Goal: Information Seeking & Learning: Learn about a topic

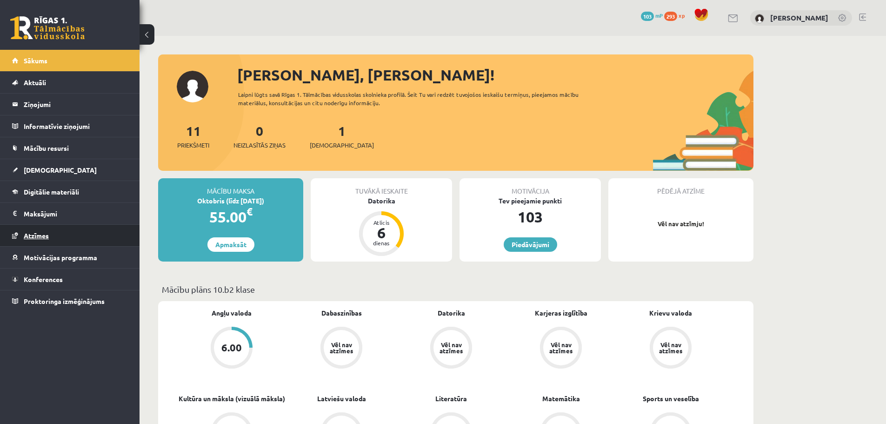
click at [38, 237] on span "Atzīmes" at bounding box center [36, 235] width 25 height 8
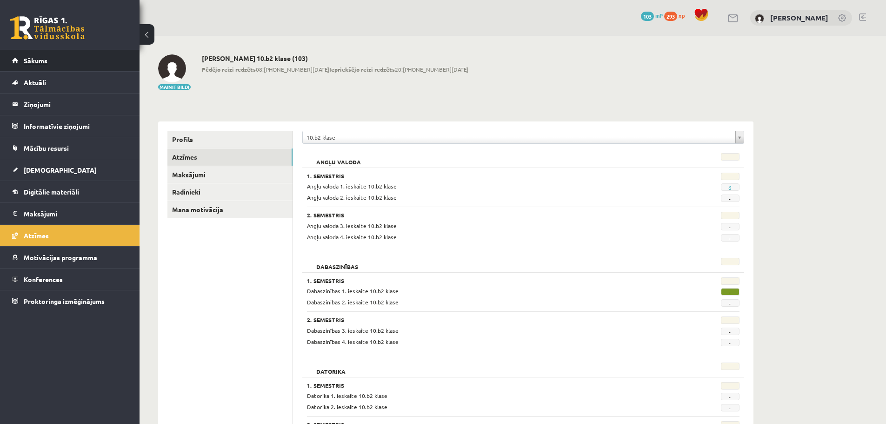
click at [70, 65] on link "Sākums" at bounding box center [70, 60] width 116 height 21
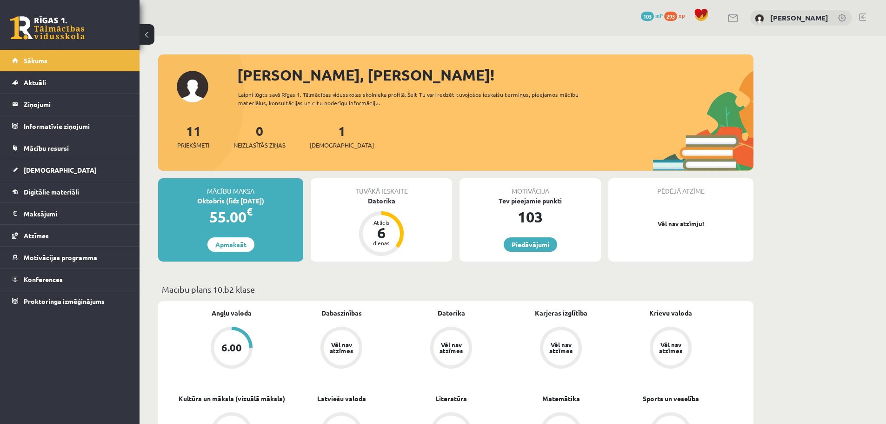
click at [859, 22] on div at bounding box center [862, 17] width 7 height 9
click at [862, 17] on link at bounding box center [862, 16] width 7 height 7
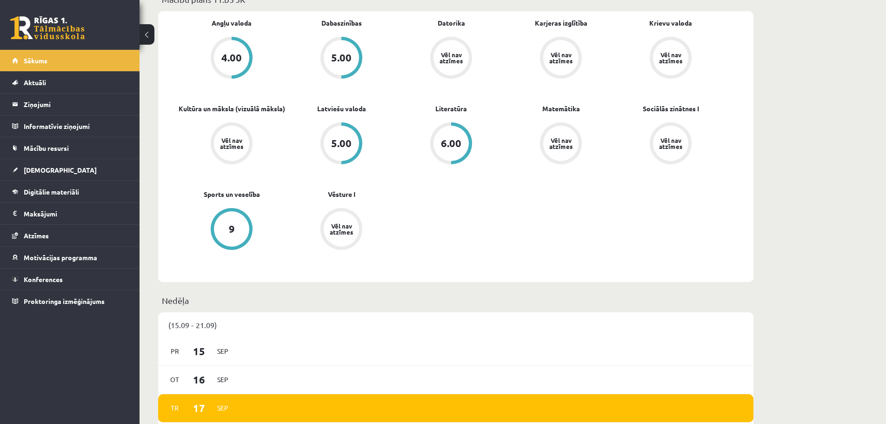
scroll to position [186, 0]
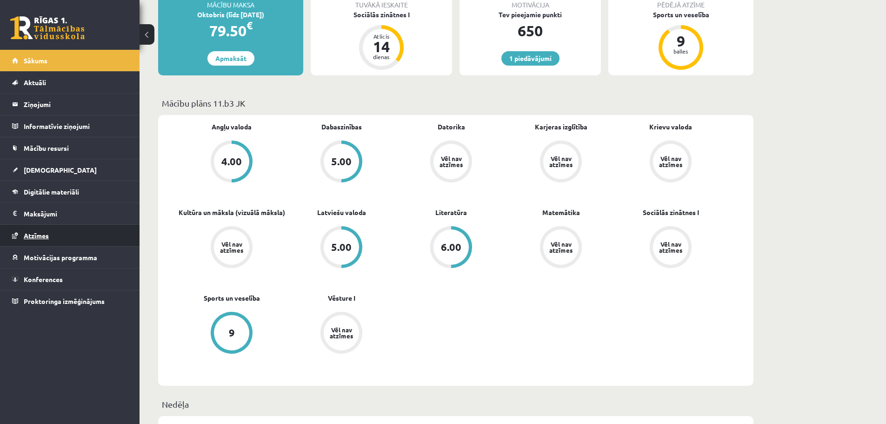
click at [81, 234] on link "Atzīmes" at bounding box center [70, 235] width 116 height 21
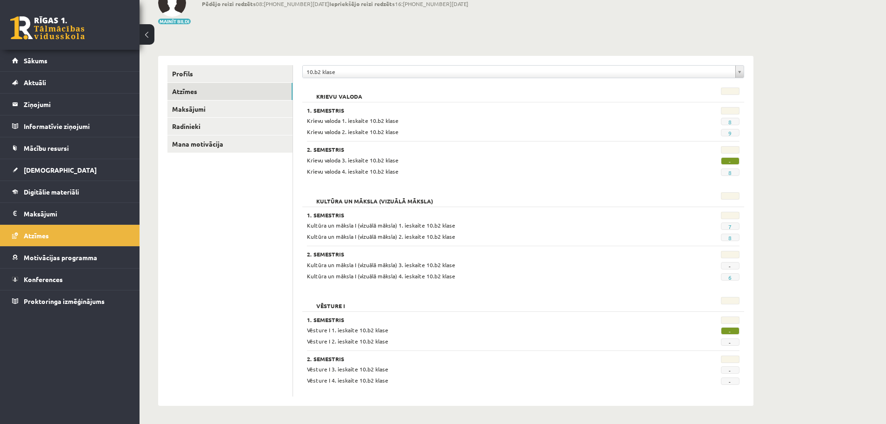
scroll to position [66, 0]
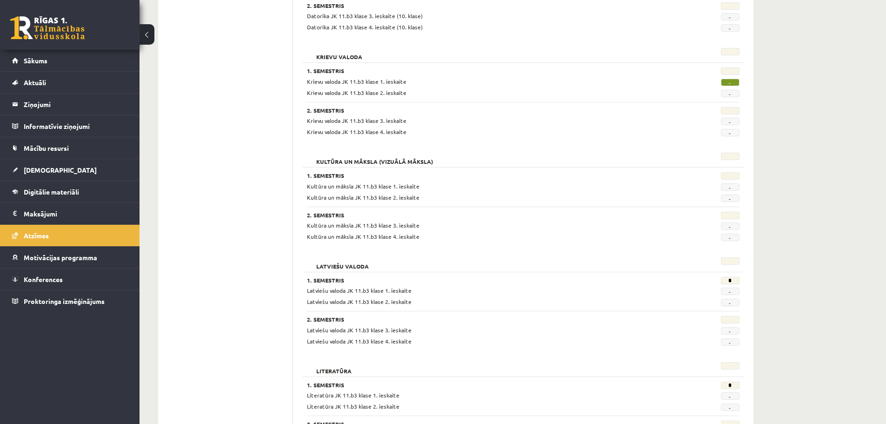
scroll to position [233, 0]
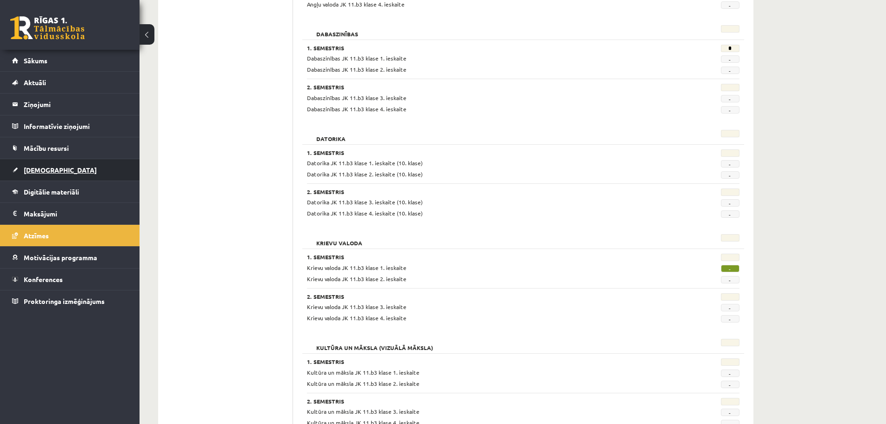
click at [62, 172] on link "[DEMOGRAPHIC_DATA]" at bounding box center [70, 169] width 116 height 21
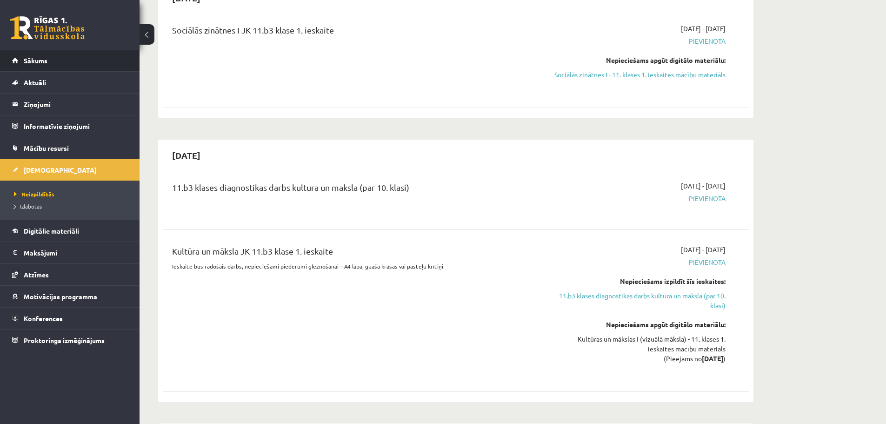
click at [46, 60] on span "Sākums" at bounding box center [36, 60] width 24 height 8
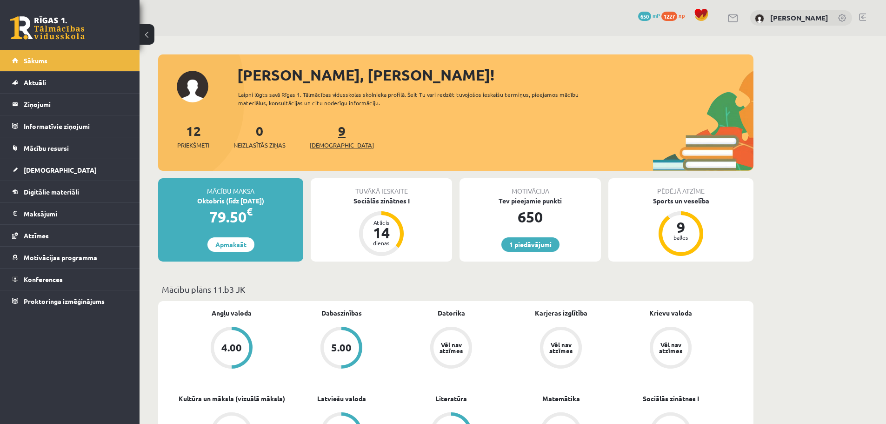
click at [325, 133] on link "9 Ieskaites" at bounding box center [342, 135] width 64 height 27
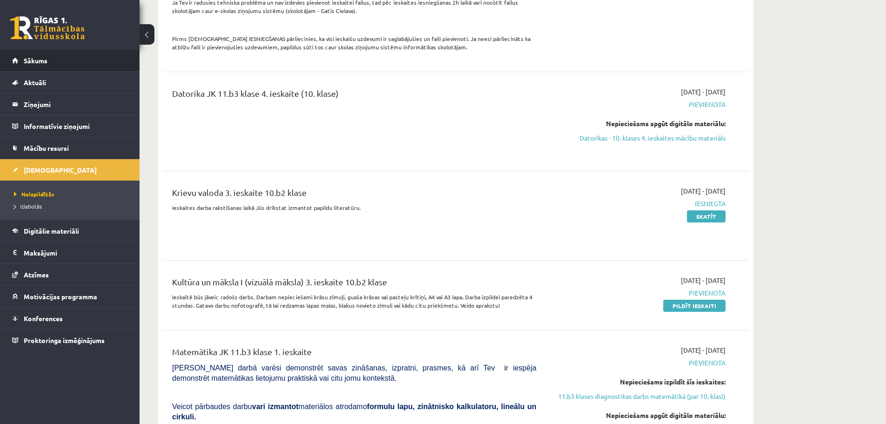
scroll to position [1163, 0]
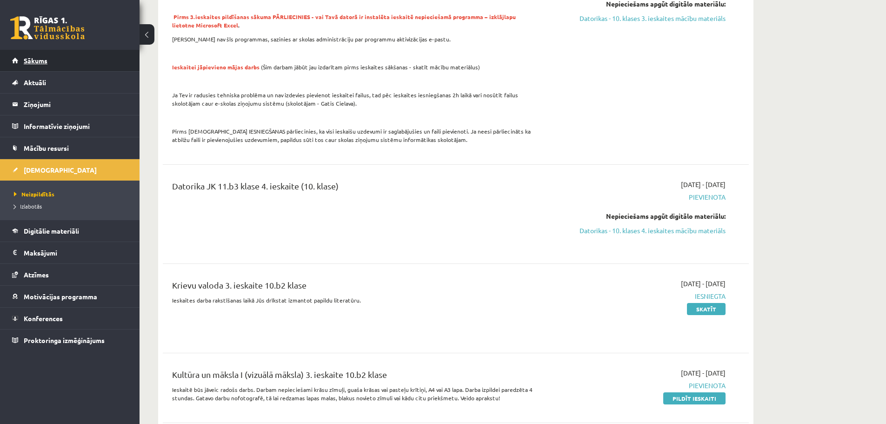
click at [51, 60] on link "Sākums" at bounding box center [70, 60] width 116 height 21
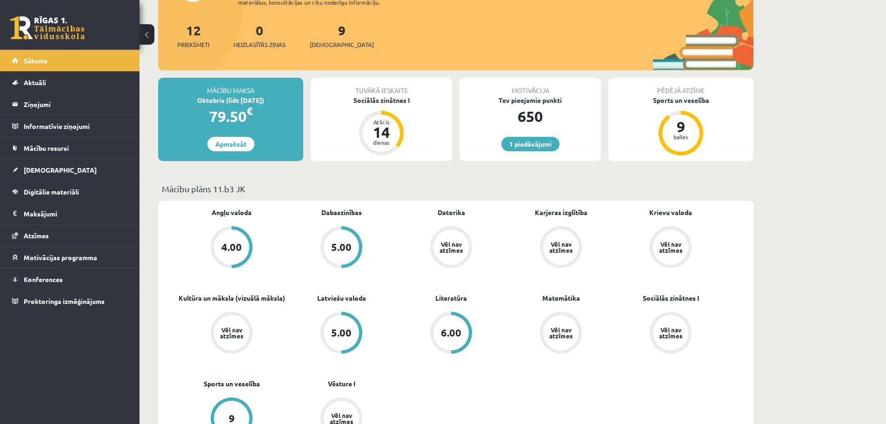
scroll to position [140, 0]
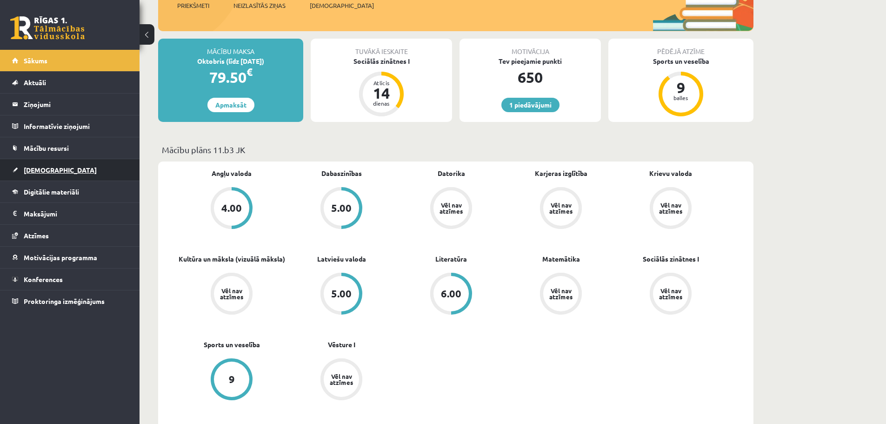
click at [88, 179] on link "[DEMOGRAPHIC_DATA]" at bounding box center [70, 169] width 116 height 21
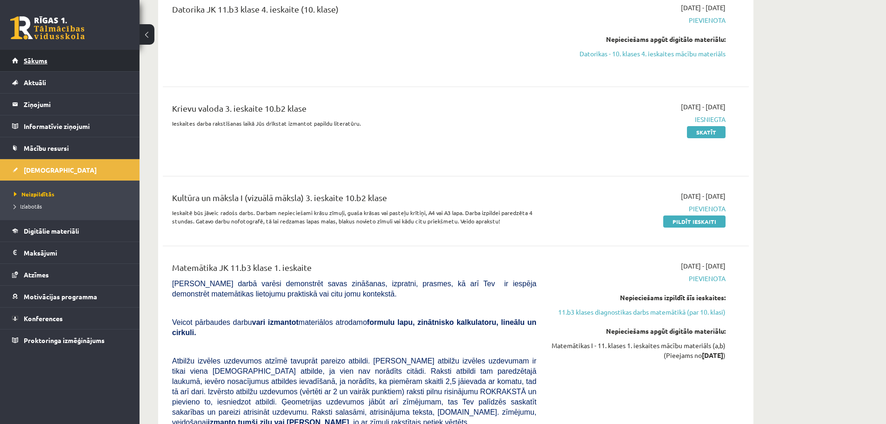
scroll to position [1256, 0]
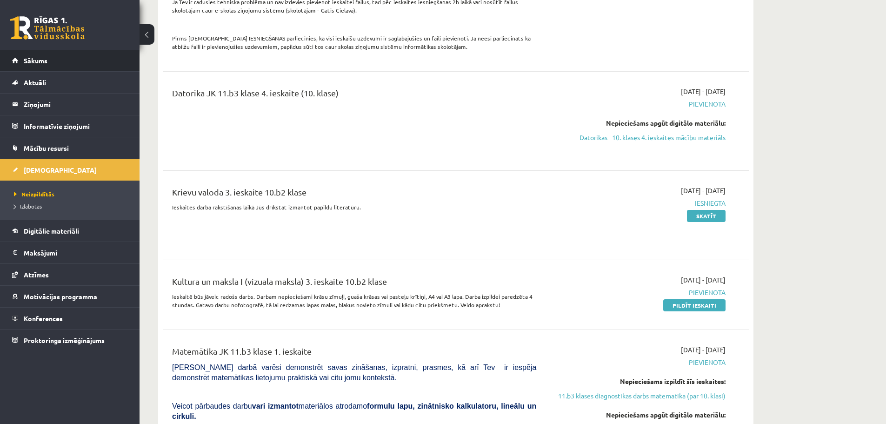
click at [13, 54] on link "Sākums" at bounding box center [70, 60] width 116 height 21
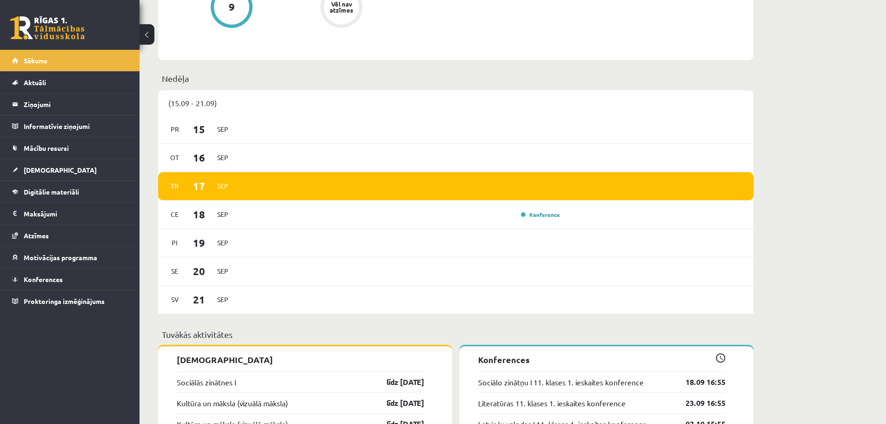
scroll to position [465, 0]
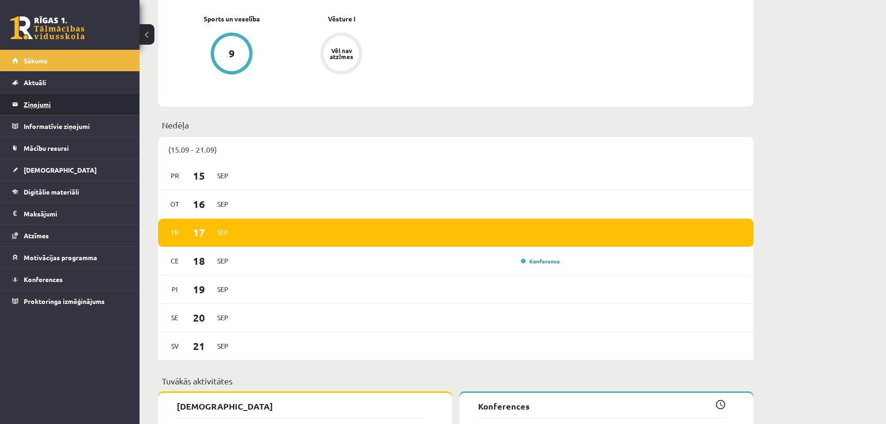
click at [83, 111] on legend "Ziņojumi 0" at bounding box center [76, 103] width 104 height 21
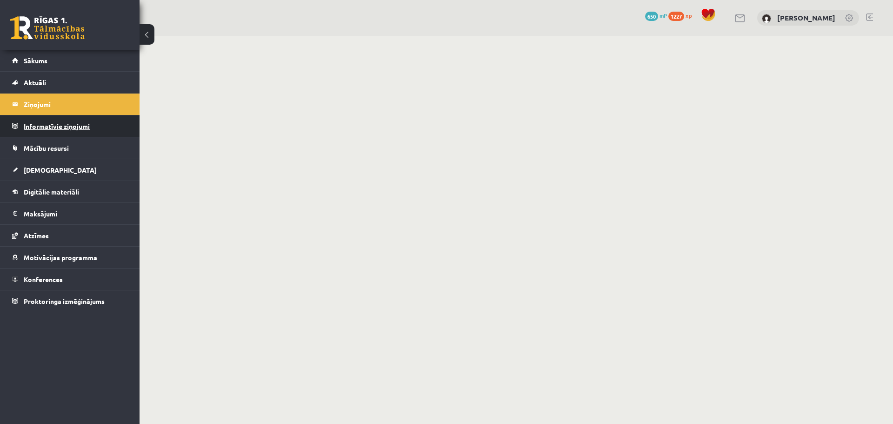
click at [78, 126] on legend "Informatīvie ziņojumi 0" at bounding box center [76, 125] width 104 height 21
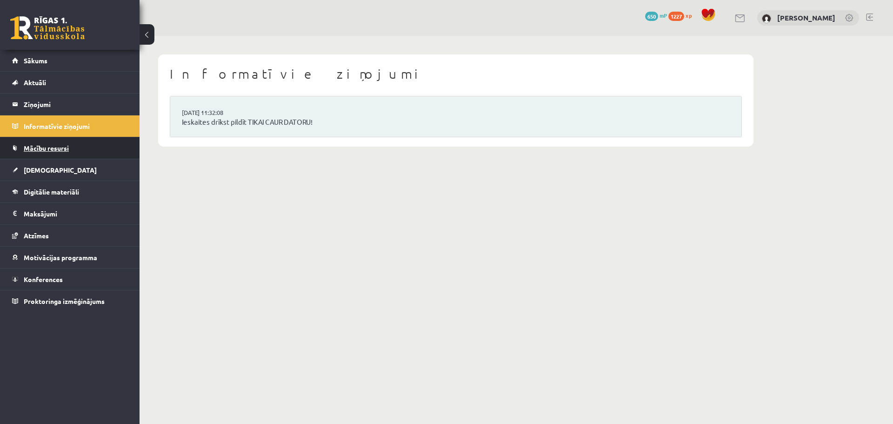
click at [76, 142] on link "Mācību resursi" at bounding box center [70, 147] width 116 height 21
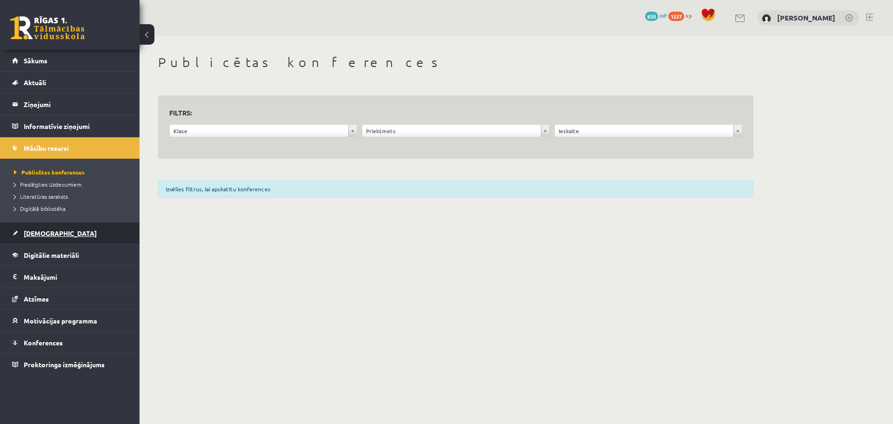
click at [59, 223] on link "[DEMOGRAPHIC_DATA]" at bounding box center [70, 232] width 116 height 21
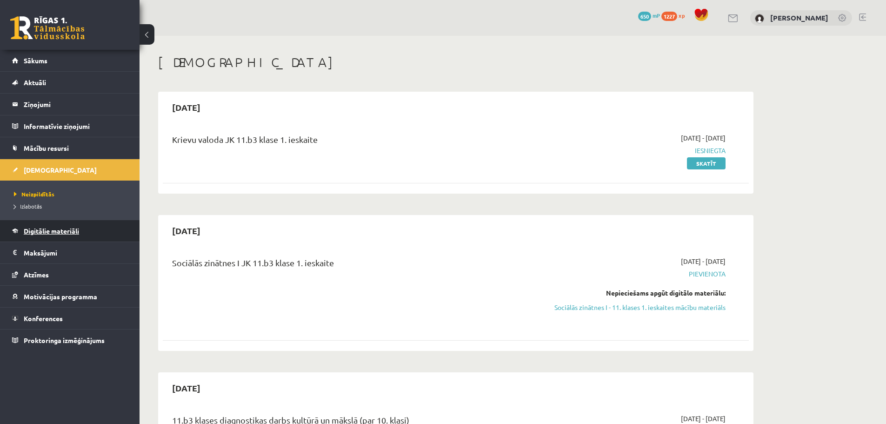
click at [59, 234] on link "Digitālie materiāli" at bounding box center [70, 230] width 116 height 21
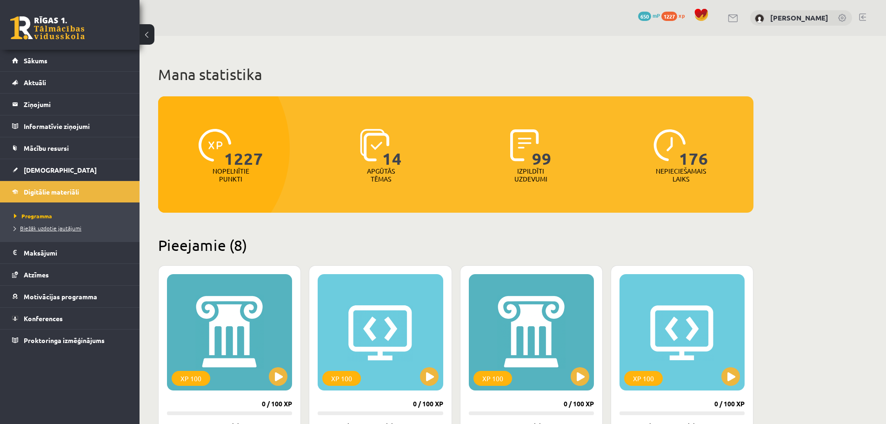
click at [54, 229] on span "Biežāk uzdotie jautājumi" at bounding box center [47, 227] width 67 height 7
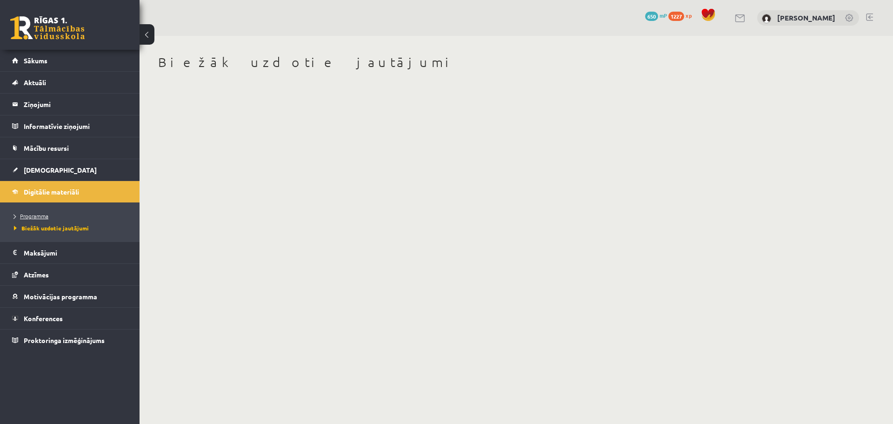
click at [53, 213] on link "Programma" at bounding box center [72, 216] width 116 height 8
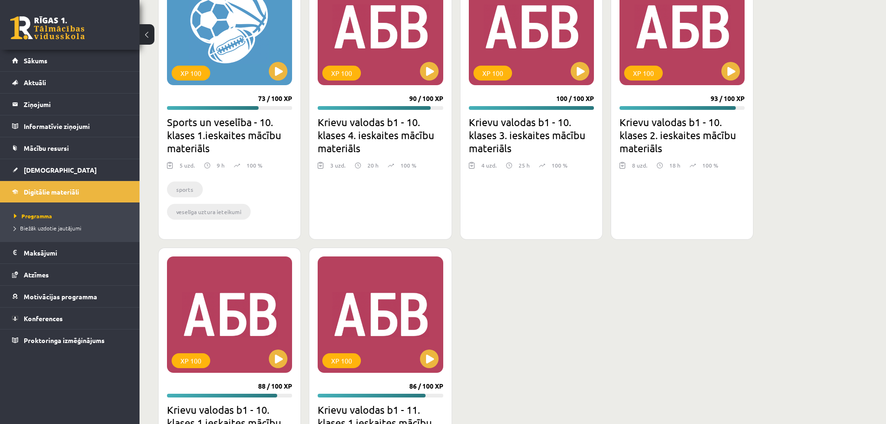
scroll to position [1723, 0]
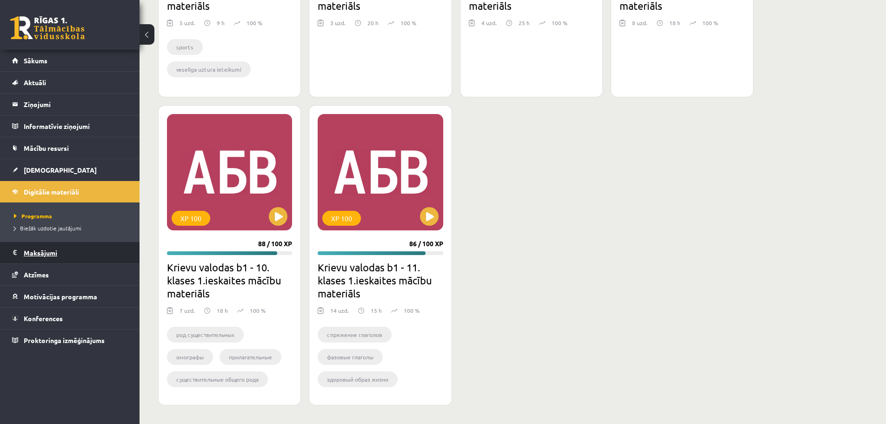
click at [20, 253] on link "Maksājumi 0" at bounding box center [70, 252] width 116 height 21
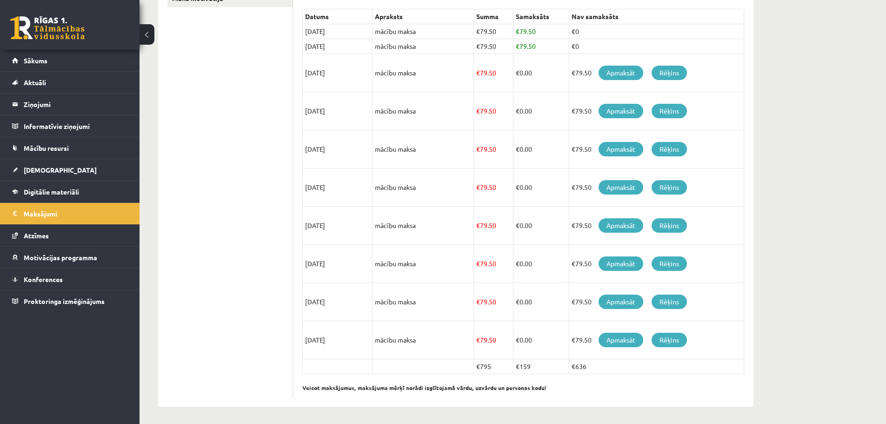
scroll to position [213, 0]
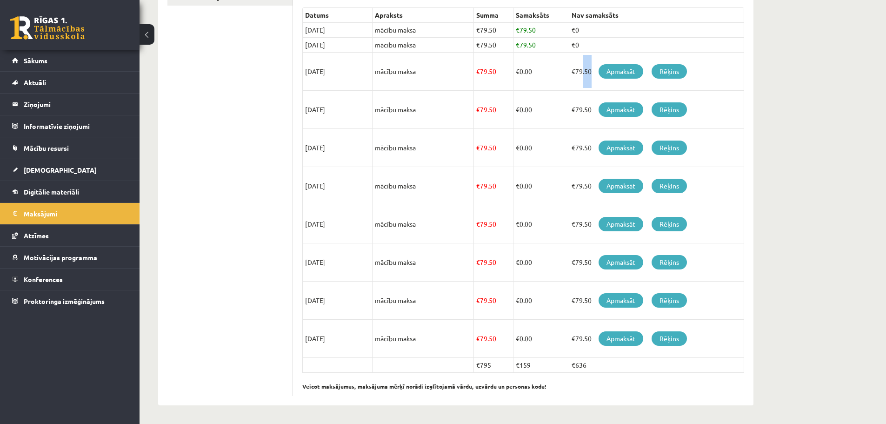
drag, startPoint x: 570, startPoint y: 70, endPoint x: 580, endPoint y: 79, distance: 13.9
click at [580, 79] on td "€79.50 Apmaksāt Rēķins" at bounding box center [656, 72] width 175 height 38
click at [749, 104] on div "**********" at bounding box center [523, 157] width 460 height 496
click at [537, 366] on td "€159" at bounding box center [541, 365] width 56 height 15
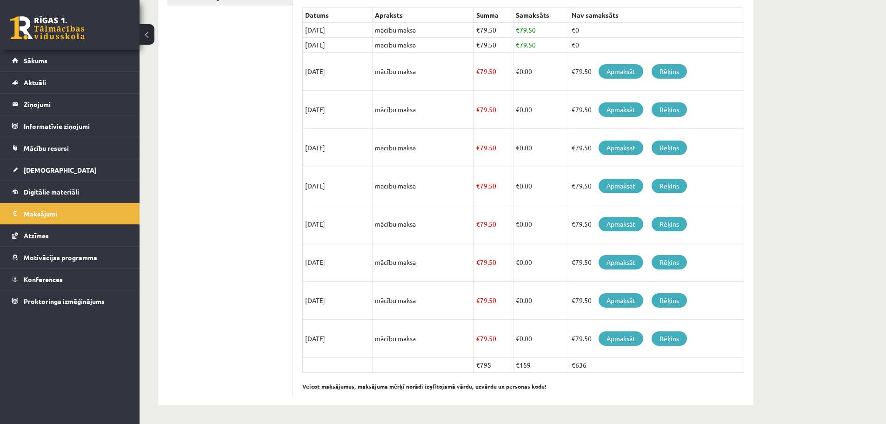
click at [555, 382] on p "Veicot maksājumus, maksājuma mērķī norādi izglītojamā vārdu, uzvārdu un persona…" at bounding box center [523, 382] width 442 height 18
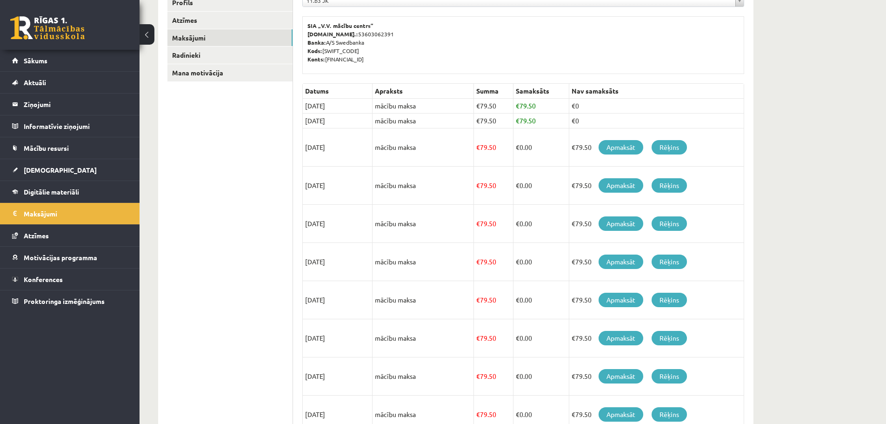
scroll to position [0, 0]
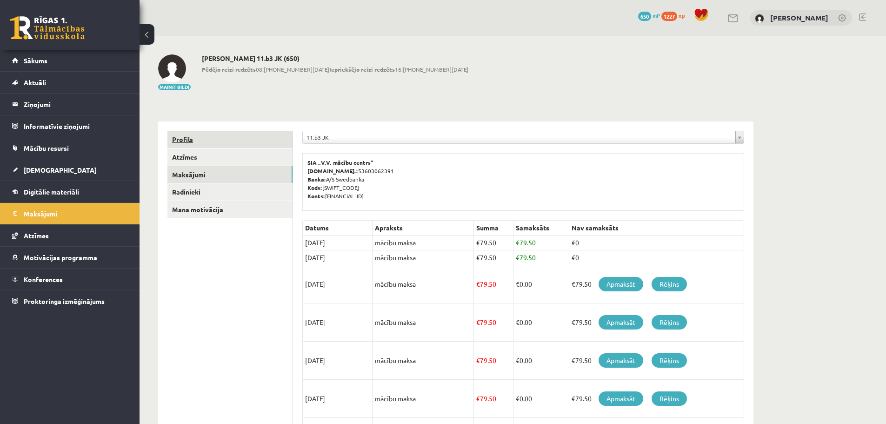
click at [191, 140] on link "Profils" at bounding box center [229, 139] width 125 height 17
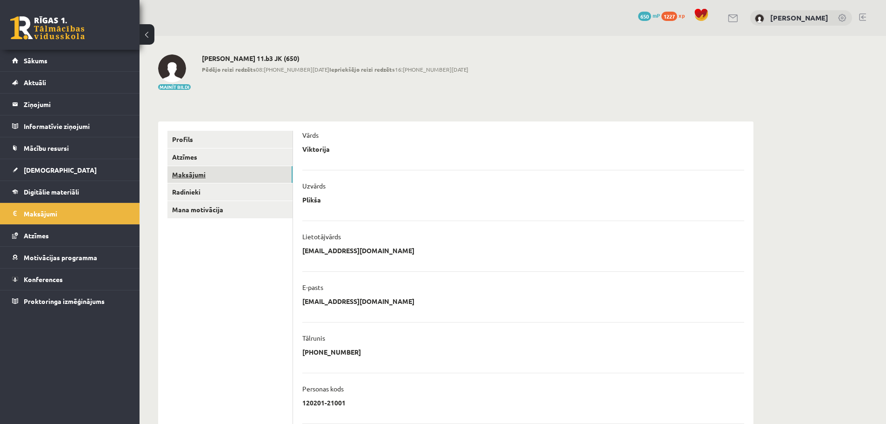
click at [204, 173] on link "Maksājumi" at bounding box center [229, 174] width 125 height 17
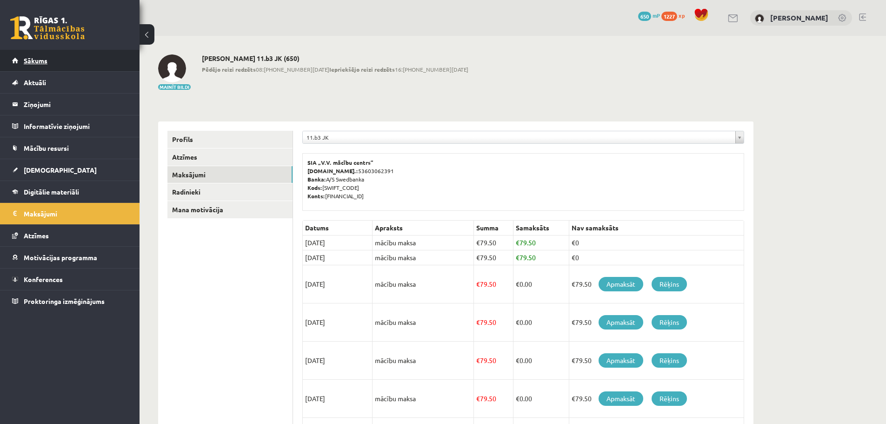
click at [33, 60] on span "Sākums" at bounding box center [36, 60] width 24 height 8
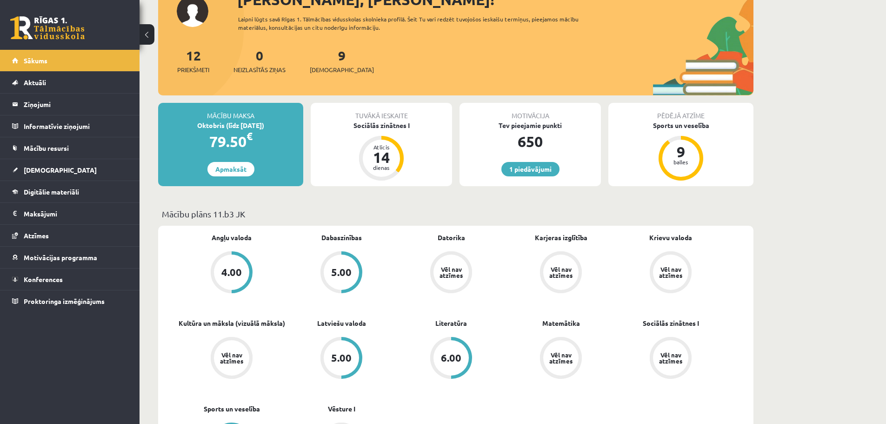
scroll to position [47, 0]
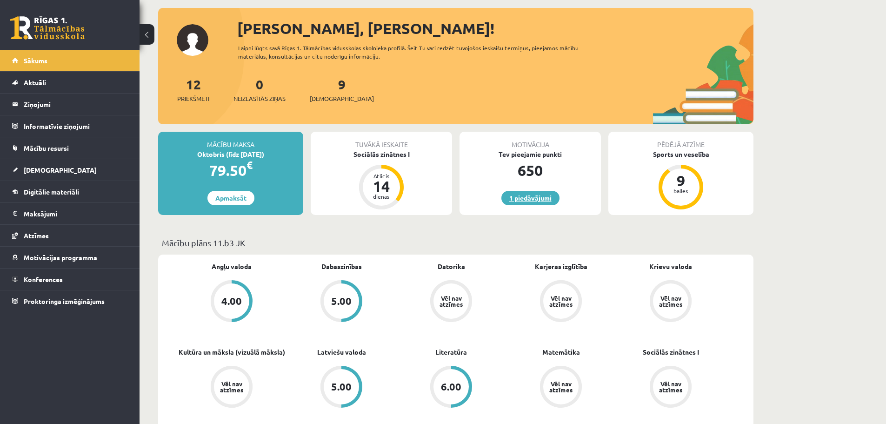
click at [551, 198] on link "1 piedāvājumi" at bounding box center [530, 198] width 58 height 14
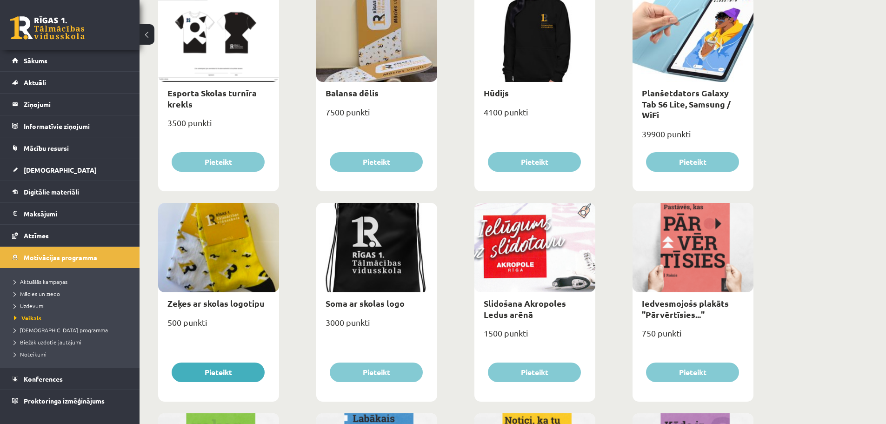
scroll to position [586, 0]
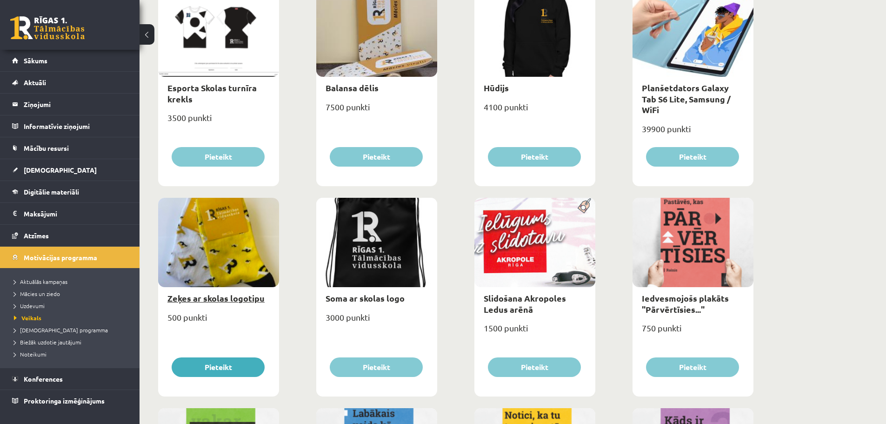
click at [196, 300] on link "Zeķes ar skolas logotipu" at bounding box center [215, 298] width 97 height 11
type input "*"
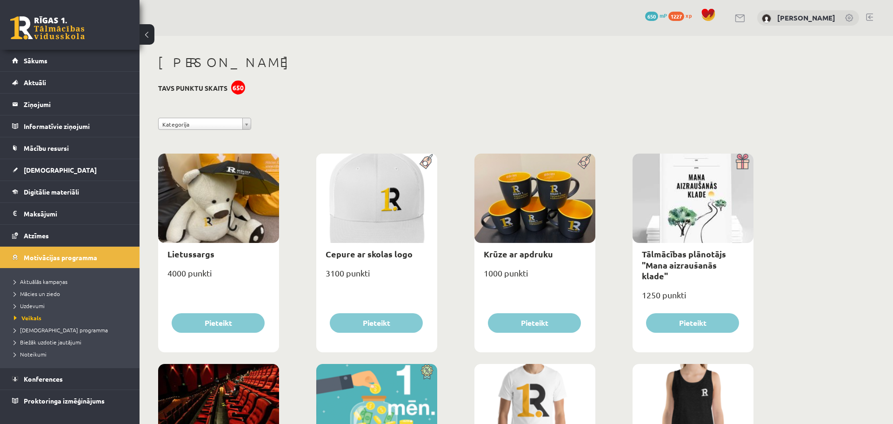
select select "**********"
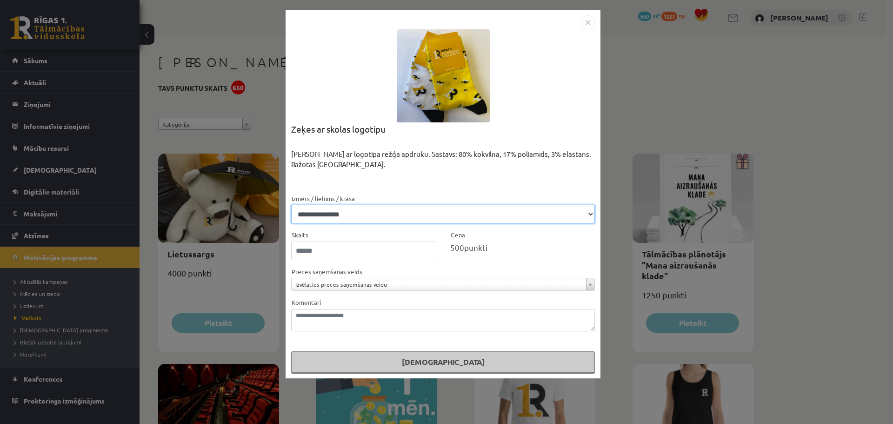
click at [349, 211] on select "**********" at bounding box center [443, 214] width 304 height 19
click at [415, 179] on div "Skolas zeķes ar logotipa režģa apdruku. Sastāvs: 80% kokvilna, 17% poliamīds, 3…" at bounding box center [443, 171] width 304 height 44
click at [591, 22] on img "Close" at bounding box center [588, 22] width 14 height 14
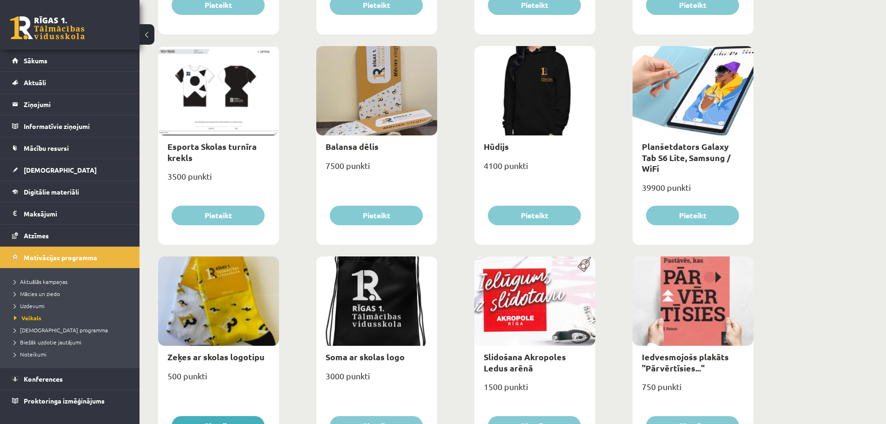
scroll to position [493, 0]
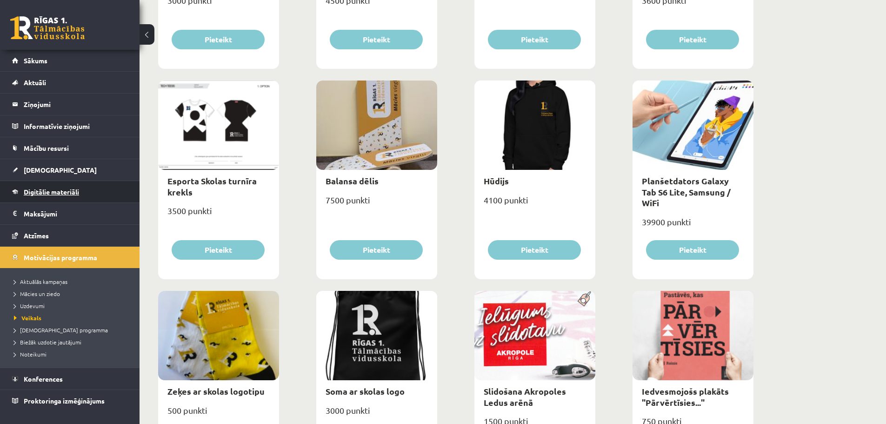
click at [80, 200] on link "Digitālie materiāli" at bounding box center [70, 191] width 116 height 21
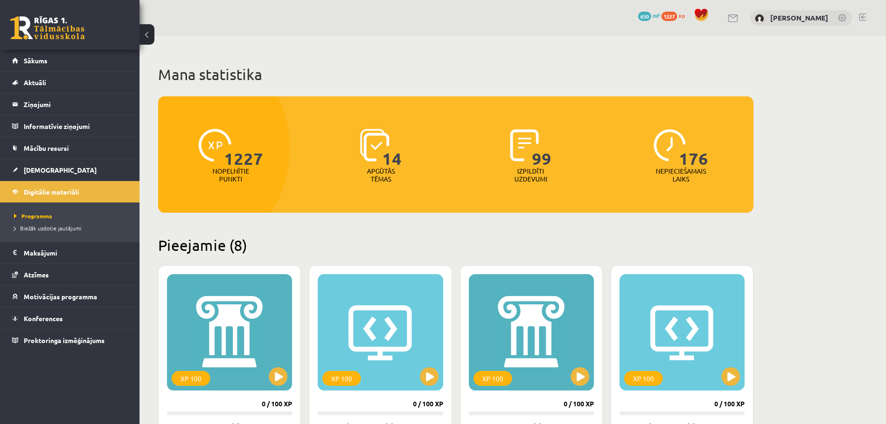
click at [230, 170] on p "Nopelnītie punkti" at bounding box center [231, 175] width 37 height 16
click at [677, 18] on span "1227" at bounding box center [669, 16] width 16 height 9
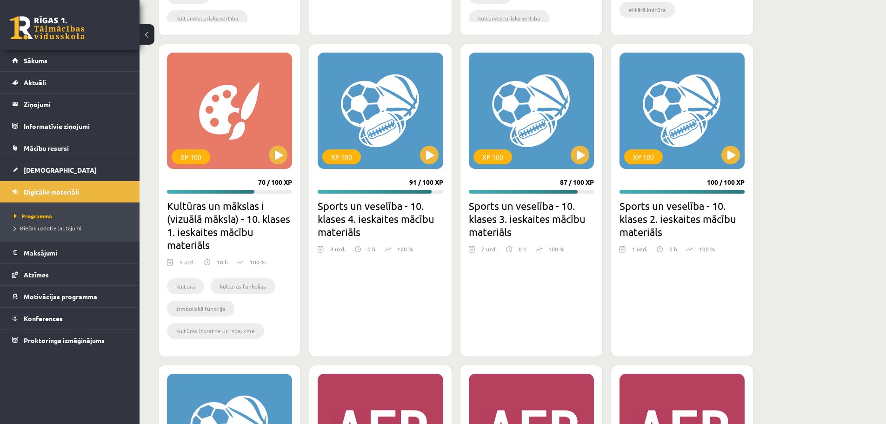
scroll to position [1119, 0]
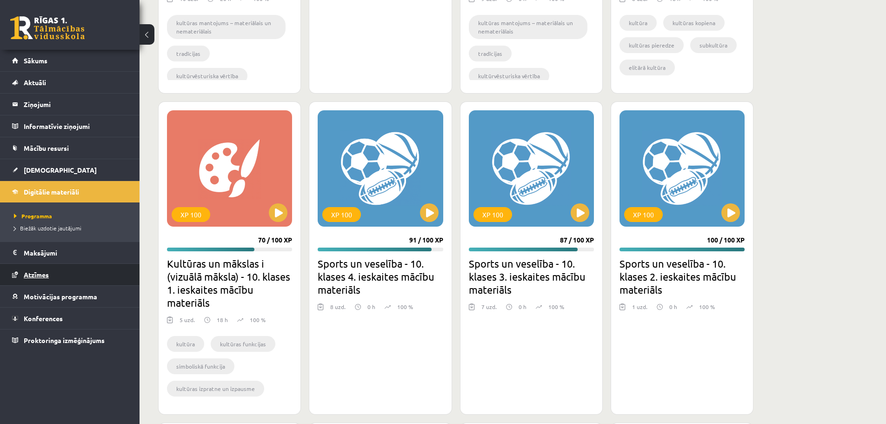
click at [70, 267] on link "Atzīmes" at bounding box center [70, 274] width 116 height 21
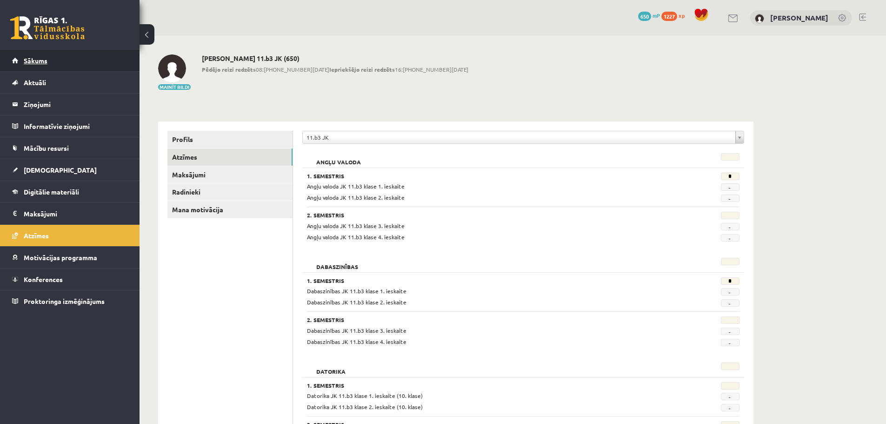
click at [41, 62] on span "Sākums" at bounding box center [36, 60] width 24 height 8
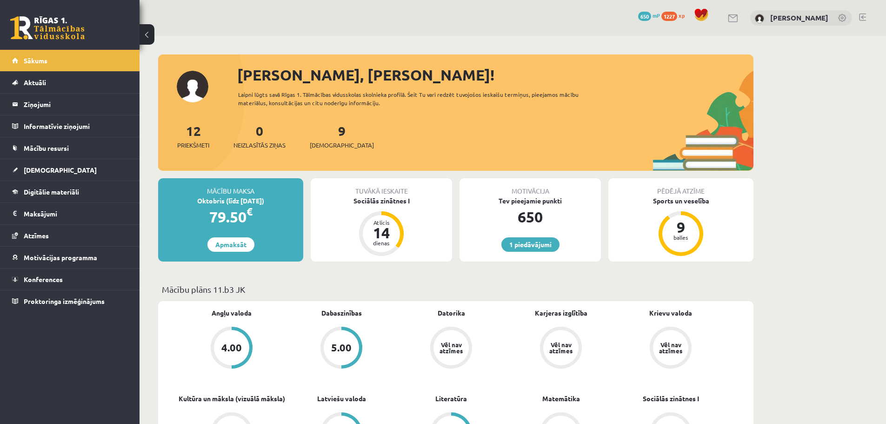
click at [64, 83] on link "Aktuāli" at bounding box center [70, 82] width 116 height 21
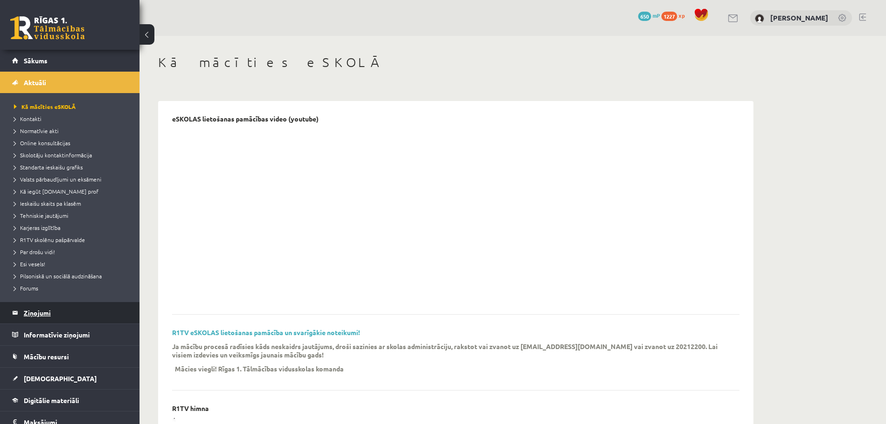
click at [83, 319] on legend "Ziņojumi 0" at bounding box center [76, 312] width 104 height 21
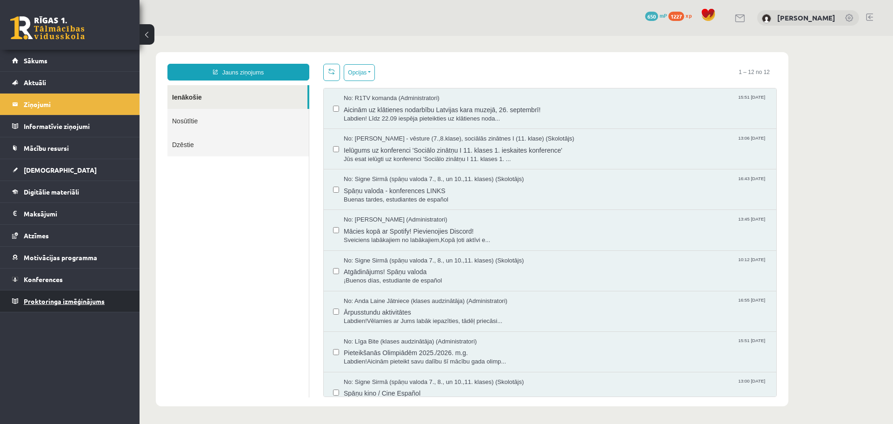
click at [80, 304] on span "Proktoringa izmēģinājums" at bounding box center [64, 301] width 81 height 8
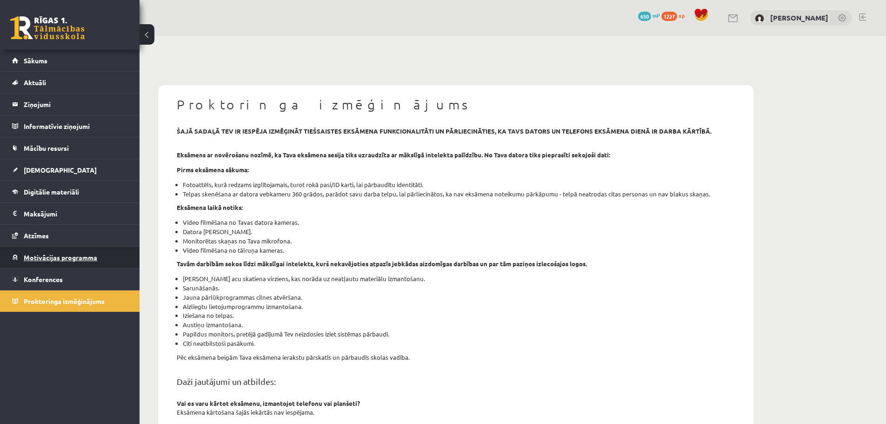
click at [64, 259] on span "Motivācijas programma" at bounding box center [60, 257] width 73 height 8
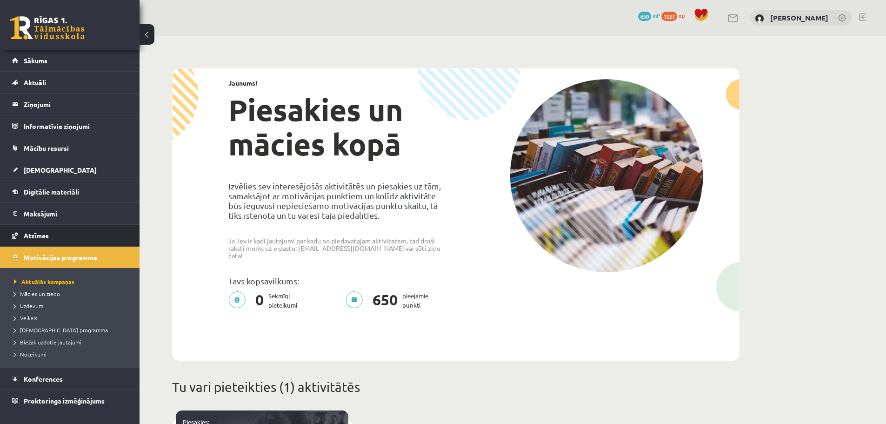
click at [18, 232] on link "Atzīmes" at bounding box center [70, 235] width 116 height 21
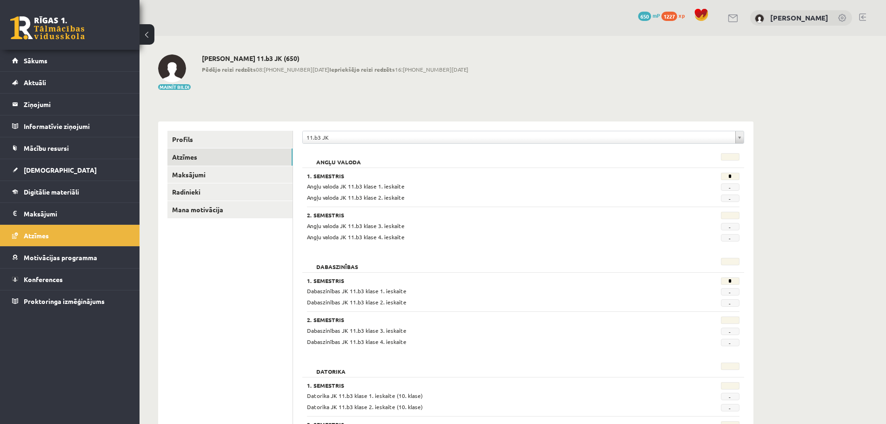
click at [53, 17] on link at bounding box center [47, 27] width 74 height 23
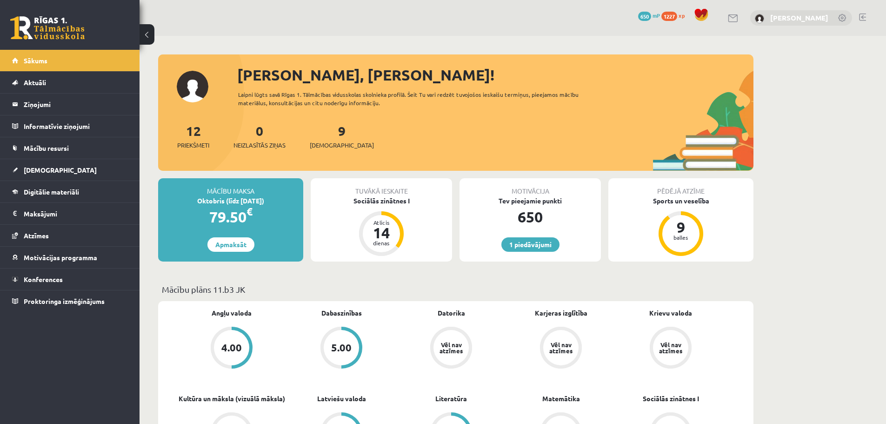
click at [812, 17] on link "[PERSON_NAME]" at bounding box center [799, 17] width 58 height 9
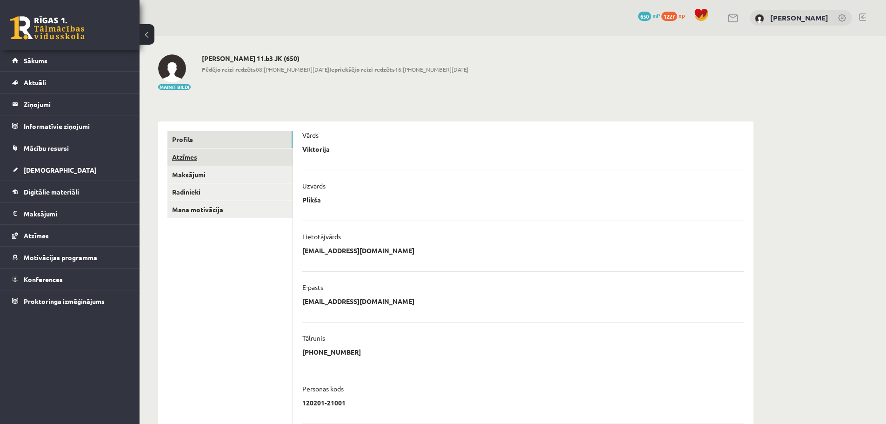
click at [219, 160] on link "Atzīmes" at bounding box center [229, 156] width 125 height 17
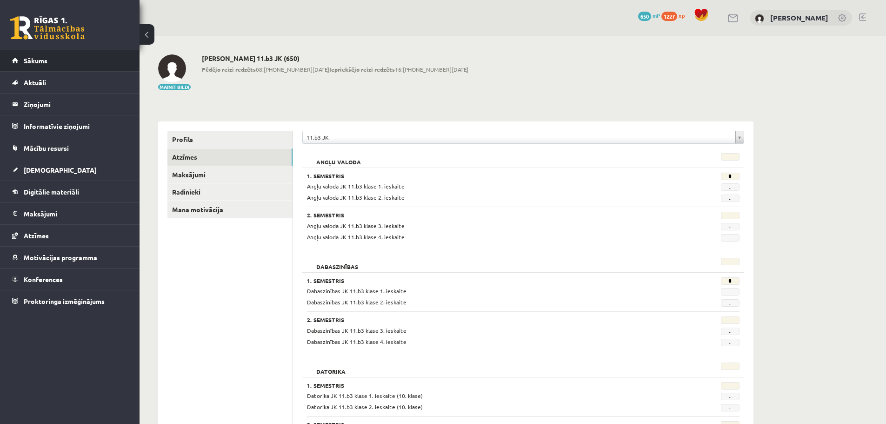
click at [52, 63] on link "Sākums" at bounding box center [70, 60] width 116 height 21
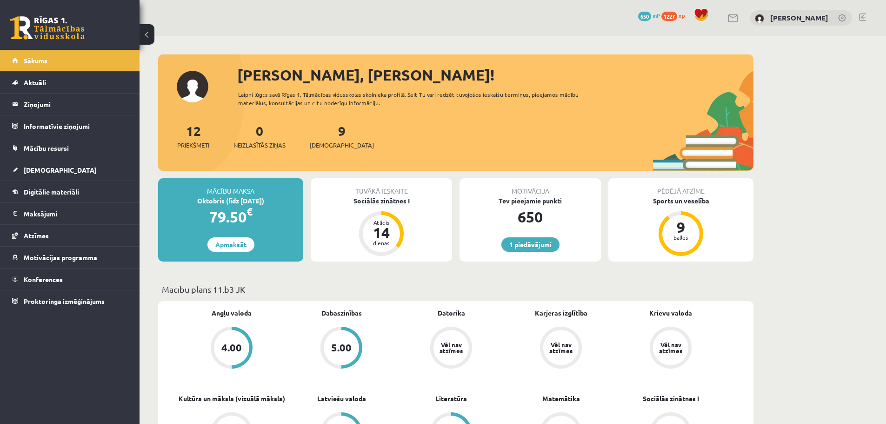
click at [389, 202] on div "Sociālās zinātnes I" at bounding box center [381, 201] width 141 height 10
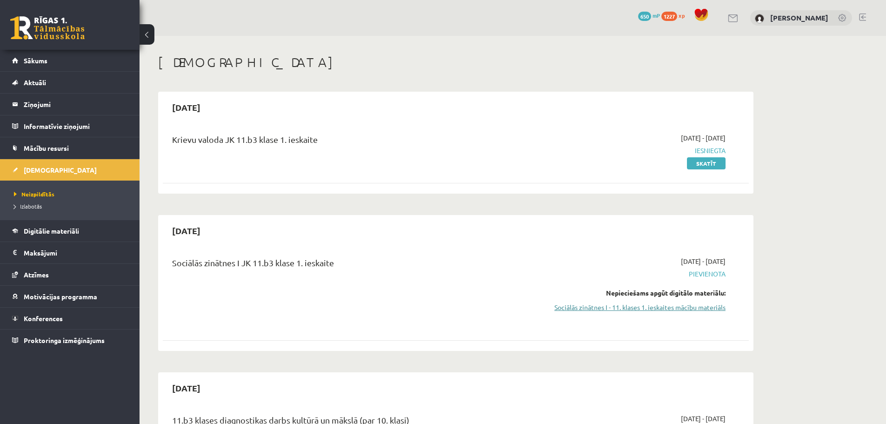
click at [662, 308] on link "Sociālās zinātnes I - 11. klases 1. ieskaites mācību materiāls" at bounding box center [637, 307] width 175 height 10
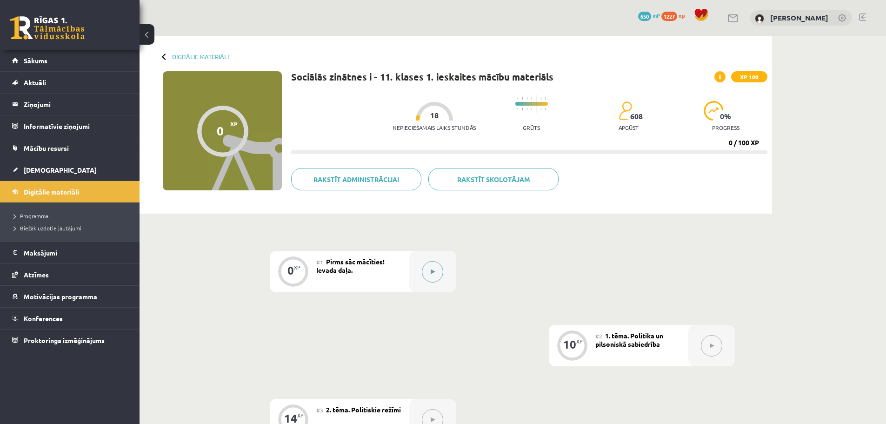
click at [437, 282] on div at bounding box center [432, 271] width 47 height 41
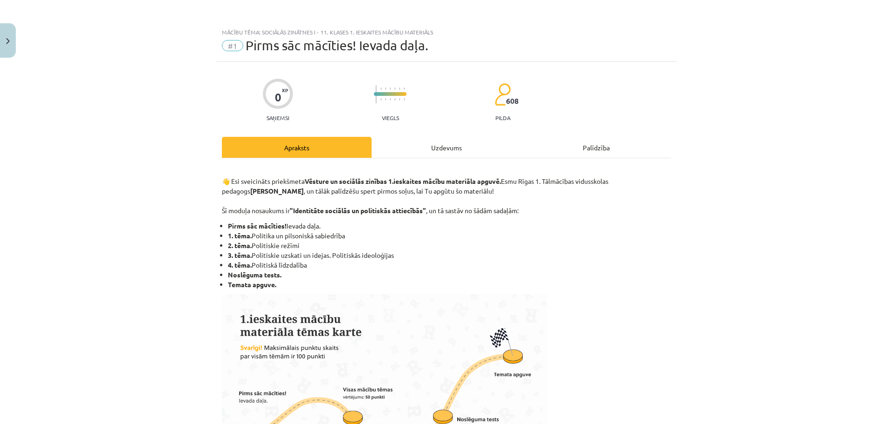
click at [442, 152] on div "Uzdevums" at bounding box center [447, 147] width 150 height 21
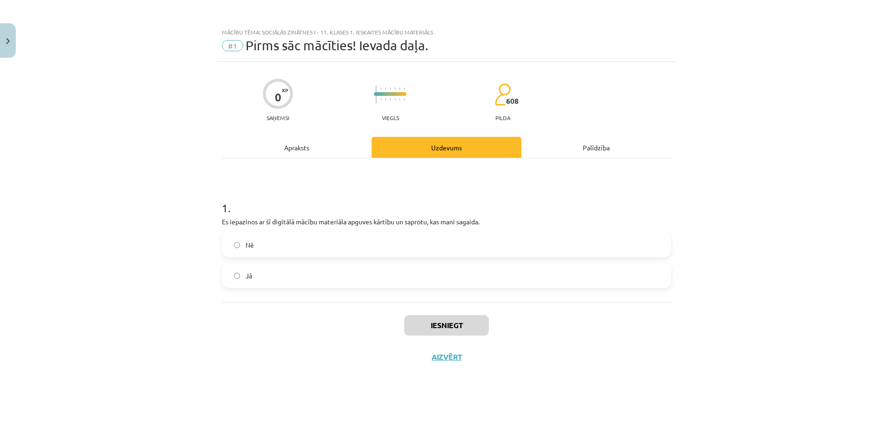
click at [373, 279] on label "Jā" at bounding box center [446, 275] width 447 height 23
click at [299, 148] on div "Apraksts" at bounding box center [297, 147] width 150 height 21
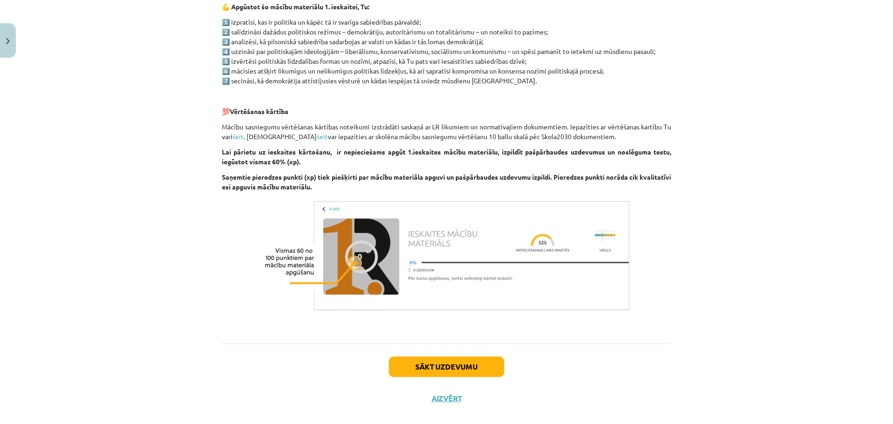
scroll to position [510, 0]
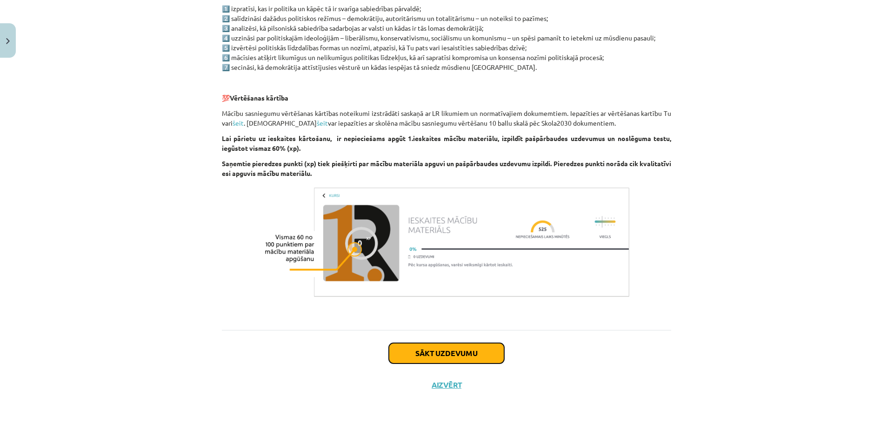
click at [468, 345] on button "Sākt uzdevumu" at bounding box center [446, 353] width 115 height 20
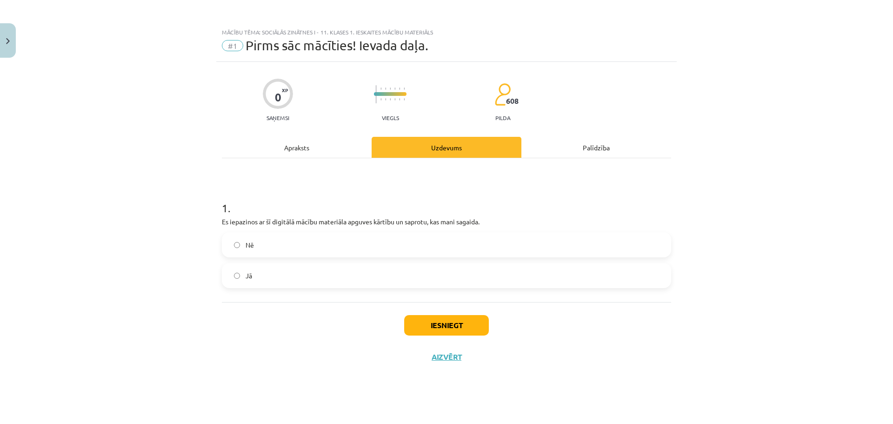
scroll to position [0, 0]
click at [458, 331] on button "Iesniegt" at bounding box center [446, 325] width 85 height 20
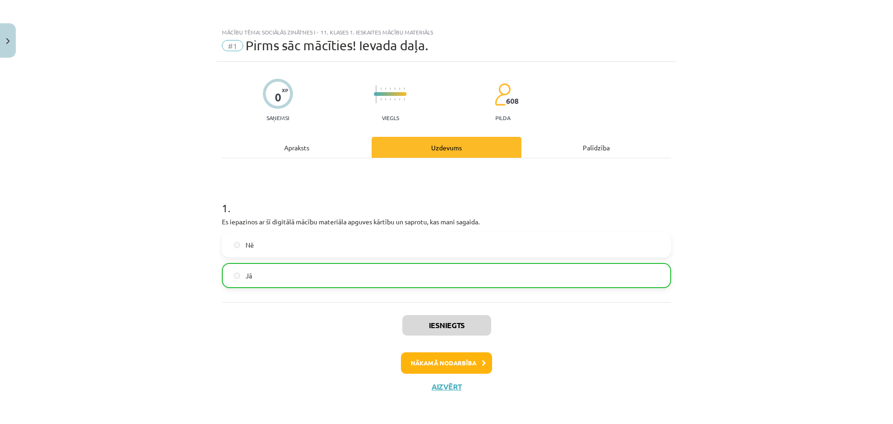
drag, startPoint x: 443, startPoint y: 351, endPoint x: 442, endPoint y: 356, distance: 5.2
click at [442, 354] on div "Iesniegts Nākamā nodarbība Aizvērt" at bounding box center [446, 349] width 449 height 95
click at [442, 356] on button "Nākamā nodarbība" at bounding box center [446, 362] width 91 height 21
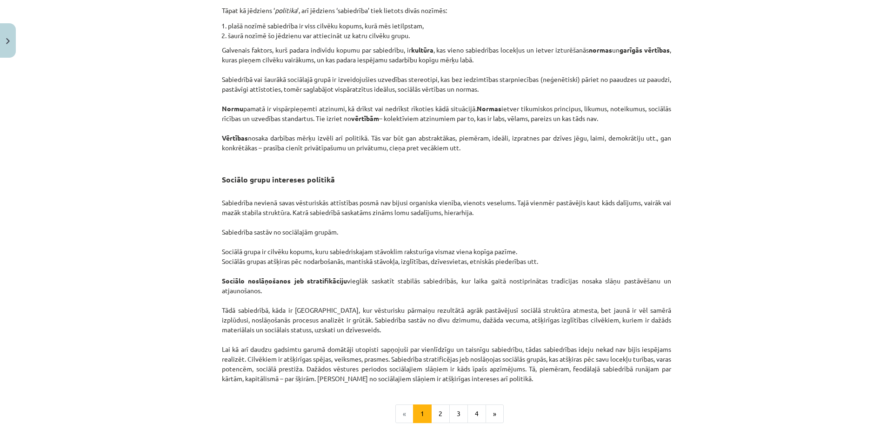
scroll to position [1372, 0]
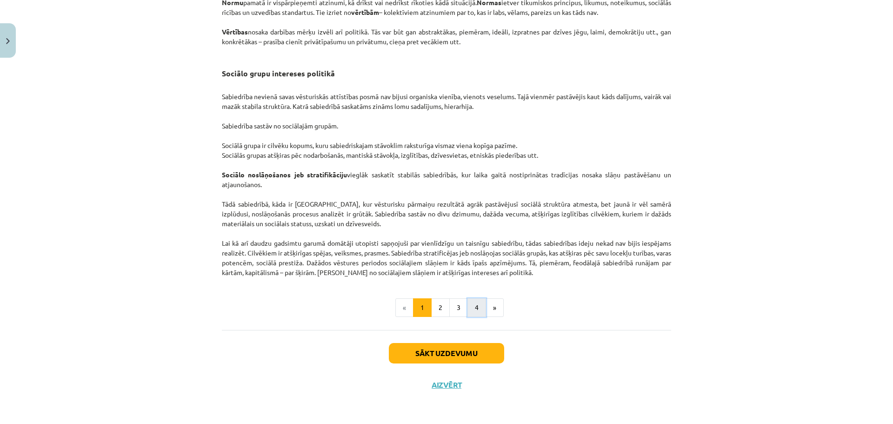
click at [477, 307] on button "4" at bounding box center [476, 307] width 19 height 19
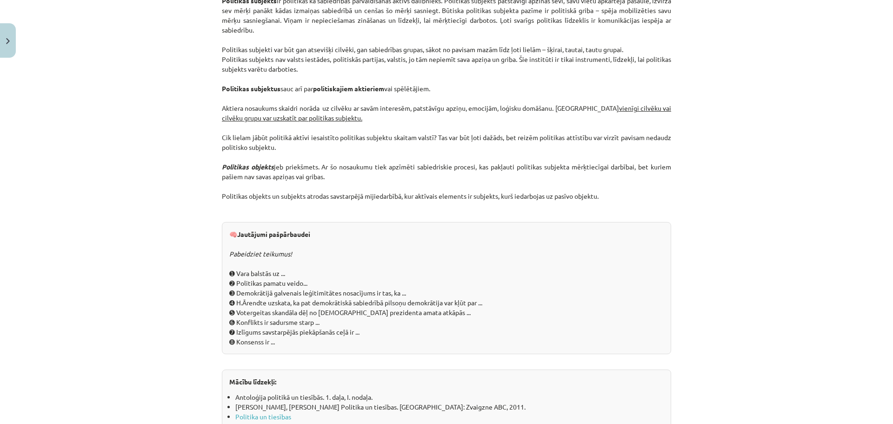
scroll to position [962, 0]
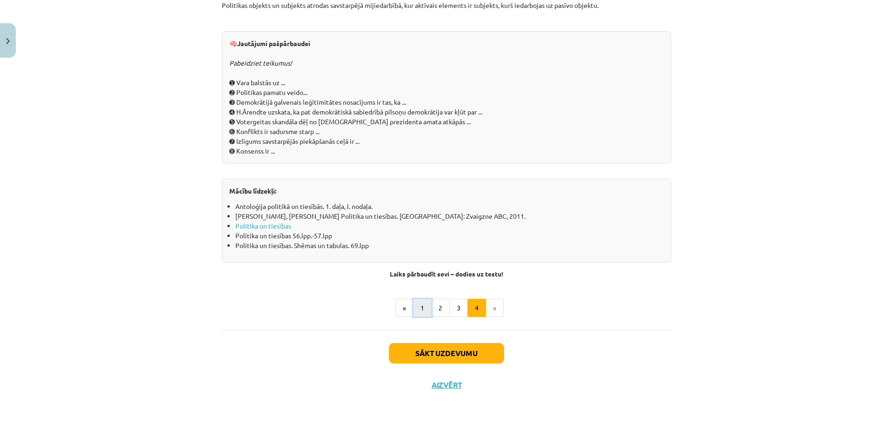
click at [420, 313] on button "1" at bounding box center [422, 308] width 19 height 19
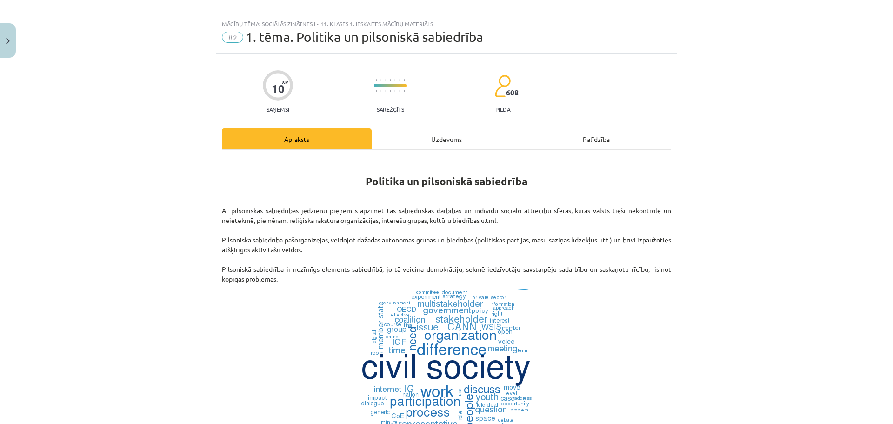
scroll to position [0, 0]
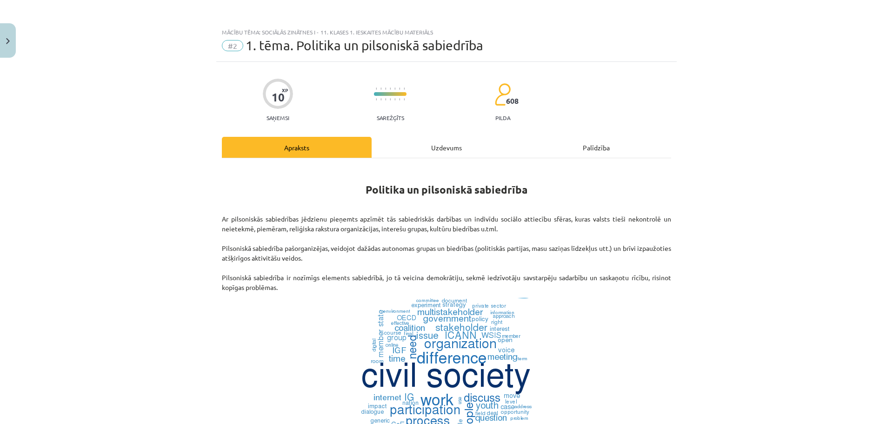
click at [466, 153] on div "Uzdevums" at bounding box center [447, 147] width 150 height 21
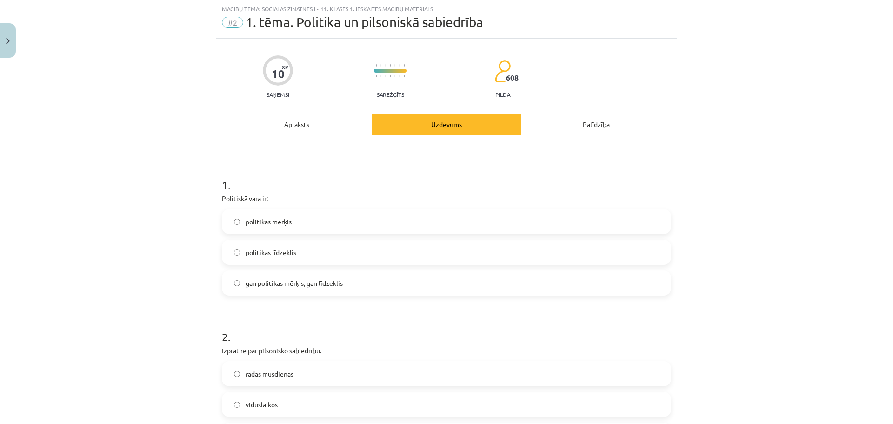
click at [319, 217] on label "politikas mērķis" at bounding box center [446, 221] width 447 height 23
click at [314, 287] on span "gan politikas mērķis, gan līdzeklis" at bounding box center [294, 283] width 97 height 10
click at [323, 125] on div "Apraksts" at bounding box center [297, 123] width 150 height 21
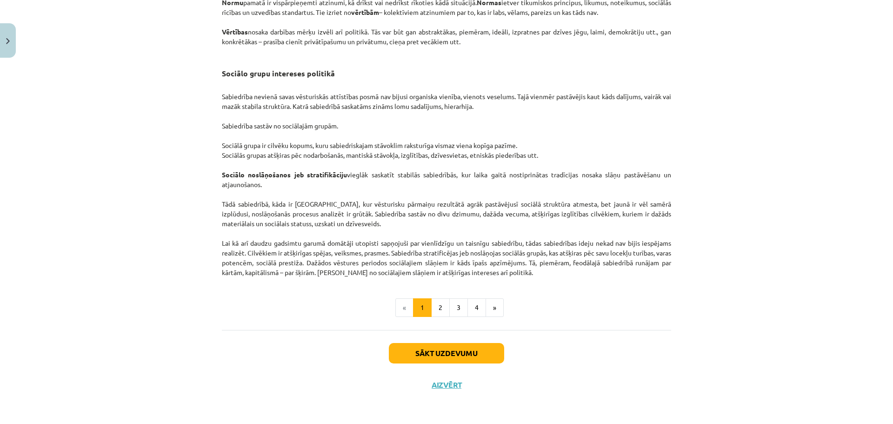
scroll to position [1372, 0]
click at [431, 313] on button "2" at bounding box center [440, 307] width 19 height 19
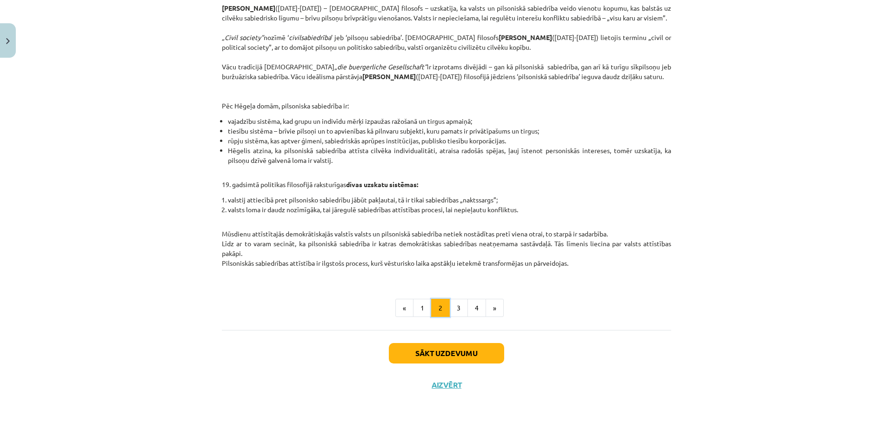
scroll to position [312, 0]
click at [460, 299] on button "3" at bounding box center [458, 308] width 19 height 19
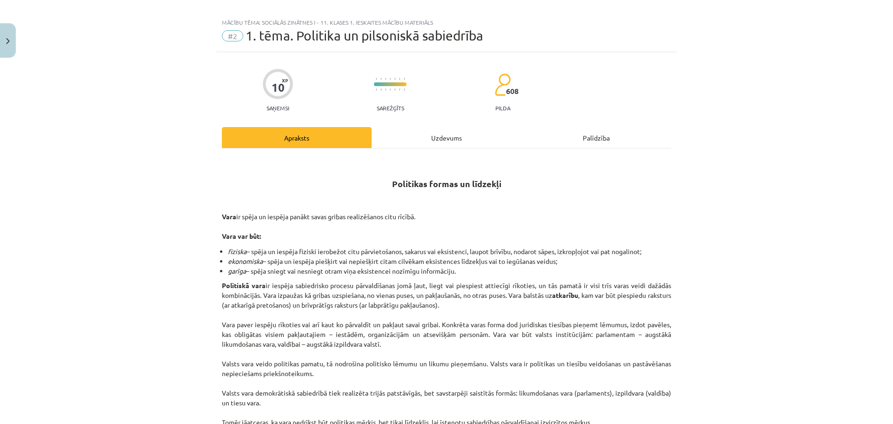
scroll to position [0, 0]
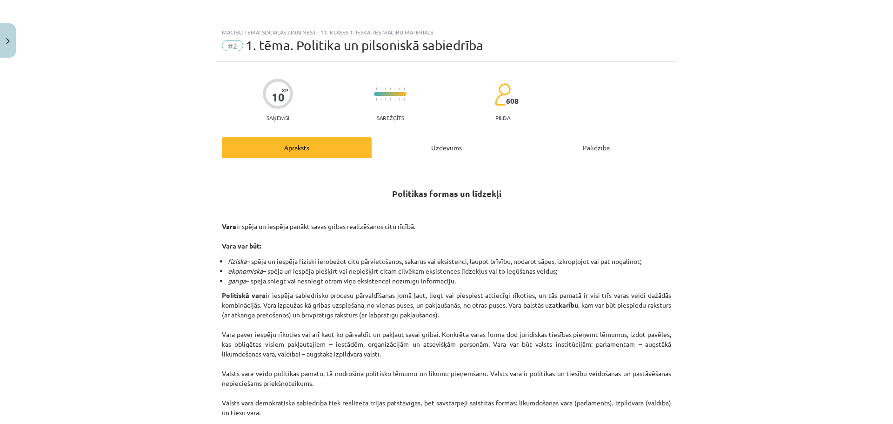
click at [432, 147] on div "Uzdevums" at bounding box center [447, 147] width 150 height 21
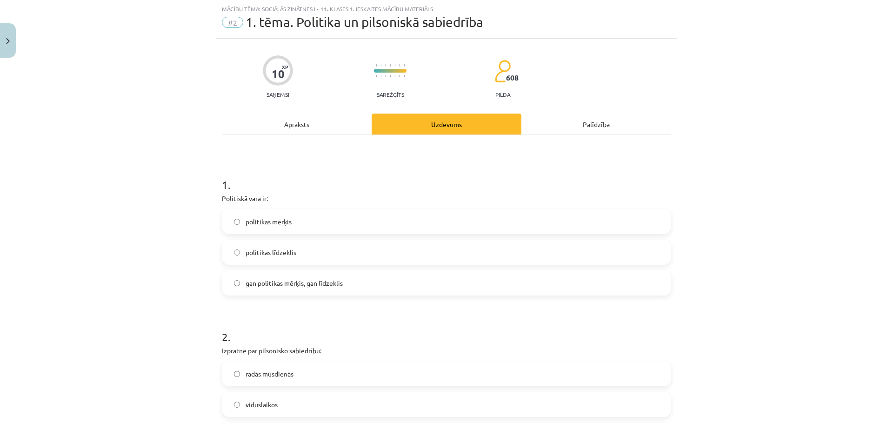
click at [245, 259] on label "politikas līdzeklis" at bounding box center [446, 251] width 447 height 23
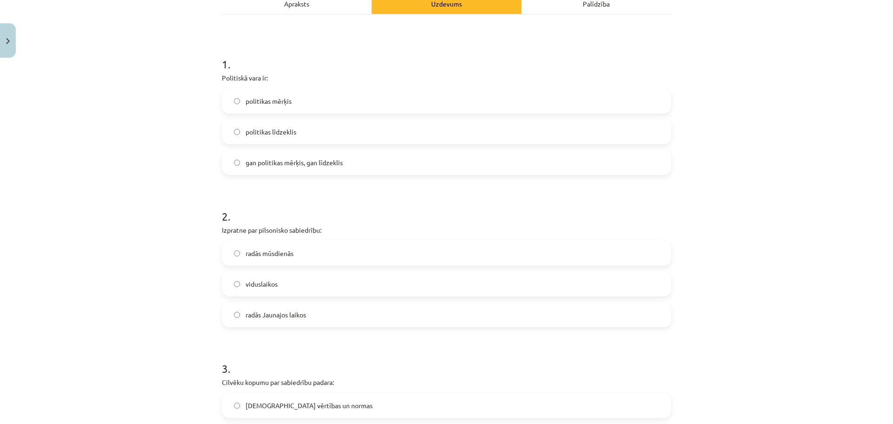
scroll to position [163, 0]
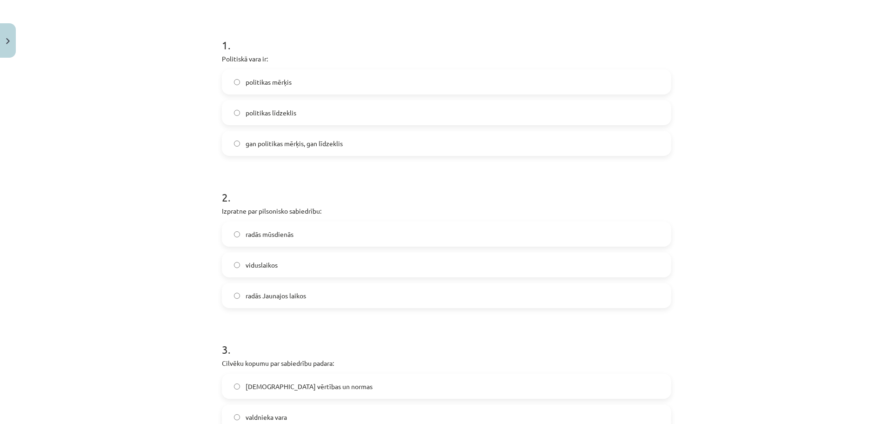
click at [293, 296] on span "radās Jaunajos laikos" at bounding box center [276, 296] width 60 height 10
click at [292, 271] on label "viduslaikos" at bounding box center [446, 264] width 447 height 23
click at [279, 295] on span "radās Jaunajos laikos" at bounding box center [276, 296] width 60 height 10
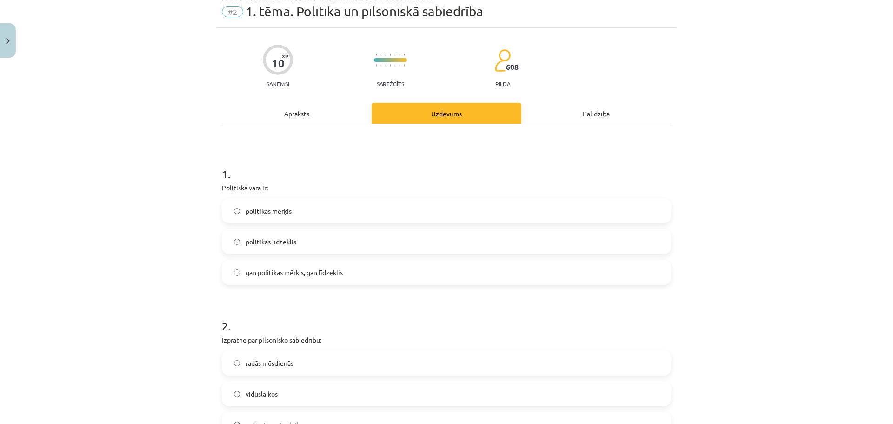
scroll to position [0, 0]
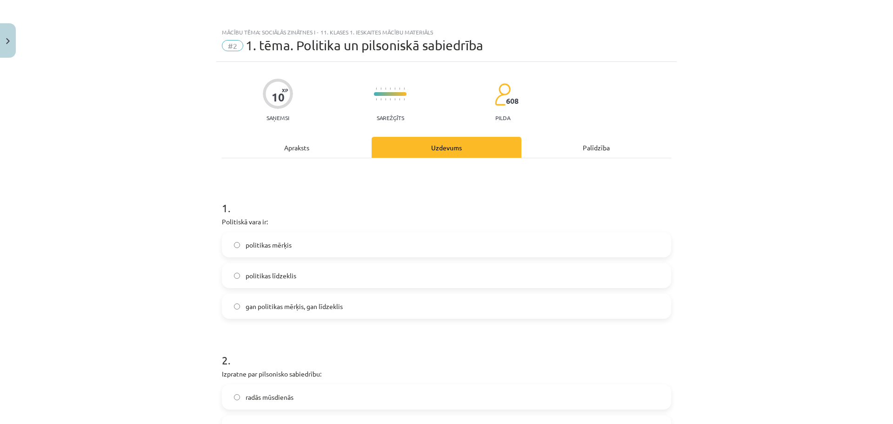
click at [300, 142] on div "Apraksts" at bounding box center [297, 147] width 150 height 21
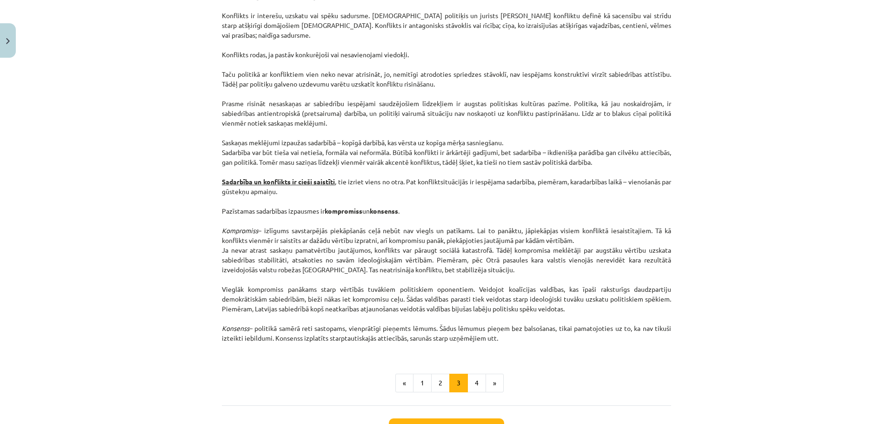
scroll to position [1093, 0]
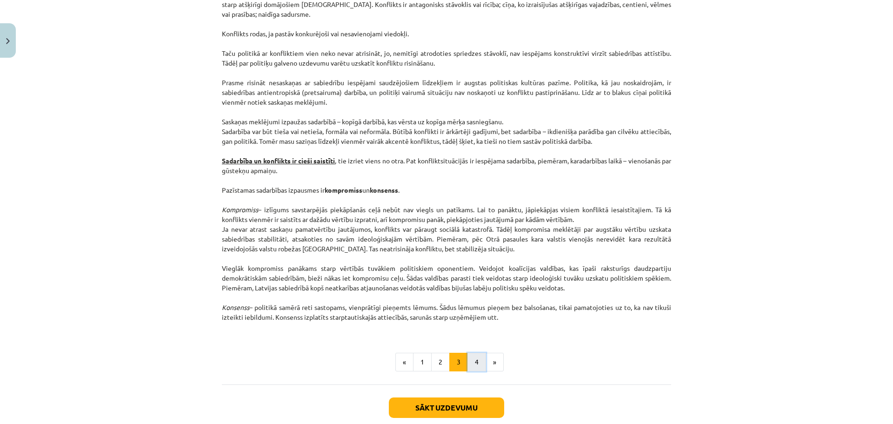
click at [477, 361] on button "4" at bounding box center [476, 362] width 19 height 19
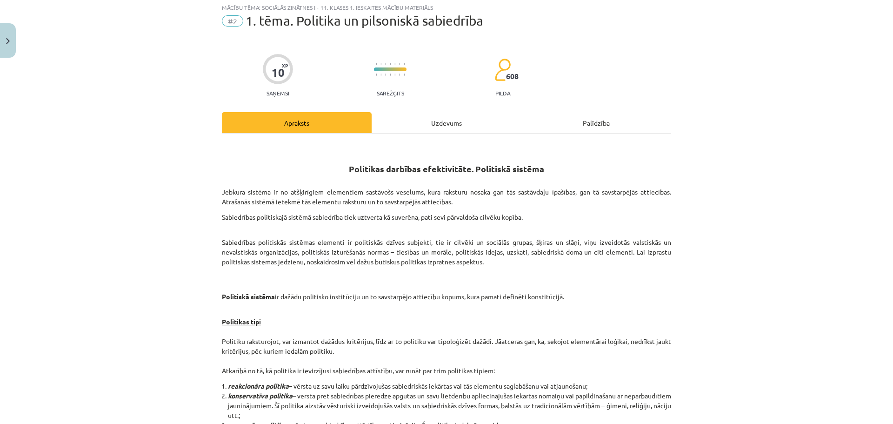
scroll to position [0, 0]
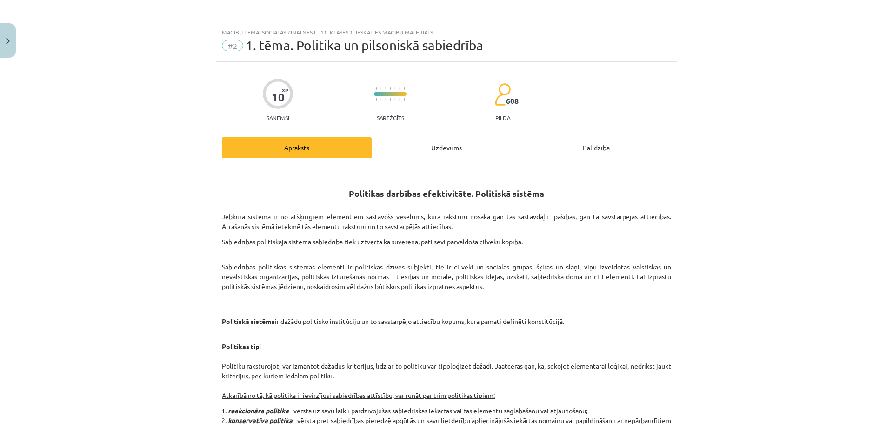
click at [432, 142] on div "Uzdevums" at bounding box center [447, 147] width 150 height 21
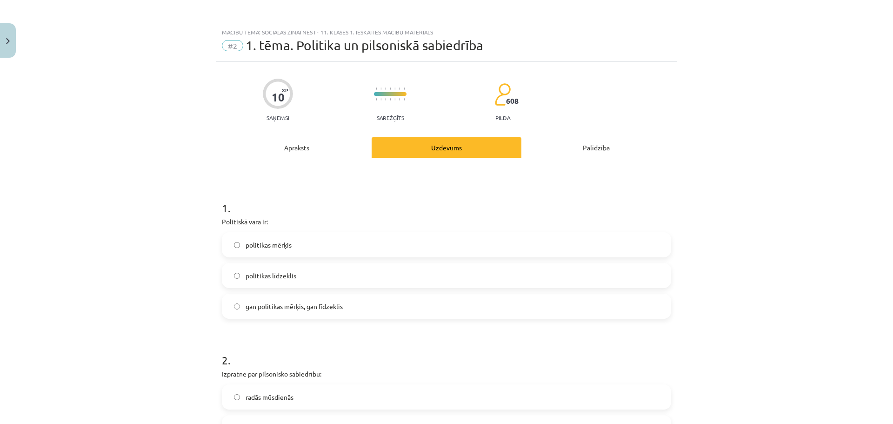
click at [309, 150] on div "Apraksts" at bounding box center [297, 147] width 150 height 21
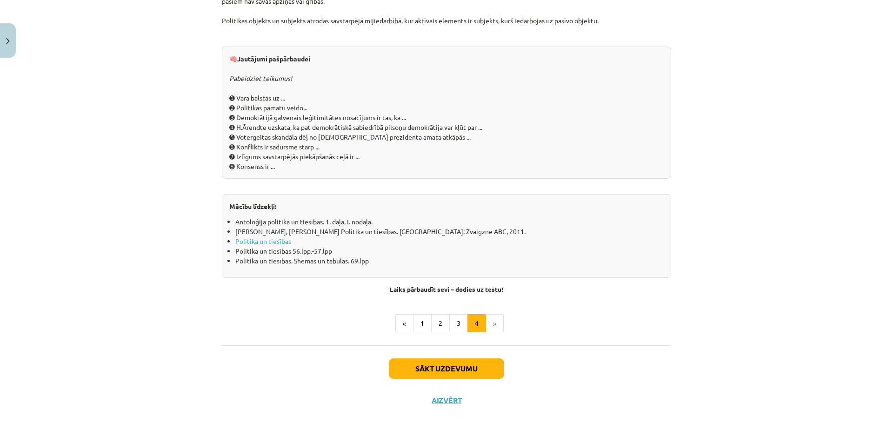
scroll to position [962, 0]
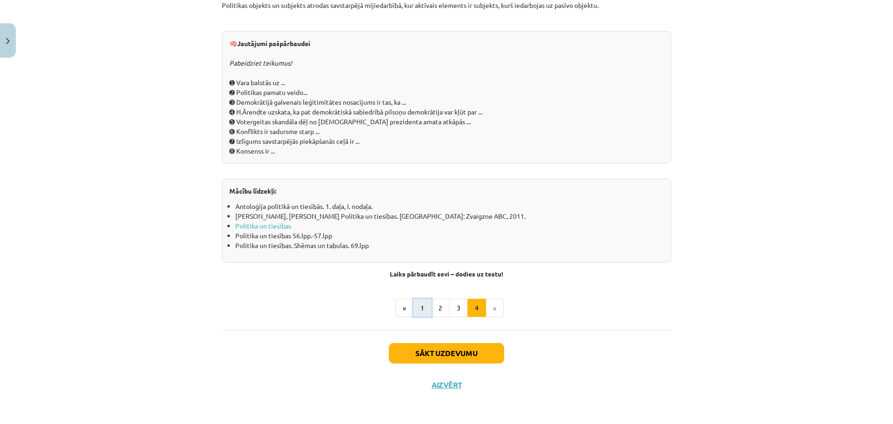
click at [419, 312] on button "1" at bounding box center [422, 308] width 19 height 19
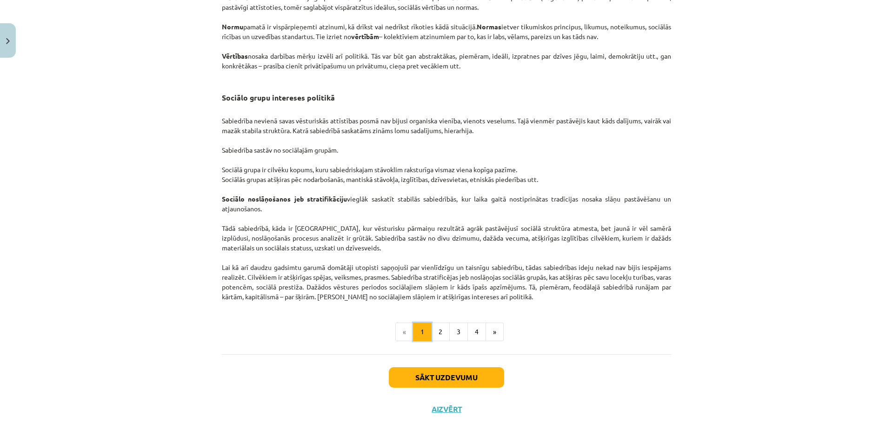
scroll to position [1372, 0]
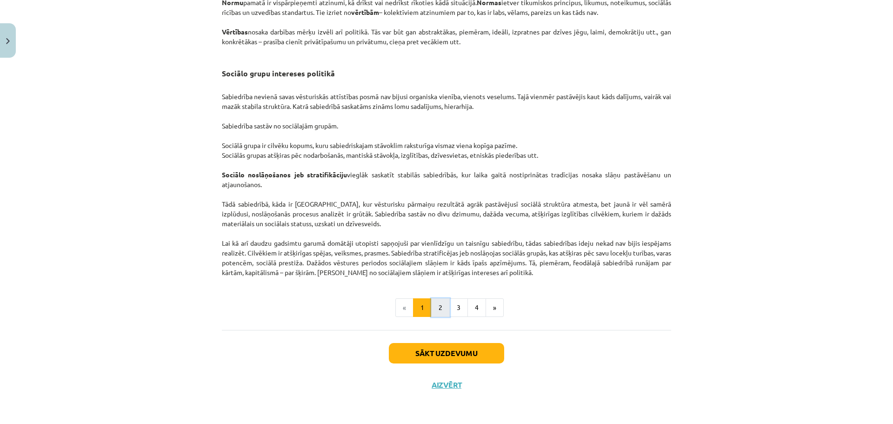
click at [434, 313] on button "2" at bounding box center [440, 307] width 19 height 19
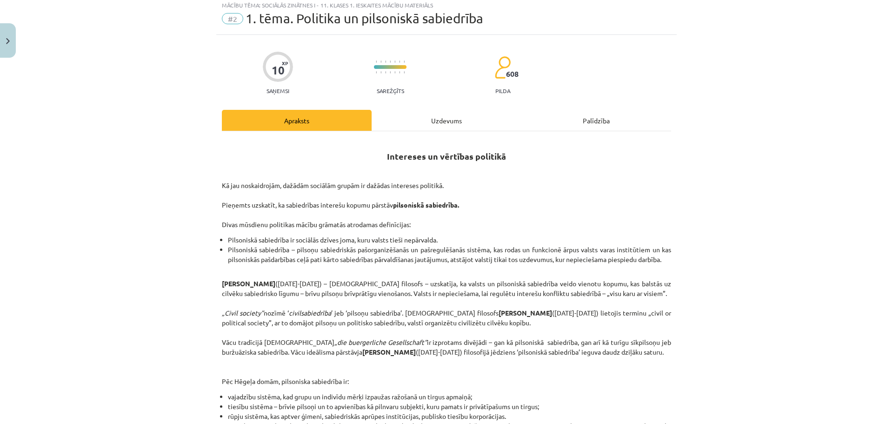
scroll to position [0, 0]
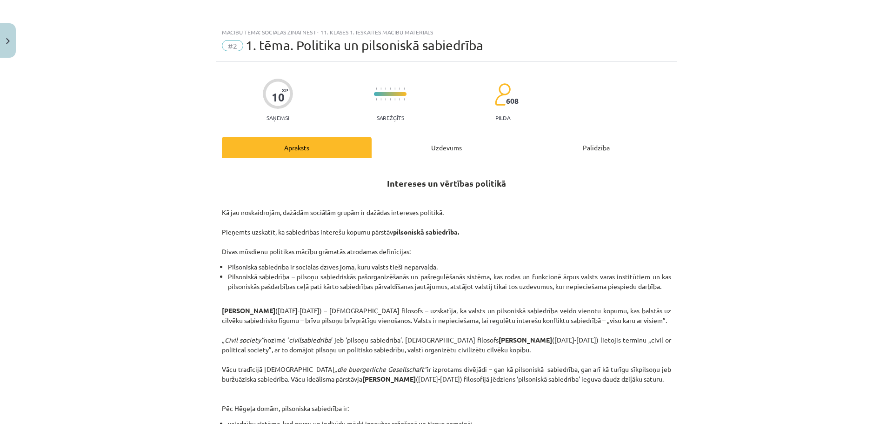
click at [442, 146] on div "Uzdevums" at bounding box center [447, 147] width 150 height 21
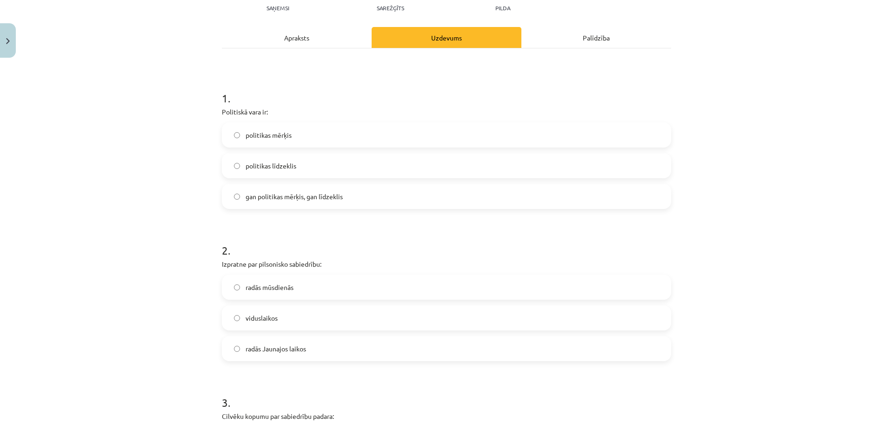
scroll to position [163, 0]
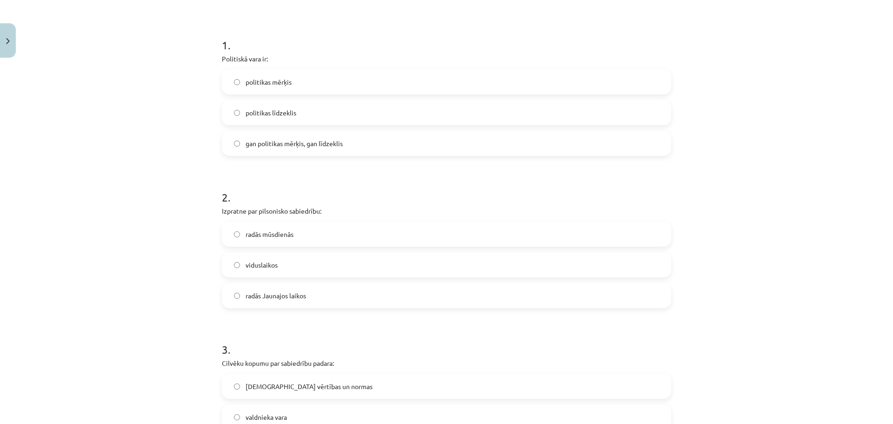
click at [266, 268] on span "viduslaikos" at bounding box center [262, 265] width 32 height 10
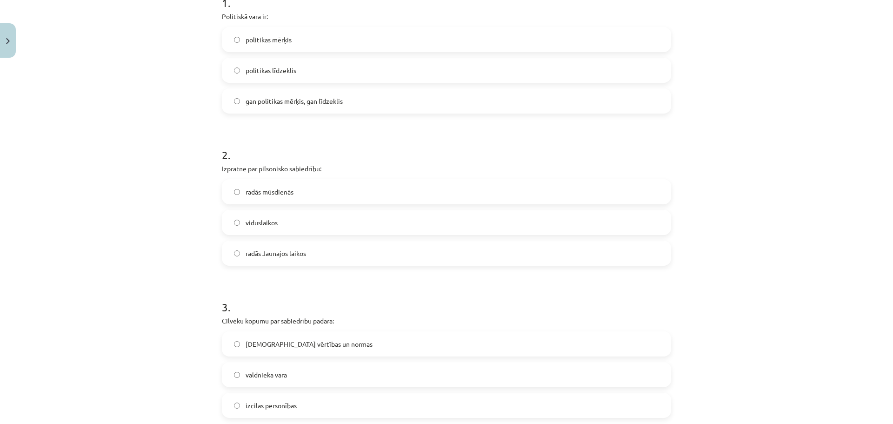
scroll to position [349, 0]
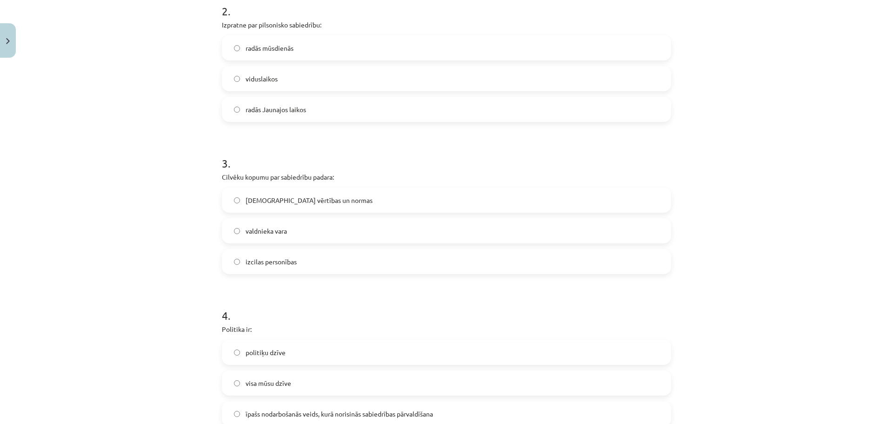
click at [266, 107] on span "radās Jaunajos laikos" at bounding box center [276, 110] width 60 height 10
drag, startPoint x: 221, startPoint y: 176, endPoint x: 360, endPoint y: 175, distance: 139.1
click at [359, 175] on p "Cilvēku kopumu par sabiedrību padara:" at bounding box center [446, 177] width 449 height 10
click at [373, 173] on p "Cilvēku kopumu par sabiedrību padara:" at bounding box center [446, 177] width 449 height 10
drag, startPoint x: 208, startPoint y: 169, endPoint x: 267, endPoint y: 180, distance: 59.5
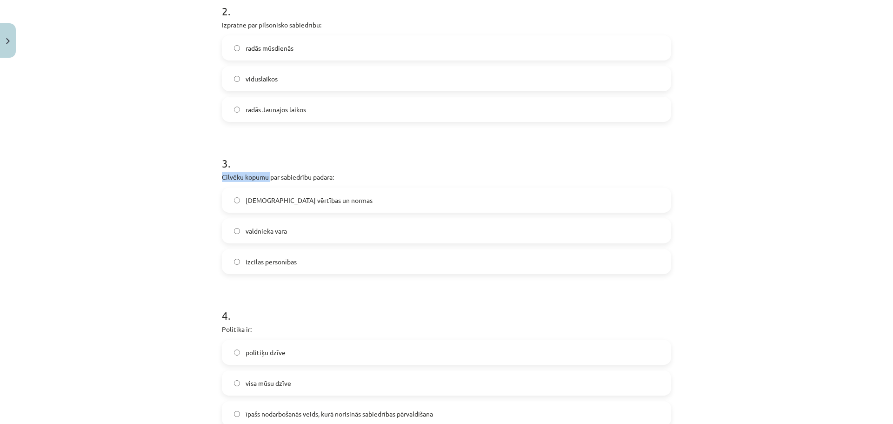
click at [267, 180] on div "Mācību tēma: Sociālās zinātnes i - 11. klases 1. ieskaites mācību materiāls #2 …" at bounding box center [446, 212] width 893 height 424
click at [284, 202] on span "kopīgās vērtības un normas" at bounding box center [309, 200] width 127 height 10
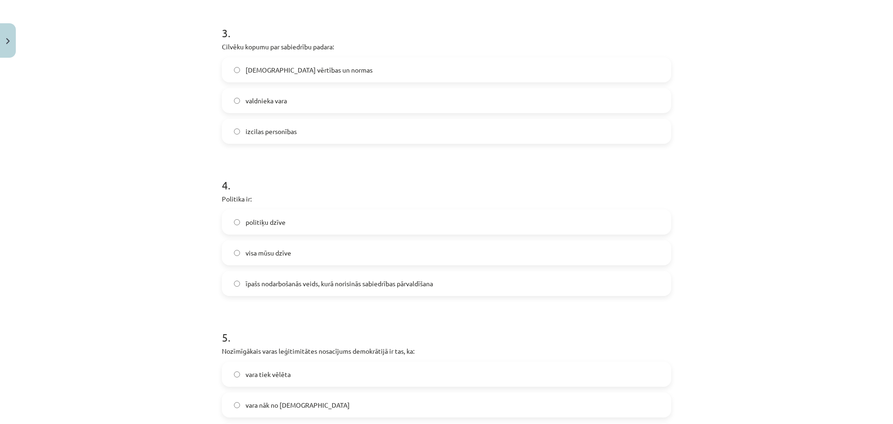
scroll to position [488, 0]
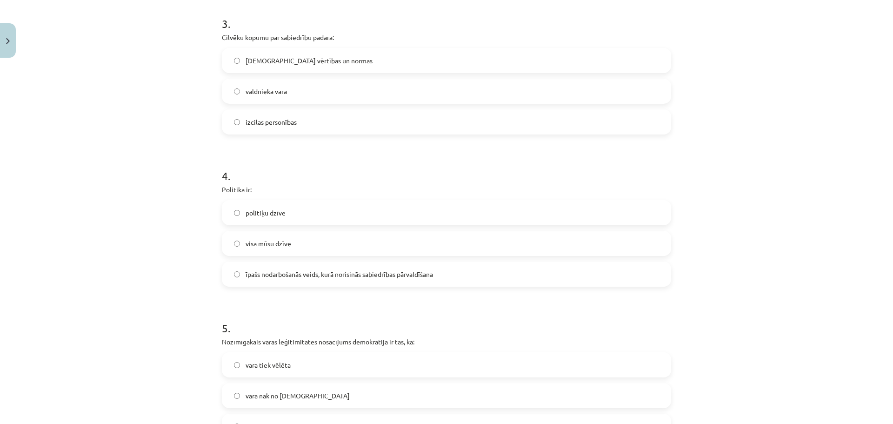
click at [303, 272] on span "īpašs nodarbošanās veids, kurā norisinās sabiedrības pārvaldīšana" at bounding box center [339, 274] width 187 height 10
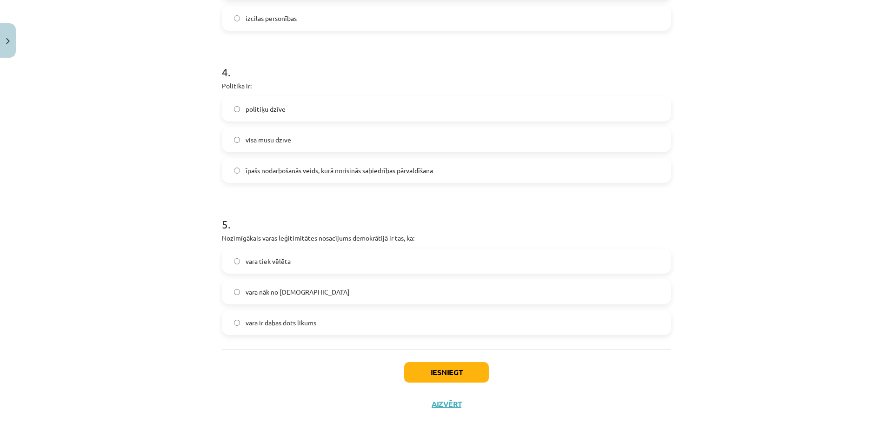
scroll to position [611, 0]
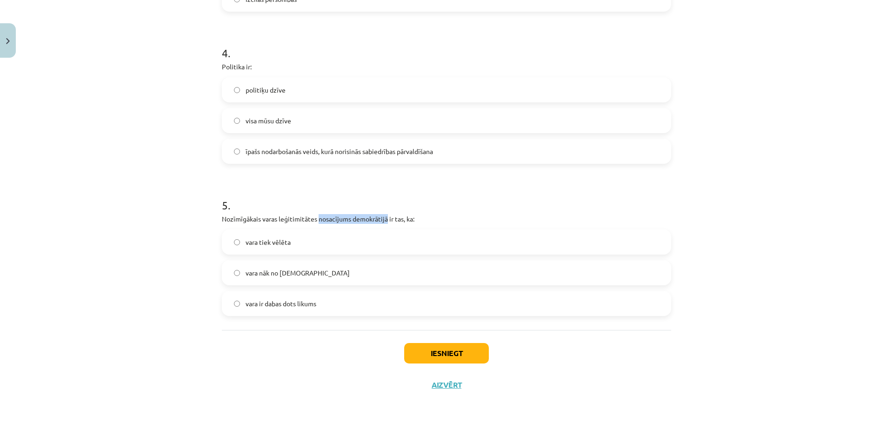
drag, startPoint x: 315, startPoint y: 220, endPoint x: 384, endPoint y: 218, distance: 68.9
click at [384, 218] on p "Nozīmīgākais varas leģitimitātes nosacījums demokrātijā ir tas, ka:" at bounding box center [446, 219] width 449 height 10
copy p "nosacījums demokrātijā"
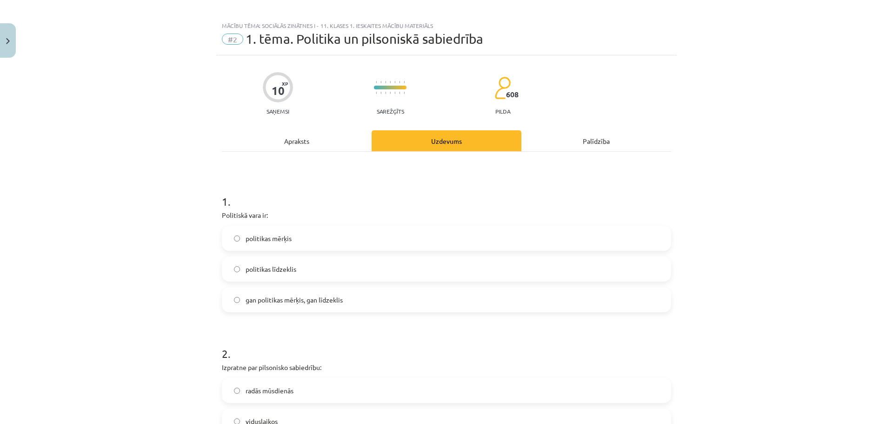
scroll to position [0, 0]
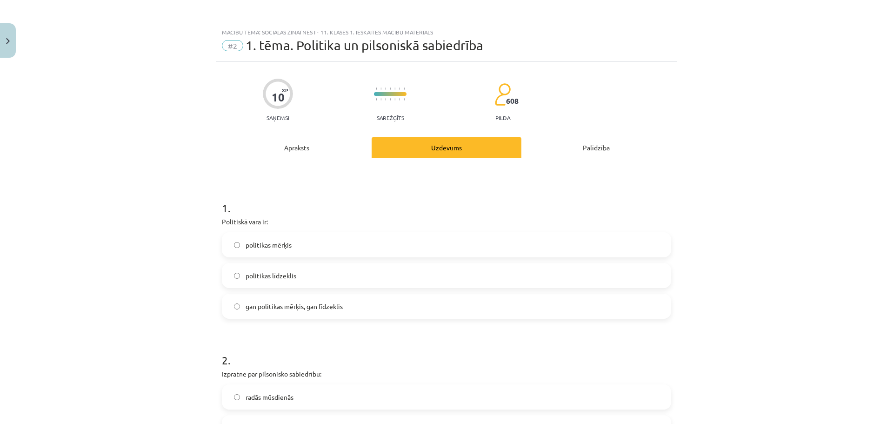
click at [308, 148] on div "Apraksts" at bounding box center [297, 147] width 150 height 21
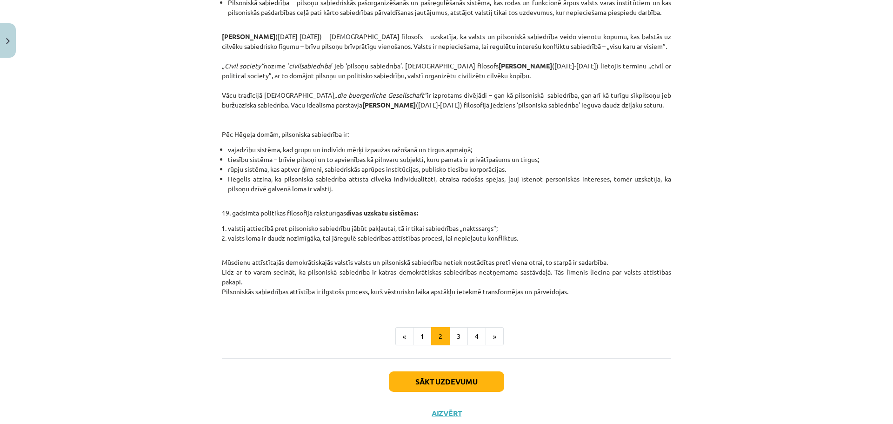
scroll to position [312, 0]
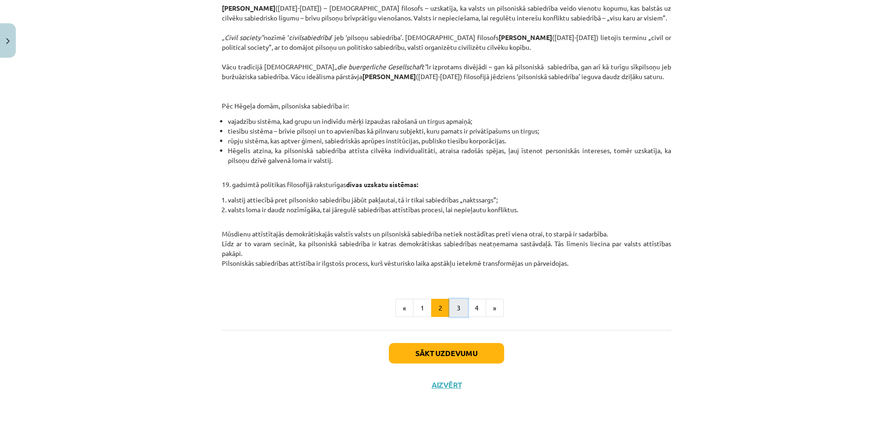
click at [452, 308] on button "3" at bounding box center [458, 308] width 19 height 19
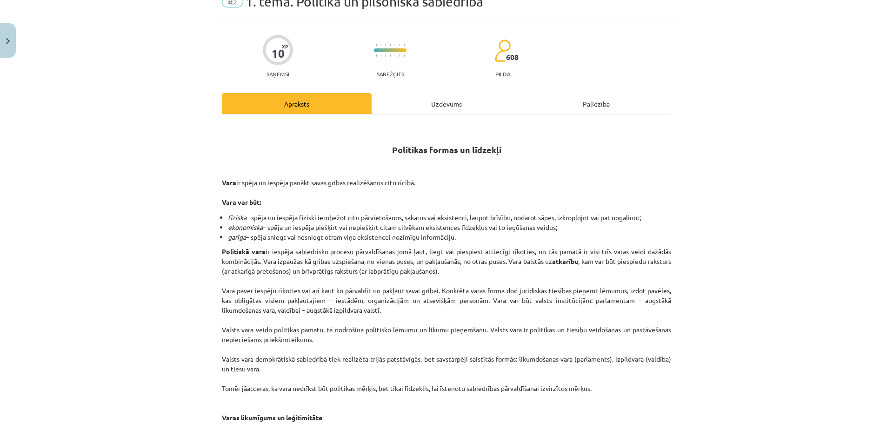
scroll to position [0, 0]
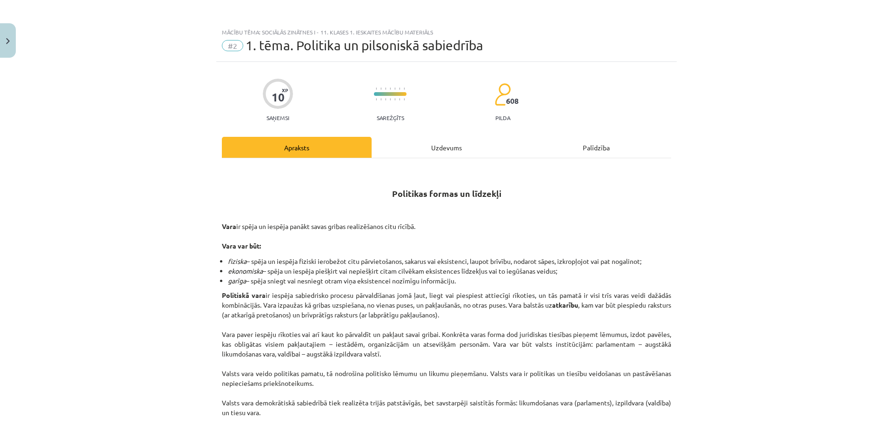
drag, startPoint x: 446, startPoint y: 159, endPoint x: 439, endPoint y: 156, distance: 6.9
click at [439, 156] on div "Uzdevums" at bounding box center [447, 147] width 150 height 21
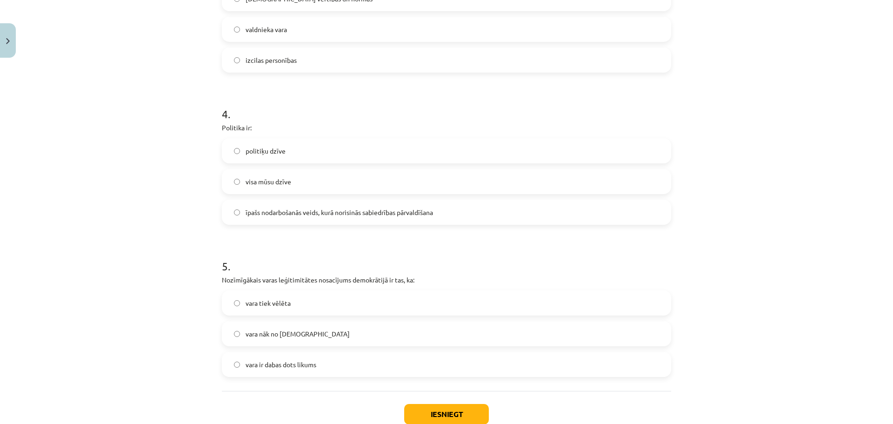
scroll to position [611, 0]
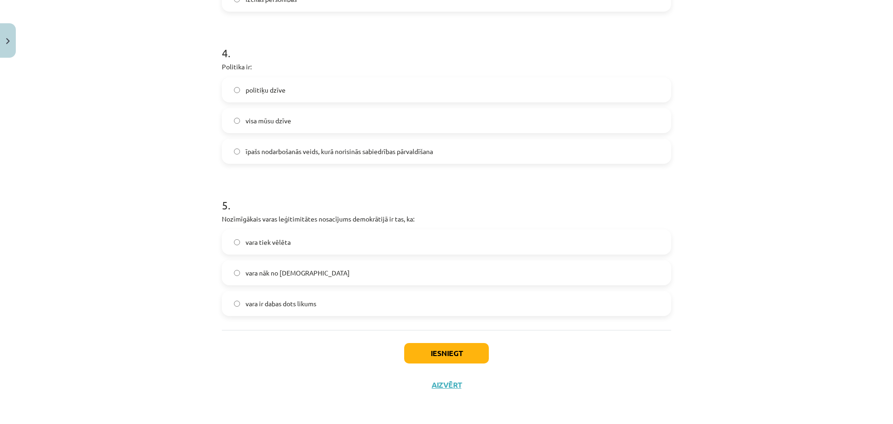
click at [308, 245] on label "vara tiek vēlēta" at bounding box center [446, 241] width 447 height 23
click at [445, 357] on button "Iesniegt" at bounding box center [446, 353] width 85 height 20
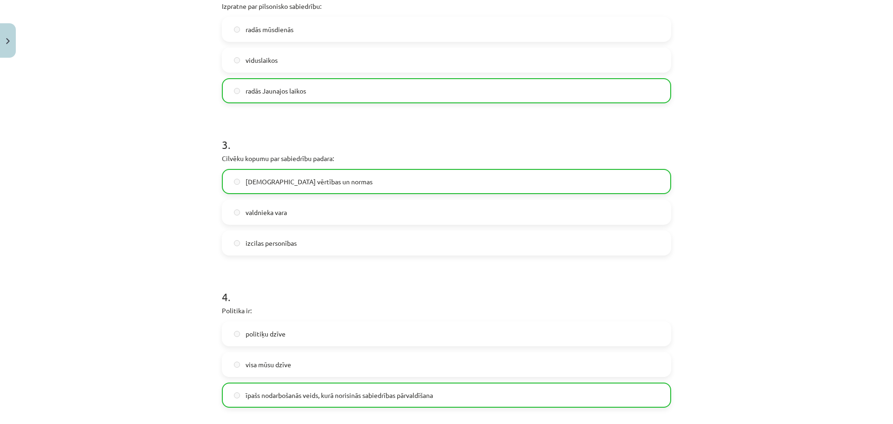
scroll to position [372, 0]
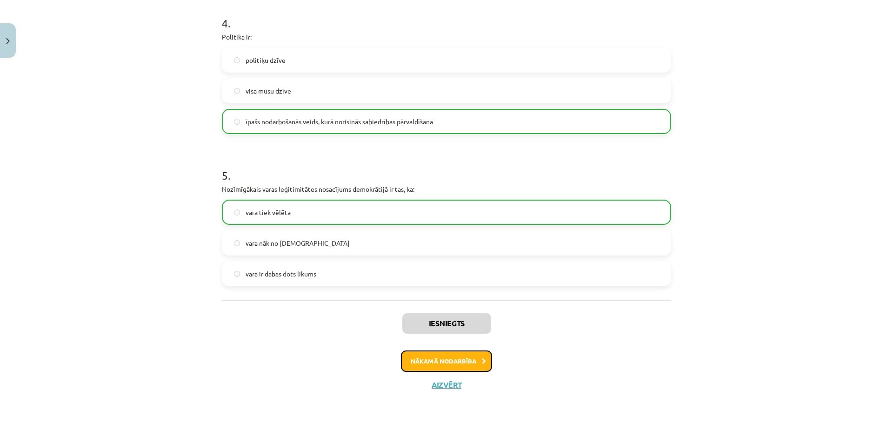
click at [437, 358] on button "Nākamā nodarbība" at bounding box center [446, 360] width 91 height 21
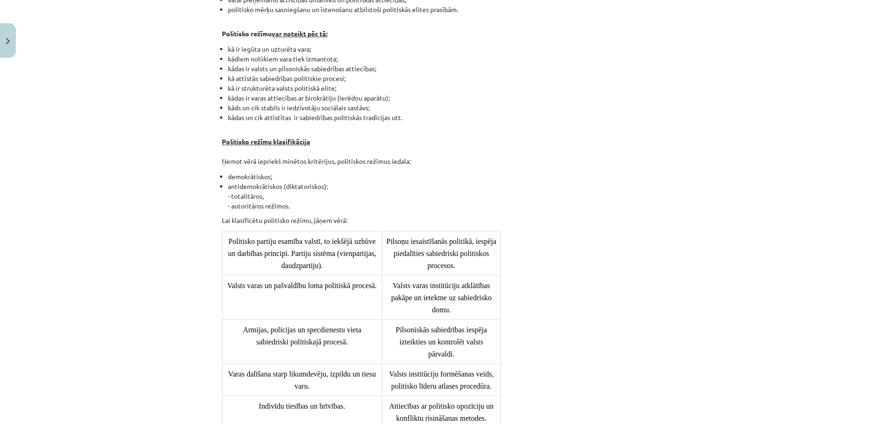
scroll to position [0, 0]
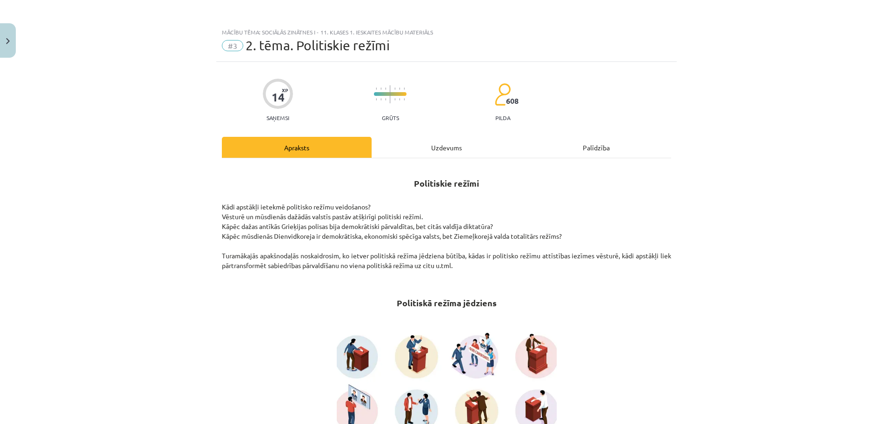
click at [467, 145] on div "Uzdevums" at bounding box center [447, 147] width 150 height 21
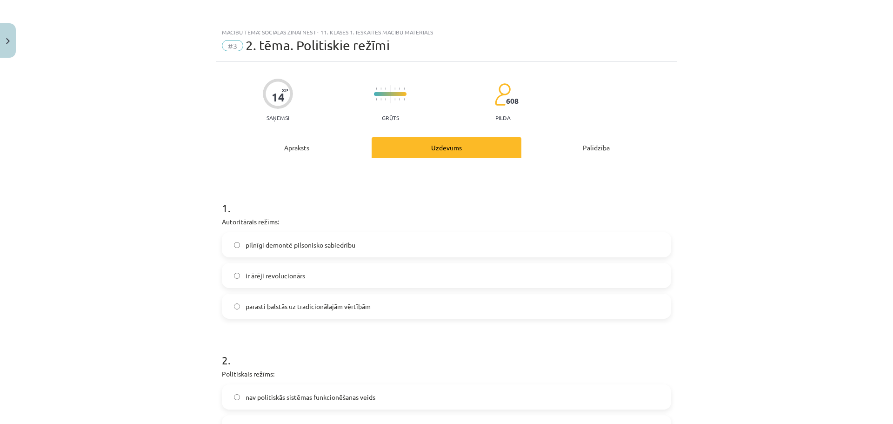
scroll to position [23, 0]
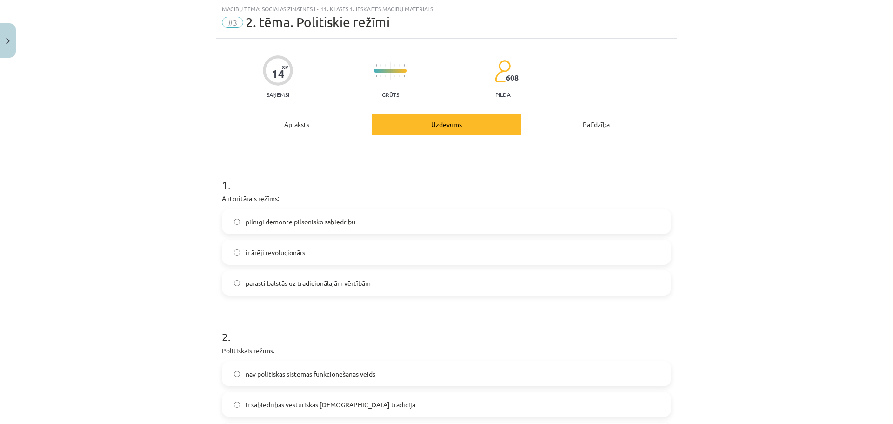
click at [260, 281] on span "parasti balstās uz tradicionālajām vērtībām" at bounding box center [308, 283] width 125 height 10
click at [256, 250] on span "ir ārēji revolucionārs" at bounding box center [276, 252] width 60 height 10
click at [291, 114] on div "Apraksts" at bounding box center [297, 123] width 150 height 21
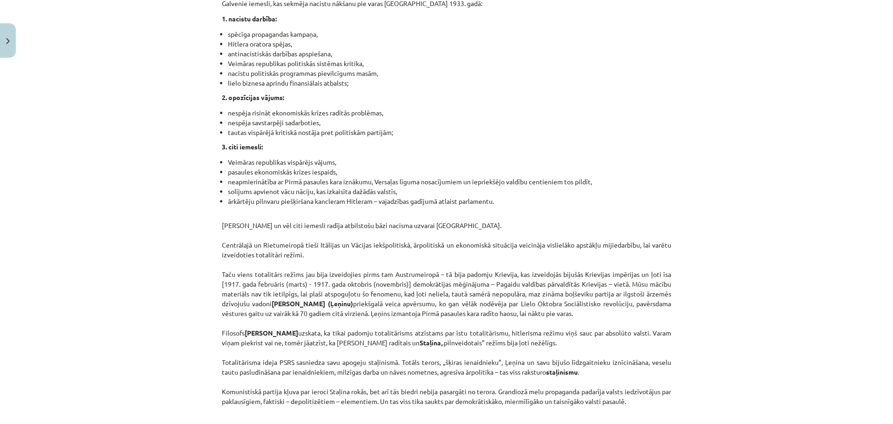
scroll to position [2302, 0]
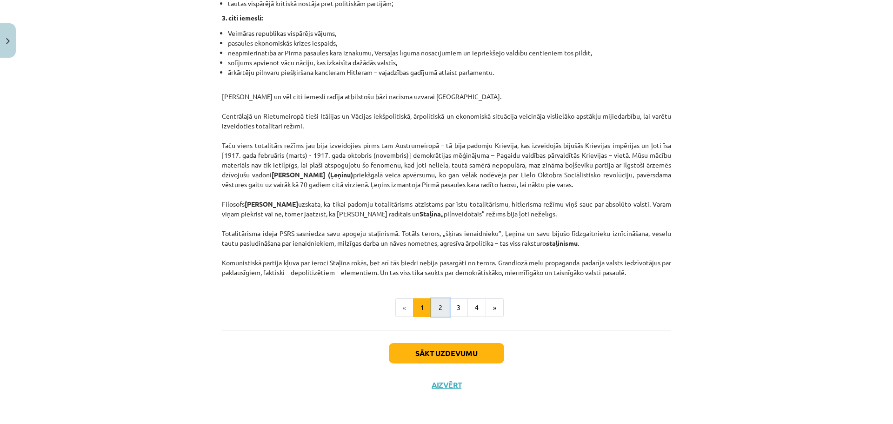
click at [438, 317] on button "2" at bounding box center [440, 307] width 19 height 19
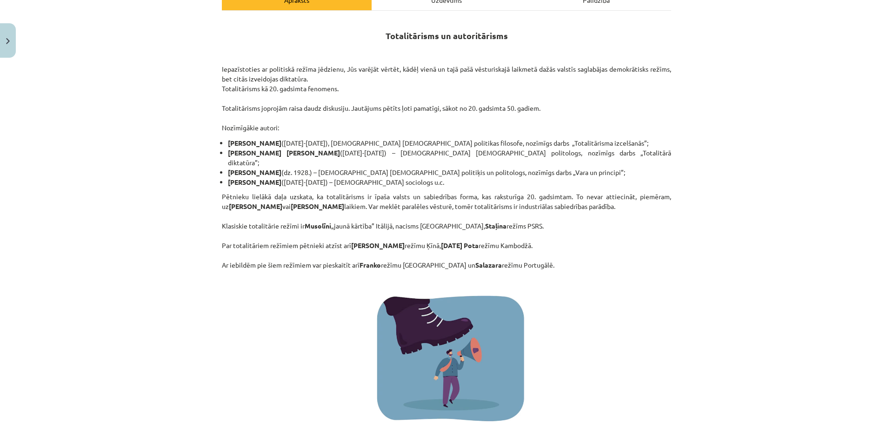
scroll to position [0, 0]
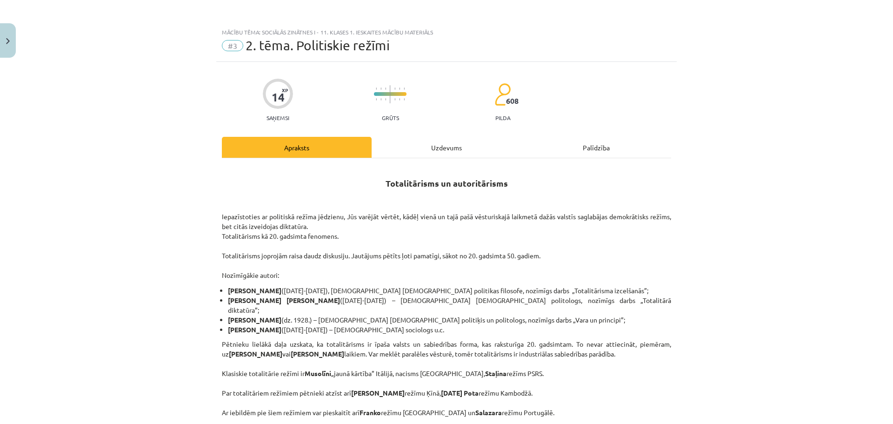
click at [429, 151] on div "Uzdevums" at bounding box center [447, 147] width 150 height 21
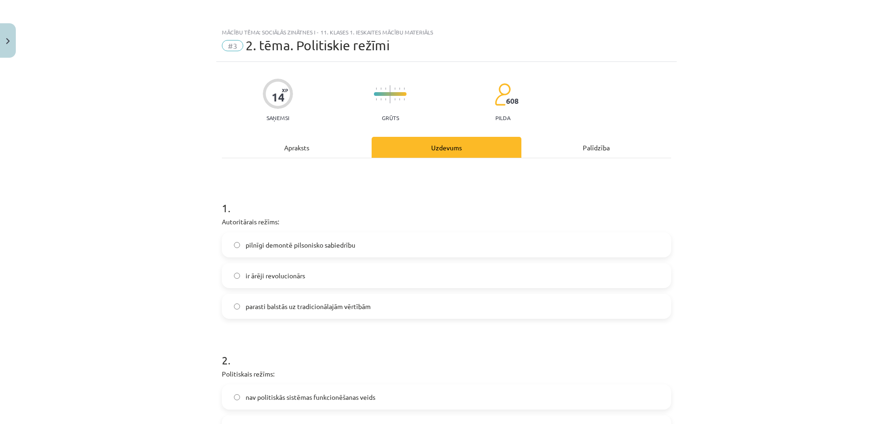
scroll to position [23, 0]
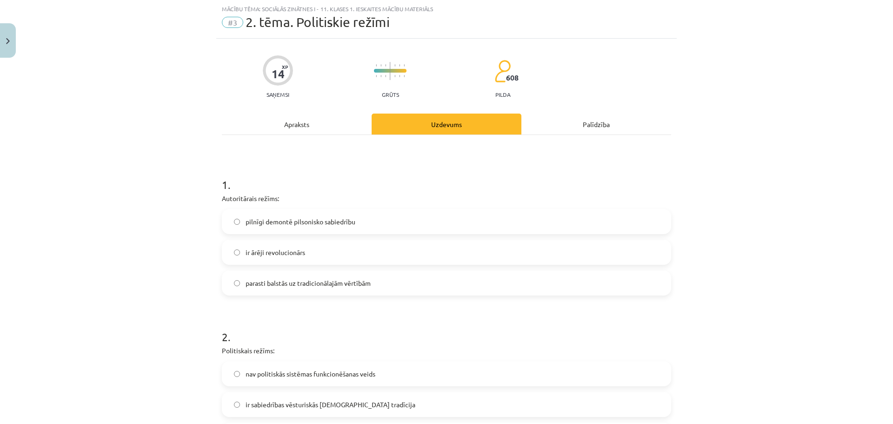
click at [306, 284] on span "parasti balstās uz tradicionālajām vērtībām" at bounding box center [308, 283] width 125 height 10
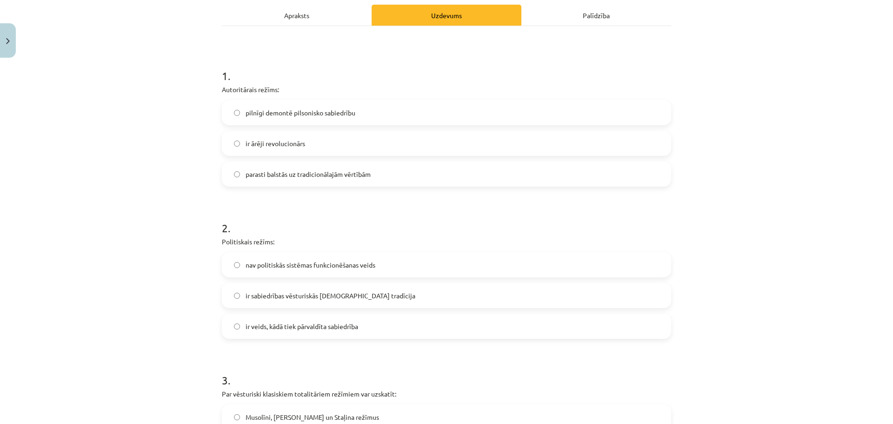
scroll to position [209, 0]
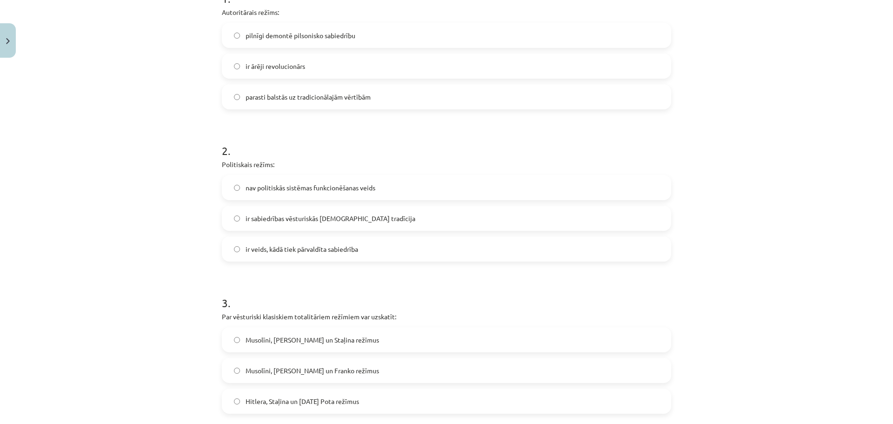
click at [282, 256] on label "ir veids, kādā tiek pārvaldīta sabiedrība" at bounding box center [446, 248] width 447 height 23
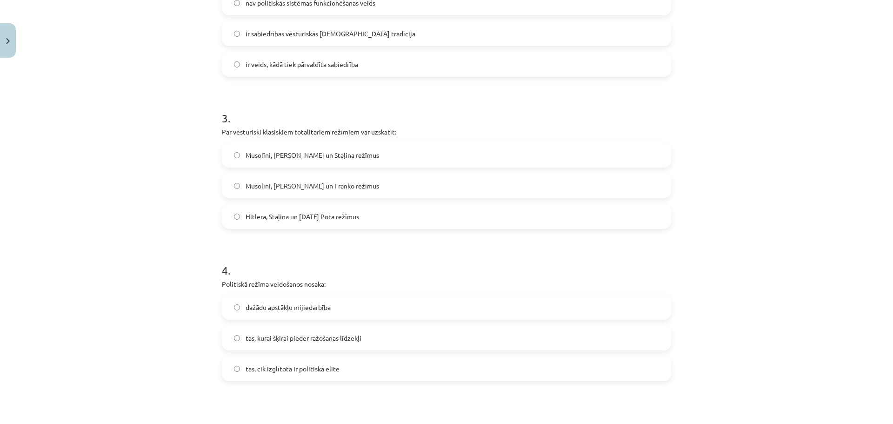
scroll to position [395, 0]
click at [315, 159] on label "Musolīni, Hitlera un Staļina režīmus" at bounding box center [446, 153] width 447 height 23
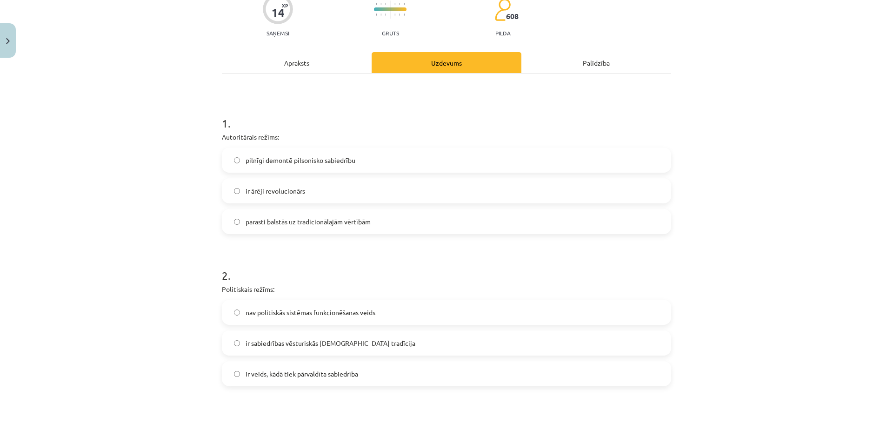
scroll to position [0, 0]
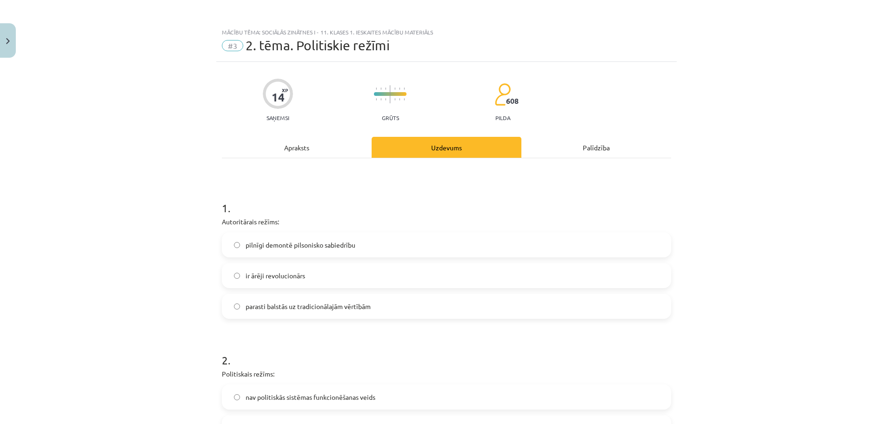
click at [323, 151] on div "Apraksts" at bounding box center [297, 147] width 150 height 21
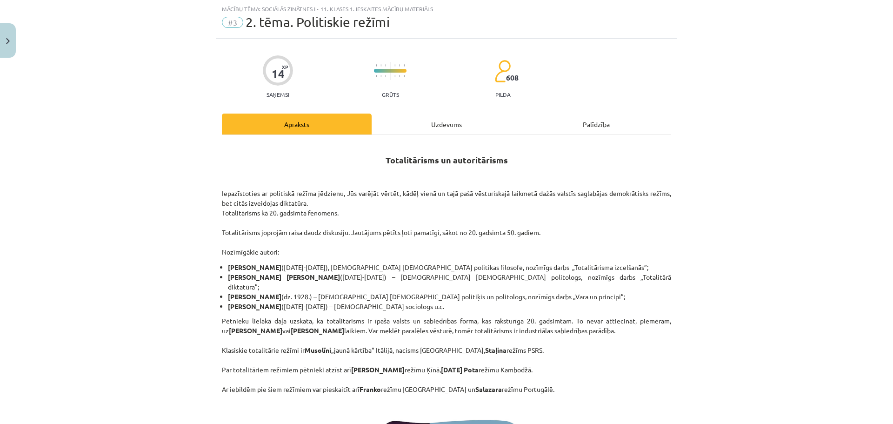
click at [421, 123] on div "Uzdevums" at bounding box center [447, 123] width 150 height 21
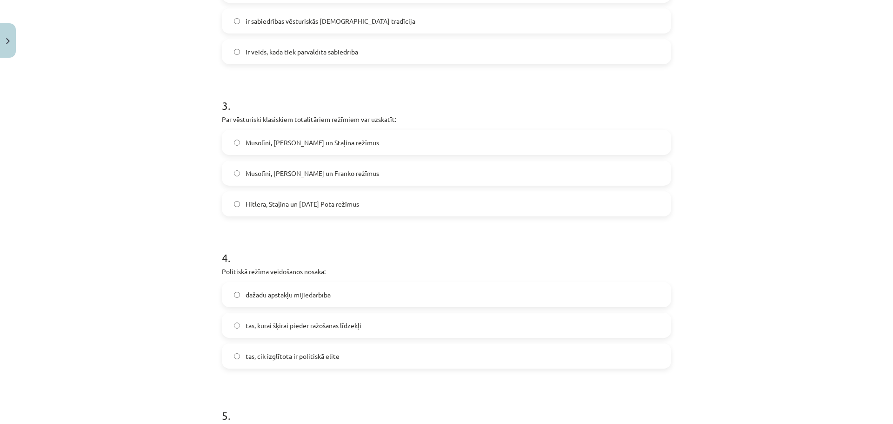
scroll to position [535, 0]
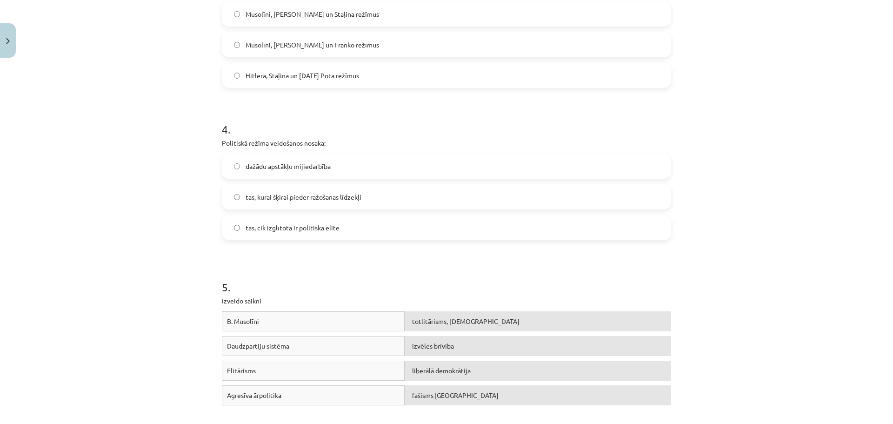
click at [328, 165] on span "dažādu apstākļu mijiedarbība" at bounding box center [288, 166] width 85 height 10
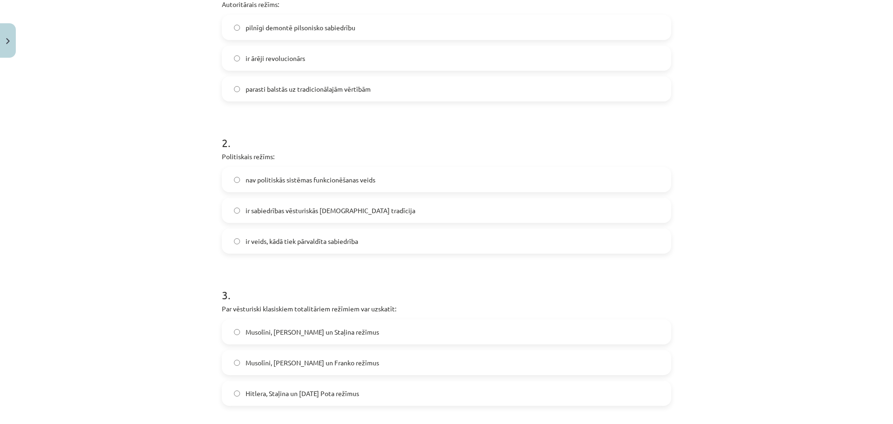
scroll to position [0, 0]
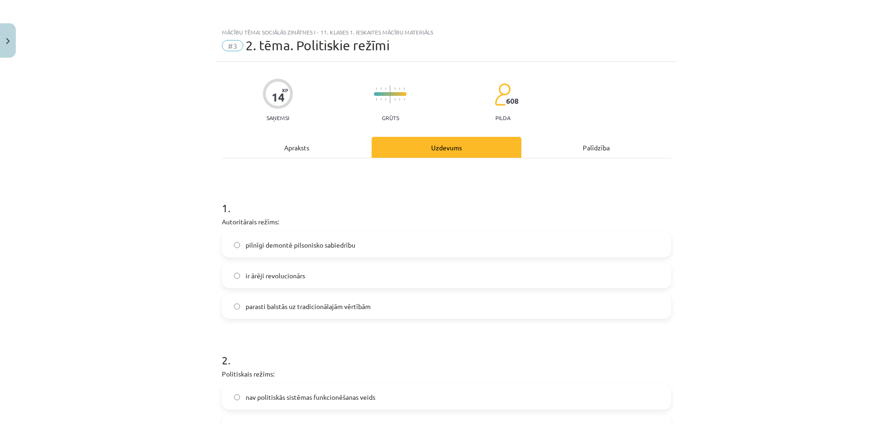
click at [279, 140] on div "Apraksts" at bounding box center [297, 147] width 150 height 21
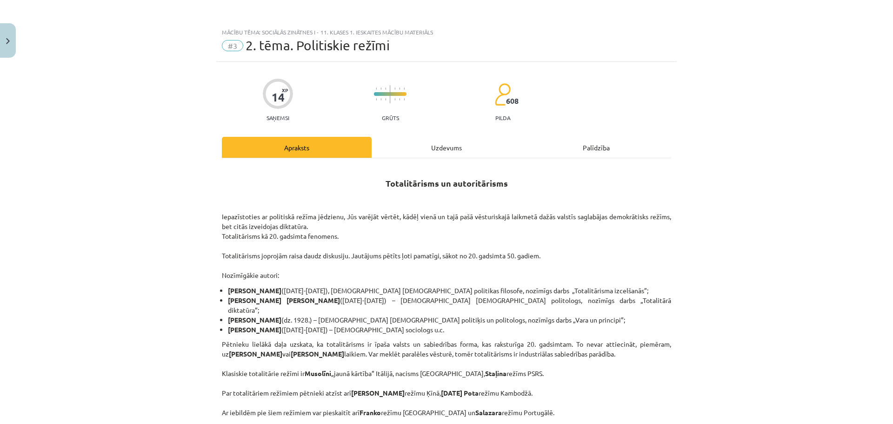
scroll to position [23, 0]
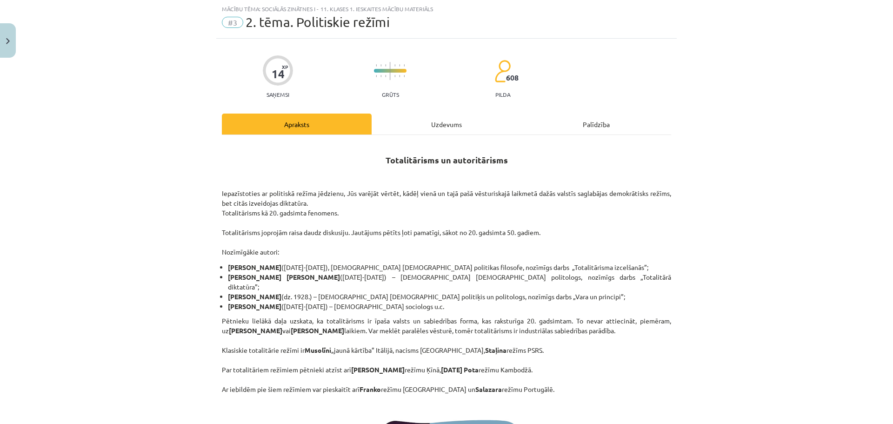
click at [486, 122] on div "Uzdevums" at bounding box center [447, 123] width 150 height 21
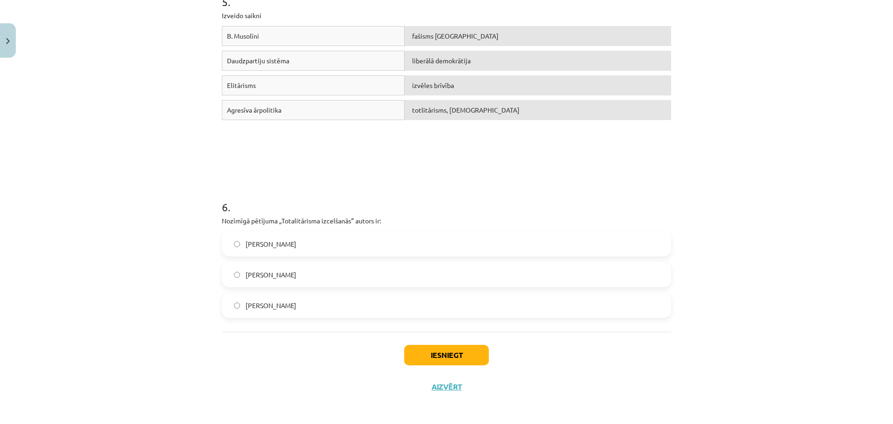
scroll to position [822, 0]
click at [274, 271] on span "Hanna Ārendte" at bounding box center [271, 273] width 51 height 10
click at [466, 355] on button "Iesniegt" at bounding box center [446, 353] width 85 height 20
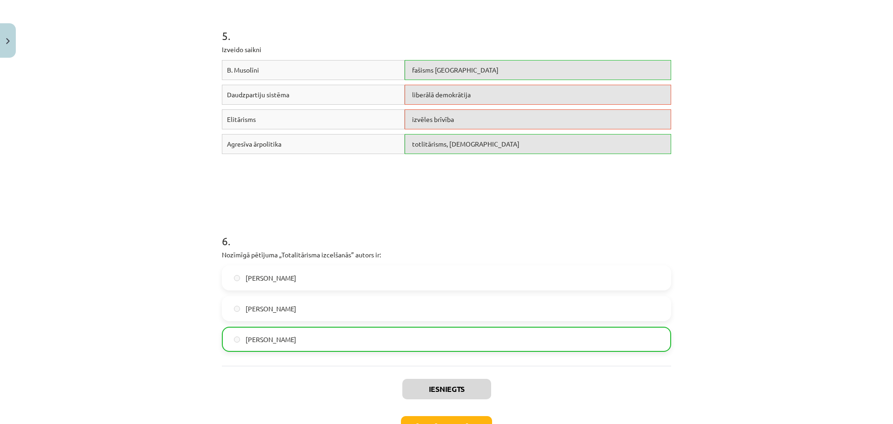
scroll to position [852, 0]
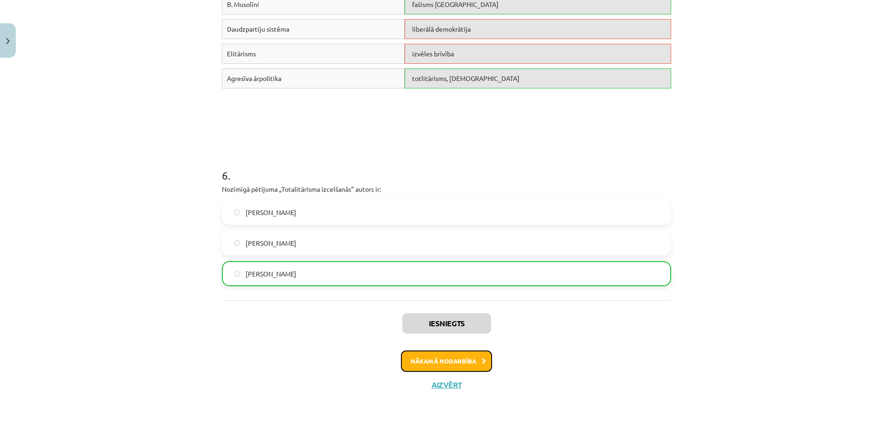
click at [434, 364] on button "Nākamā nodarbība" at bounding box center [446, 360] width 91 height 21
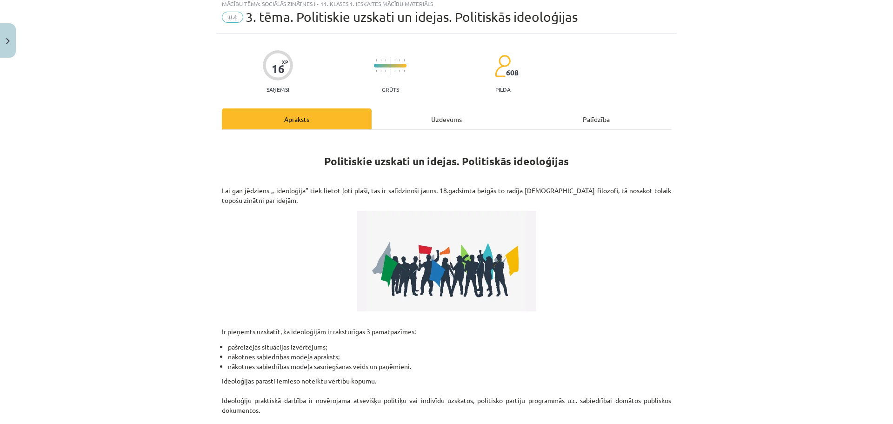
scroll to position [23, 0]
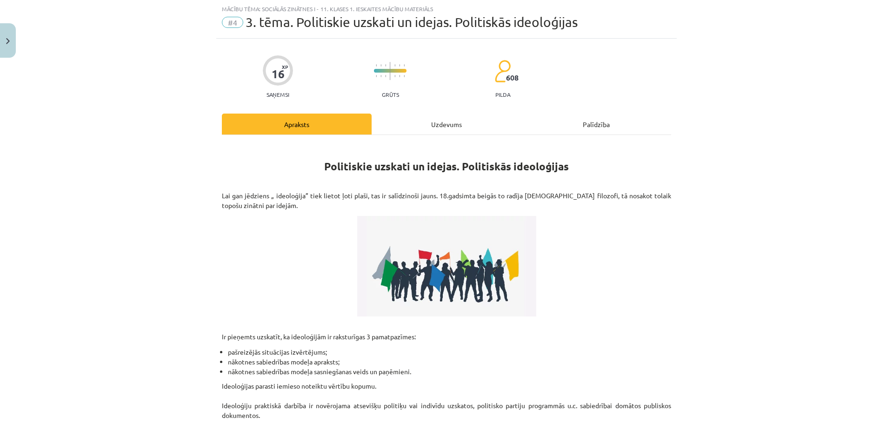
click at [417, 123] on div "Uzdevums" at bounding box center [447, 123] width 150 height 21
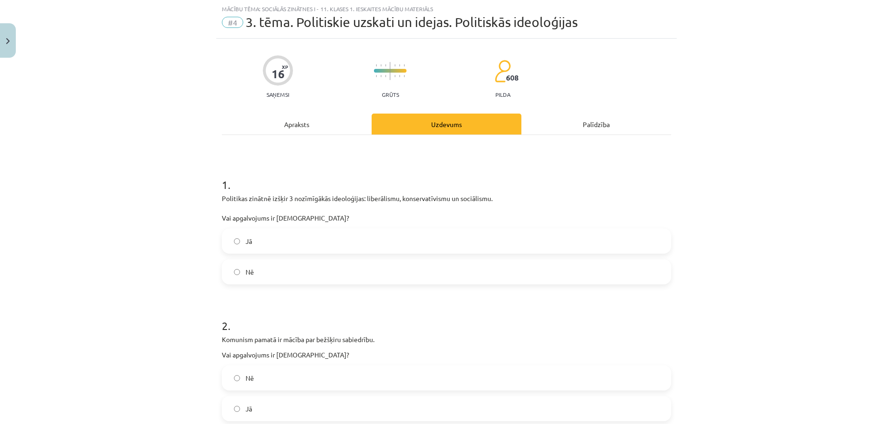
click at [302, 124] on div "Apraksts" at bounding box center [297, 123] width 150 height 21
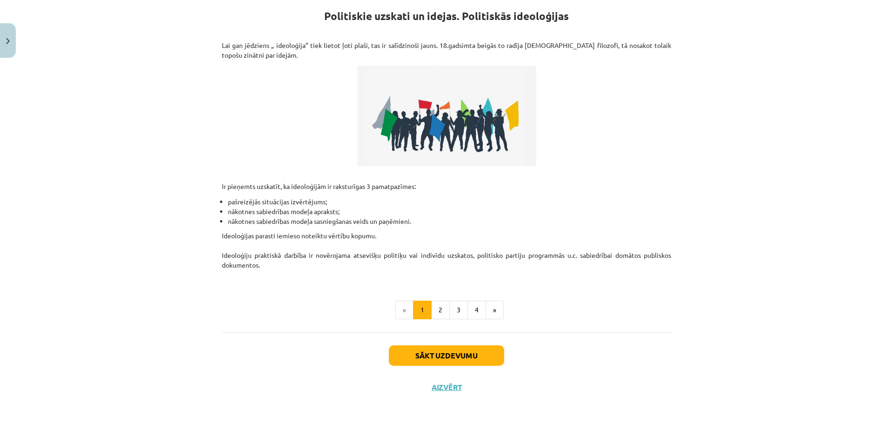
scroll to position [175, 0]
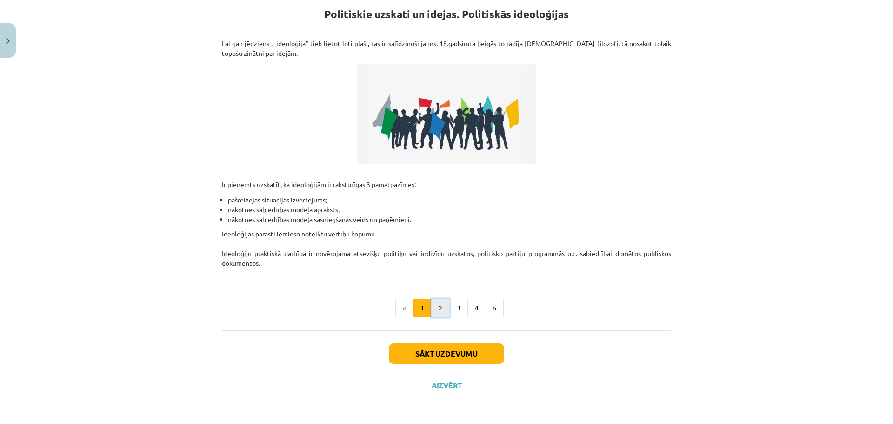
click at [438, 307] on button "2" at bounding box center [440, 308] width 19 height 19
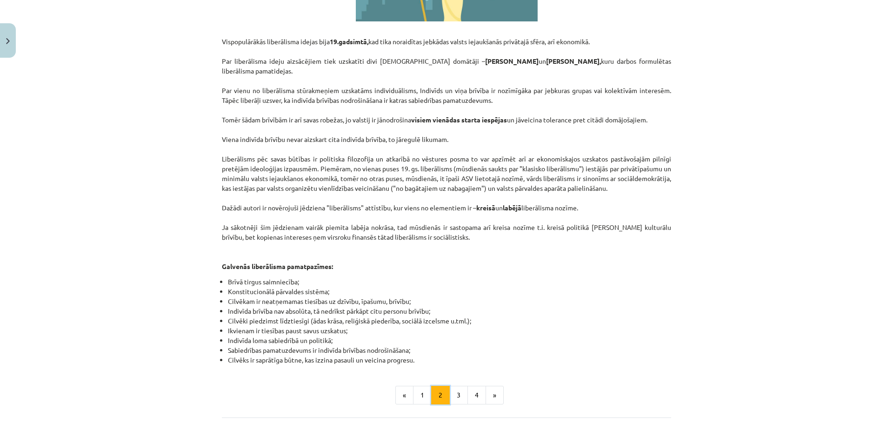
scroll to position [430, 0]
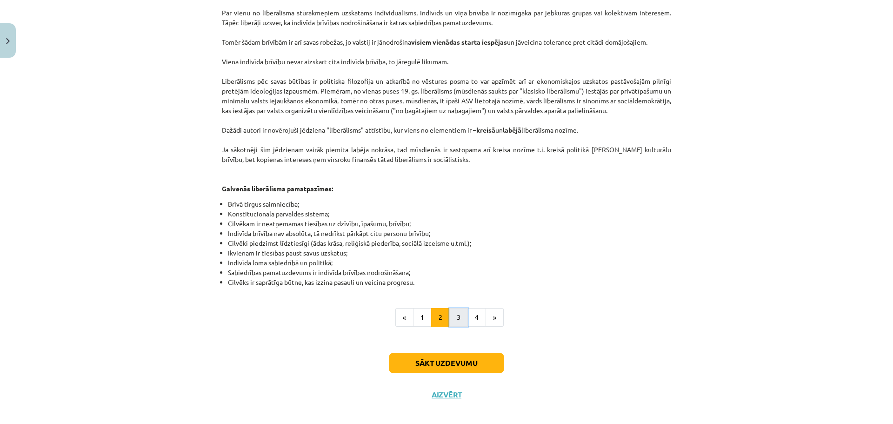
click at [455, 308] on button "3" at bounding box center [458, 317] width 19 height 19
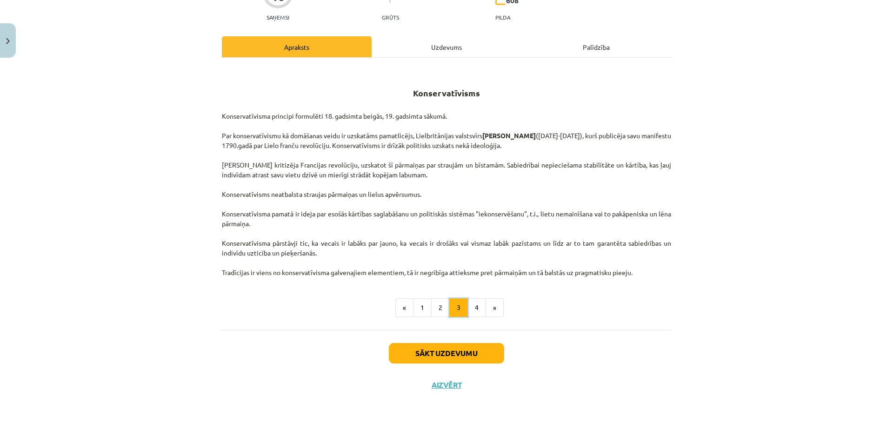
scroll to position [100, 0]
click at [467, 303] on button "4" at bounding box center [476, 307] width 19 height 19
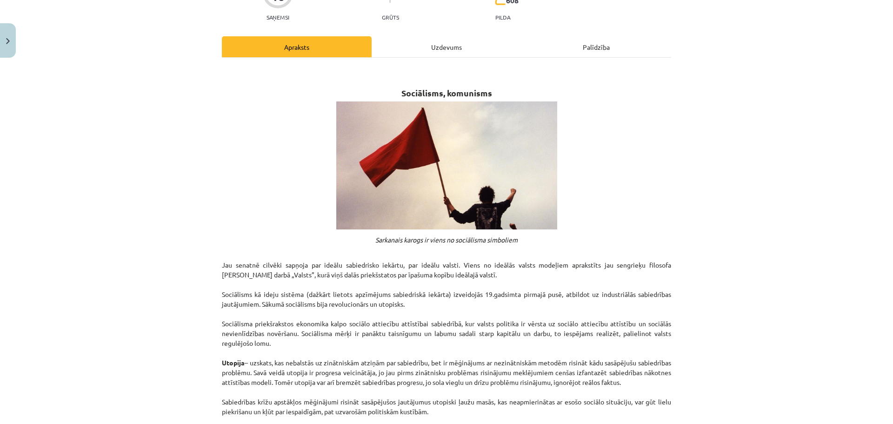
click at [446, 47] on div "Uzdevums" at bounding box center [447, 46] width 150 height 21
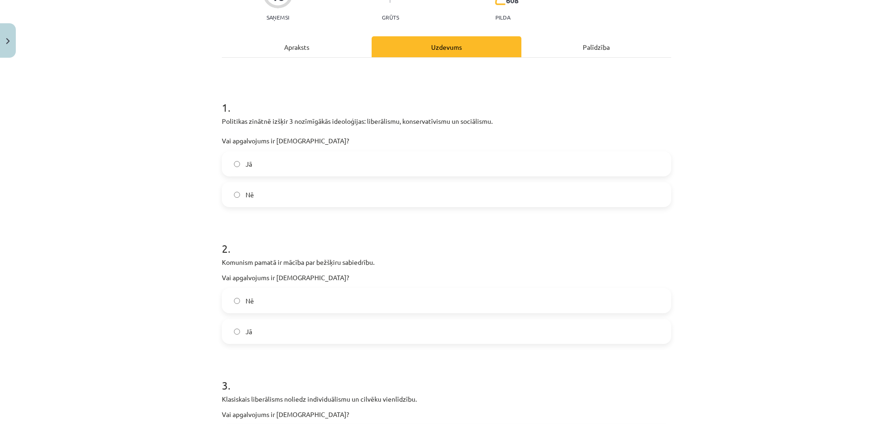
scroll to position [23, 0]
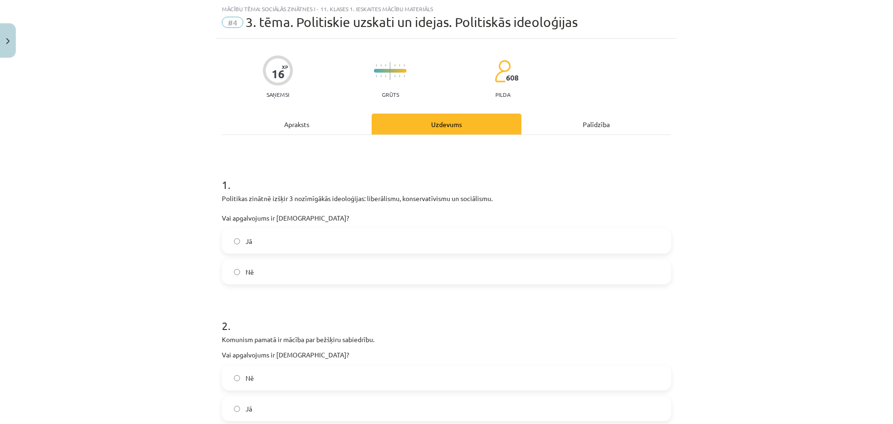
click at [295, 240] on label "Jā" at bounding box center [446, 240] width 447 height 23
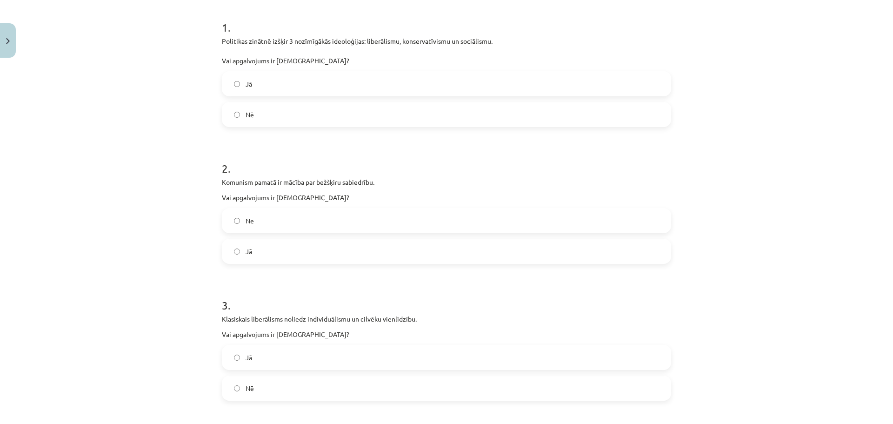
scroll to position [209, 0]
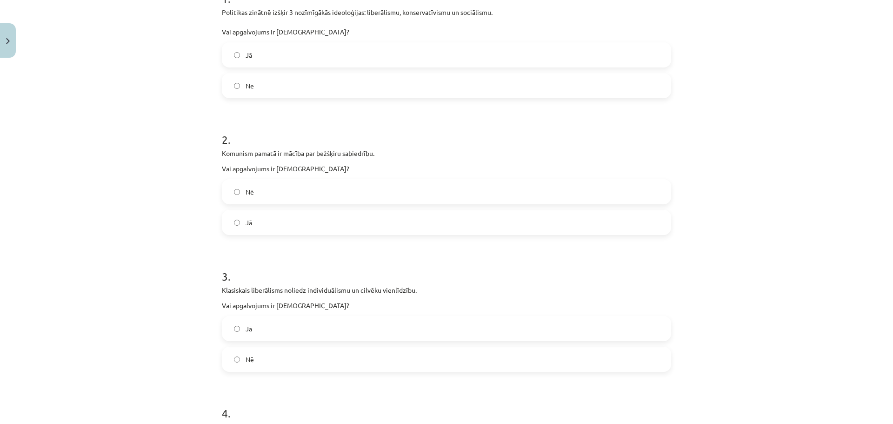
click at [257, 217] on label "Jā" at bounding box center [446, 222] width 447 height 23
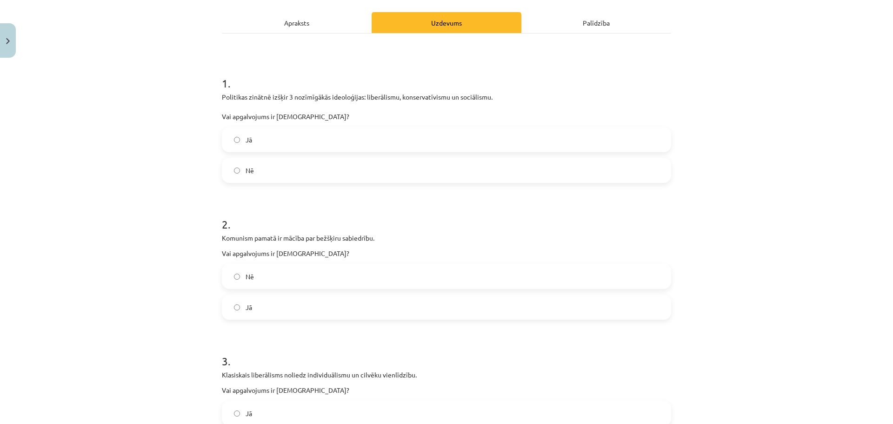
scroll to position [23, 0]
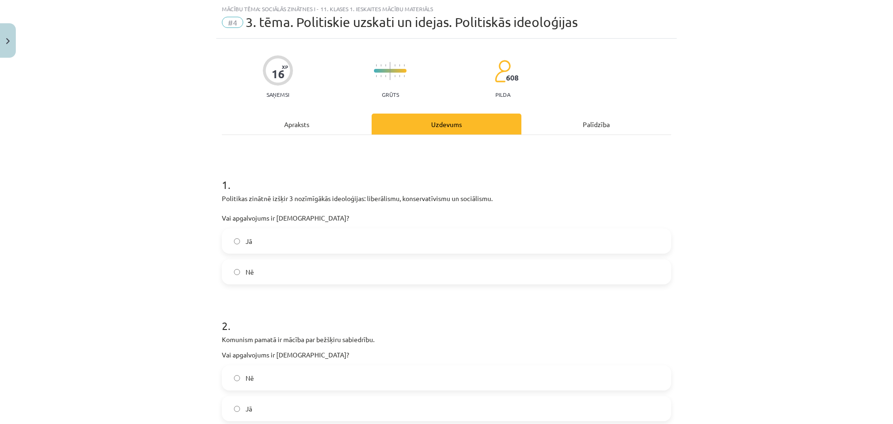
click at [298, 132] on div "Apraksts" at bounding box center [297, 123] width 150 height 21
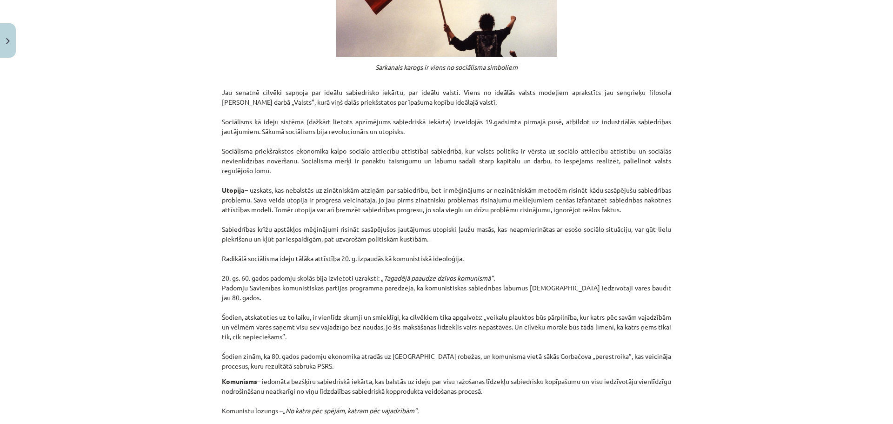
scroll to position [302, 0]
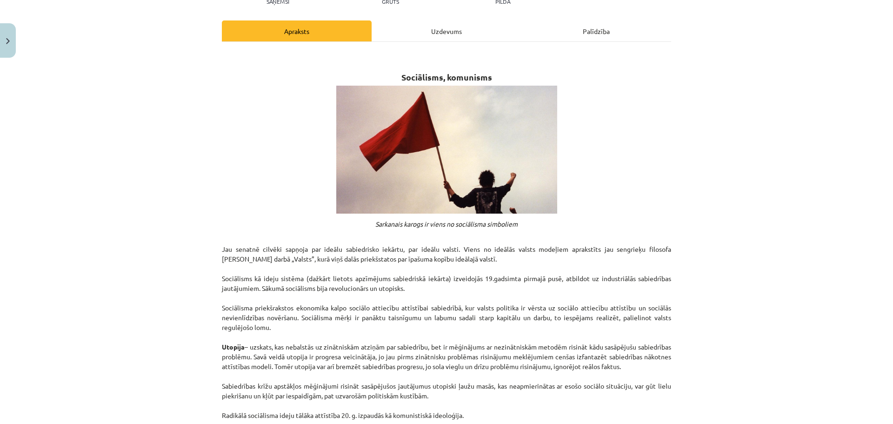
click at [446, 22] on div "Uzdevums" at bounding box center [447, 30] width 150 height 21
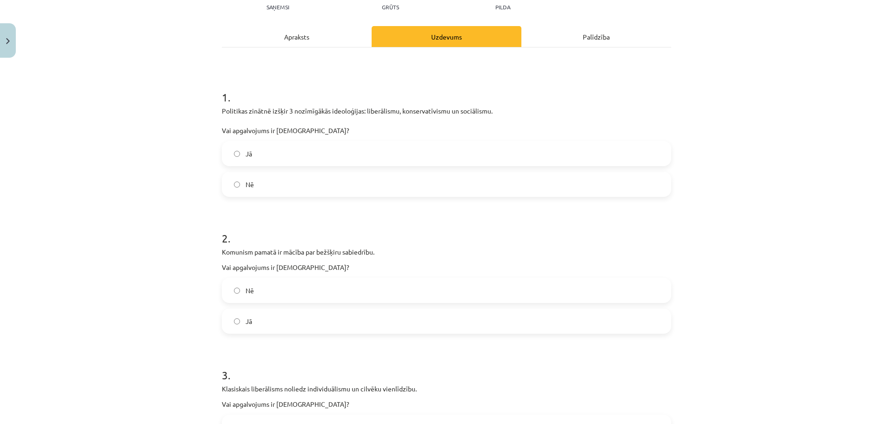
scroll to position [209, 0]
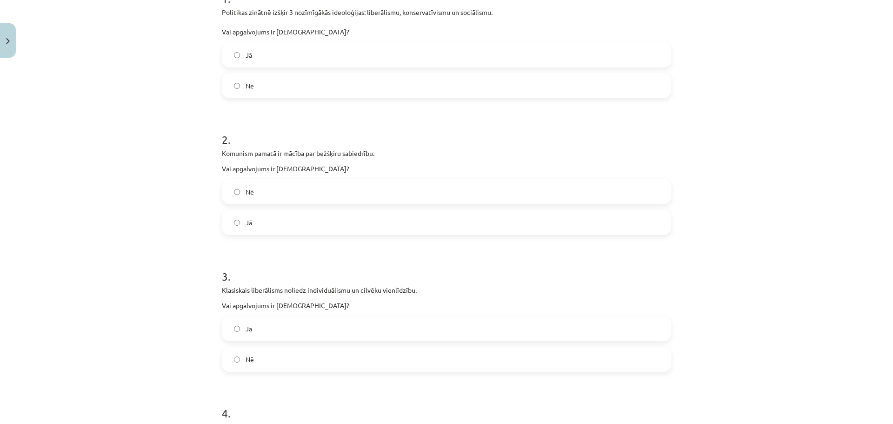
click at [274, 357] on label "Nē" at bounding box center [446, 358] width 447 height 23
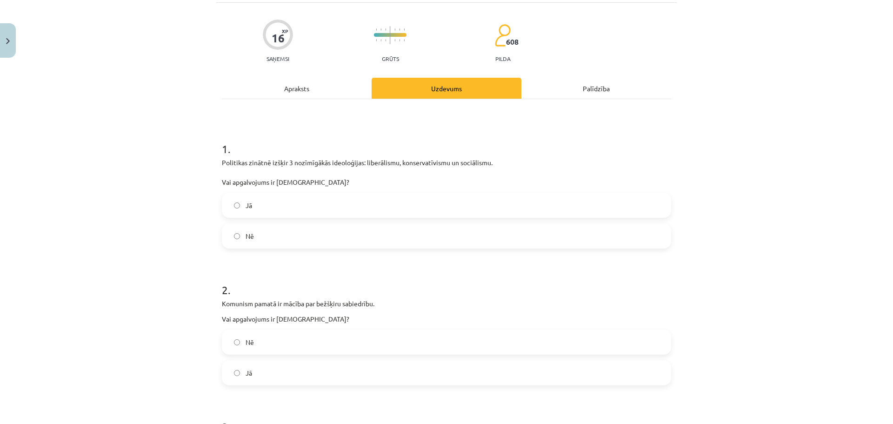
scroll to position [0, 0]
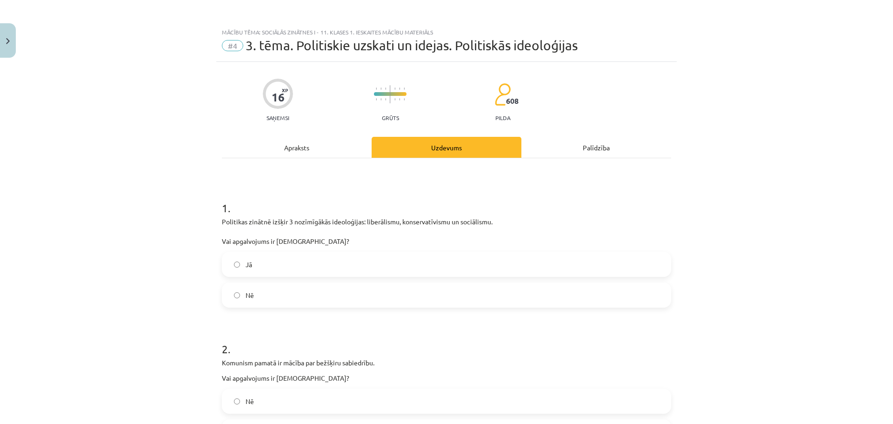
click at [326, 153] on div "Apraksts" at bounding box center [297, 147] width 150 height 21
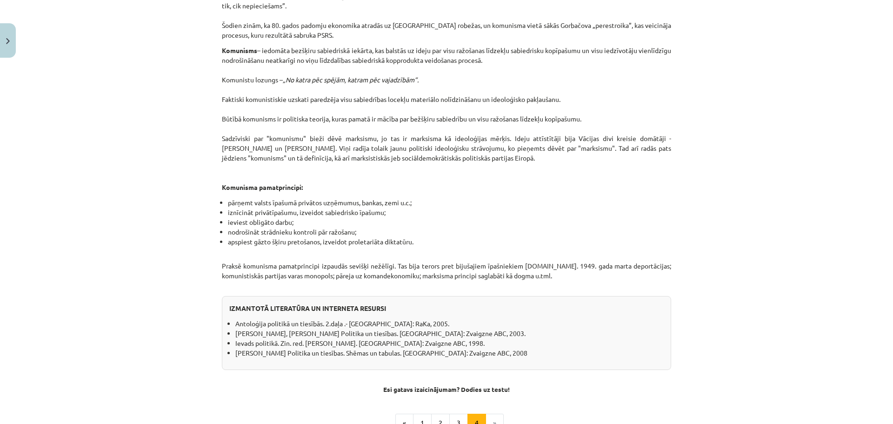
scroll to position [709, 0]
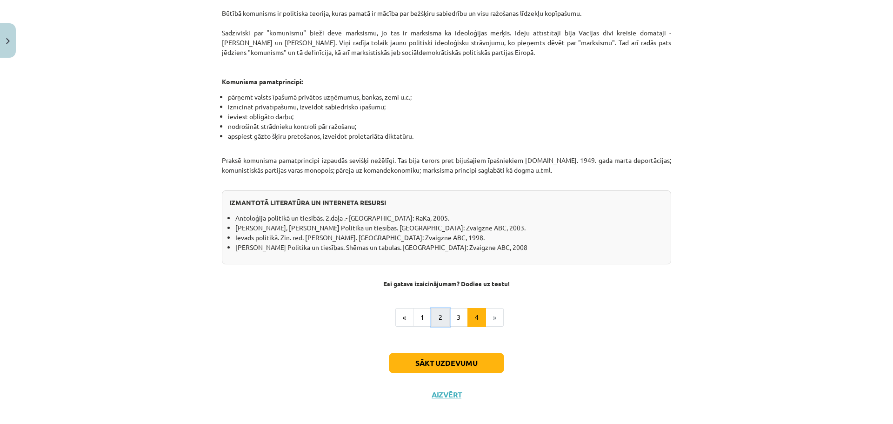
click at [439, 308] on button "2" at bounding box center [440, 317] width 19 height 19
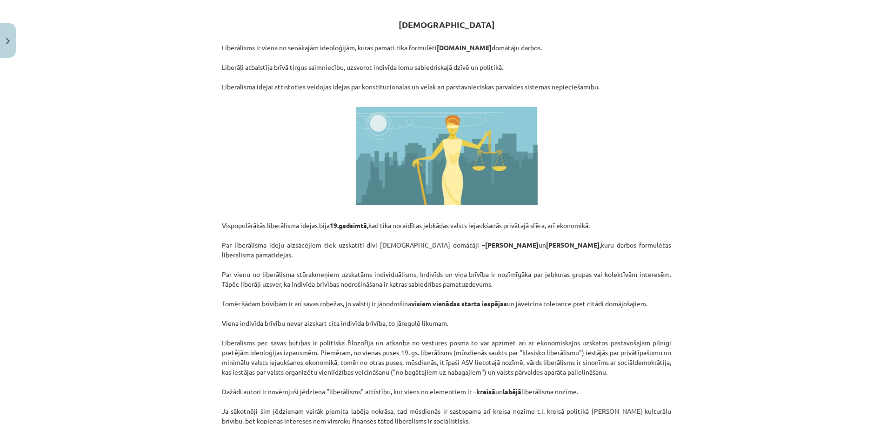
scroll to position [166, 0]
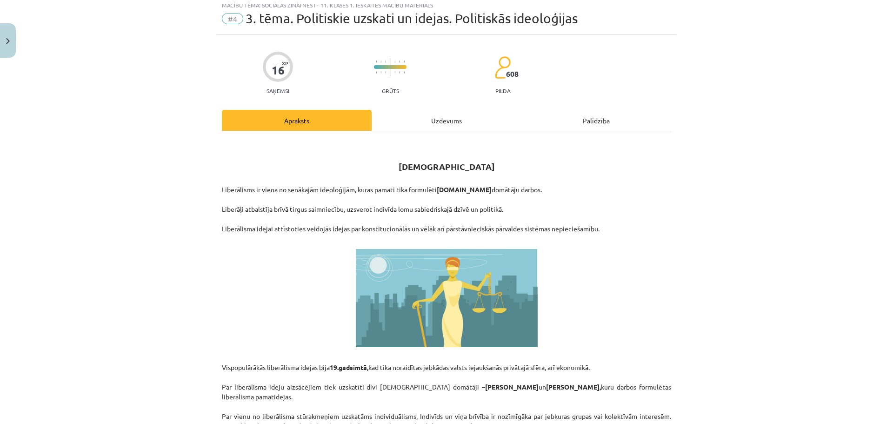
click at [446, 129] on div "Uzdevums" at bounding box center [447, 120] width 150 height 21
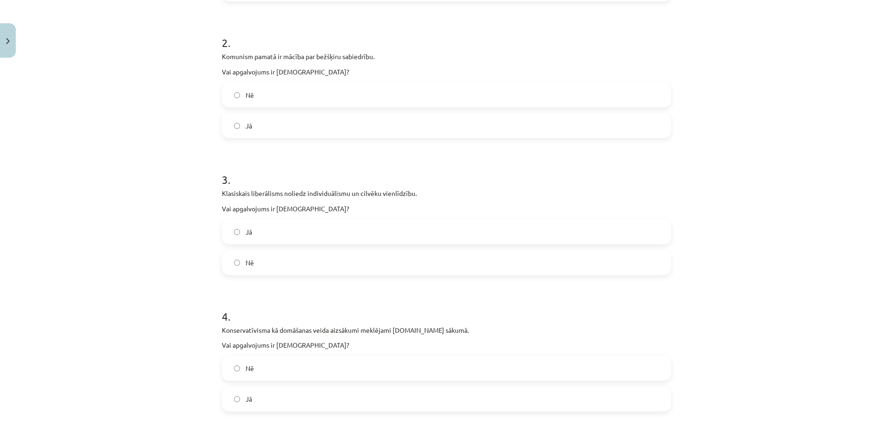
scroll to position [395, 0]
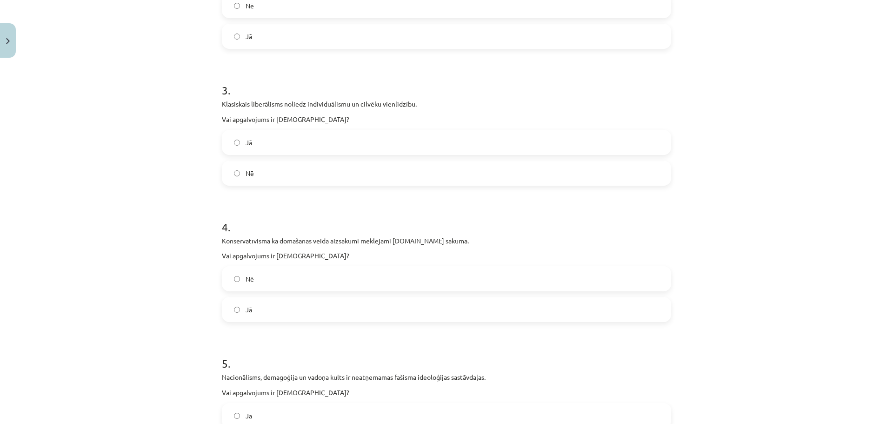
click at [268, 303] on label "Jā" at bounding box center [446, 309] width 447 height 23
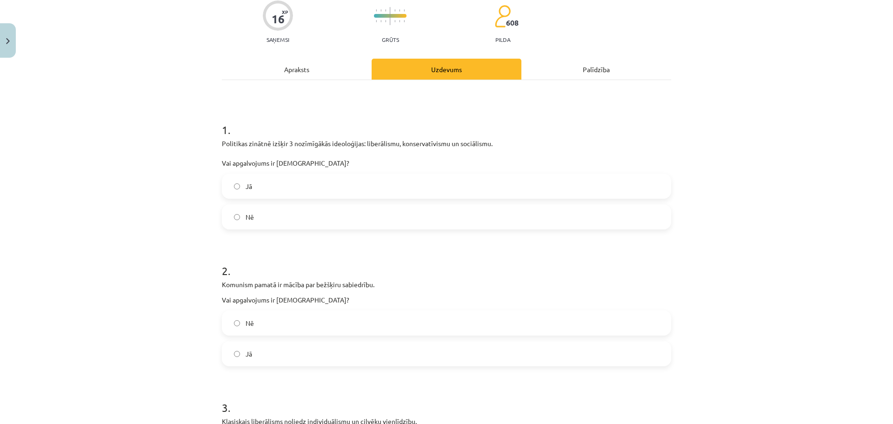
scroll to position [0, 0]
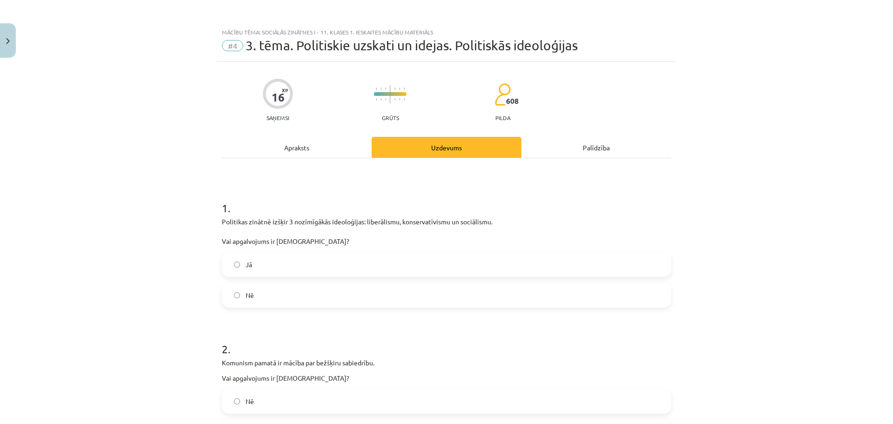
click at [324, 144] on div "Apraksts" at bounding box center [297, 147] width 150 height 21
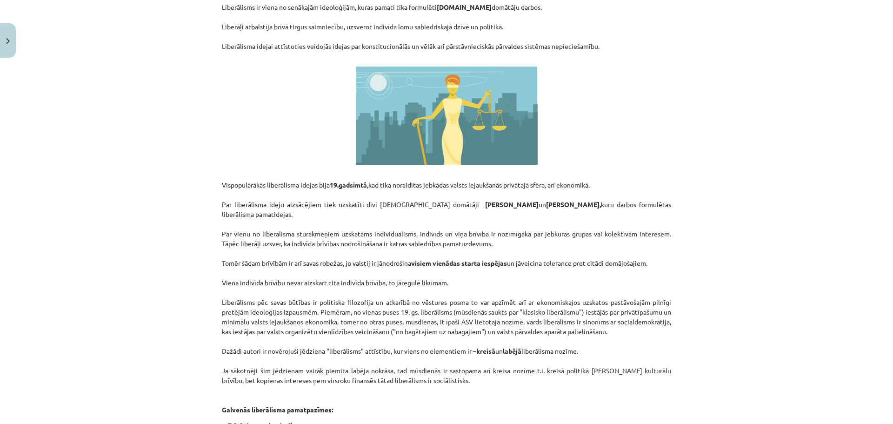
scroll to position [430, 0]
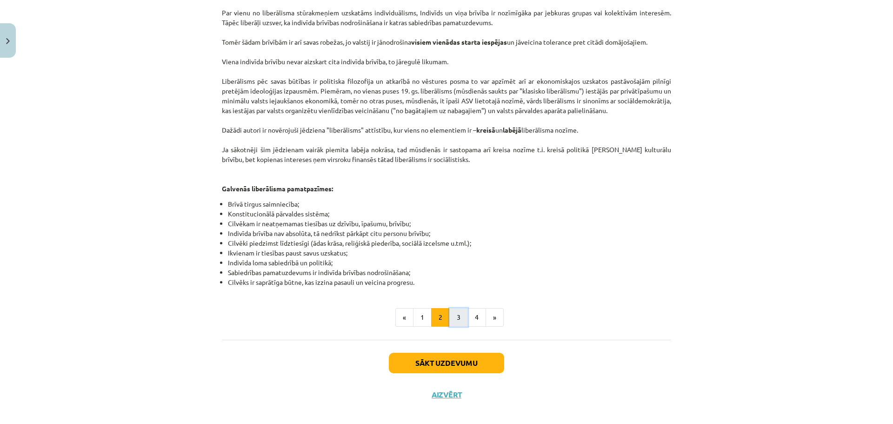
click at [449, 308] on button "3" at bounding box center [458, 317] width 19 height 19
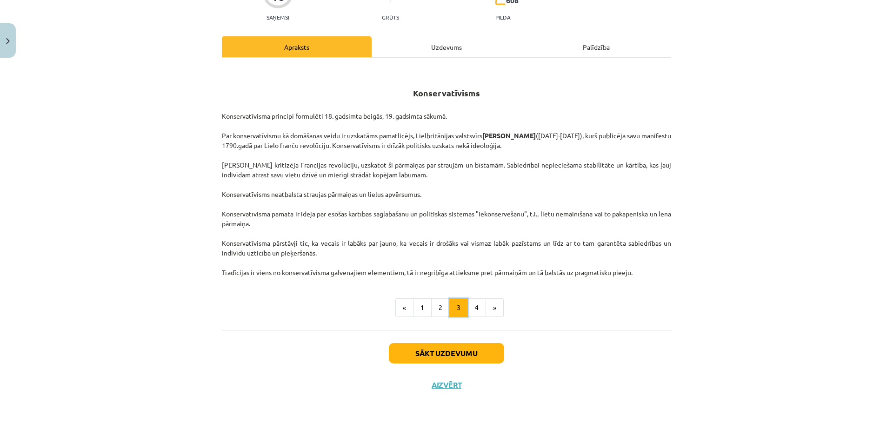
scroll to position [100, 0]
click at [434, 45] on div "Uzdevums" at bounding box center [447, 46] width 150 height 21
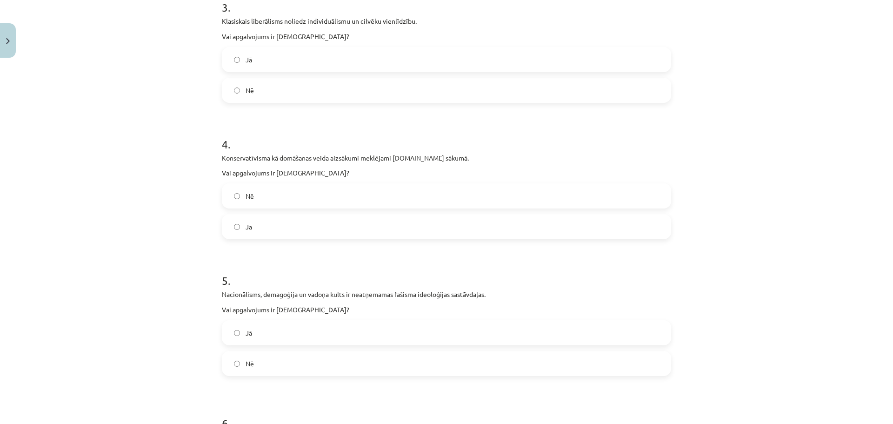
scroll to position [535, 0]
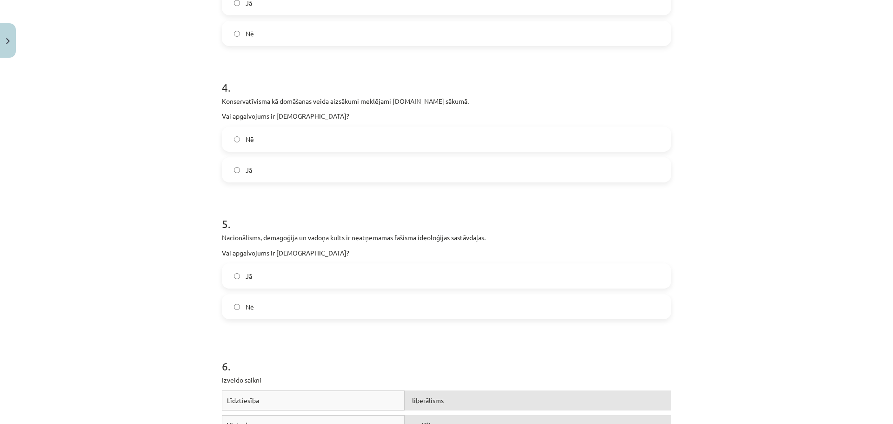
click at [316, 142] on label "Nē" at bounding box center [446, 138] width 447 height 23
click at [247, 281] on label "Jā" at bounding box center [446, 275] width 447 height 23
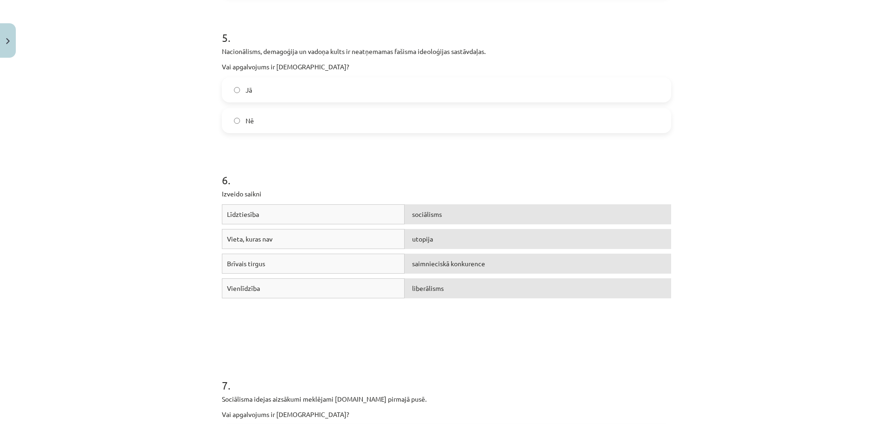
scroll to position [860, 0]
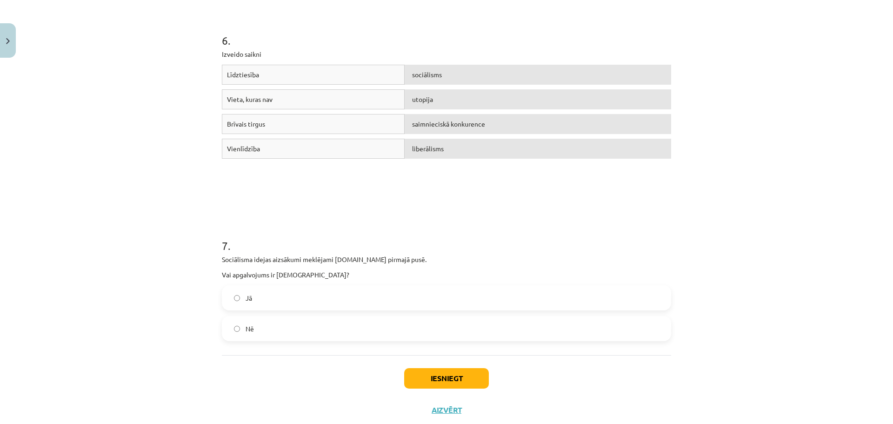
click at [270, 299] on label "Jā" at bounding box center [446, 297] width 447 height 23
click at [437, 375] on button "Iesniegt" at bounding box center [446, 378] width 85 height 20
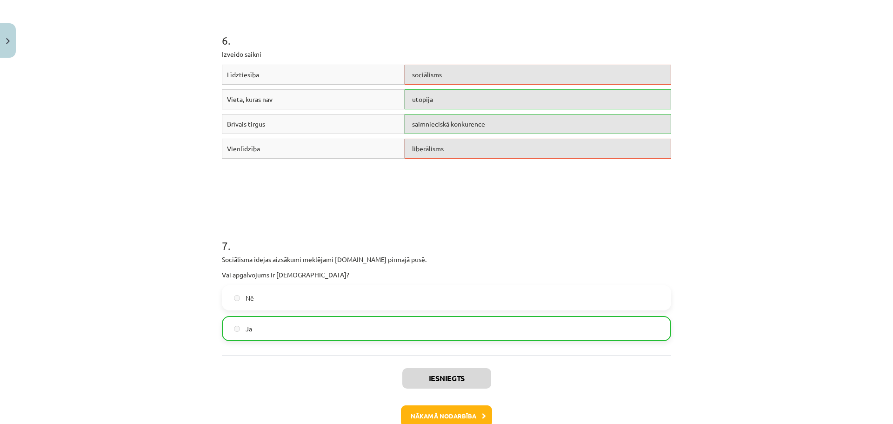
scroll to position [915, 0]
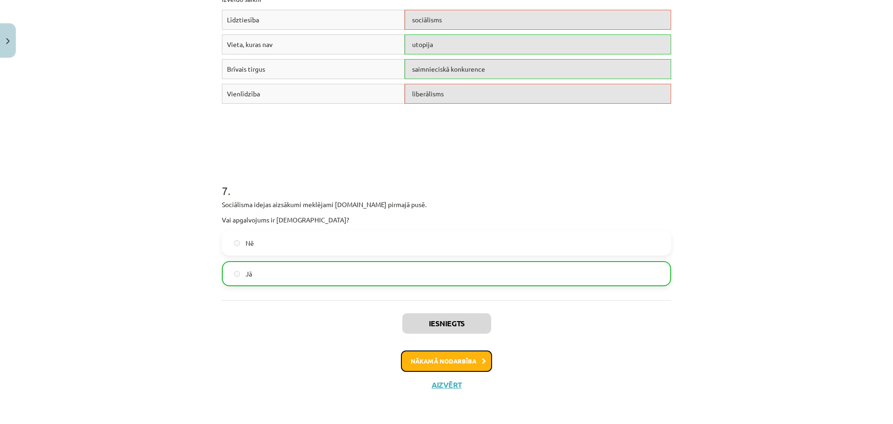
click at [460, 368] on button "Nākamā nodarbība" at bounding box center [446, 360] width 91 height 21
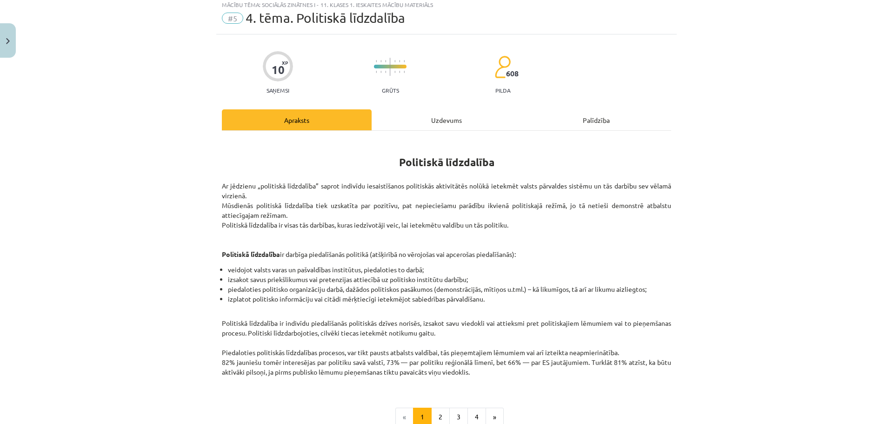
scroll to position [23, 0]
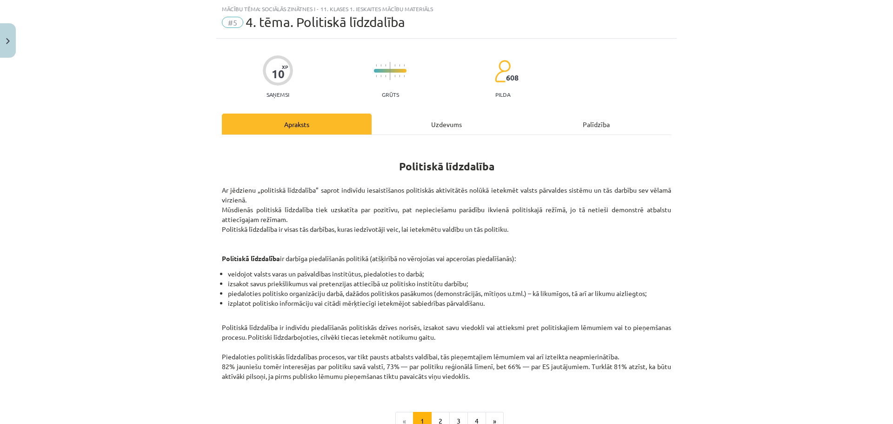
click at [452, 121] on div "Uzdevums" at bounding box center [447, 123] width 150 height 21
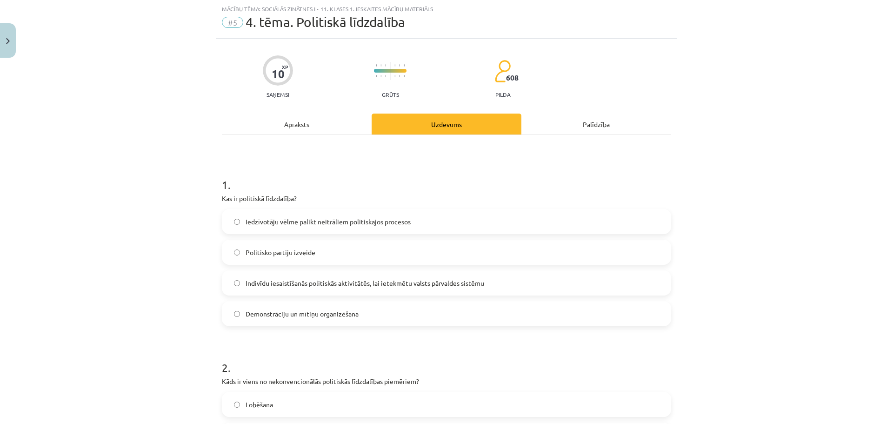
click at [441, 292] on label "Indivīdu iesaistīšanās politiskās aktivitātēs, lai ietekmētu valsts pārvaldes s…" at bounding box center [446, 282] width 447 height 23
click at [306, 123] on div "Apraksts" at bounding box center [297, 123] width 150 height 21
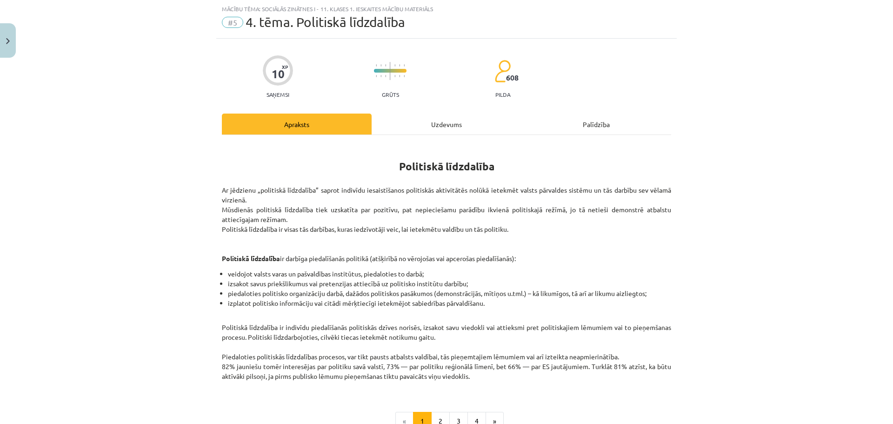
click at [421, 125] on div "Uzdevums" at bounding box center [447, 123] width 150 height 21
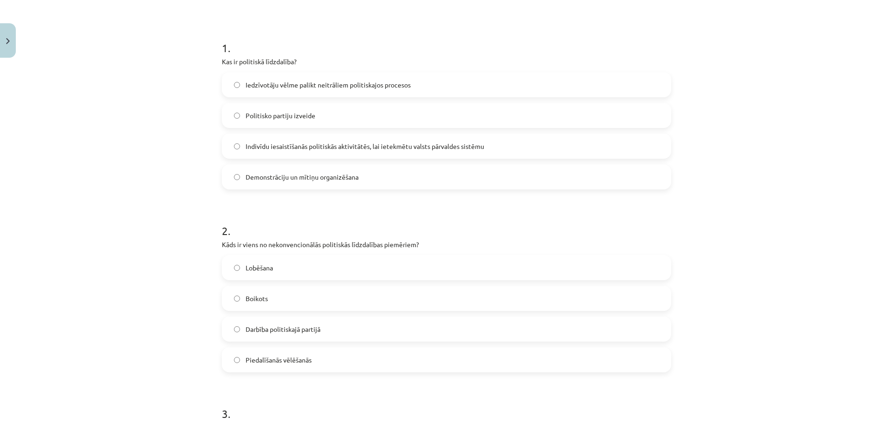
scroll to position [163, 0]
click at [263, 260] on span "Lobēšana" at bounding box center [259, 265] width 27 height 10
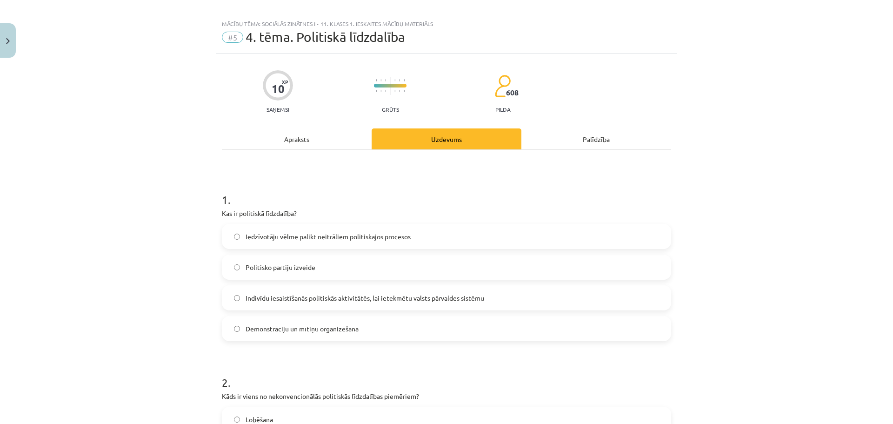
scroll to position [0, 0]
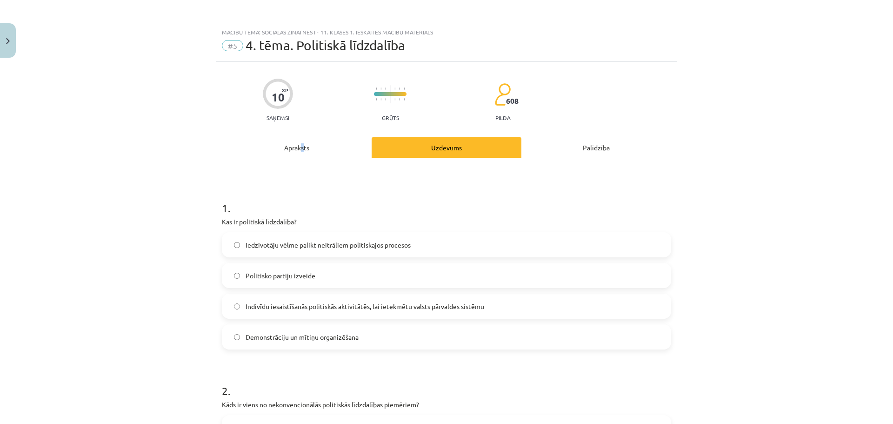
click at [299, 144] on div "Apraksts" at bounding box center [297, 147] width 150 height 21
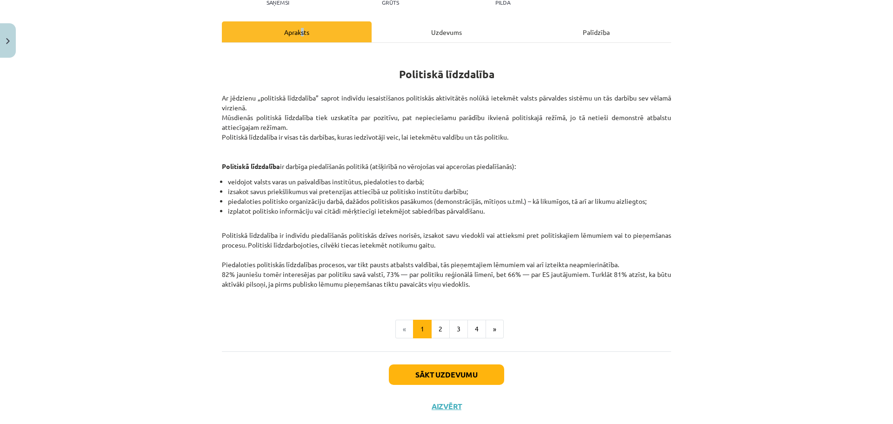
scroll to position [116, 0]
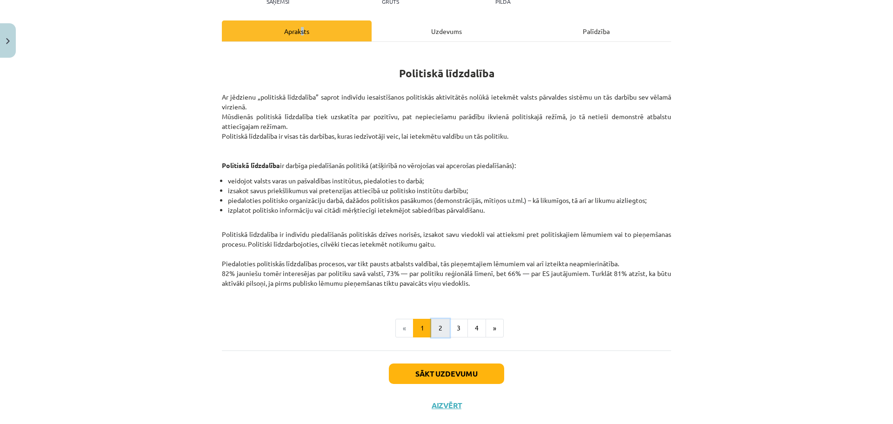
click at [431, 325] on button "2" at bounding box center [440, 328] width 19 height 19
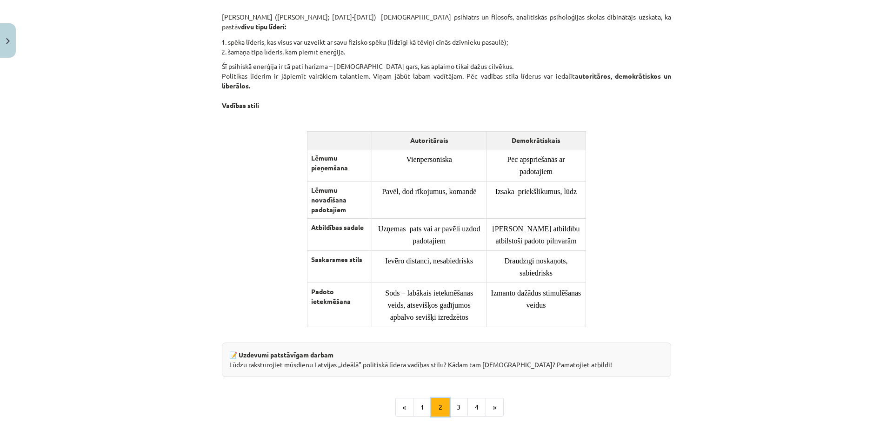
scroll to position [601, 0]
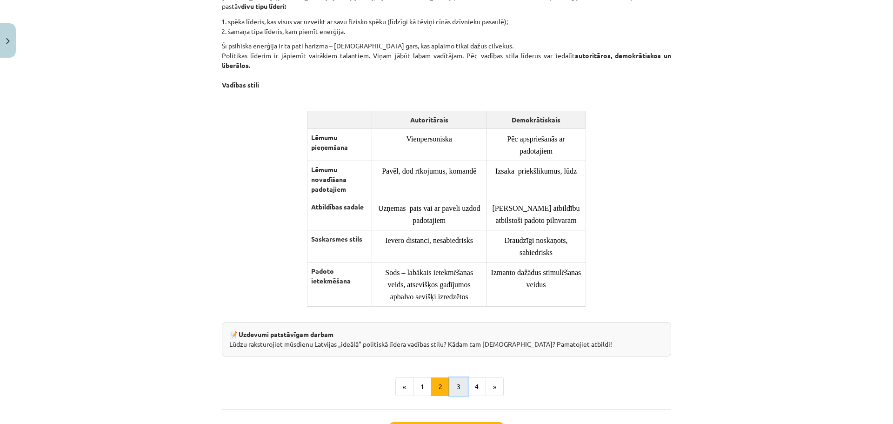
click at [456, 394] on button "3" at bounding box center [458, 386] width 19 height 19
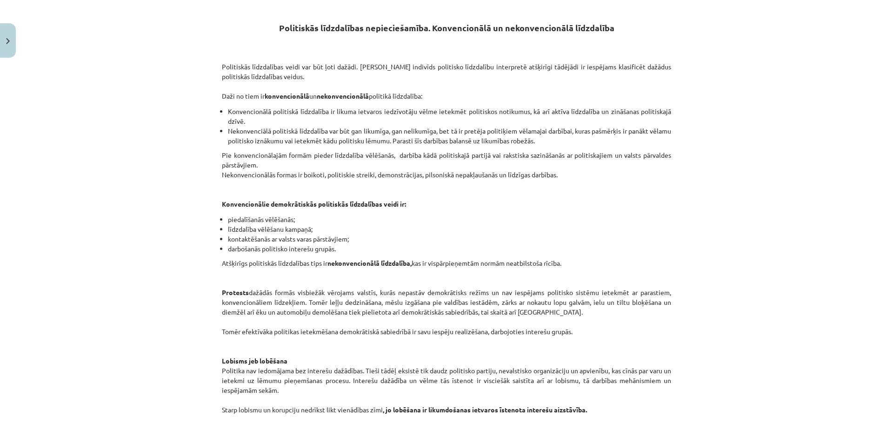
scroll to position [166, 0]
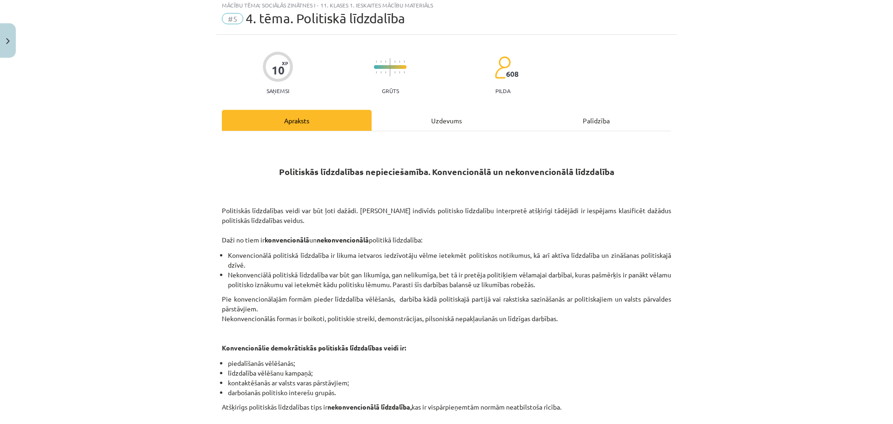
click at [424, 126] on div "Uzdevums" at bounding box center [447, 120] width 150 height 21
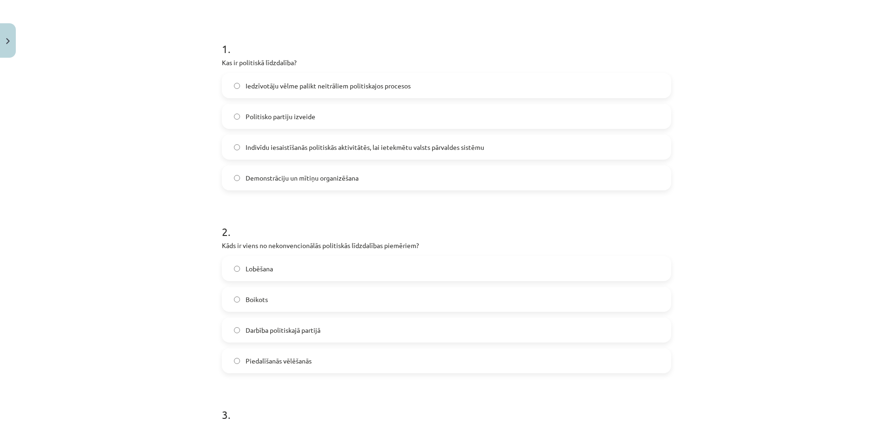
scroll to position [163, 0]
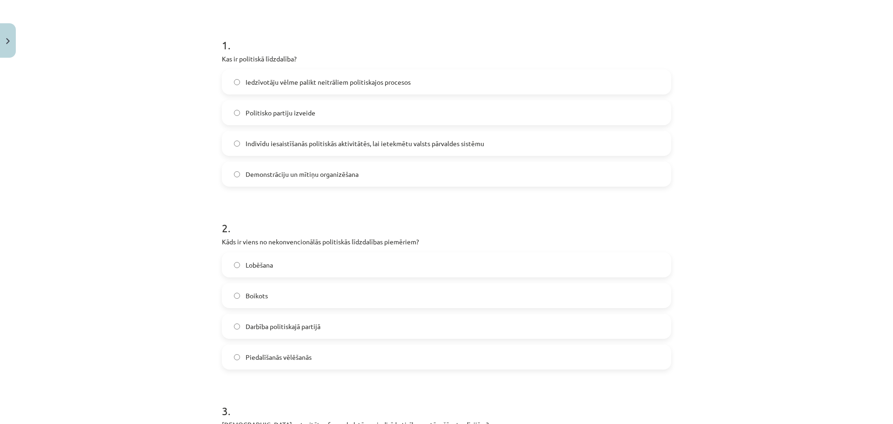
click at [281, 297] on label "Boikots" at bounding box center [446, 295] width 447 height 23
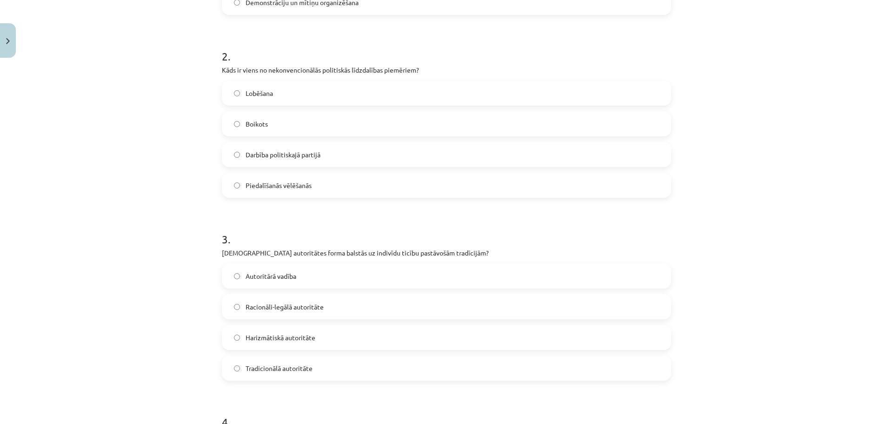
scroll to position [349, 0]
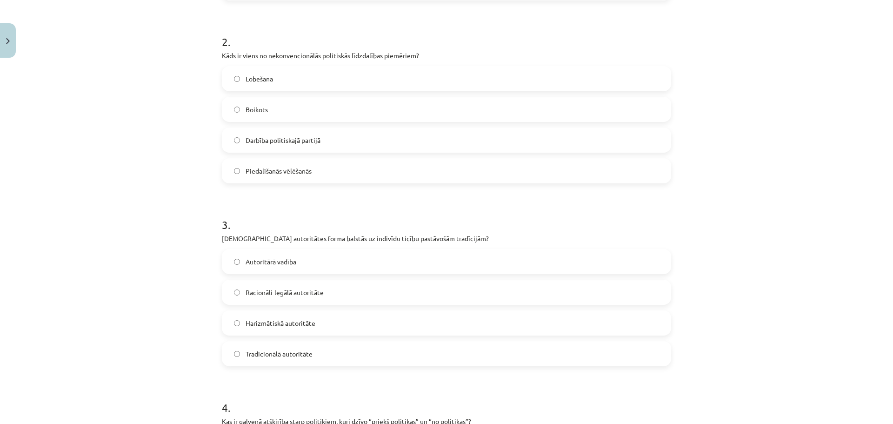
click at [258, 258] on span "Autoritārā vadība" at bounding box center [271, 262] width 51 height 10
click at [265, 362] on label "Tradicionālā autoritāte" at bounding box center [446, 353] width 447 height 23
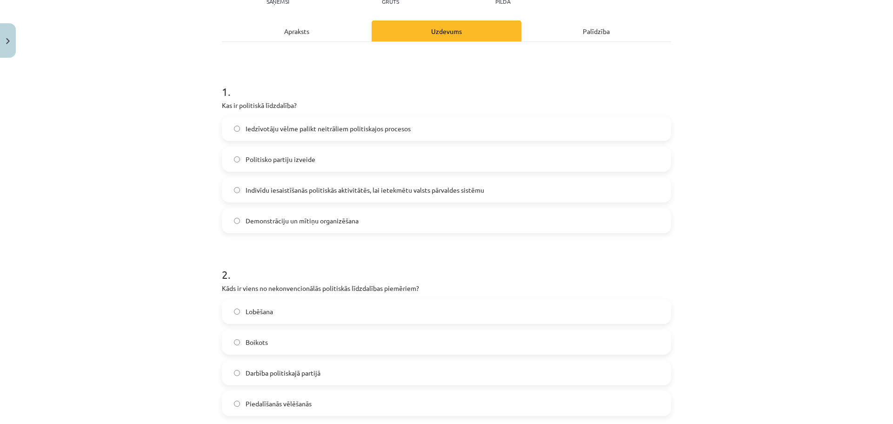
scroll to position [0, 0]
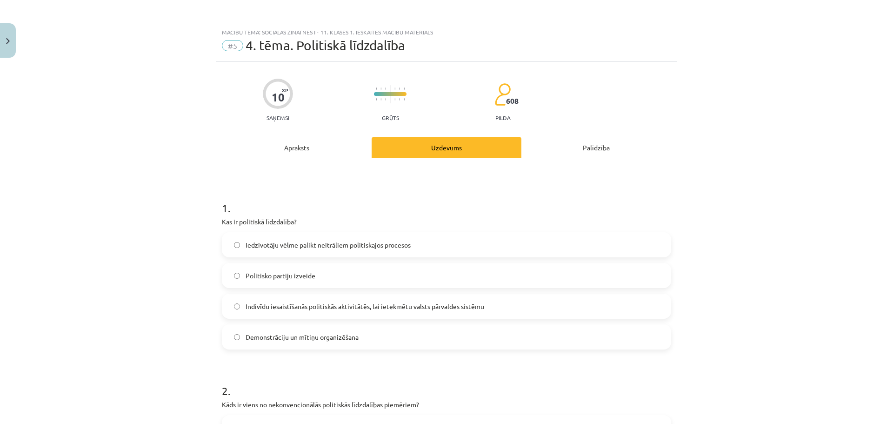
drag, startPoint x: 281, startPoint y: 128, endPoint x: 288, endPoint y: 154, distance: 26.4
click at [288, 156] on div "Apraksts" at bounding box center [297, 147] width 150 height 21
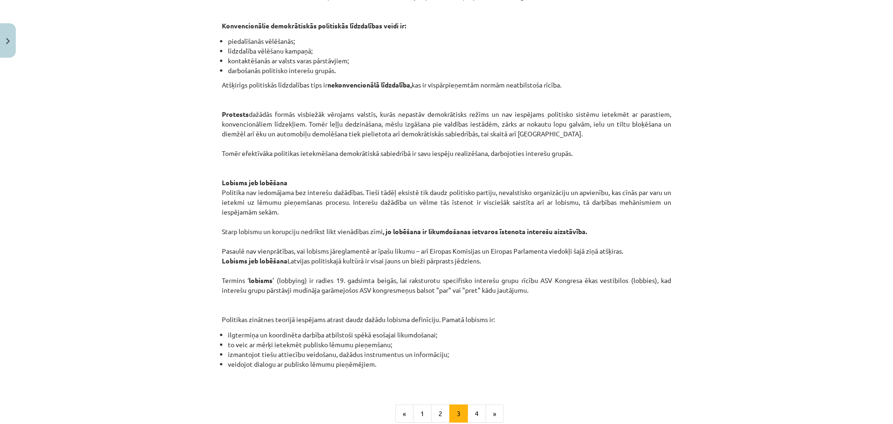
scroll to position [454, 0]
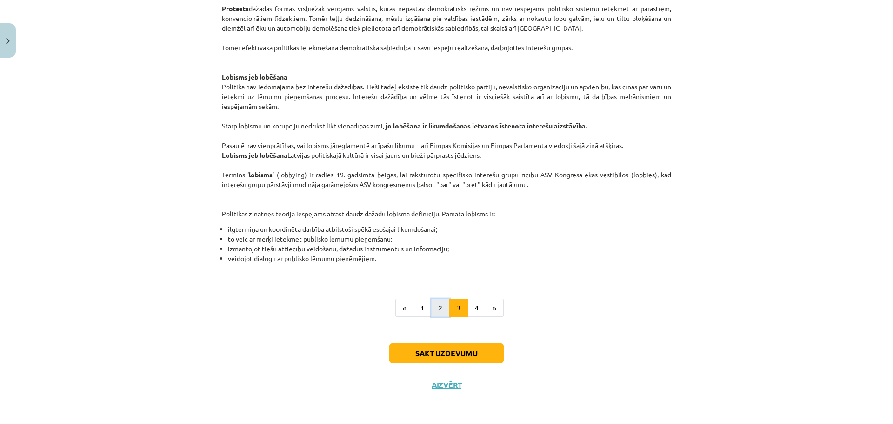
click at [434, 307] on button "2" at bounding box center [440, 308] width 19 height 19
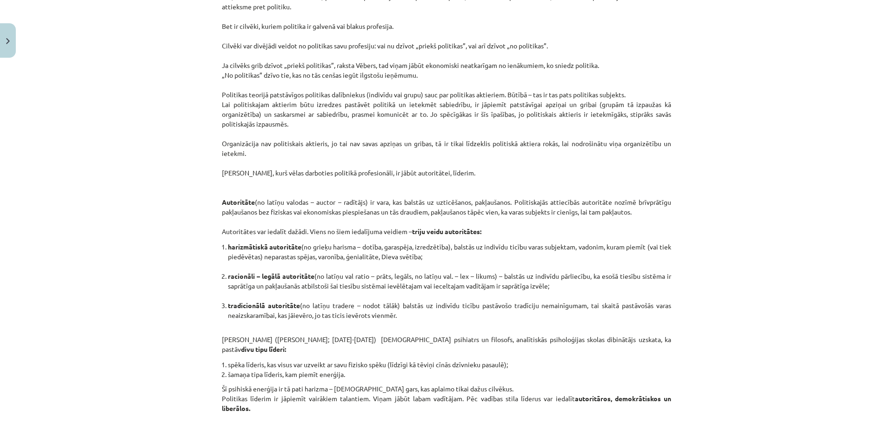
scroll to position [259, 0]
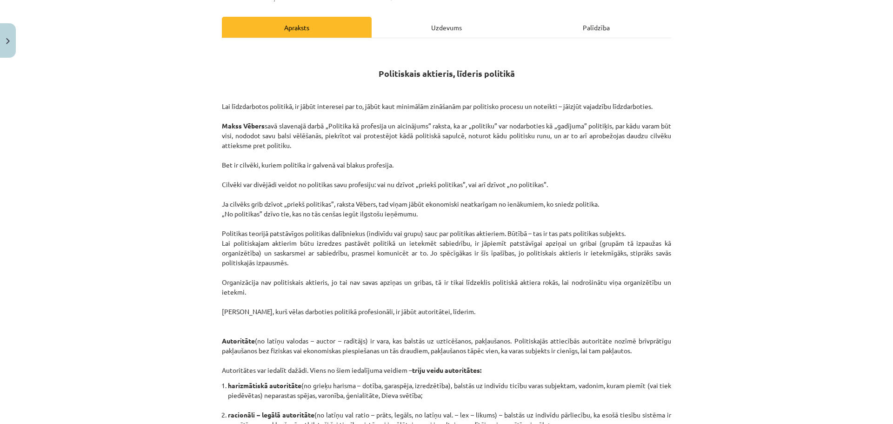
click at [410, 34] on div "Uzdevums" at bounding box center [447, 27] width 150 height 21
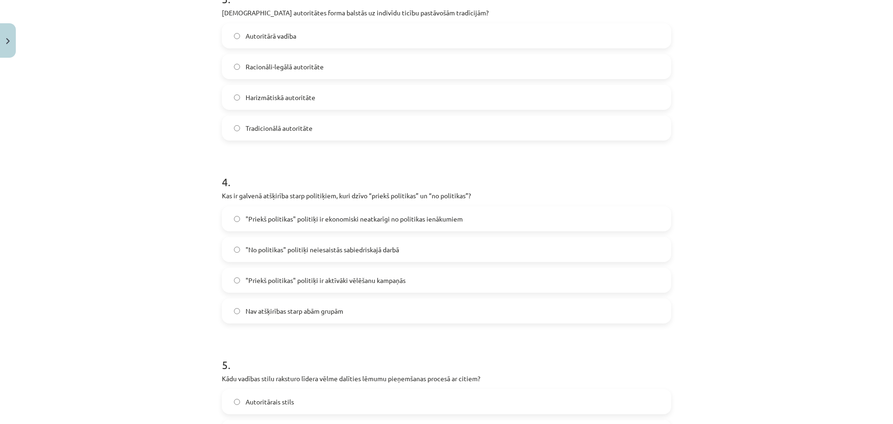
scroll to position [581, 0]
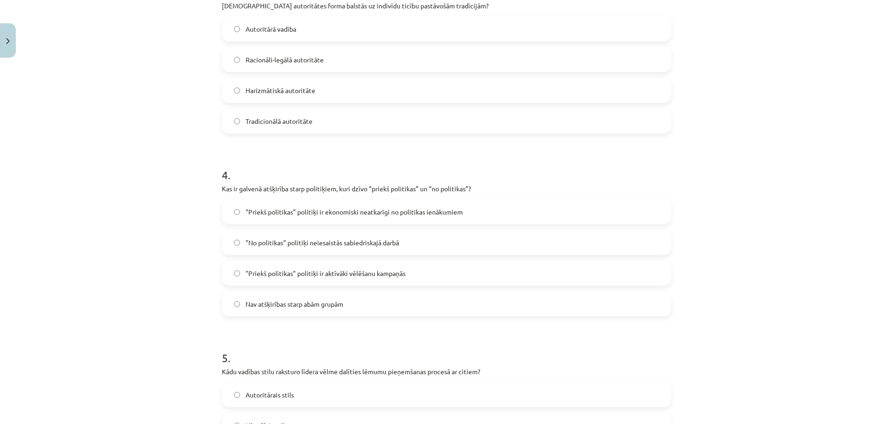
click at [301, 222] on label ""Priekš politikas" politiķi ir ekonomiski neatkarīgi no politikas ienākumiem" at bounding box center [446, 211] width 447 height 23
click at [302, 300] on span "Nav atšķirības starp abām grupām" at bounding box center [295, 304] width 98 height 10
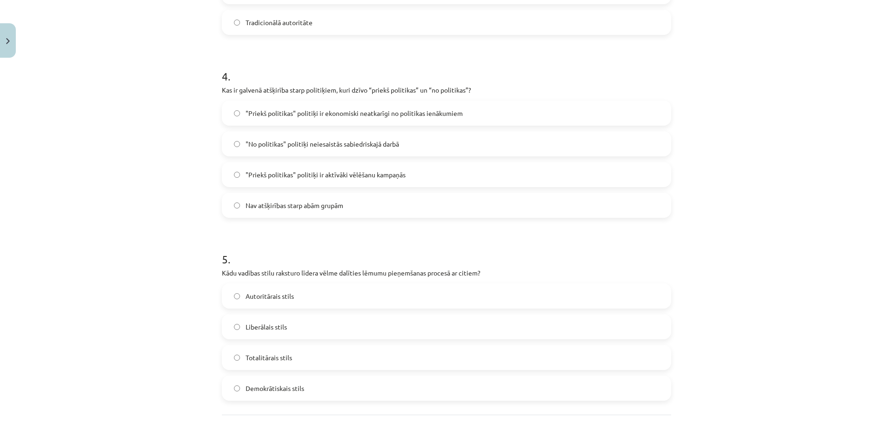
scroll to position [721, 0]
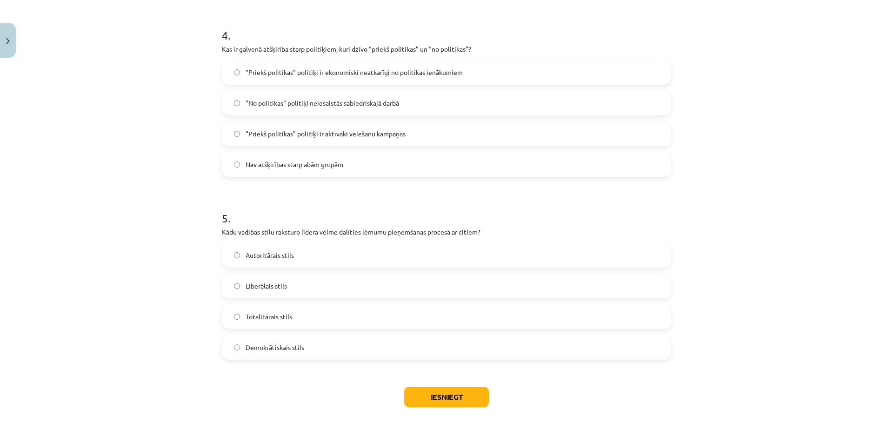
click at [262, 308] on label "Totalitārais stils" at bounding box center [446, 316] width 447 height 23
click at [458, 393] on button "Iesniegt" at bounding box center [446, 396] width 85 height 20
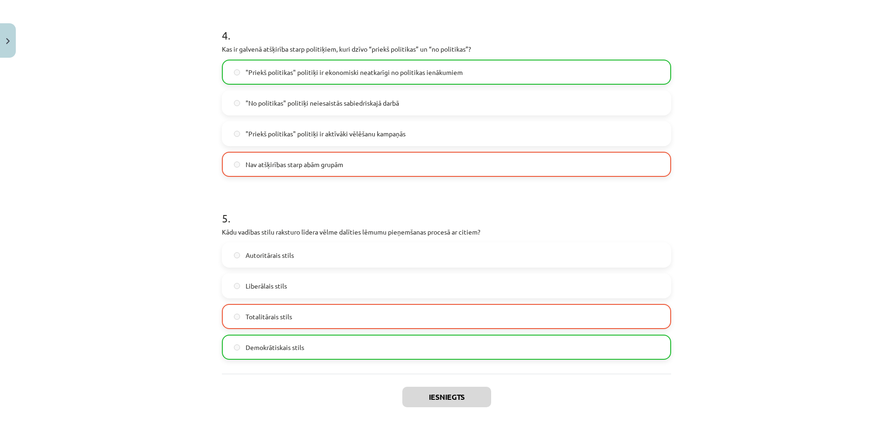
click at [269, 350] on span "Demokrātiskais stils" at bounding box center [275, 347] width 59 height 10
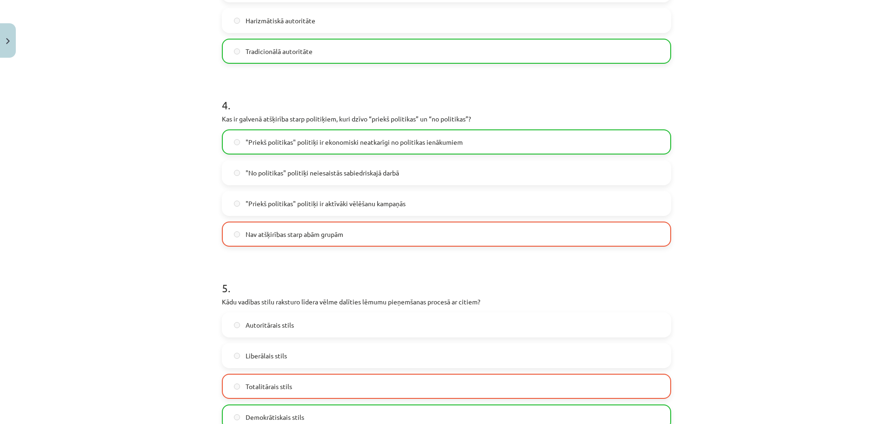
scroll to position [794, 0]
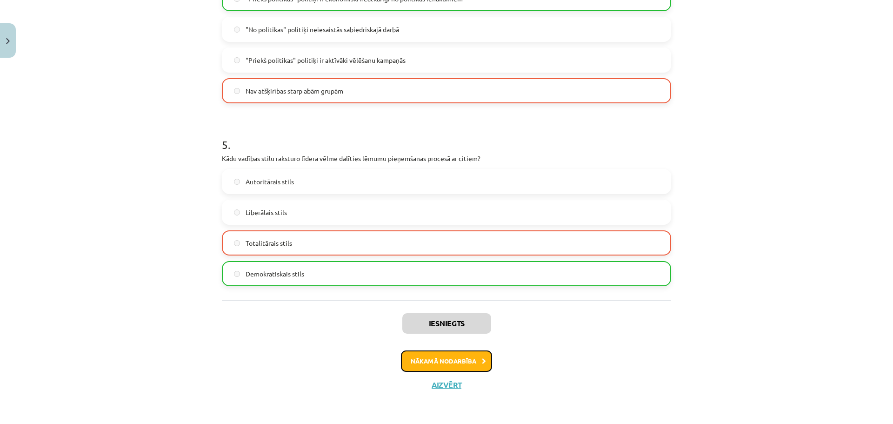
click at [483, 369] on button "Nākamā nodarbība" at bounding box center [446, 360] width 91 height 21
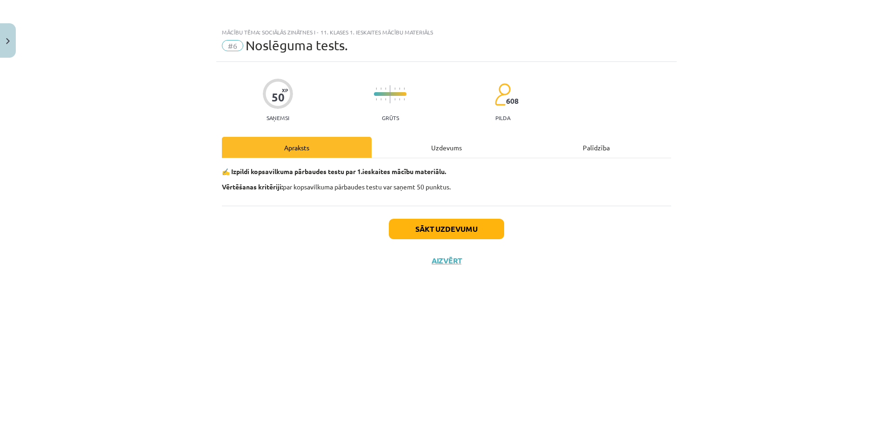
click at [445, 146] on div "Uzdevums" at bounding box center [447, 147] width 150 height 21
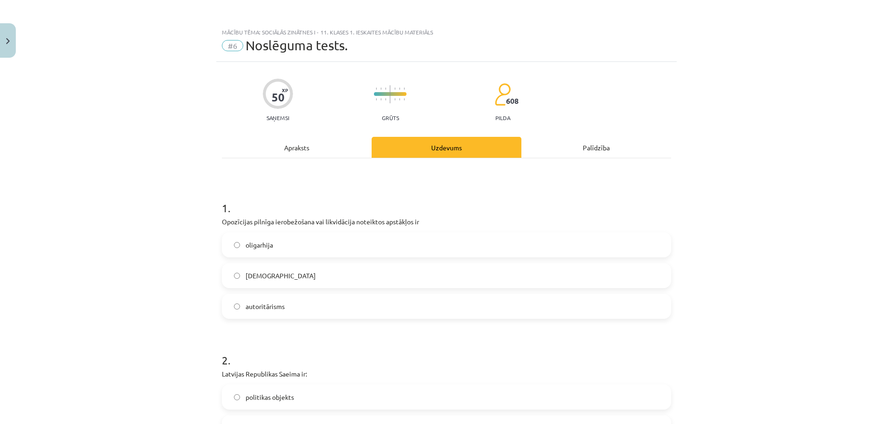
click at [282, 307] on label "autoritārisms" at bounding box center [446, 305] width 447 height 23
click at [287, 282] on label "totalitārisms" at bounding box center [446, 275] width 447 height 23
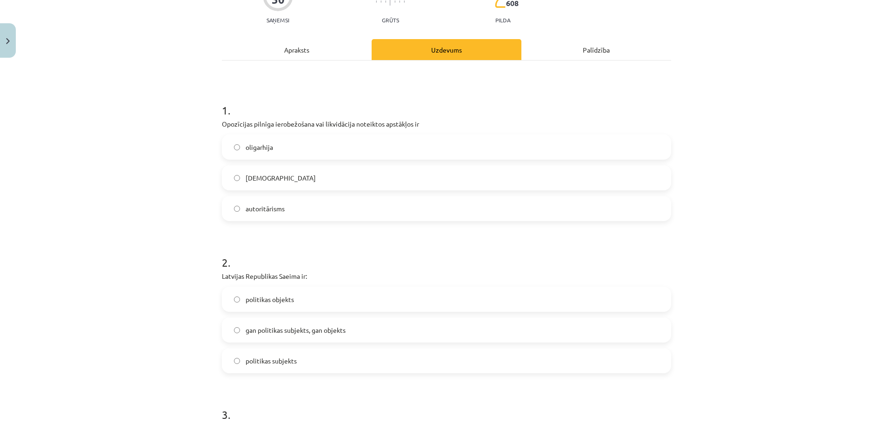
scroll to position [186, 0]
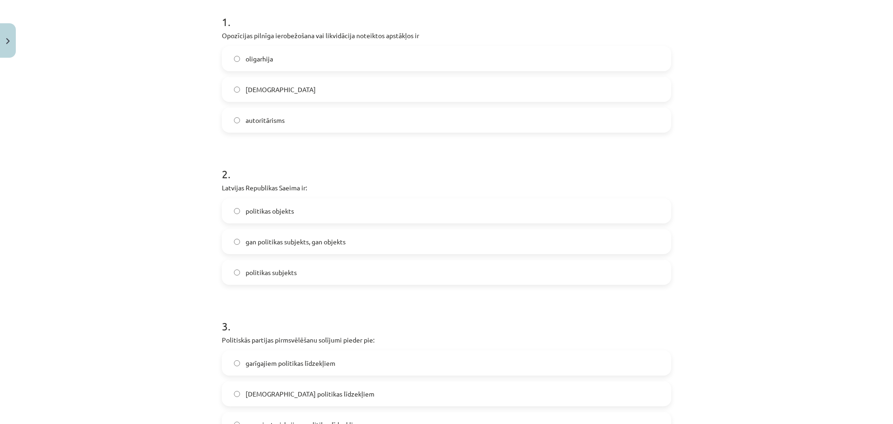
click at [306, 210] on label "politikas objekts" at bounding box center [446, 210] width 447 height 23
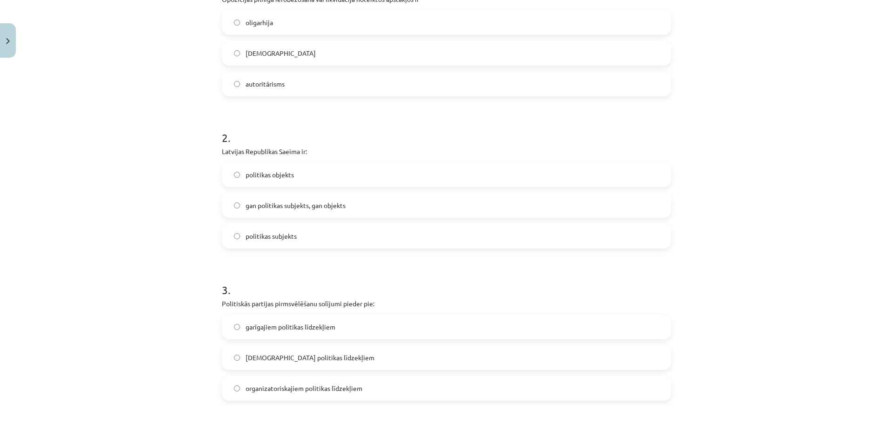
scroll to position [326, 0]
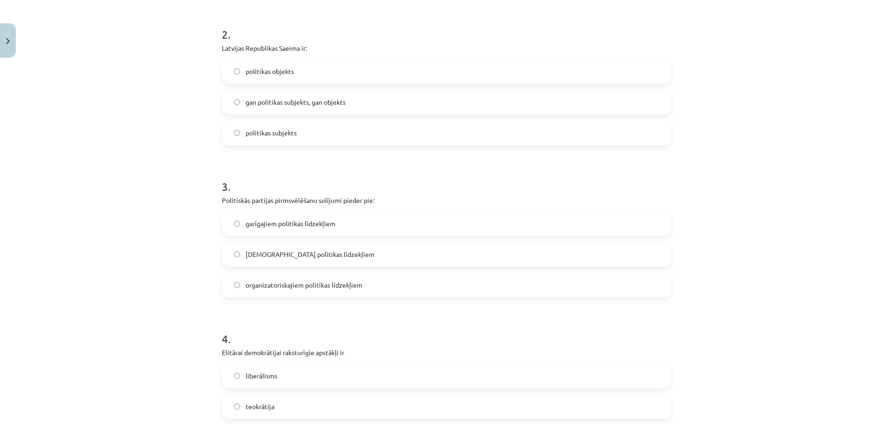
click at [314, 135] on label "politikas subjekts" at bounding box center [446, 132] width 447 height 23
click at [282, 286] on span "organizatoriskajiem politikas līdzekļiem" at bounding box center [304, 285] width 117 height 10
click at [264, 217] on label "garīgajiem politikas līdzekļiem" at bounding box center [446, 223] width 447 height 23
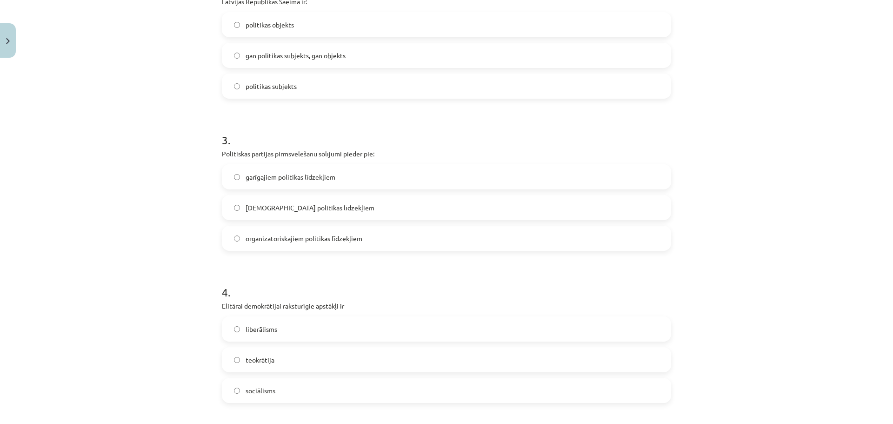
scroll to position [419, 0]
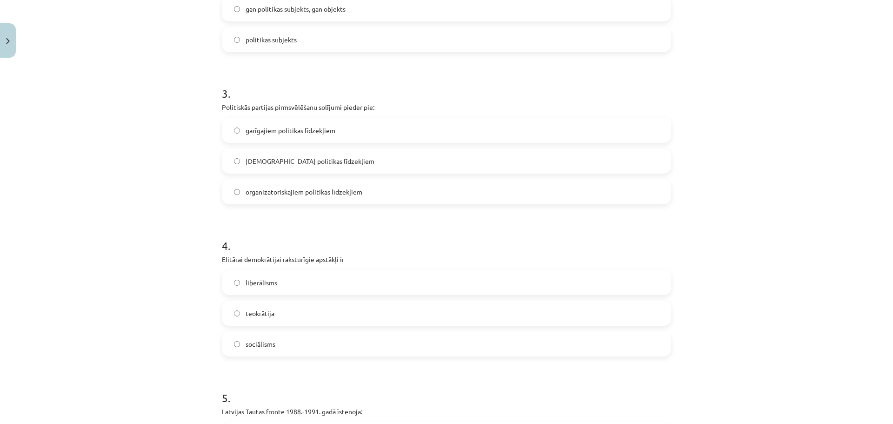
click at [270, 319] on label "teokrātija" at bounding box center [446, 312] width 447 height 23
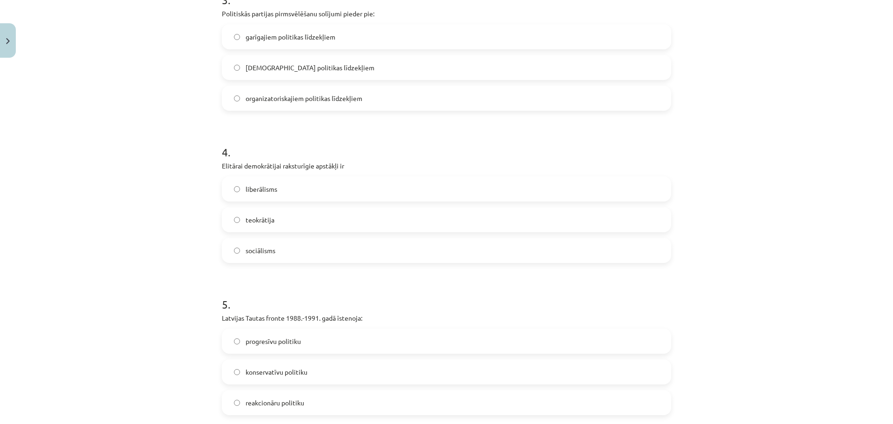
scroll to position [558, 0]
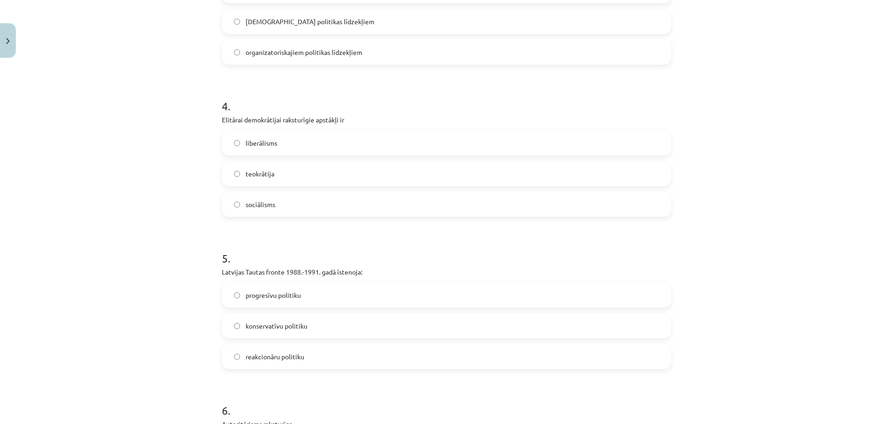
click at [285, 151] on label "liberālisms" at bounding box center [446, 142] width 447 height 23
click at [302, 302] on label "progresīvu politiku" at bounding box center [446, 294] width 447 height 23
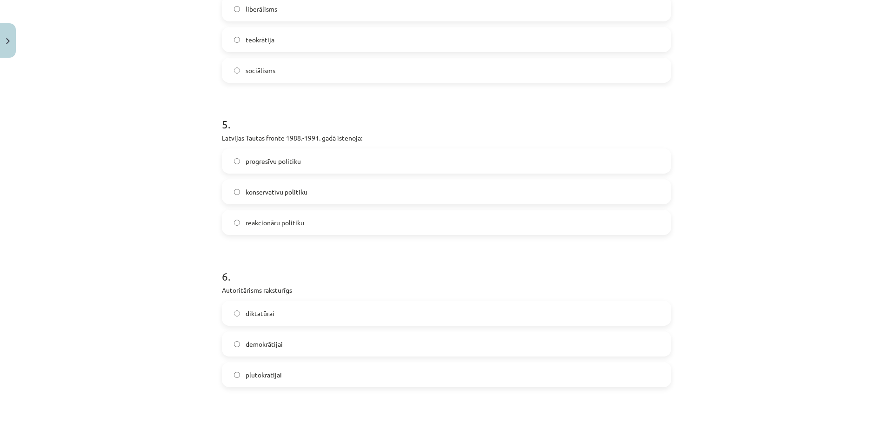
scroll to position [698, 0]
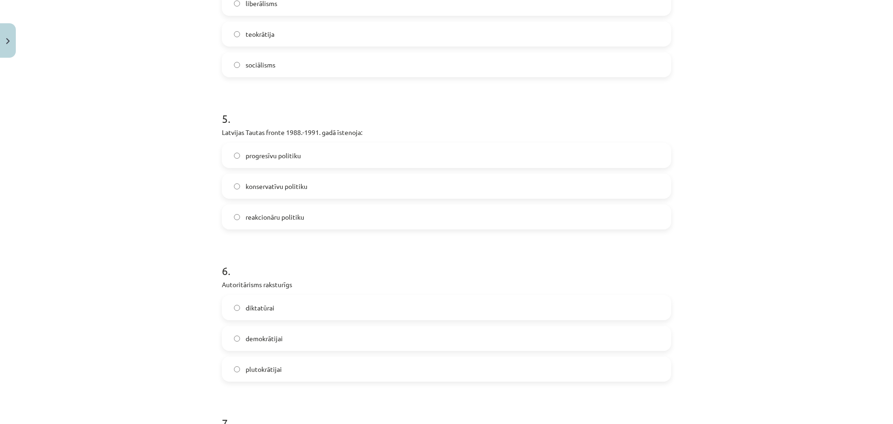
click at [348, 366] on label "plutokrātijai" at bounding box center [446, 368] width 447 height 23
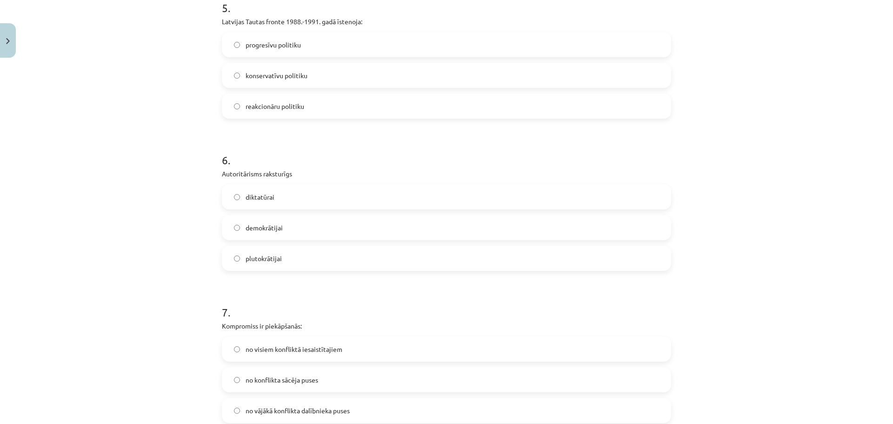
scroll to position [884, 0]
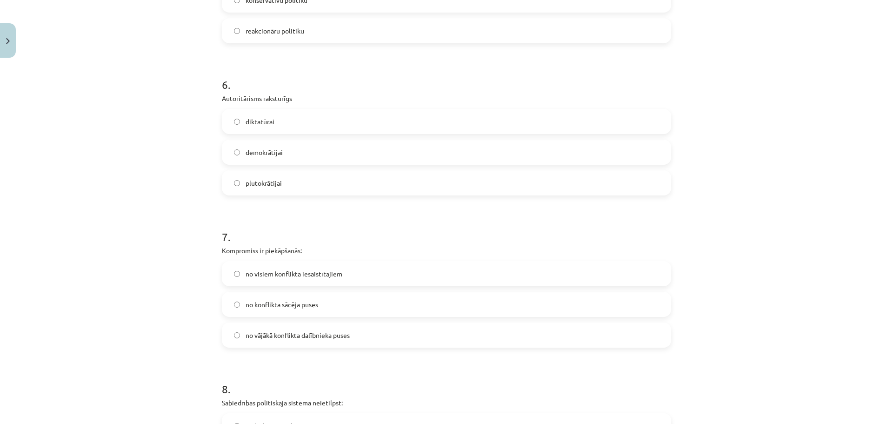
click at [292, 282] on label "no visiem konfliktā iesaistītajiem" at bounding box center [446, 273] width 447 height 23
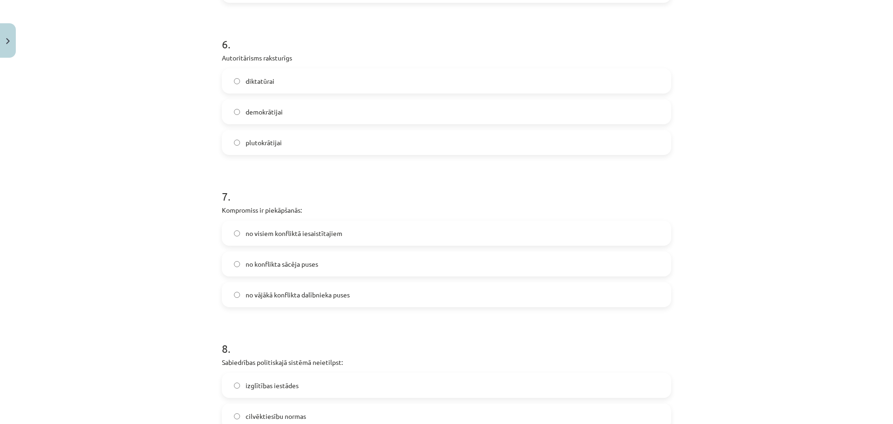
scroll to position [1070, 0]
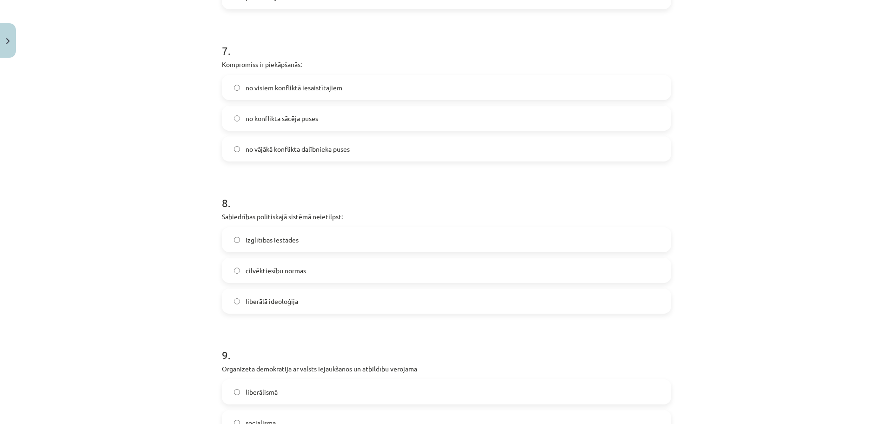
click at [346, 271] on label "cilvēktiesību normas" at bounding box center [446, 270] width 447 height 23
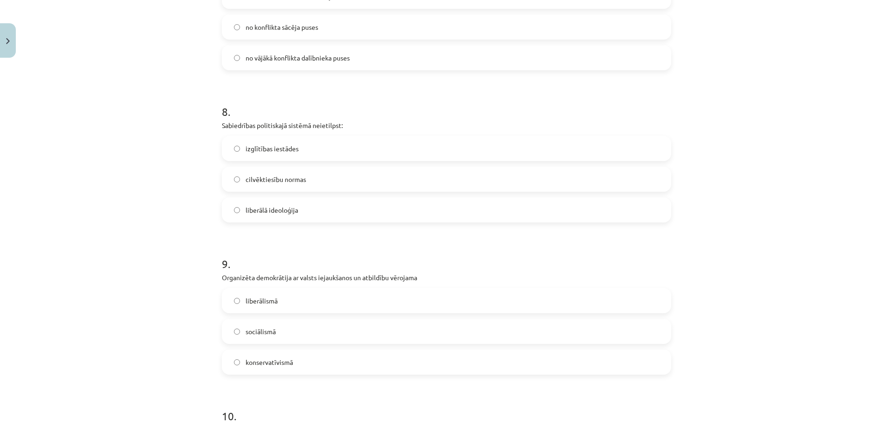
scroll to position [1209, 0]
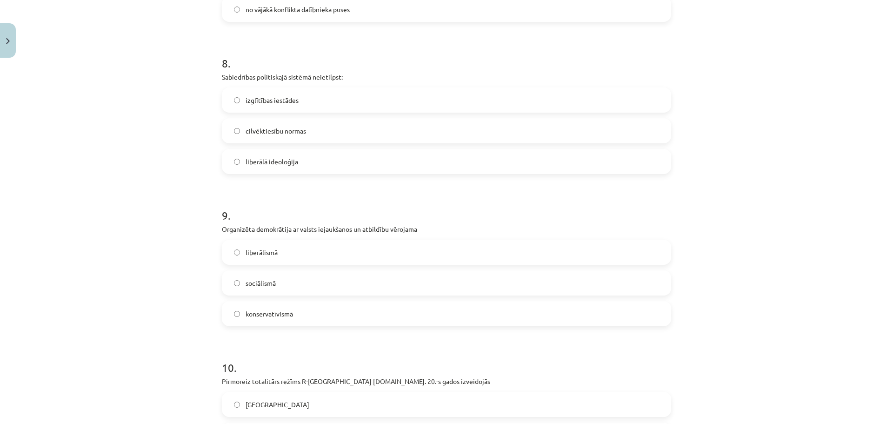
click at [290, 110] on label "izglītības iestādes" at bounding box center [446, 99] width 447 height 23
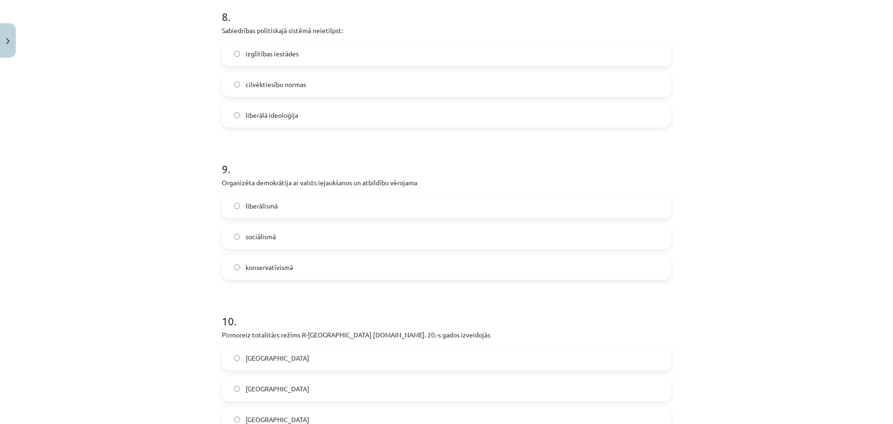
click at [279, 247] on label "sociālismā" at bounding box center [446, 236] width 447 height 23
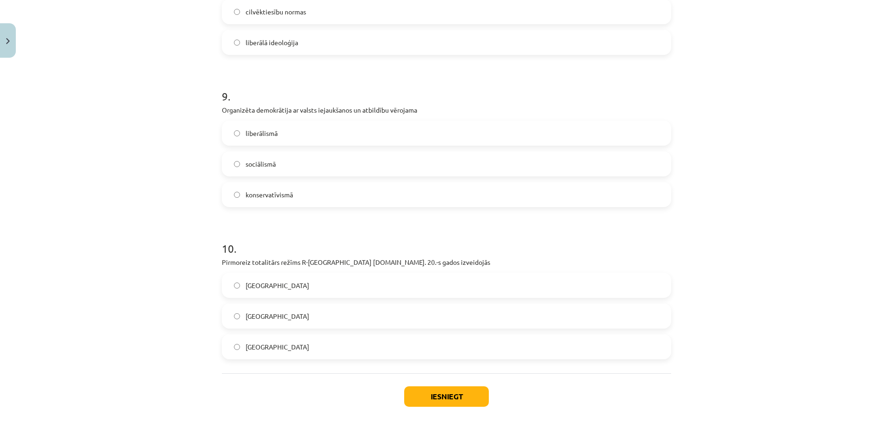
scroll to position [1349, 0]
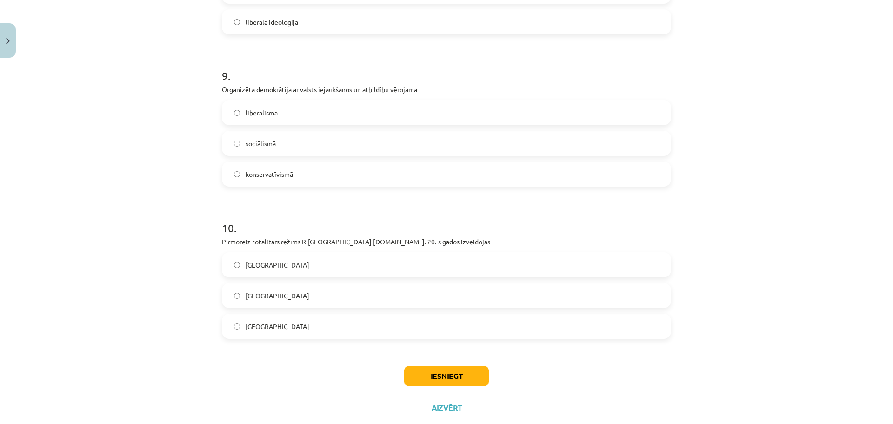
click at [267, 293] on label "Itālijā" at bounding box center [446, 295] width 447 height 23
click at [276, 321] on label "Spānijā" at bounding box center [446, 325] width 447 height 23
click at [419, 375] on button "Iesniegt" at bounding box center [446, 376] width 85 height 20
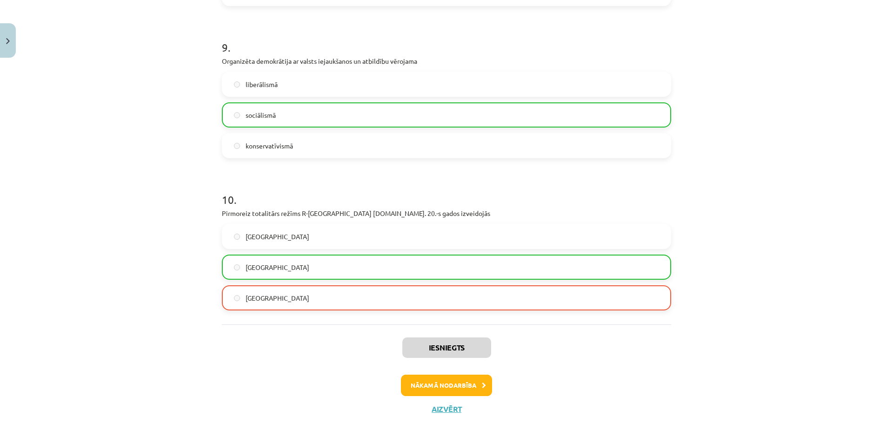
scroll to position [1401, 0]
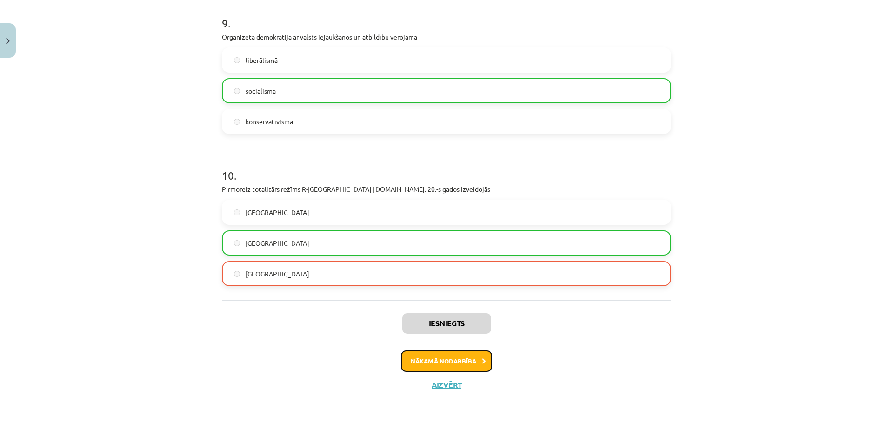
click at [458, 357] on button "Nākamā nodarbība" at bounding box center [446, 360] width 91 height 21
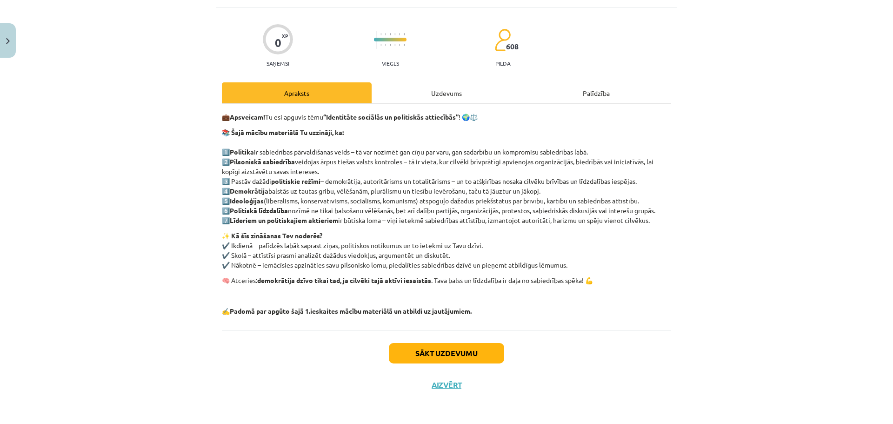
scroll to position [23, 0]
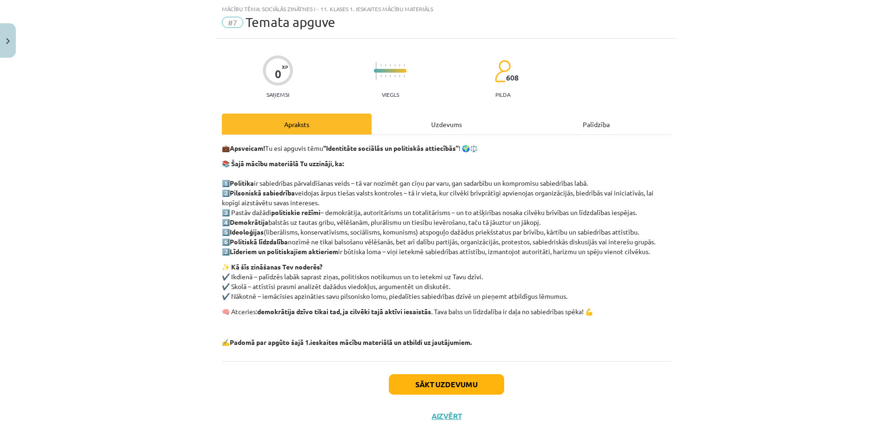
click at [445, 118] on div "Uzdevums" at bounding box center [447, 123] width 150 height 21
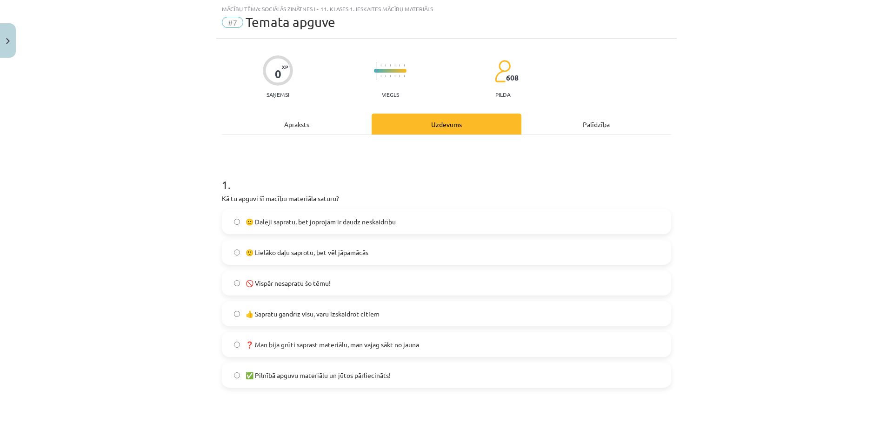
click at [293, 222] on span "😐 Dalēji sapratu, bet joprojām ir daudz neskaidrību" at bounding box center [321, 222] width 150 height 10
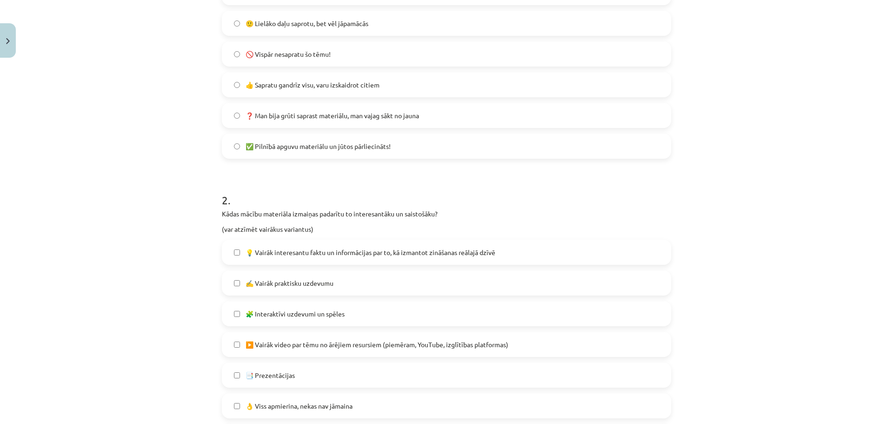
scroll to position [256, 0]
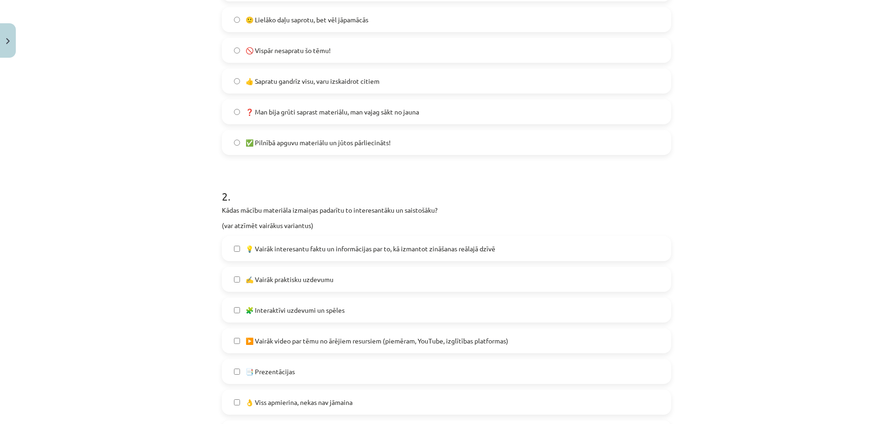
click at [259, 244] on span "💡 Vairāk interesantu faktu un informācijas par to, kā izmantot zināšanas reālaj…" at bounding box center [371, 249] width 250 height 10
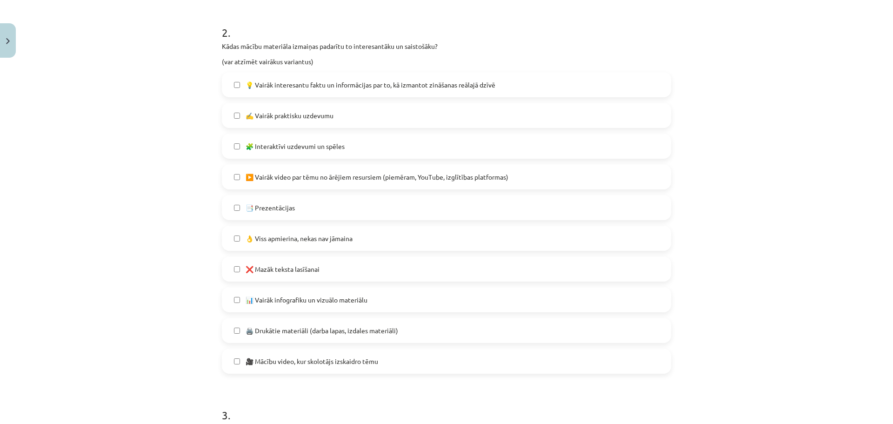
scroll to position [442, 0]
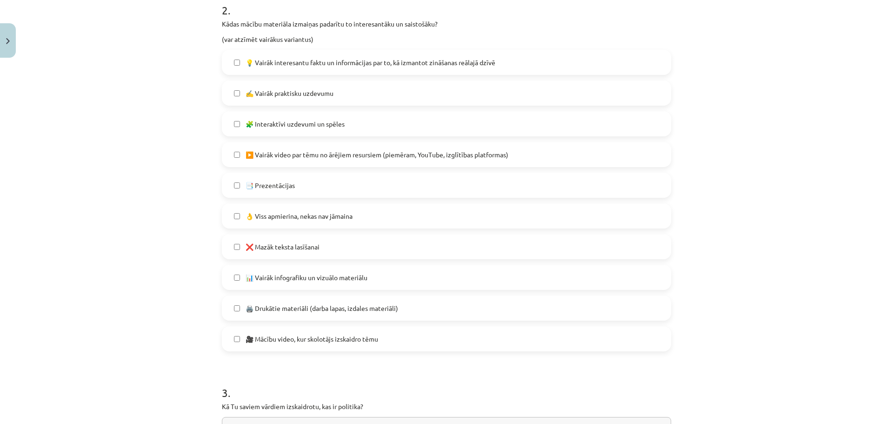
click at [247, 275] on span "📊 Vairāk infografiku un vizuālo materiālu" at bounding box center [307, 278] width 122 height 10
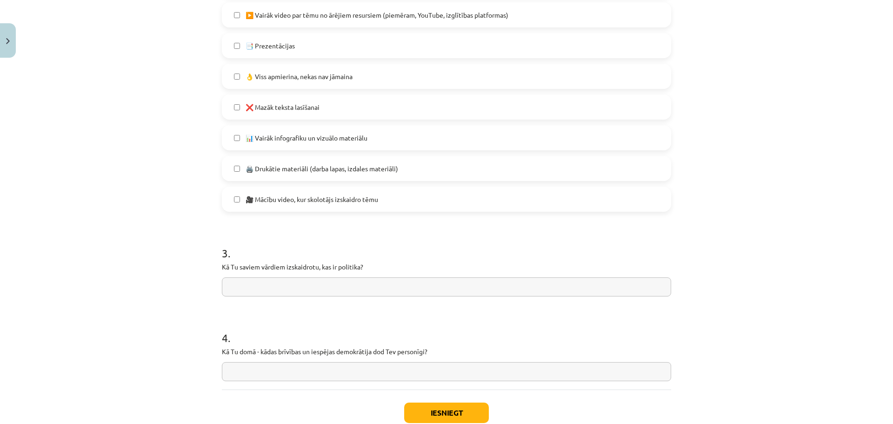
scroll to position [628, 0]
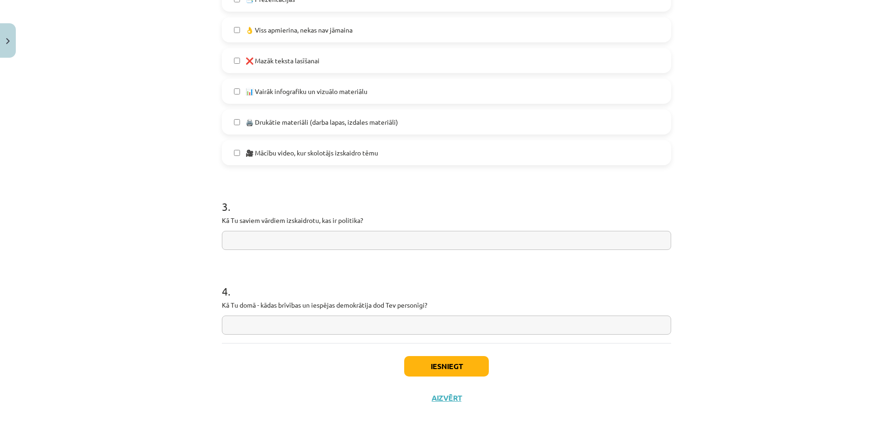
click at [291, 240] on input "text" at bounding box center [446, 240] width 449 height 19
click at [377, 240] on input "**********" at bounding box center [446, 240] width 449 height 19
type input "**********"
click at [278, 324] on input "text" at bounding box center [446, 324] width 449 height 19
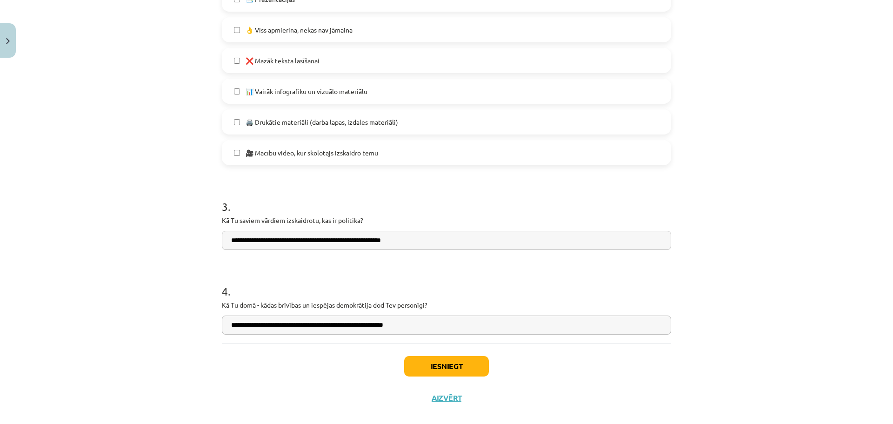
type input "**********"
click at [443, 371] on button "Iesniegt" at bounding box center [446, 366] width 85 height 20
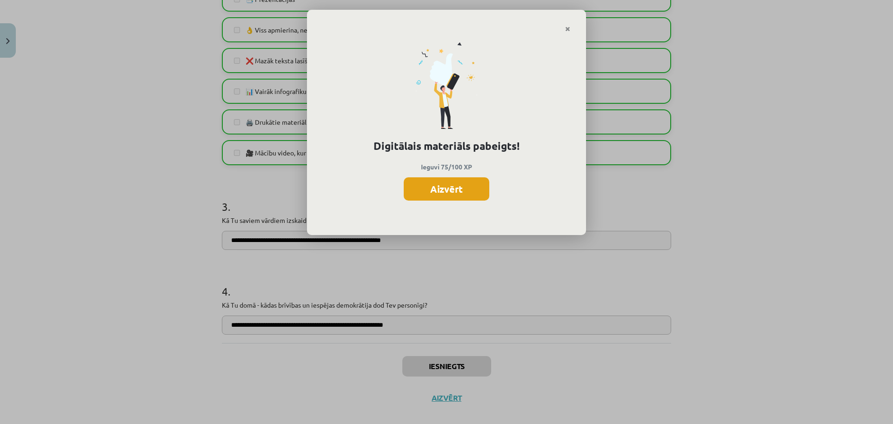
click at [441, 187] on button "Aizvērt" at bounding box center [447, 188] width 86 height 23
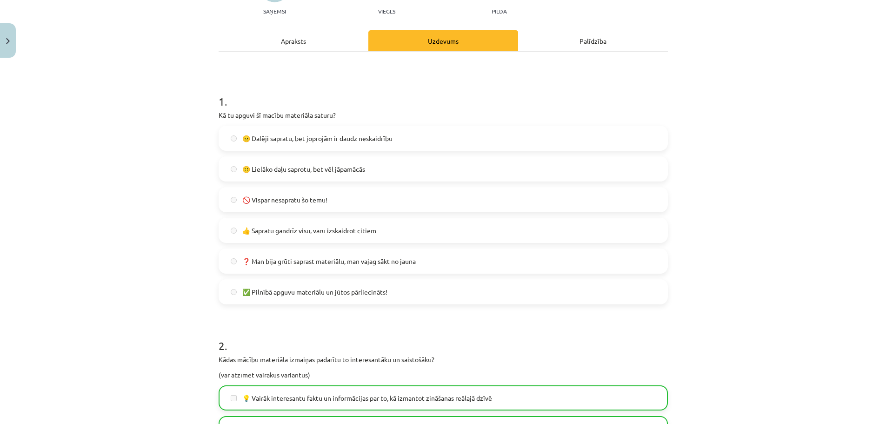
scroll to position [23, 0]
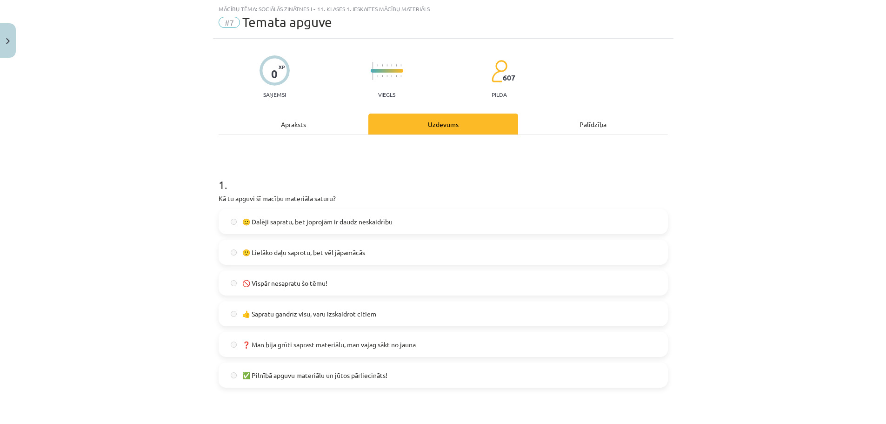
click at [418, 127] on div "Uzdevums" at bounding box center [443, 123] width 150 height 21
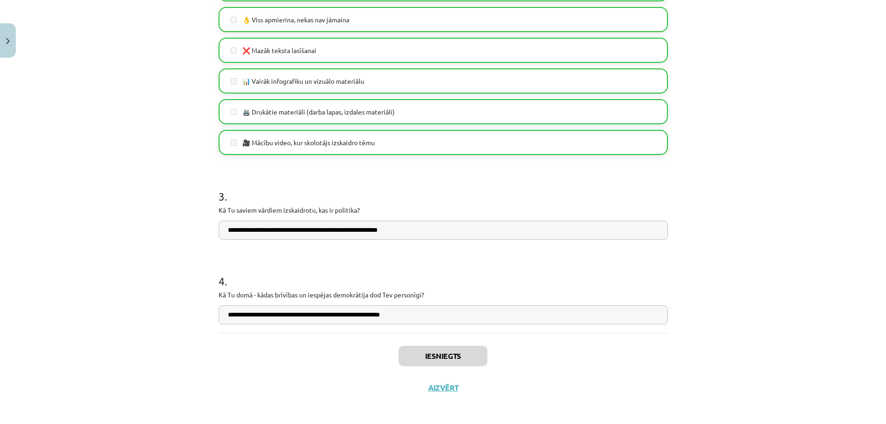
scroll to position [641, 0]
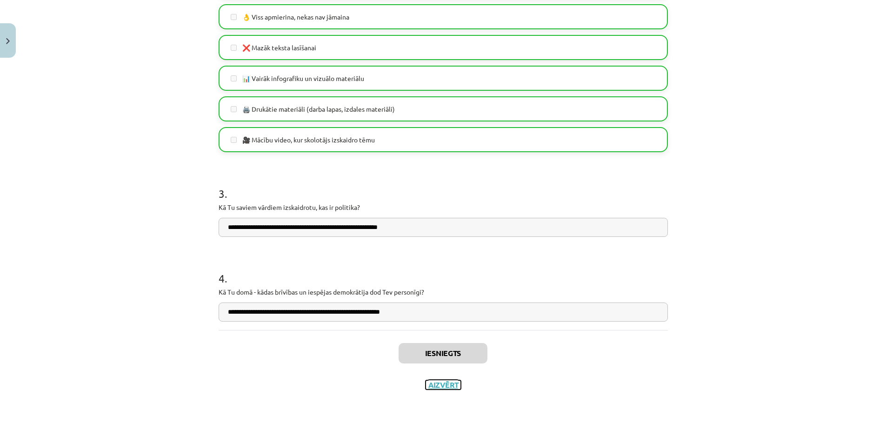
click at [452, 386] on button "Aizvērt" at bounding box center [443, 384] width 35 height 9
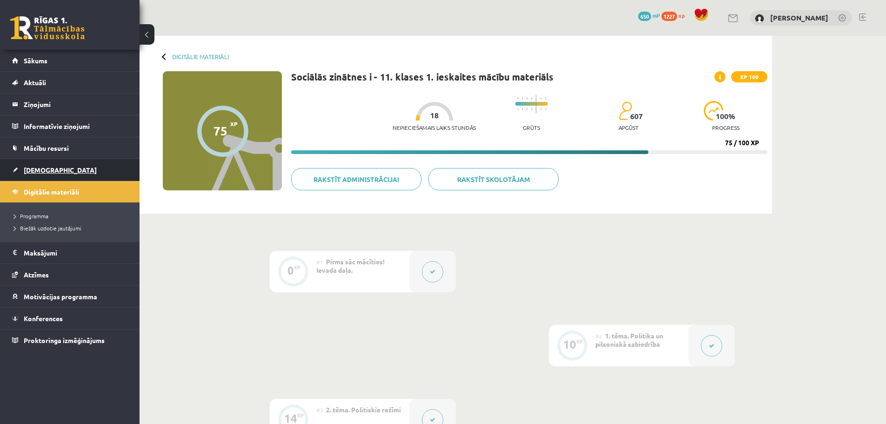
click at [50, 163] on link "[DEMOGRAPHIC_DATA]" at bounding box center [70, 169] width 116 height 21
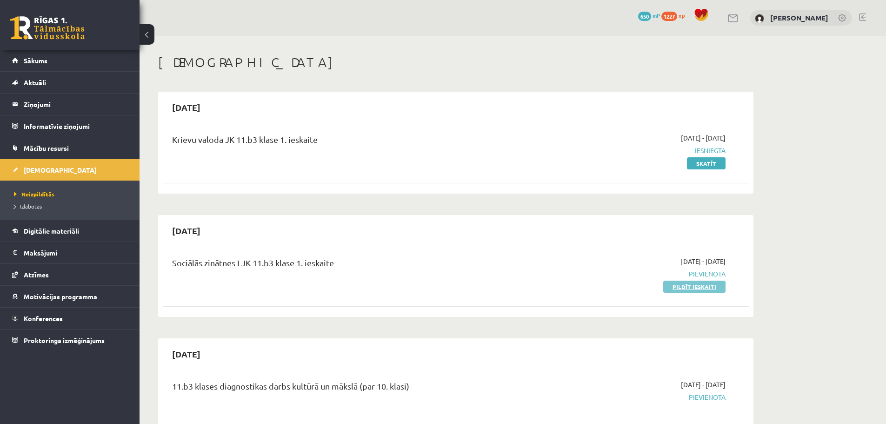
click at [694, 289] on link "Pildīt ieskaiti" at bounding box center [694, 286] width 62 height 12
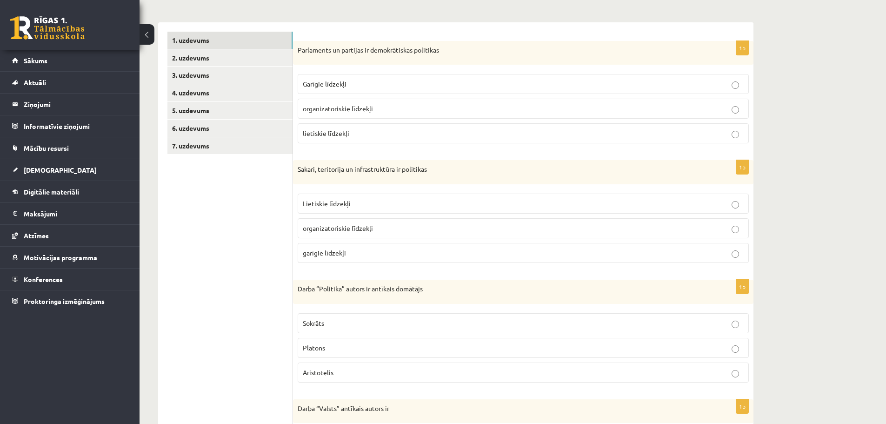
scroll to position [43, 0]
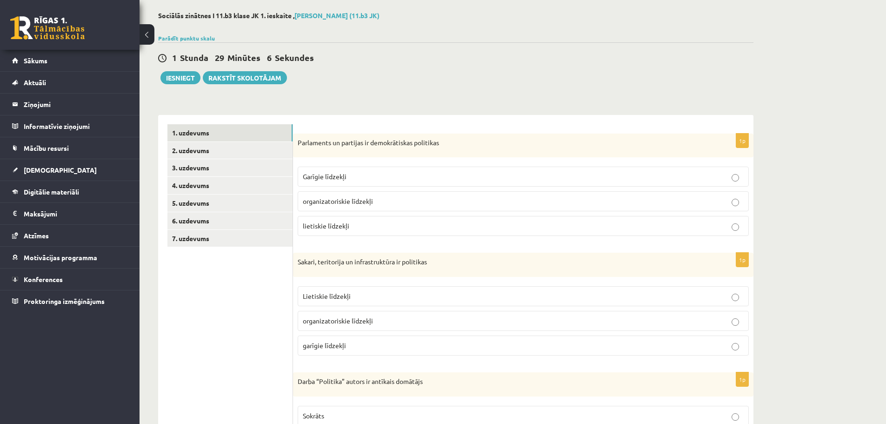
click at [417, 204] on p "organizatoriskie līdzekļi" at bounding box center [523, 201] width 441 height 10
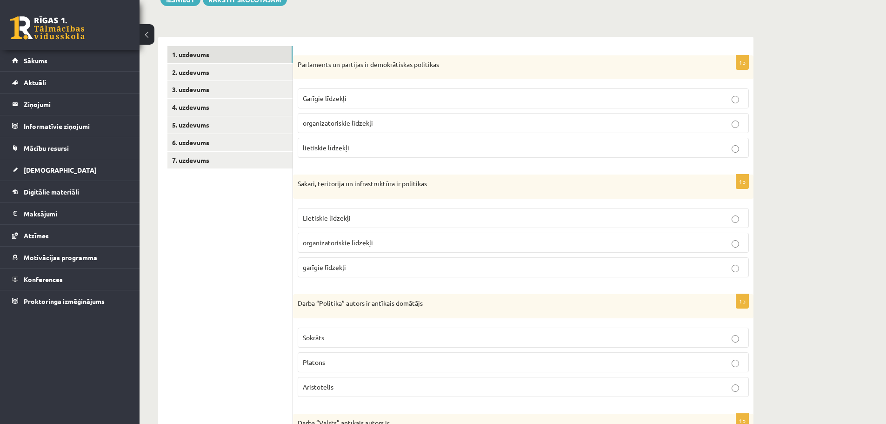
scroll to position [136, 0]
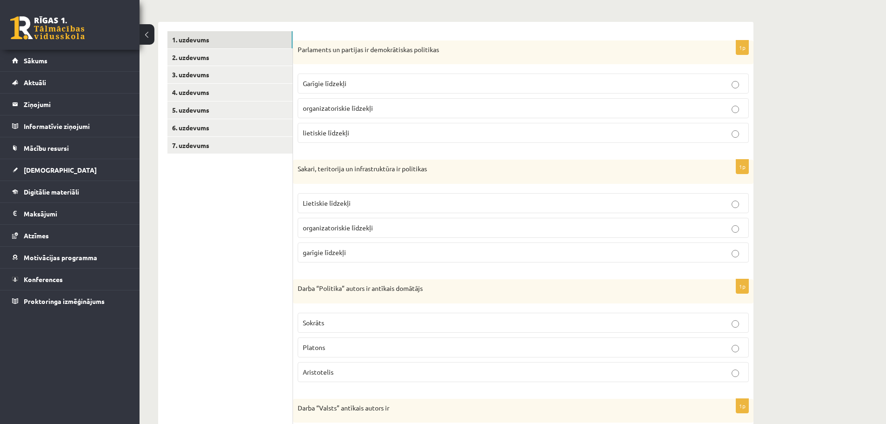
click at [490, 206] on p "Lietiskie līdzekļi" at bounding box center [523, 203] width 441 height 10
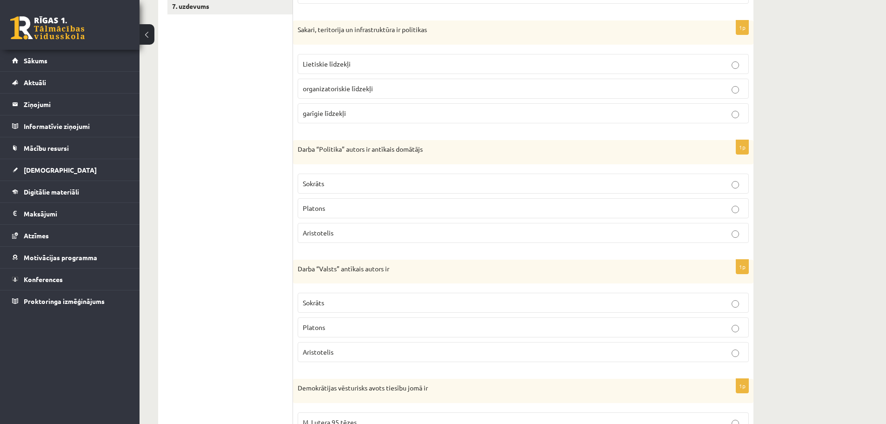
scroll to position [275, 0]
click at [346, 228] on p "Aristotelis" at bounding box center [523, 232] width 441 height 10
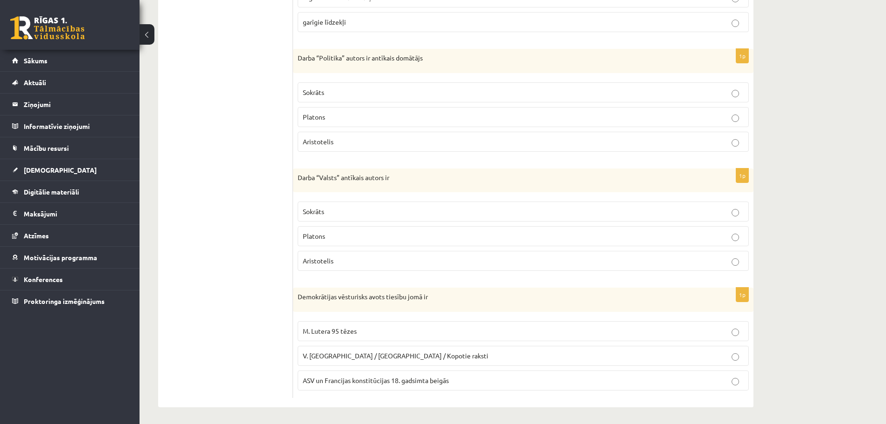
scroll to position [368, 0]
click at [350, 213] on p "Sokrāts" at bounding box center [523, 210] width 441 height 10
click at [359, 259] on p "Aristotelis" at bounding box center [523, 259] width 441 height 10
click at [451, 374] on p "ASV un Francijas konstitūcijas 18. gadsimta beigās" at bounding box center [523, 378] width 441 height 10
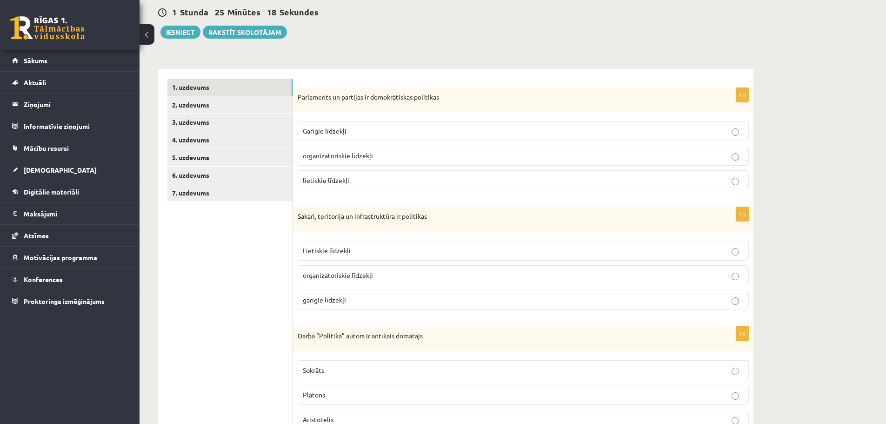
scroll to position [43, 0]
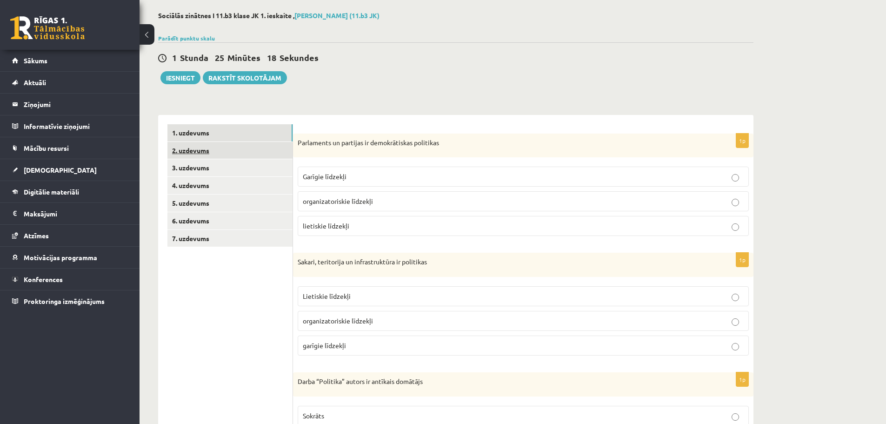
click at [253, 152] on link "2. uzdevums" at bounding box center [229, 150] width 125 height 17
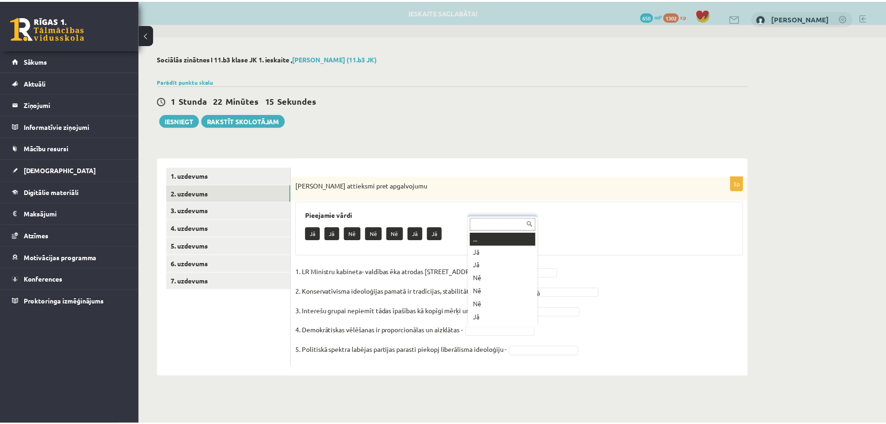
scroll to position [11, 0]
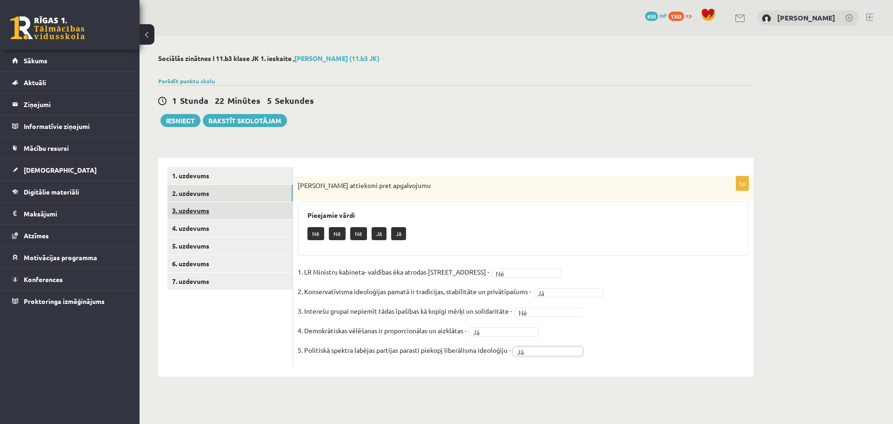
click at [235, 211] on link "3. uzdevums" at bounding box center [229, 210] width 125 height 17
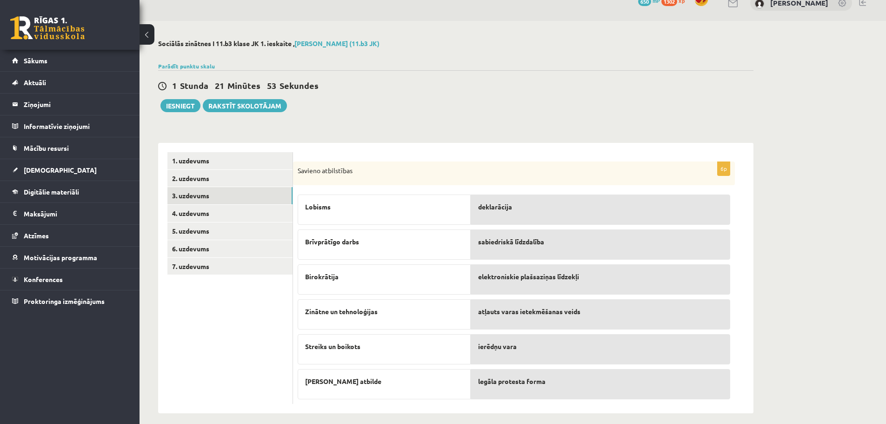
scroll to position [23, 0]
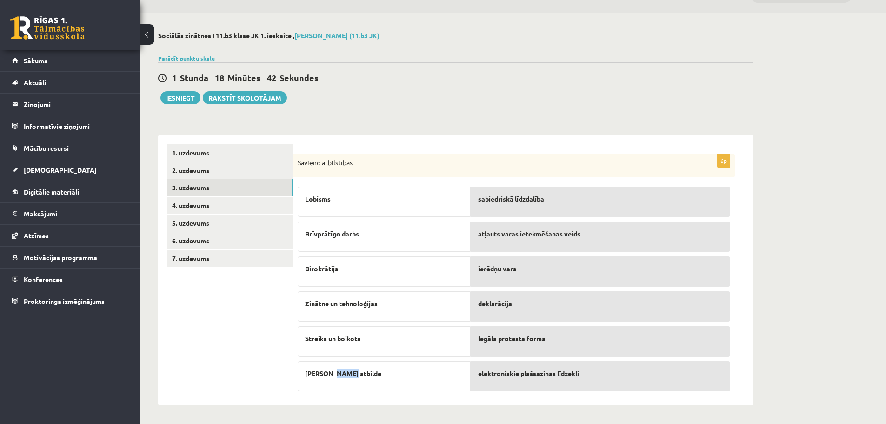
drag, startPoint x: 331, startPoint y: 371, endPoint x: 393, endPoint y: 375, distance: 62.0
click at [360, 376] on p "Lieka atbilde" at bounding box center [384, 373] width 158 height 10
click at [442, 375] on p "Lieka atbilde" at bounding box center [384, 373] width 158 height 10
click at [202, 207] on link "4. uzdevums" at bounding box center [229, 205] width 125 height 17
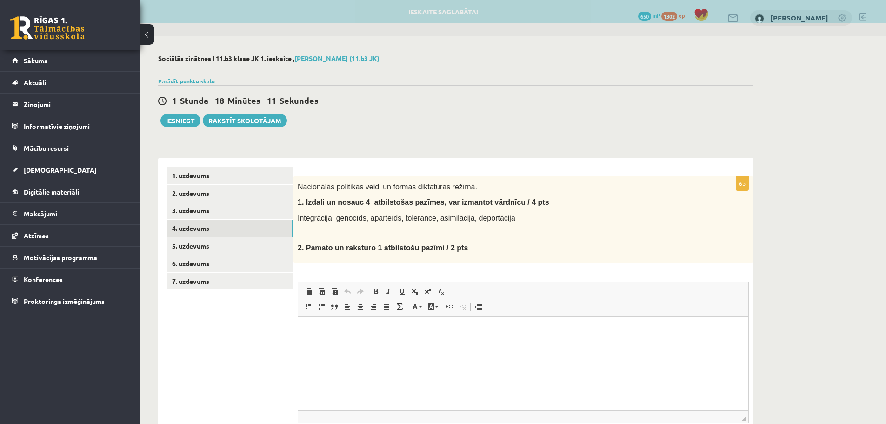
scroll to position [0, 0]
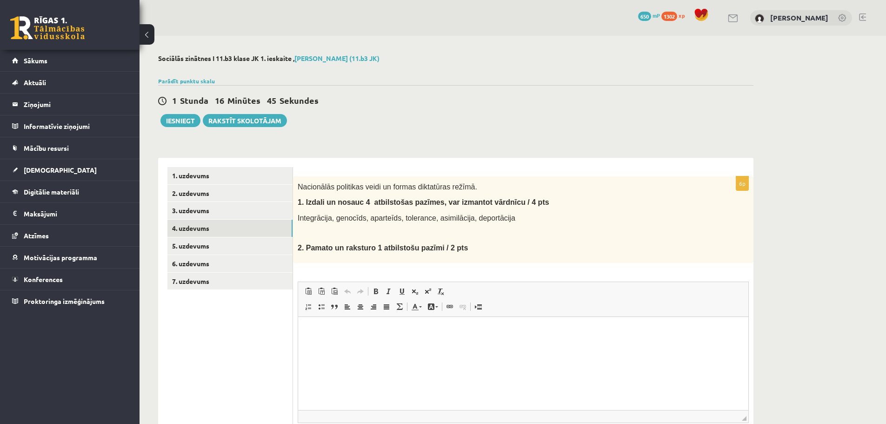
click at [353, 334] on p "Editor, wiswyg-editor-user-answer-47025021053520" at bounding box center [523, 331] width 432 height 10
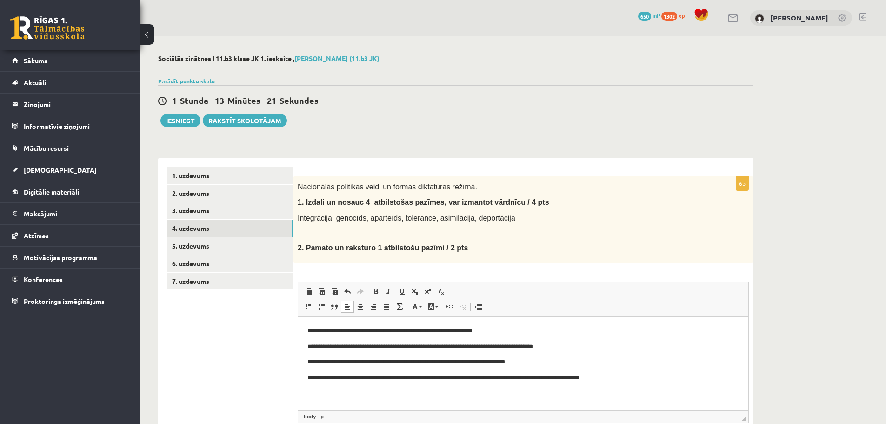
click at [306, 325] on html "**********" at bounding box center [523, 353] width 450 height 75
click at [646, 378] on p "**********" at bounding box center [523, 378] width 432 height 10
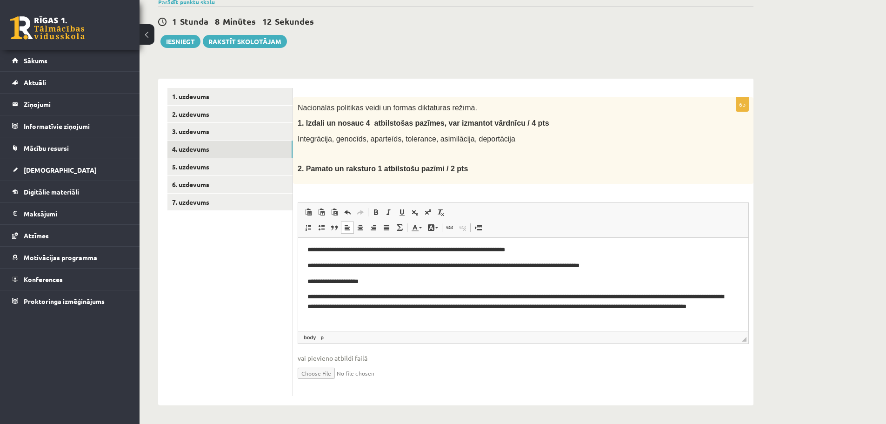
scroll to position [80, 0]
click at [222, 174] on link "5. uzdevums" at bounding box center [229, 166] width 125 height 17
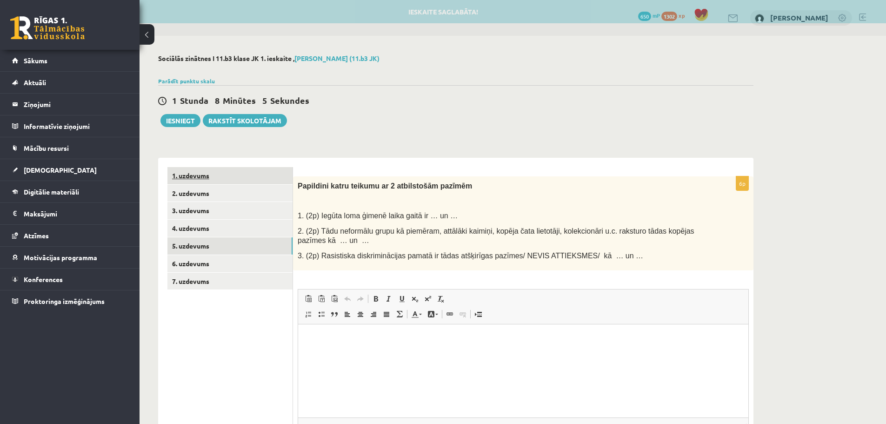
scroll to position [0, 0]
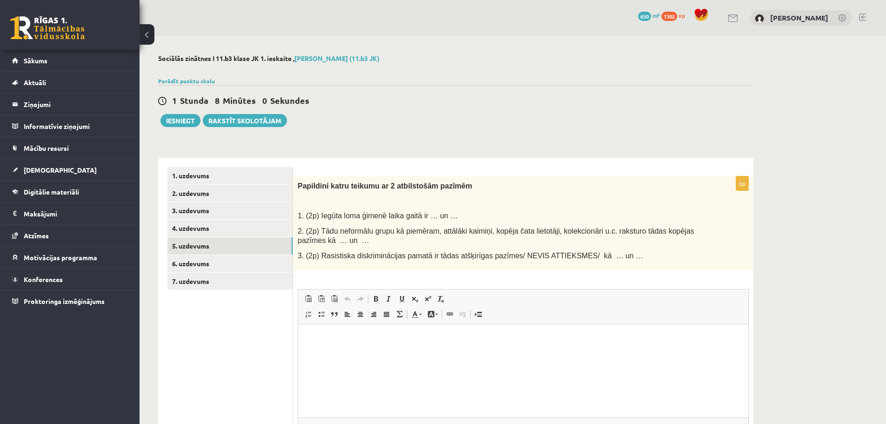
click at [430, 353] on html at bounding box center [523, 338] width 450 height 28
click at [313, 337] on p "**********" at bounding box center [523, 338] width 432 height 10
click at [550, 339] on p "**********" at bounding box center [523, 338] width 432 height 10
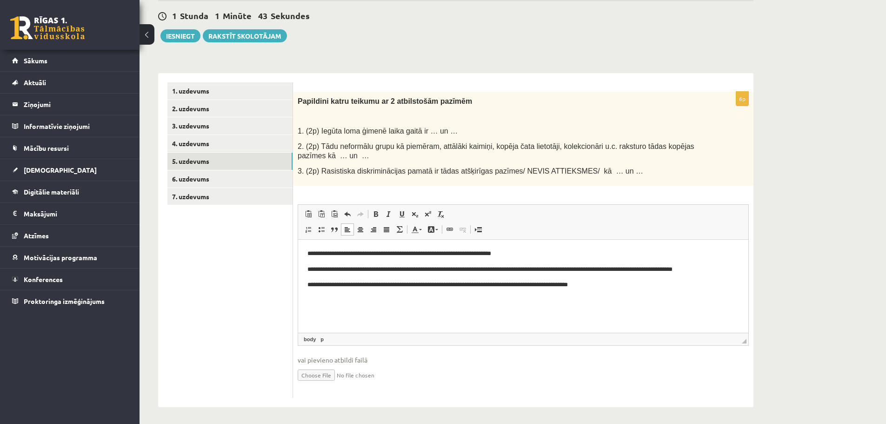
scroll to position [87, 0]
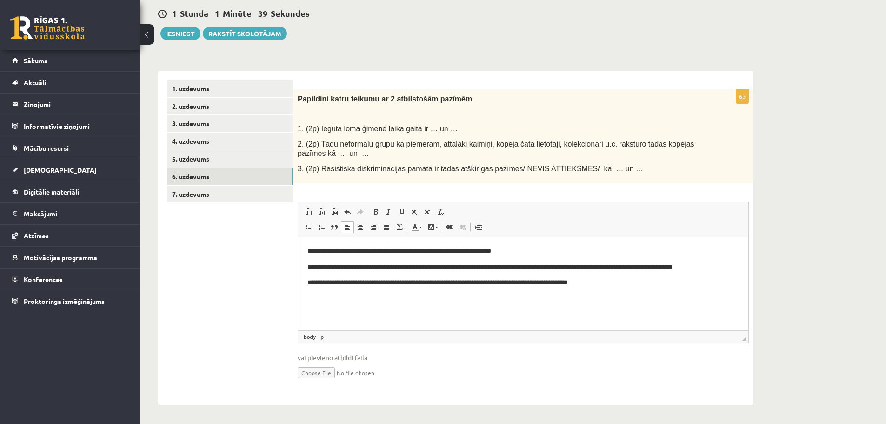
click at [207, 172] on link "6. uzdevums" at bounding box center [229, 176] width 125 height 17
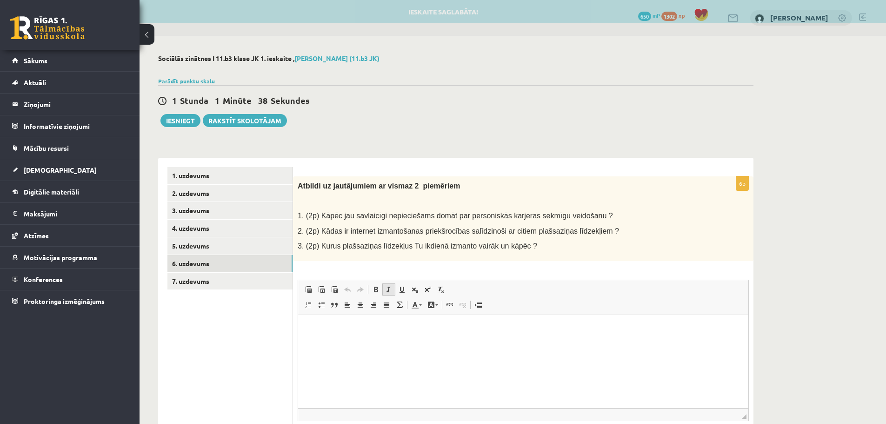
scroll to position [0, 0]
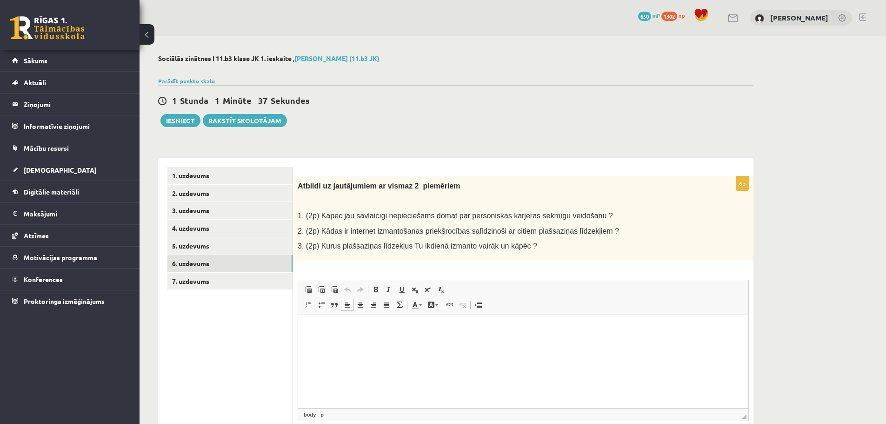
click at [384, 335] on html at bounding box center [523, 328] width 450 height 28
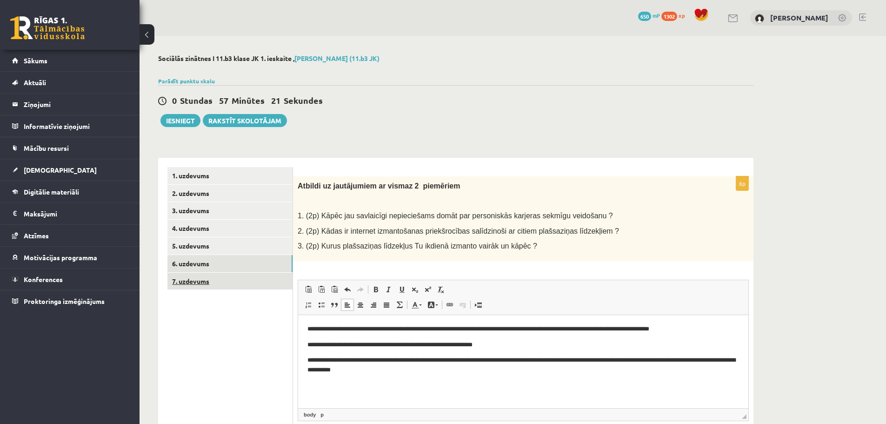
click at [220, 281] on link "7. uzdevums" at bounding box center [229, 281] width 125 height 17
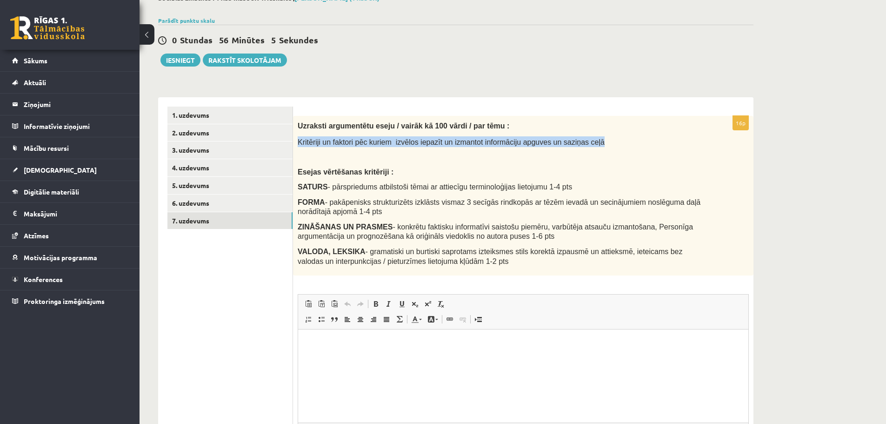
drag, startPoint x: 581, startPoint y: 140, endPoint x: 303, endPoint y: 145, distance: 278.1
click at [294, 143] on div "Uzraksti argumentētu eseju / vairāk kā 100 vārdi / par tēmu : Kritēriji un fakt…" at bounding box center [523, 196] width 460 height 160
copy span "Kritēriji un faktori pēc kuriem izvēlos iepazīt un izmantot informāciju apguves…"
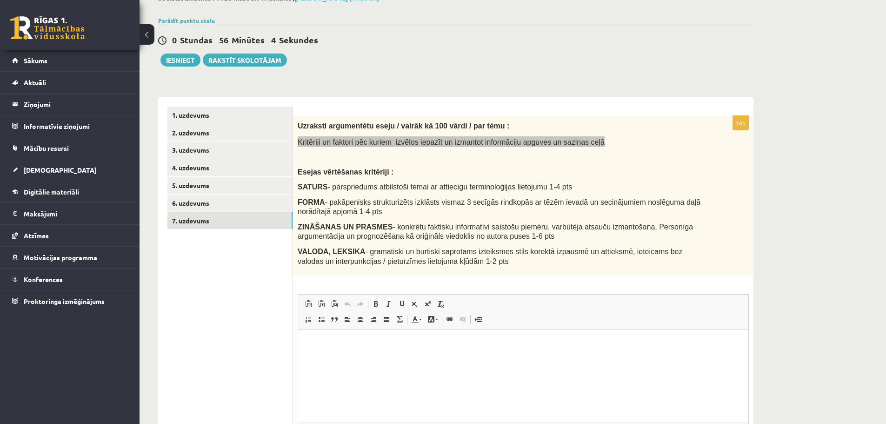
click at [435, 358] on html at bounding box center [523, 343] width 450 height 28
click at [356, 320] on link "Center" at bounding box center [360, 319] width 13 height 12
click at [674, 347] on p "**********" at bounding box center [523, 344] width 432 height 10
click at [343, 319] on link "Align Left" at bounding box center [347, 319] width 13 height 12
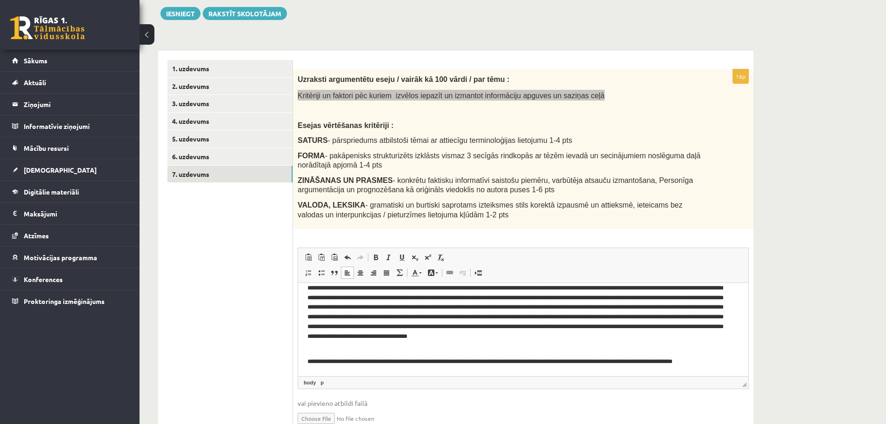
scroll to position [74, 0]
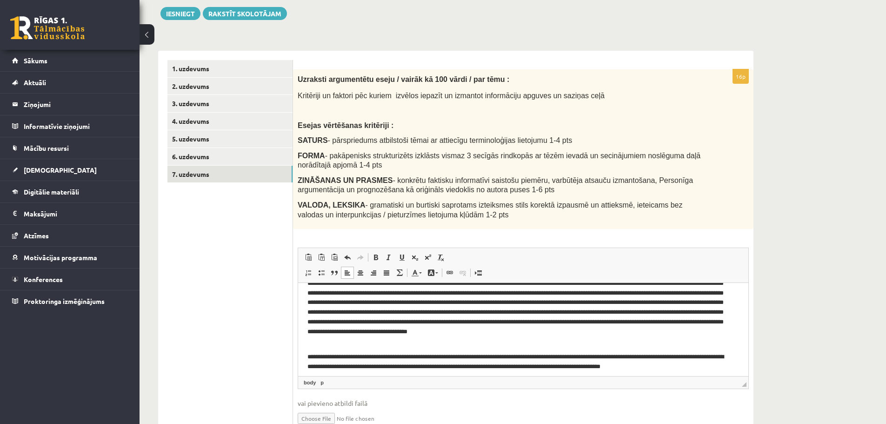
click at [553, 398] on fieldset "Rich Text Editor, wiswyg-editor-user-answer-47024919679360 Editor toolbars Past…" at bounding box center [523, 341] width 451 height 189
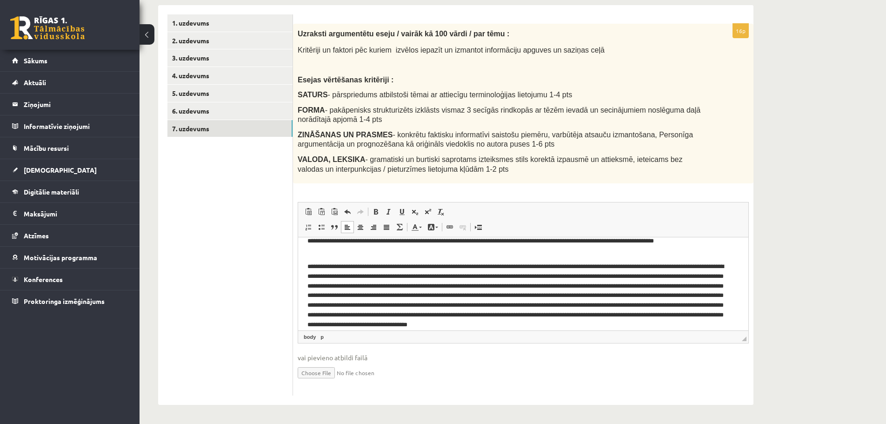
scroll to position [0, 0]
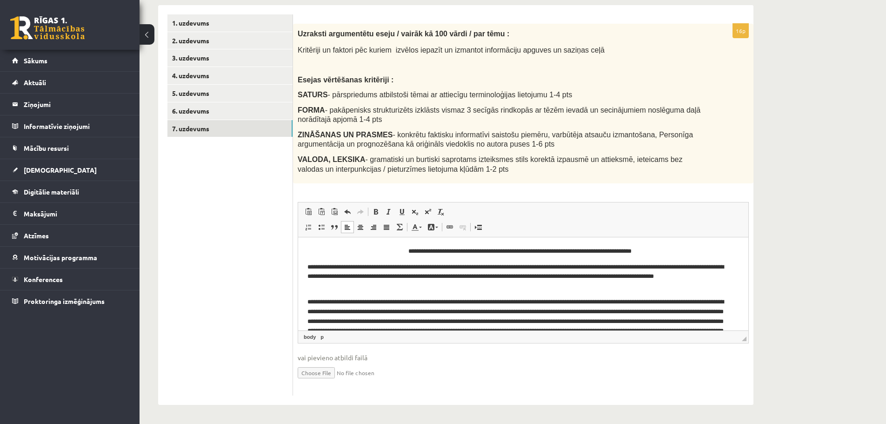
click at [347, 299] on p "Editor, wiswyg-editor-user-answer-47024919679360" at bounding box center [519, 335] width 425 height 77
click at [332, 300] on p "Editor, wiswyg-editor-user-answer-47024919679360" at bounding box center [519, 335] width 425 height 77
click at [354, 302] on p "Editor, wiswyg-editor-user-answer-47024919679360" at bounding box center [519, 335] width 425 height 77
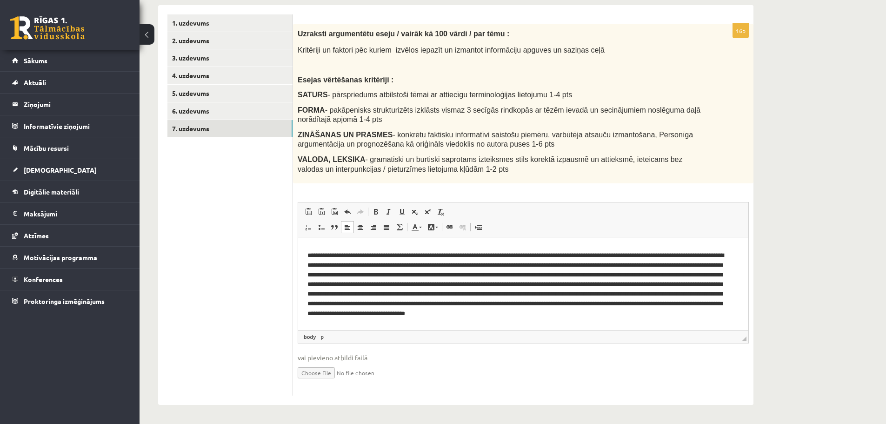
click at [408, 265] on p "Editor, wiswyg-editor-user-answer-47024919679360" at bounding box center [519, 289] width 425 height 77
click at [418, 265] on p "Editor, wiswyg-editor-user-answer-47024919679360" at bounding box center [519, 289] width 425 height 77
click at [323, 275] on p "Editor, wiswyg-editor-user-answer-47024919679360" at bounding box center [519, 289] width 425 height 77
click at [326, 273] on p "Editor, wiswyg-editor-user-answer-47024919679360" at bounding box center [519, 289] width 425 height 77
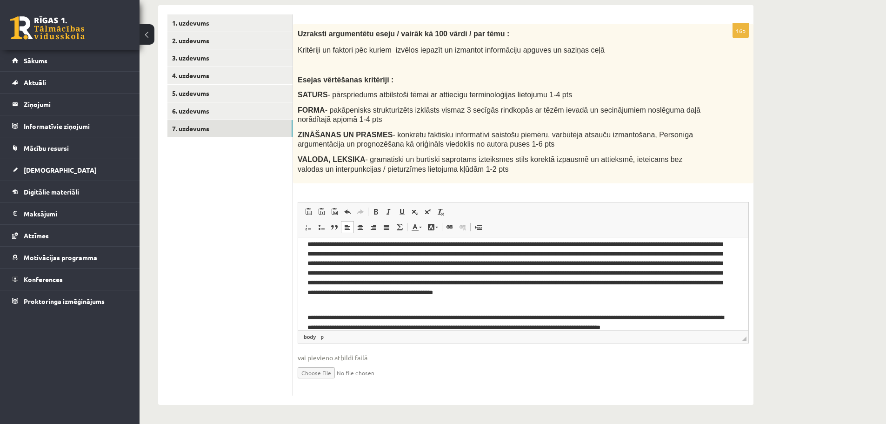
scroll to position [79, 0]
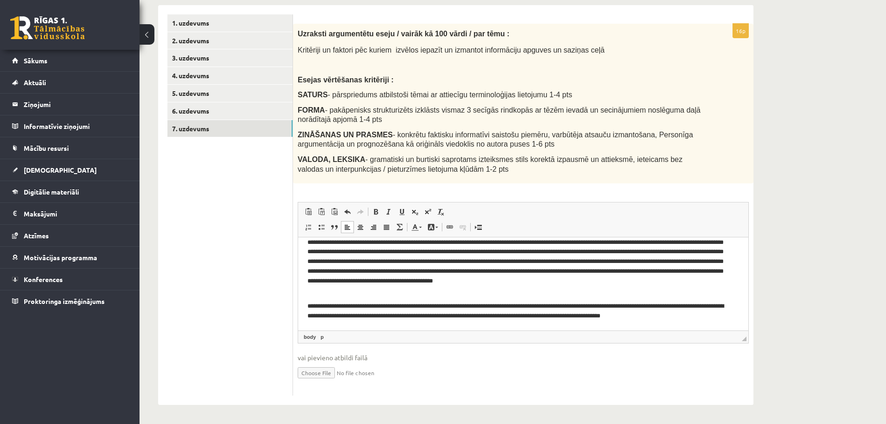
click at [690, 251] on p "Editor, wiswyg-editor-user-answer-47024919679360" at bounding box center [519, 256] width 425 height 77
click at [599, 306] on p "**********" at bounding box center [519, 311] width 425 height 20
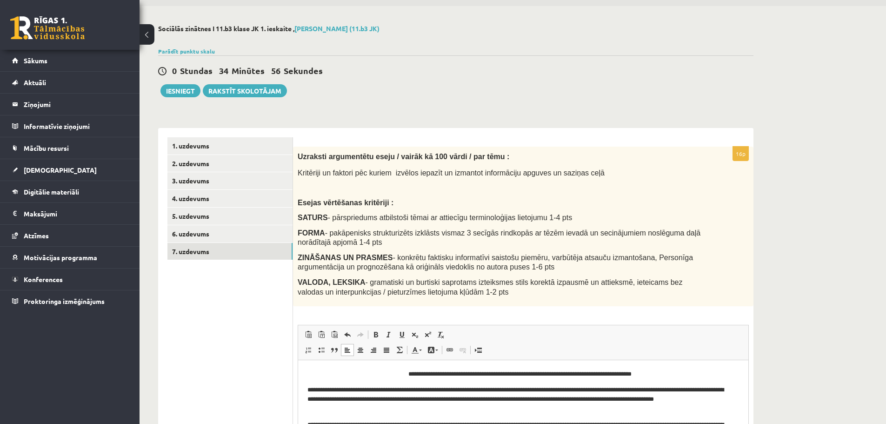
scroll to position [13, 0]
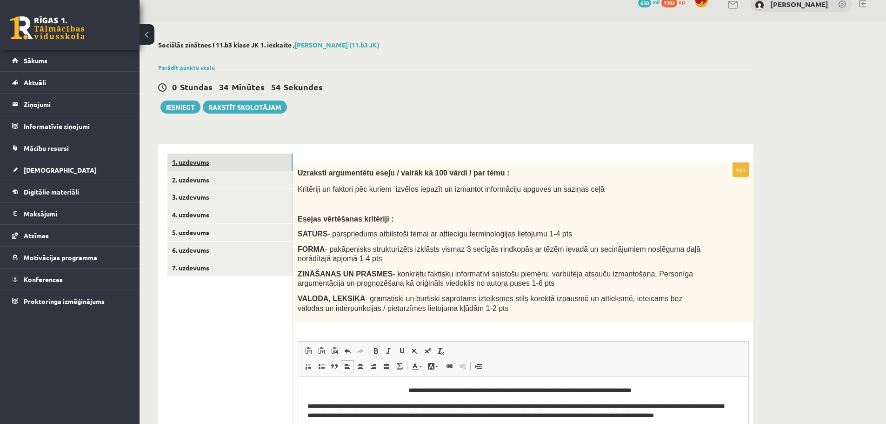
click at [195, 160] on link "1. uzdevums" at bounding box center [229, 161] width 125 height 17
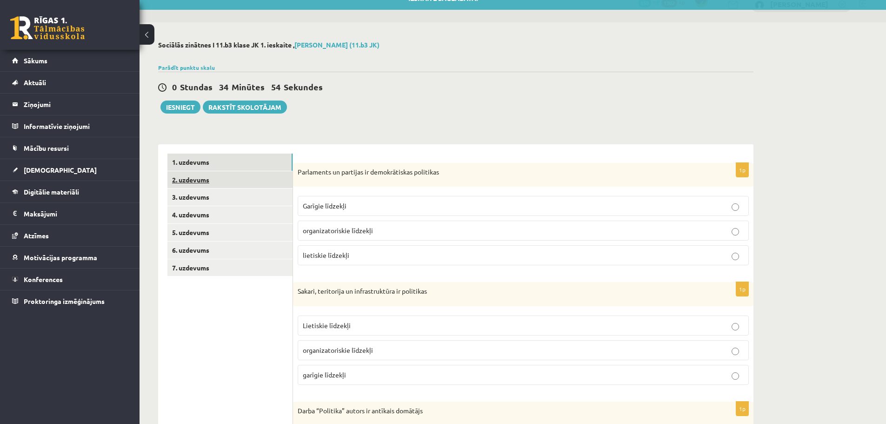
click at [199, 178] on link "2. uzdevums" at bounding box center [229, 179] width 125 height 17
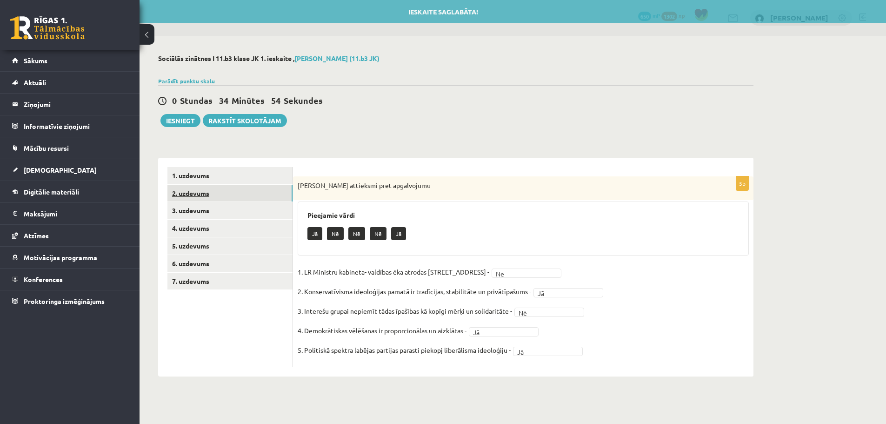
scroll to position [0, 0]
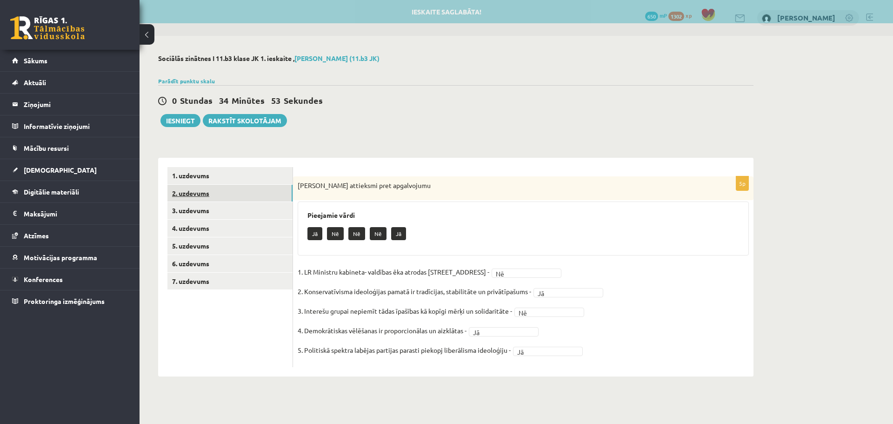
click at [204, 198] on link "2. uzdevums" at bounding box center [229, 193] width 125 height 17
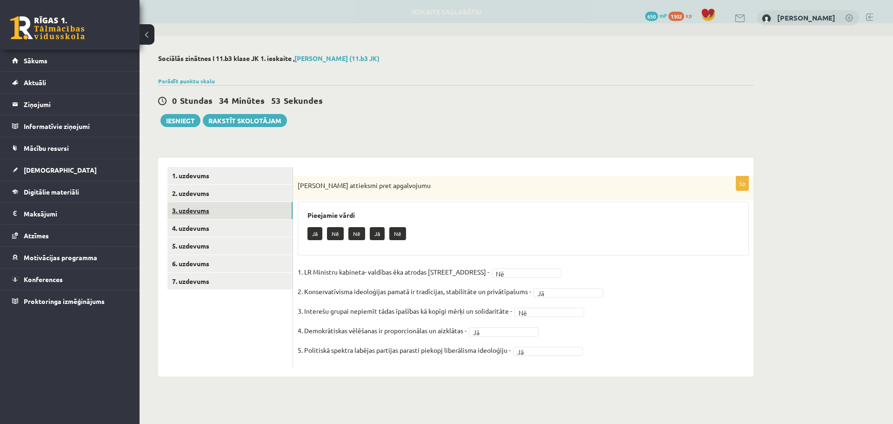
click at [207, 213] on link "3. uzdevums" at bounding box center [229, 210] width 125 height 17
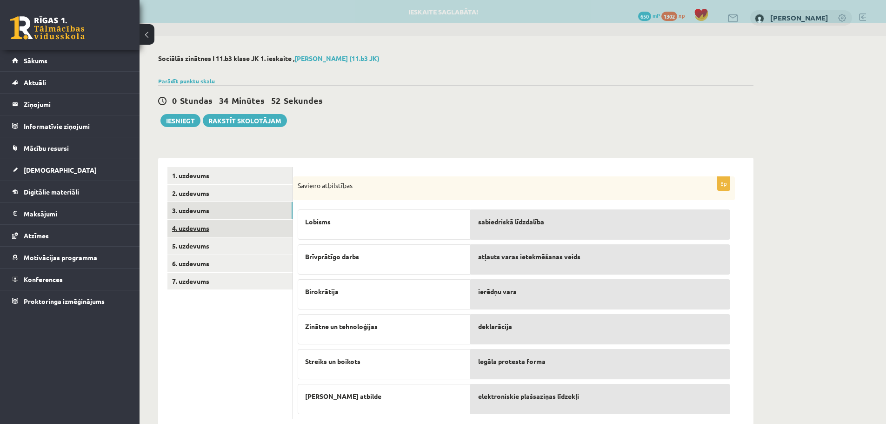
click at [207, 225] on link "4. uzdevums" at bounding box center [229, 228] width 125 height 17
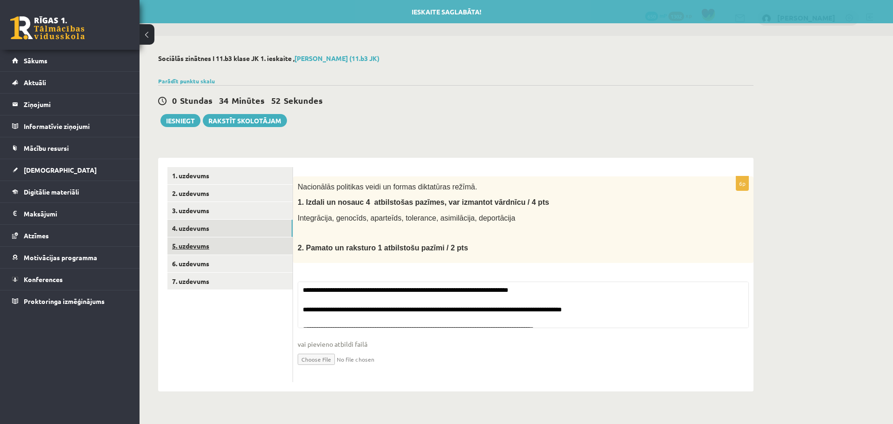
click at [207, 238] on link "5. uzdevums" at bounding box center [229, 245] width 125 height 17
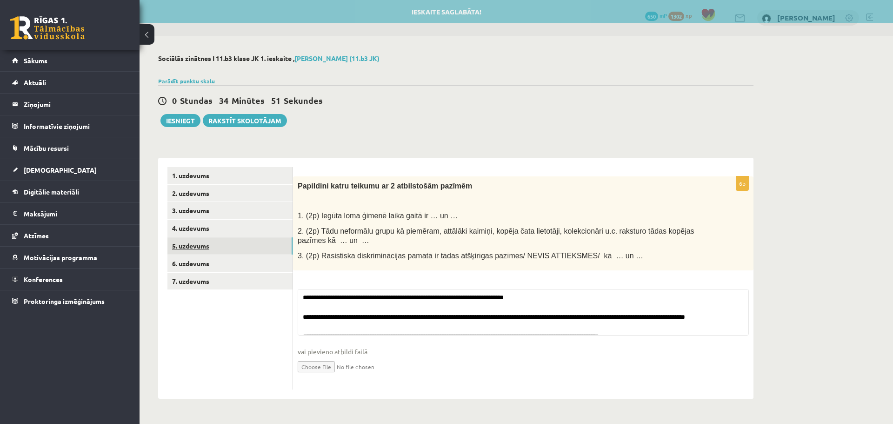
click at [207, 252] on link "5. uzdevums" at bounding box center [229, 245] width 125 height 17
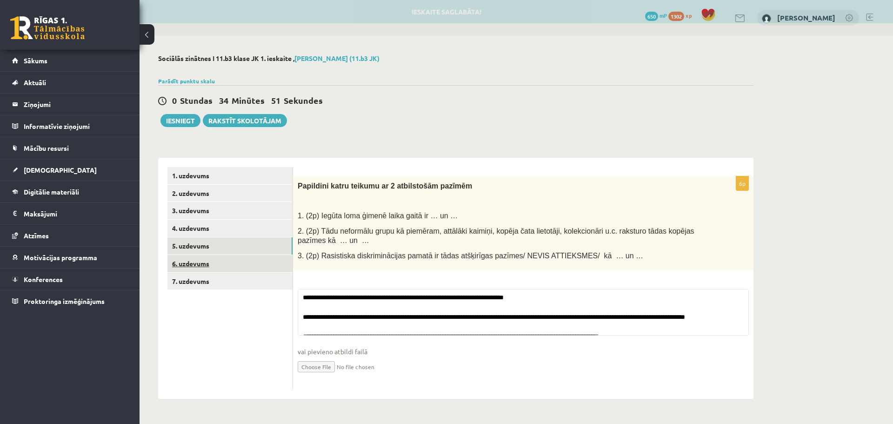
click at [207, 261] on link "6. uzdevums" at bounding box center [229, 263] width 125 height 17
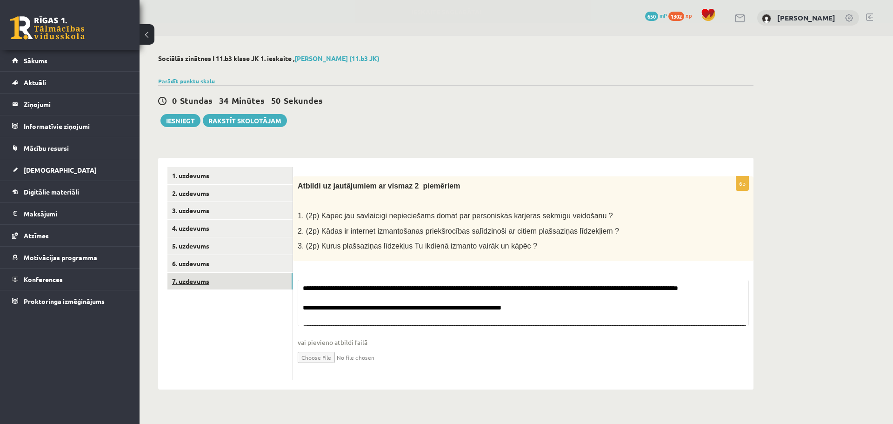
click at [208, 277] on link "7. uzdevums" at bounding box center [229, 281] width 125 height 17
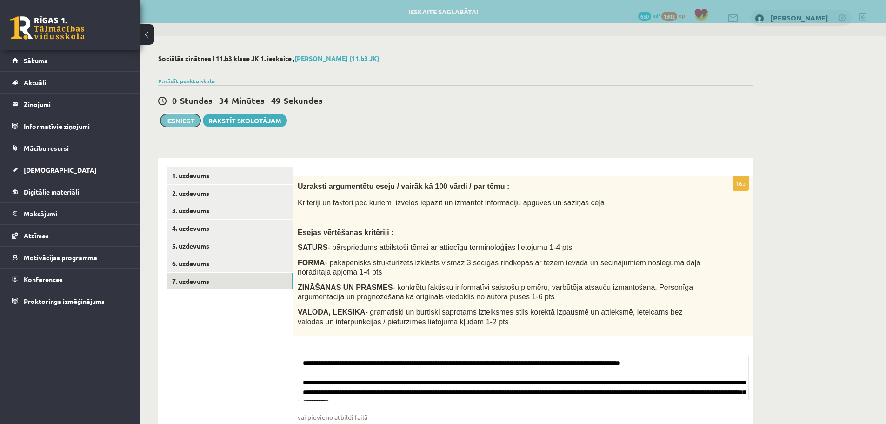
click at [180, 120] on button "Iesniegt" at bounding box center [180, 120] width 40 height 13
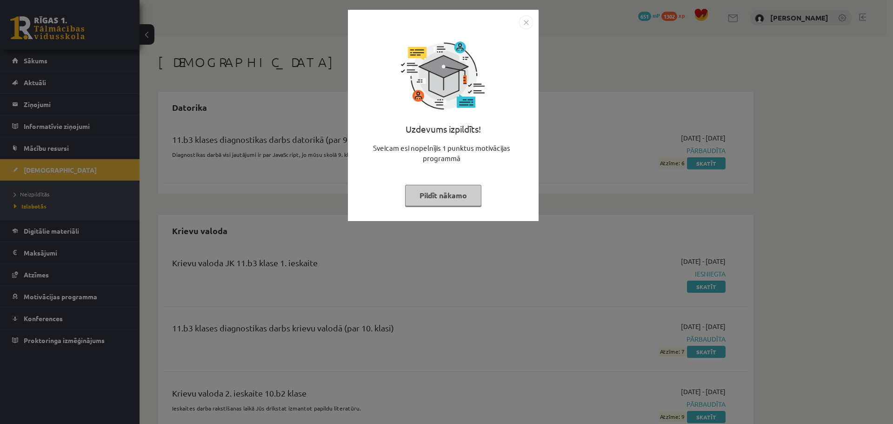
drag, startPoint x: 454, startPoint y: 193, endPoint x: 468, endPoint y: 179, distance: 19.7
click at [455, 193] on button "Pildīt nākamo" at bounding box center [443, 195] width 76 height 21
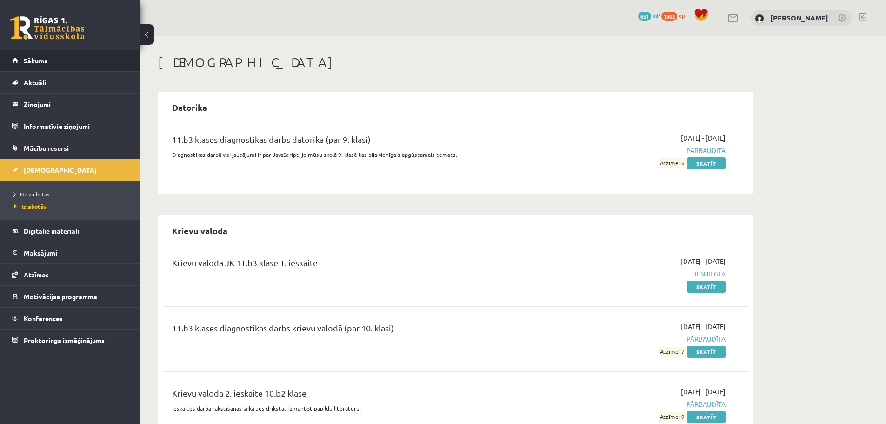
click at [111, 68] on link "Sākums" at bounding box center [70, 60] width 116 height 21
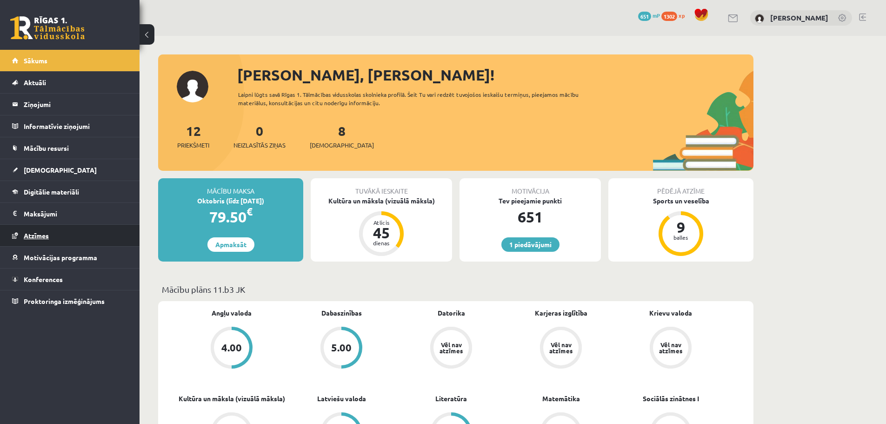
click at [37, 242] on link "Atzīmes" at bounding box center [70, 235] width 116 height 21
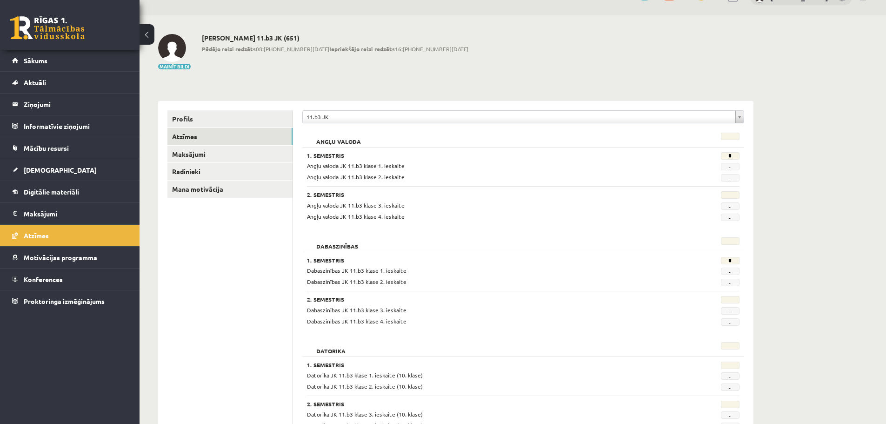
scroll to position [7, 0]
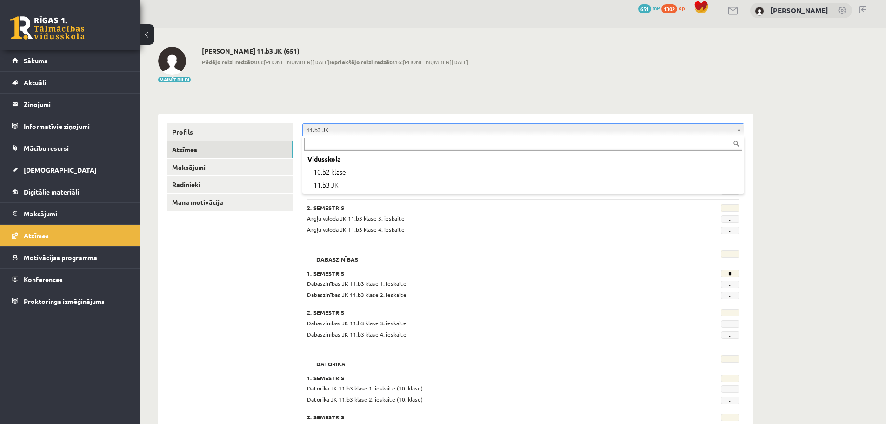
click at [499, 164] on div "Vidusskola" at bounding box center [523, 159] width 438 height 13
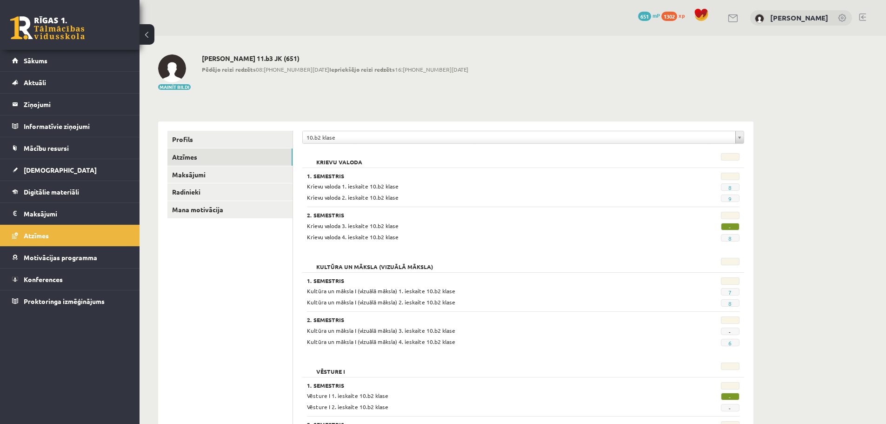
click at [867, 14] on div "0 Dāvanas 651 mP 1302 xp Viktorija Plikša" at bounding box center [513, 18] width 746 height 36
click at [860, 14] on link at bounding box center [862, 16] width 7 height 7
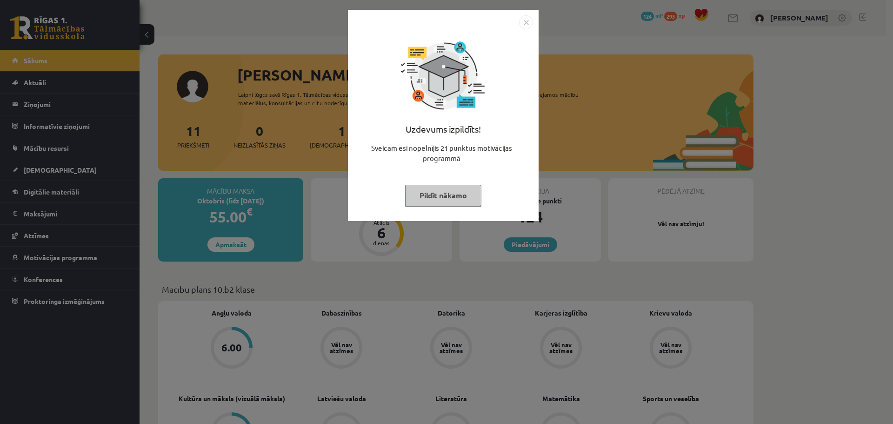
click at [433, 187] on button "Pildīt nākamo" at bounding box center [443, 195] width 76 height 21
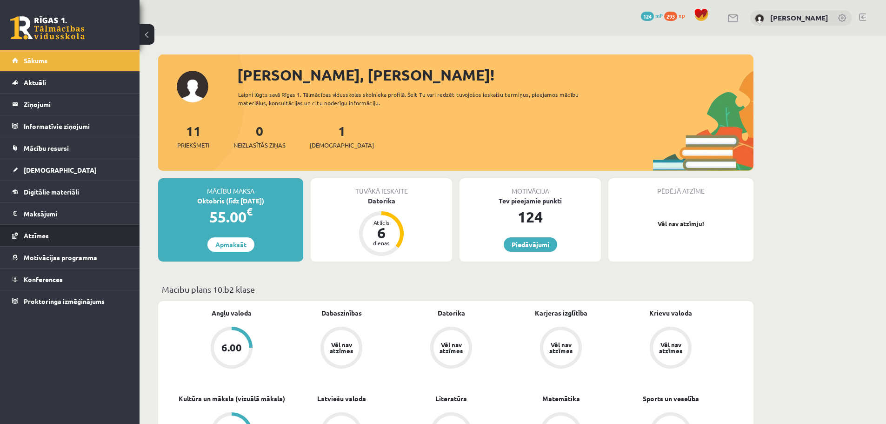
click at [63, 234] on link "Atzīmes" at bounding box center [70, 235] width 116 height 21
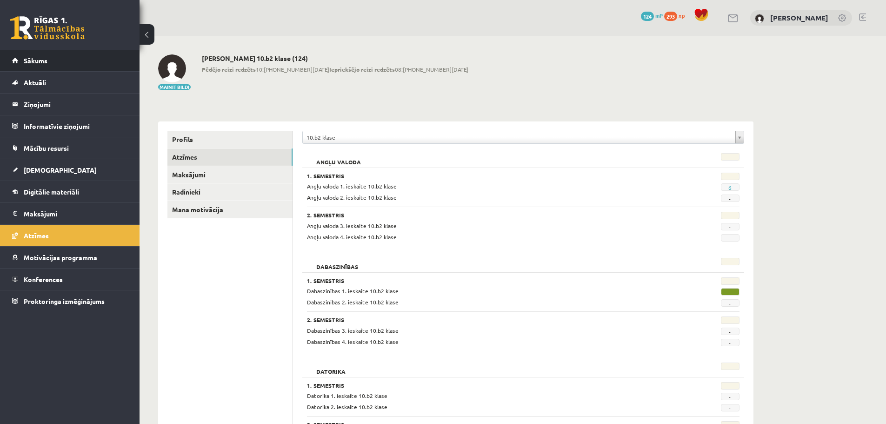
click at [73, 65] on link "Sākums" at bounding box center [70, 60] width 116 height 21
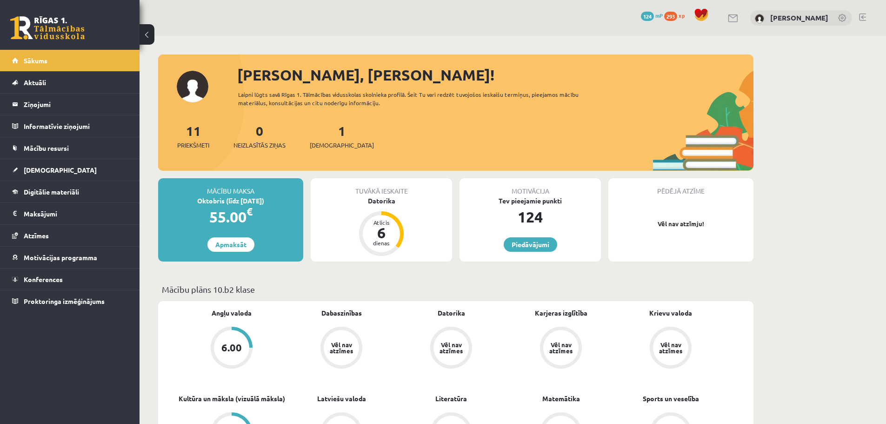
click at [860, 17] on link at bounding box center [862, 16] width 7 height 7
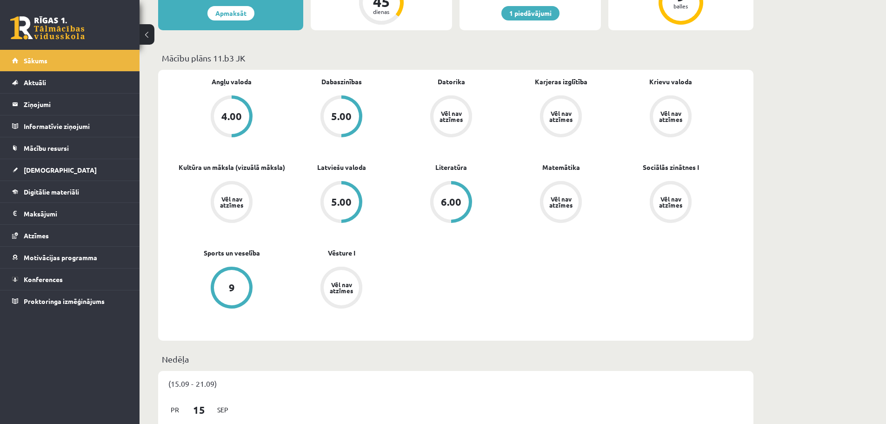
scroll to position [233, 0]
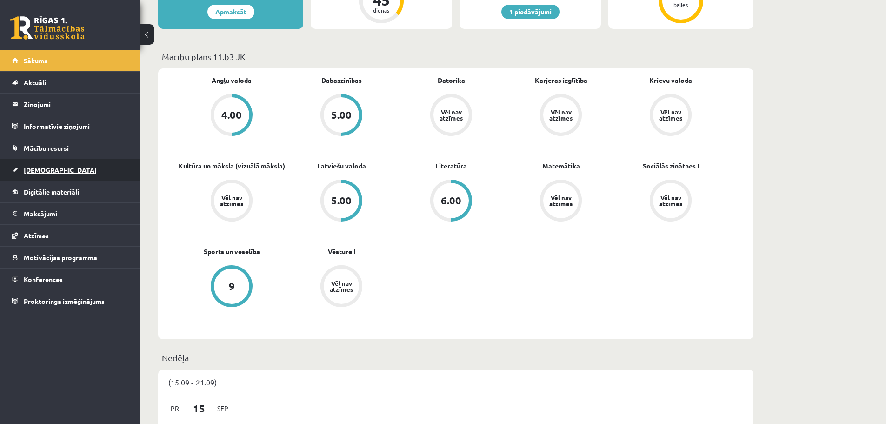
click at [47, 170] on span "[DEMOGRAPHIC_DATA]" at bounding box center [60, 170] width 73 height 8
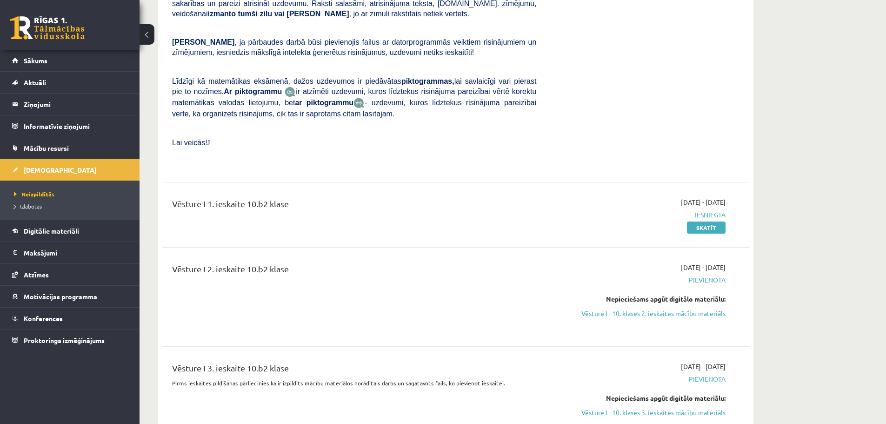
scroll to position [1814, 0]
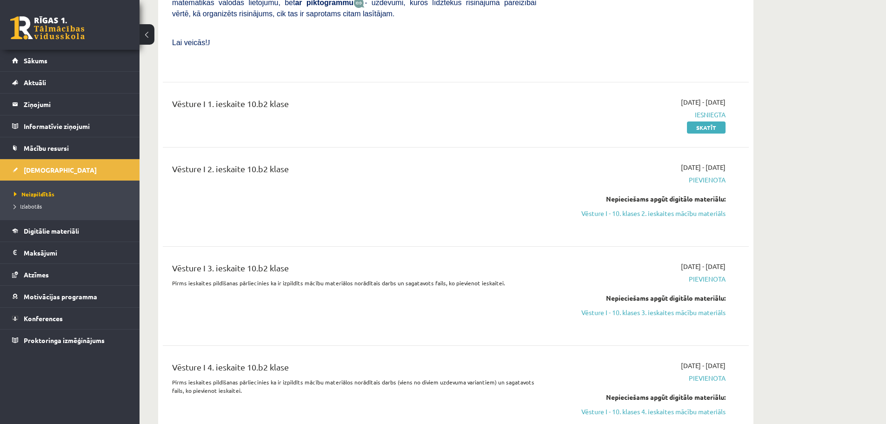
click at [691, 189] on div "2025-09-01 - 2025-10-31 Pievienota Nepieciešams apgūt digitālo materiālu: Vēstu…" at bounding box center [637, 196] width 189 height 69
click at [691, 208] on link "Vēsture I - 10. klases 2. ieskaites mācību materiāls" at bounding box center [637, 213] width 175 height 10
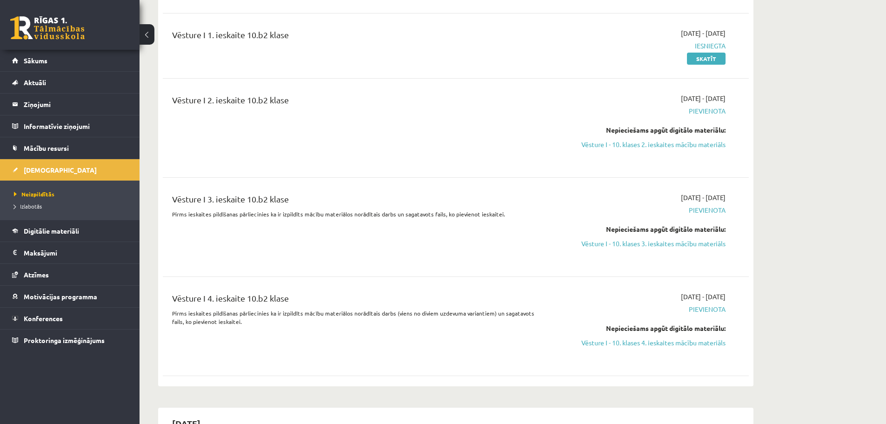
scroll to position [1907, 0]
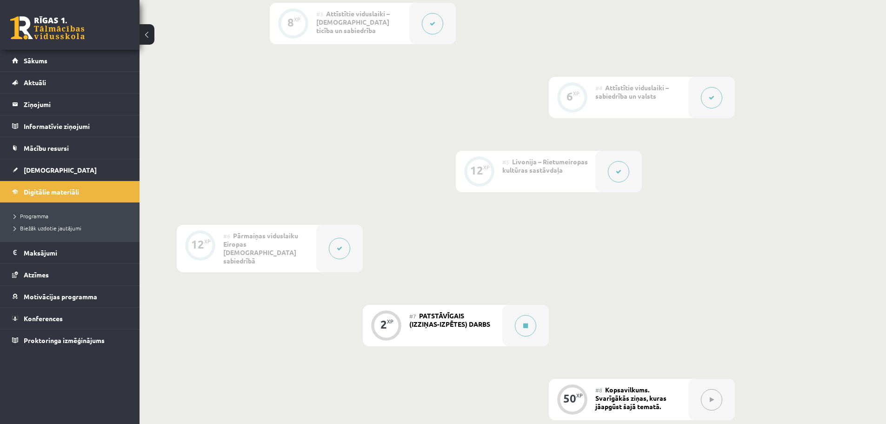
scroll to position [465, 0]
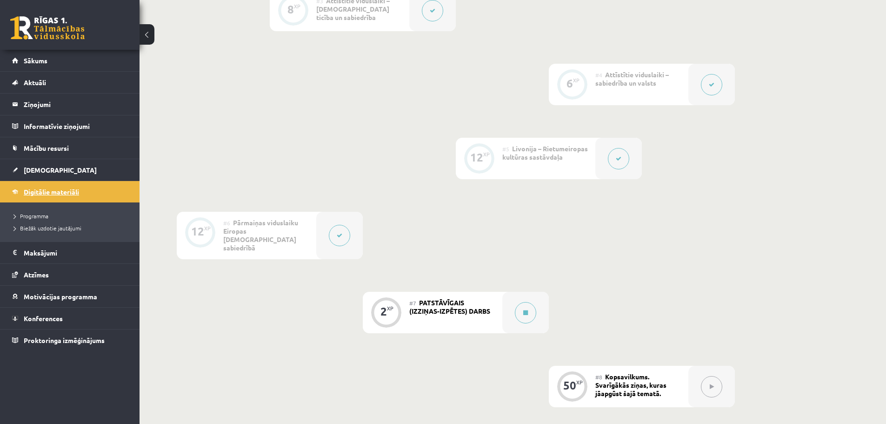
click at [40, 195] on span "Digitālie materiāli" at bounding box center [51, 191] width 55 height 8
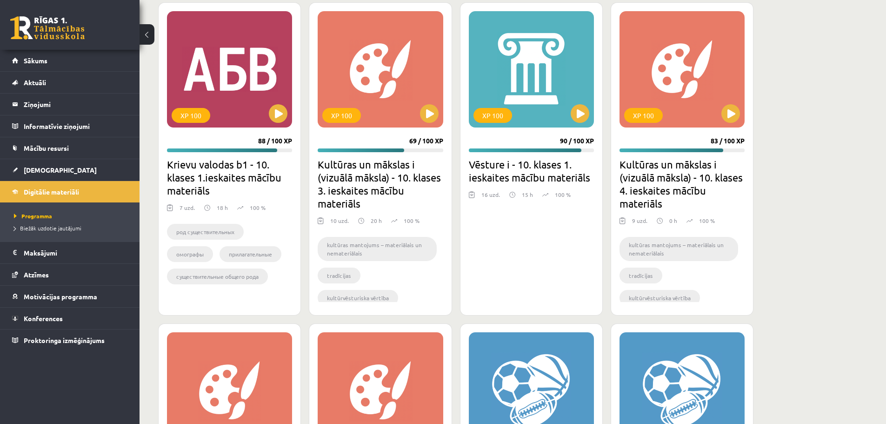
scroll to position [884, 0]
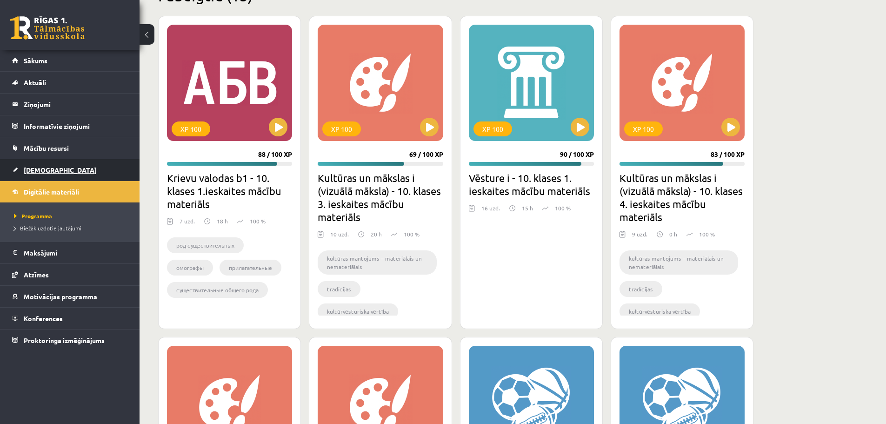
click at [45, 169] on span "[DEMOGRAPHIC_DATA]" at bounding box center [60, 170] width 73 height 8
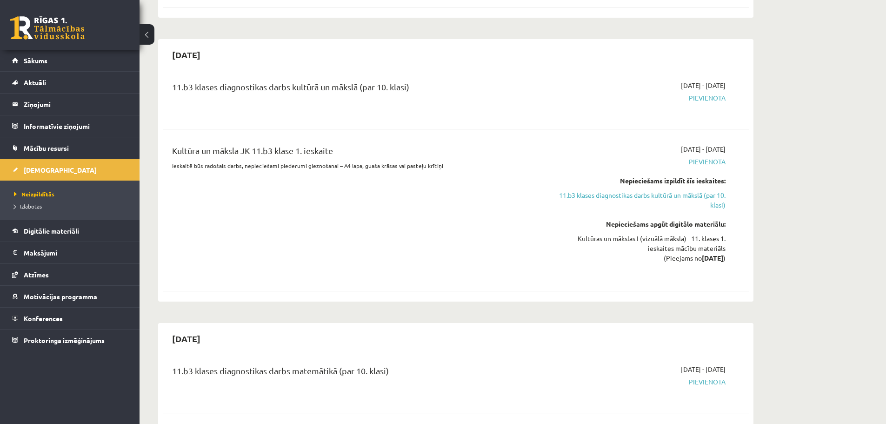
scroll to position [419, 0]
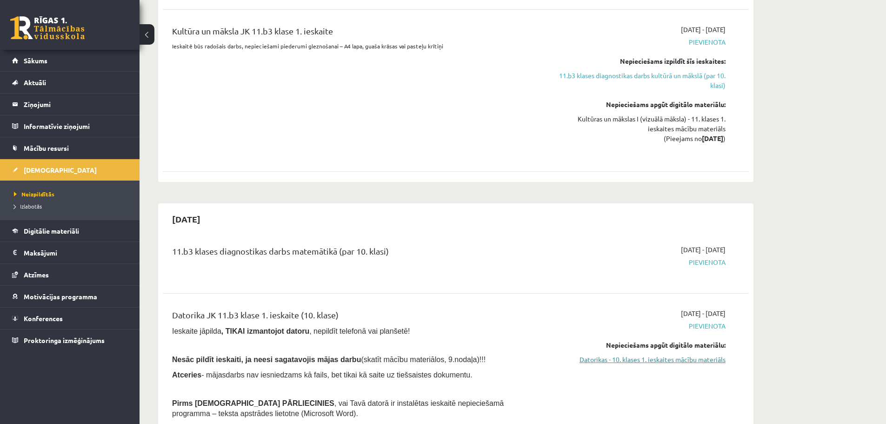
drag, startPoint x: 685, startPoint y: 361, endPoint x: 487, endPoint y: 33, distance: 383.6
click at [684, 361] on link "Datorikas - 10. klases 1. ieskaites mācību materiāls" at bounding box center [637, 359] width 175 height 10
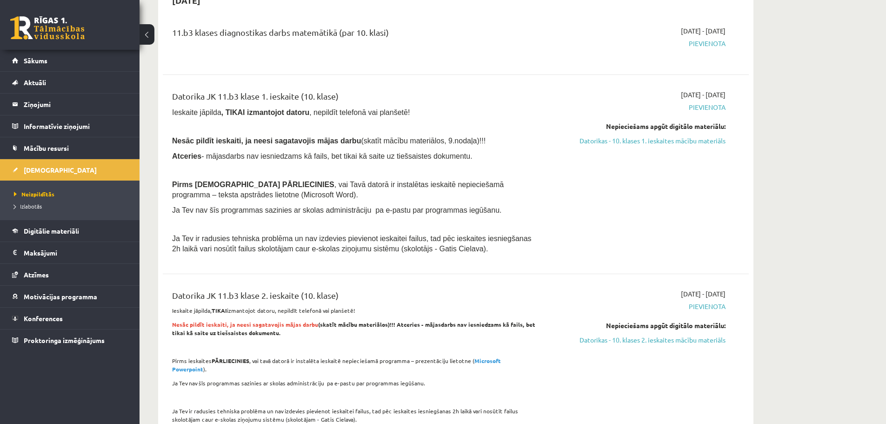
scroll to position [651, 0]
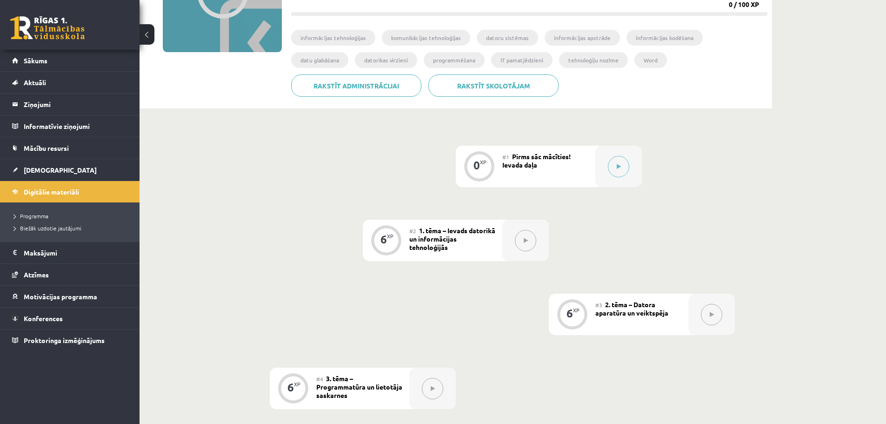
scroll to position [95, 0]
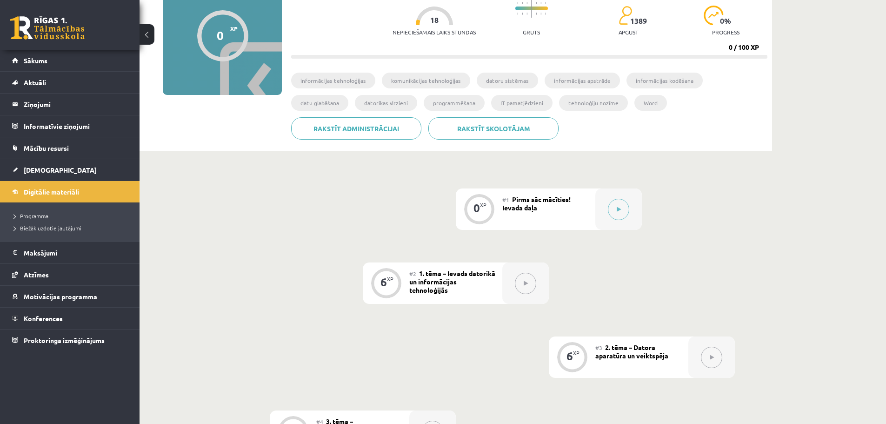
click at [43, 274] on span "Atzīmes" at bounding box center [36, 274] width 25 height 8
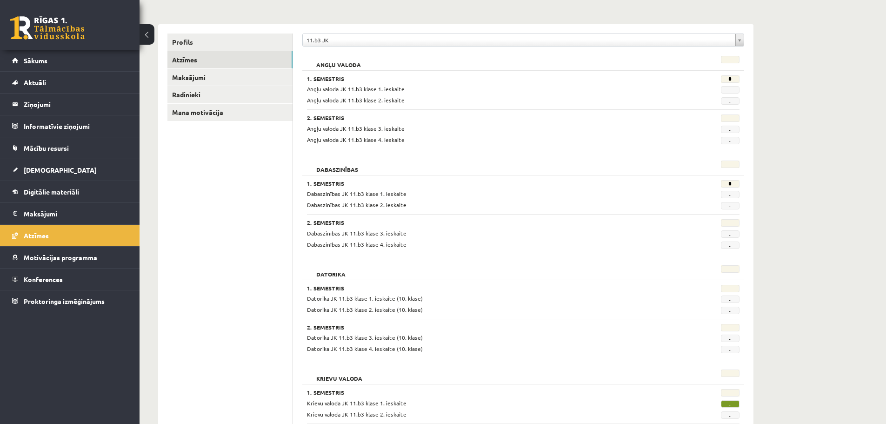
scroll to position [54, 0]
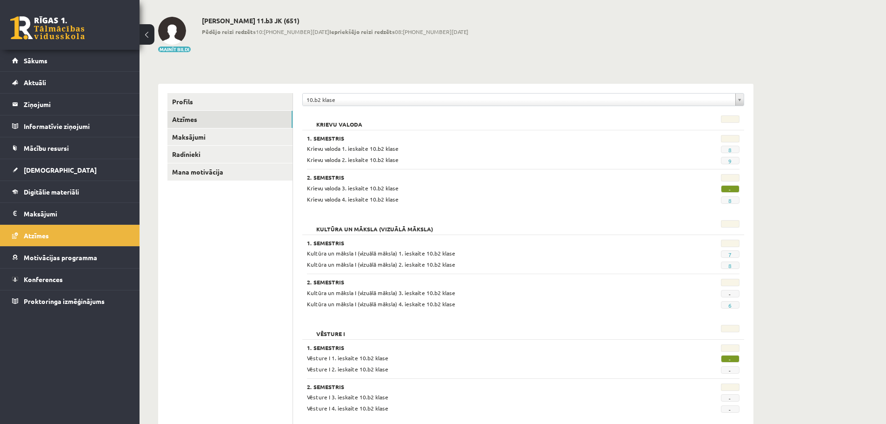
scroll to position [66, 0]
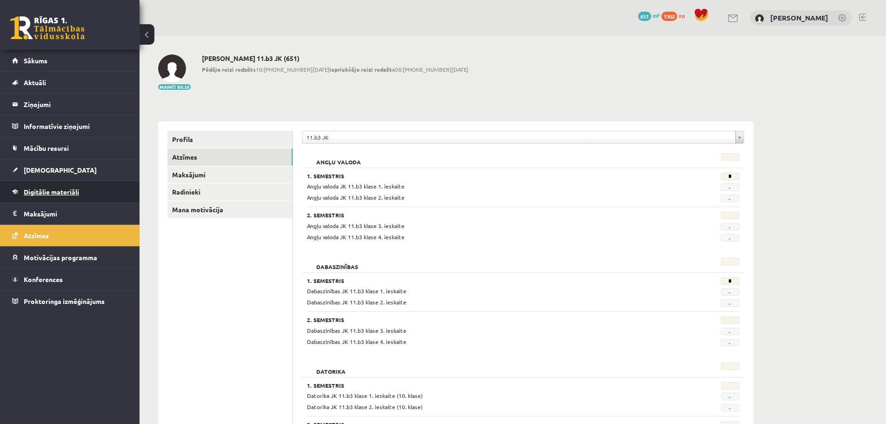
click at [67, 194] on span "Digitālie materiāli" at bounding box center [51, 191] width 55 height 8
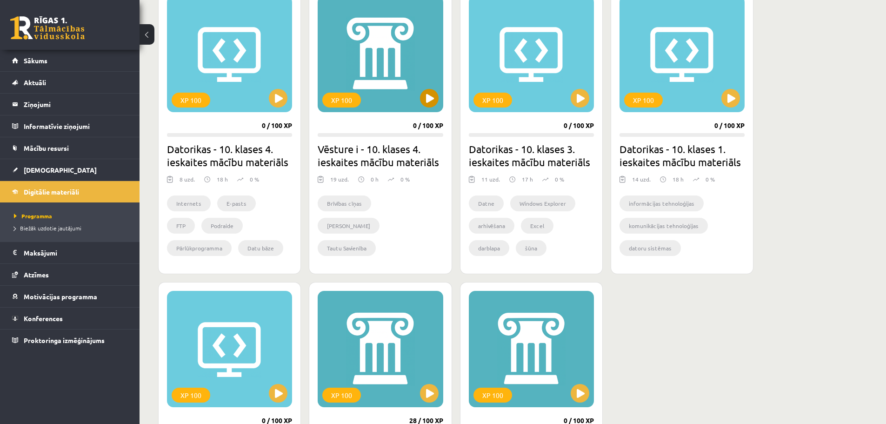
scroll to position [279, 0]
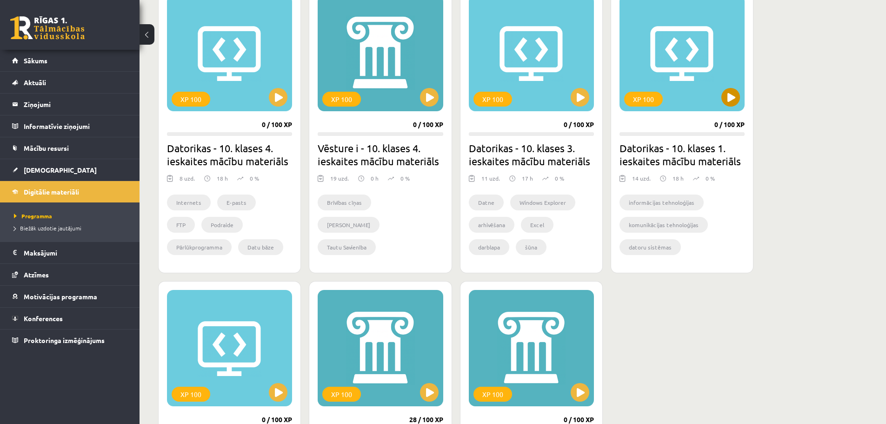
click at [657, 63] on div "XP 100" at bounding box center [681, 53] width 125 height 116
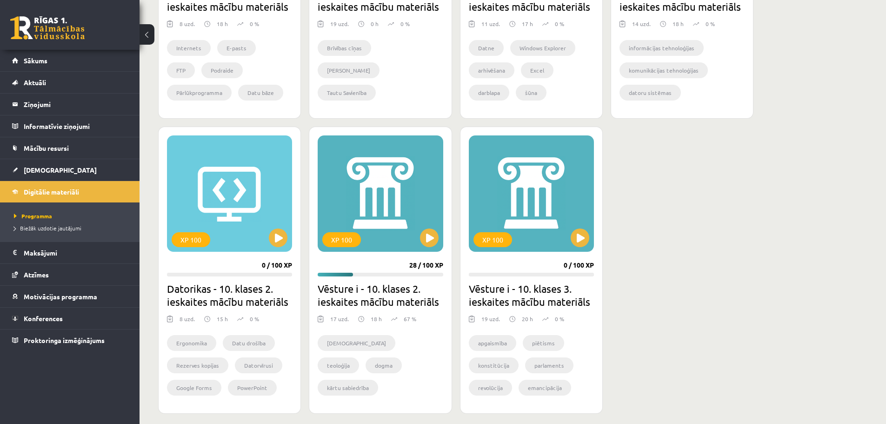
scroll to position [419, 0]
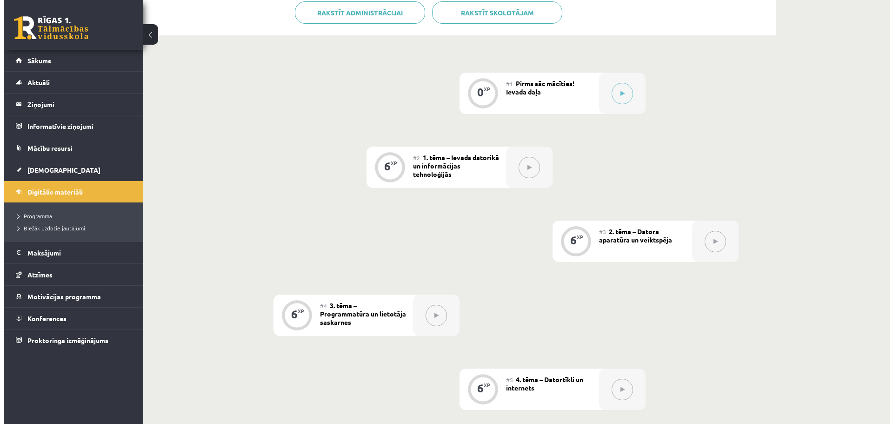
scroll to position [186, 0]
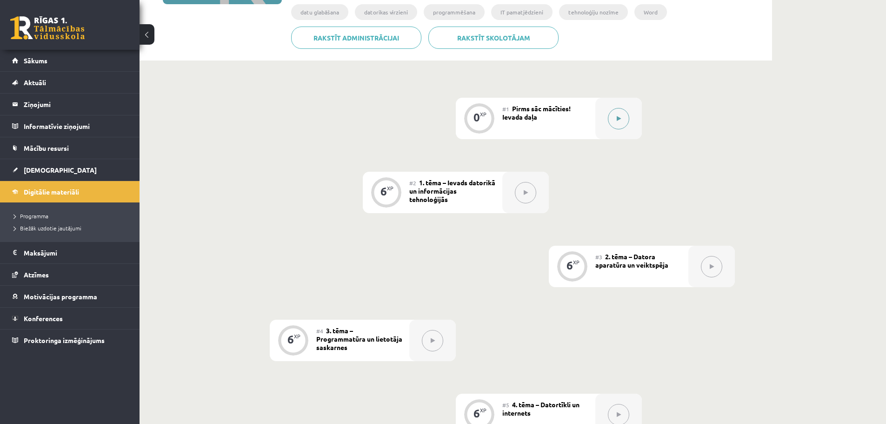
click at [623, 115] on button at bounding box center [618, 118] width 21 height 21
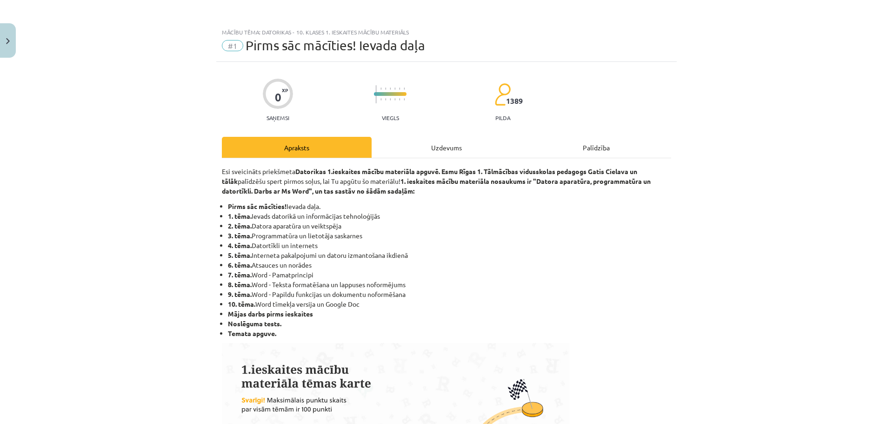
click at [437, 139] on div "Uzdevums" at bounding box center [447, 147] width 150 height 21
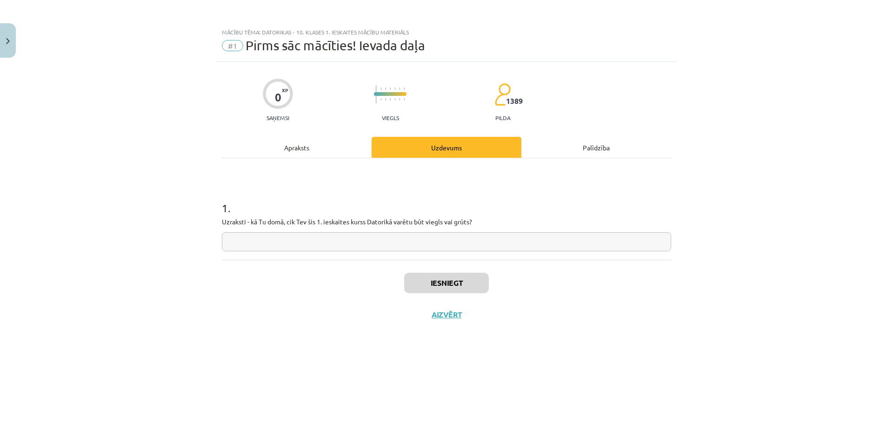
click at [351, 239] on input "text" at bounding box center [446, 241] width 449 height 19
type input "*****"
click at [426, 282] on button "Iesniegt" at bounding box center [446, 283] width 85 height 20
click at [467, 322] on button "Nākamā nodarbība" at bounding box center [446, 320] width 91 height 21
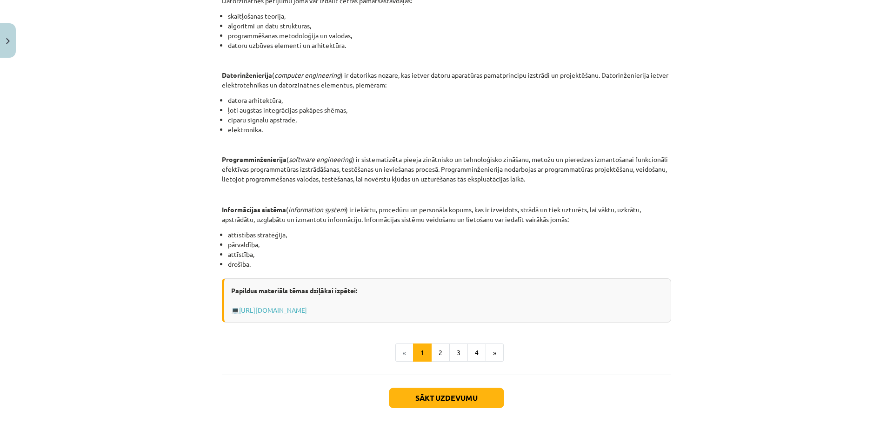
scroll to position [372, 0]
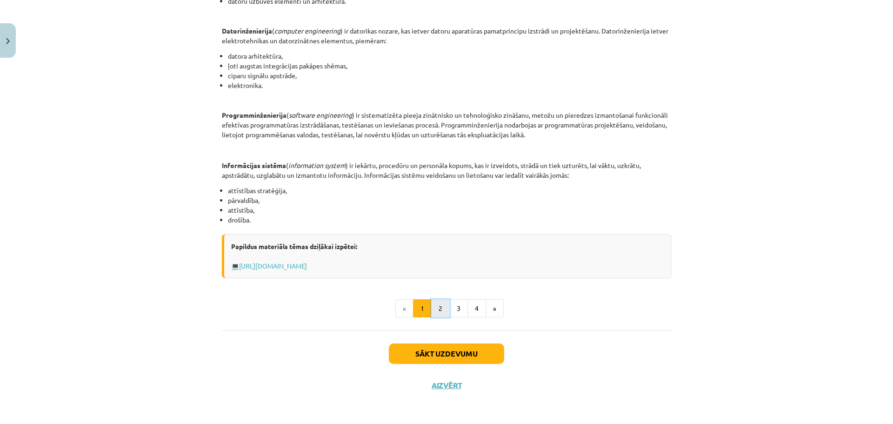
click at [433, 305] on button "2" at bounding box center [440, 308] width 19 height 19
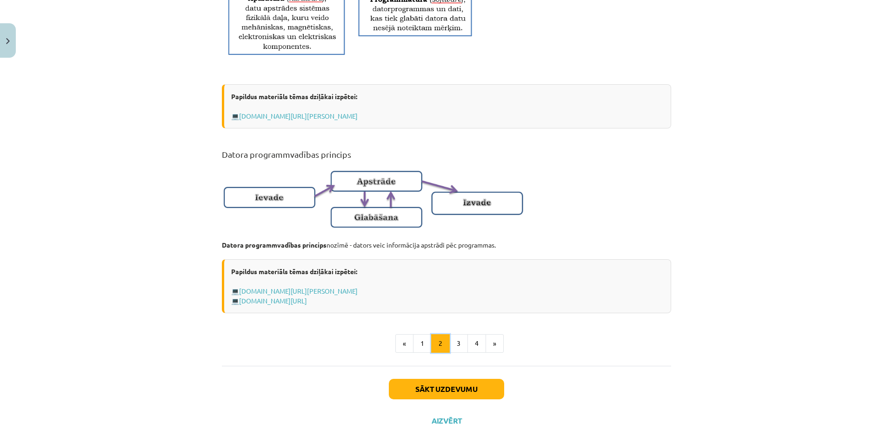
scroll to position [538, 0]
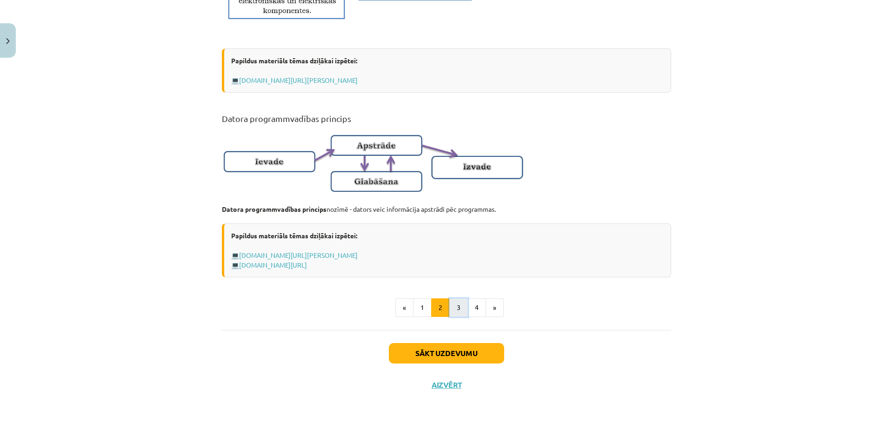
click at [461, 304] on button "3" at bounding box center [458, 307] width 19 height 19
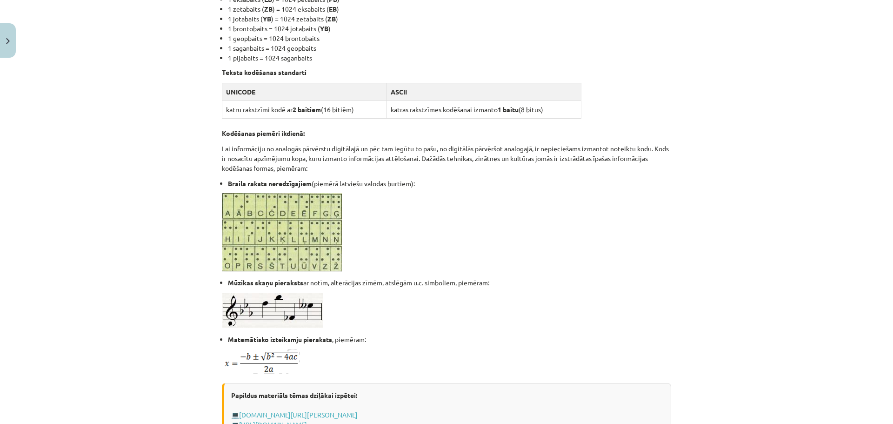
scroll to position [521, 0]
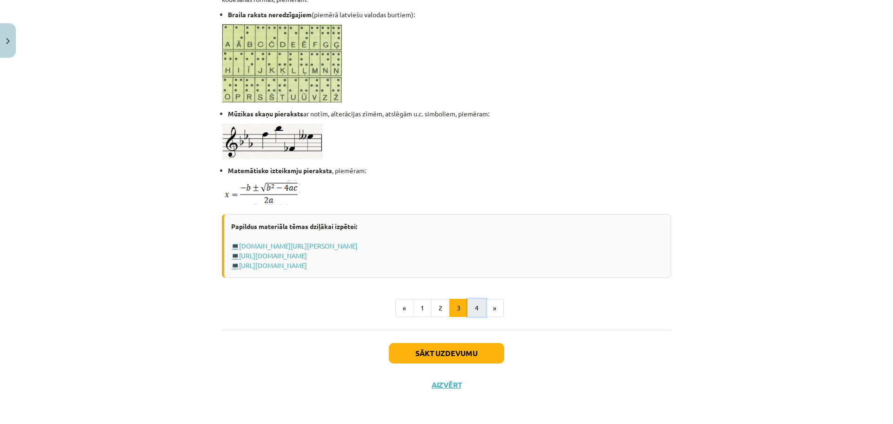
click at [468, 302] on button "4" at bounding box center [476, 308] width 19 height 19
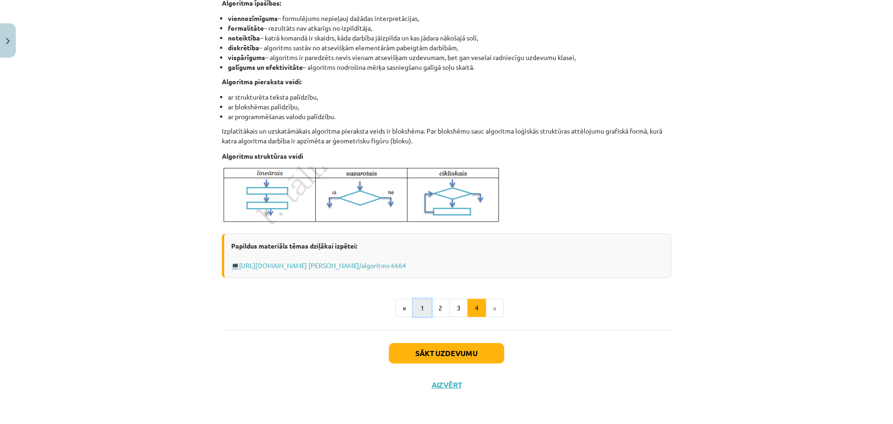
click at [422, 308] on button "1" at bounding box center [422, 308] width 19 height 19
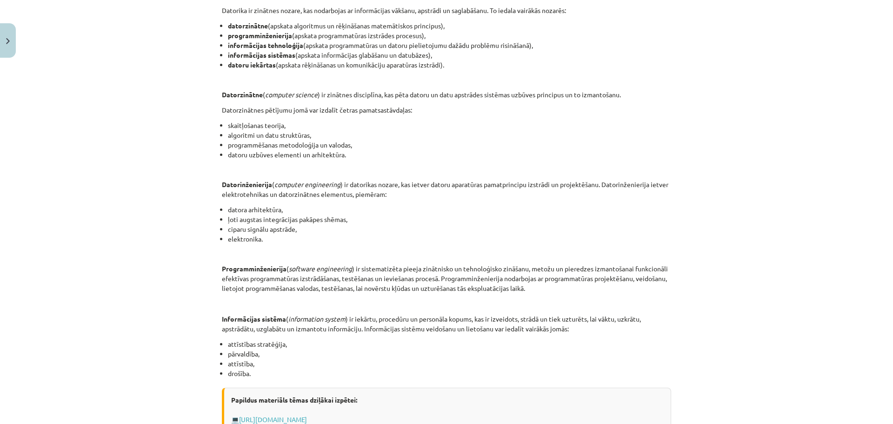
scroll to position [306, 0]
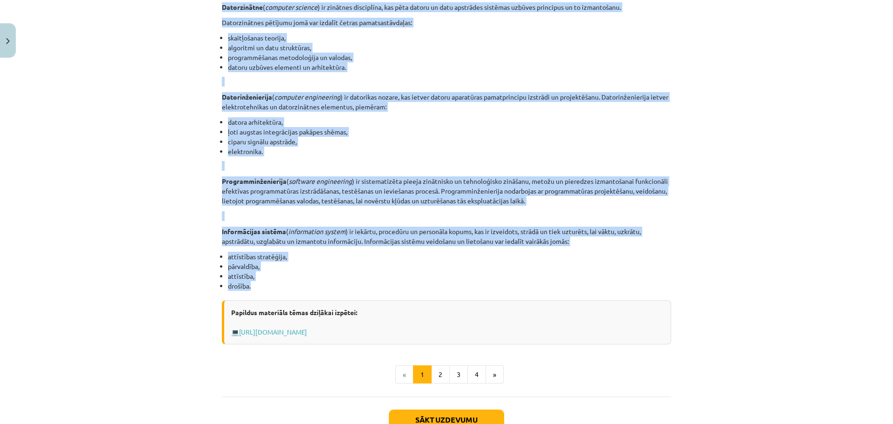
drag, startPoint x: 270, startPoint y: 163, endPoint x: 504, endPoint y: 283, distance: 262.5
click at [504, 283] on div "INFORMĀCIJAS UN KOMUNIKĀCIJAS TEHNOLOĢIJU PAMATJĒDZIENI Datorikas virzieni Dato…" at bounding box center [446, 102] width 449 height 484
copy div "LOREMIPSUMDO SI AMETCONSECTET ADIPISCINGE SEDDOEIUSMODT Incididun utlabore Etdo…"
click at [441, 379] on button "2" at bounding box center [440, 374] width 19 height 19
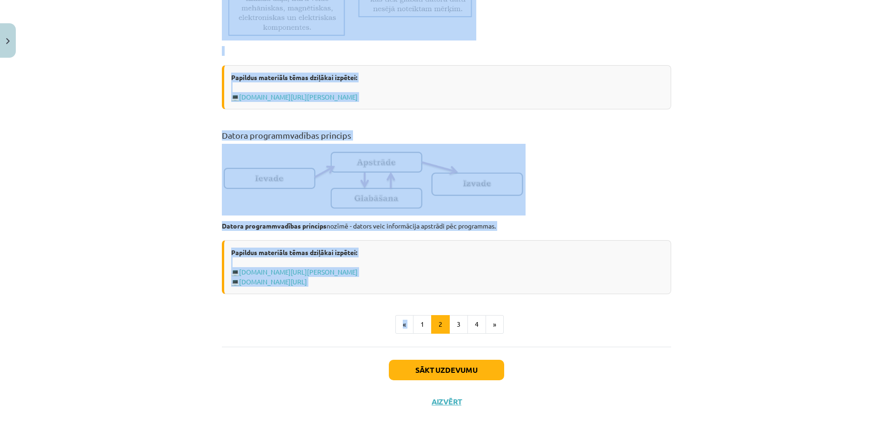
scroll to position [538, 0]
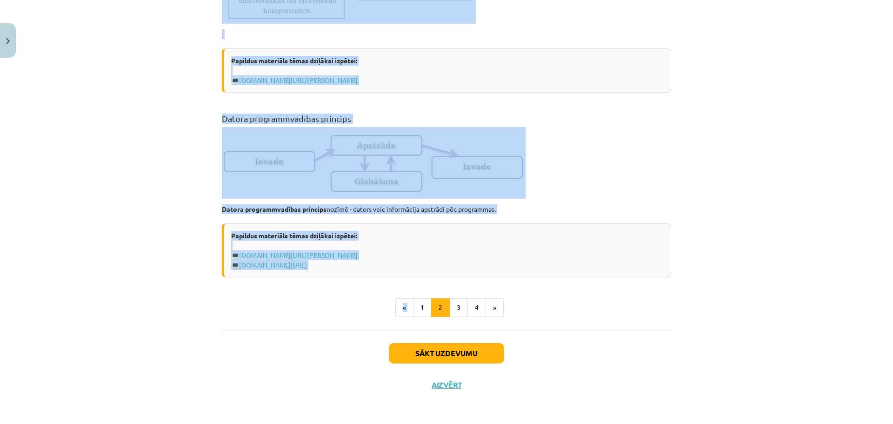
drag, startPoint x: 219, startPoint y: 181, endPoint x: 519, endPoint y: 208, distance: 301.2
copy div "Informācijas tehnoloģiju pamatjēdzieni Informācijas tehnoloģijas ( IT ) [PERSON…"
click at [451, 313] on button "3" at bounding box center [458, 307] width 19 height 19
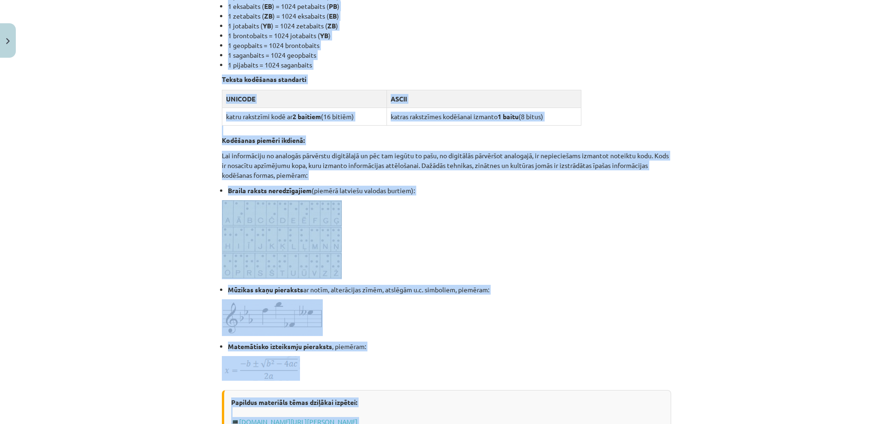
scroll to position [399, 0]
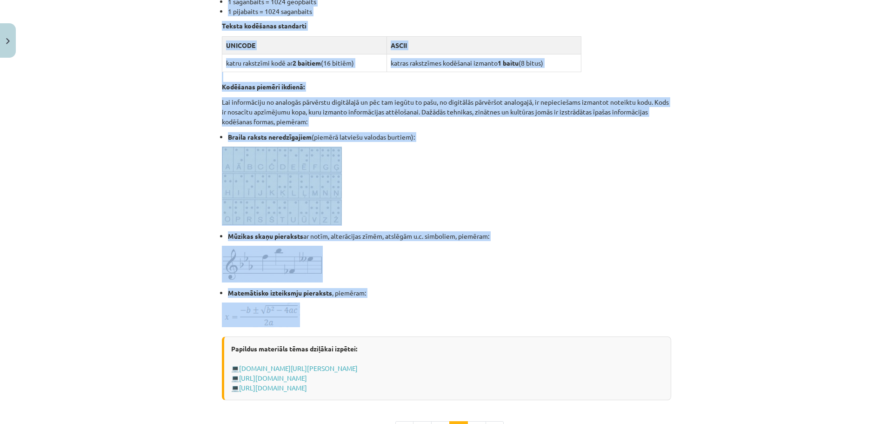
drag, startPoint x: 216, startPoint y: 156, endPoint x: 525, endPoint y: 313, distance: 347.1
click at [525, 313] on div "6 XP Saņemsi Viegls 1389 pilda Apraksts Uzdevums Palīdzība Informācijas kodēšan…" at bounding box center [446, 93] width 460 height 860
copy div "Loremipsumdo sitametc, adipiscingel seddoeiu temporincid Utla ( etdo ) - magnaa…"
click at [548, 194] on p at bounding box center [446, 185] width 449 height 79
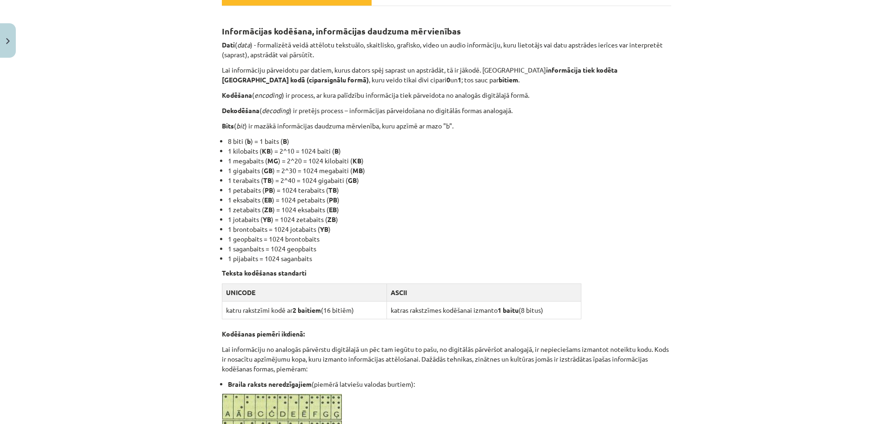
scroll to position [27, 0]
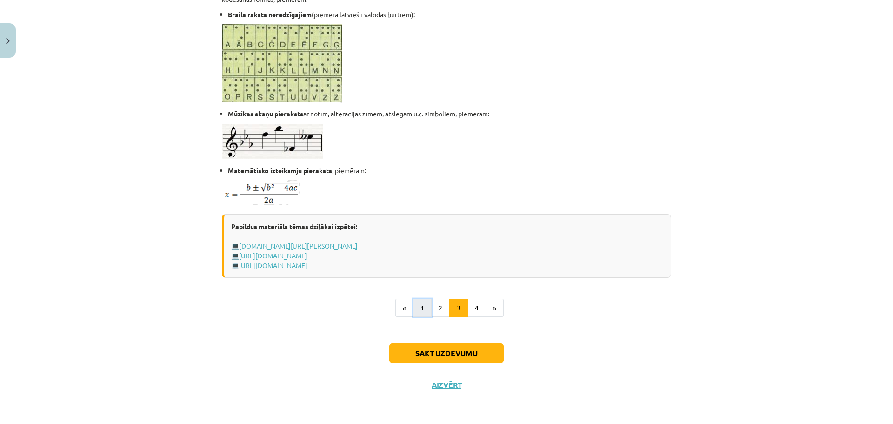
click at [419, 306] on button "1" at bounding box center [422, 308] width 19 height 19
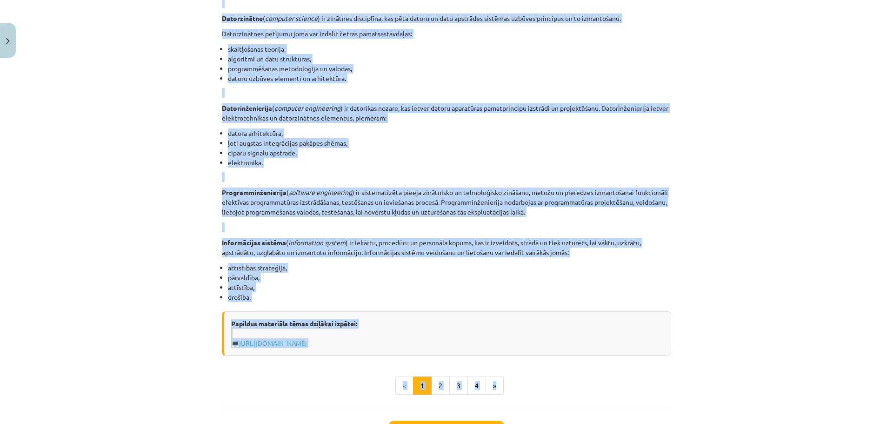
scroll to position [306, 0]
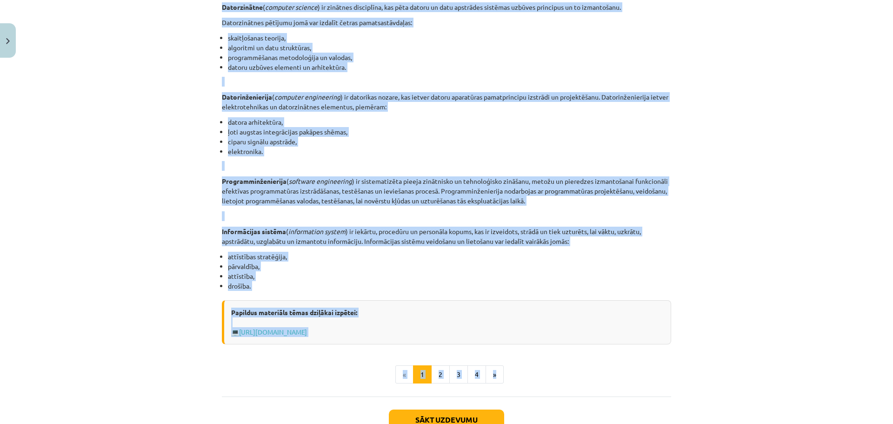
drag, startPoint x: 250, startPoint y: 24, endPoint x: 560, endPoint y: 335, distance: 439.0
click at [560, 335] on div "INFORMĀCIJAS UN KOMUNIKĀCIJAS TEHNOLOĢIJU PAMATJĒDZIENI Datorikas virzieni Dato…" at bounding box center [446, 102] width 449 height 484
copy div "LOREMIPSUMDO SI AMETCONSECTET ADIPISCINGE SEDDOEIUSMODT Incididun utlabore Etdo…"
click at [438, 377] on button "2" at bounding box center [440, 374] width 19 height 19
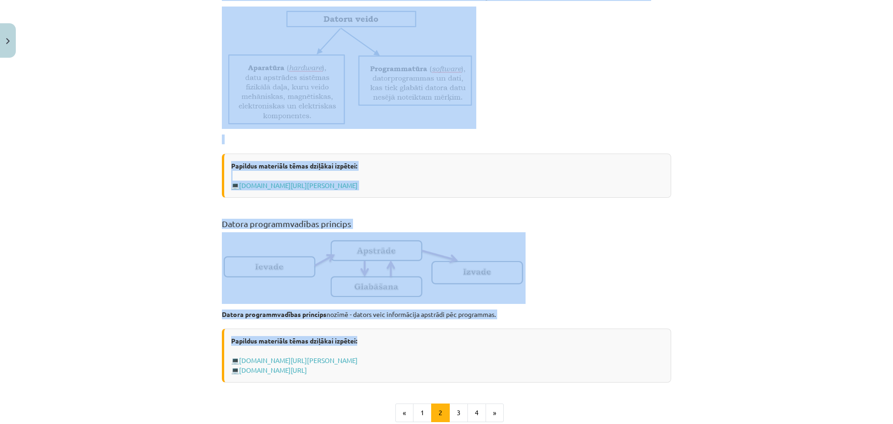
scroll to position [512, 0]
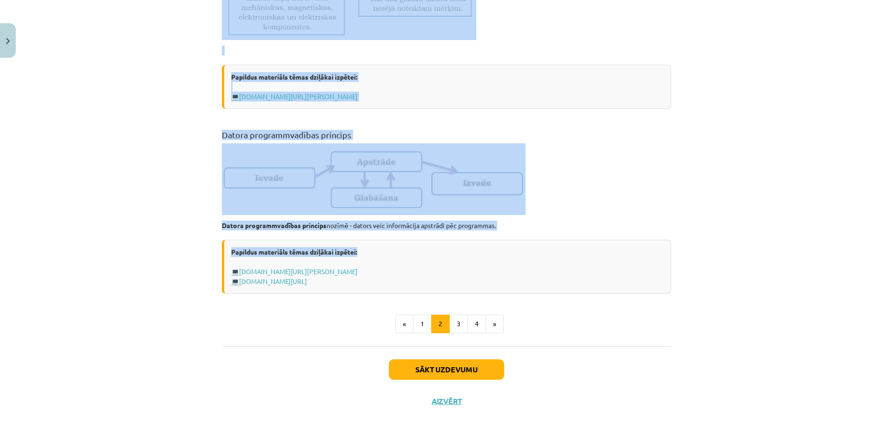
drag, startPoint x: 269, startPoint y: 221, endPoint x: 506, endPoint y: 291, distance: 246.3
copy div "Informācijas tehnoloģiju pamatjēdzieni Informācijas tehnoloģijas ( IT ) jeb inf…"
drag, startPoint x: 790, startPoint y: 218, endPoint x: 739, endPoint y: 209, distance: 52.4
click at [791, 218] on div "Mācību tēma: Datorikas - 10. klases 1. ieskaites mācību materiāls #2 1. tēma – …" at bounding box center [446, 212] width 893 height 424
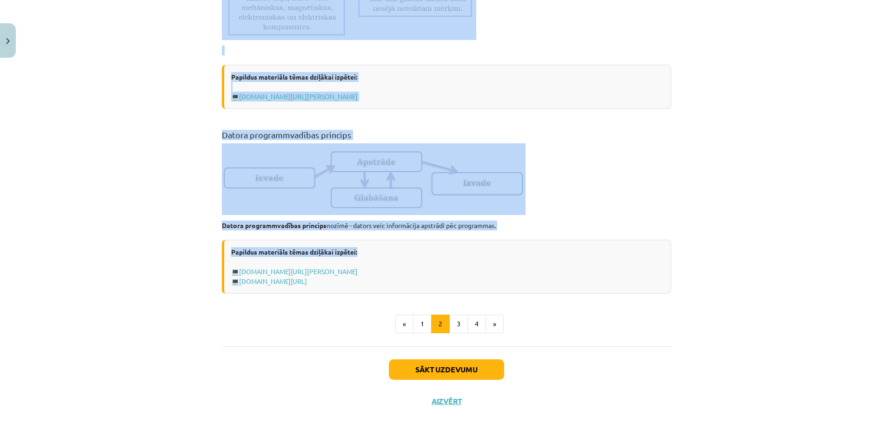
click at [727, 208] on div "Mācību tēma: Datorikas - 10. klases 1. ieskaites mācību materiāls #2 1. tēma – …" at bounding box center [446, 212] width 893 height 424
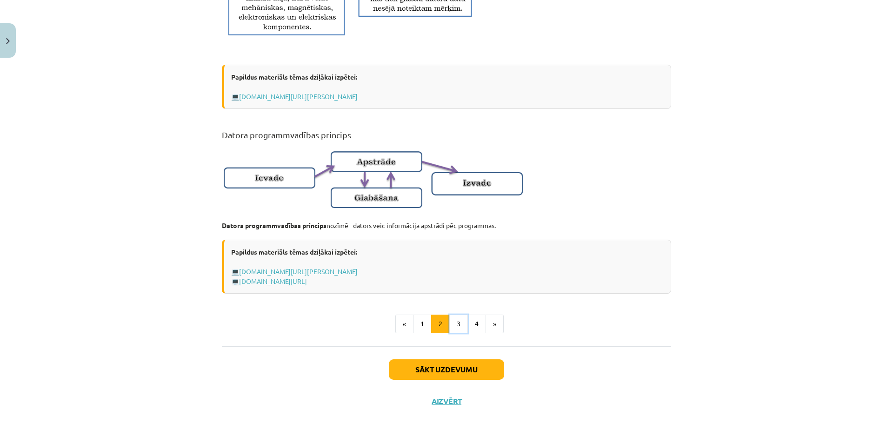
click at [457, 333] on button "3" at bounding box center [458, 323] width 19 height 19
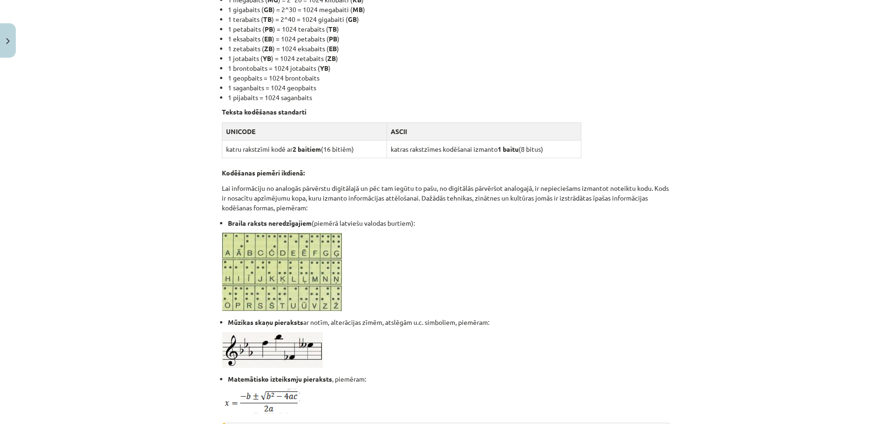
scroll to position [422, 0]
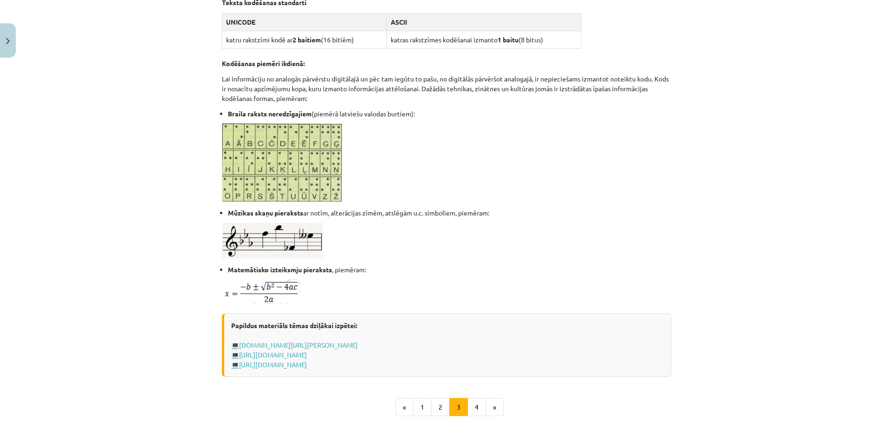
drag, startPoint x: 216, startPoint y: 180, endPoint x: 506, endPoint y: 367, distance: 344.9
click at [506, 367] on div "6 XP Saņemsi Viegls 1389 pilda Apraksts Uzdevums Palīdzība Informācijas kodēšan…" at bounding box center [446, 70] width 460 height 860
copy div "Informācijas kodēšana, informācijas daudzuma mērvienības Dati ( data ) - formal…"
click at [750, 172] on div "Mācību tēma: Datorikas - 10. klases 1. ieskaites mācību materiāls #2 1. tēma – …" at bounding box center [446, 212] width 893 height 424
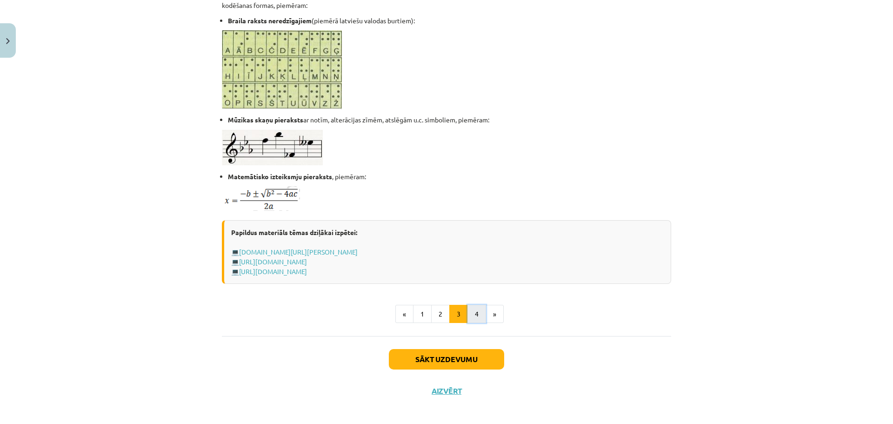
click at [470, 312] on button "4" at bounding box center [476, 314] width 19 height 19
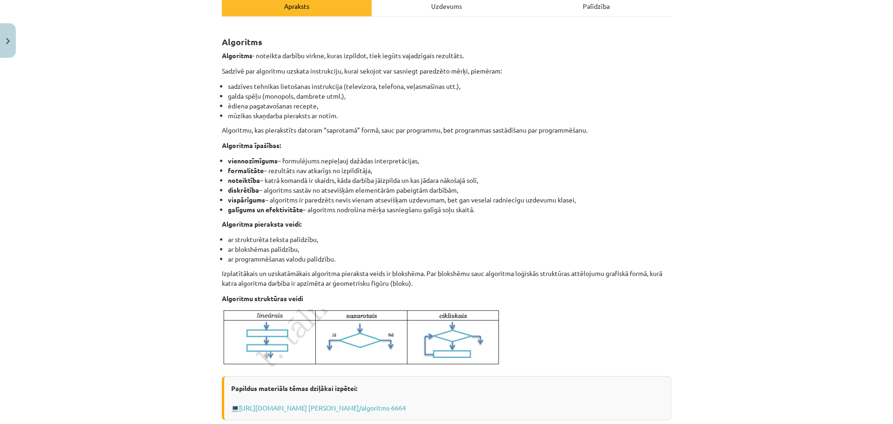
scroll to position [120, 0]
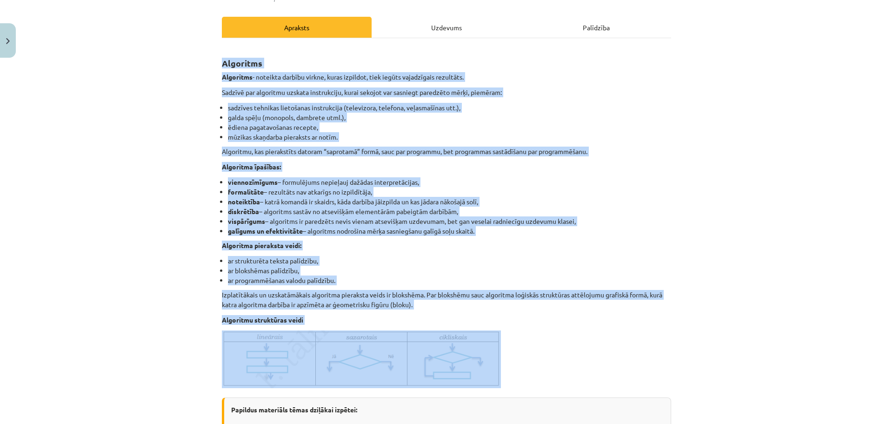
drag, startPoint x: 257, startPoint y: 139, endPoint x: 512, endPoint y: 383, distance: 352.9
click at [512, 383] on div "Mācību tēma: Datorikas - 10. klases 1. ieskaites mācību materiāls #2 1. tēma – …" at bounding box center [446, 212] width 893 height 424
copy div "Algoritms Algoritms - noteikta darbību virkne, kuras izpildot, tiek iegūts vaja…"
drag, startPoint x: 388, startPoint y: 367, endPoint x: 378, endPoint y: 365, distance: 10.9
click at [378, 365] on img at bounding box center [361, 359] width 279 height 58
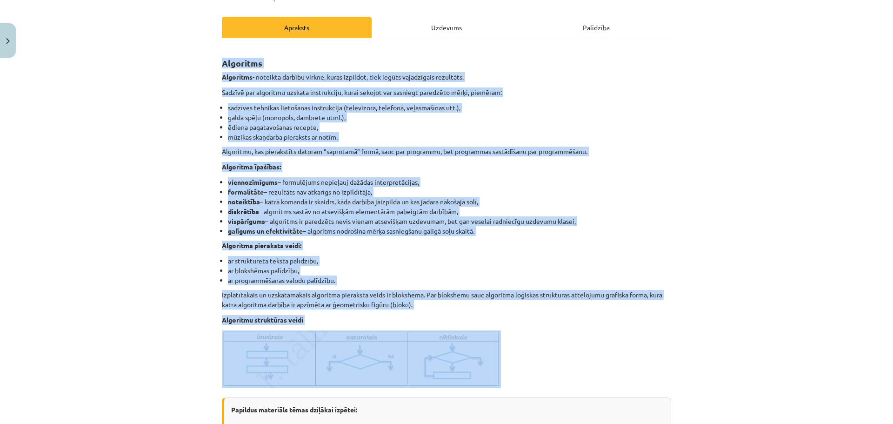
click at [378, 365] on img at bounding box center [361, 359] width 279 height 58
drag, startPoint x: 341, startPoint y: 357, endPoint x: 579, endPoint y: 382, distance: 238.9
click at [341, 357] on img at bounding box center [361, 359] width 279 height 58
click at [704, 368] on div "Mācību tēma: Datorikas - 10. klases 1. ieskaites mācību materiāls #2 1. tēma – …" at bounding box center [446, 212] width 893 height 424
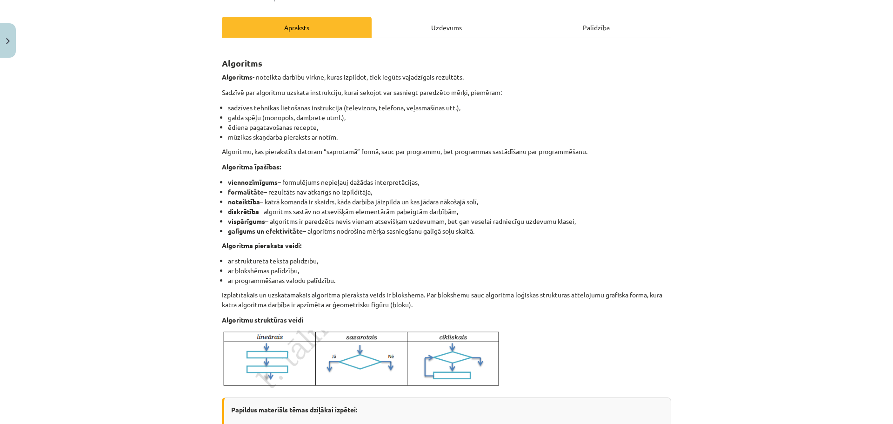
scroll to position [284, 0]
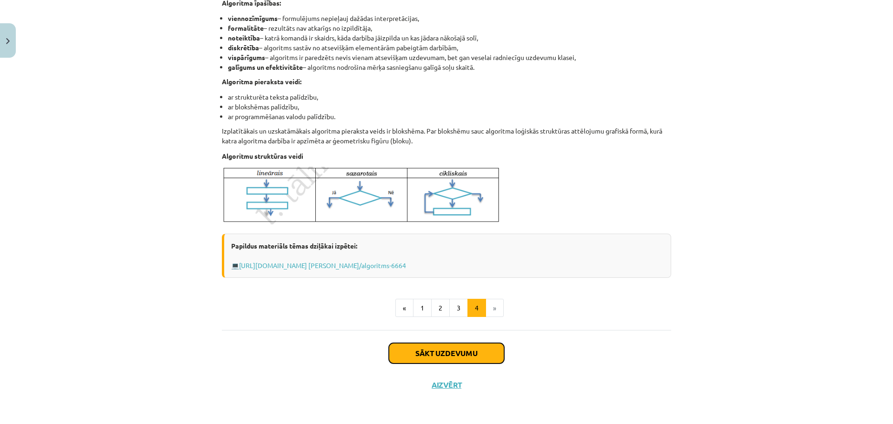
click at [472, 355] on button "Sākt uzdevumu" at bounding box center [446, 353] width 115 height 20
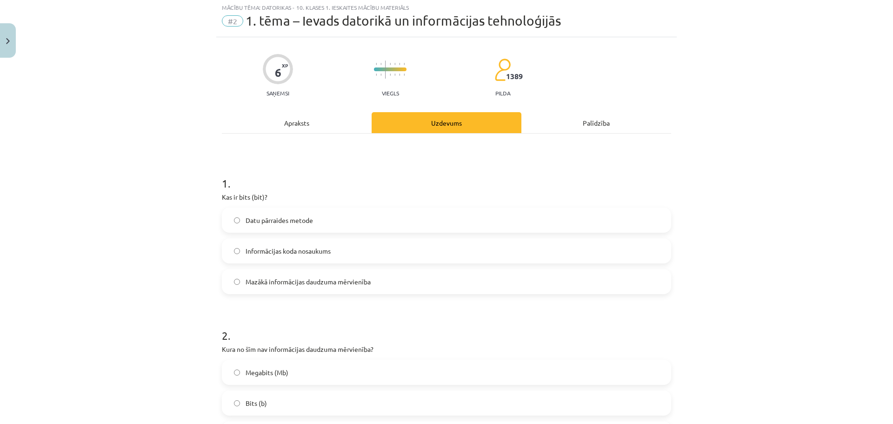
scroll to position [23, 0]
click at [739, 151] on div "Mācību tēma: Datorikas - 10. klases 1. ieskaites mācību materiāls #2 1. tēma – …" at bounding box center [446, 212] width 893 height 424
click at [336, 284] on span "Mazākā informācijas daudzuma mērvienība" at bounding box center [308, 283] width 125 height 10
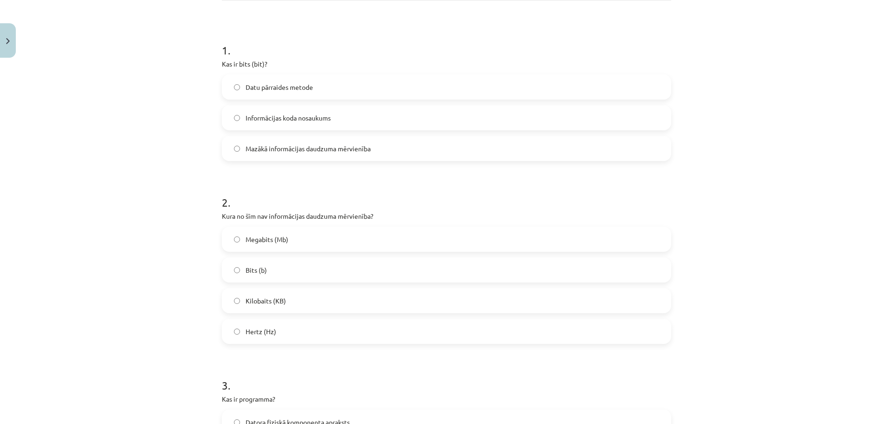
scroll to position [163, 0]
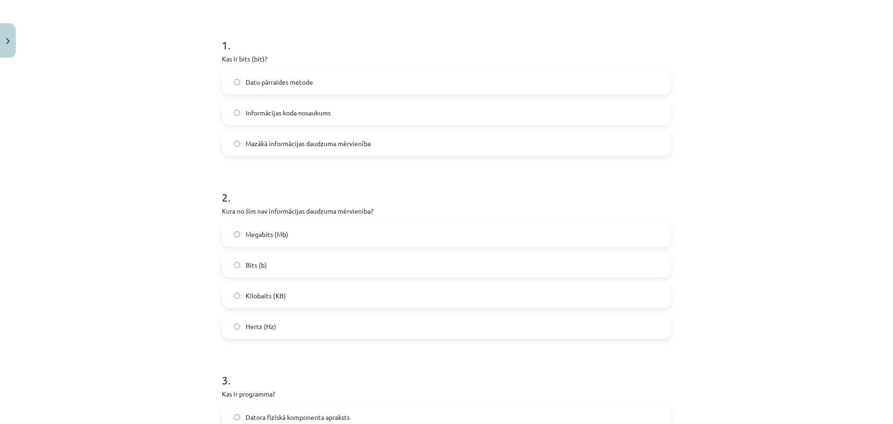
click at [305, 326] on label "Hertz (Hz)" at bounding box center [446, 325] width 447 height 23
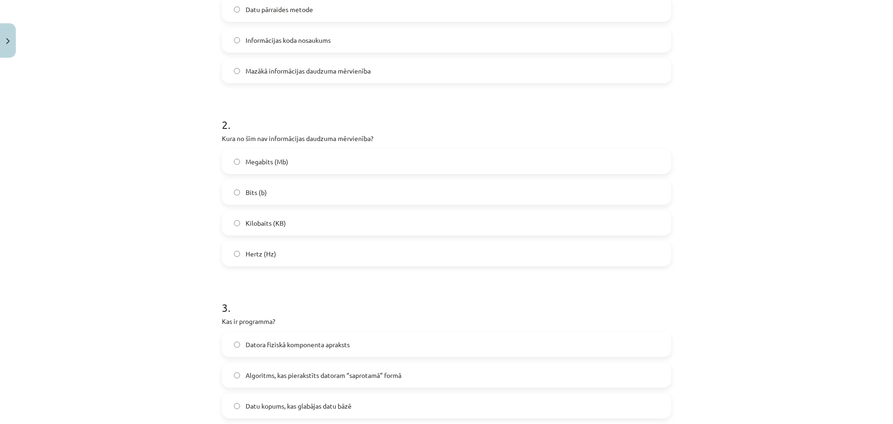
scroll to position [349, 0]
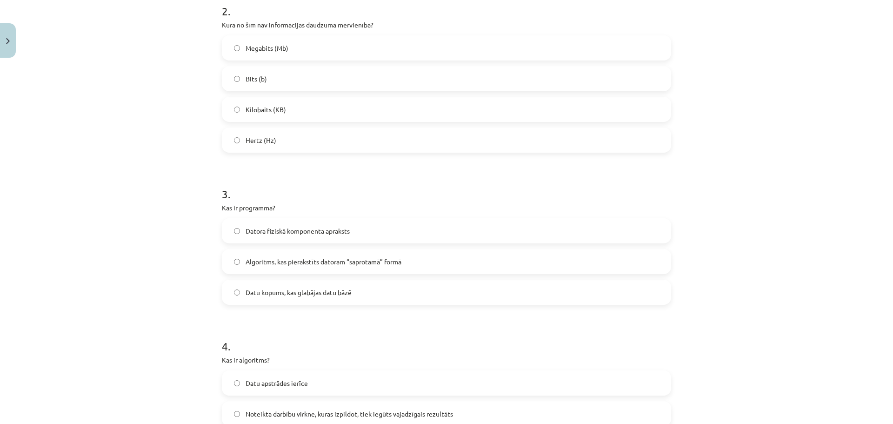
click at [297, 259] on span "Algoritms, kas pierakstīts datoram “saprotamā” formā" at bounding box center [324, 262] width 156 height 10
click at [576, 352] on h1 "4 ." at bounding box center [446, 337] width 449 height 29
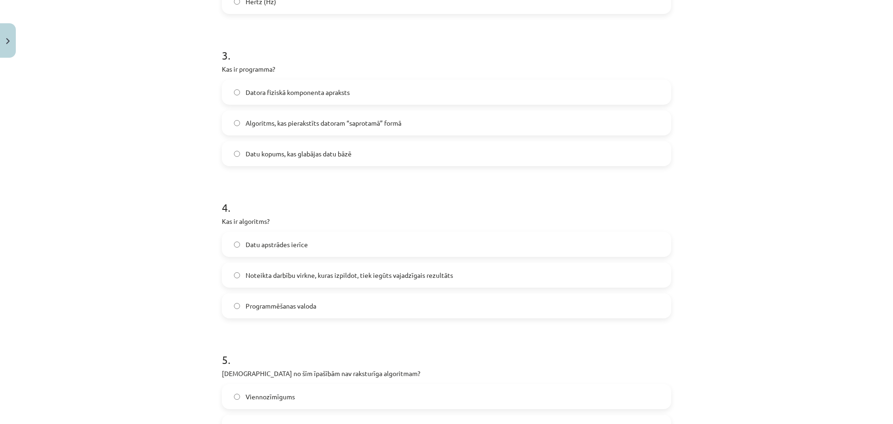
scroll to position [488, 0]
click at [333, 277] on span "Noteikta darbību virkne, kuras izpildot, tiek iegūts vajadzīgais rezultāts" at bounding box center [349, 274] width 207 height 10
click at [487, 368] on p "Kura no šīm īpašībām nav raksturīga algoritmam?" at bounding box center [446, 372] width 449 height 10
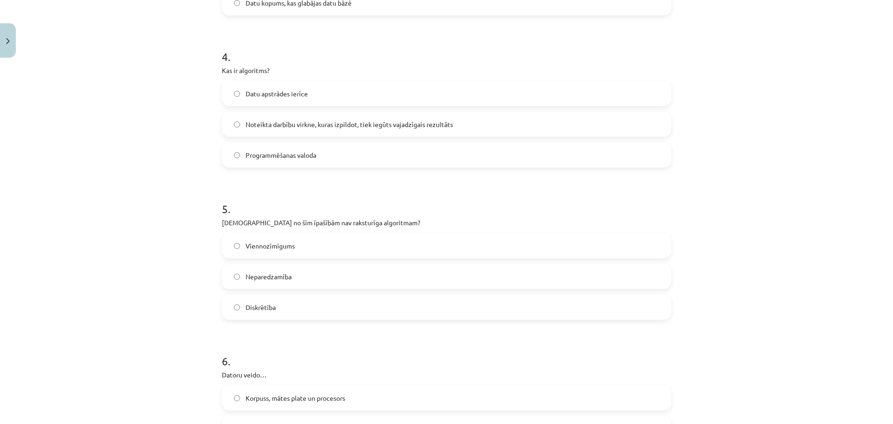
scroll to position [674, 0]
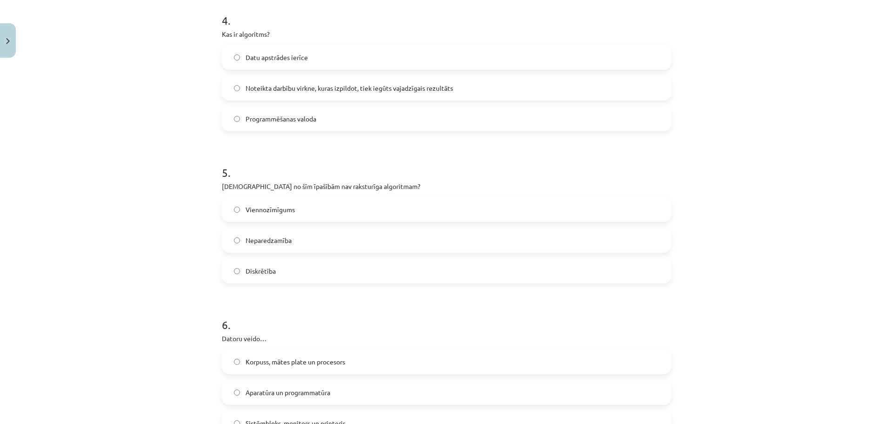
click at [684, 8] on div "Mācību tēma: Datorikas - 10. klases 1. ieskaites mācību materiāls #2 1. tēma – …" at bounding box center [446, 212] width 893 height 424
drag, startPoint x: 258, startPoint y: 227, endPoint x: 261, endPoint y: 234, distance: 7.3
click at [261, 234] on div "Neparedzamība" at bounding box center [446, 239] width 449 height 25
click at [261, 238] on span "Neparedzamība" at bounding box center [269, 240] width 46 height 10
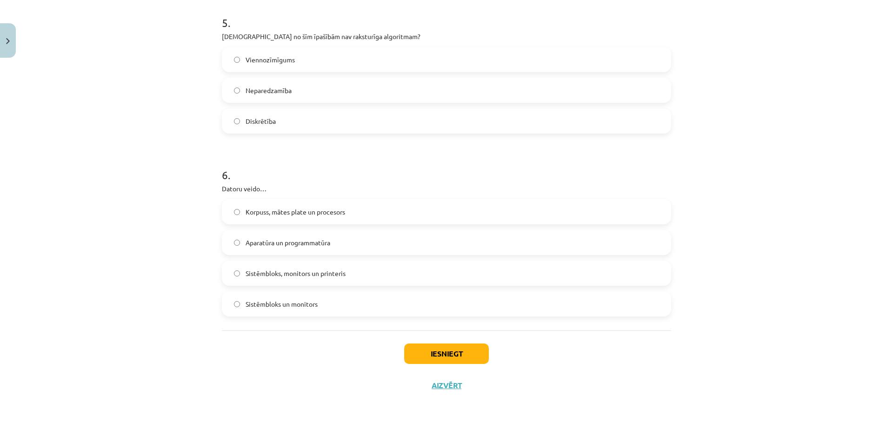
scroll to position [825, 0]
click at [319, 274] on span "Sistēmbloks, monitors un printeris" at bounding box center [296, 273] width 100 height 10
click at [314, 299] on span "Sistēmbloks un monitors" at bounding box center [282, 304] width 72 height 10
click at [326, 218] on label "Korpuss, mātes plate un procesors" at bounding box center [446, 211] width 447 height 23
click at [430, 342] on div "Iesniegt Aizvērt" at bounding box center [446, 362] width 449 height 65
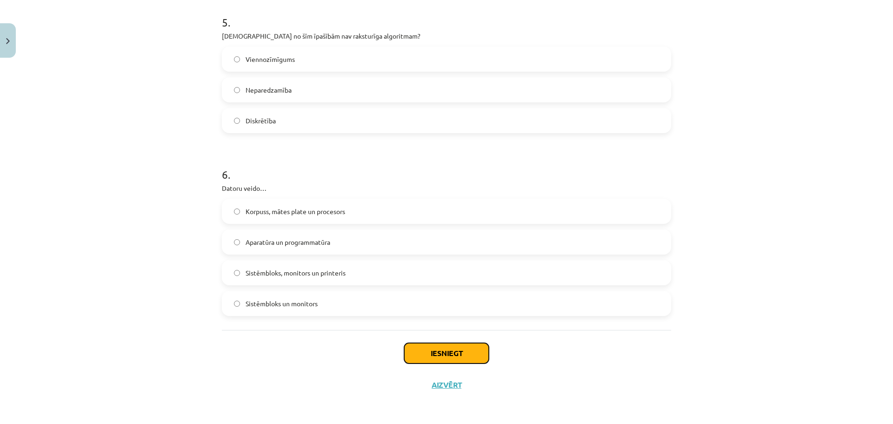
click at [463, 356] on button "Iesniegt" at bounding box center [446, 353] width 85 height 20
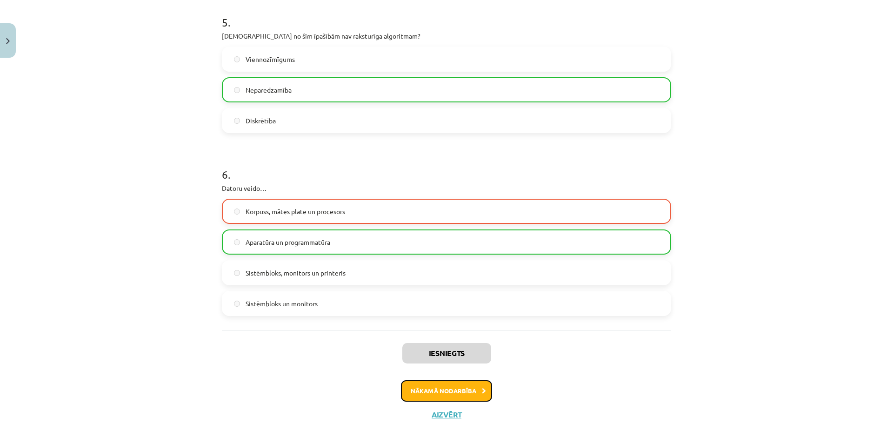
click at [455, 392] on button "Nākamā nodarbība" at bounding box center [446, 390] width 91 height 21
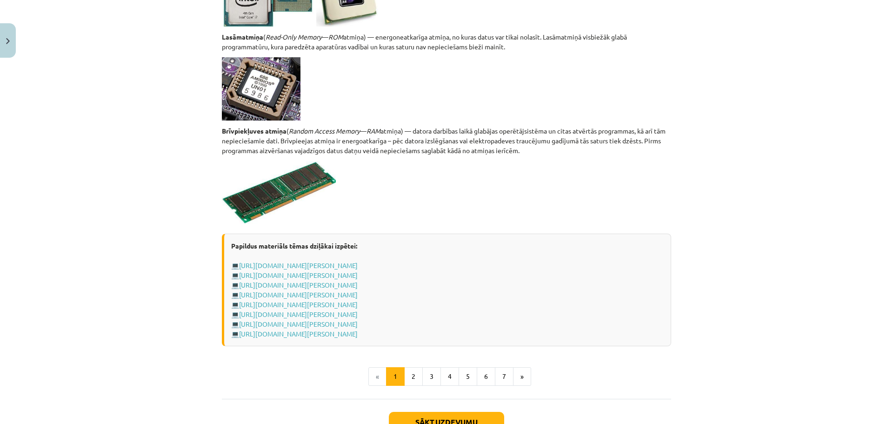
scroll to position [1475, 0]
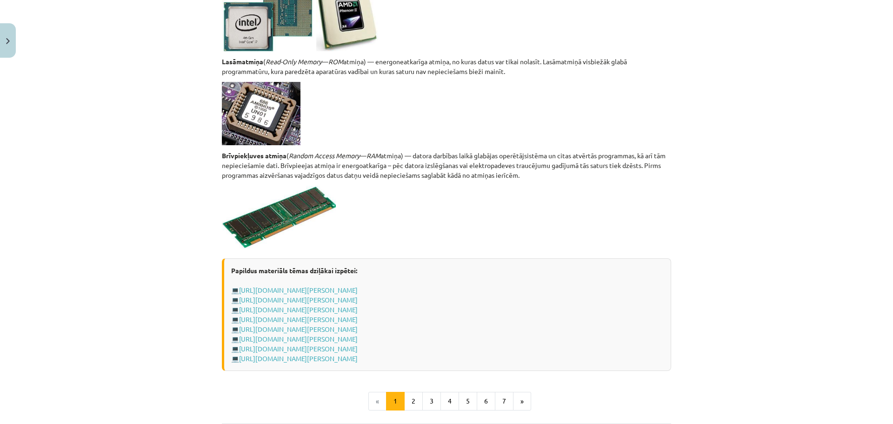
drag, startPoint x: 230, startPoint y: 115, endPoint x: 591, endPoint y: 357, distance: 434.7
copy div "Aparatūra Datora aparatūra Parasti personālajam galda datoram ir šādas sastāvda…"
click at [783, 272] on div "Mācību tēma: Datorikas - 10. klases 1. ieskaites mācību materiāls #3 2. tēma – …" at bounding box center [446, 212] width 893 height 424
click at [67, 319] on div "Mācību tēma: Datorikas - 10. klases 1. ieskaites mācību materiāls #3 2. tēma – …" at bounding box center [446, 212] width 893 height 424
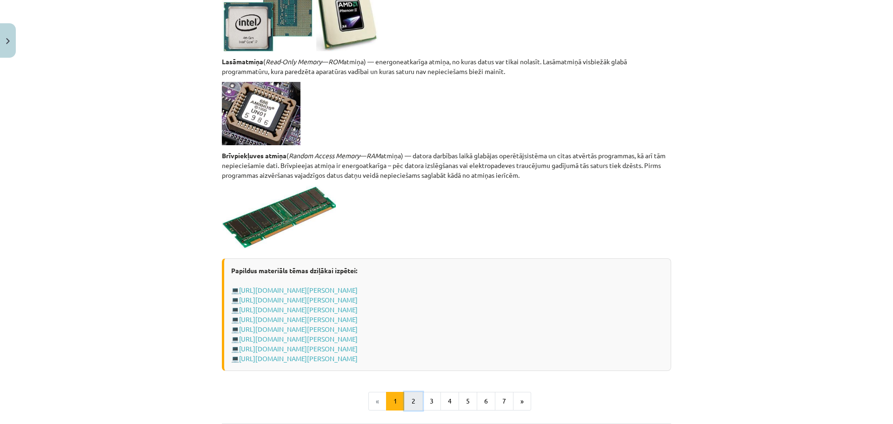
click at [408, 400] on button "2" at bounding box center [413, 401] width 19 height 19
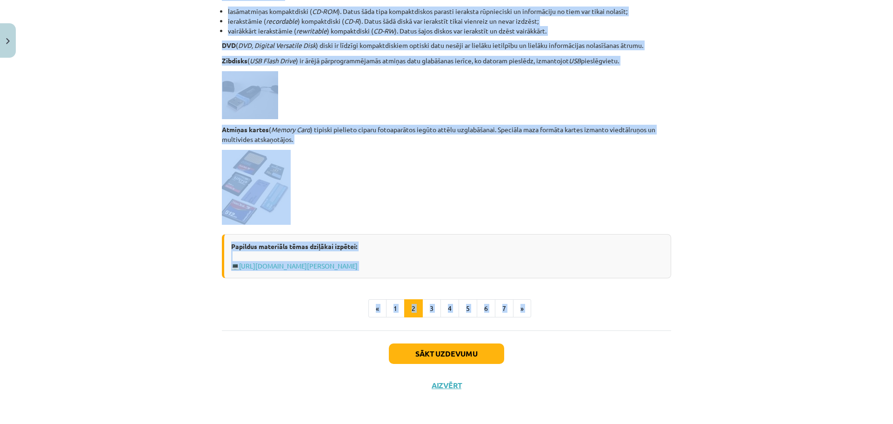
scroll to position [732, 0]
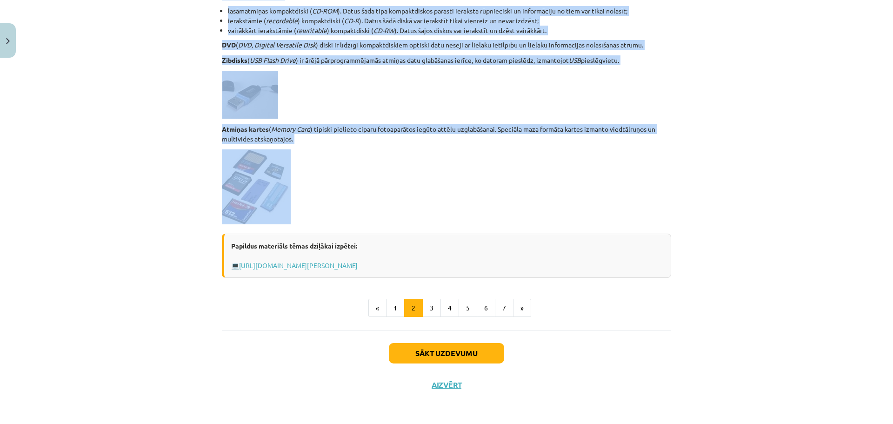
drag, startPoint x: 305, startPoint y: 186, endPoint x: 413, endPoint y: 214, distance: 111.0
copy div "Atmiņas ierīces Atmiņas ierīces ( storage ) — jebkura optiska vai magnētiska ie…"
click at [802, 192] on div "Mācību tēma: Datorikas - 10. klases 1. ieskaites mācību materiāls #3 2. tēma – …" at bounding box center [446, 212] width 893 height 424
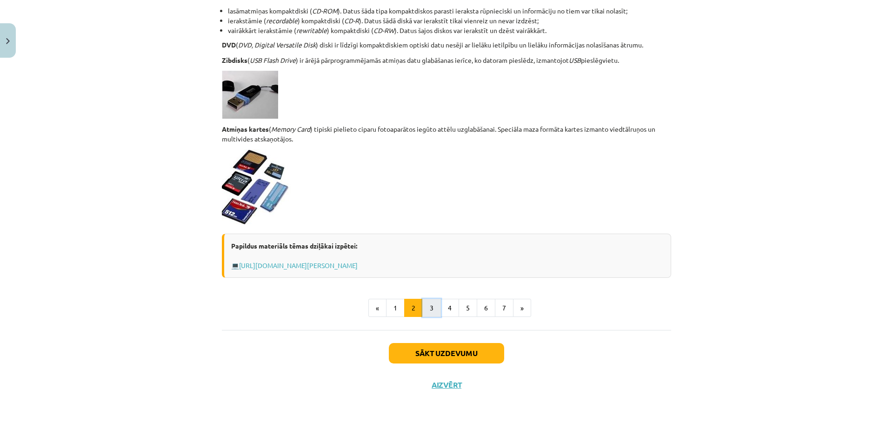
click at [425, 313] on button "3" at bounding box center [431, 308] width 19 height 19
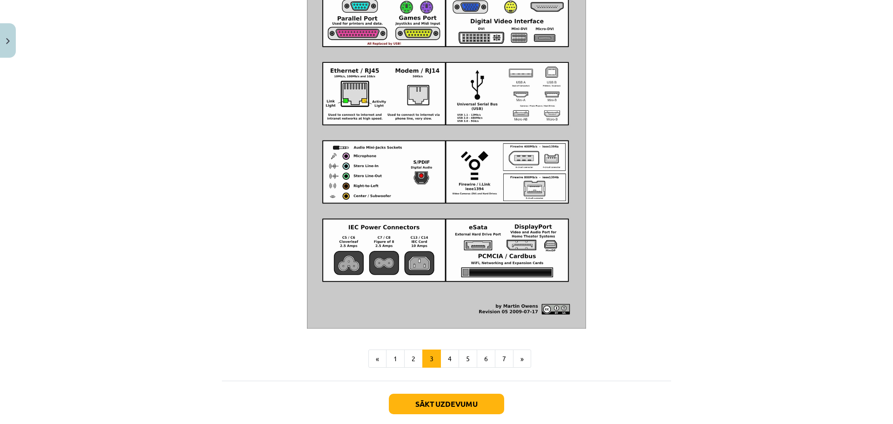
scroll to position [1007, 0]
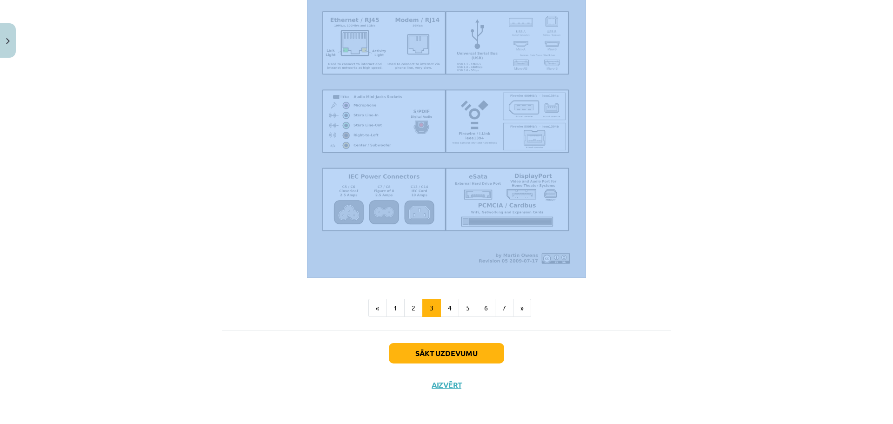
drag, startPoint x: 214, startPoint y: 115, endPoint x: 578, endPoint y: 257, distance: 390.4
copy div "Standartizētas pieslēgvietas Pieslēgvieta jeb ports ( port ) ir fizikāls savien…"
drag, startPoint x: 845, startPoint y: 198, endPoint x: 754, endPoint y: 203, distance: 90.8
click at [845, 198] on div "Mācību tēma: Datorikas - 10. klases 1. ieskaites mācību materiāls #3 2. tēma – …" at bounding box center [446, 212] width 893 height 424
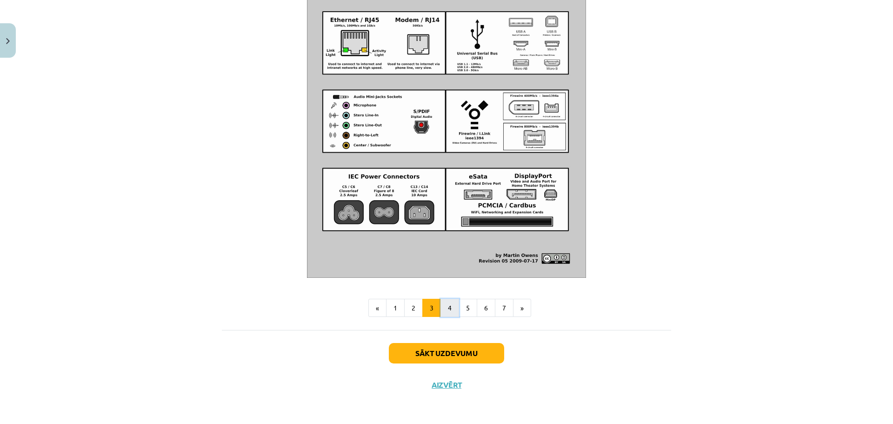
click at [450, 313] on button "4" at bounding box center [449, 308] width 19 height 19
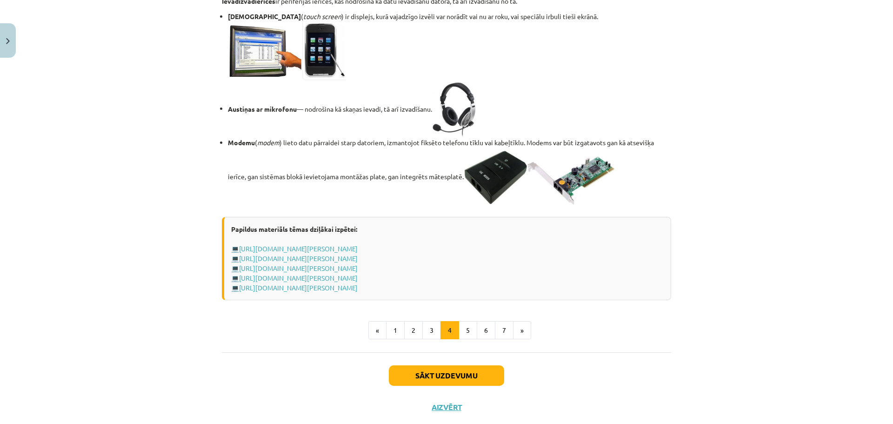
scroll to position [1520, 0]
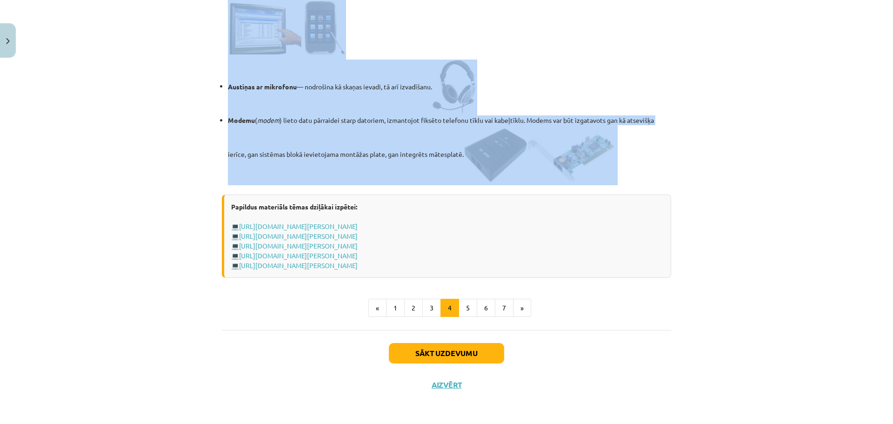
drag, startPoint x: 213, startPoint y: 110, endPoint x: 670, endPoint y: 221, distance: 469.6
click at [802, 219] on div "Mācību tēma: Datorikas - 10. klases 1. ieskaites mācību materiāls #3 2. tēma – …" at bounding box center [446, 212] width 893 height 424
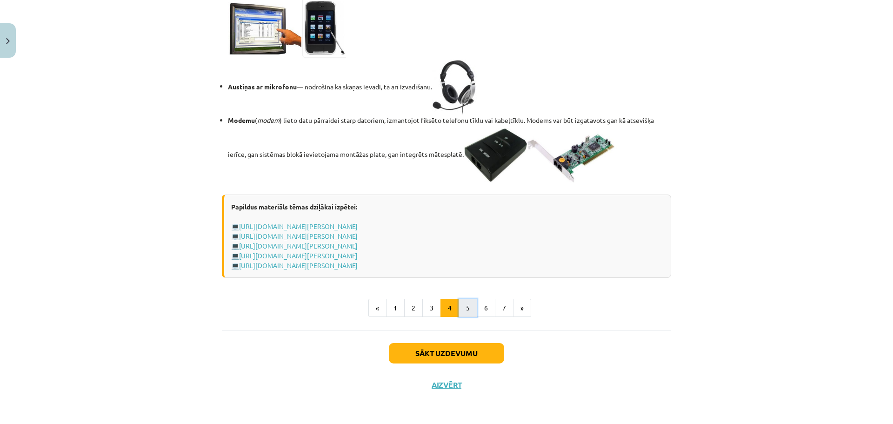
click at [468, 317] on button "5" at bounding box center [468, 308] width 19 height 19
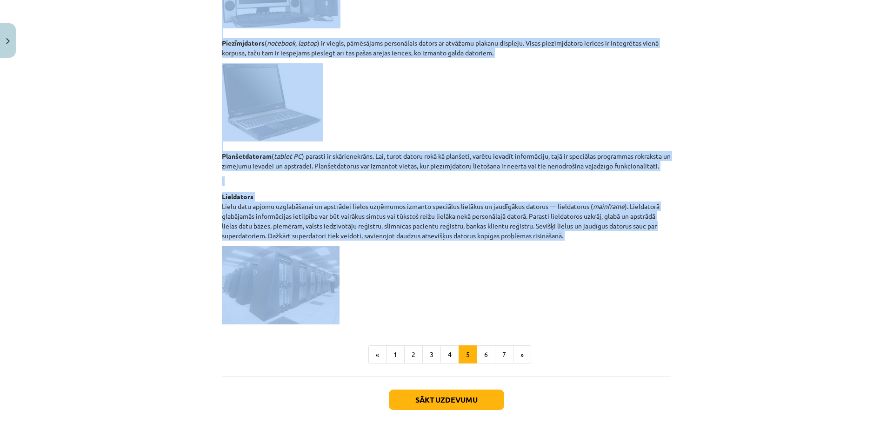
scroll to position [413, 0]
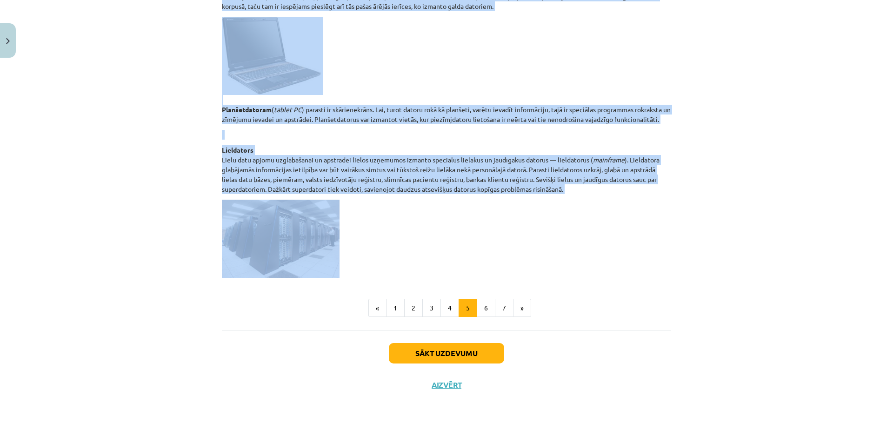
drag, startPoint x: 214, startPoint y: 52, endPoint x: 509, endPoint y: 226, distance: 342.2
click at [509, 226] on div "6 XP Saņemsi Grūts 1389 pilda Apraksts Uzdevums Palīdzība Datoru tipi Datorus p…" at bounding box center [446, 25] width 460 height 752
click at [812, 153] on div "Mācību tēma: Datorikas - 10. klases 1. ieskaites mācību materiāls #3 2. tēma – …" at bounding box center [446, 212] width 893 height 424
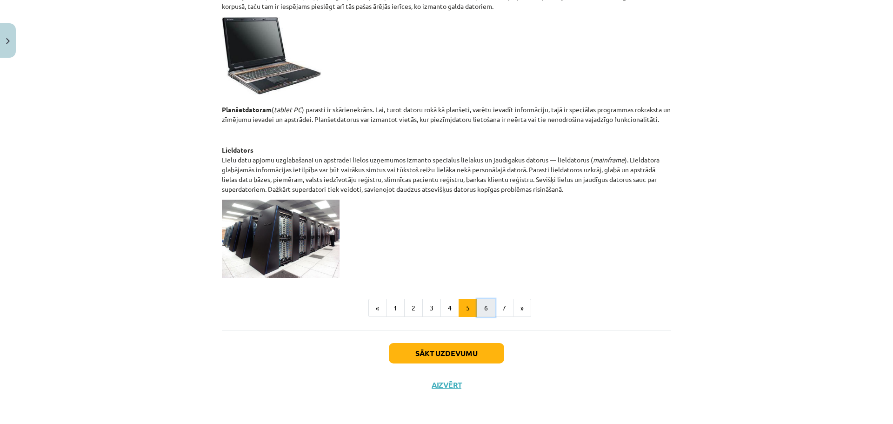
click at [490, 308] on button "6" at bounding box center [486, 308] width 19 height 19
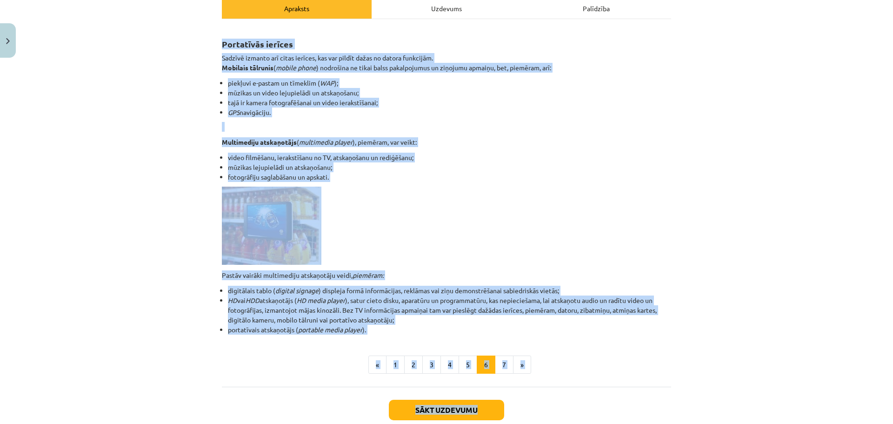
scroll to position [140, 0]
drag, startPoint x: 216, startPoint y: 180, endPoint x: 526, endPoint y: 330, distance: 345.1
click at [526, 330] on div "6 XP Saņemsi Grūts 1389 pilda Apraksts Uzdevums Palīdzība Portatīvās ierīces Sa…" at bounding box center [446, 189] width 460 height 534
click at [855, 210] on div "Mācību tēma: Datorikas - 10. klases 1. ieskaites mācību materiāls #3 2. tēma – …" at bounding box center [446, 212] width 893 height 424
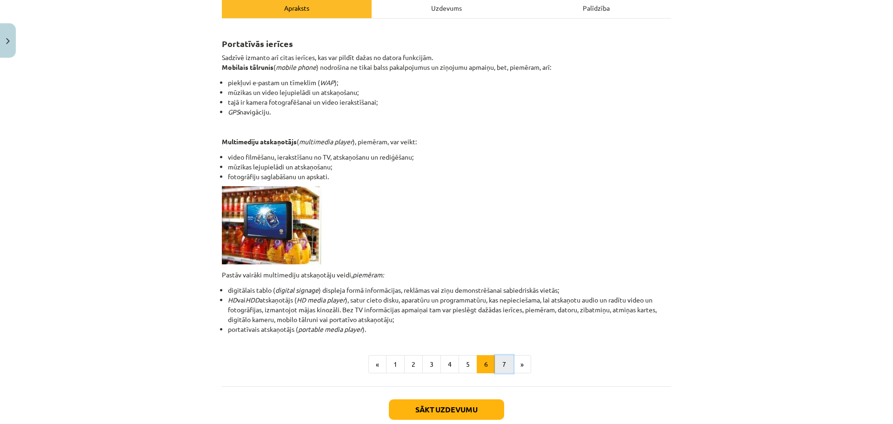
click at [499, 356] on button "7" at bounding box center [504, 364] width 19 height 19
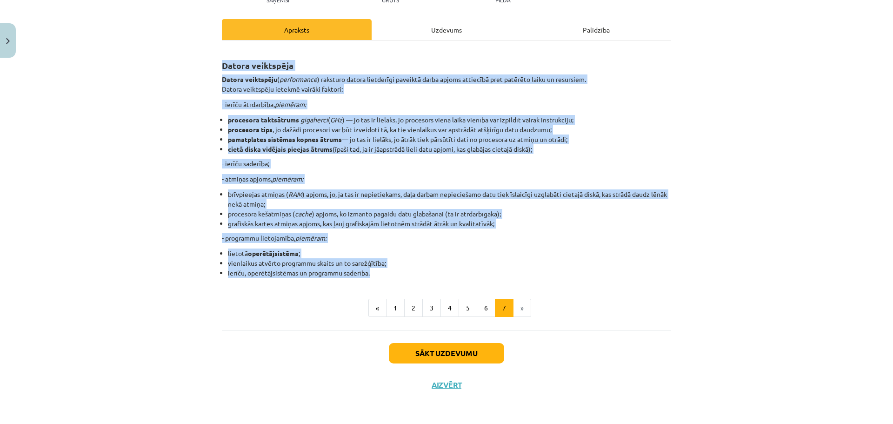
drag, startPoint x: 218, startPoint y: 62, endPoint x: 384, endPoint y: 271, distance: 266.5
click at [384, 271] on div "Datora veiktspēja Datora veiktspēju ( performance ) raksturo datora lietderīgi …" at bounding box center [446, 163] width 449 height 229
drag, startPoint x: 811, startPoint y: 187, endPoint x: 796, endPoint y: 186, distance: 14.9
click at [811, 187] on div "Mācību tēma: Datorikas - 10. klases 1. ieskaites mācību materiāls #3 2. tēma – …" at bounding box center [446, 212] width 893 height 424
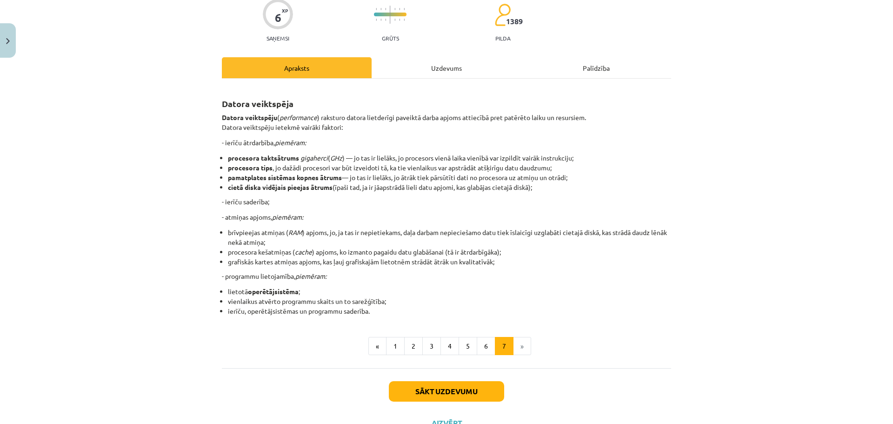
scroll to position [0, 0]
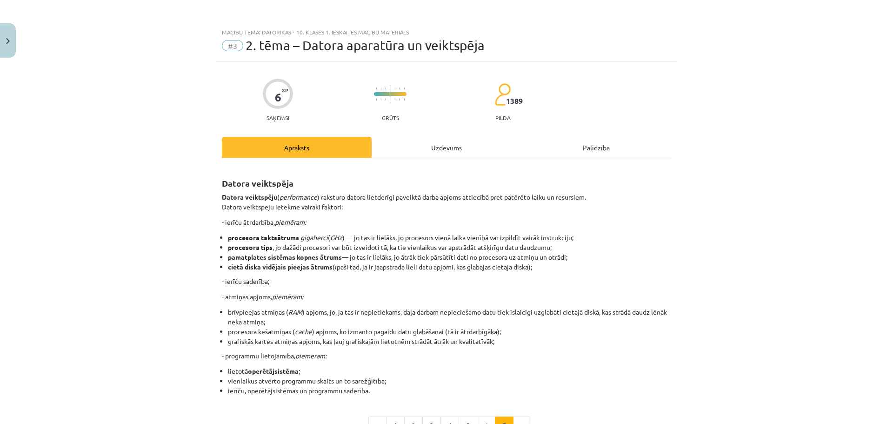
click at [446, 153] on div "Uzdevums" at bounding box center [447, 147] width 150 height 21
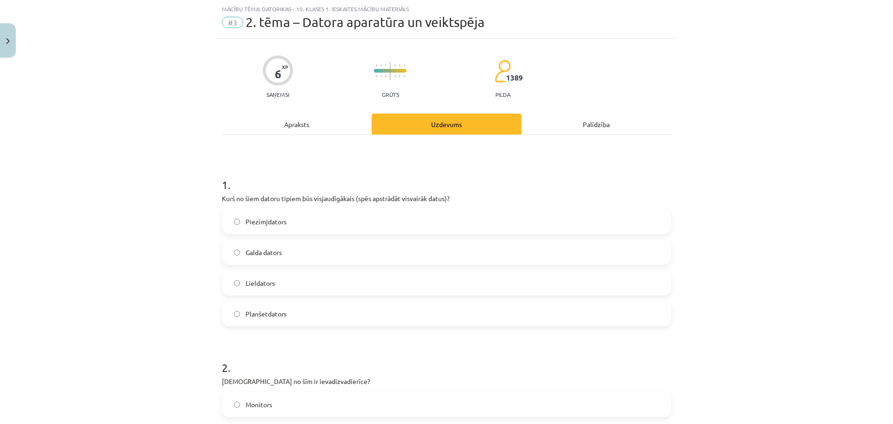
click at [834, 224] on div "Mācību tēma: Datorikas - 10. klases 1. ieskaites mācību materiāls #3 2. tēma – …" at bounding box center [446, 212] width 893 height 424
click at [326, 134] on div "Apraksts" at bounding box center [297, 123] width 150 height 21
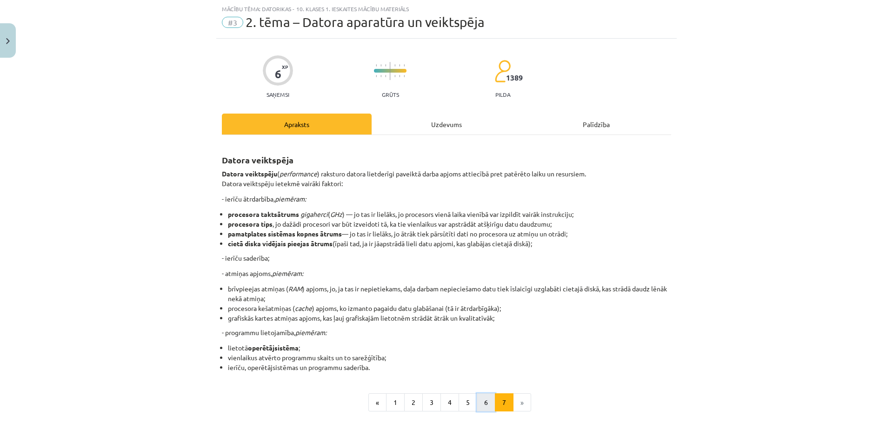
click at [477, 398] on button "6" at bounding box center [486, 402] width 19 height 19
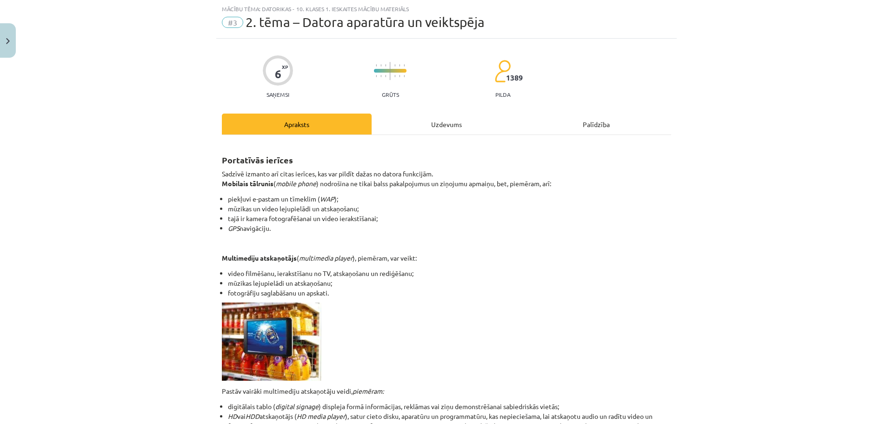
scroll to position [118, 0]
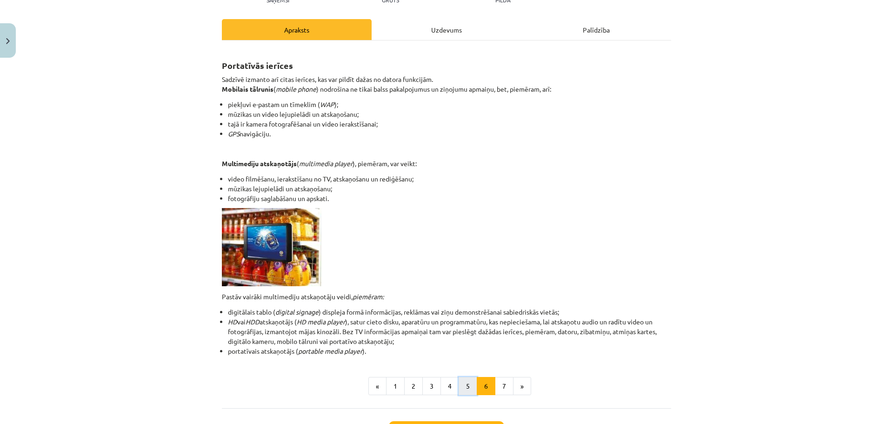
click at [465, 385] on button "5" at bounding box center [468, 386] width 19 height 19
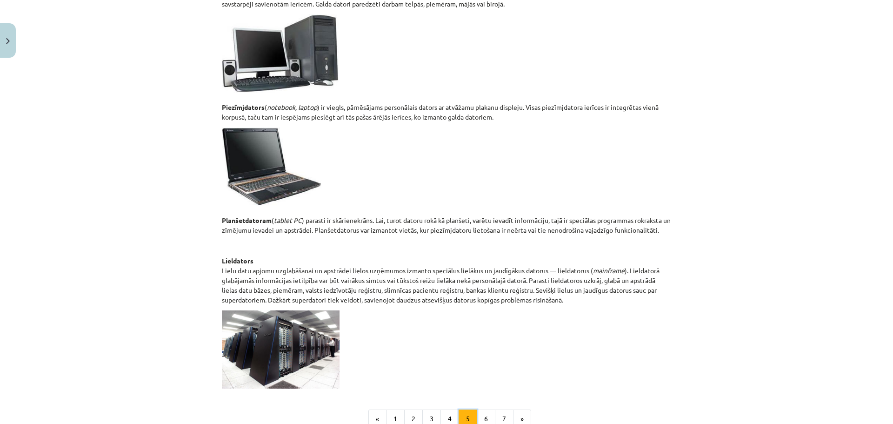
scroll to position [306, 0]
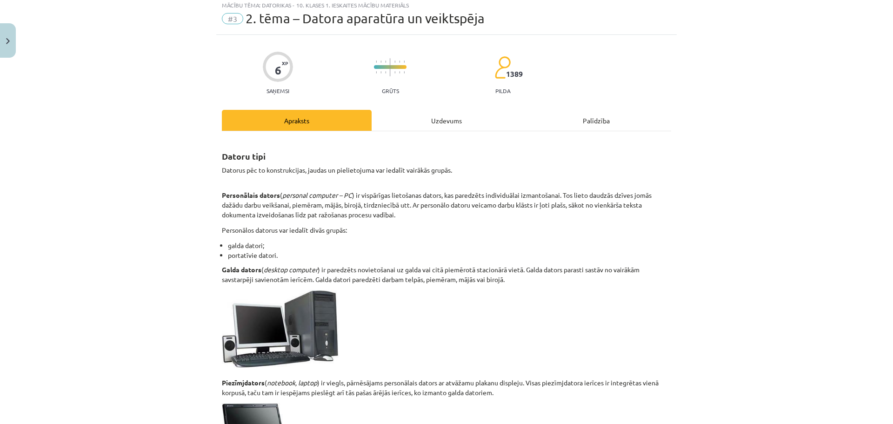
click at [435, 116] on div "Uzdevums" at bounding box center [447, 120] width 150 height 21
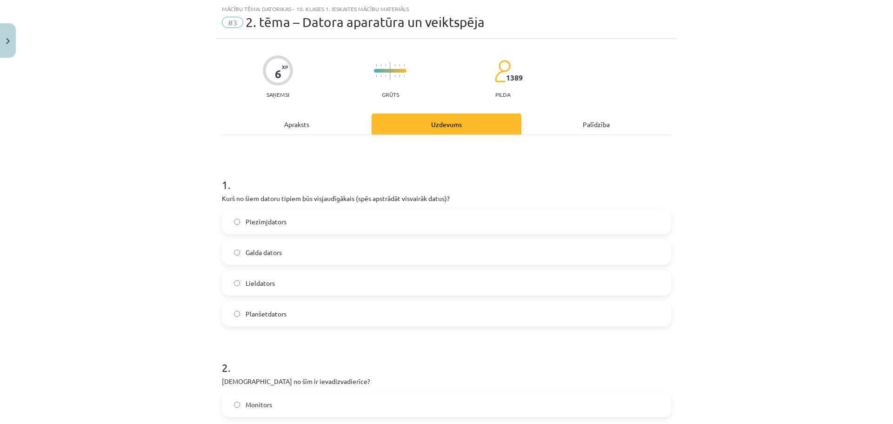
click at [266, 282] on span "Lieldators" at bounding box center [260, 283] width 29 height 10
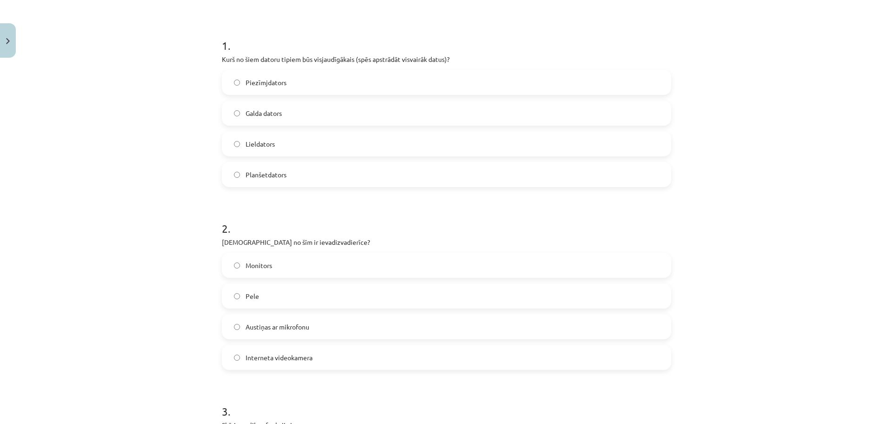
scroll to position [163, 0]
click at [292, 330] on span "Austiņas ar mikrofonu" at bounding box center [278, 326] width 64 height 10
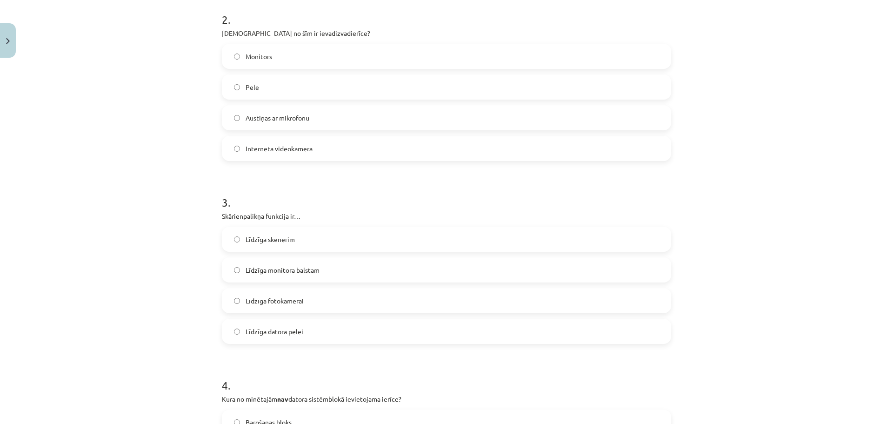
scroll to position [395, 0]
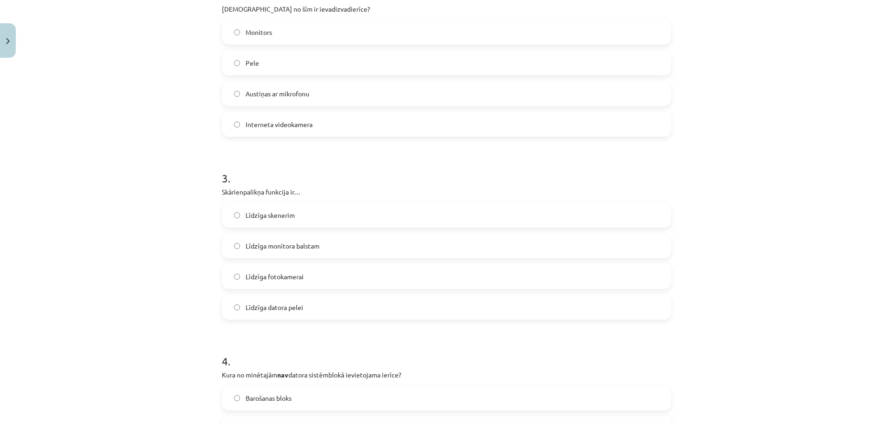
click at [279, 247] on span "Līdzīga monitora balstam" at bounding box center [283, 246] width 74 height 10
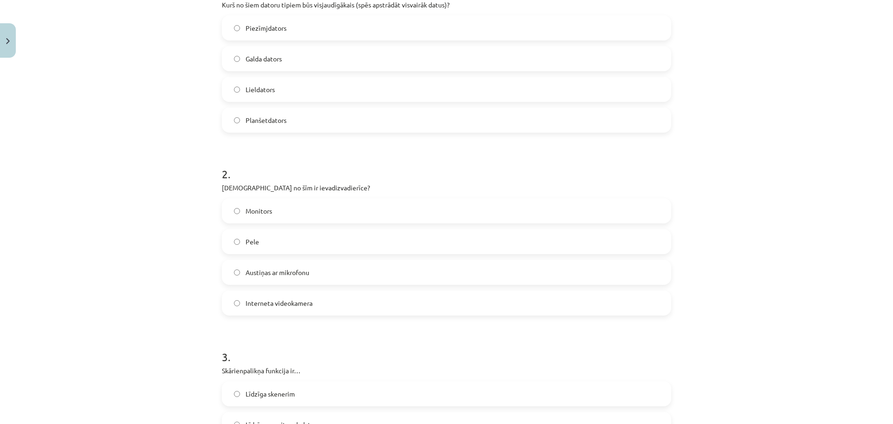
scroll to position [209, 0]
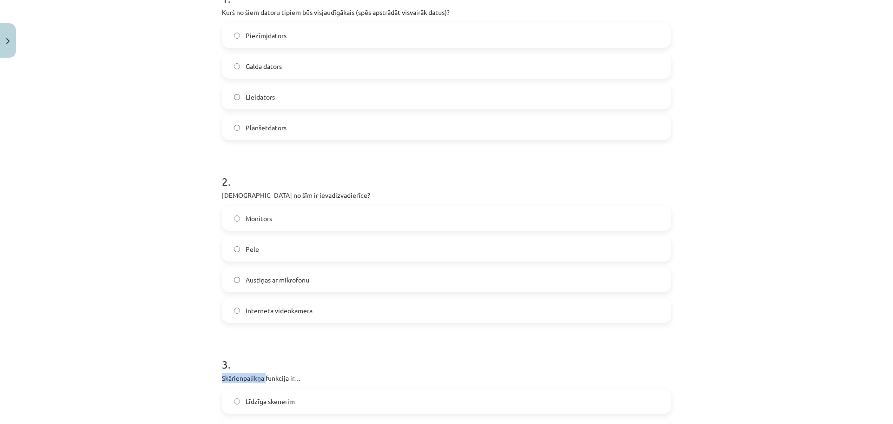
drag, startPoint x: 215, startPoint y: 377, endPoint x: 263, endPoint y: 377, distance: 47.9
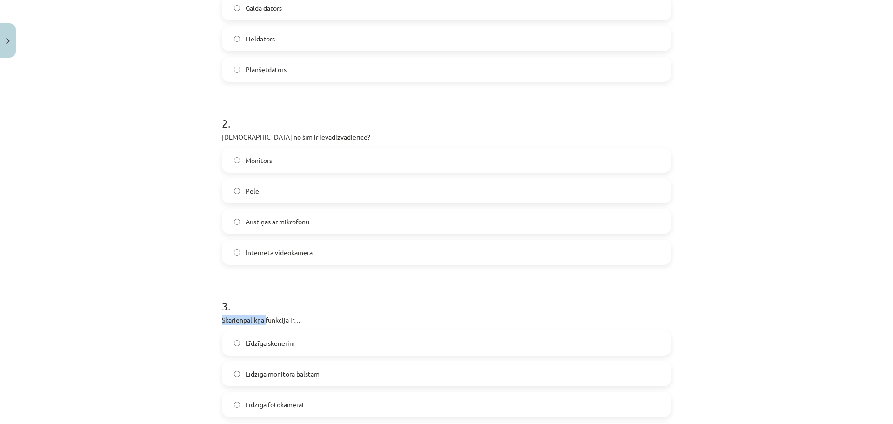
scroll to position [302, 0]
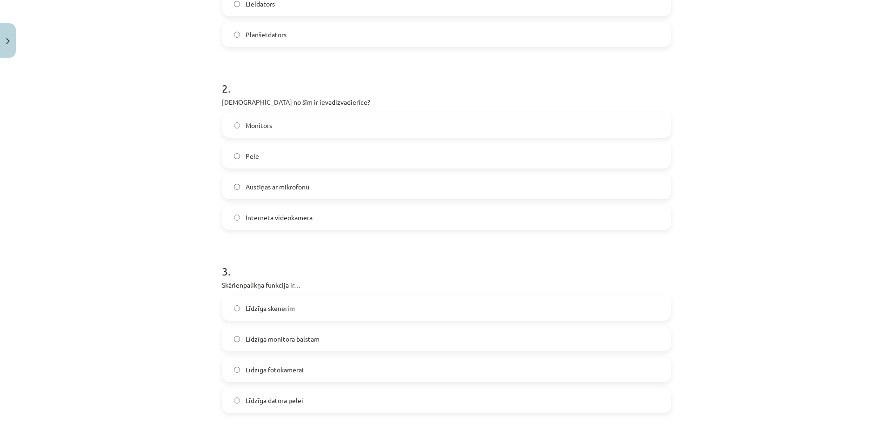
click at [292, 402] on span "Līdzīga datora pelei" at bounding box center [275, 400] width 58 height 10
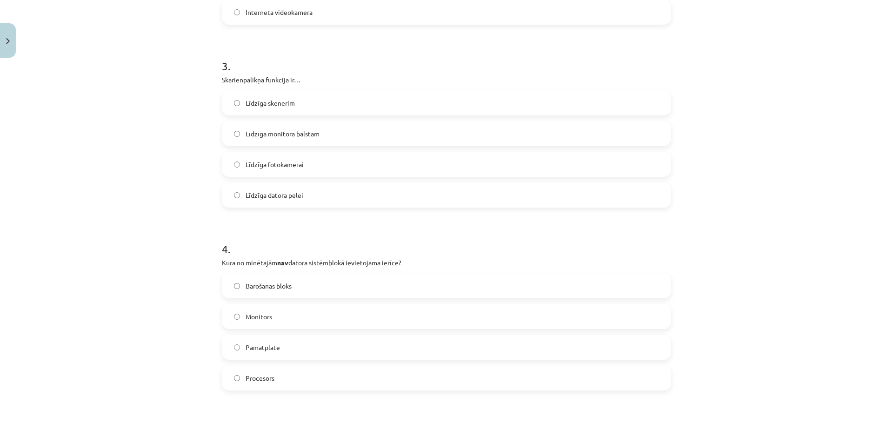
scroll to position [535, 0]
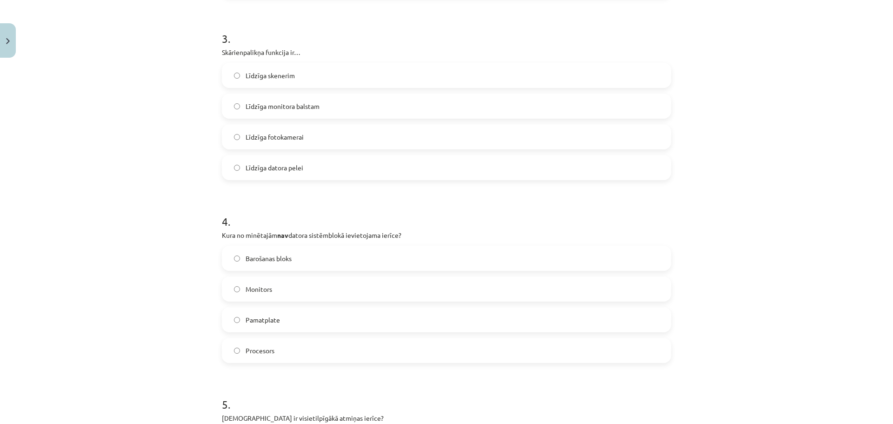
click at [269, 290] on label "Monitors" at bounding box center [446, 288] width 447 height 23
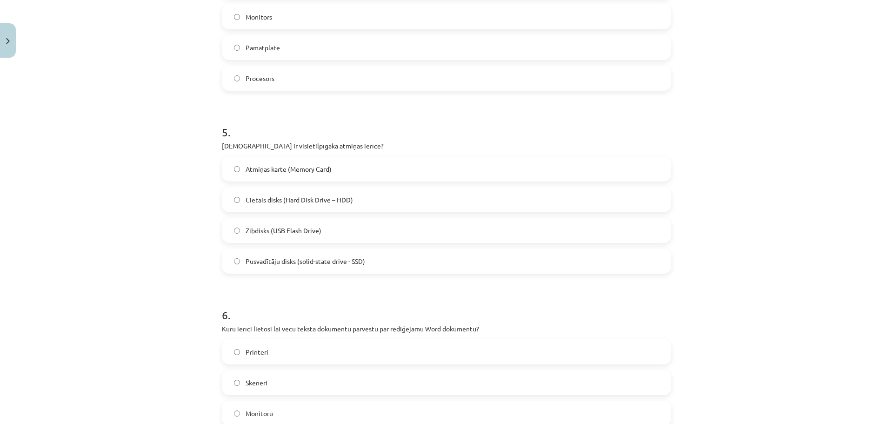
scroll to position [814, 0]
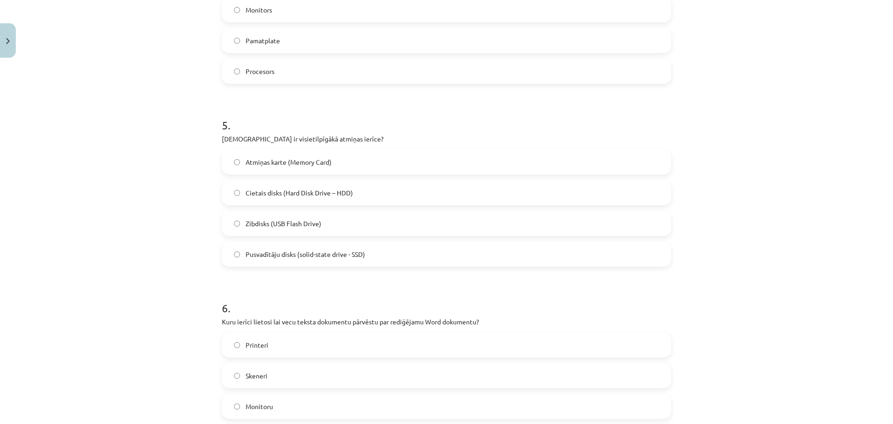
click at [263, 190] on span "Cietais disks (Hard Disk Drive – HDD)" at bounding box center [299, 193] width 107 height 10
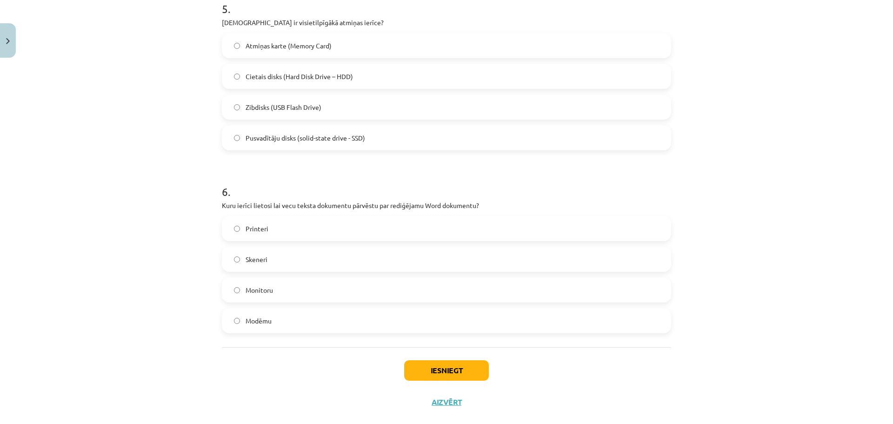
scroll to position [947, 0]
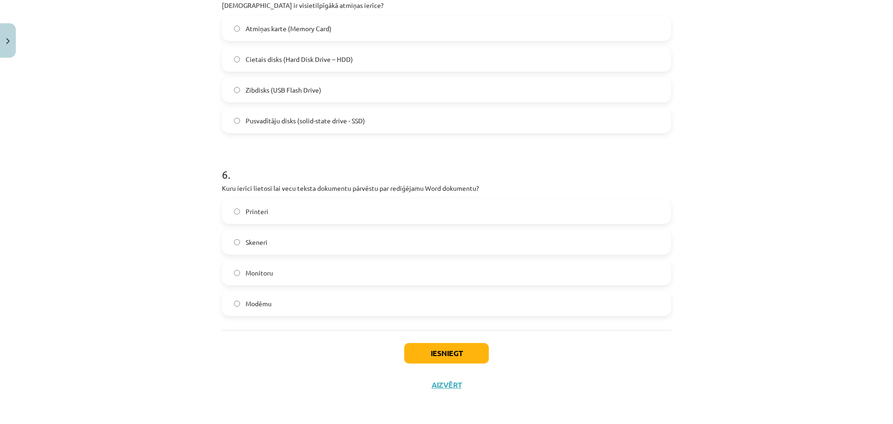
click at [268, 271] on span "Monitoru" at bounding box center [259, 273] width 27 height 10
click at [447, 351] on button "Iesniegt" at bounding box center [446, 353] width 85 height 20
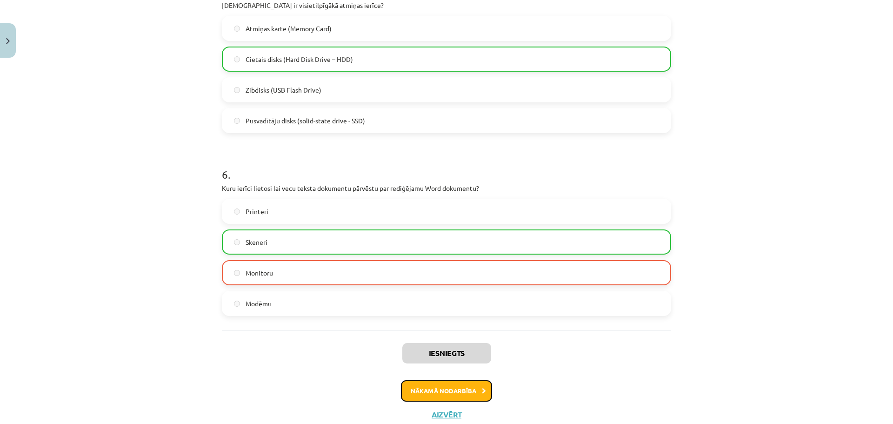
click at [423, 388] on button "Nākamā nodarbība" at bounding box center [446, 390] width 91 height 21
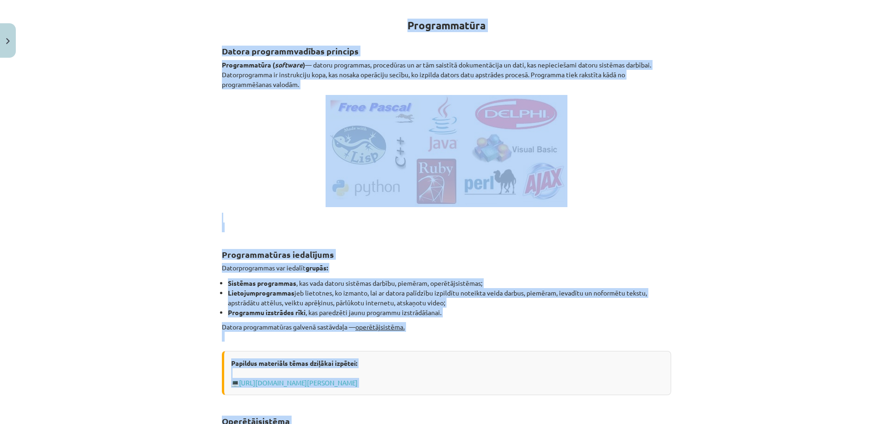
scroll to position [0, 0]
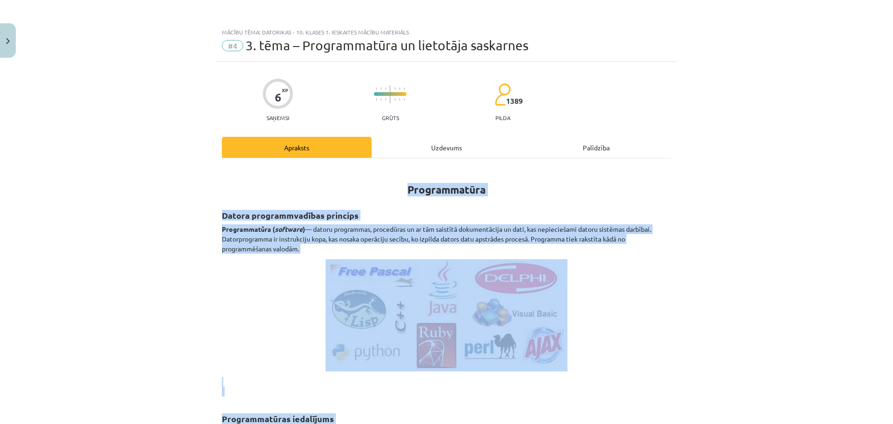
drag, startPoint x: 399, startPoint y: 204, endPoint x: 206, endPoint y: 190, distance: 193.0
click at [206, 190] on div "Mācību tēma: Datorikas - 10. klases 1. ieskaites mācību materiāls #4 3. tēma – …" at bounding box center [446, 212] width 893 height 424
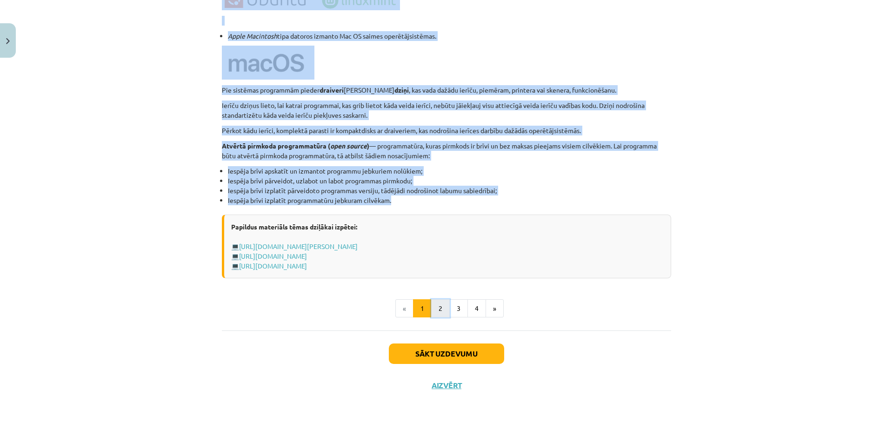
click at [437, 312] on button "2" at bounding box center [440, 308] width 19 height 19
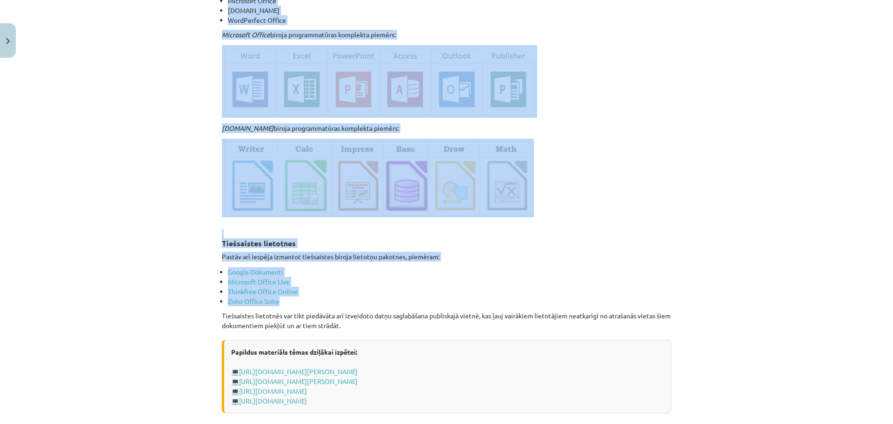
scroll to position [1422, 0]
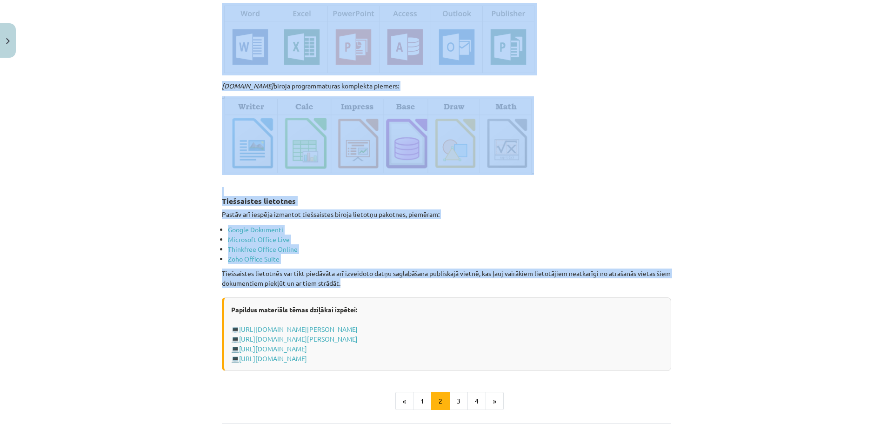
drag, startPoint x: 211, startPoint y: 16, endPoint x: 424, endPoint y: 274, distance: 334.3
click at [424, 274] on div "Mācību tēma: Datorikas - 10. klases 1. ieskaites mācību materiāls #4 3. tēma – …" at bounding box center [446, 212] width 893 height 424
drag, startPoint x: 812, startPoint y: 173, endPoint x: 784, endPoint y: 191, distance: 33.9
click at [812, 173] on div "Mācību tēma: Datorikas - 10. klases 1. ieskaites mācību materiāls #4 3. tēma – …" at bounding box center [446, 212] width 893 height 424
click at [451, 396] on button "3" at bounding box center [458, 401] width 19 height 19
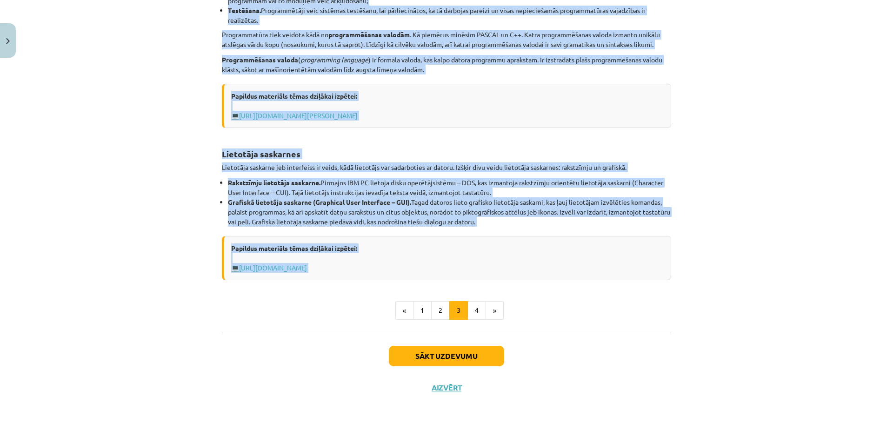
scroll to position [293, 0]
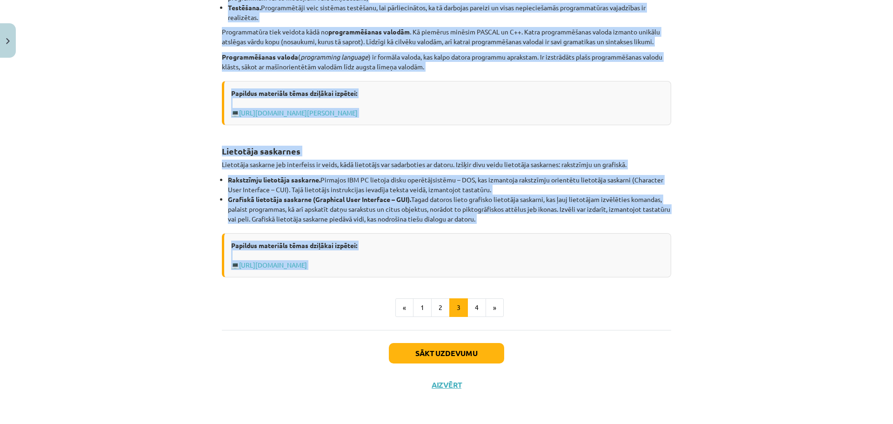
drag, startPoint x: 219, startPoint y: 149, endPoint x: 461, endPoint y: 262, distance: 267.4
click at [461, 262] on div "Programmu izstrādes rīki Programmu izstrādes rīki paredzēti jaunu programmu izs…" at bounding box center [446, 75] width 449 height 403
click at [478, 306] on button "4" at bounding box center [476, 307] width 19 height 19
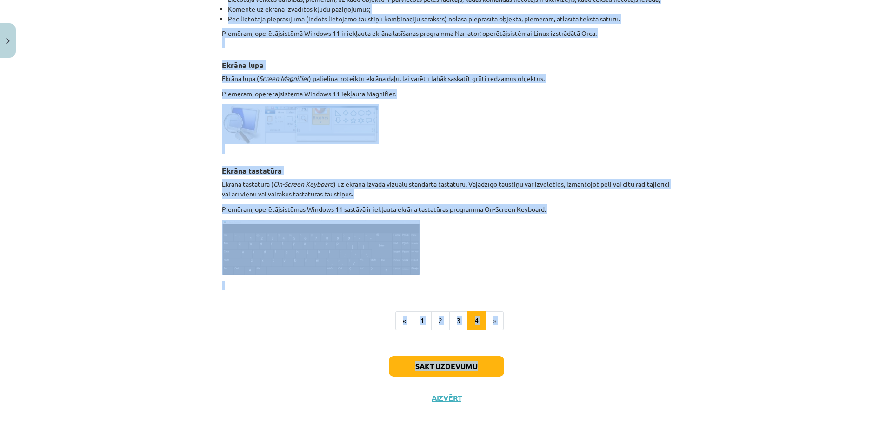
scroll to position [418, 0]
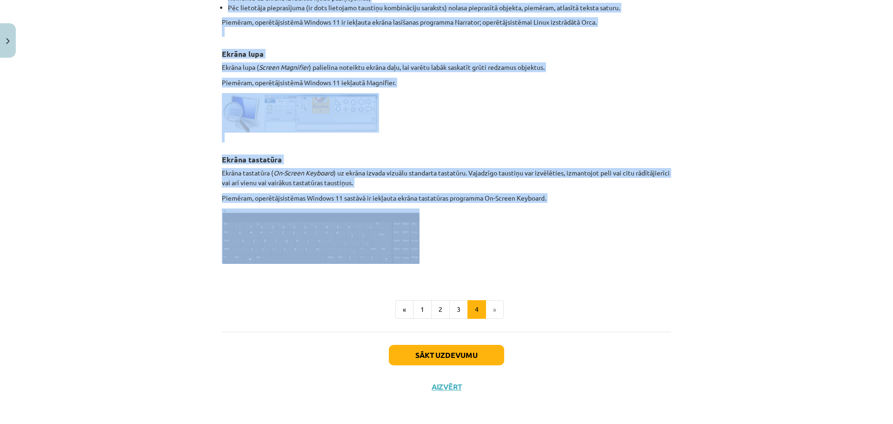
drag, startPoint x: 215, startPoint y: 152, endPoint x: 490, endPoint y: 250, distance: 292.0
click at [490, 250] on div "6 XP Saņemsi Grūts 1389 pilda Apraksts Uzdevums Palīdzība Programmas datora lie…" at bounding box center [446, 23] width 460 height 758
click at [824, 242] on div "Mācību tēma: Datorikas - 10. klases 1. ieskaites mācību materiāls #4 3. tēma – …" at bounding box center [446, 212] width 893 height 424
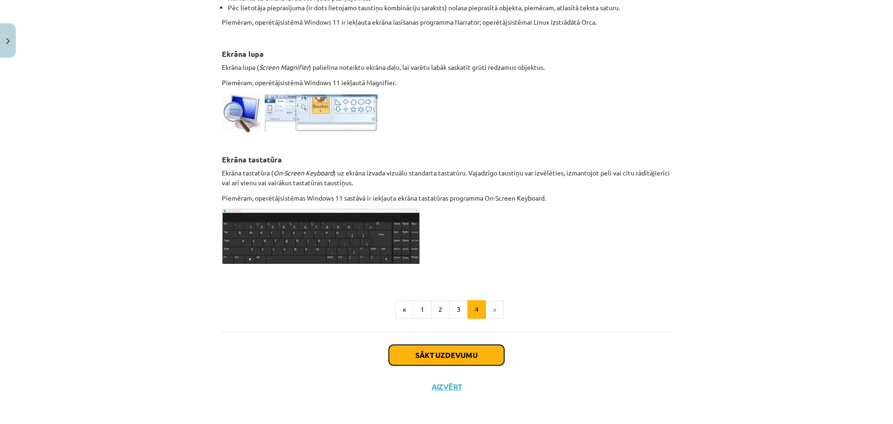
click at [437, 353] on button "Sākt uzdevumu" at bounding box center [446, 355] width 115 height 20
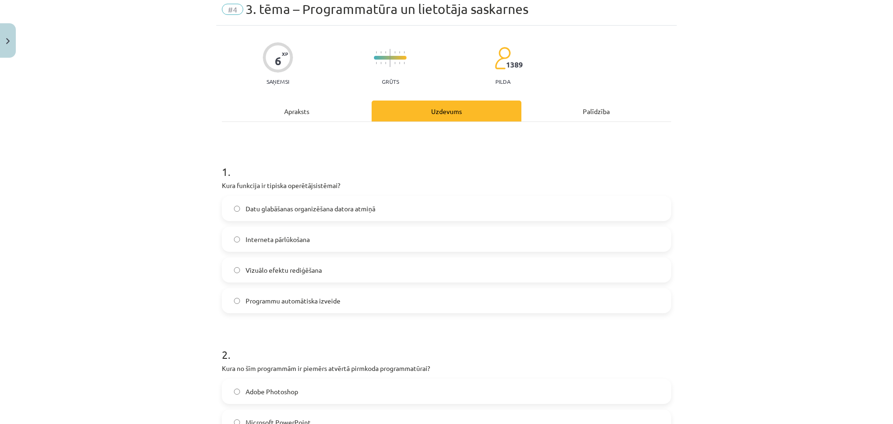
scroll to position [23, 0]
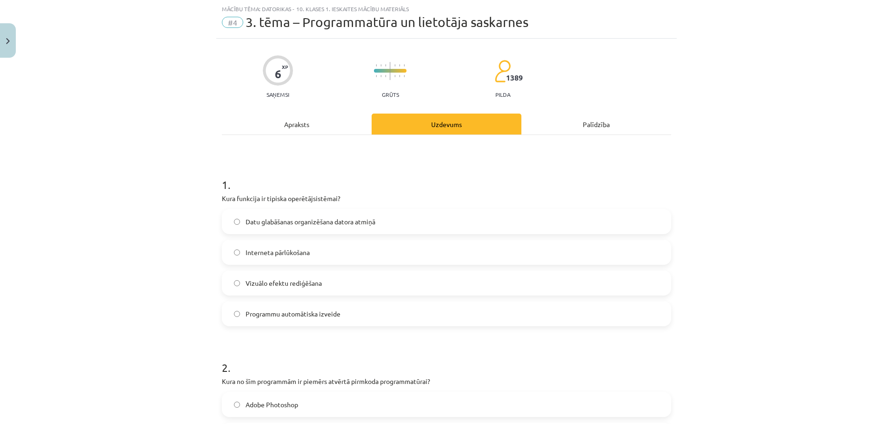
click at [320, 221] on span "Datu glabāšanas organizēšana datora atmiņā" at bounding box center [311, 222] width 130 height 10
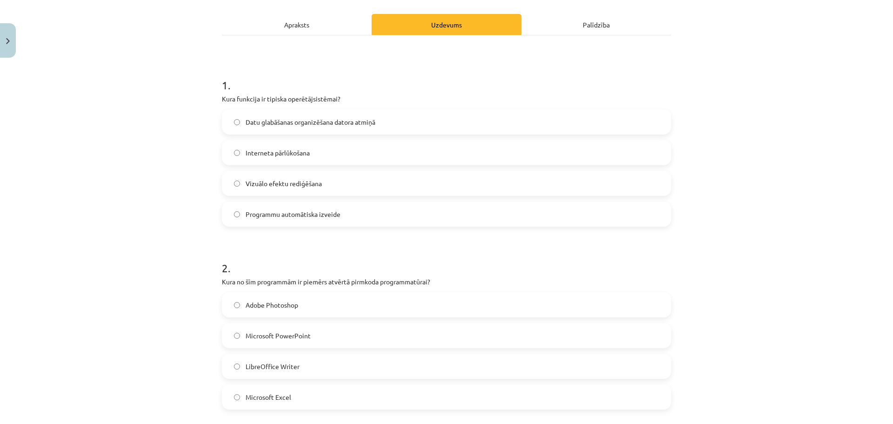
scroll to position [163, 0]
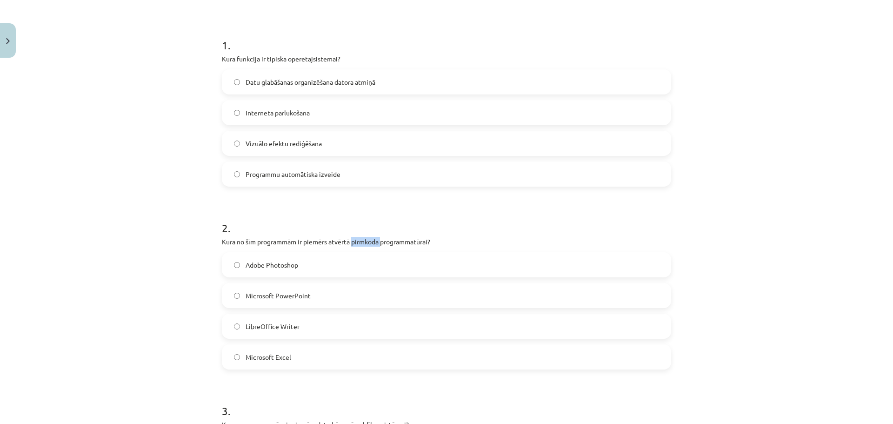
drag, startPoint x: 350, startPoint y: 237, endPoint x: 379, endPoint y: 245, distance: 30.3
click at [379, 245] on p "Kura no šīm programmām ir piemērs atvērtā pirmkoda programmatūrai?" at bounding box center [446, 242] width 449 height 10
click at [356, 322] on label "LibreOffice Writer" at bounding box center [446, 325] width 447 height 23
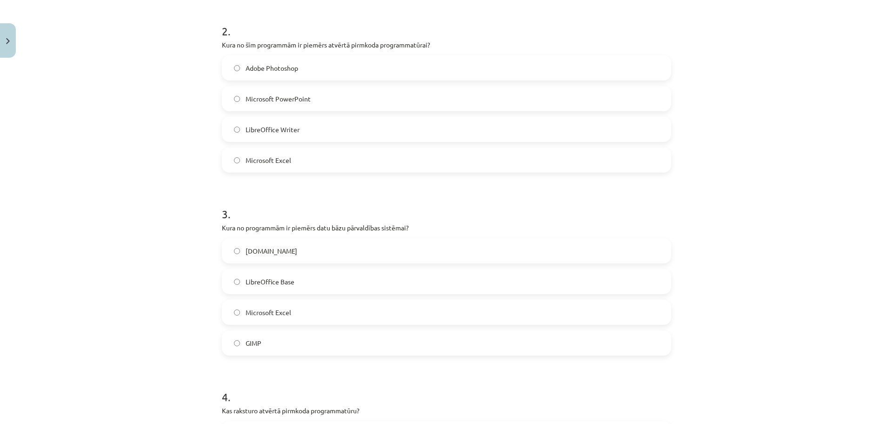
scroll to position [395, 0]
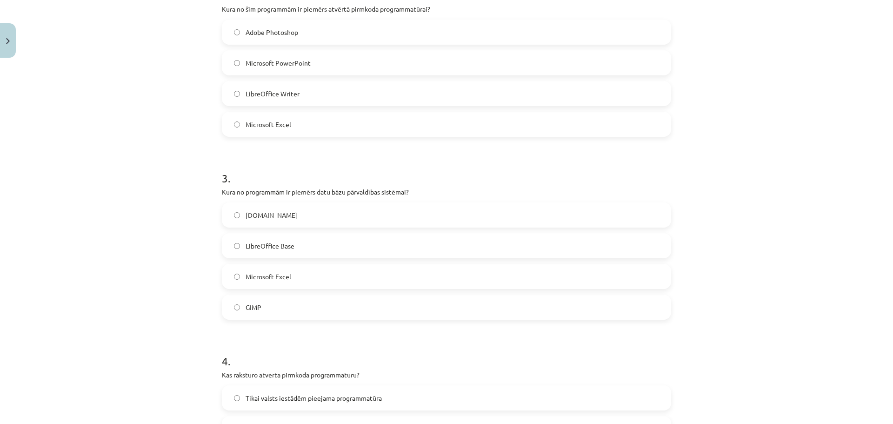
click at [310, 279] on label "Microsoft Excel" at bounding box center [446, 276] width 447 height 23
click at [149, 307] on div "Mācību tēma: Datorikas - 10. klases 1. ieskaites mācību materiāls #4 3. tēma – …" at bounding box center [446, 212] width 893 height 424
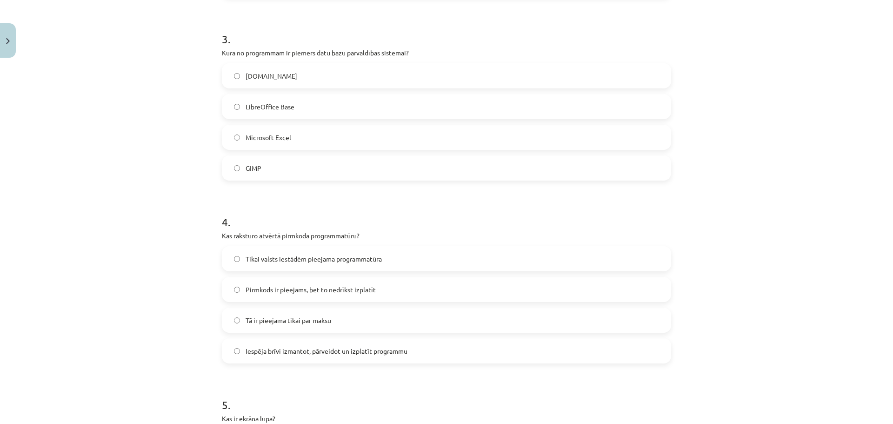
scroll to position [535, 0]
drag, startPoint x: 254, startPoint y: 236, endPoint x: 354, endPoint y: 240, distance: 100.0
click at [354, 240] on p "Kas raksturo atvērtā pirmkoda programmatūru?" at bounding box center [446, 235] width 449 height 10
click at [397, 347] on span "Iespēja brīvi izmantot, pārveidot un izplatīt programmu" at bounding box center [327, 351] width 162 height 10
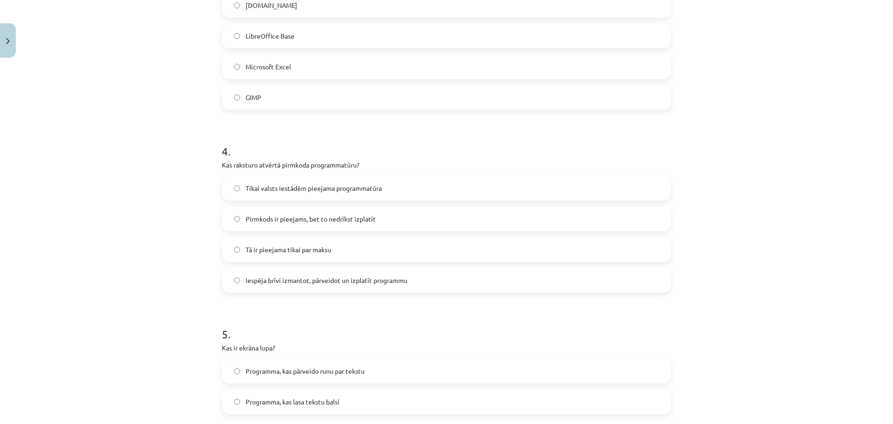
scroll to position [721, 0]
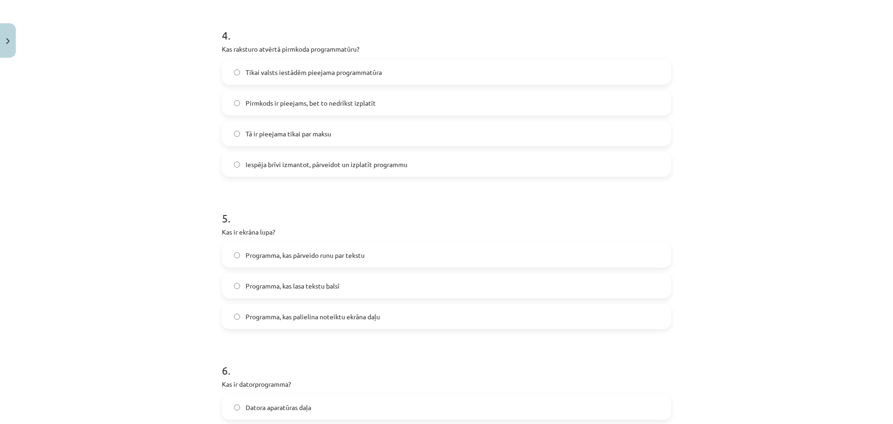
click at [499, 256] on label "Programma, kas pārveido runu par tekstu" at bounding box center [446, 254] width 447 height 23
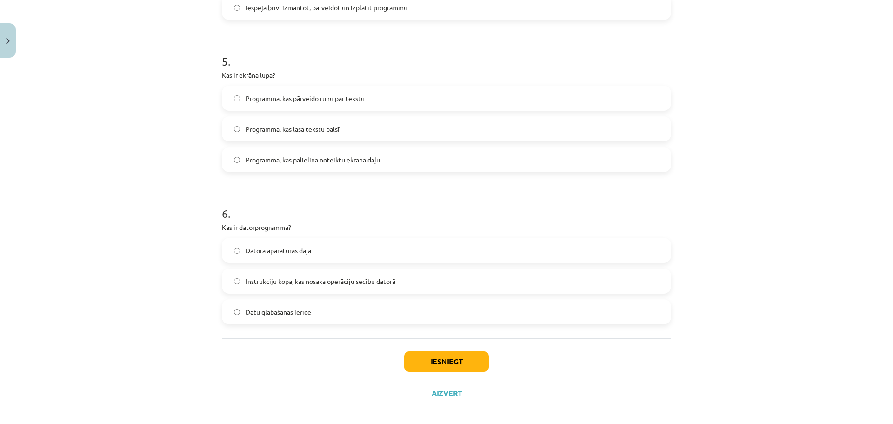
scroll to position [886, 0]
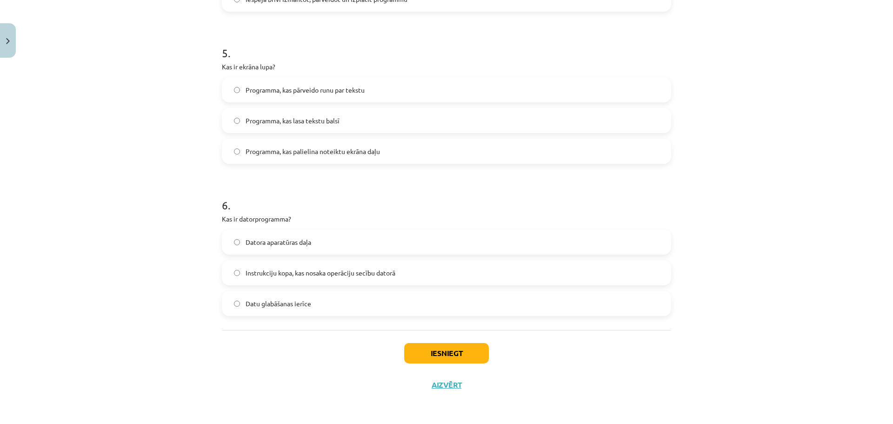
click at [390, 275] on span "Instrukciju kopa, kas nosaka operāciju secību datorā" at bounding box center [321, 273] width 150 height 10
click at [469, 351] on button "Iesniegt" at bounding box center [446, 353] width 85 height 20
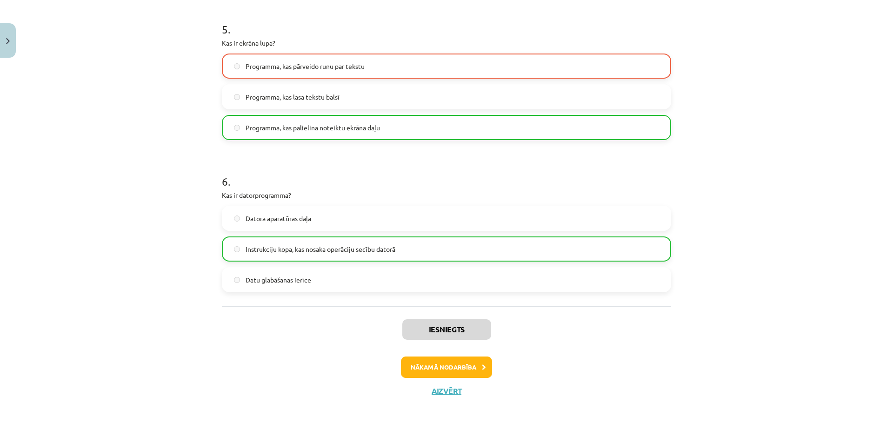
scroll to position [916, 0]
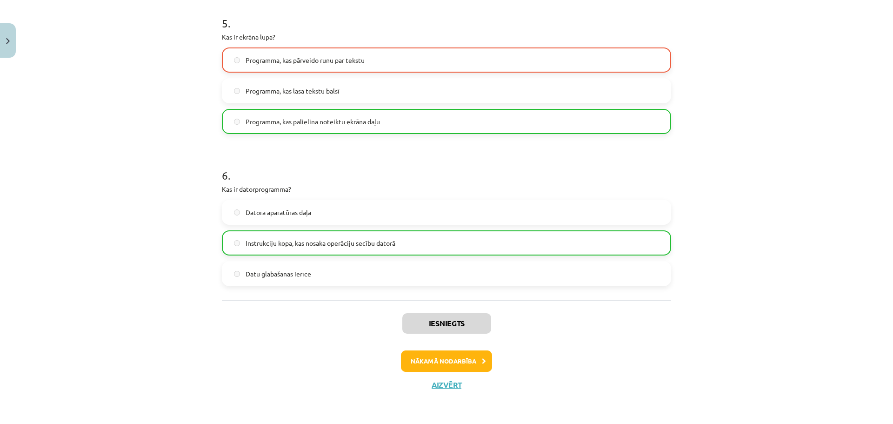
click at [449, 348] on div "Iesniegts Nākamā nodarbība Aizvērt" at bounding box center [446, 347] width 449 height 95
click at [450, 353] on button "Nākamā nodarbība" at bounding box center [446, 360] width 91 height 21
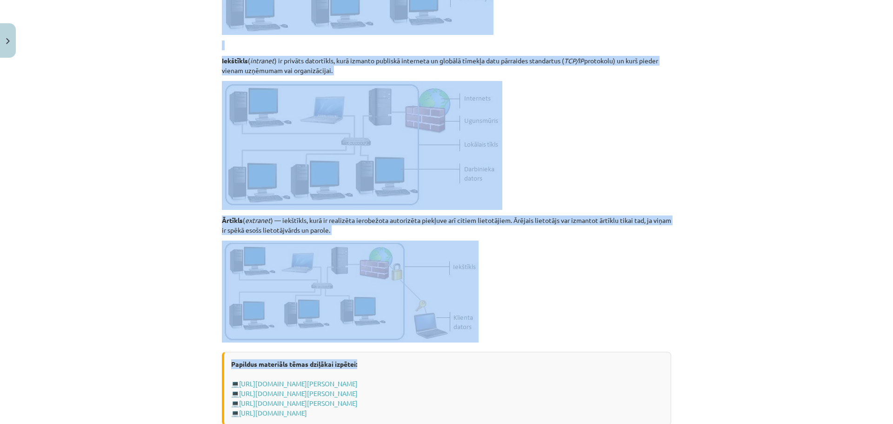
scroll to position [1046, 0]
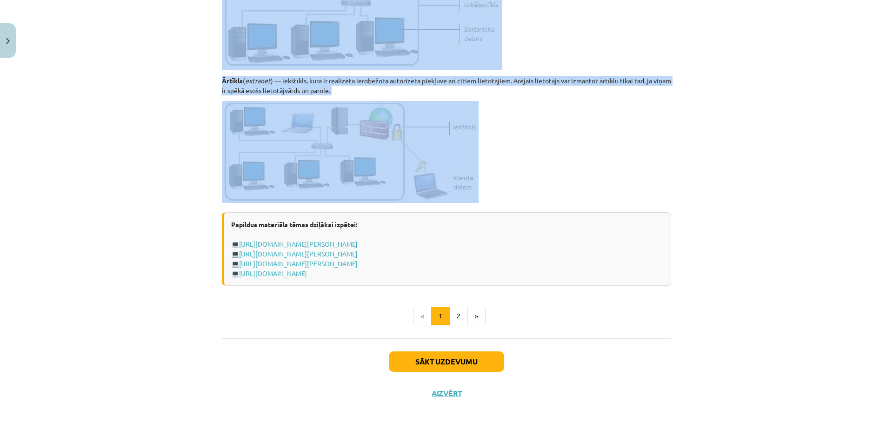
drag, startPoint x: 208, startPoint y: 166, endPoint x: 493, endPoint y: 196, distance: 287.0
click at [493, 196] on div "Mācību tēma: Datorikas - 10. klases 1. ieskaites mācību materiāls #5 4. tēma – …" at bounding box center [446, 212] width 893 height 424
click at [682, 20] on div "Mācību tēma: Datorikas - 10. klases 1. ieskaites mācību materiāls #5 4. tēma – …" at bounding box center [446, 212] width 893 height 424
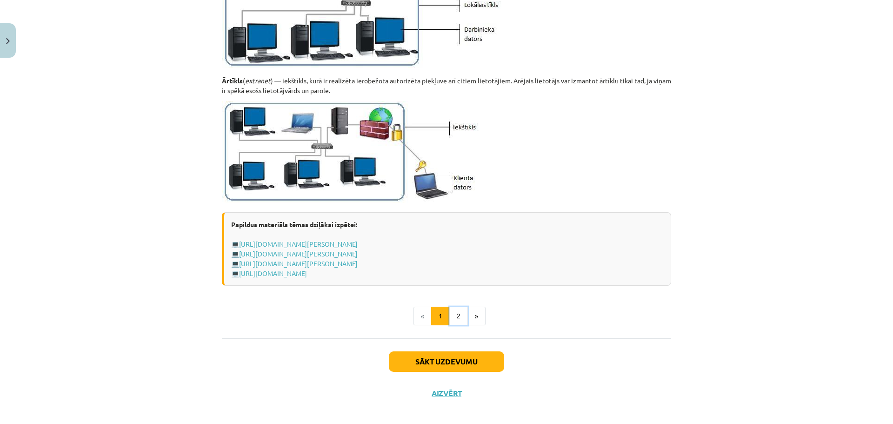
drag, startPoint x: 457, startPoint y: 315, endPoint x: 455, endPoint y: 310, distance: 5.6
click at [457, 315] on button "2" at bounding box center [458, 315] width 19 height 19
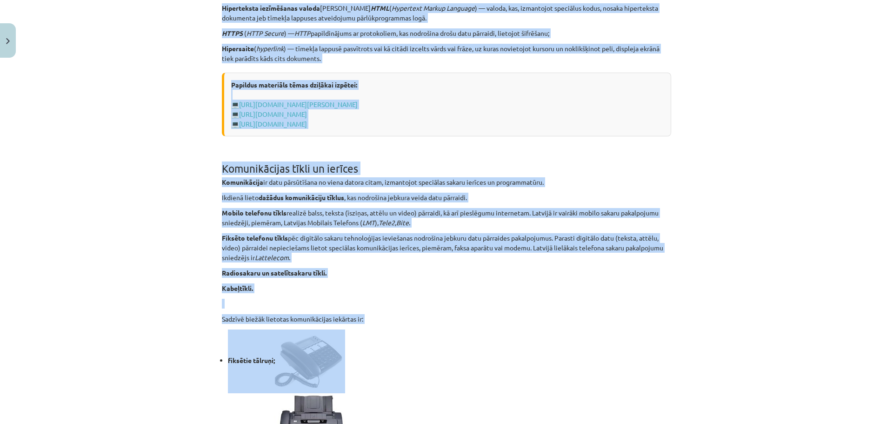
scroll to position [625, 0]
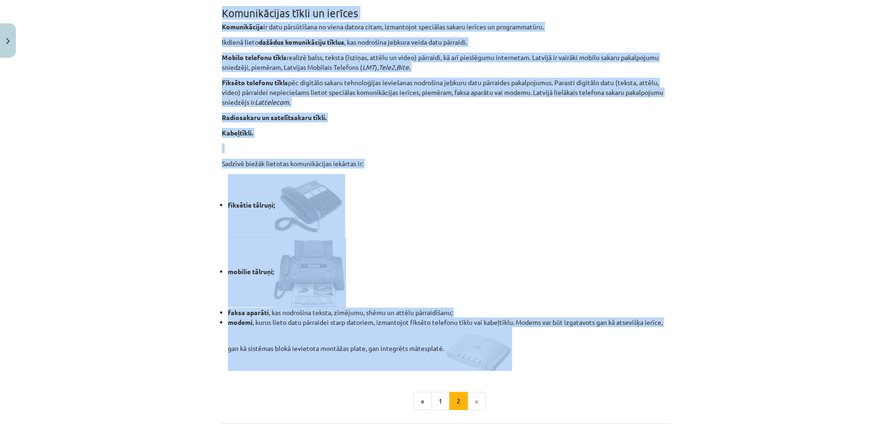
drag, startPoint x: 205, startPoint y: 146, endPoint x: 559, endPoint y: 341, distance: 404.4
click at [559, 341] on div "Mācību tēma: Datorikas - 10. klases 1. ieskaites mācību materiāls #5 4. tēma – …" at bounding box center [446, 212] width 893 height 424
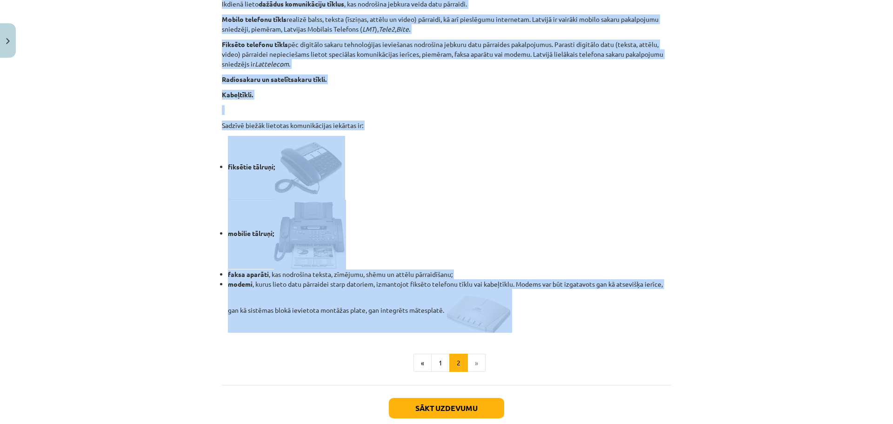
scroll to position [719, 0]
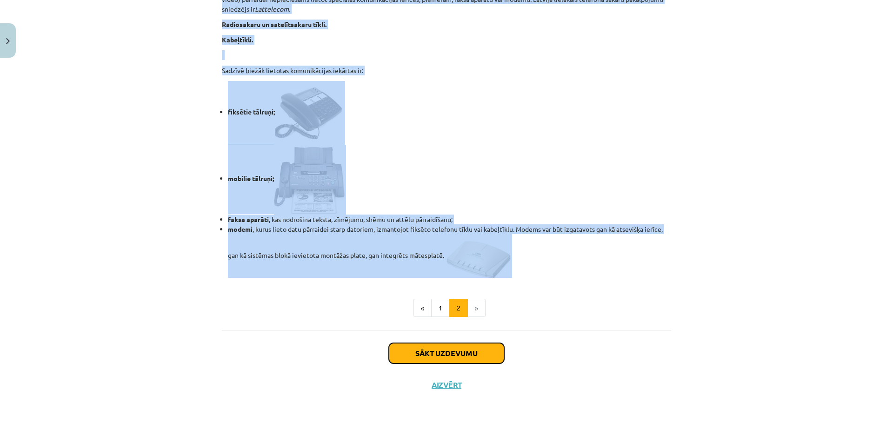
click at [463, 354] on button "Sākt uzdevumu" at bounding box center [446, 353] width 115 height 20
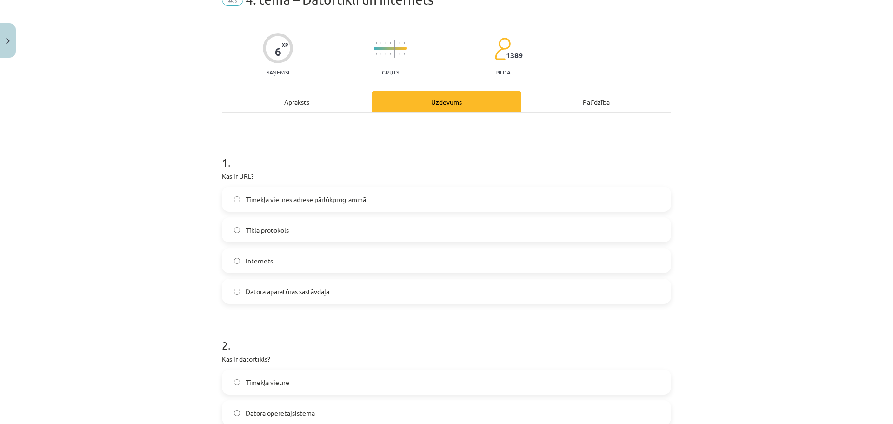
scroll to position [23, 0]
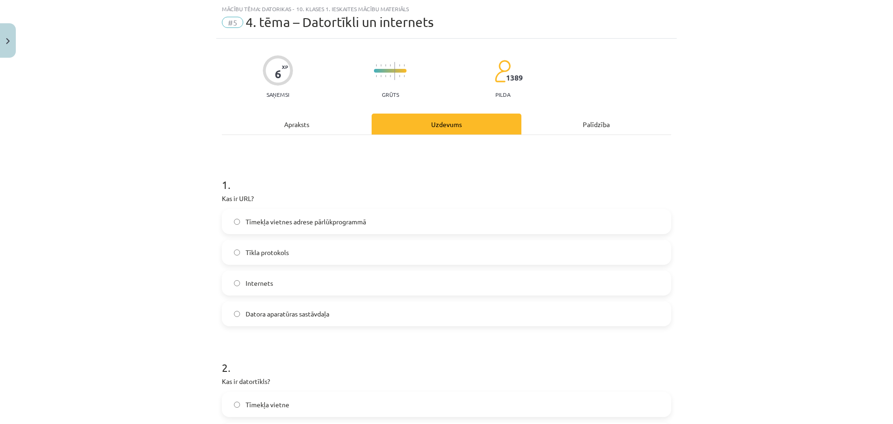
click at [358, 222] on span "Tīmekļa vietnes adrese pārlūkprogrammā" at bounding box center [306, 222] width 120 height 10
click at [306, 215] on label "Tīmekļa vietnes adrese pārlūkprogrammā" at bounding box center [446, 221] width 447 height 23
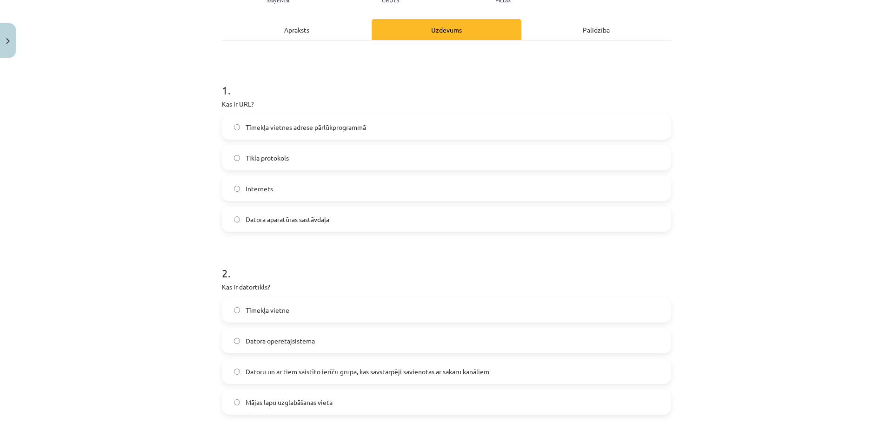
scroll to position [209, 0]
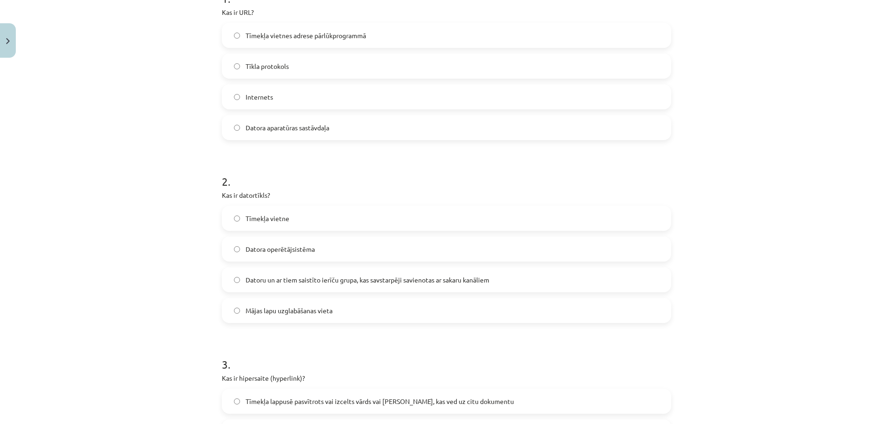
click at [326, 283] on span "Datoru un ar tiem saistīto ierīču grupa, kas savstarpēji savienotas ar sakaru k…" at bounding box center [368, 280] width 244 height 10
click at [761, 29] on div "Mācību tēma: Datorikas - 10. klases 1. ieskaites mācību materiāls #5 4. tēma – …" at bounding box center [446, 212] width 893 height 424
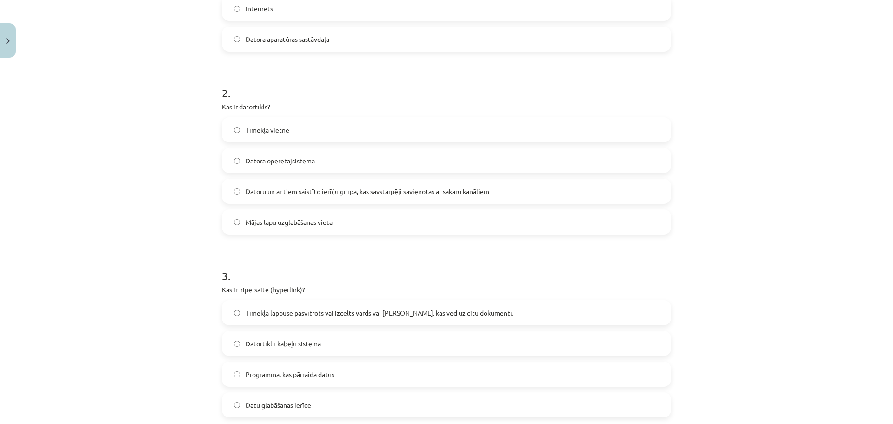
scroll to position [349, 0]
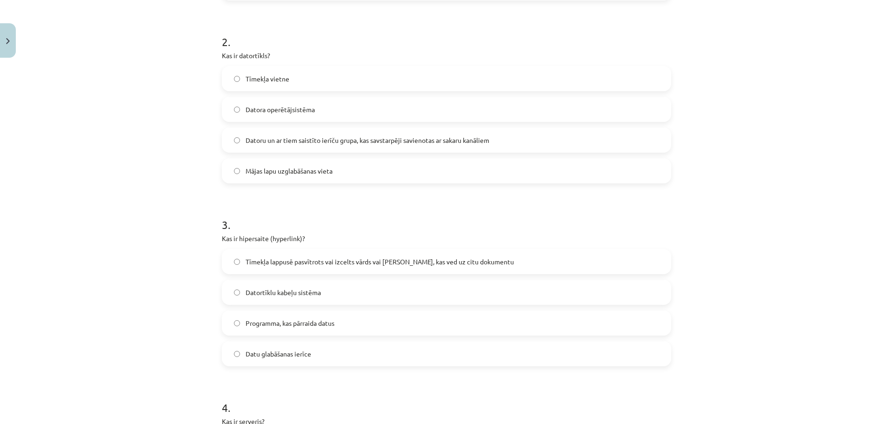
click at [278, 262] on span "Tīmekļa lappusē pasvītrots vai izcelts vārds vai [PERSON_NAME], kas ved uz citu…" at bounding box center [380, 262] width 268 height 10
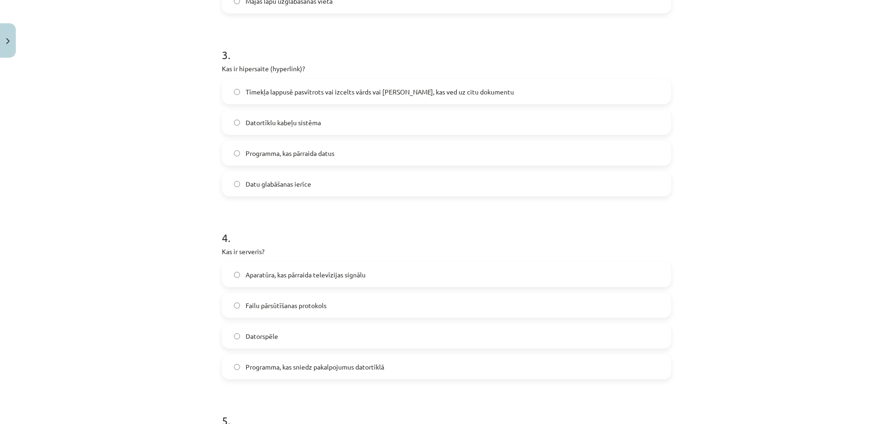
scroll to position [535, 0]
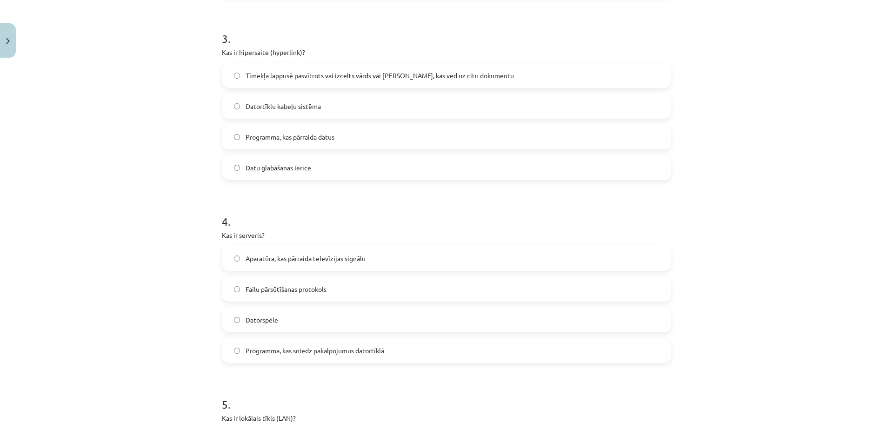
click at [294, 358] on label "Programma, kas sniedz pakalpojumus datortīklā" at bounding box center [446, 350] width 447 height 23
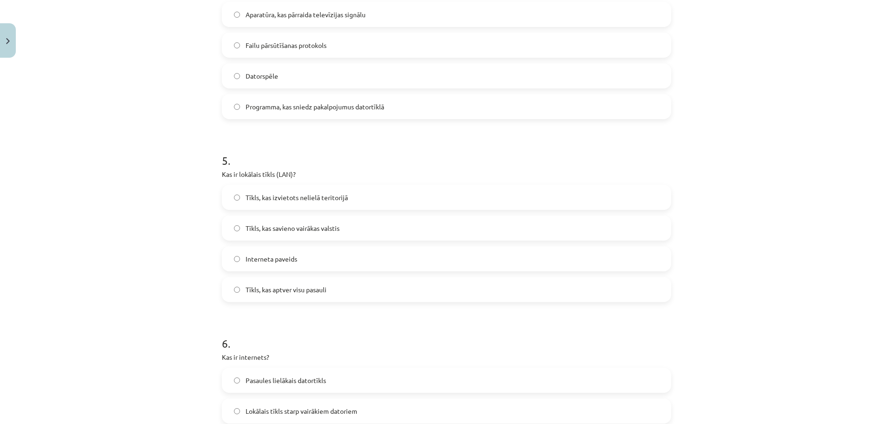
scroll to position [814, 0]
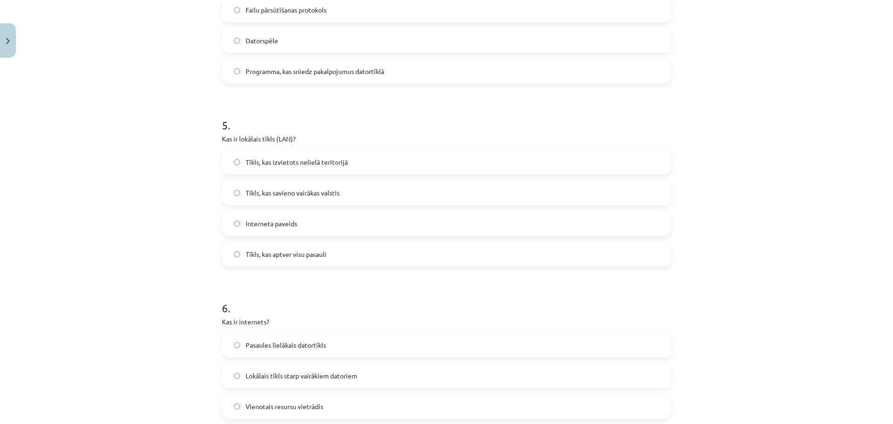
click at [365, 223] on label "Interneta paveids" at bounding box center [446, 223] width 447 height 23
click at [351, 257] on label "Tīkls, kas aptver visu pasauli" at bounding box center [446, 253] width 447 height 23
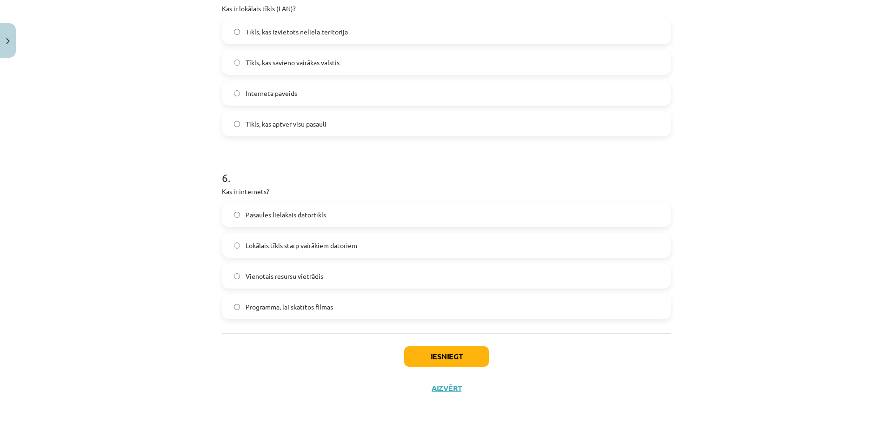
scroll to position [947, 0]
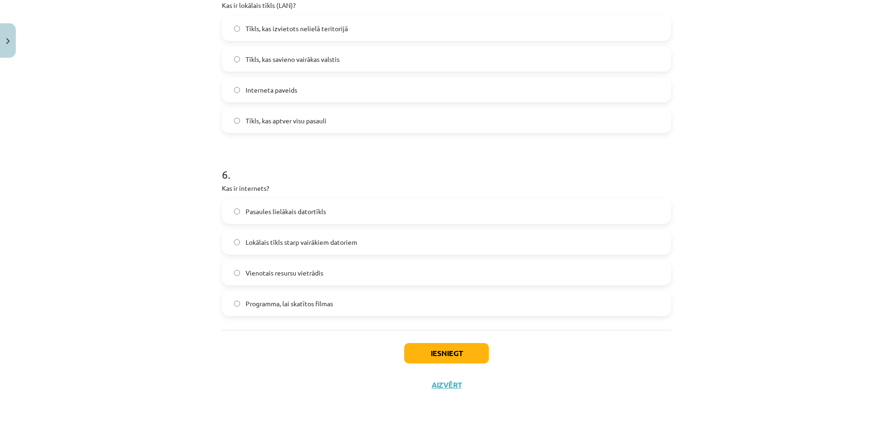
click at [601, 14] on div "5 . Kas ir lokālais tīkls (LAN)? Tīkls, kas izvietots nelielā teritorijā Tīkls,…" at bounding box center [446, 51] width 449 height 164
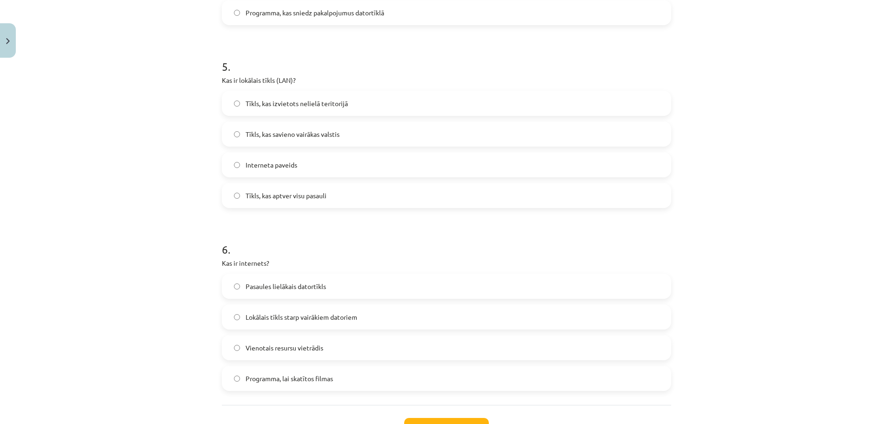
scroll to position [854, 0]
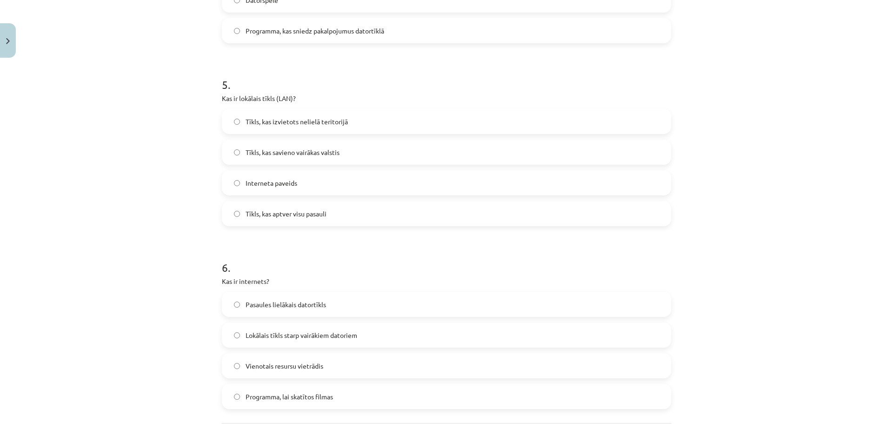
click at [335, 157] on span "Tīkls, kas savieno vairākas valstis" at bounding box center [293, 152] width 94 height 10
click at [333, 122] on span "Tīkls, kas izvietots nelielā teritorijā" at bounding box center [297, 122] width 102 height 10
click at [295, 306] on span "Pasaules lielākais datortīkls" at bounding box center [286, 304] width 80 height 10
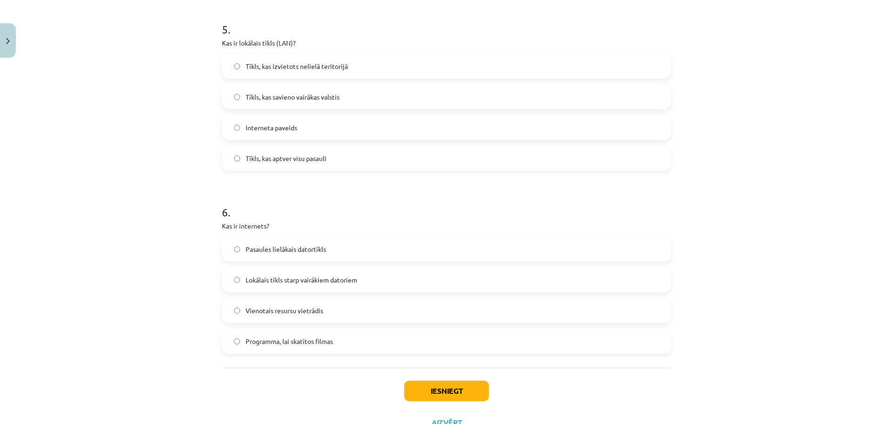
scroll to position [947, 0]
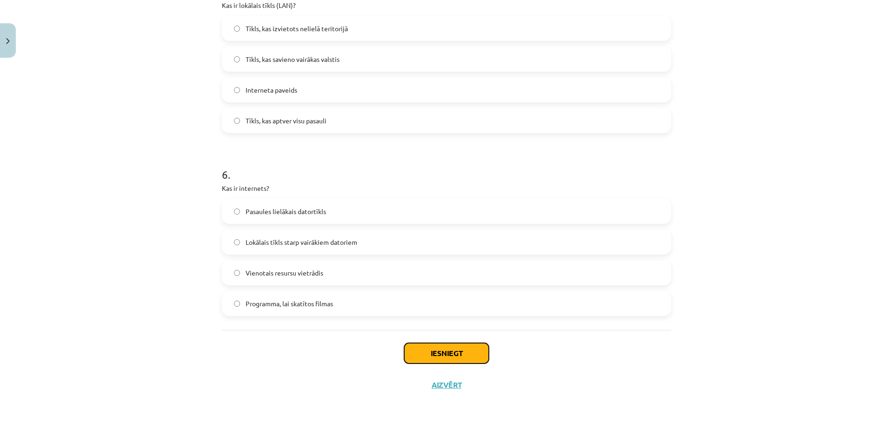
click at [472, 349] on button "Iesniegt" at bounding box center [446, 353] width 85 height 20
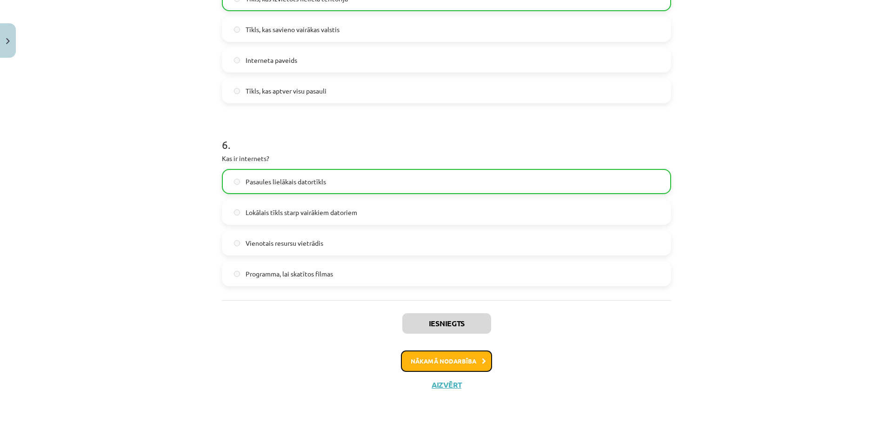
click at [466, 357] on button "Nākamā nodarbība" at bounding box center [446, 360] width 91 height 21
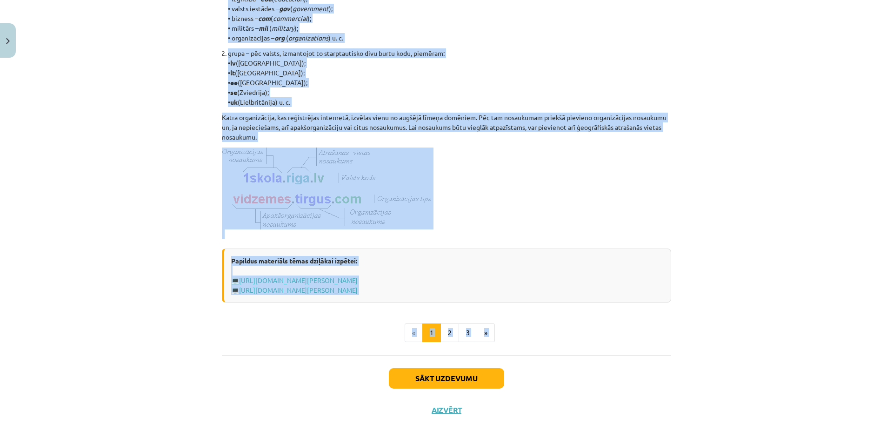
scroll to position [440, 0]
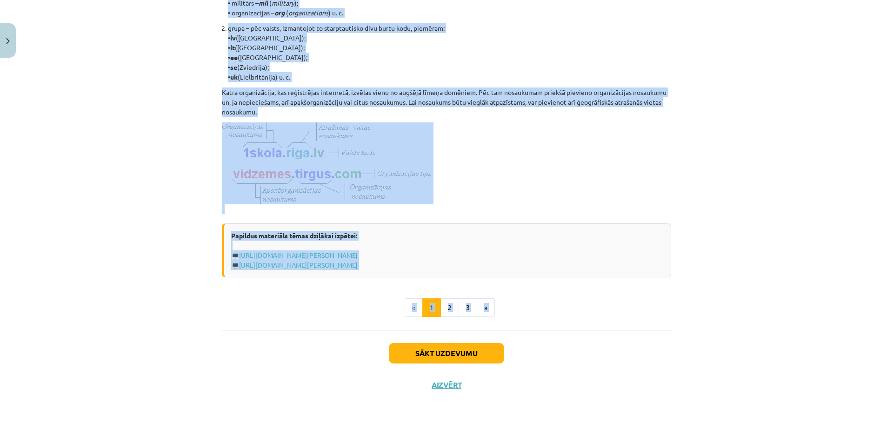
drag, startPoint x: 214, startPoint y: 153, endPoint x: 385, endPoint y: 276, distance: 210.5
click at [385, 276] on div "6 XP Saņemsi Viegls 1389 pilda Apraksts Uzdevums Palīdzība Izplatītākie interne…" at bounding box center [446, 16] width 460 height 770
click at [813, 218] on div "Mācību tēma: Datorikas - 10. klases 1. ieskaites mācību materiāls #6 5. tēma – …" at bounding box center [446, 212] width 893 height 424
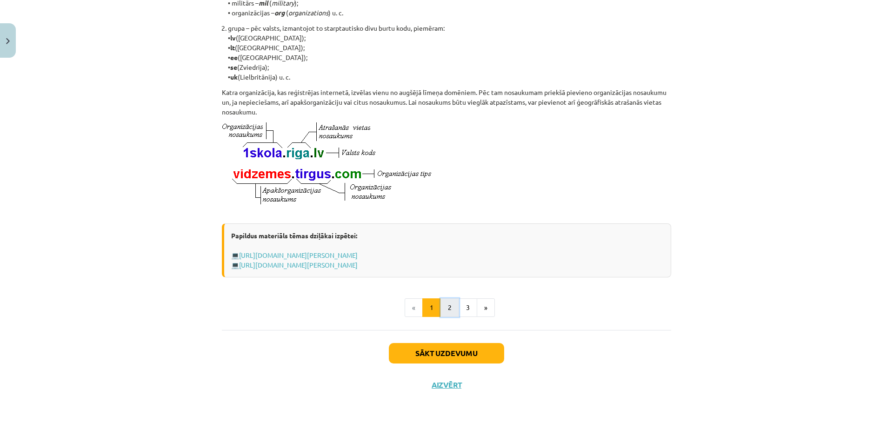
click at [441, 311] on button "2" at bounding box center [449, 307] width 19 height 19
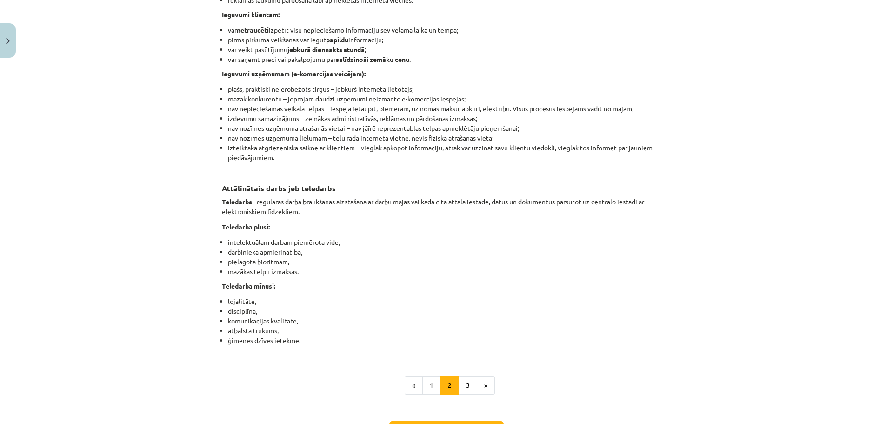
scroll to position [1425, 0]
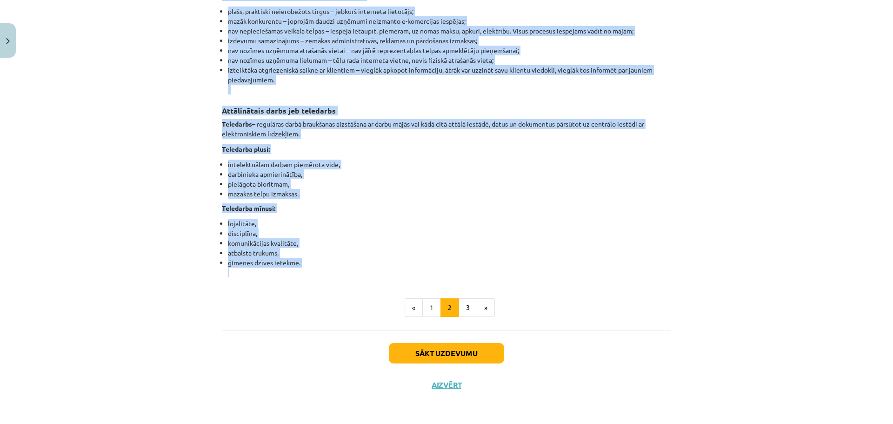
drag, startPoint x: 212, startPoint y: 13, endPoint x: 386, endPoint y: 274, distance: 314.2
click at [386, 274] on div "Mācību tēma: Datorikas - 10. klases 1. ieskaites mācību materiāls #6 5. tēma – …" at bounding box center [446, 212] width 893 height 424
drag, startPoint x: 830, startPoint y: 162, endPoint x: 783, endPoint y: 162, distance: 46.5
click at [830, 162] on div "Mācību tēma: Datorikas - 10. klases 1. ieskaites mācību materiāls #6 5. tēma – …" at bounding box center [446, 212] width 893 height 424
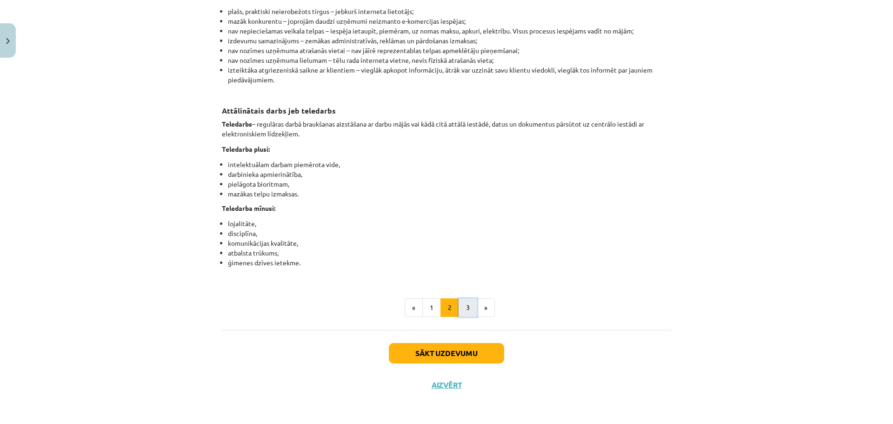
click at [459, 311] on button "3" at bounding box center [468, 307] width 19 height 19
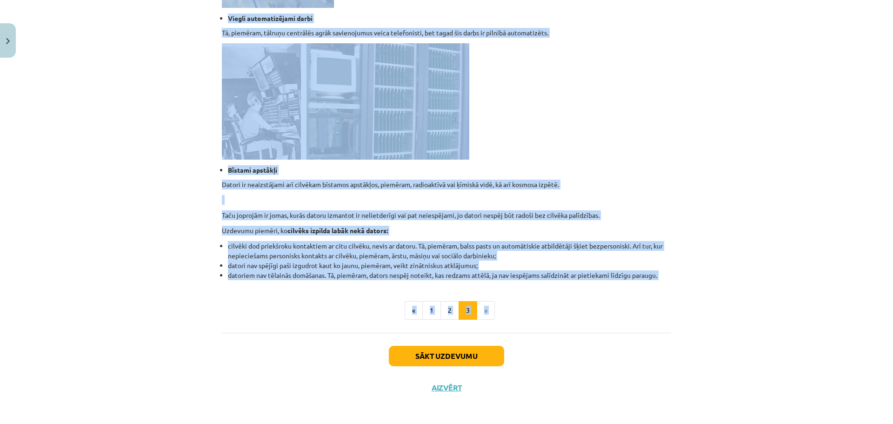
scroll to position [821, 0]
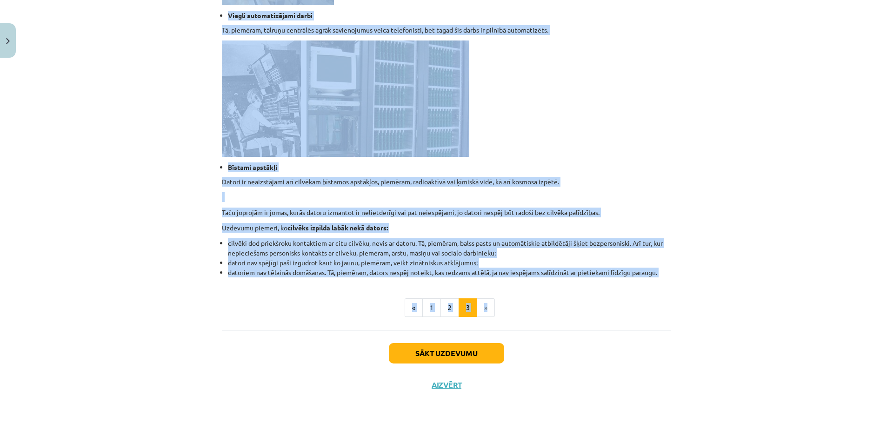
drag, startPoint x: 193, startPoint y: 153, endPoint x: 665, endPoint y: 278, distance: 488.1
click at [665, 278] on div "Mācību tēma: Datorikas - 10. klases 1. ieskaites mācību materiāls #6 5. tēma – …" at bounding box center [446, 212] width 893 height 424
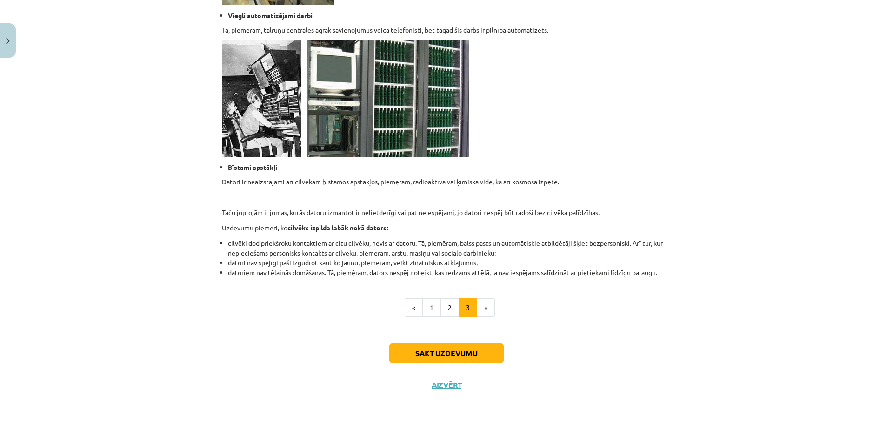
click at [657, 276] on li "datoriem nav tēlainās domāšanas. Tā, piemēram, dators nespēj noteikt, kas redza…" at bounding box center [449, 272] width 443 height 10
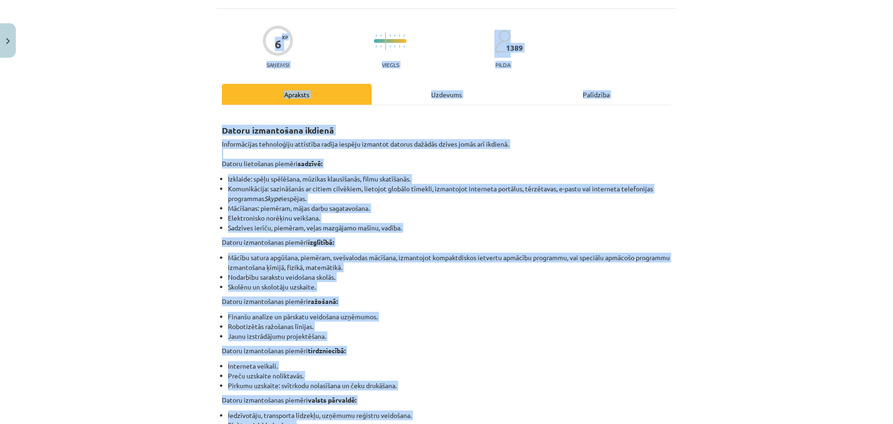
scroll to position [47, 0]
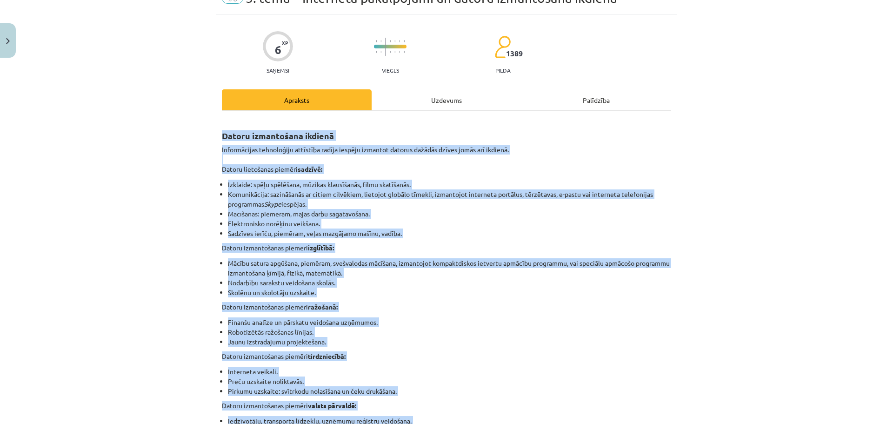
drag, startPoint x: 657, startPoint y: 276, endPoint x: 230, endPoint y: 136, distance: 449.6
click at [727, 122] on div "Mācību tēma: Datorikas - 10. klases 1. ieskaites mācību materiāls #6 5. tēma – …" at bounding box center [446, 212] width 893 height 424
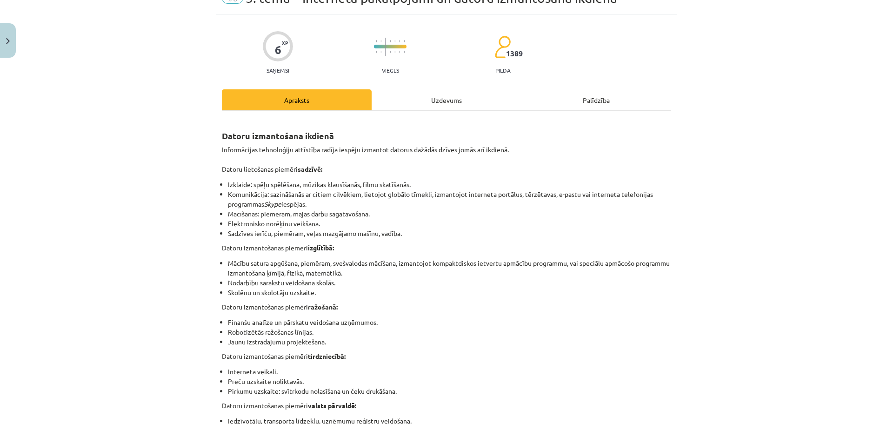
click at [467, 103] on div "Uzdevums" at bounding box center [447, 99] width 150 height 21
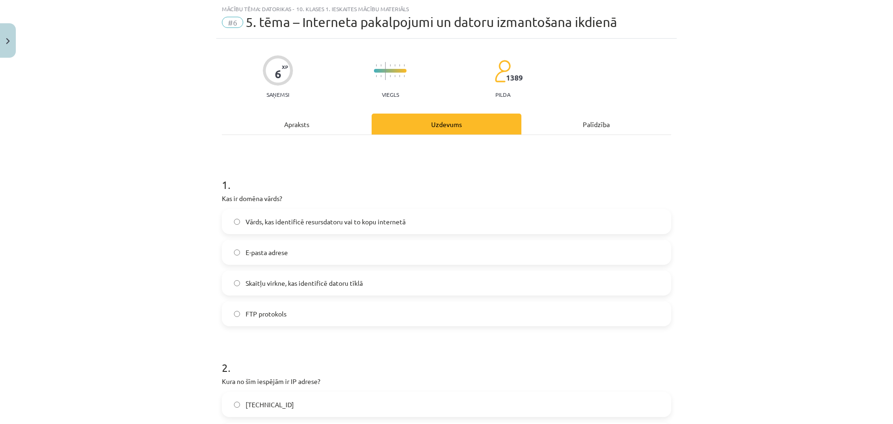
click at [368, 221] on span "Vārds, kas identificē resursdatoru vai to kopu internetā" at bounding box center [326, 222] width 160 height 10
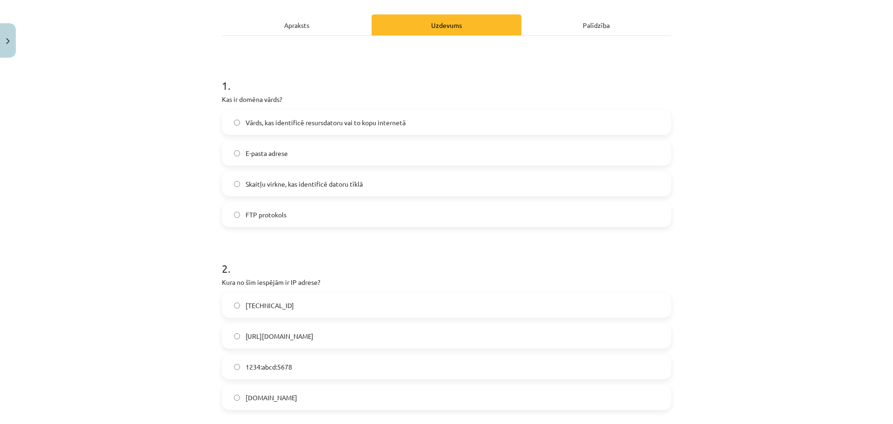
scroll to position [209, 0]
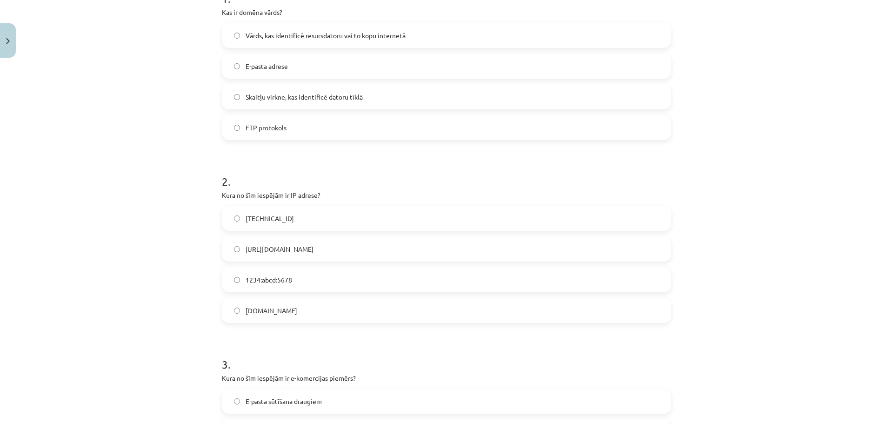
click at [349, 218] on label "[TECHNICAL_ID]" at bounding box center [446, 217] width 447 height 23
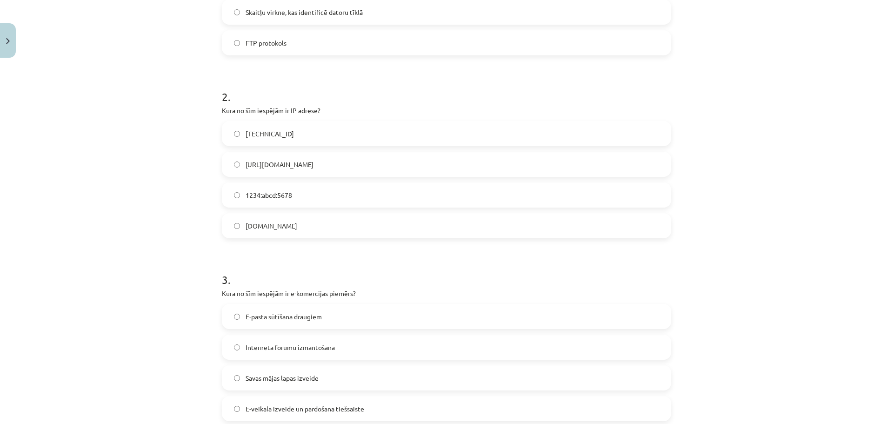
scroll to position [395, 0]
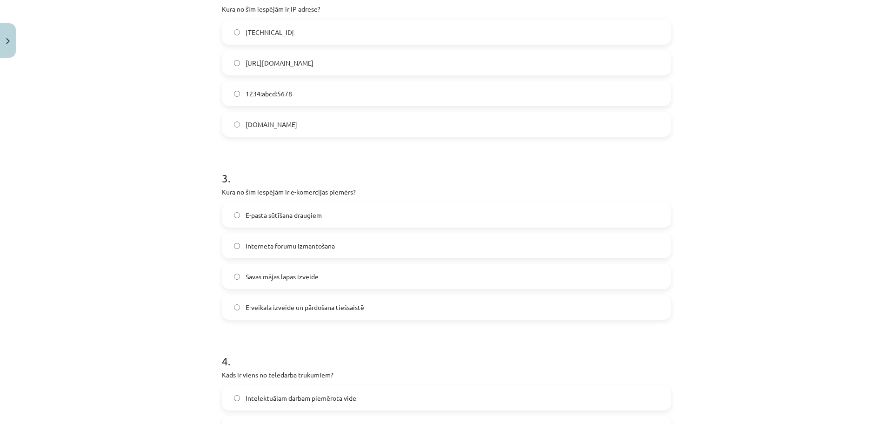
click at [299, 212] on span "E-pasta sūtīšana draugiem" at bounding box center [284, 215] width 76 height 10
click at [332, 253] on label "Interneta forumu izmantošana" at bounding box center [446, 245] width 447 height 23
click at [337, 269] on label "Savas mājas lapas izveide" at bounding box center [446, 276] width 447 height 23
click at [345, 312] on label "E-veikala izveide un pārdošana tiešsaistē" at bounding box center [446, 306] width 447 height 23
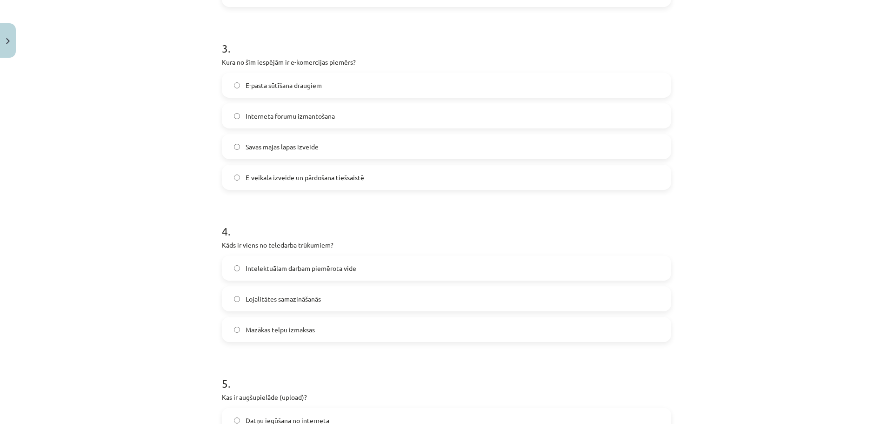
scroll to position [535, 0]
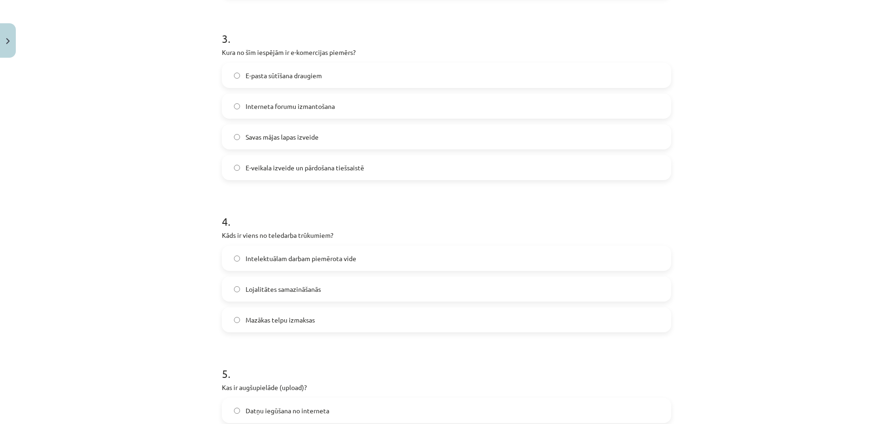
click at [853, 153] on div "Mācību tēma: Datorikas - 10. klases 1. ieskaites mācību materiāls #6 5. tēma – …" at bounding box center [446, 212] width 893 height 424
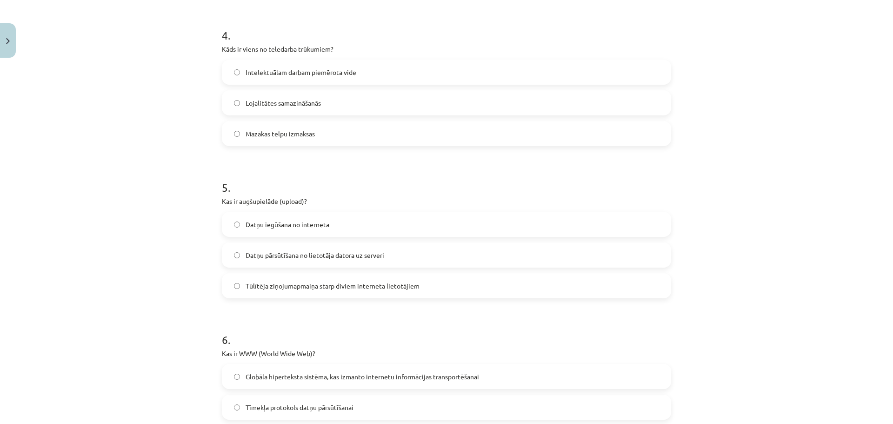
scroll to position [628, 0]
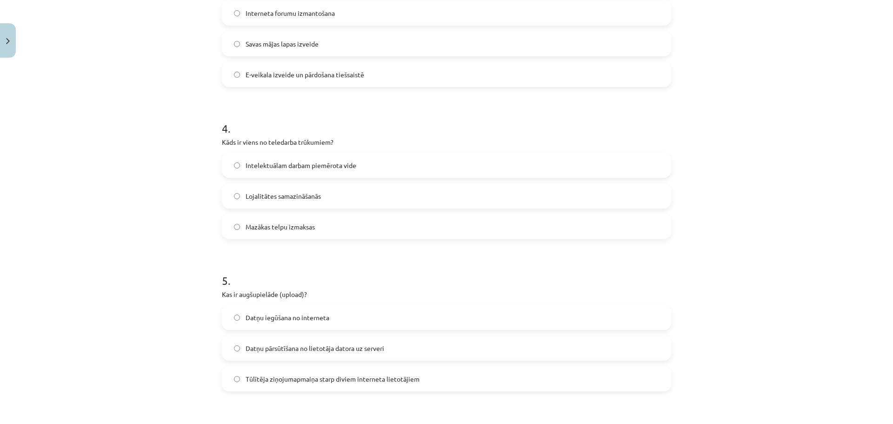
click at [838, 243] on div "Mācību tēma: Datorikas - 10. klases 1. ieskaites mācību materiāls #6 5. tēma – …" at bounding box center [446, 212] width 893 height 424
click at [294, 174] on label "Intelektuālam darbam piemērota vide" at bounding box center [446, 164] width 447 height 23
click at [34, 252] on div "Mācību tēma: Datorikas - 10. klases 1. ieskaites mācību materiāls #6 5. tēma – …" at bounding box center [446, 212] width 893 height 424
click at [305, 192] on span "Lojalitātes samazināšanās" at bounding box center [283, 196] width 75 height 10
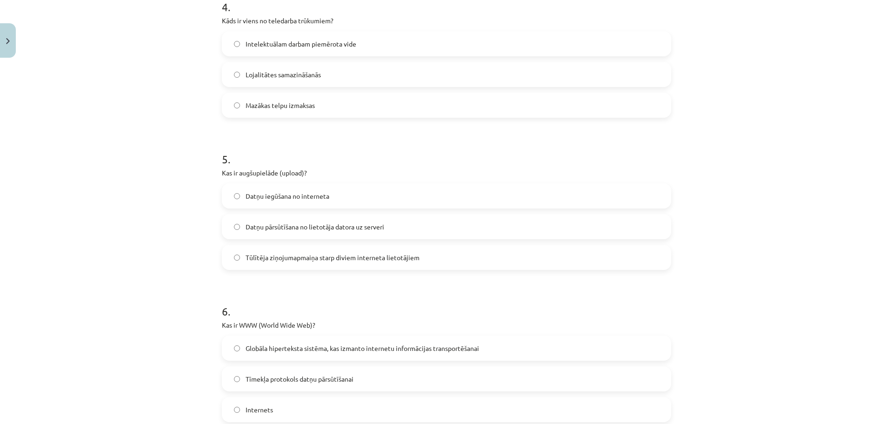
scroll to position [767, 0]
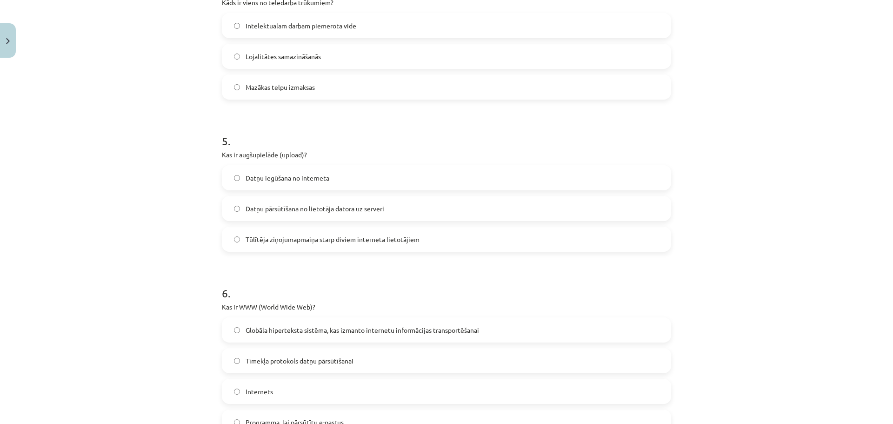
click at [274, 215] on label "Datņu pārsūtīšana no lietotāja datora uz serveri" at bounding box center [446, 208] width 447 height 23
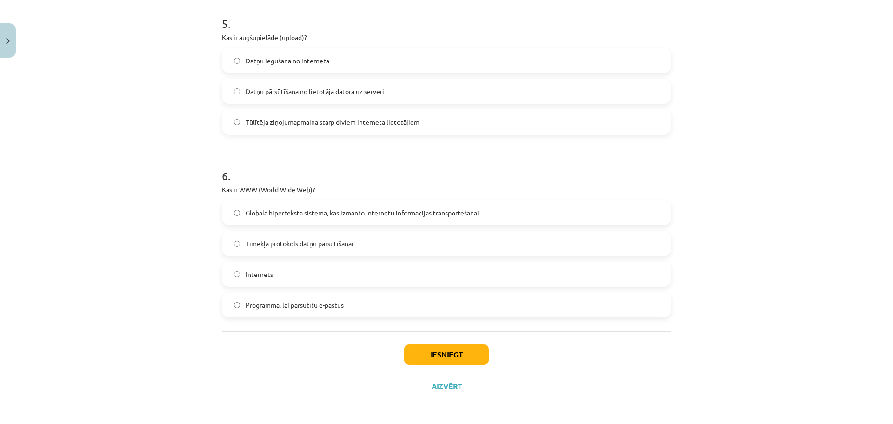
scroll to position [886, 0]
click at [283, 213] on span "Globāla hiperteksta sistēma, kas izmanto internetu informācijas transportēšanai" at bounding box center [362, 211] width 233 height 10
click at [777, 245] on div "Mācību tēma: Datorikas - 10. klases 1. ieskaites mācību materiāls #6 5. tēma – …" at bounding box center [446, 212] width 893 height 424
drag, startPoint x: 307, startPoint y: 188, endPoint x: 259, endPoint y: 189, distance: 48.4
click at [259, 189] on p "Kas ir WWW (World Wide Web)?" at bounding box center [446, 188] width 449 height 10
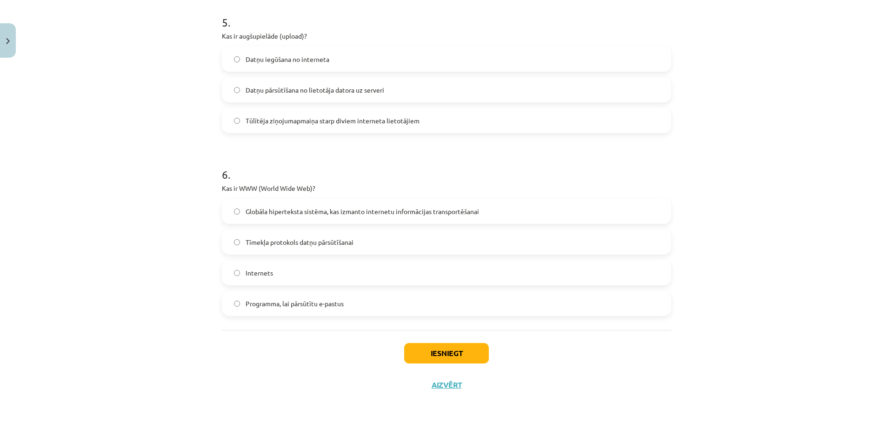
click at [298, 217] on label "Globāla hiperteksta sistēma, kas izmanto internetu informācijas transportēšanai" at bounding box center [446, 211] width 447 height 23
click at [476, 353] on button "Iesniegt" at bounding box center [446, 353] width 85 height 20
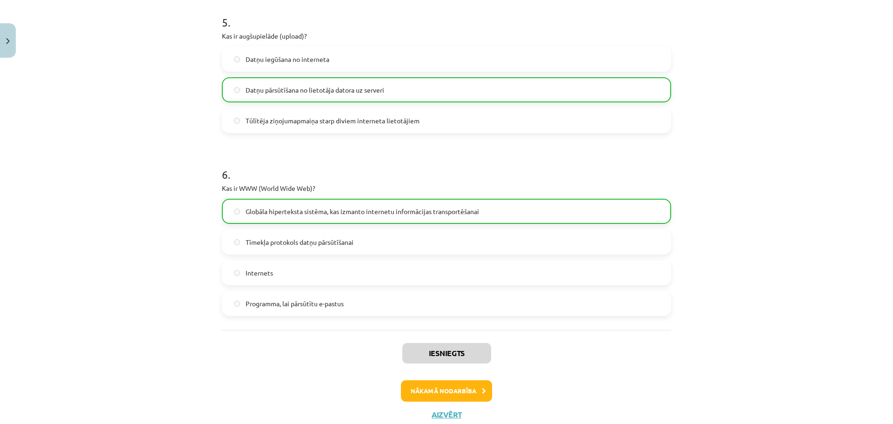
scroll to position [916, 0]
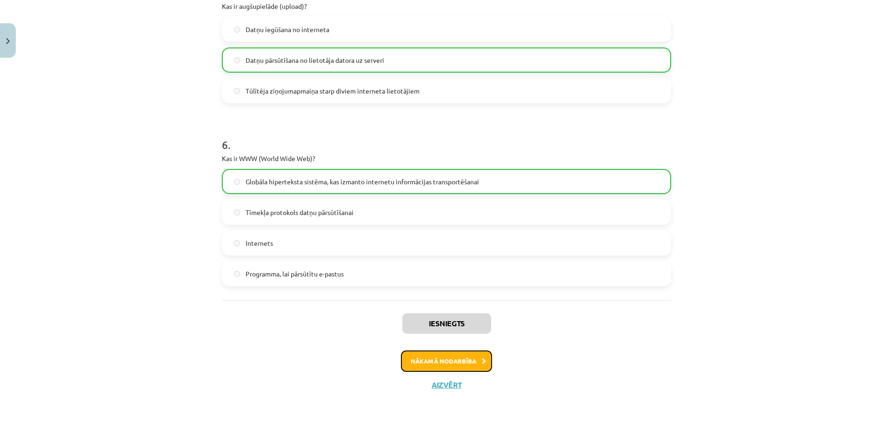
click at [471, 352] on button "Nākamā nodarbība" at bounding box center [446, 360] width 91 height 21
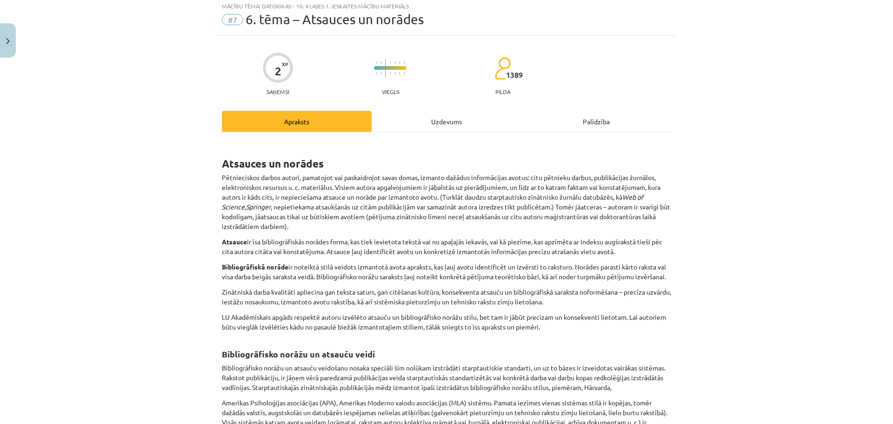
scroll to position [23, 0]
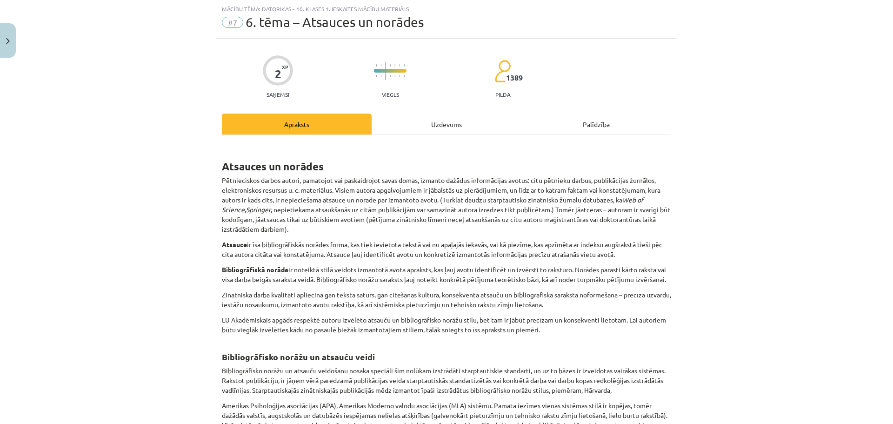
click at [446, 121] on div "Uzdevums" at bounding box center [447, 123] width 150 height 21
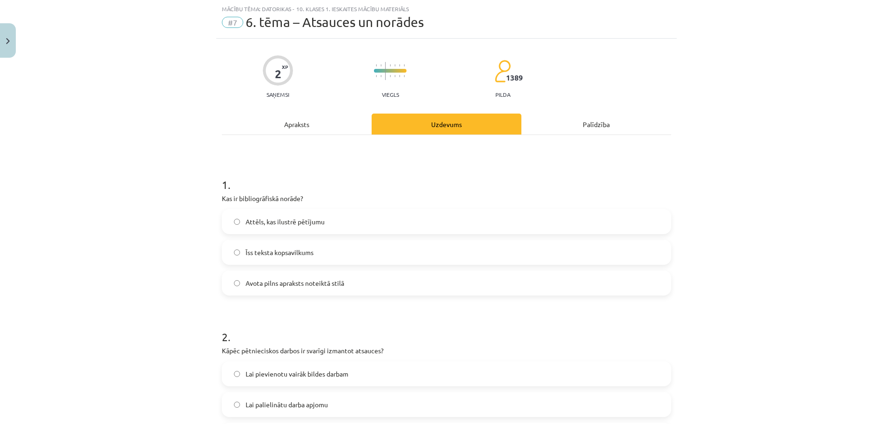
click at [300, 117] on div "Apraksts" at bounding box center [297, 123] width 150 height 21
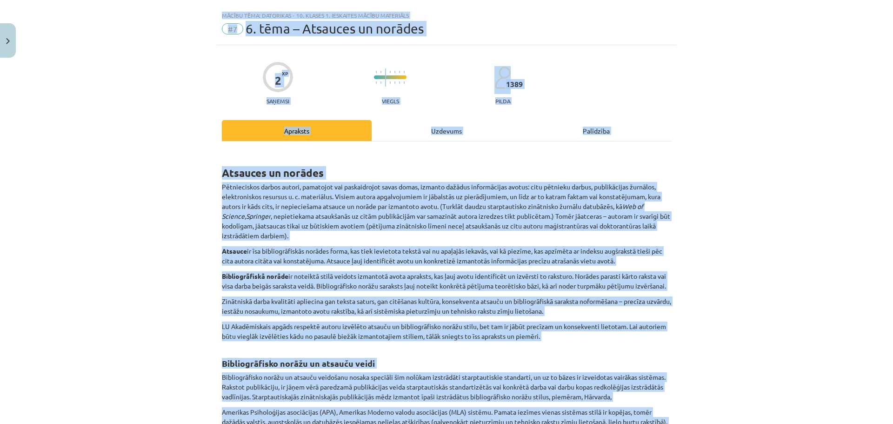
scroll to position [0, 0]
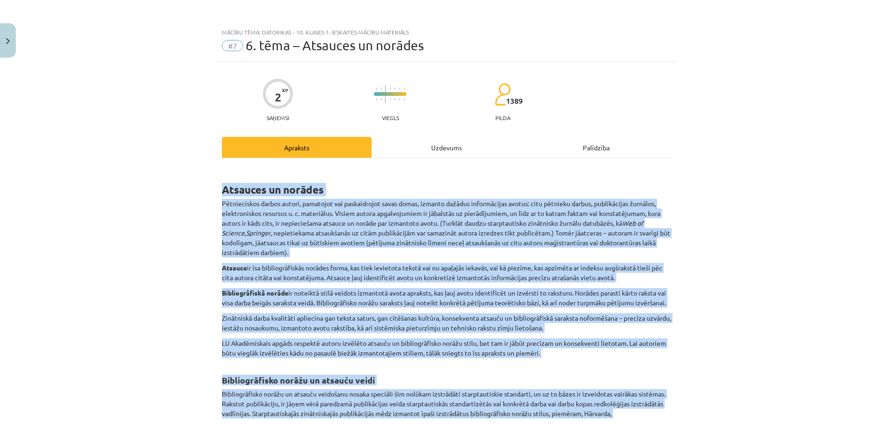
drag, startPoint x: 619, startPoint y: 215, endPoint x: 204, endPoint y: 188, distance: 415.7
click at [204, 188] on div "Mācību tēma: Datorikas - 10. klases 1. ieskaites mācību materiāls #7 6. tēma – …" at bounding box center [446, 212] width 893 height 424
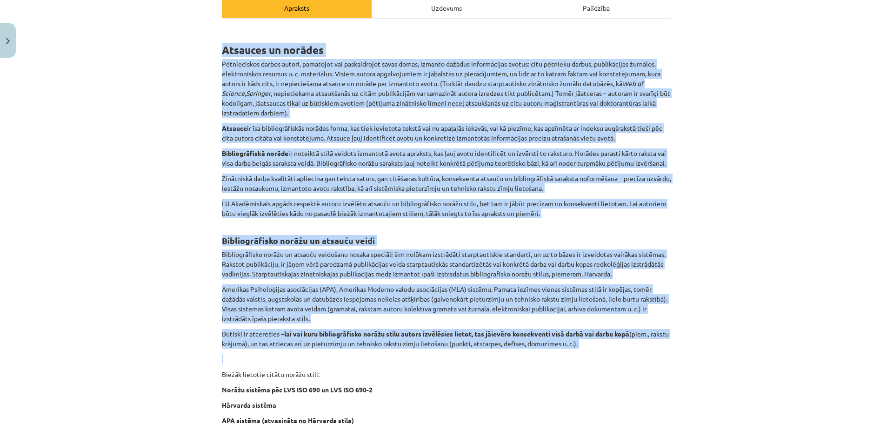
scroll to position [289, 0]
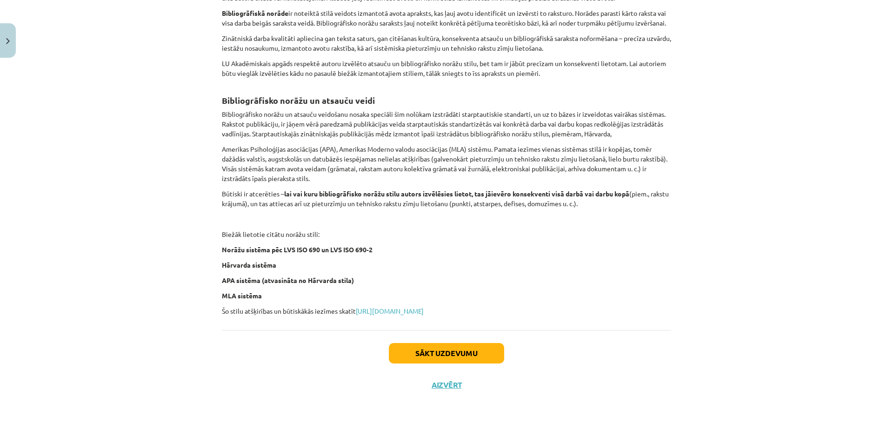
drag, startPoint x: 837, startPoint y: 249, endPoint x: 831, endPoint y: 248, distance: 6.1
click at [837, 249] on div "Mācību tēma: Datorikas - 10. klases 1. ieskaites mācību materiāls #7 6. tēma – …" at bounding box center [446, 212] width 893 height 424
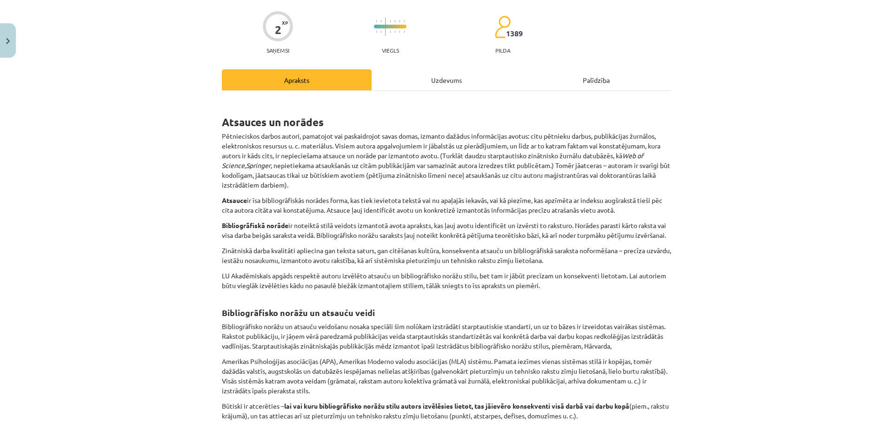
scroll to position [0, 0]
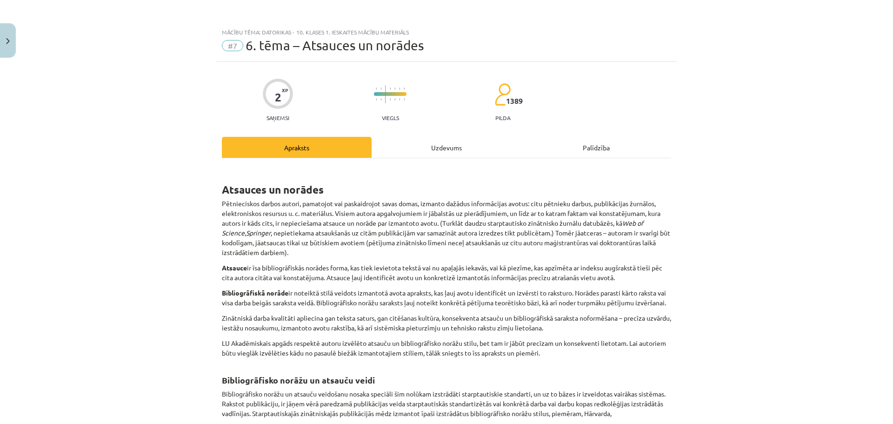
click at [435, 135] on div "2 XP Saņemsi Viegls 1389 pilda Apraksts Uzdevums Palīdzība Atsauces un norādes …" at bounding box center [446, 371] width 460 height 618
click at [435, 141] on div "Uzdevums" at bounding box center [447, 147] width 150 height 21
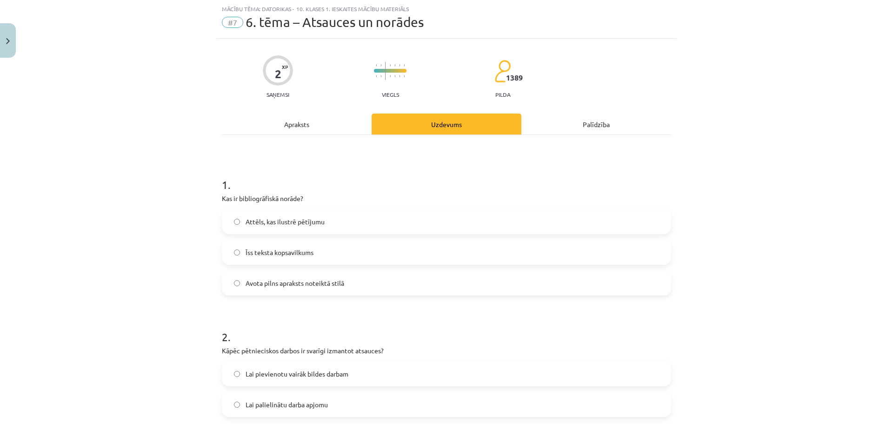
click at [310, 125] on div "Apraksts" at bounding box center [297, 123] width 150 height 21
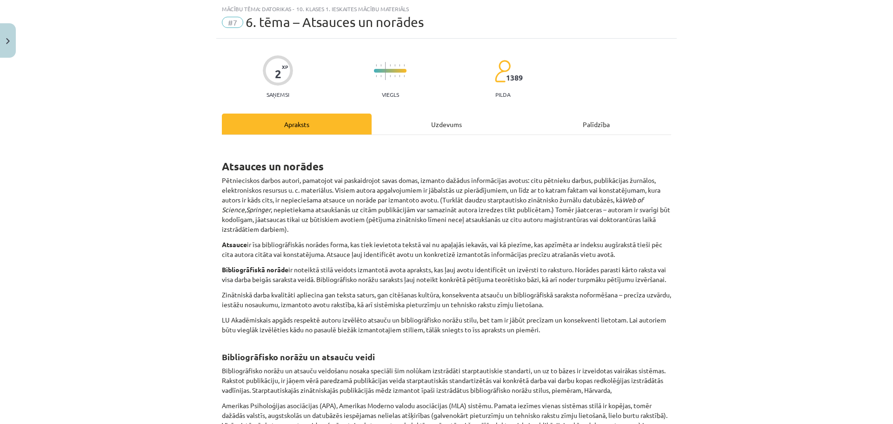
click at [455, 122] on div "Uzdevums" at bounding box center [447, 123] width 150 height 21
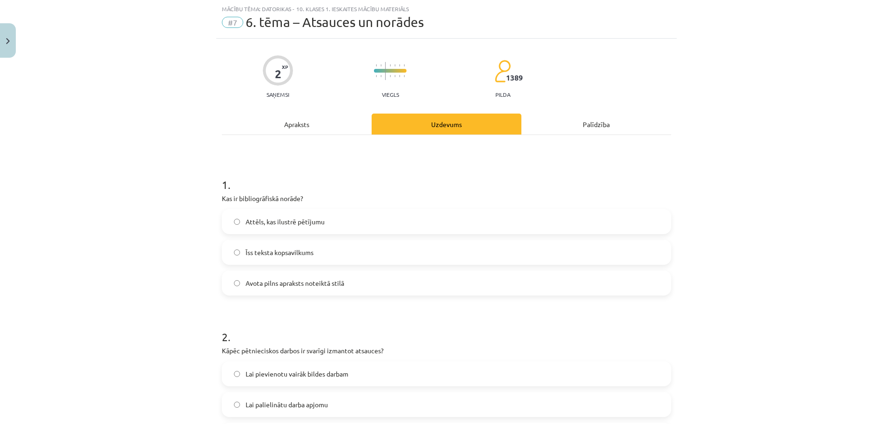
click at [291, 274] on label "Avota pilns apraksts noteiktā stilā" at bounding box center [446, 282] width 447 height 23
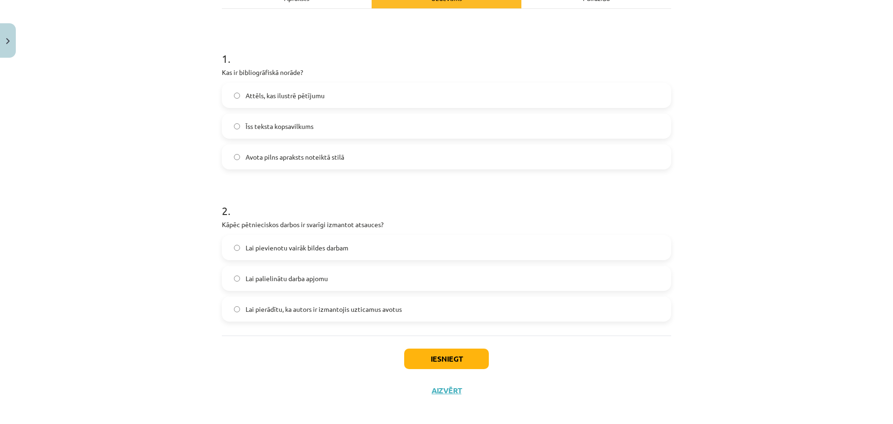
scroll to position [155, 0]
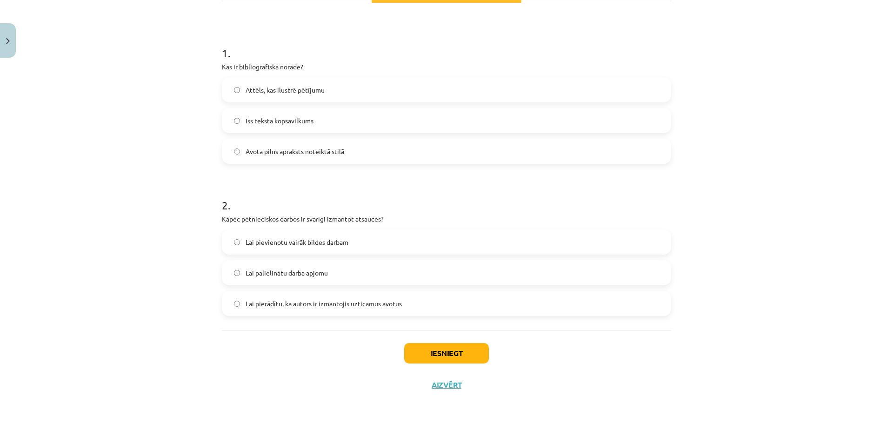
click at [323, 282] on label "Lai palielinātu darba apjomu" at bounding box center [446, 272] width 447 height 23
click at [264, 309] on label "Lai pierādītu, ka autors ir izmantojis uzticamus avotus" at bounding box center [446, 303] width 447 height 23
click at [449, 352] on button "Iesniegt" at bounding box center [446, 353] width 85 height 20
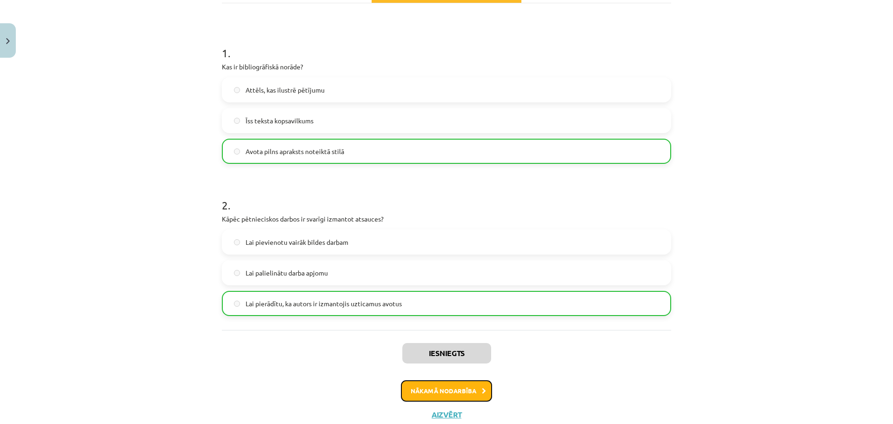
click at [459, 398] on button "Nākamā nodarbība" at bounding box center [446, 390] width 91 height 21
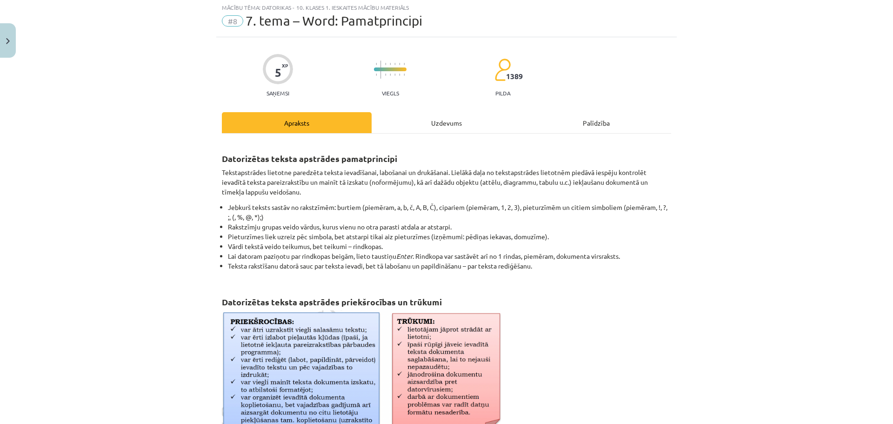
scroll to position [23, 0]
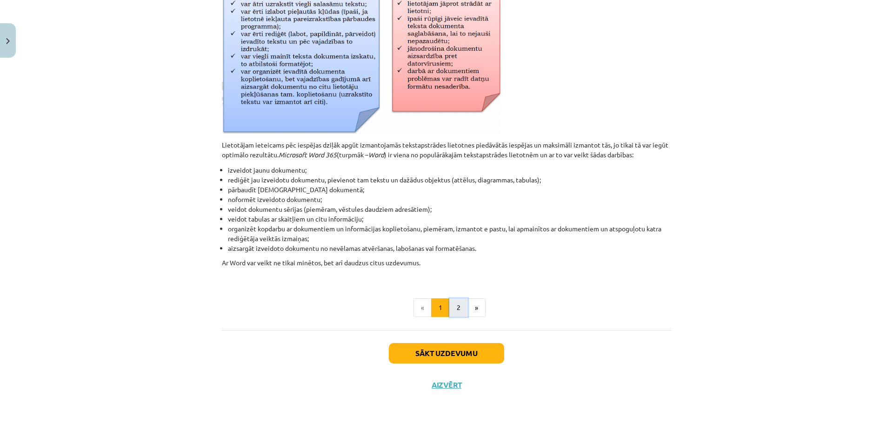
click at [454, 299] on button "2" at bounding box center [458, 307] width 19 height 19
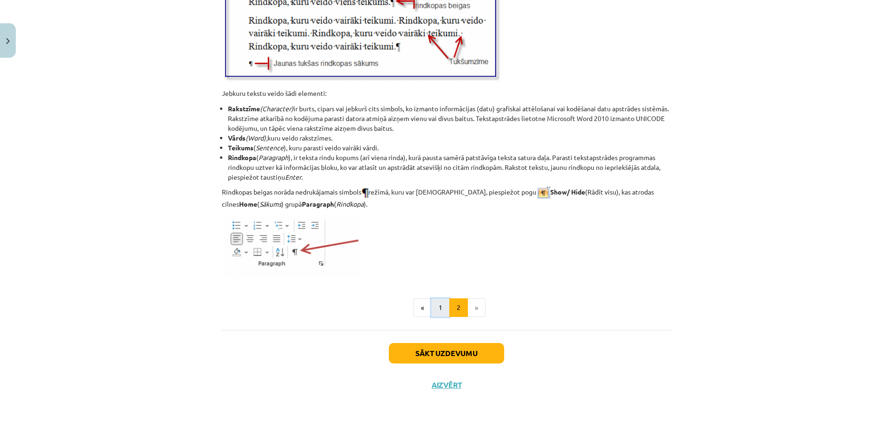
click at [432, 306] on button "1" at bounding box center [440, 307] width 19 height 19
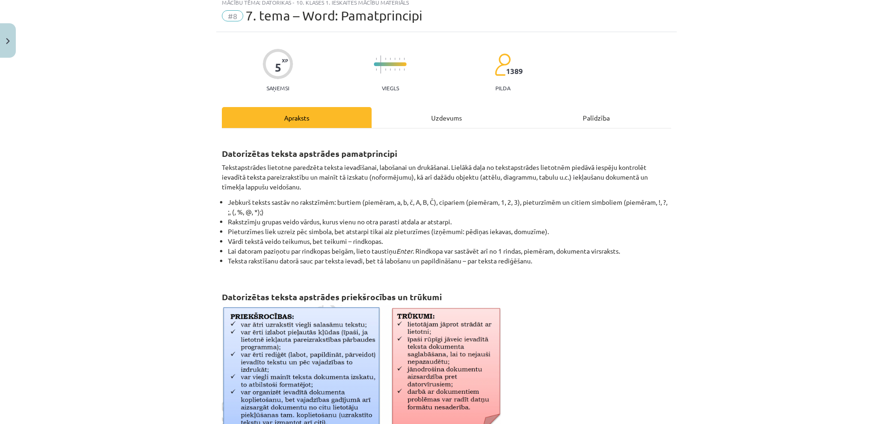
scroll to position [0, 0]
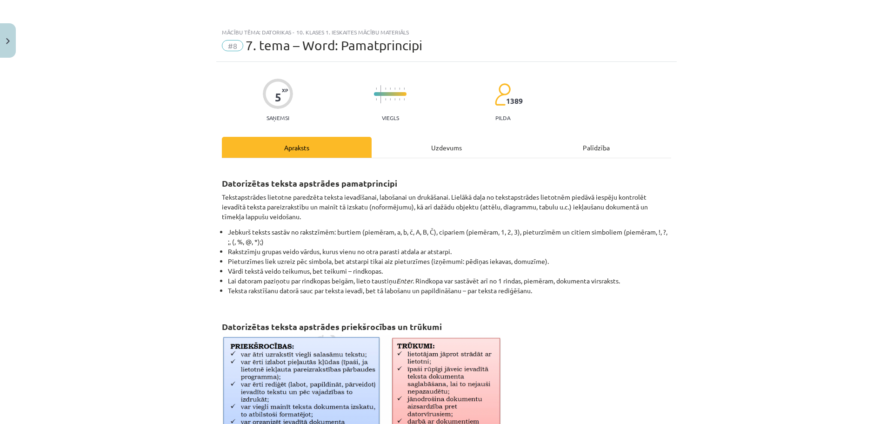
click at [448, 136] on div "5 XP Saņemsi Viegls 1389 pilda Apraksts Uzdevums Palīdzība Datorizētas teksta a…" at bounding box center [446, 406] width 460 height 689
click at [447, 137] on div "Uzdevums" at bounding box center [447, 147] width 150 height 21
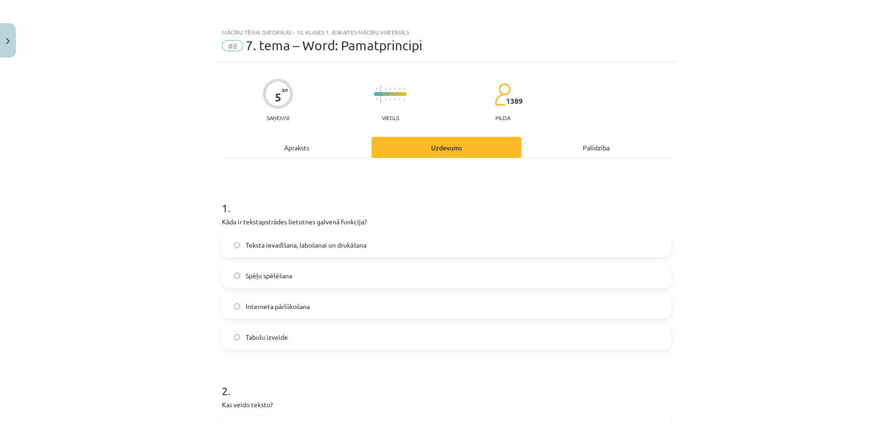
scroll to position [23, 0]
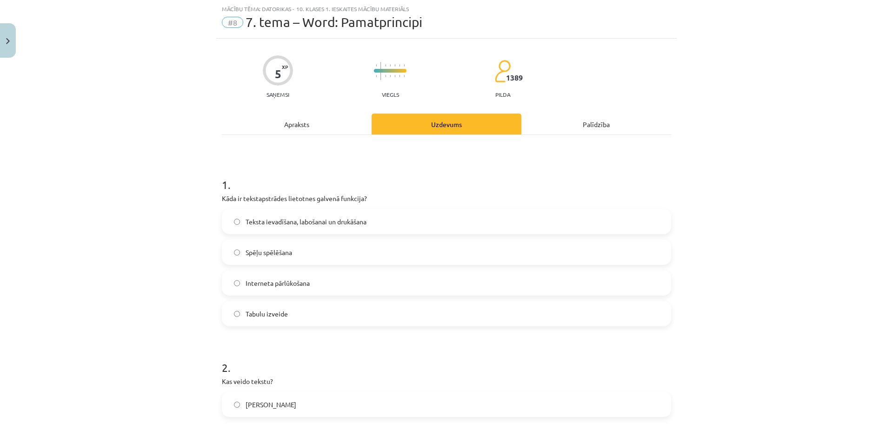
click at [327, 127] on div "Apraksts" at bounding box center [297, 123] width 150 height 21
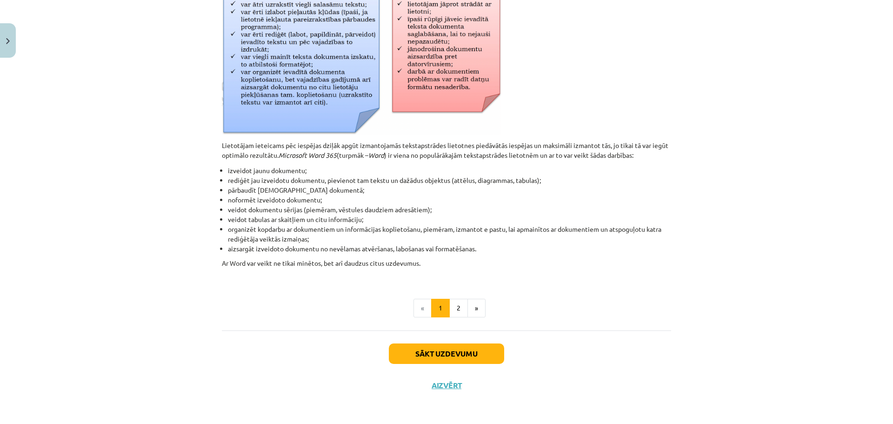
scroll to position [350, 0]
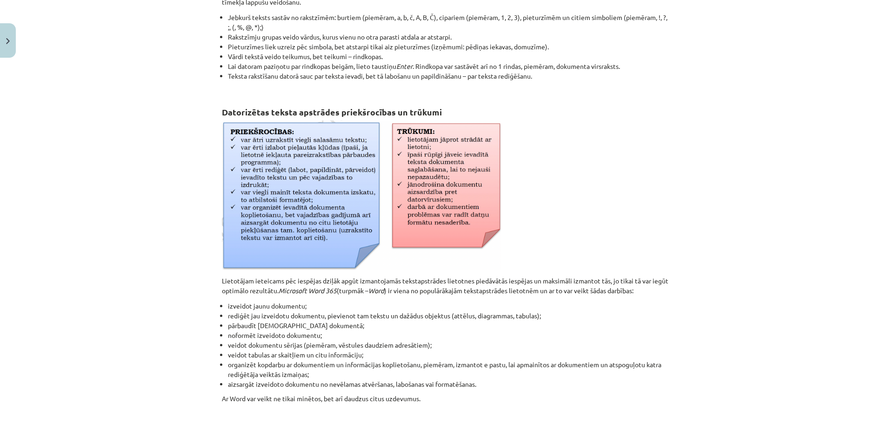
scroll to position [211, 0]
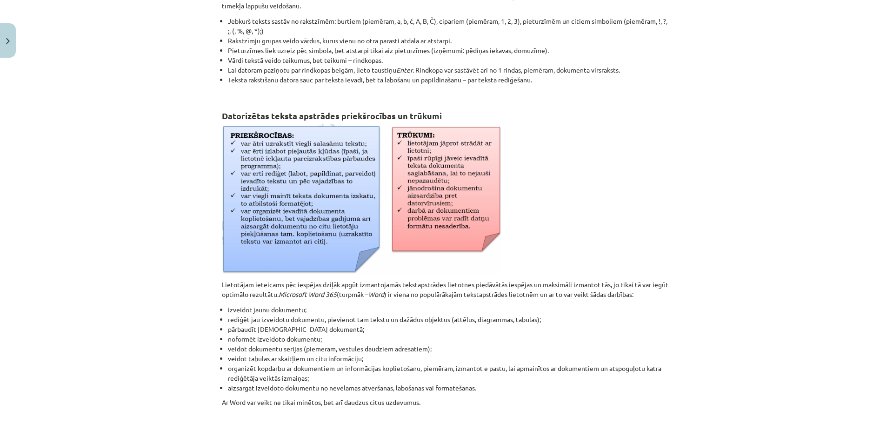
click at [603, 142] on p at bounding box center [446, 199] width 449 height 150
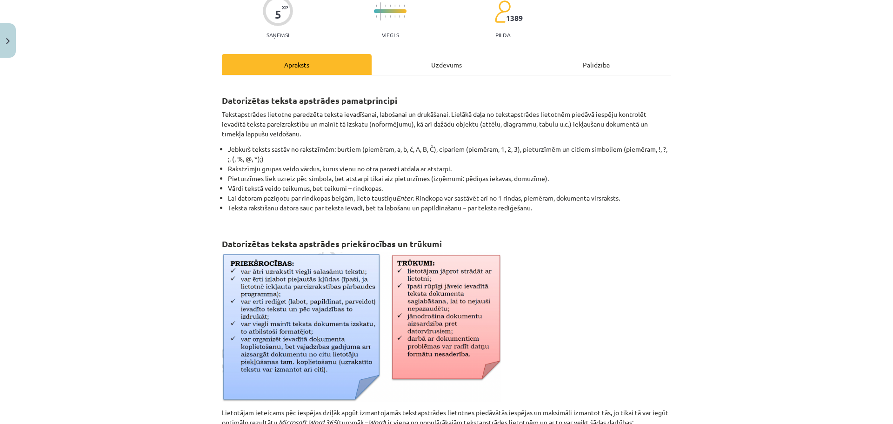
scroll to position [0, 0]
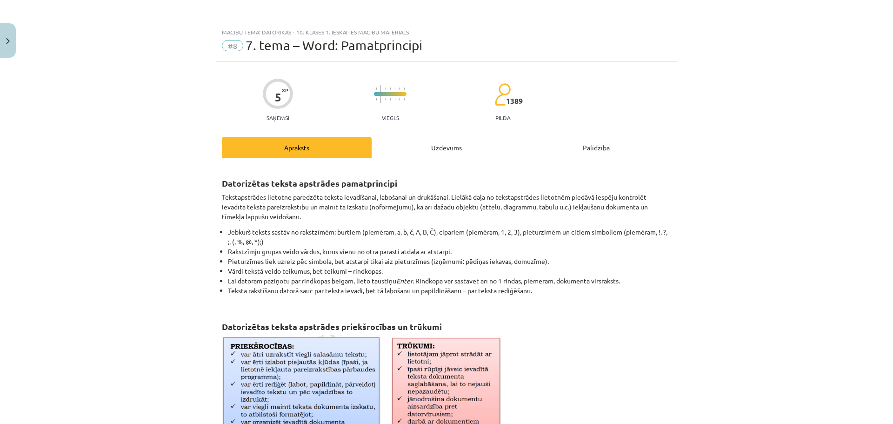
drag, startPoint x: 464, startPoint y: 259, endPoint x: 214, endPoint y: 182, distance: 261.1
click at [216, 184] on div "5 XP Saņemsi Viegls 1389 pilda Apraksts Uzdevums Palīdzība Datorizētas teksta a…" at bounding box center [446, 406] width 460 height 689
copy div "Loremipsumd sitame consectet adipiscingeli Seddoeiusmodte incididu utlaboree do…"
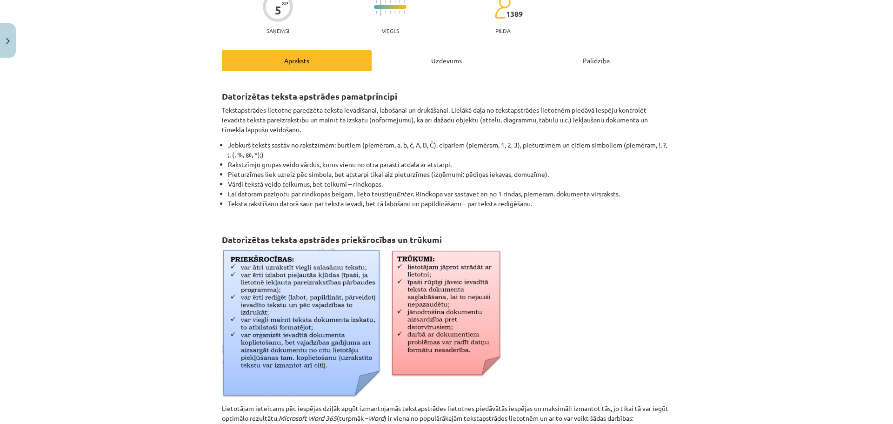
scroll to position [140, 0]
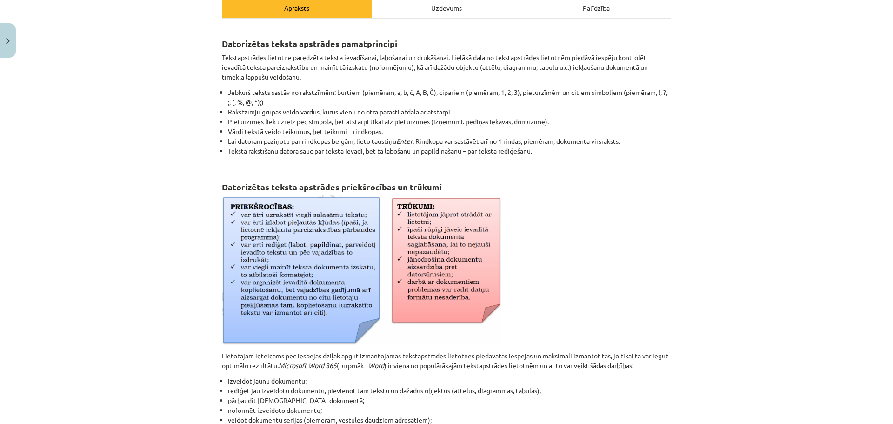
drag, startPoint x: 825, startPoint y: 259, endPoint x: 791, endPoint y: 263, distance: 34.1
click at [825, 259] on div "Mācību tēma: Datorikas - 10. klases 1. ieskaites mācību materiāls #8 7. tema – …" at bounding box center [446, 212] width 893 height 424
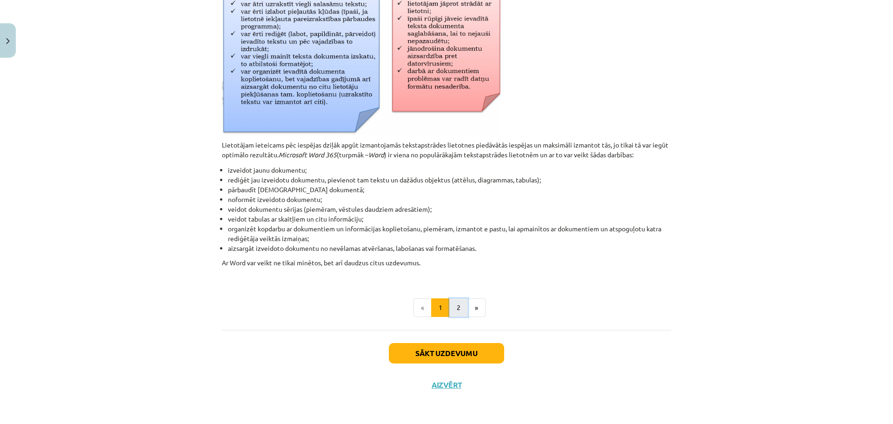
click at [449, 311] on button "2" at bounding box center [458, 307] width 19 height 19
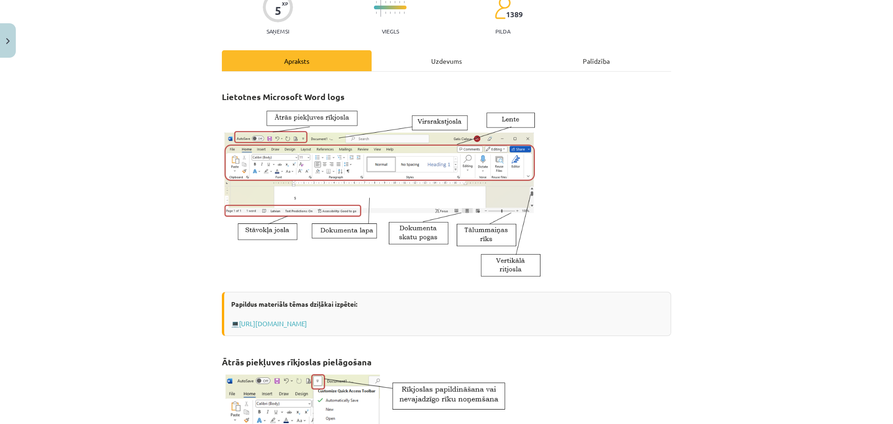
scroll to position [0, 0]
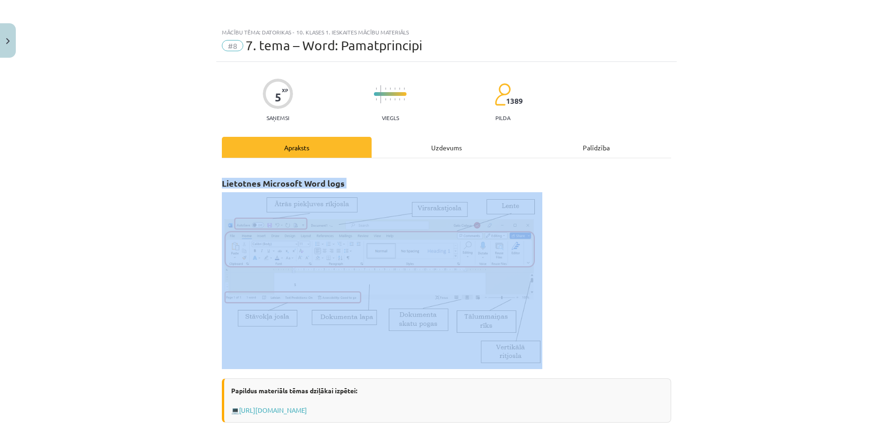
drag, startPoint x: 268, startPoint y: 228, endPoint x: 410, endPoint y: 323, distance: 171.0
click at [410, 323] on div "Mācību tēma: Datorikas - 10. klases 1. ieskaites mācību materiāls #8 7. tema – …" at bounding box center [446, 212] width 893 height 424
click at [696, 281] on div "Mācību tēma: Datorikas - 10. klases 1. ieskaites mācību materiāls #8 7. tema – …" at bounding box center [446, 212] width 893 height 424
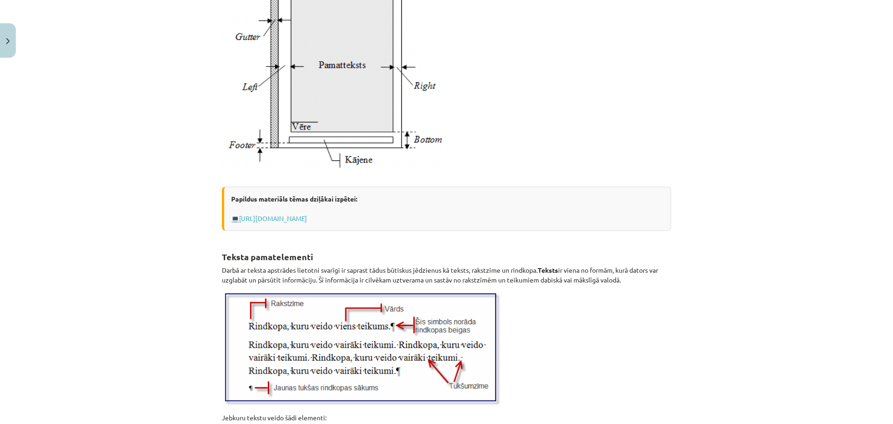
scroll to position [1116, 0]
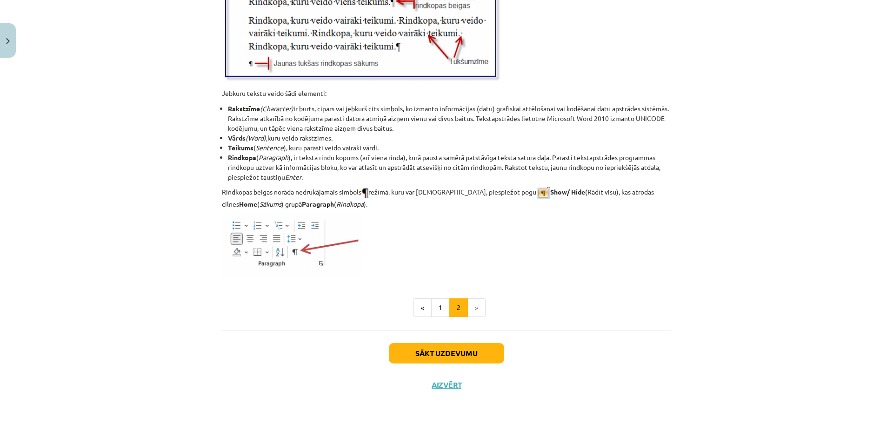
drag, startPoint x: 200, startPoint y: 50, endPoint x: 387, endPoint y: 206, distance: 243.4
click at [387, 206] on div "Mācību tēma: Datorikas - 10. klases 1. ieskaites mācību materiāls #8 7. tema – …" at bounding box center [446, 212] width 893 height 424
copy div "Loremips dolorsitame consecte ad elitsedd Eiusmodte incidi ut laboreetd magnaal…"
click at [842, 100] on div "Mācību tēma: Datorikas - 10. klases 1. ieskaites mācību materiāls #8 7. tema – …" at bounding box center [446, 212] width 893 height 424
click at [446, 353] on button "Sākt uzdevumu" at bounding box center [446, 353] width 115 height 20
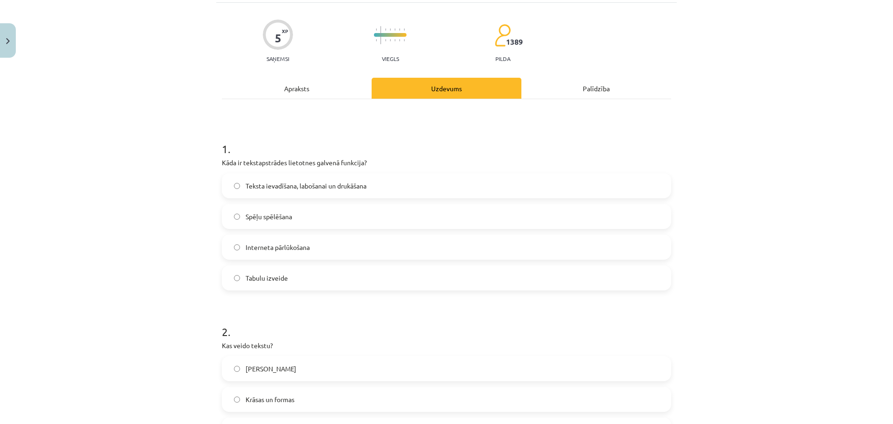
scroll to position [23, 0]
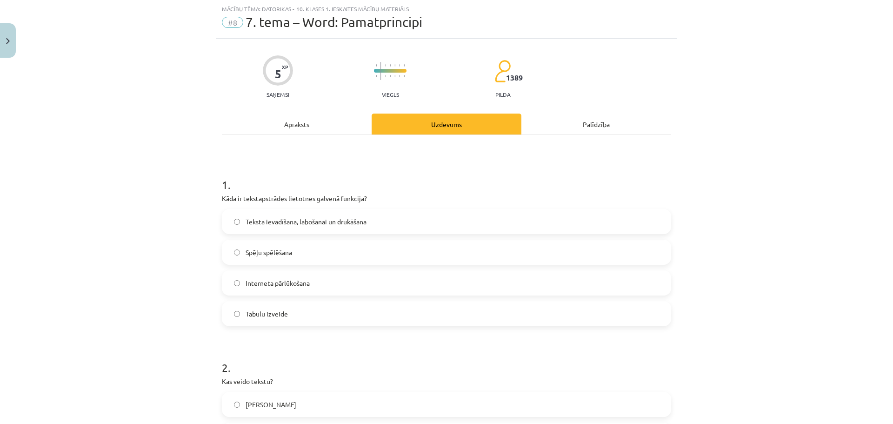
click at [319, 215] on label "Teksta ievadīšana, labošanai un drukāšana" at bounding box center [446, 221] width 447 height 23
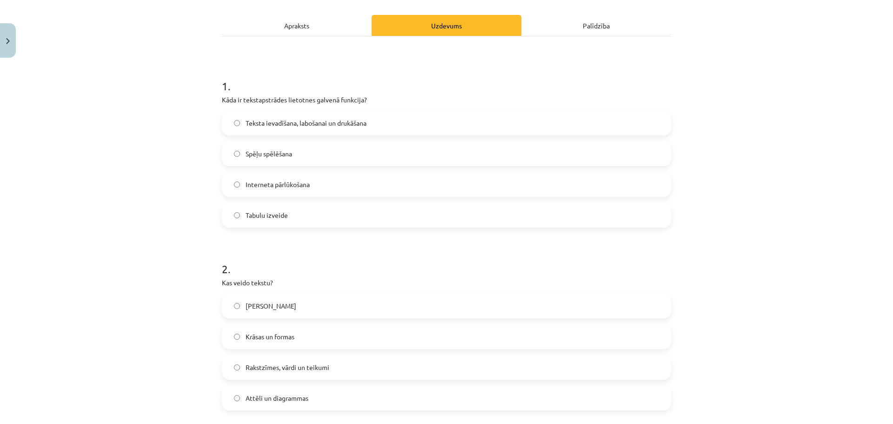
scroll to position [209, 0]
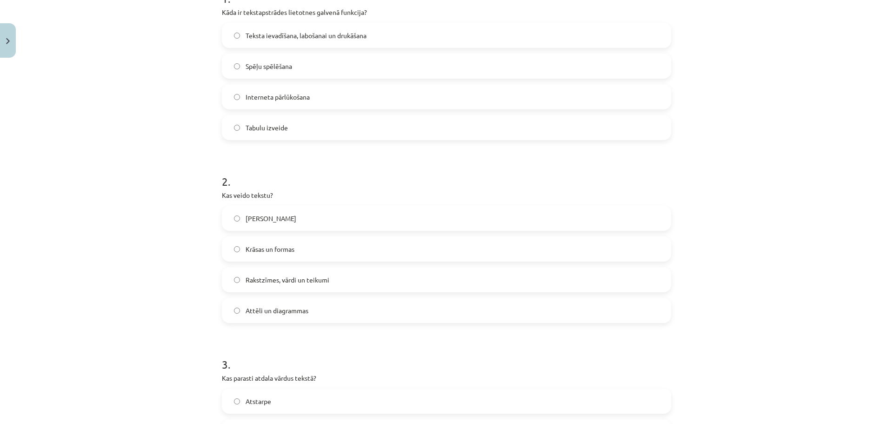
click at [319, 278] on span "Rakstzīmes, vārdi un teikumi" at bounding box center [288, 280] width 84 height 10
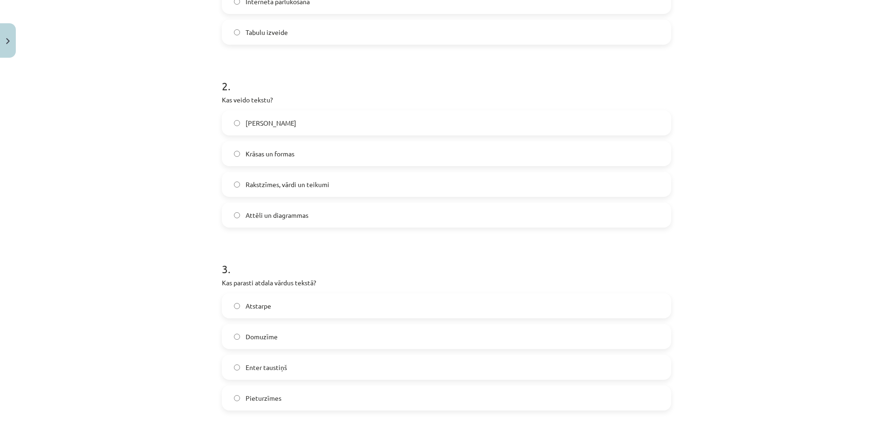
scroll to position [349, 0]
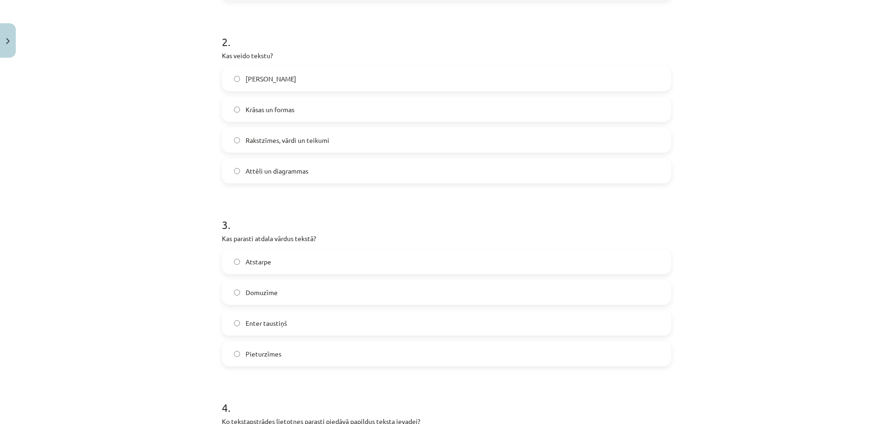
click at [246, 260] on span "Atstarpe" at bounding box center [259, 262] width 26 height 10
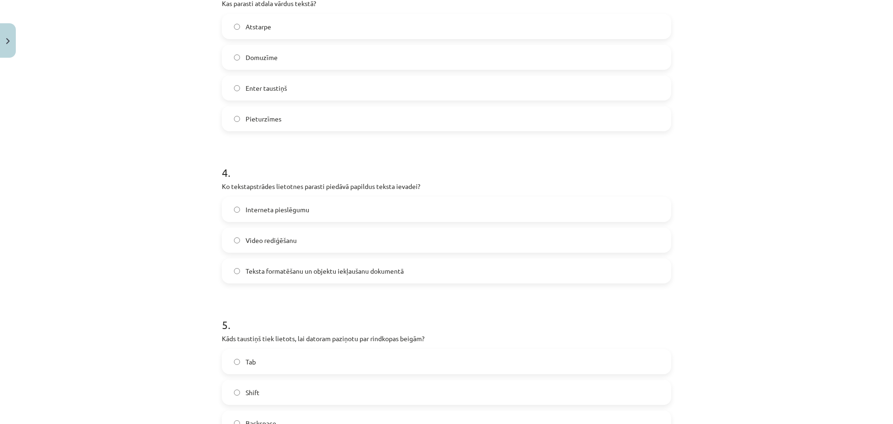
scroll to position [628, 0]
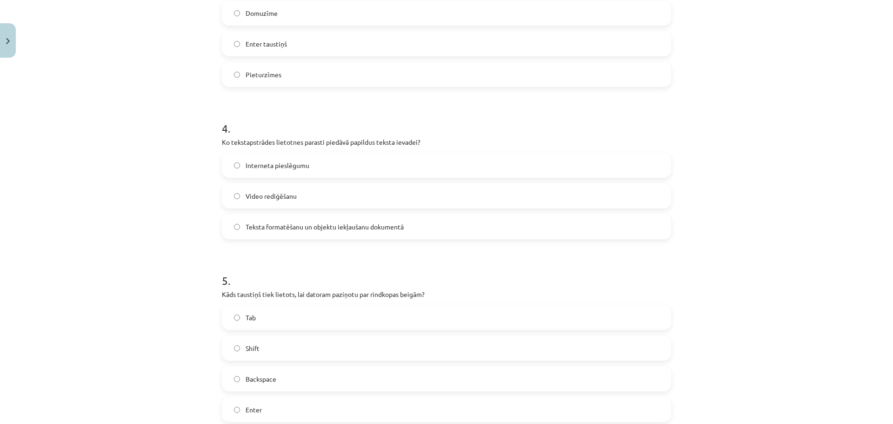
click at [305, 220] on label "Teksta formatēšanu un objektu iekļaušanu dokumentā" at bounding box center [446, 226] width 447 height 23
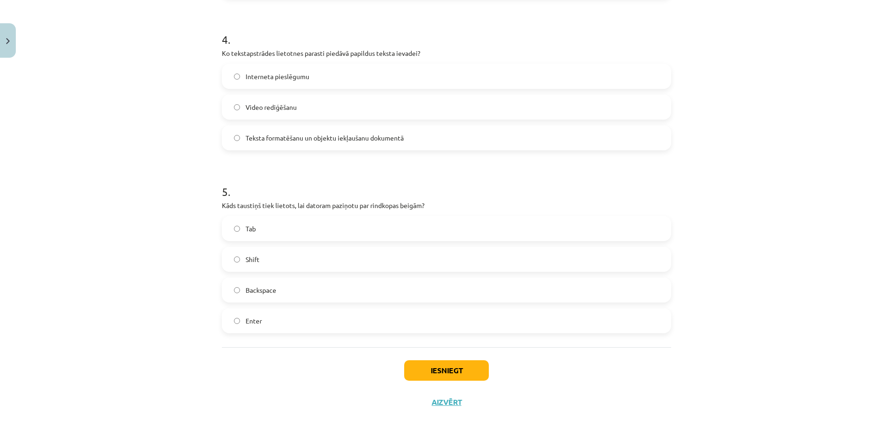
scroll to position [734, 0]
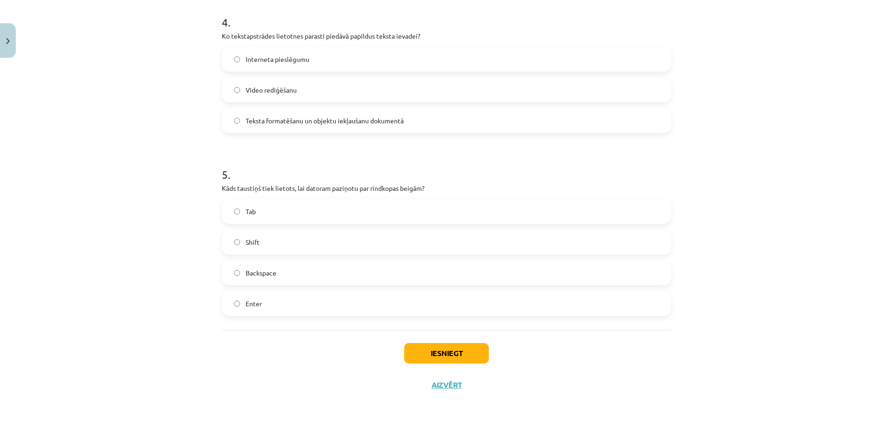
click at [267, 302] on label "Enter" at bounding box center [446, 303] width 447 height 23
click at [453, 349] on button "Iesniegt" at bounding box center [446, 353] width 85 height 20
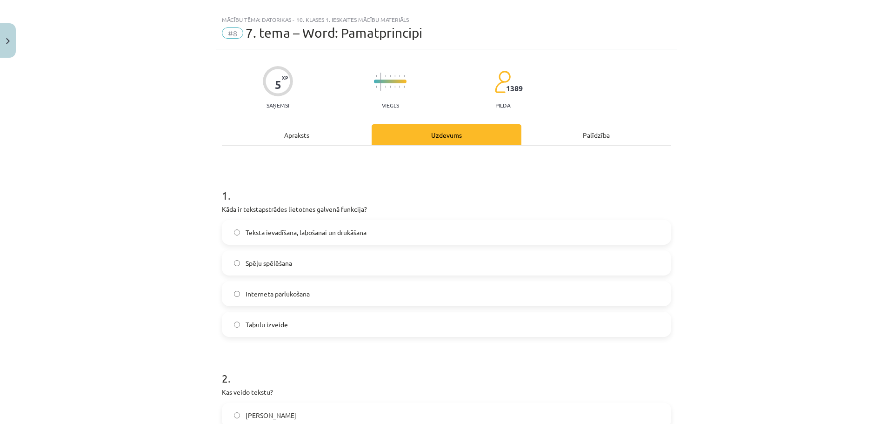
scroll to position [0, 0]
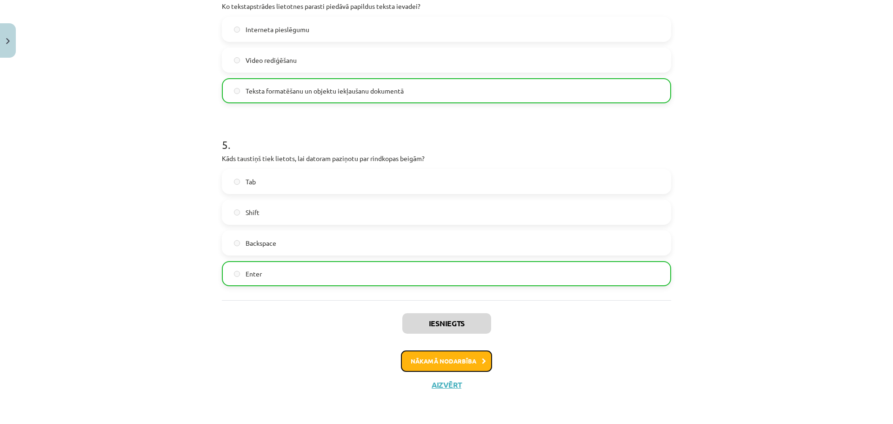
click at [461, 363] on button "Nākamā nodarbība" at bounding box center [446, 360] width 91 height 21
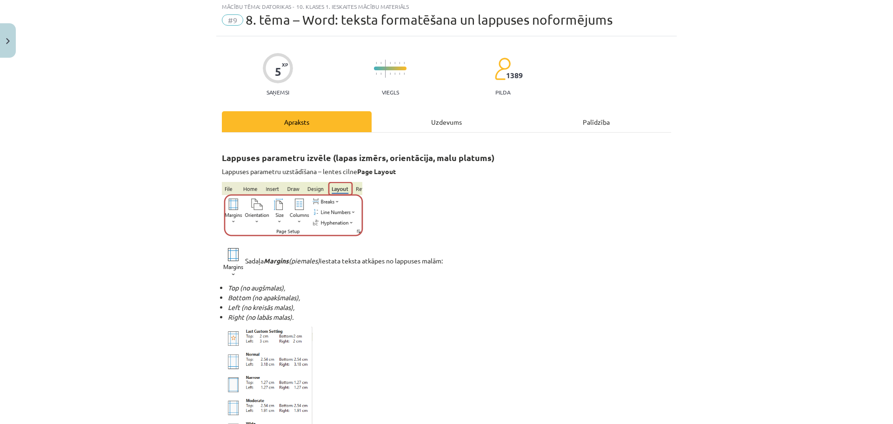
scroll to position [23, 0]
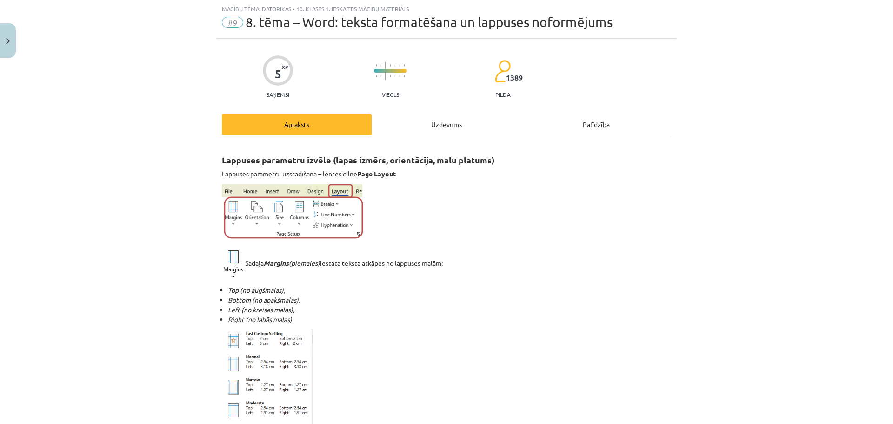
click at [433, 133] on div "Uzdevums" at bounding box center [447, 123] width 150 height 21
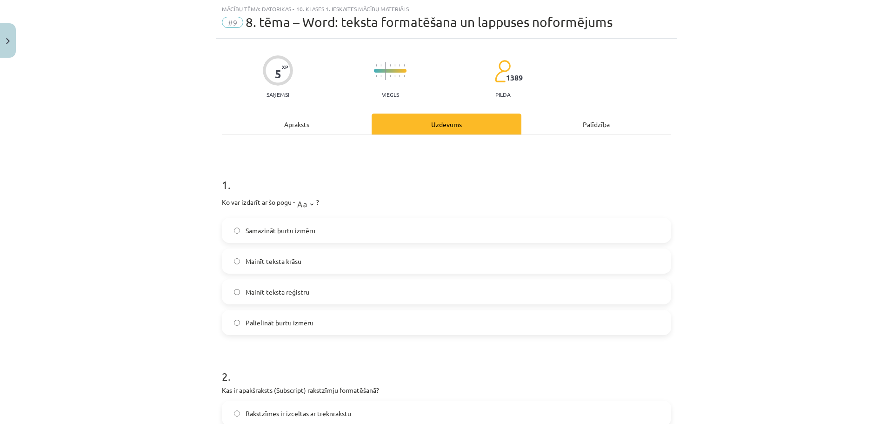
click at [300, 123] on div "Apraksts" at bounding box center [297, 123] width 150 height 21
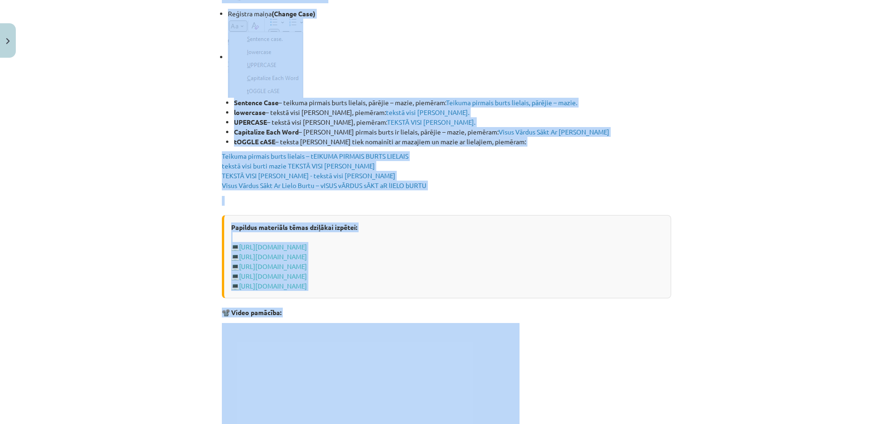
scroll to position [1628, 0]
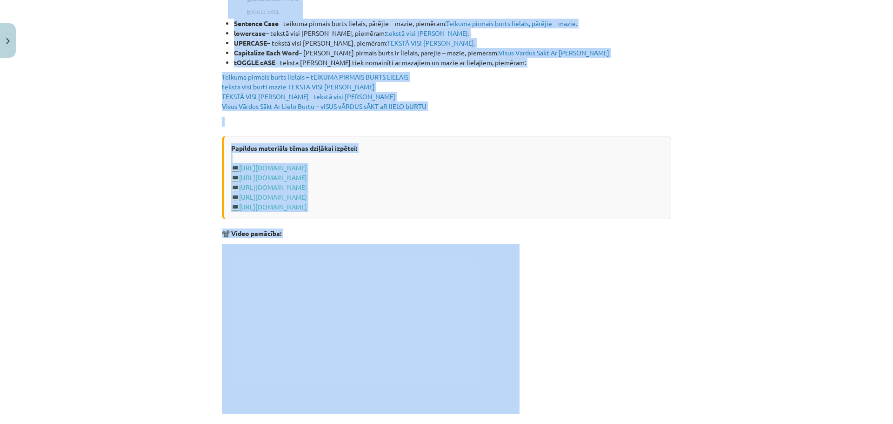
drag, startPoint x: 219, startPoint y: 179, endPoint x: 493, endPoint y: 109, distance: 283.1
copy div "Loremips dolorsita consec (adipi elitse, doeiusmodte, inci utlabor) Etdolore ma…"
drag, startPoint x: 825, startPoint y: 96, endPoint x: 762, endPoint y: 149, distance: 81.9
click at [825, 96] on div "Mācību tēma: Datorikas - 10. klases 1. ieskaites mācību materiāls #9 8. tēma – …" at bounding box center [446, 212] width 893 height 424
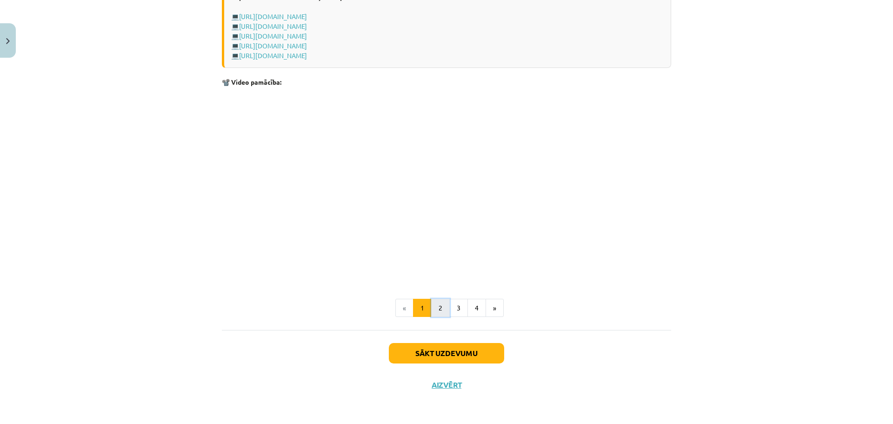
click at [443, 310] on button "2" at bounding box center [440, 308] width 19 height 19
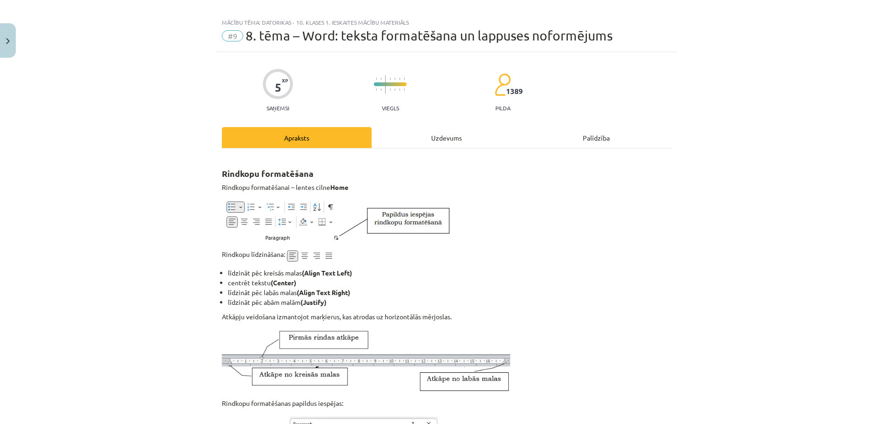
scroll to position [0, 0]
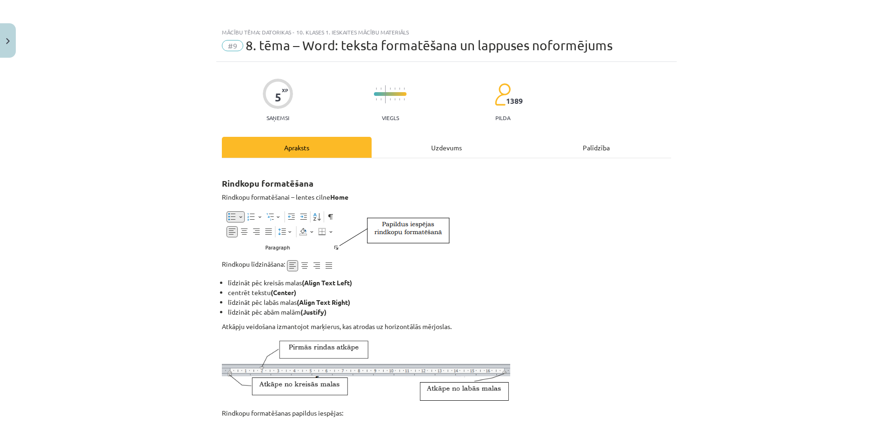
click at [417, 144] on div "Uzdevums" at bounding box center [447, 147] width 150 height 21
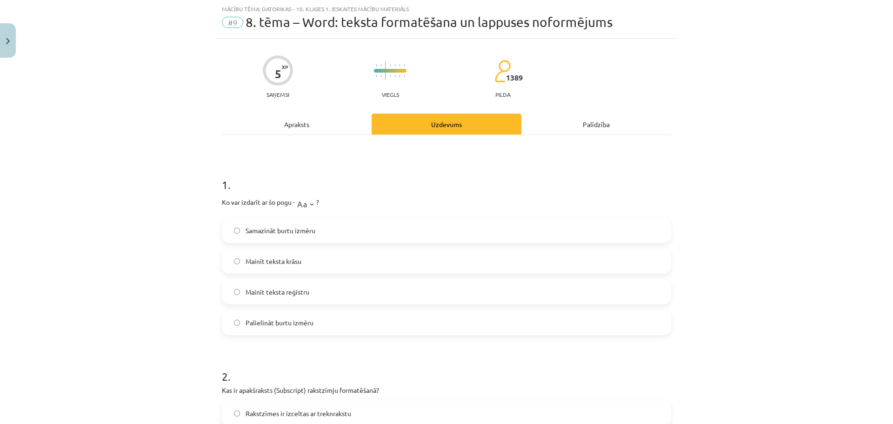
click at [318, 232] on label "Samazināt burtu izmēru" at bounding box center [446, 230] width 447 height 23
drag, startPoint x: 400, startPoint y: 168, endPoint x: 270, endPoint y: 115, distance: 140.2
click at [400, 168] on h1 "1 ." at bounding box center [446, 176] width 449 height 29
click at [288, 125] on div "Apraksts" at bounding box center [297, 123] width 150 height 21
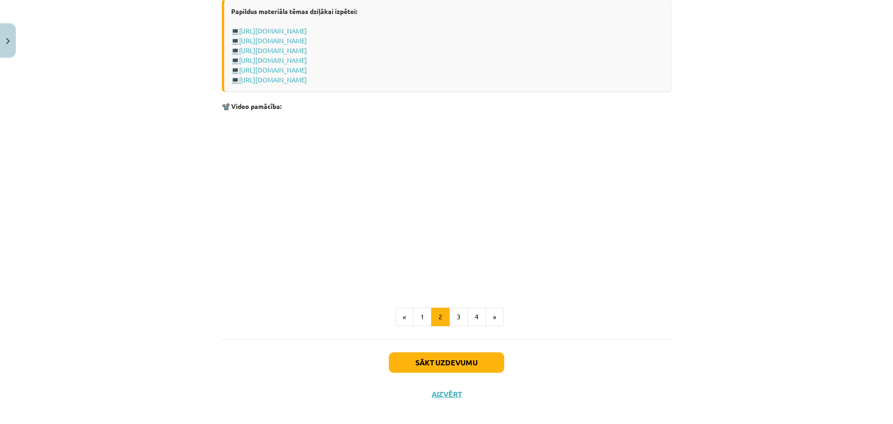
scroll to position [1355, 0]
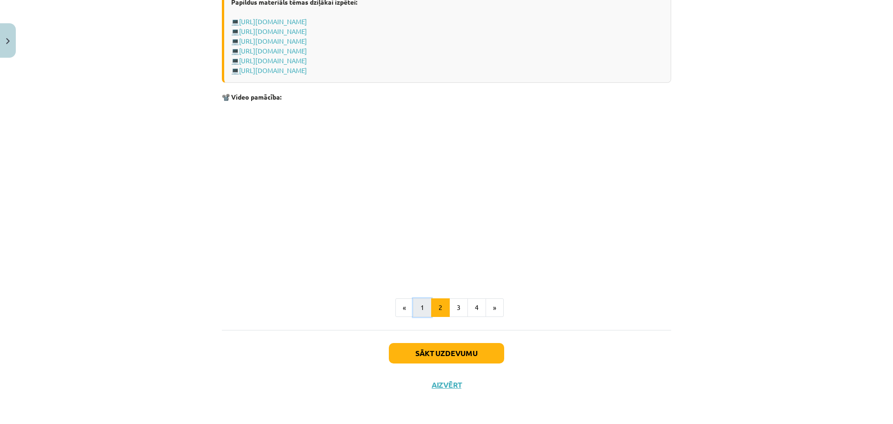
click at [421, 299] on button "1" at bounding box center [422, 307] width 19 height 19
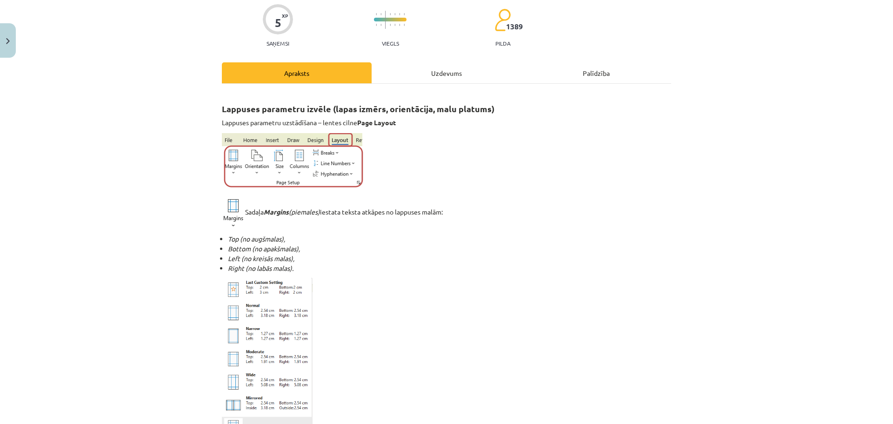
scroll to position [0, 0]
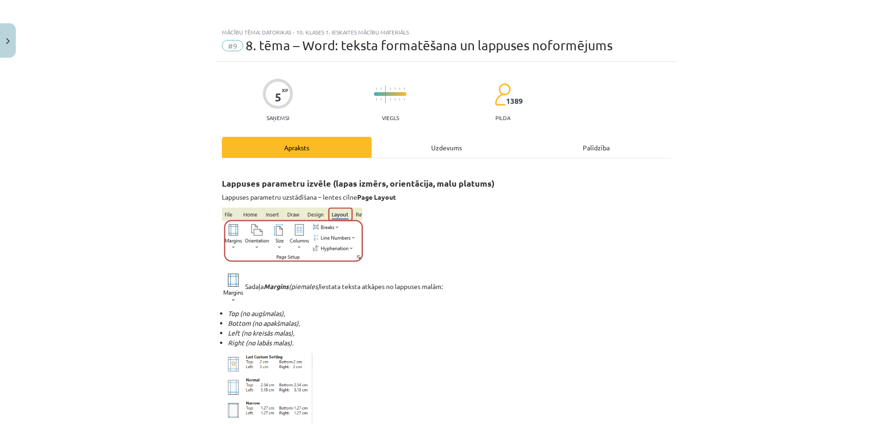
click at [434, 151] on div "Uzdevums" at bounding box center [447, 147] width 150 height 21
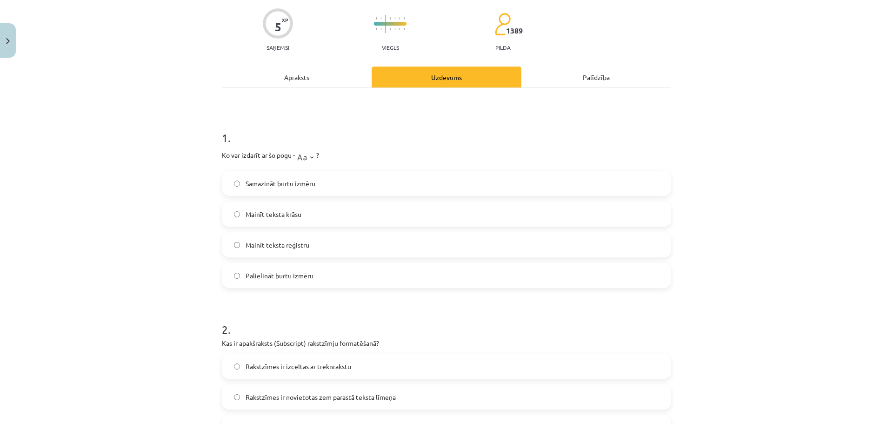
scroll to position [163, 0]
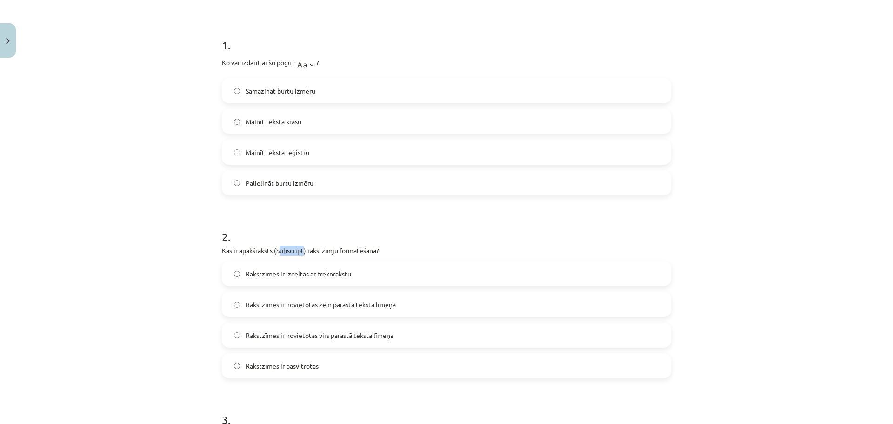
drag, startPoint x: 302, startPoint y: 249, endPoint x: 277, endPoint y: 251, distance: 25.2
click at [277, 251] on p "Kas ir apakšraksts (Subscript) rakstzīmju formatēšanā?" at bounding box center [446, 251] width 449 height 10
click at [386, 256] on div "2 . Kas ir apakšraksts (Subscript) rakstzīmju formatēšanā? Rakstzīmes ir izcelt…" at bounding box center [446, 296] width 449 height 164
click at [313, 247] on p "Kas ir apakšraksts (Subscript) rakstzīmju formatēšanā?" at bounding box center [446, 251] width 449 height 10
drag, startPoint x: 302, startPoint y: 251, endPoint x: 273, endPoint y: 249, distance: 28.9
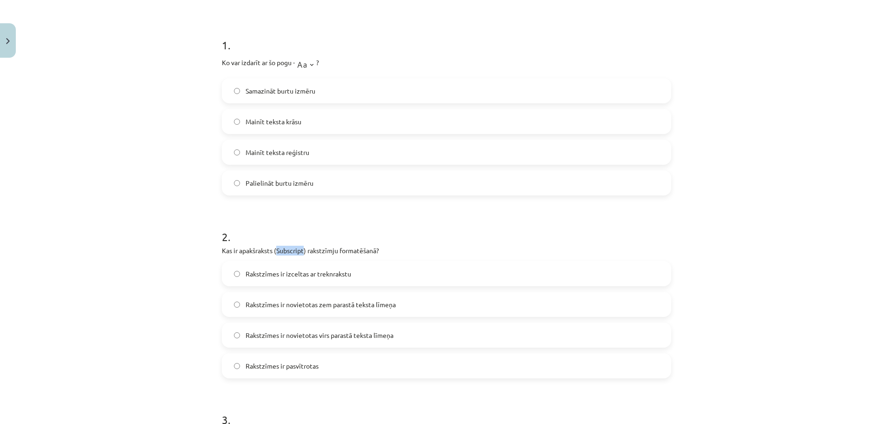
click at [273, 249] on p "Kas ir apakšraksts (Subscript) rakstzīmju formatēšanā?" at bounding box center [446, 251] width 449 height 10
copy p "Subscript"
click at [370, 365] on label "Rakstzīmes ir pasvītrotas" at bounding box center [446, 365] width 447 height 23
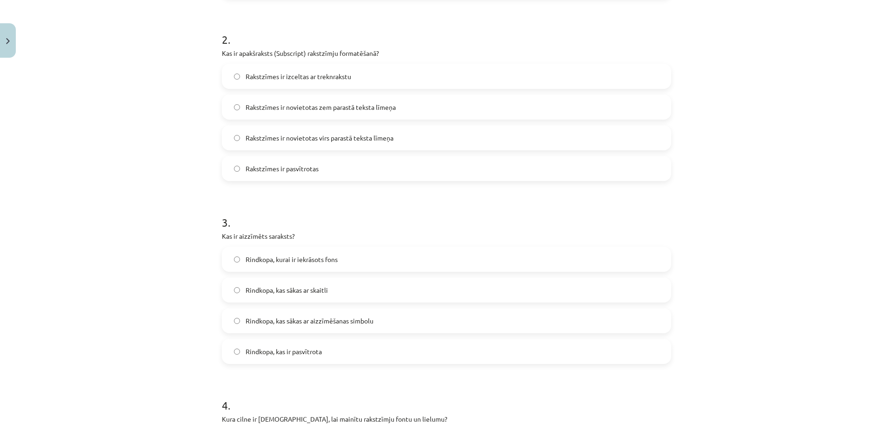
scroll to position [395, 0]
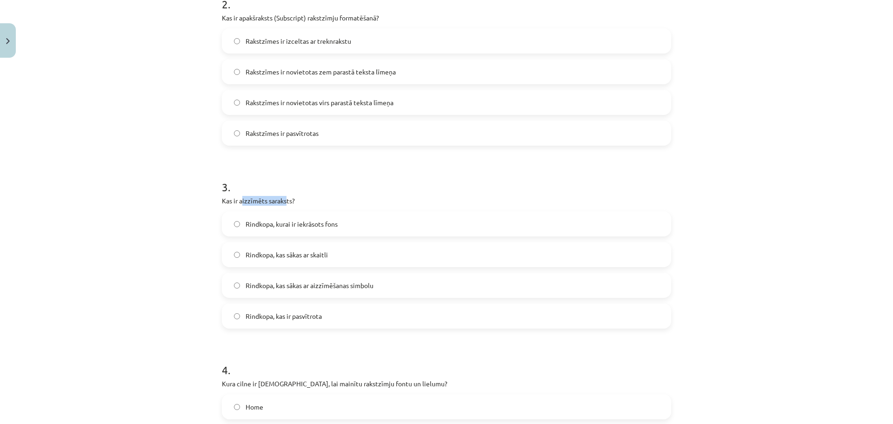
drag, startPoint x: 240, startPoint y: 197, endPoint x: 284, endPoint y: 198, distance: 44.7
click at [284, 198] on p "Kas ir aizzīmēts saraksts?" at bounding box center [446, 201] width 449 height 10
drag, startPoint x: 288, startPoint y: 198, endPoint x: 234, endPoint y: 204, distance: 54.3
click at [234, 204] on p "Kas ir aizzīmēts saraksts?" at bounding box center [446, 201] width 449 height 10
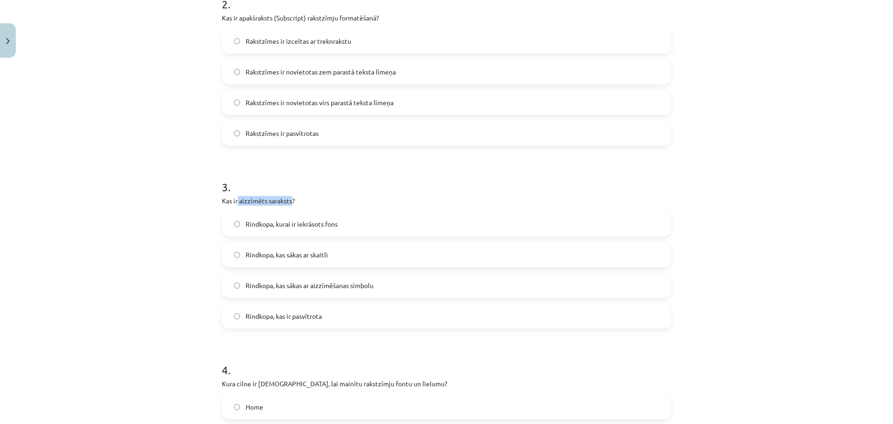
copy p "aizzīmēts saraksts"
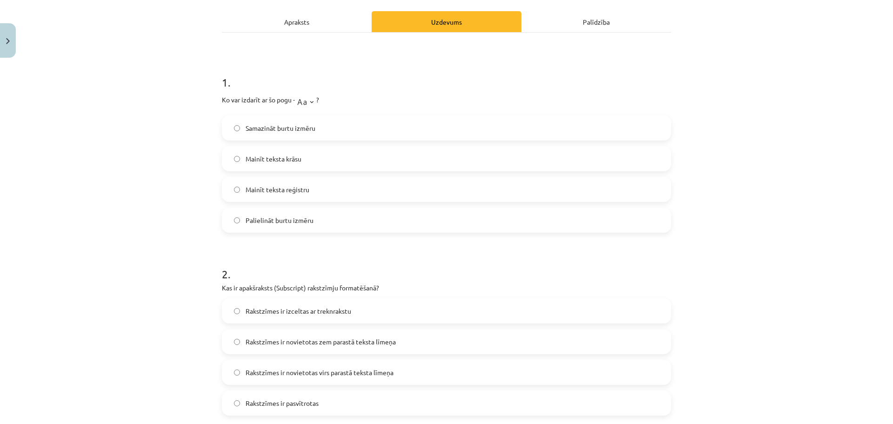
scroll to position [0, 0]
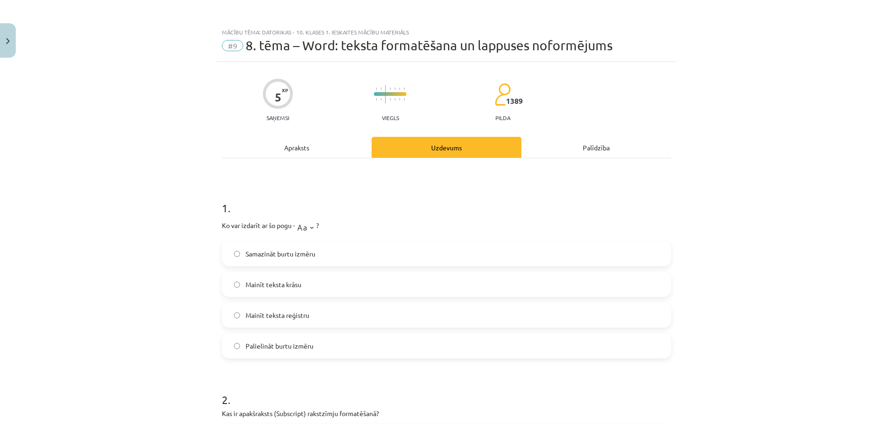
click at [295, 153] on div "Apraksts" at bounding box center [297, 147] width 150 height 21
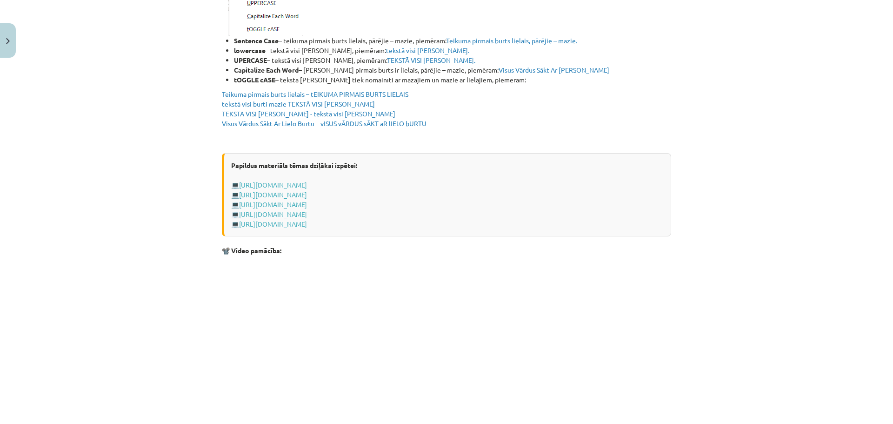
scroll to position [1779, 0]
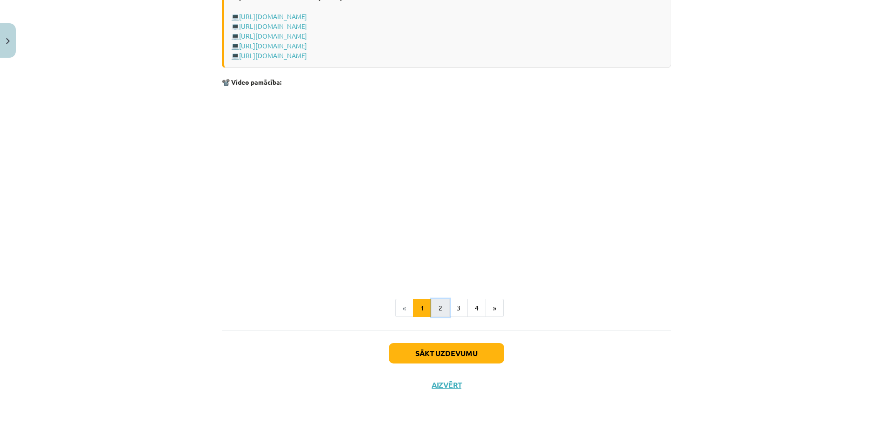
click at [431, 304] on button "2" at bounding box center [440, 308] width 19 height 19
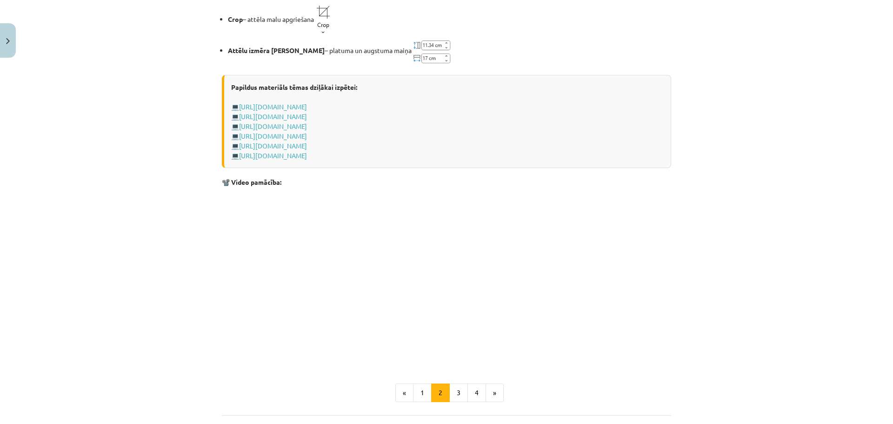
scroll to position [1329, 0]
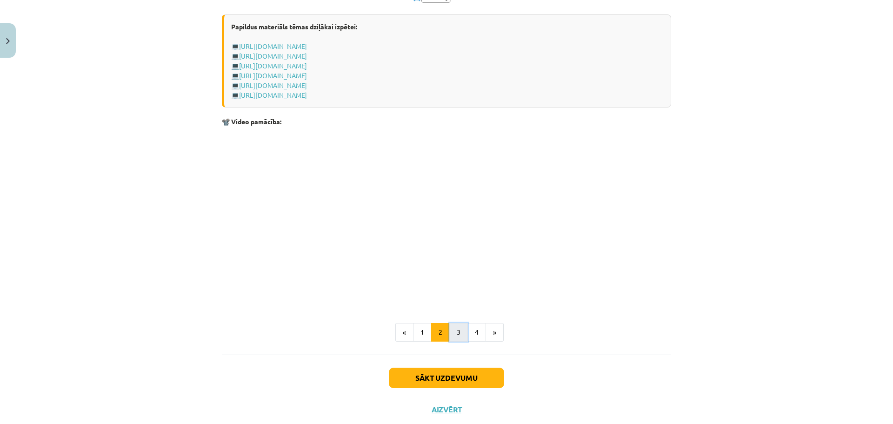
click at [457, 326] on button "3" at bounding box center [458, 332] width 19 height 19
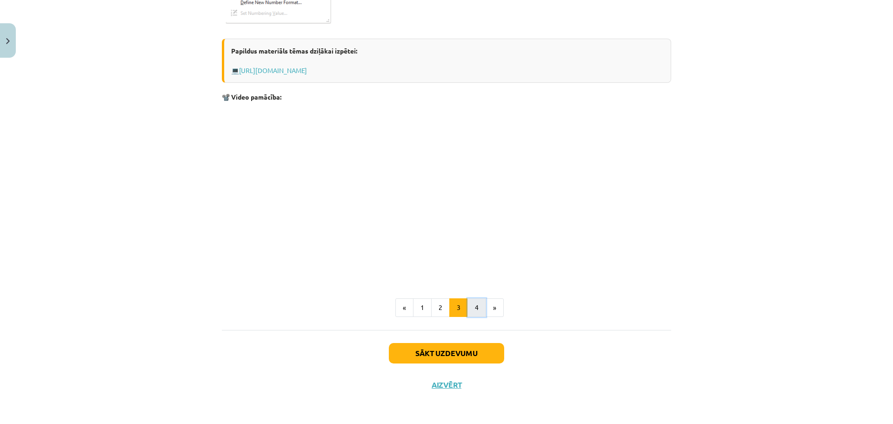
click at [467, 309] on button "4" at bounding box center [476, 307] width 19 height 19
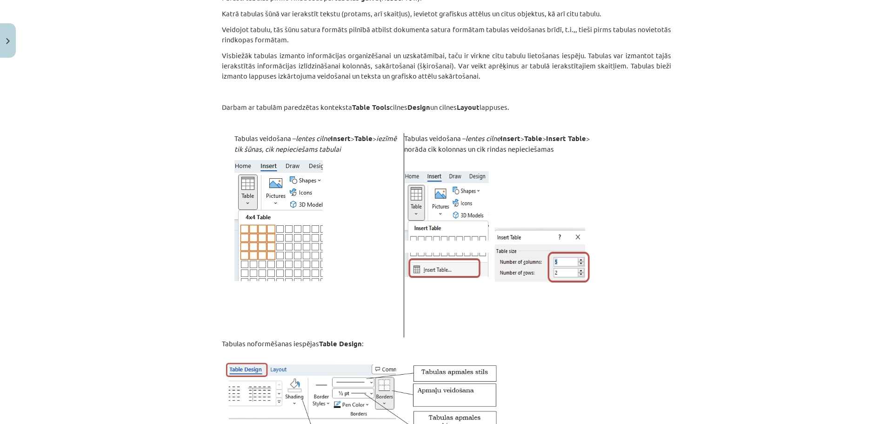
scroll to position [492, 0]
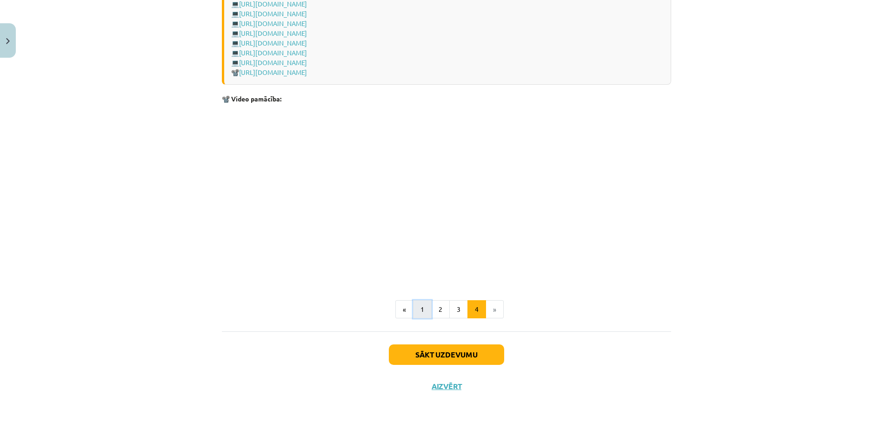
click at [419, 306] on button "1" at bounding box center [422, 309] width 19 height 19
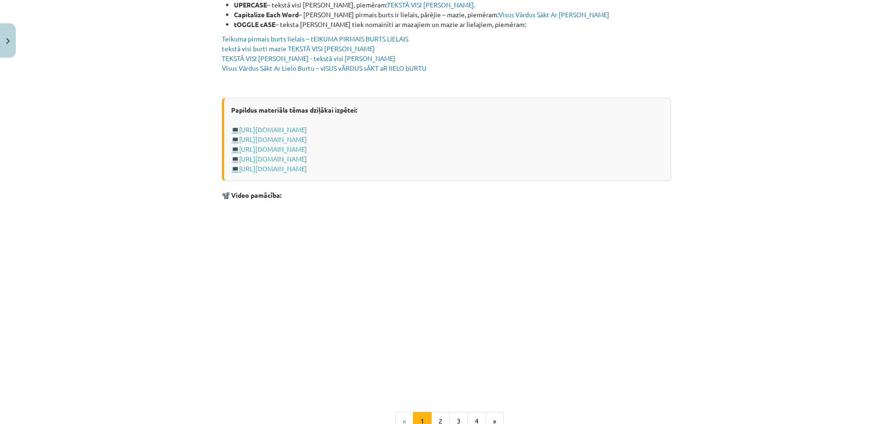
scroll to position [1779, 0]
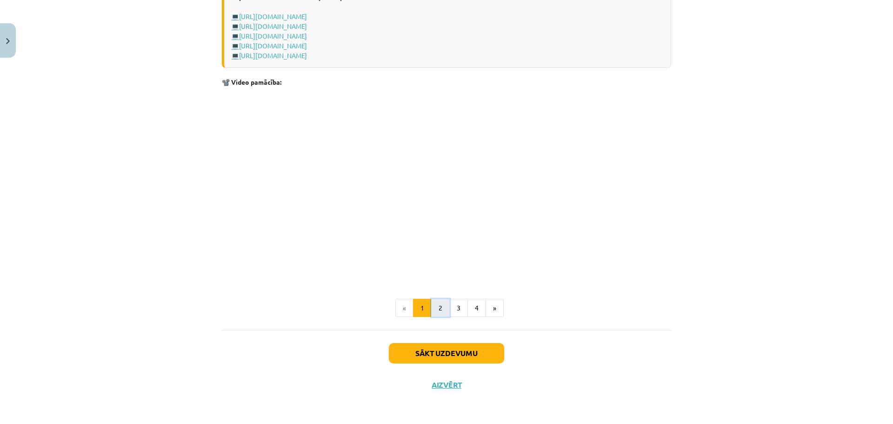
click at [435, 306] on button "2" at bounding box center [440, 308] width 19 height 19
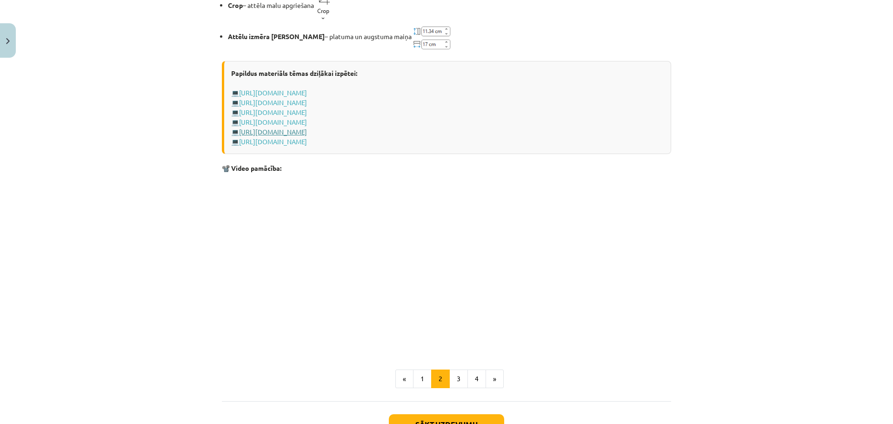
scroll to position [1355, 0]
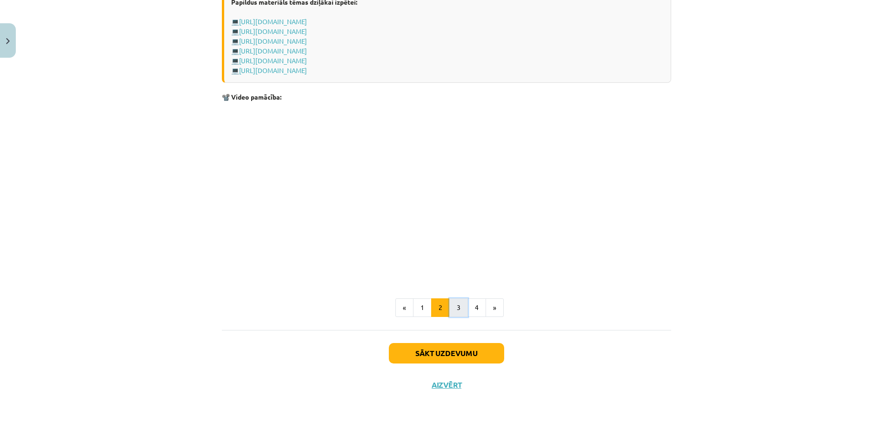
click at [461, 304] on button "3" at bounding box center [458, 307] width 19 height 19
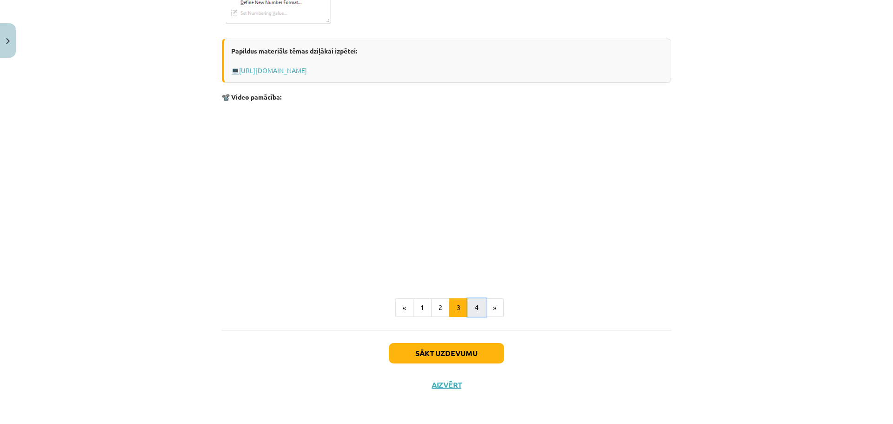
click at [469, 309] on button "4" at bounding box center [476, 307] width 19 height 19
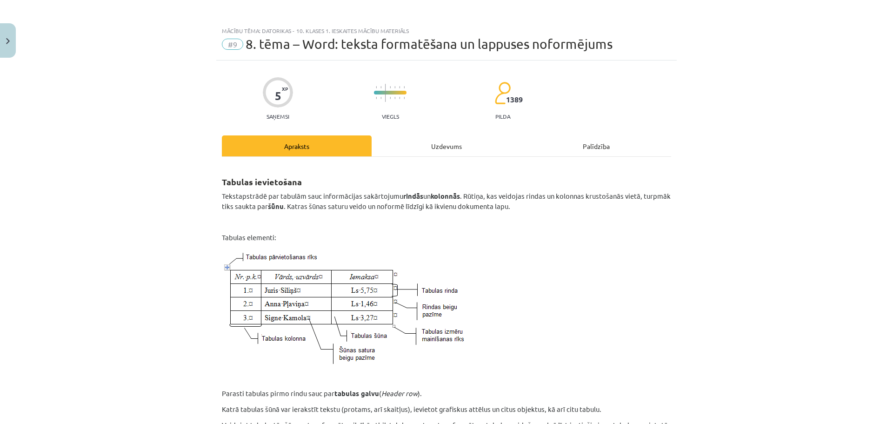
scroll to position [0, 0]
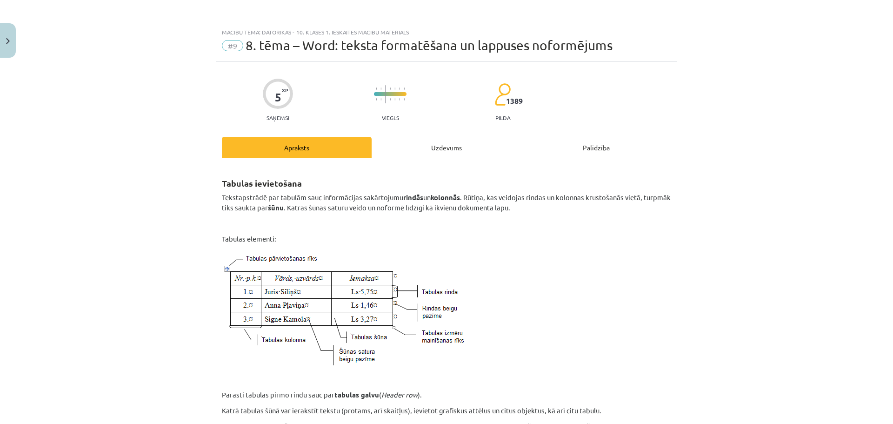
click at [462, 144] on div "Uzdevums" at bounding box center [447, 147] width 150 height 21
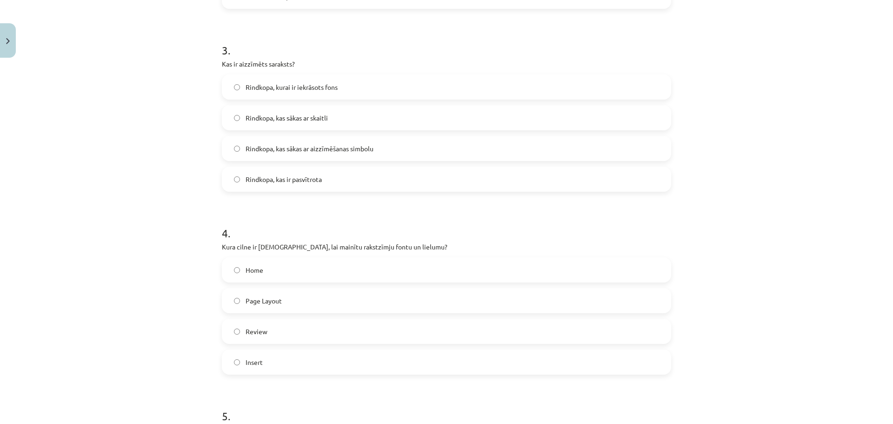
scroll to position [535, 0]
click at [255, 115] on span "Rindkopa, kas sākas ar skaitli" at bounding box center [287, 115] width 82 height 10
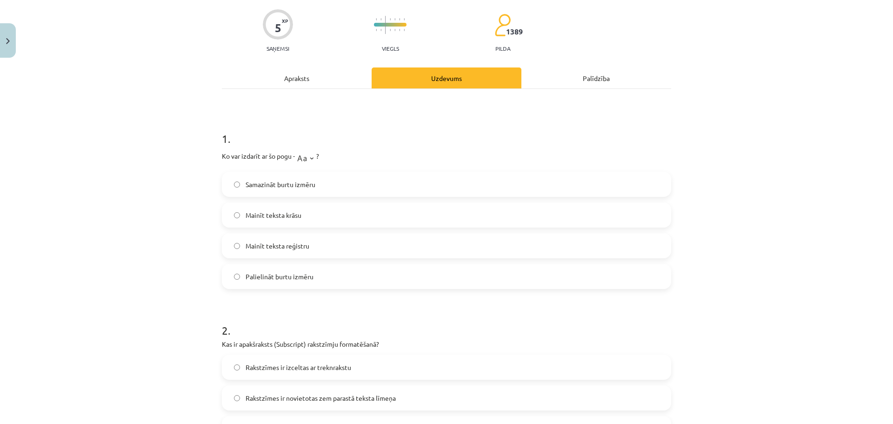
scroll to position [0, 0]
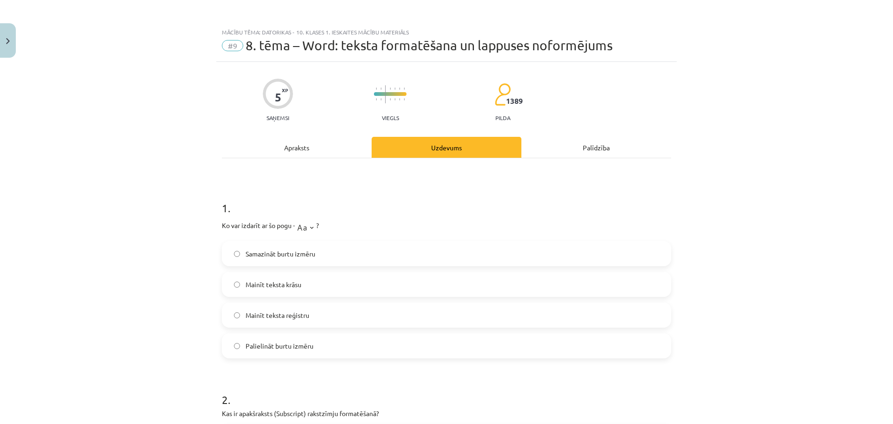
click at [312, 151] on div "Apraksts" at bounding box center [297, 147] width 150 height 21
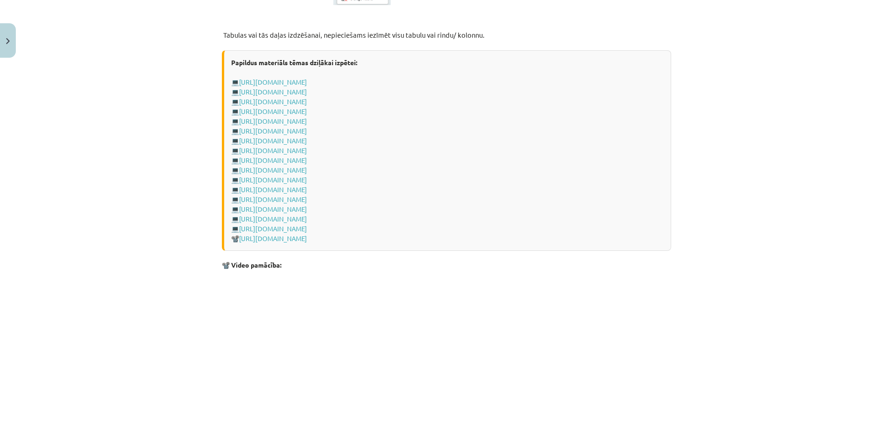
scroll to position [1305, 0]
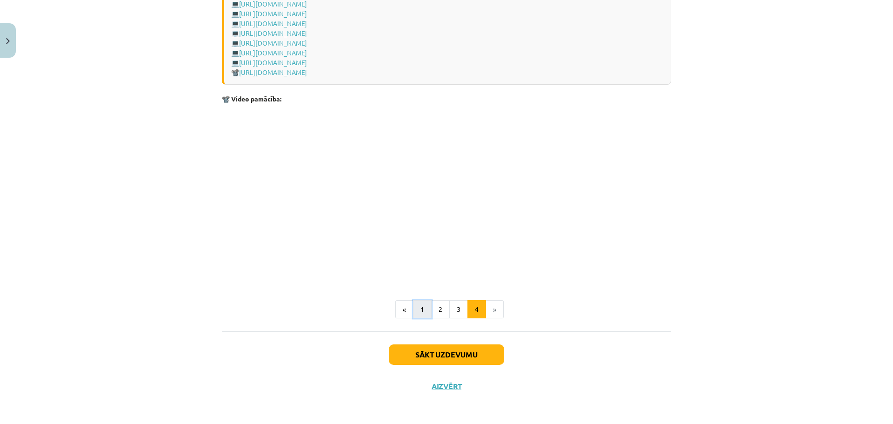
click at [416, 306] on button "1" at bounding box center [422, 309] width 19 height 19
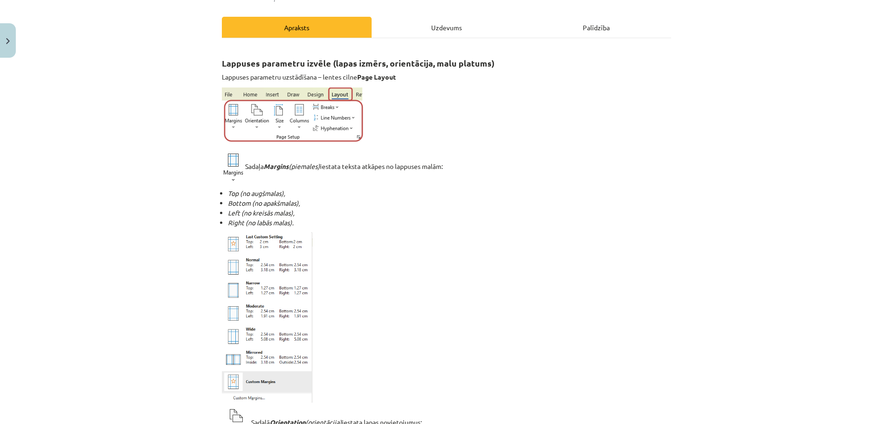
scroll to position [0, 0]
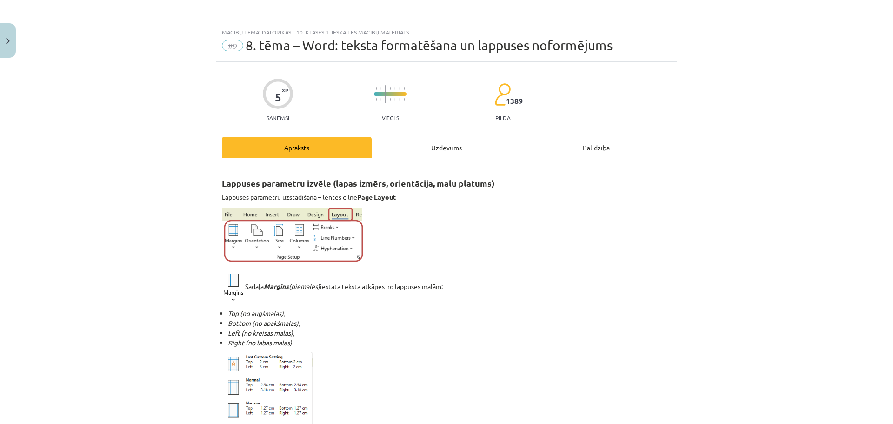
click at [437, 151] on div "Uzdevums" at bounding box center [447, 147] width 150 height 21
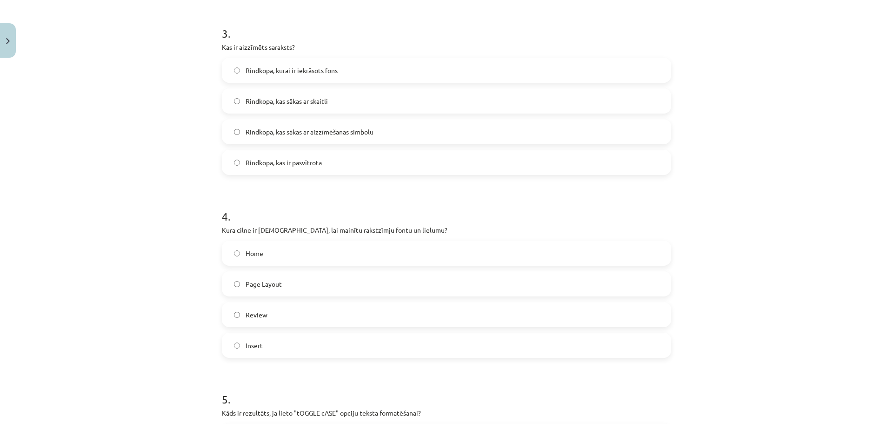
scroll to position [581, 0]
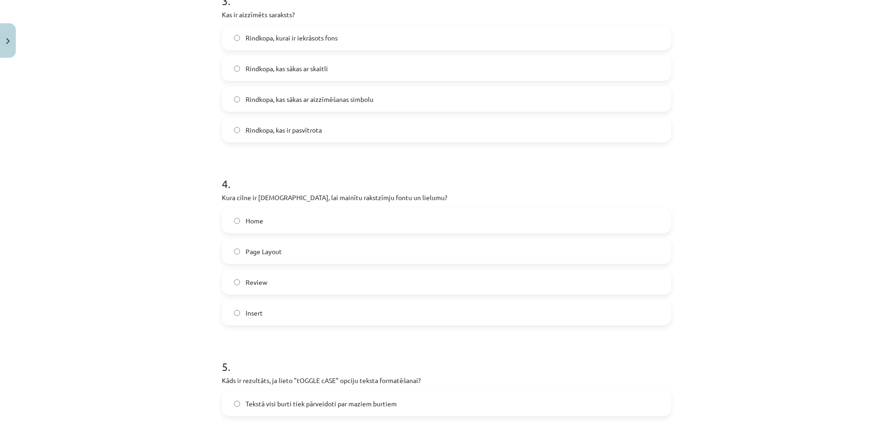
click at [266, 229] on label "Home" at bounding box center [446, 220] width 447 height 23
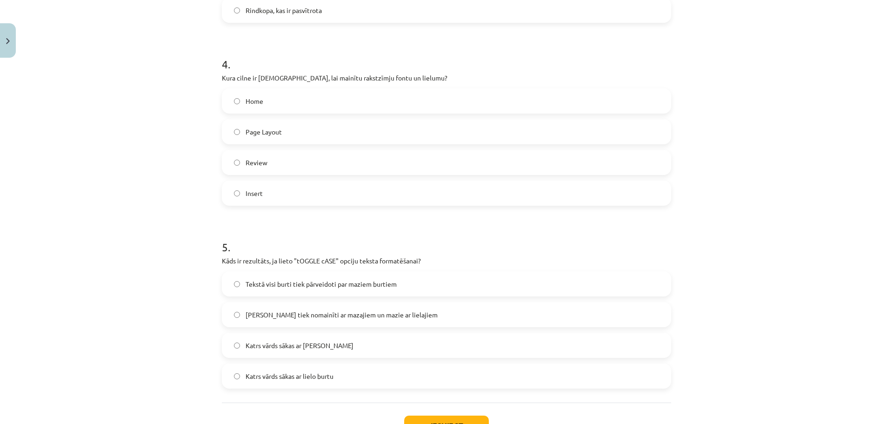
scroll to position [767, 0]
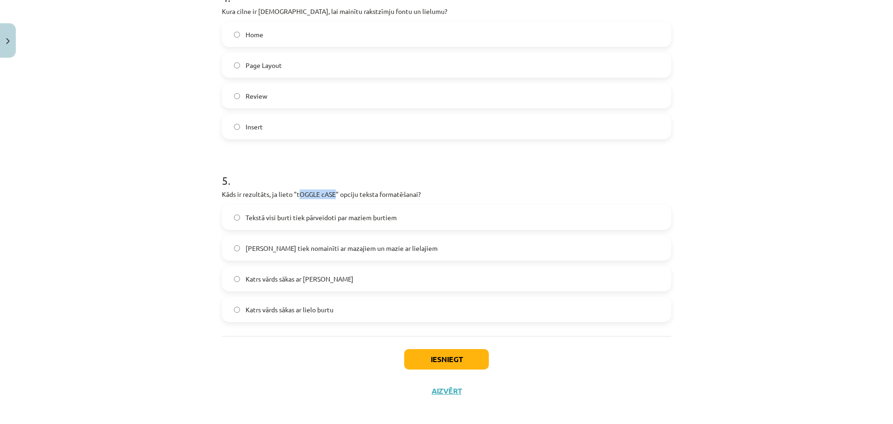
drag, startPoint x: 331, startPoint y: 192, endPoint x: 297, endPoint y: 194, distance: 34.5
click at [297, 194] on p "Kāds ir rezultāts, ja lieto "tOGGLE cASE" opciju teksta formatēšanai?" at bounding box center [446, 194] width 449 height 10
click at [359, 200] on div "5 . Kāds ir rezultāts, ja lieto "tOGGLE cASE" opciju teksta formatēšanai? Tekst…" at bounding box center [446, 240] width 449 height 164
click at [331, 219] on span "Tekstā visi burti tiek pārveidoti par maziem burtiem" at bounding box center [321, 218] width 151 height 10
click at [452, 363] on button "Iesniegt" at bounding box center [446, 359] width 85 height 20
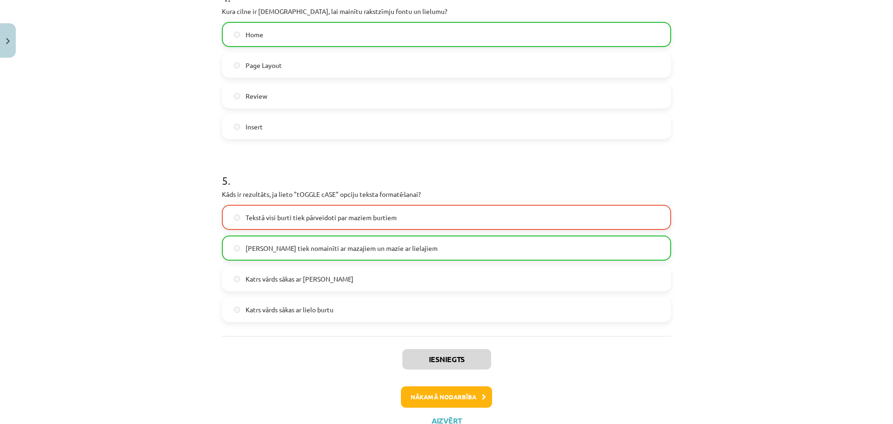
click at [352, 246] on span "[PERSON_NAME] tiek nomainīti ar mazajiem un mazie ar lielajiem" at bounding box center [342, 248] width 192 height 10
click at [471, 402] on button "Nākamā nodarbība" at bounding box center [446, 396] width 91 height 21
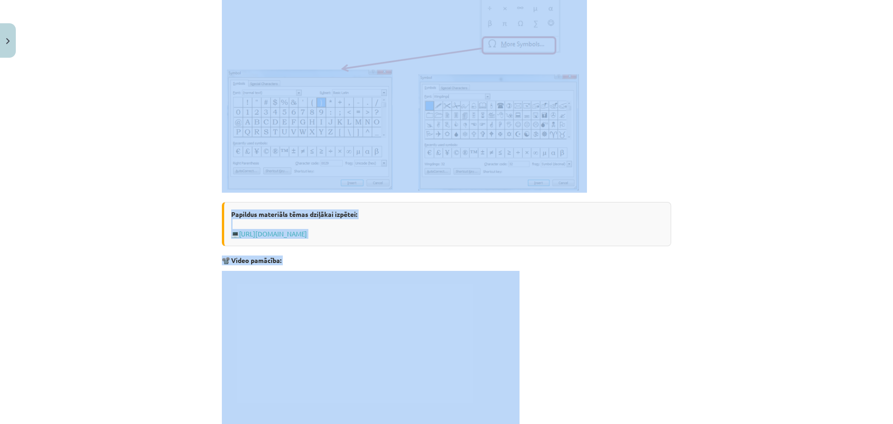
scroll to position [342, 0]
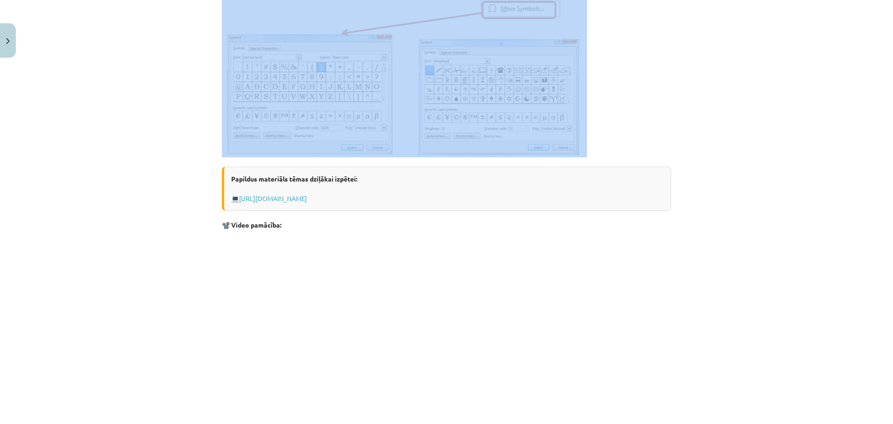
drag, startPoint x: 219, startPoint y: 153, endPoint x: 628, endPoint y: 140, distance: 409.9
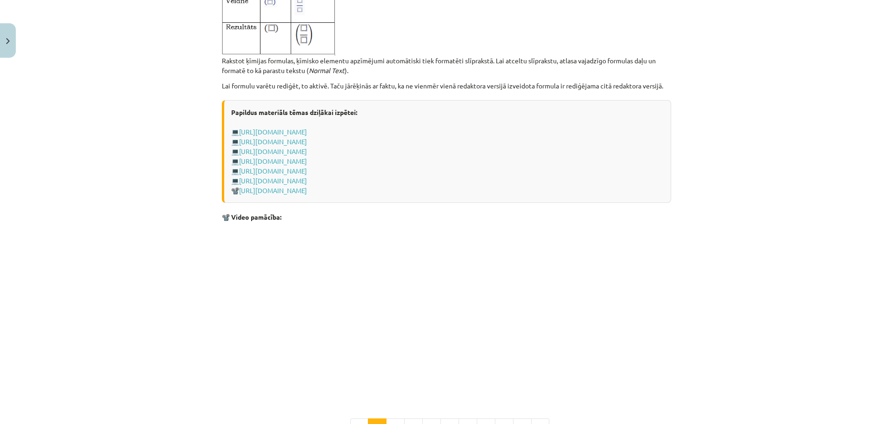
scroll to position [1875, 0]
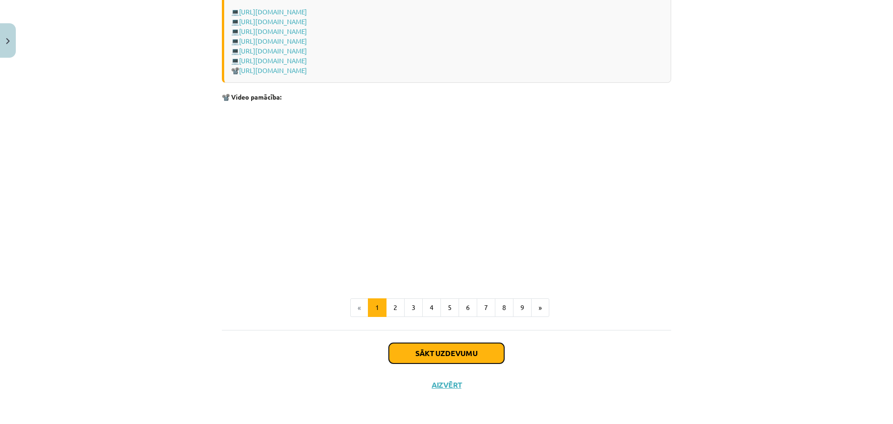
click at [468, 351] on button "Sākt uzdevumu" at bounding box center [446, 353] width 115 height 20
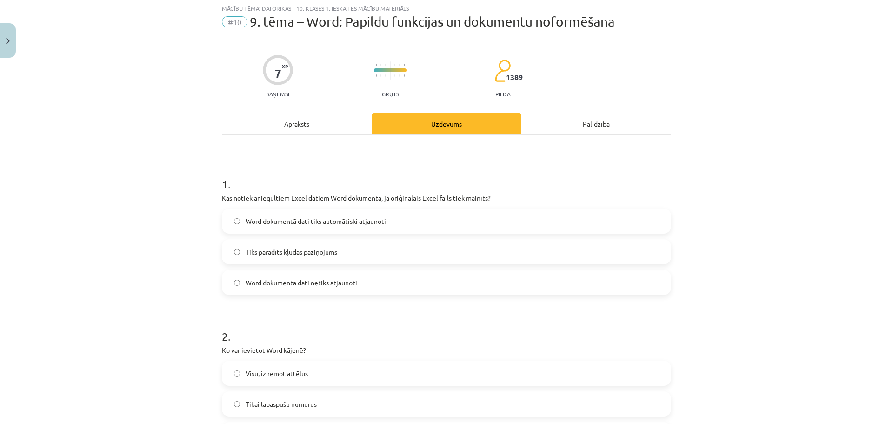
scroll to position [23, 0]
click at [312, 224] on span "Word dokumentā dati tiks automātiski atjaunoti" at bounding box center [316, 222] width 140 height 10
click at [293, 285] on span "Word dokumentā dati netiks atjaunoti" at bounding box center [302, 283] width 112 height 10
click at [312, 222] on span "Word dokumentā dati tiks automātiski atjaunoti" at bounding box center [316, 222] width 140 height 10
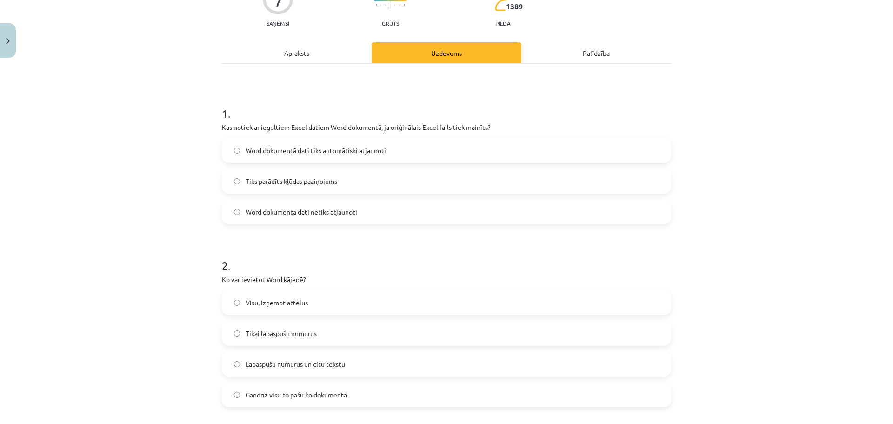
scroll to position [163, 0]
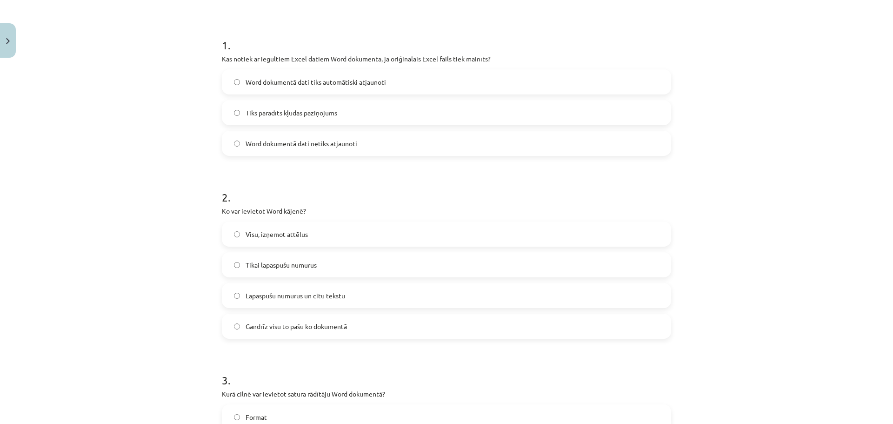
click at [315, 328] on span "Gandrīz visu to pašu ko dokumentā" at bounding box center [296, 326] width 101 height 10
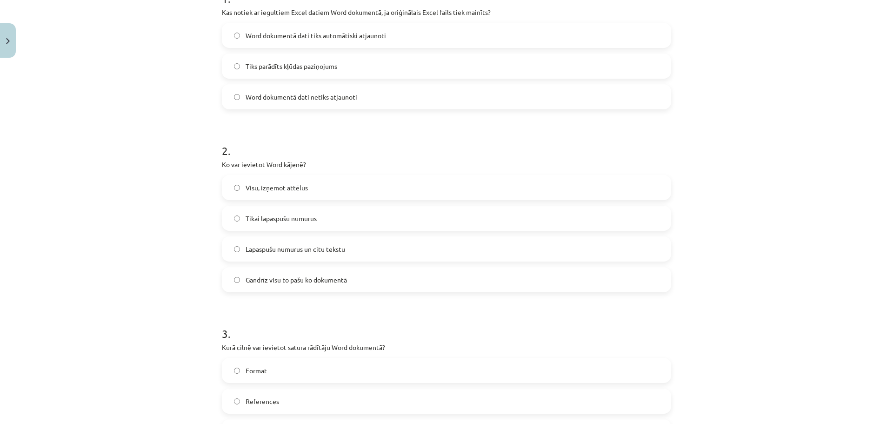
scroll to position [302, 0]
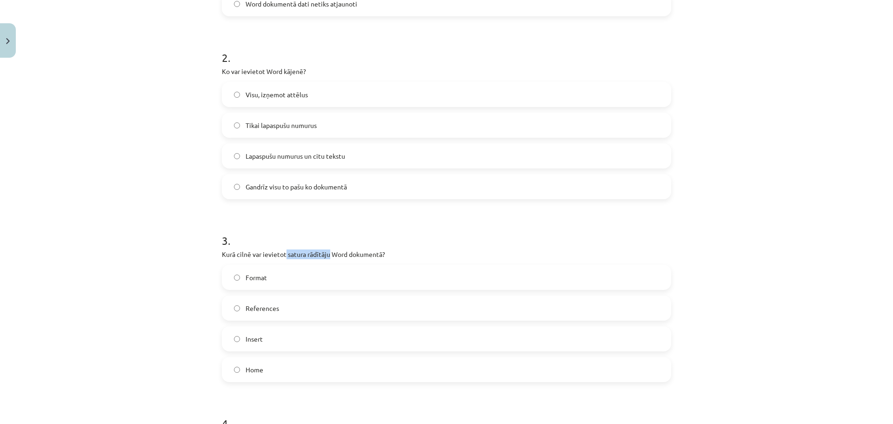
drag, startPoint x: 282, startPoint y: 256, endPoint x: 326, endPoint y: 252, distance: 44.8
click at [326, 252] on p "Kurā cilnē var ievietot satura rādītāju Word dokumentā?" at bounding box center [446, 254] width 449 height 10
copy p "satura rādītāju"
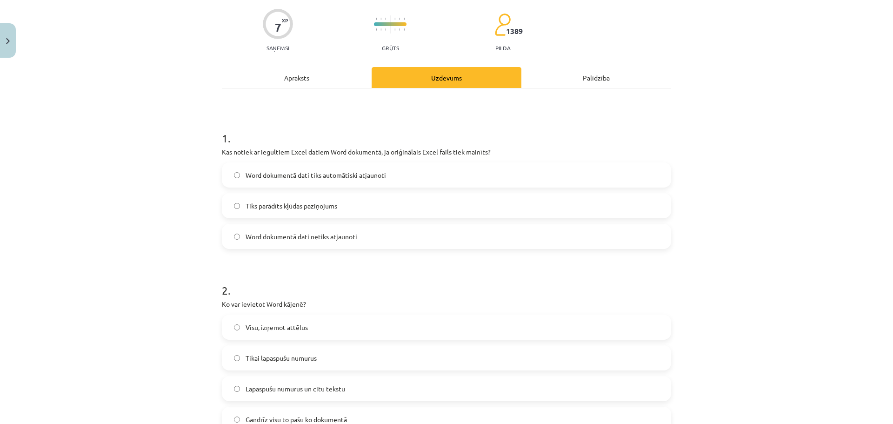
scroll to position [0, 0]
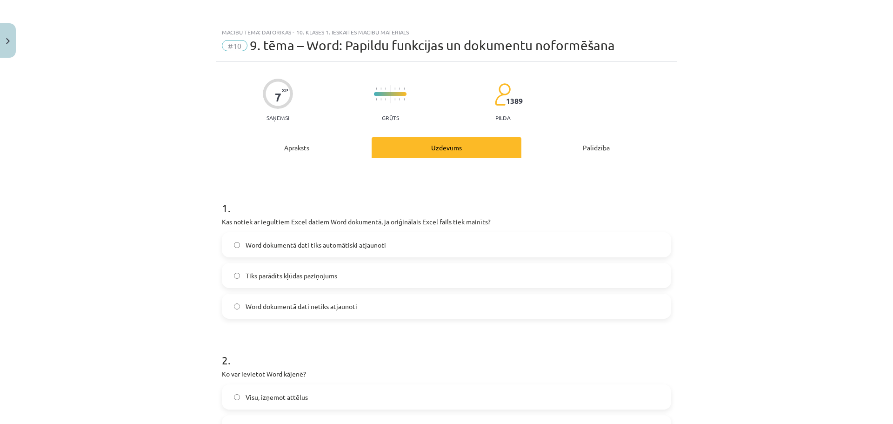
click at [335, 149] on div "Apraksts" at bounding box center [297, 147] width 150 height 21
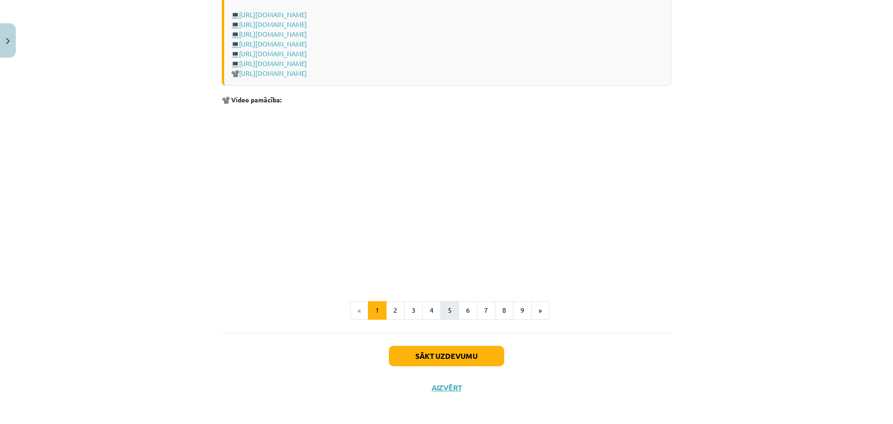
scroll to position [1875, 0]
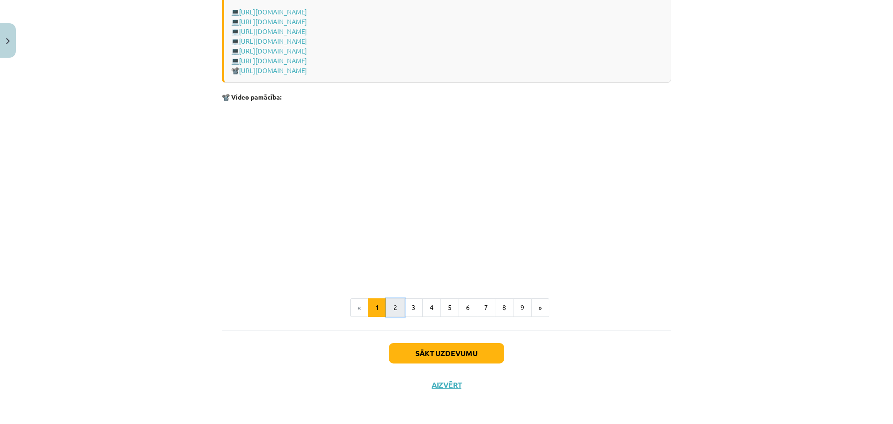
click at [397, 308] on button "2" at bounding box center [395, 307] width 19 height 19
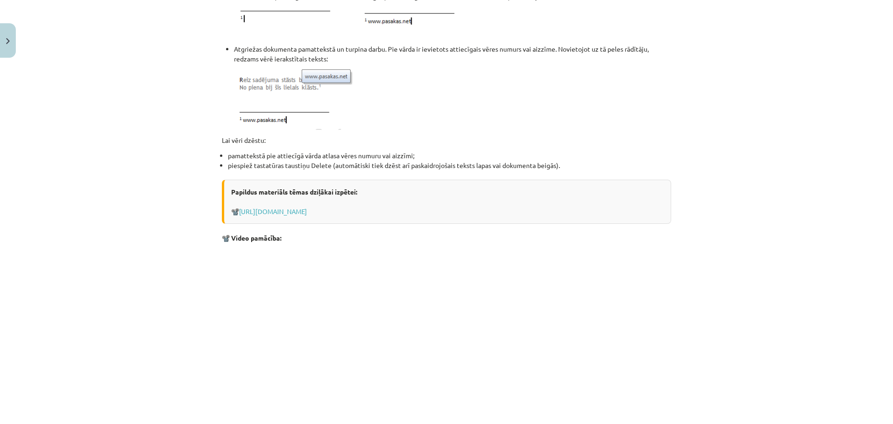
scroll to position [1051, 0]
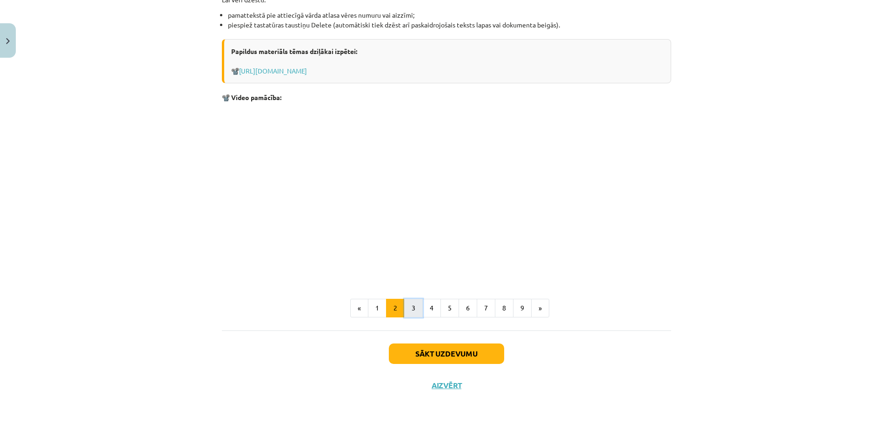
click at [407, 307] on button "3" at bounding box center [413, 308] width 19 height 19
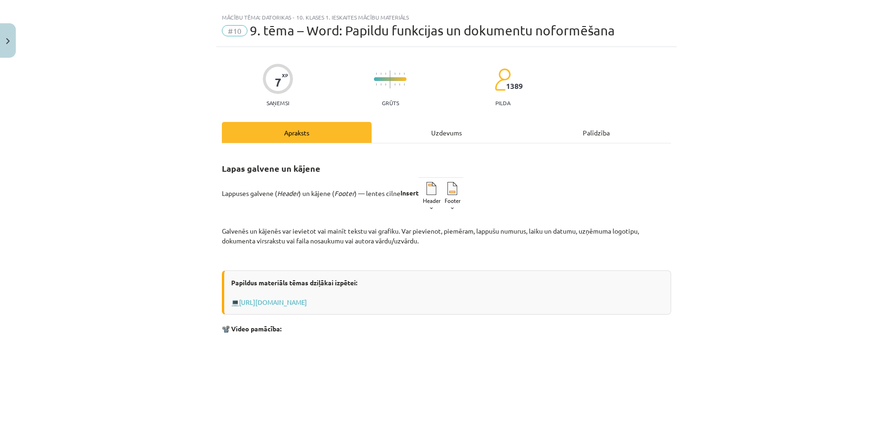
scroll to position [0, 0]
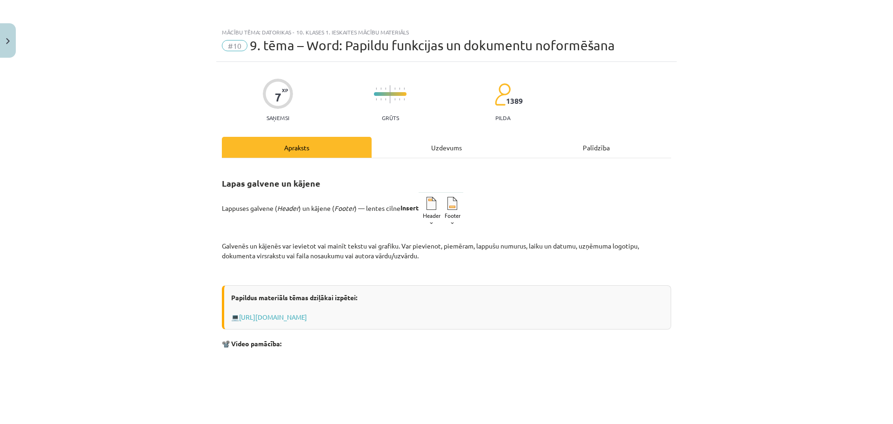
click at [448, 146] on div "Uzdevums" at bounding box center [447, 147] width 150 height 21
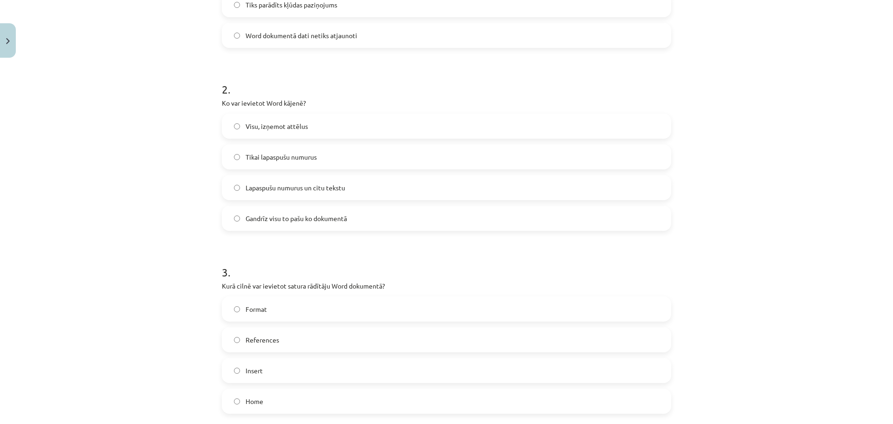
scroll to position [349, 0]
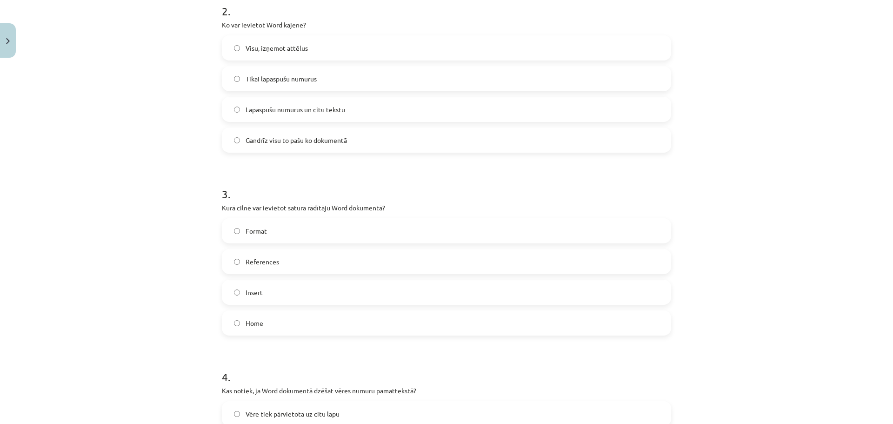
click at [307, 261] on label "References" at bounding box center [446, 261] width 447 height 23
click at [268, 239] on label "Format" at bounding box center [446, 230] width 447 height 23
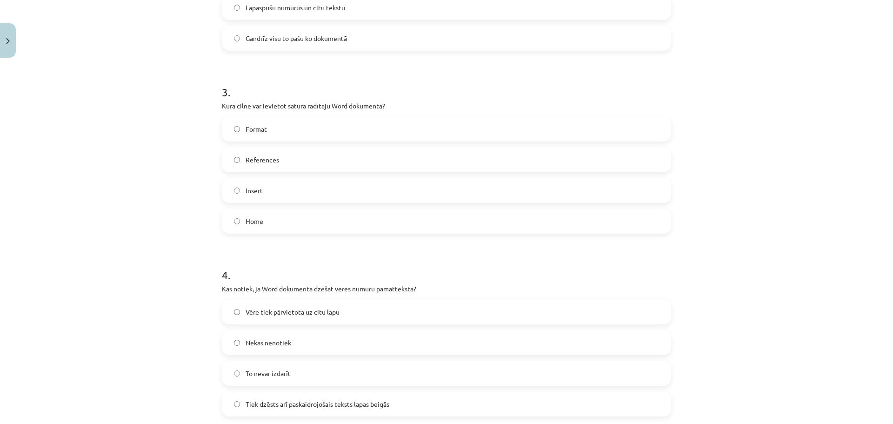
scroll to position [488, 0]
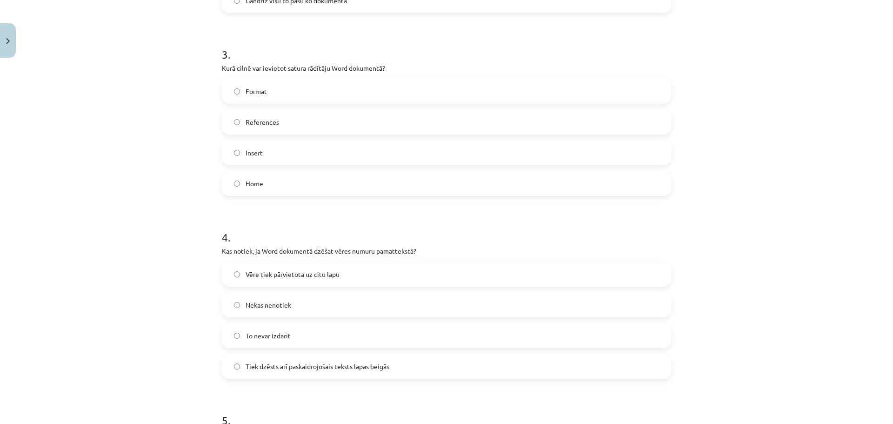
click at [358, 363] on span "Tiek dzēsts arī paskaidrojošais teksts lapas beigās" at bounding box center [318, 366] width 144 height 10
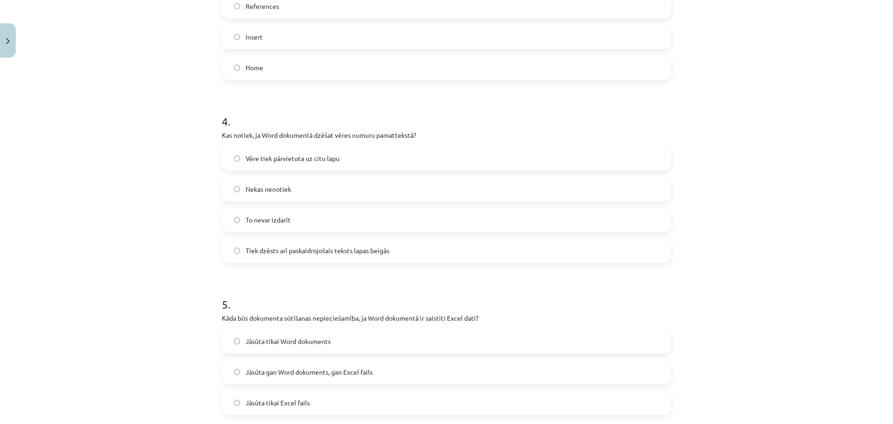
scroll to position [674, 0]
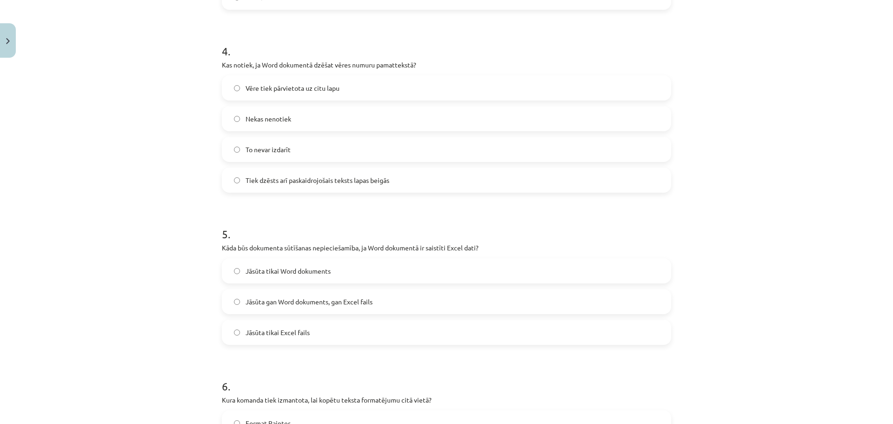
click at [296, 308] on label "Jāsūta gan Word dokuments, gan Excel fails" at bounding box center [446, 301] width 447 height 23
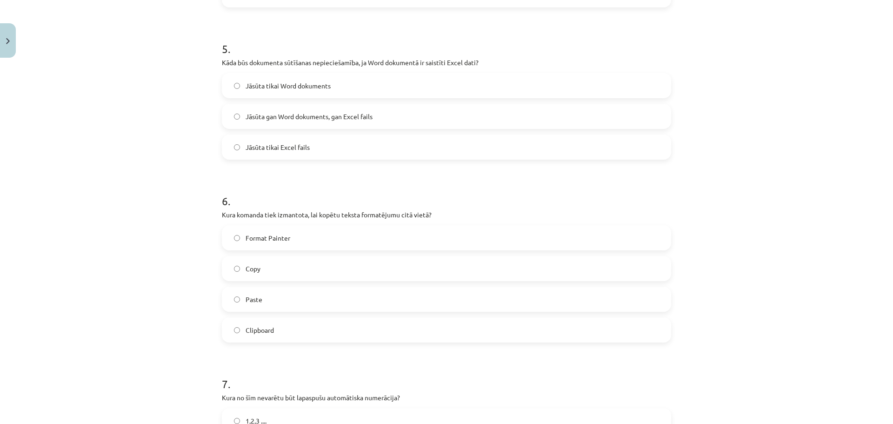
scroll to position [860, 0]
click at [344, 269] on label "Copy" at bounding box center [446, 267] width 447 height 23
click at [272, 236] on span "Format Painter" at bounding box center [268, 237] width 45 height 10
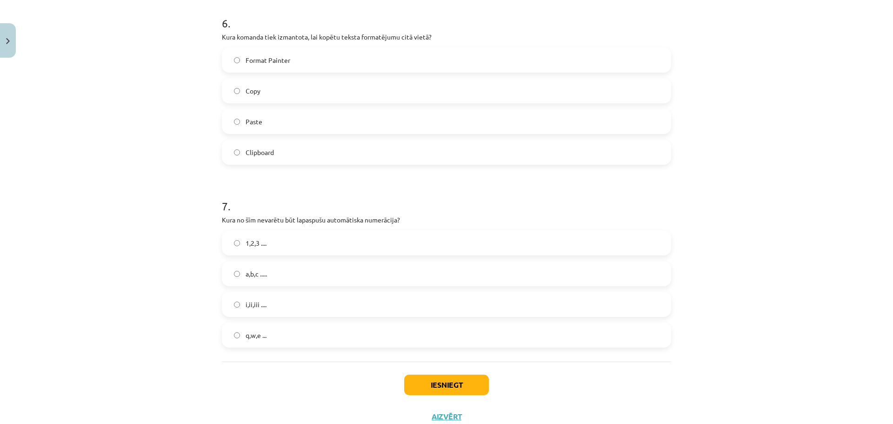
scroll to position [1046, 0]
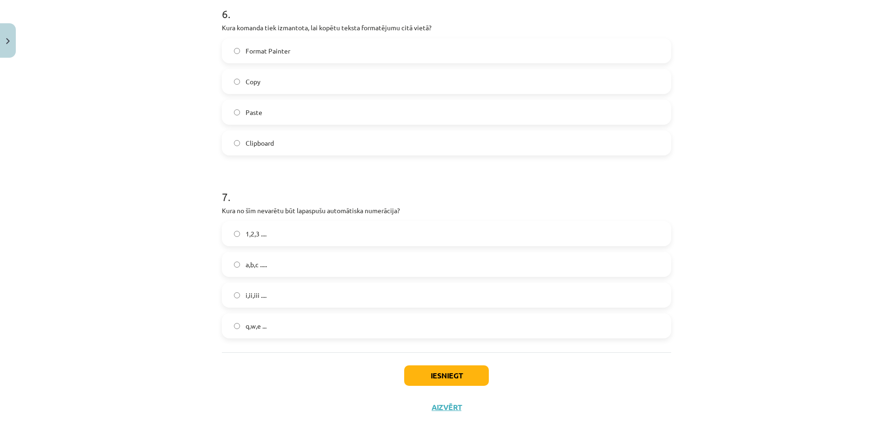
click at [275, 239] on label "1,2,3 ...." at bounding box center [446, 233] width 447 height 23
click at [449, 372] on button "Iesniegt" at bounding box center [446, 375] width 85 height 20
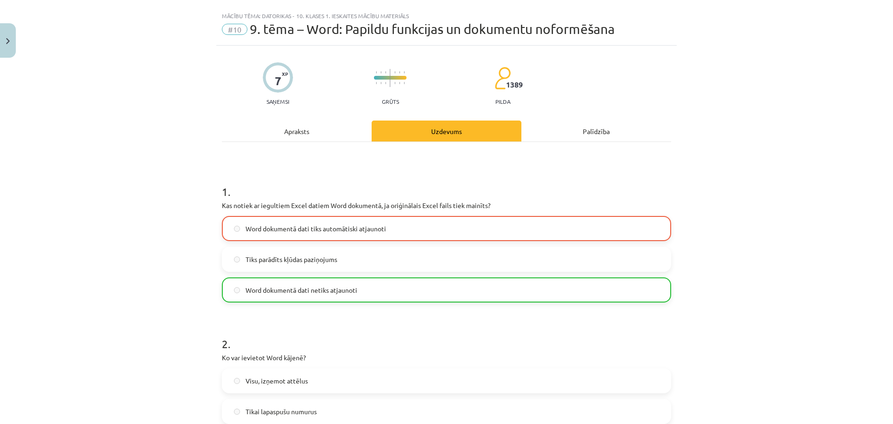
scroll to position [0, 0]
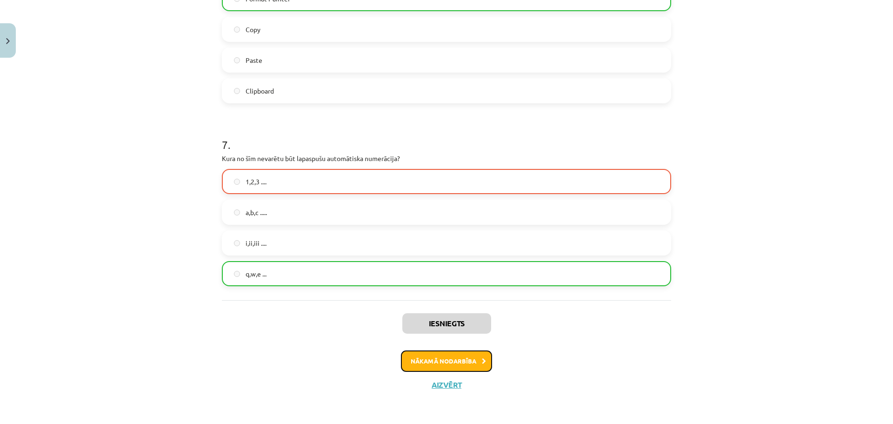
click at [437, 356] on button "Nākamā nodarbība" at bounding box center [446, 360] width 91 height 21
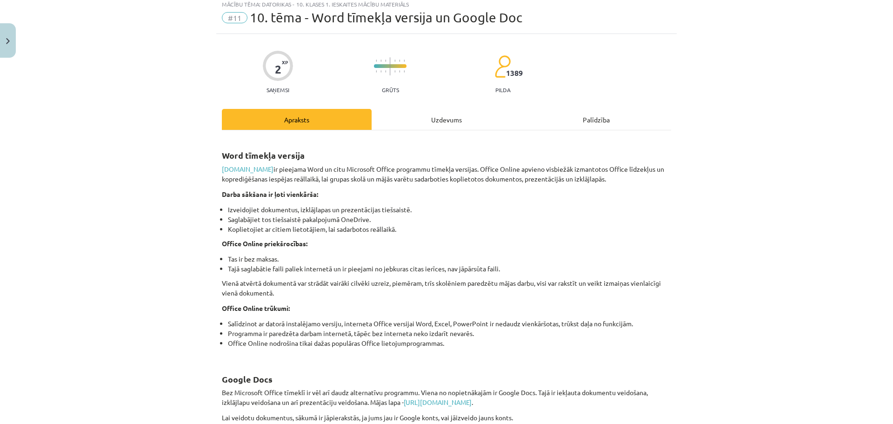
scroll to position [23, 0]
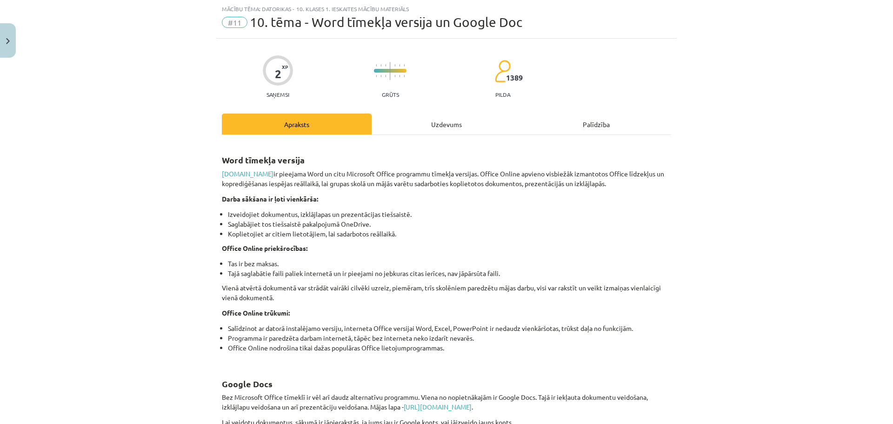
click at [432, 120] on div "Uzdevums" at bounding box center [447, 123] width 150 height 21
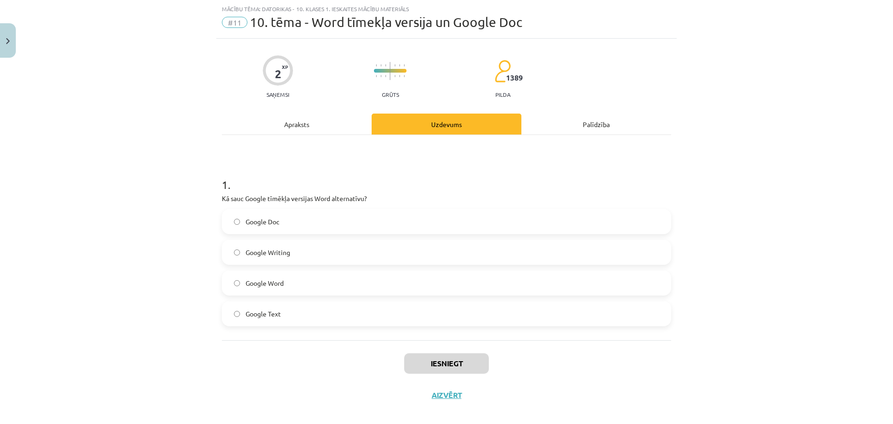
click at [280, 218] on label "Google Doc" at bounding box center [446, 221] width 447 height 23
click at [277, 119] on div "Apraksts" at bounding box center [297, 123] width 150 height 21
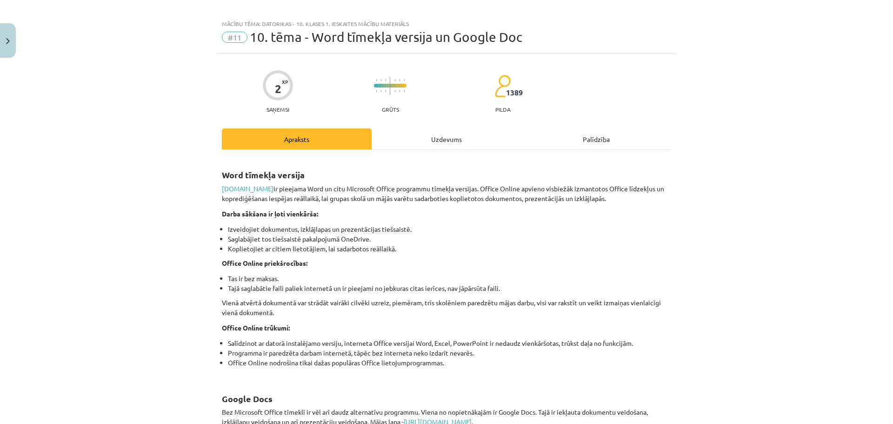
scroll to position [0, 0]
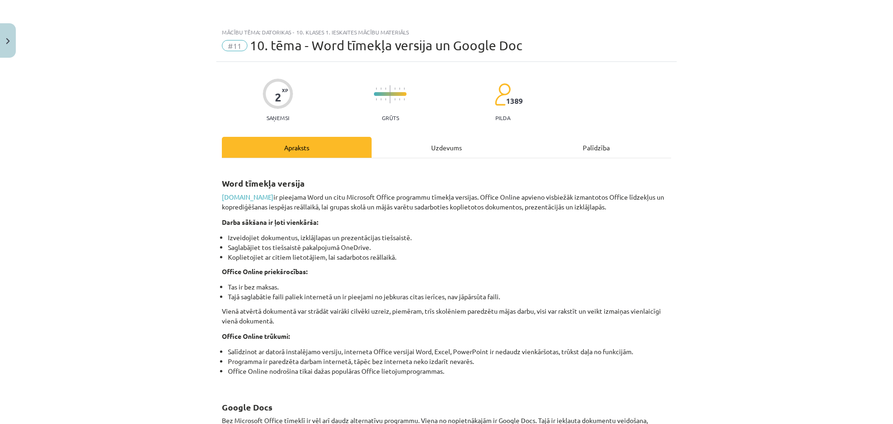
click at [426, 146] on div "Uzdevums" at bounding box center [447, 147] width 150 height 21
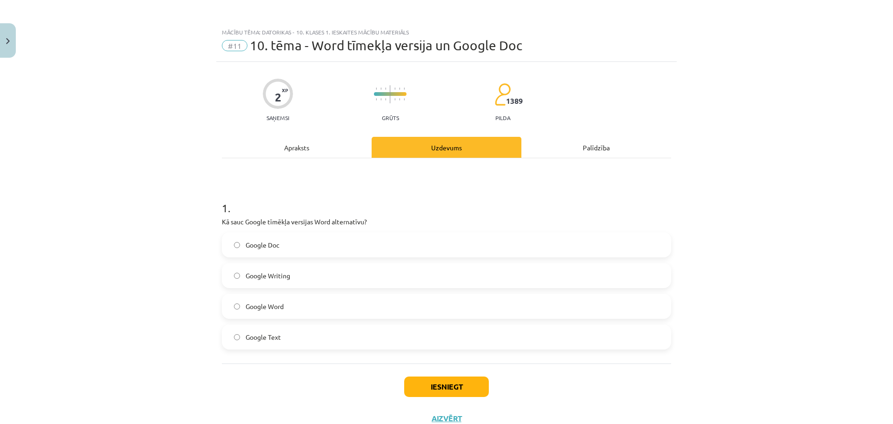
scroll to position [23, 0]
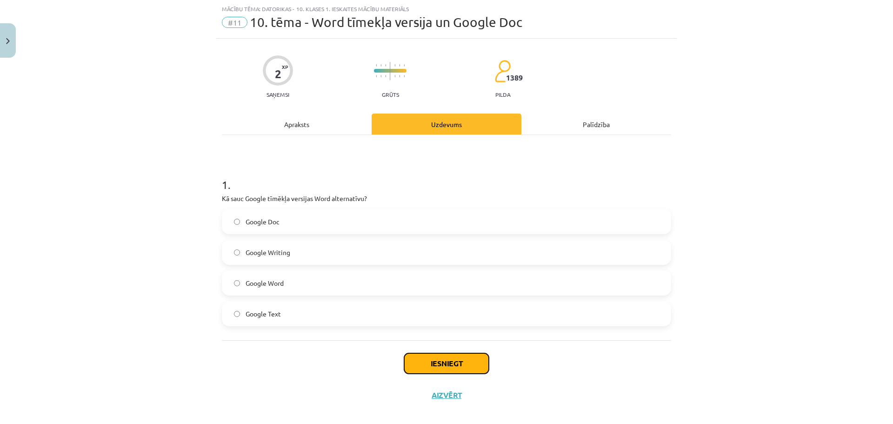
click at [471, 358] on button "Iesniegt" at bounding box center [446, 363] width 85 height 20
click at [294, 121] on div "Apraksts" at bounding box center [297, 123] width 150 height 21
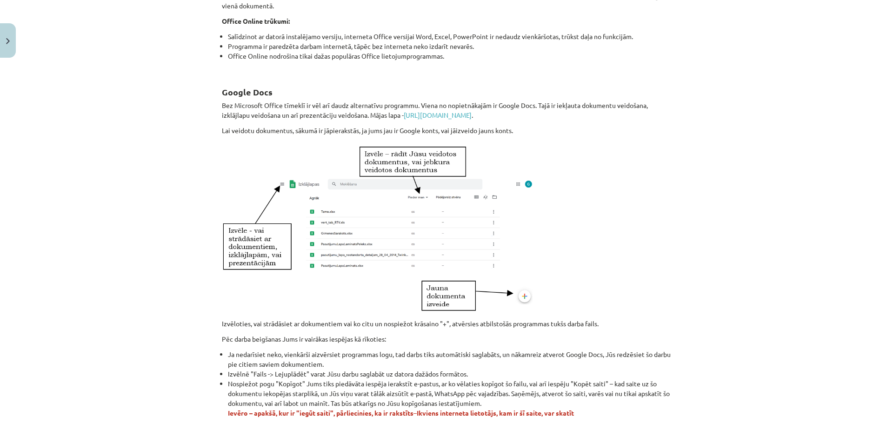
scroll to position [475, 0]
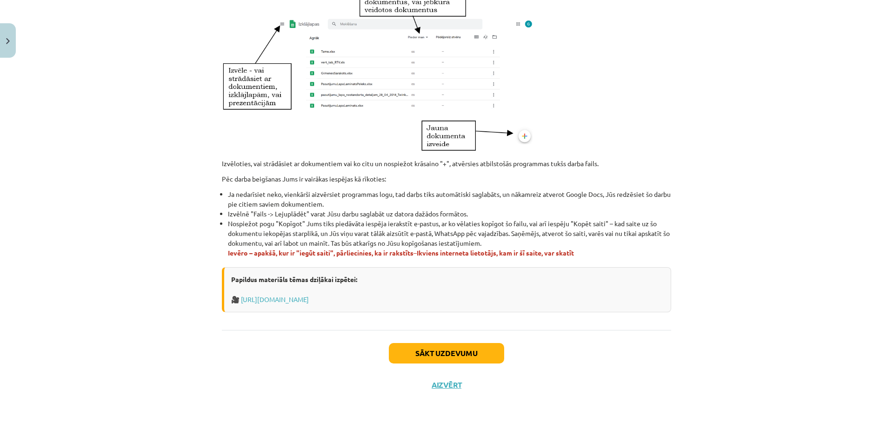
drag, startPoint x: 227, startPoint y: 180, endPoint x: 622, endPoint y: 253, distance: 401.5
click at [622, 253] on div "Mācību tēma: Datorikas - 10. klases 1. ieskaites mācību materiāls #11 10. tēma …" at bounding box center [446, 212] width 893 height 424
copy div "Word tīmekļa versija www.office.com ir pieejama Word un citu Microsoft Office p…"
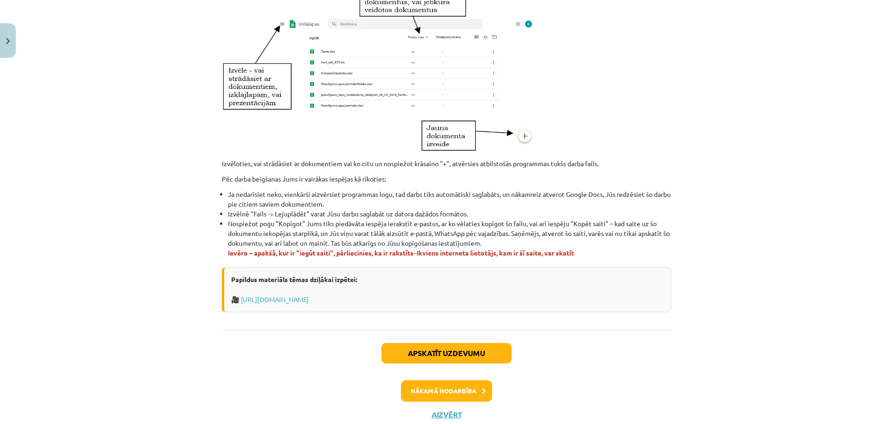
click at [632, 235] on li "Nospiežot pogu "Kopīgot" Jums tiks piedāvāta iespēja ierakstīt e-pastus, ar ko …" at bounding box center [449, 238] width 443 height 39
click at [455, 361] on button "Apskatīt uzdevumu" at bounding box center [446, 353] width 130 height 20
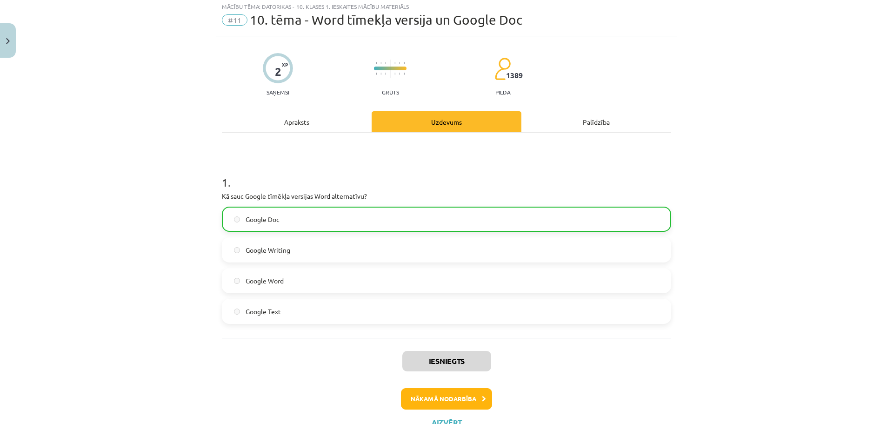
scroll to position [23, 0]
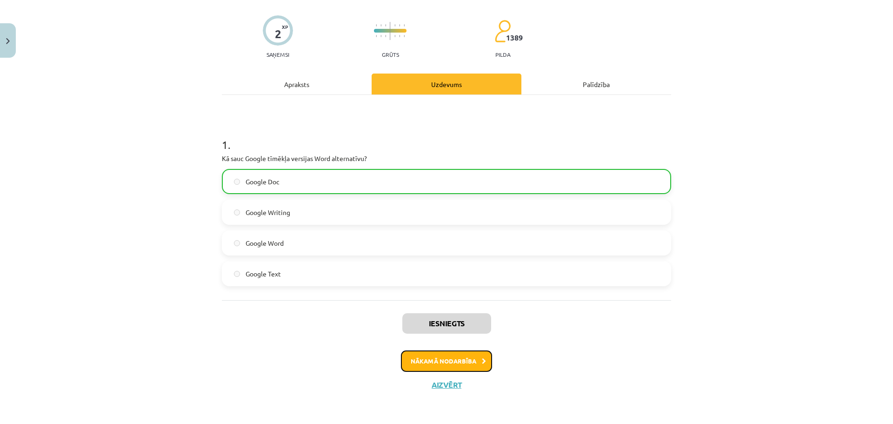
click at [445, 362] on button "Nākamā nodarbība" at bounding box center [446, 360] width 91 height 21
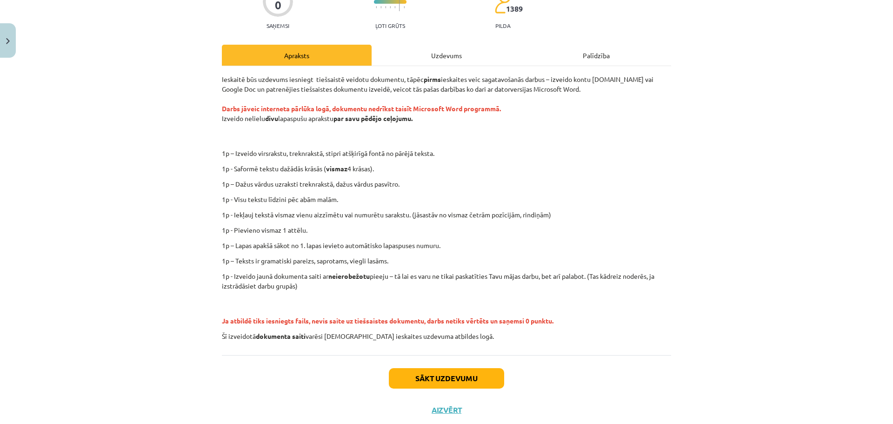
scroll to position [71, 0]
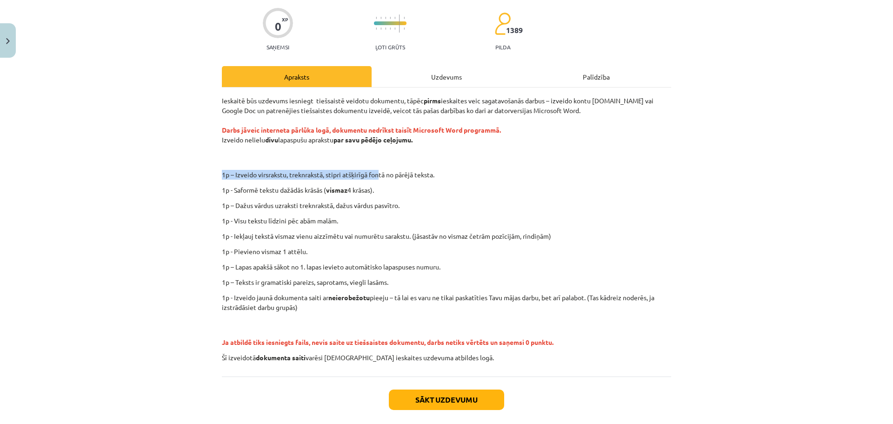
drag, startPoint x: 219, startPoint y: 174, endPoint x: 376, endPoint y: 177, distance: 157.2
click at [376, 177] on p "1p – Izveido virsrakstu, treknrakstā, stipri atšķirīgā fontā no pārējā teksta." at bounding box center [477, 175] width 406 height 10
click at [432, 73] on div "Uzdevums" at bounding box center [447, 76] width 150 height 21
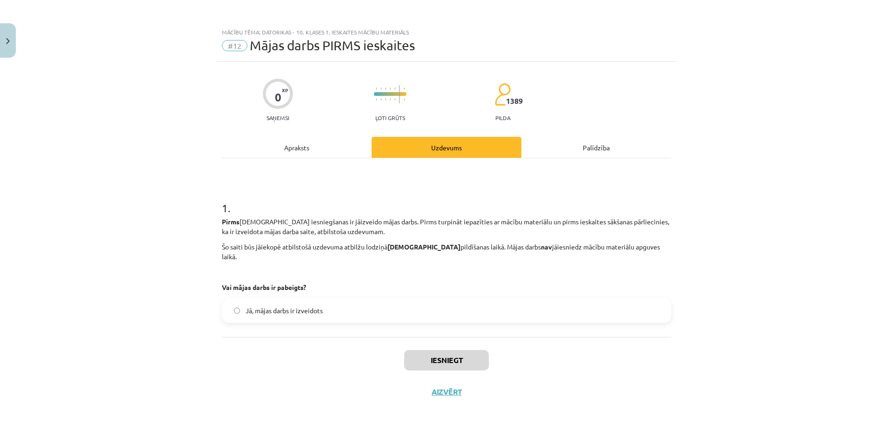
click at [319, 156] on div "Apraksts" at bounding box center [297, 147] width 150 height 21
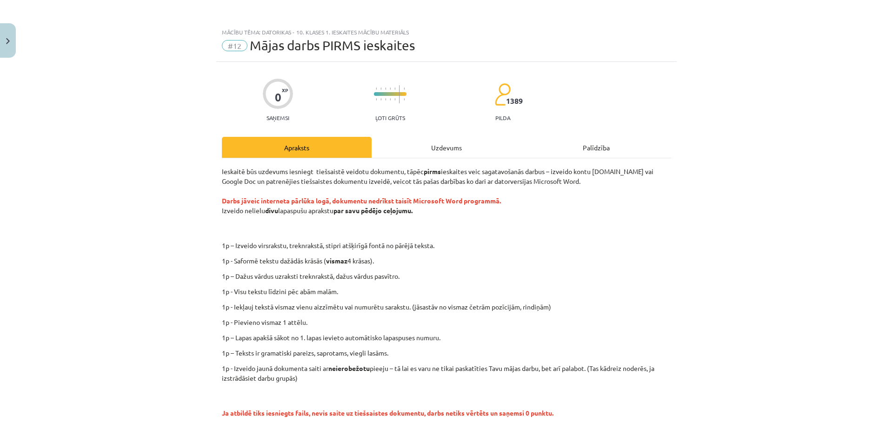
scroll to position [117, 0]
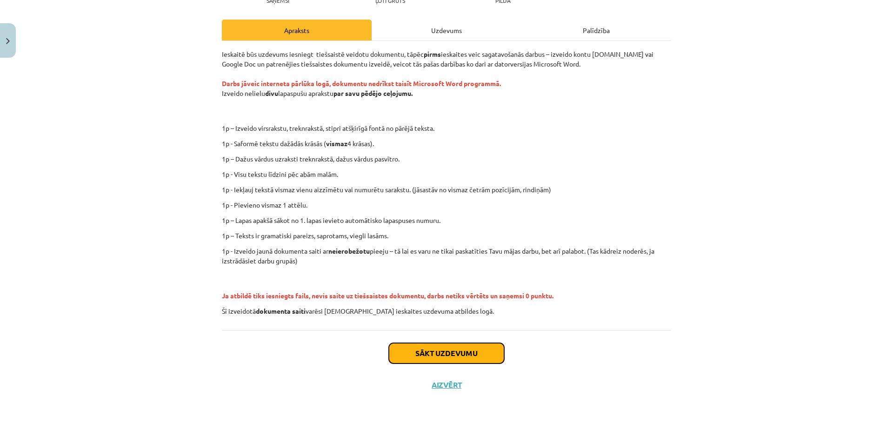
click at [481, 356] on button "Sākt uzdevumu" at bounding box center [446, 353] width 115 height 20
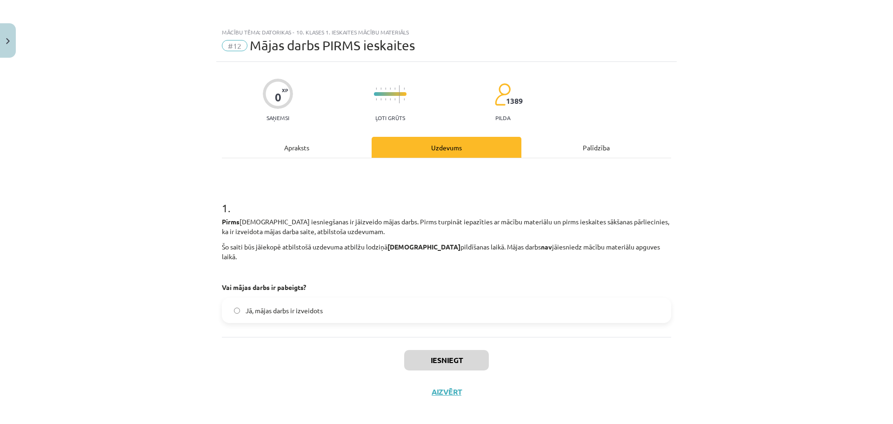
click at [274, 306] on span "Jā, mājas darbs ir izveidots" at bounding box center [284, 311] width 77 height 10
click at [425, 353] on button "Iesniegt" at bounding box center [446, 360] width 85 height 20
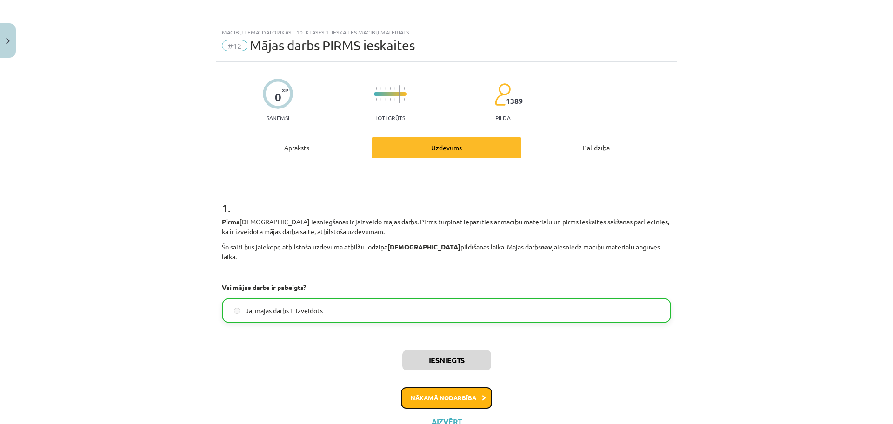
click at [453, 387] on button "Nākamā nodarbība" at bounding box center [446, 397] width 91 height 21
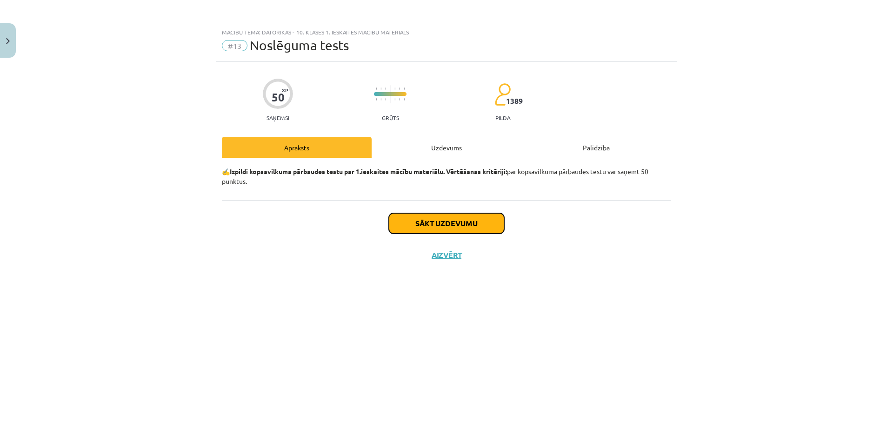
drag, startPoint x: 488, startPoint y: 230, endPoint x: 482, endPoint y: 230, distance: 5.6
click at [482, 230] on button "Sākt uzdevumu" at bounding box center [446, 223] width 115 height 20
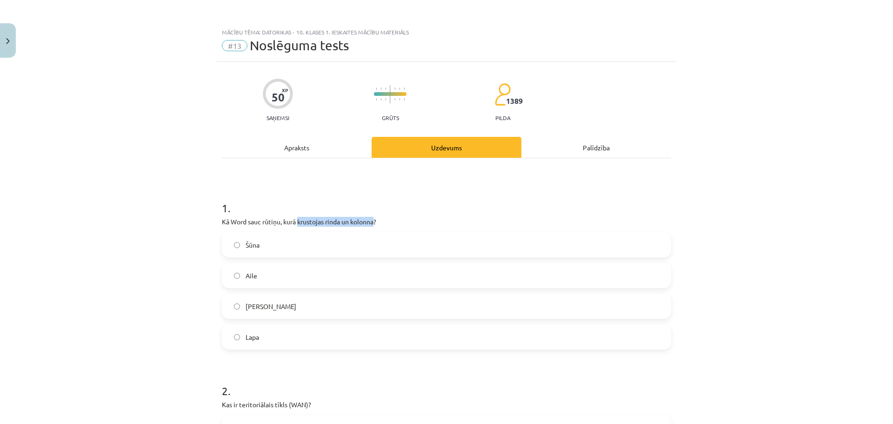
drag, startPoint x: 372, startPoint y: 223, endPoint x: 295, endPoint y: 226, distance: 76.3
click at [295, 226] on p "Kā Word sauc rūtiņu, kurā krustojas rinda un kolonna?" at bounding box center [446, 222] width 449 height 10
copy p "krustojas rinda un kolonna"
click at [420, 213] on h1 "1 ." at bounding box center [446, 199] width 449 height 29
click at [287, 246] on label "Šūna" at bounding box center [446, 244] width 447 height 23
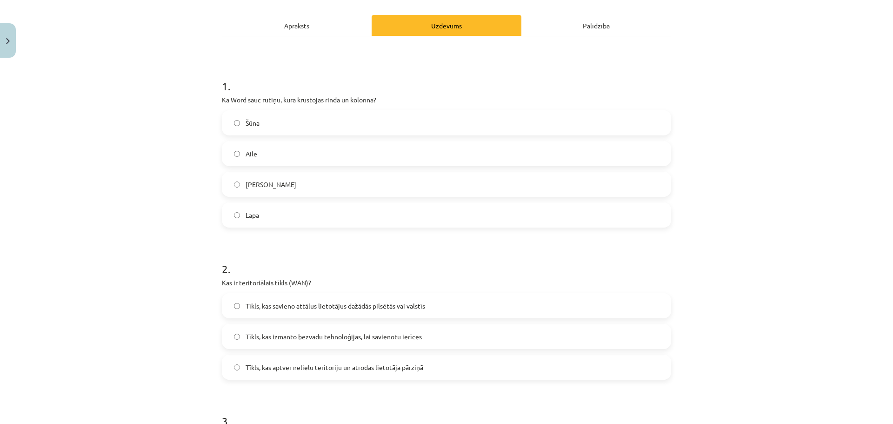
scroll to position [140, 0]
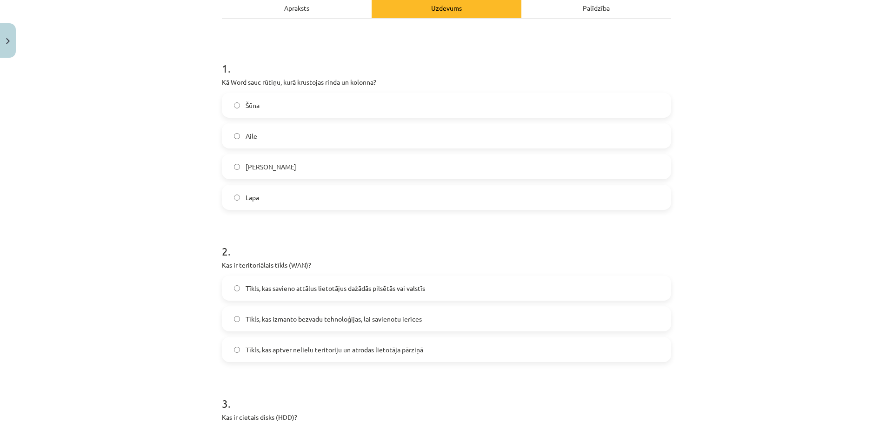
click at [351, 324] on label "Tīkls, kas izmanto bezvadu tehnoloģijas, lai savienotu ierīces" at bounding box center [446, 318] width 447 height 23
click at [377, 292] on span "Tīkls, kas savieno attālus lietotājus dažādās pilsētās vai valstīs" at bounding box center [336, 288] width 180 height 10
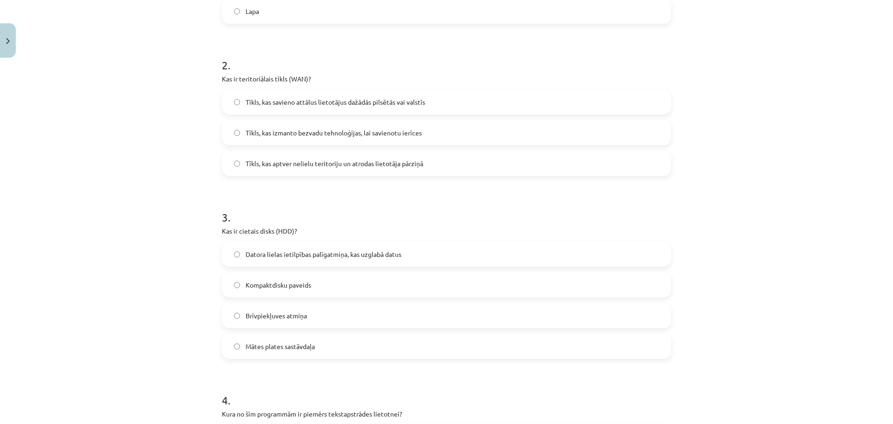
click at [729, 2] on div "Mācību tēma: Datorikas - 10. klases 1. ieskaites mācību materiāls #13 Noslēguma…" at bounding box center [446, 212] width 893 height 424
click at [364, 262] on label "Datora lielas ietilpības palīgatmiņa, kas uzglabā datus" at bounding box center [446, 253] width 447 height 23
click at [302, 259] on label "Datora lielas ietilpības palīgatmiņa, kas uzglabā datus" at bounding box center [446, 253] width 447 height 23
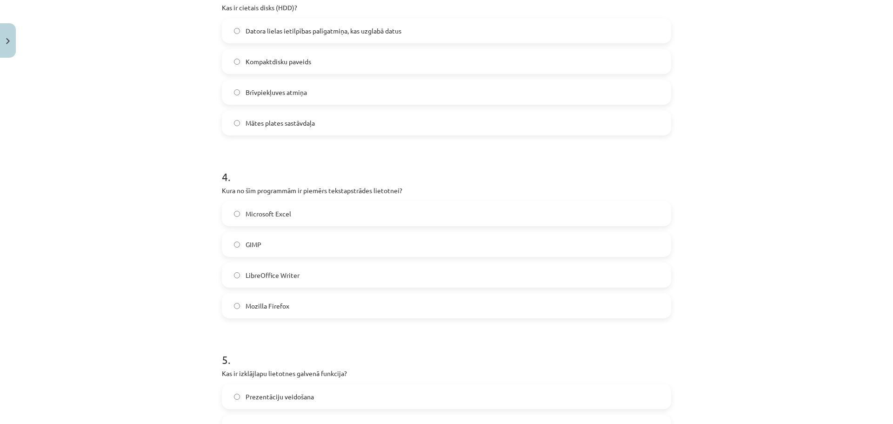
scroll to position [545, 0]
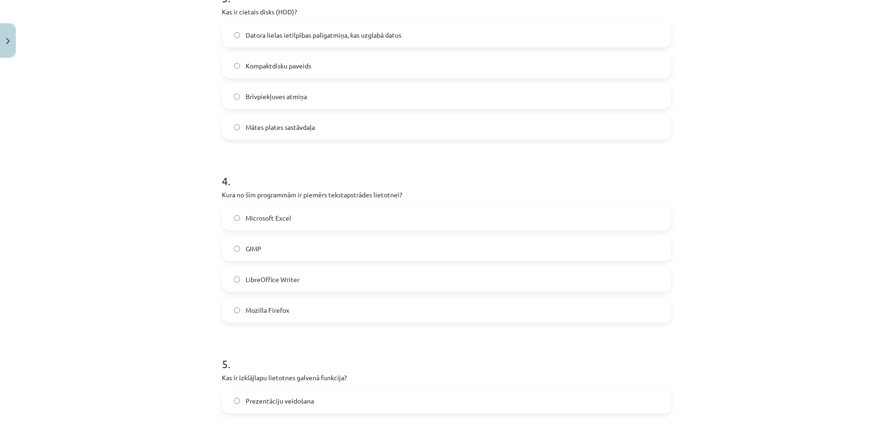
click at [289, 287] on label "LibreOffice Writer" at bounding box center [446, 278] width 447 height 23
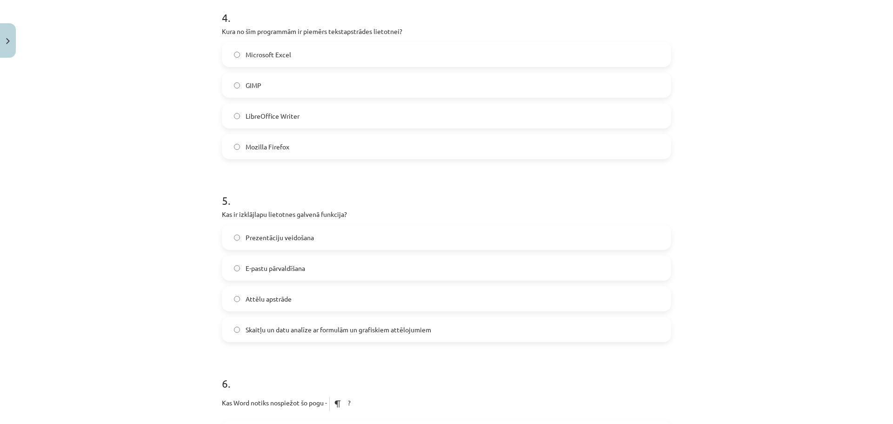
scroll to position [731, 0]
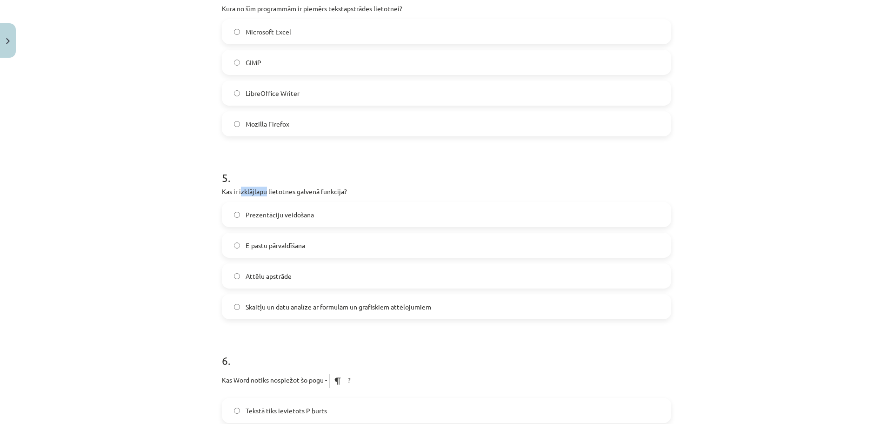
drag, startPoint x: 238, startPoint y: 193, endPoint x: 284, endPoint y: 193, distance: 46.0
click at [275, 193] on p "Kas ir izklājlapu lietotnes galvenā funkcija?" at bounding box center [446, 191] width 449 height 10
click at [293, 190] on p "Kas ir izklājlapu lietotnes galvenā funkcija?" at bounding box center [446, 191] width 449 height 10
drag, startPoint x: 293, startPoint y: 190, endPoint x: 274, endPoint y: 187, distance: 19.2
click at [274, 187] on p "Kas ir izklājlapu lietotnes galvenā funkcija?" at bounding box center [446, 191] width 449 height 10
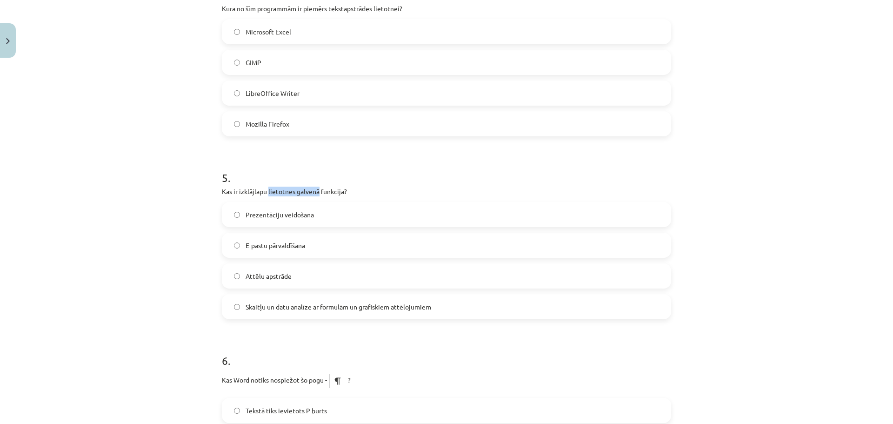
click at [274, 187] on p "Kas ir izklājlapu lietotnes galvenā funkcija?" at bounding box center [446, 191] width 449 height 10
click at [316, 313] on label "Skaitļu un datu analīze ar formulām un grafiskiem attēlojumiem" at bounding box center [446, 306] width 447 height 23
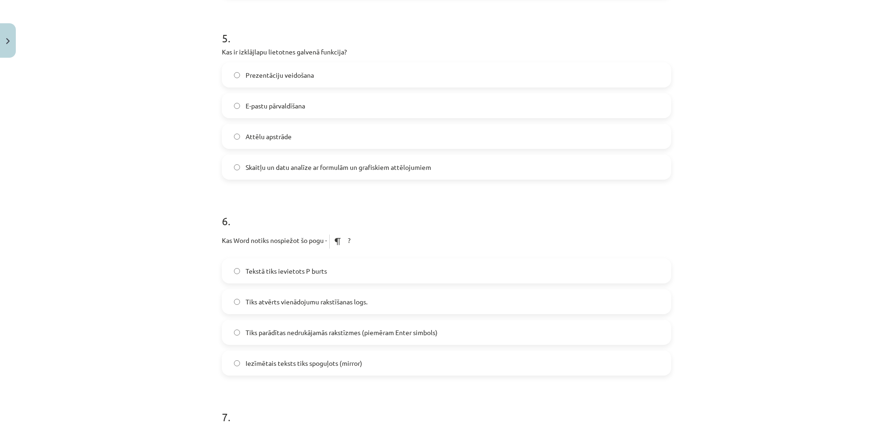
scroll to position [917, 0]
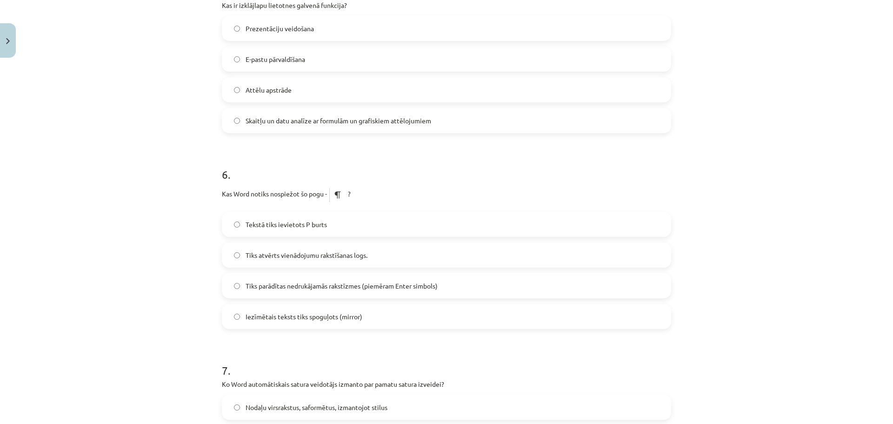
click at [288, 294] on label "Tiks parādītas nedrukājamās rakstīzmes (piemēram Enter simbols)" at bounding box center [446, 285] width 447 height 23
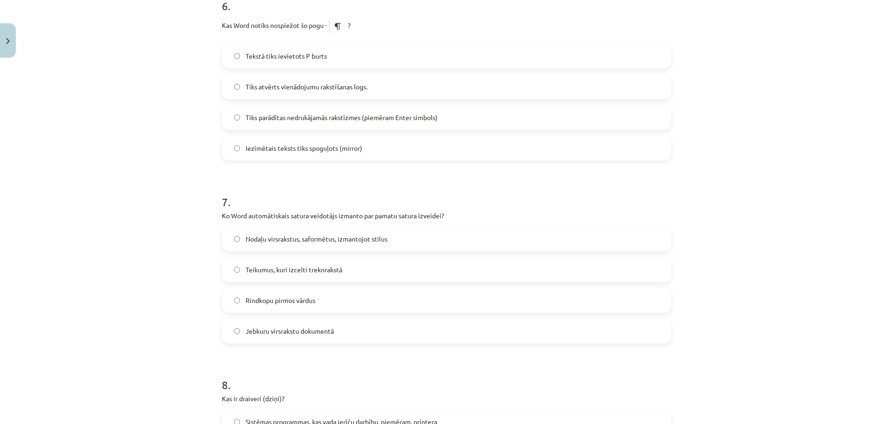
scroll to position [1103, 0]
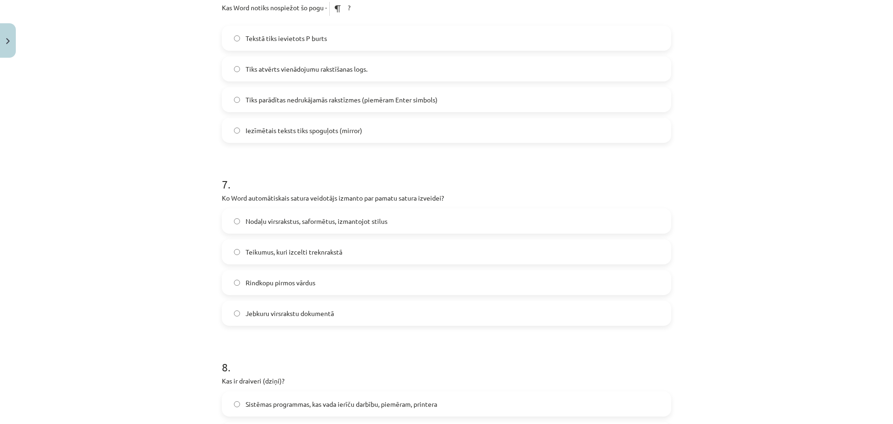
click at [303, 255] on span "Teikumus, kuri izcelti treknrakstā" at bounding box center [294, 252] width 97 height 10
click at [303, 284] on span "Rindkopu pirmos vārdus" at bounding box center [281, 283] width 70 height 10
click at [312, 223] on span "Nodaļu virsrakstus, saformētus, izmantojot stilus" at bounding box center [317, 221] width 142 height 10
click at [306, 313] on span "Jebkuru virsrakstu dokumentā" at bounding box center [290, 313] width 88 height 10
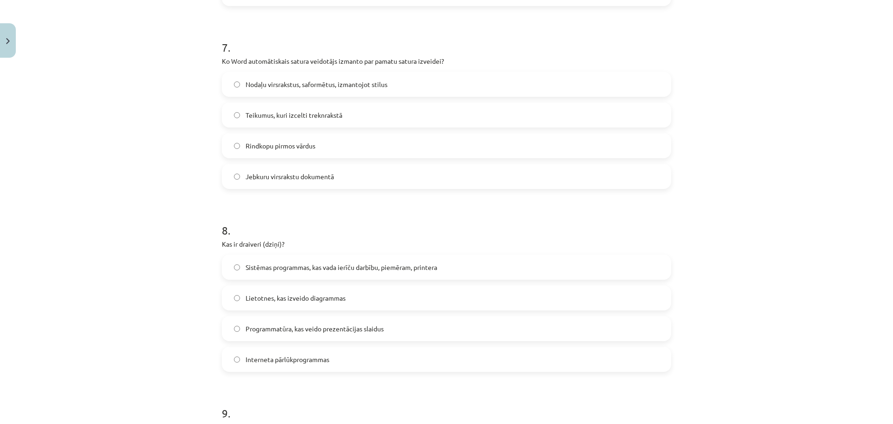
scroll to position [1242, 0]
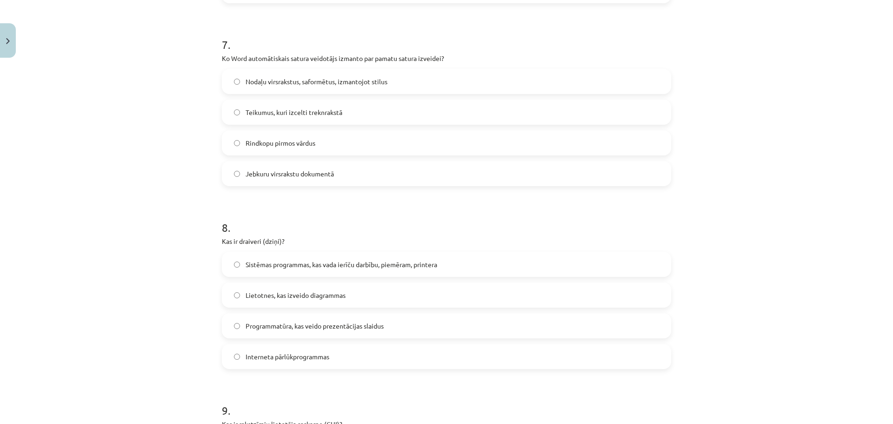
click at [719, 18] on div "Mācību tēma: Datorikas - 10. klases 1. ieskaites mācību materiāls #13 Noslēguma…" at bounding box center [446, 212] width 893 height 424
click at [318, 267] on span "Sistēmas programmas, kas vada ierīču darbību, piemēram, printera" at bounding box center [342, 264] width 192 height 10
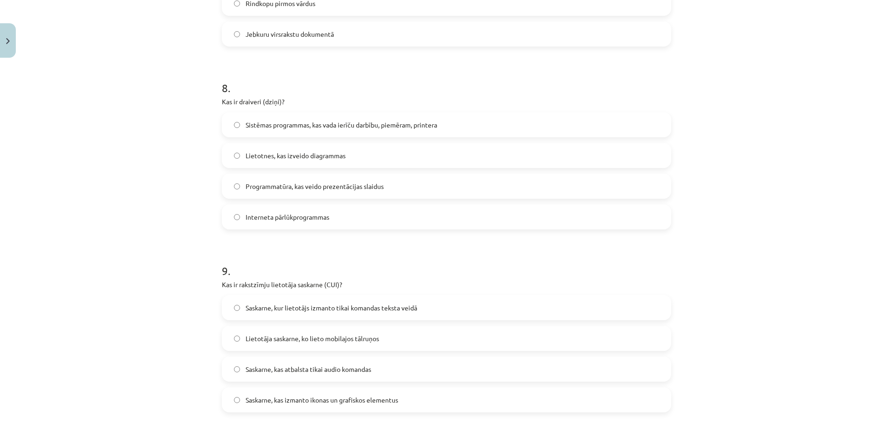
scroll to position [1428, 0]
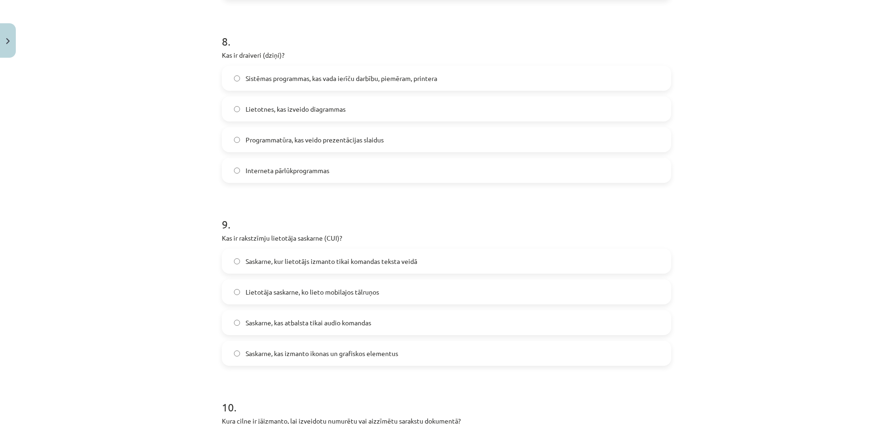
click at [759, 186] on div "Mācību tēma: Datorikas - 10. klases 1. ieskaites mācību materiāls #13 Noslēguma…" at bounding box center [446, 212] width 893 height 424
click at [367, 264] on span "Saskarne, kur lietotājs izmanto tikai komandas teksta veidā" at bounding box center [332, 261] width 172 height 10
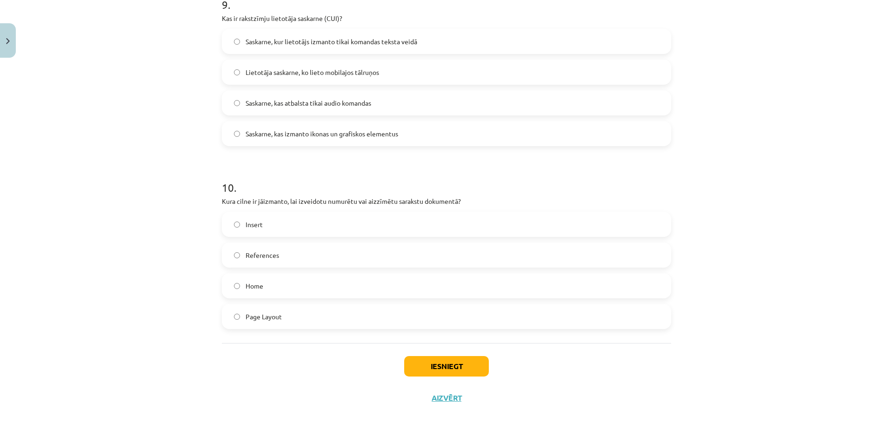
scroll to position [1661, 0]
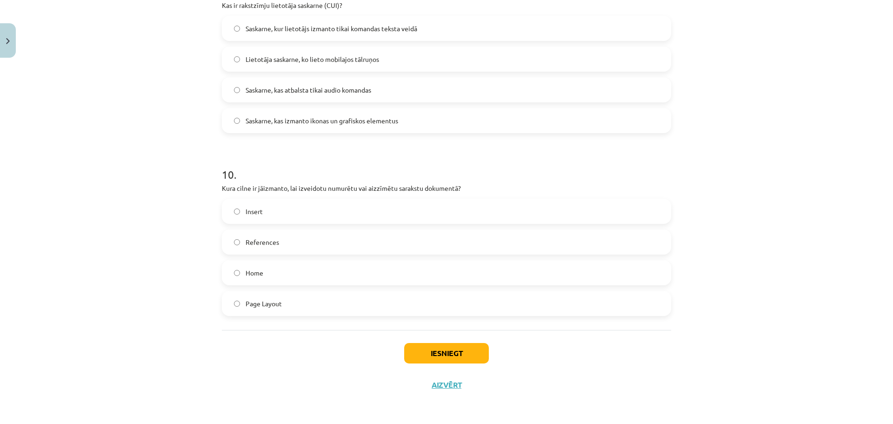
click at [258, 240] on span "References" at bounding box center [262, 242] width 33 height 10
click at [456, 343] on button "Iesniegt" at bounding box center [446, 353] width 85 height 20
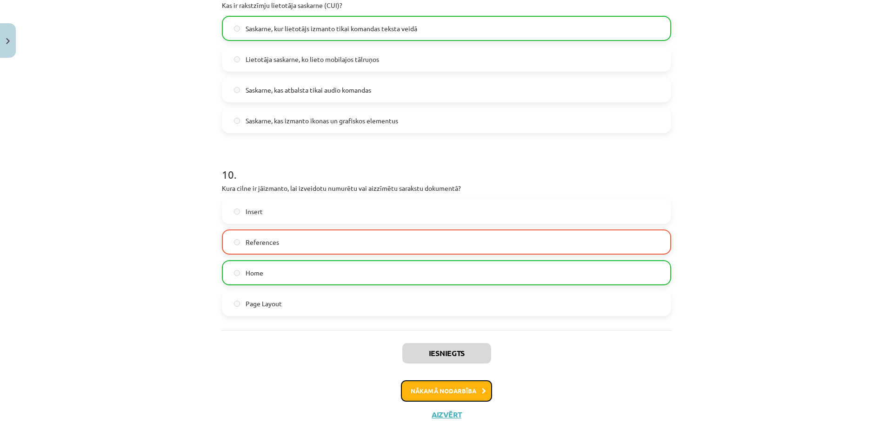
click at [464, 391] on button "Nākamā nodarbība" at bounding box center [446, 390] width 91 height 21
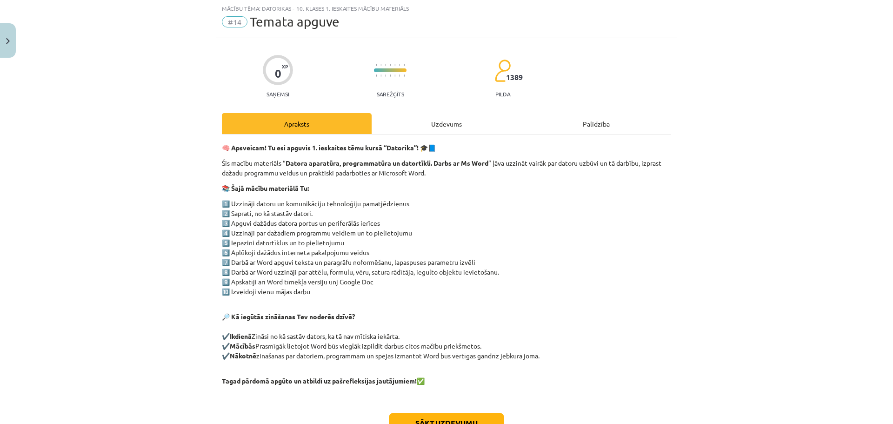
scroll to position [23, 0]
click at [469, 119] on div "Uzdevums" at bounding box center [447, 123] width 150 height 21
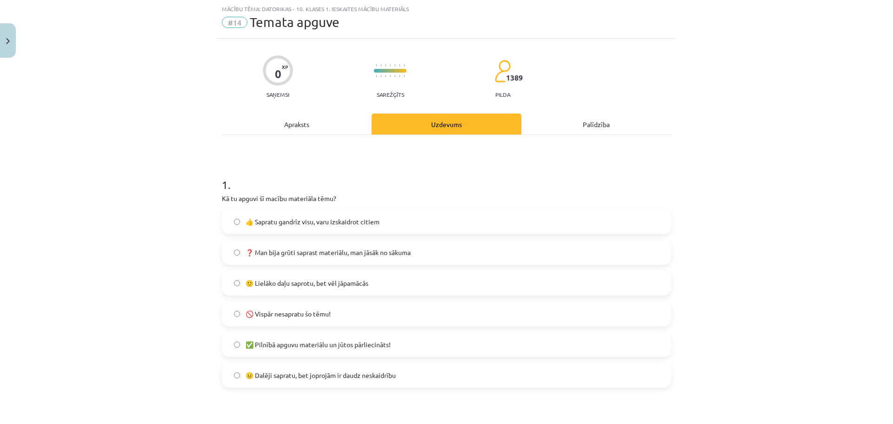
click at [308, 257] on label "❓ Man bija grūti saprast materiālu, man jāsāk no sākuma" at bounding box center [446, 251] width 447 height 23
click at [292, 290] on label "🙂 Lielāko daļu saprotu, bet vēl jāpamācās" at bounding box center [446, 282] width 447 height 23
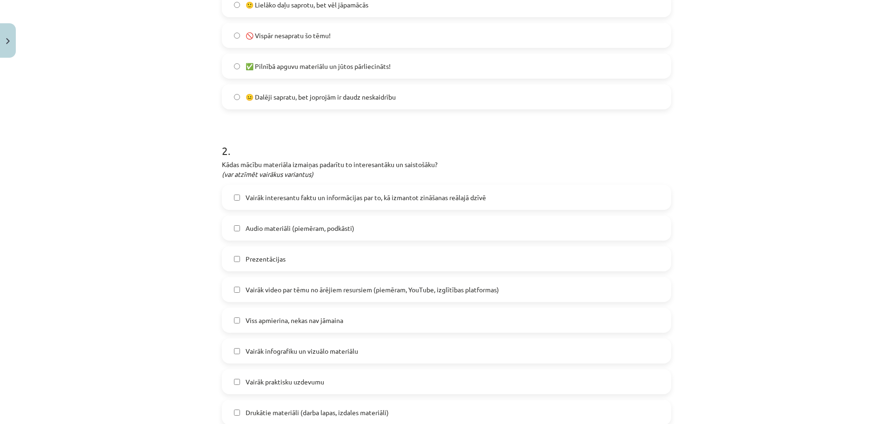
scroll to position [302, 0]
click at [266, 200] on span "Vairāk interesantu faktu un informācijas par to, kā izmantot zināšanas reālajā …" at bounding box center [366, 197] width 240 height 10
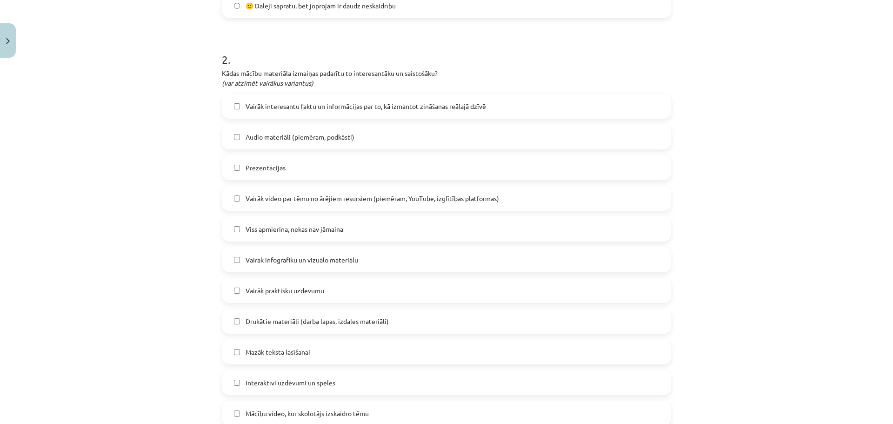
scroll to position [395, 0]
click at [284, 230] on span "Viss apmierina, nekas nav jāmaina" at bounding box center [295, 226] width 98 height 10
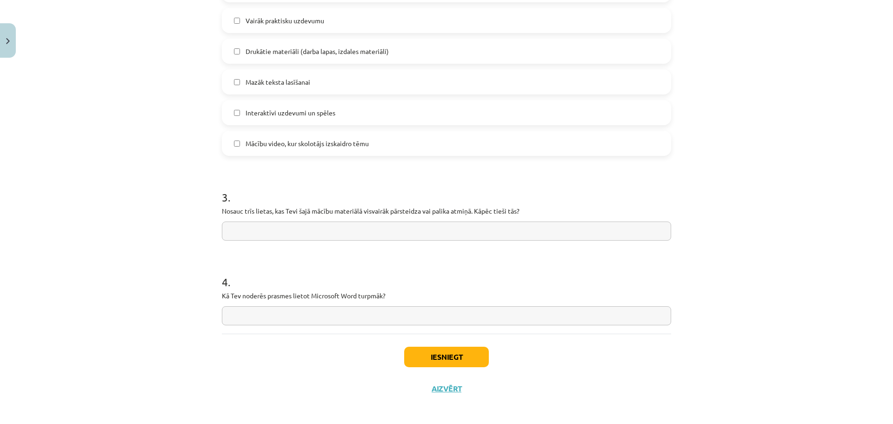
scroll to position [666, 0]
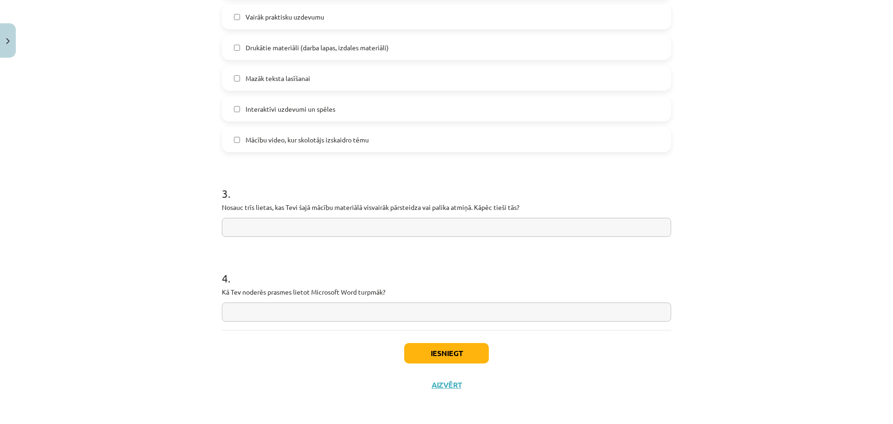
click at [260, 227] on input "text" at bounding box center [446, 227] width 449 height 19
type input "*"
type input "**********"
click at [350, 302] on div "4 . Kā Tev noderēs prasmes lietot Microsoft Word turpmāk?" at bounding box center [446, 288] width 449 height 66
click at [352, 311] on input "text" at bounding box center [446, 311] width 449 height 19
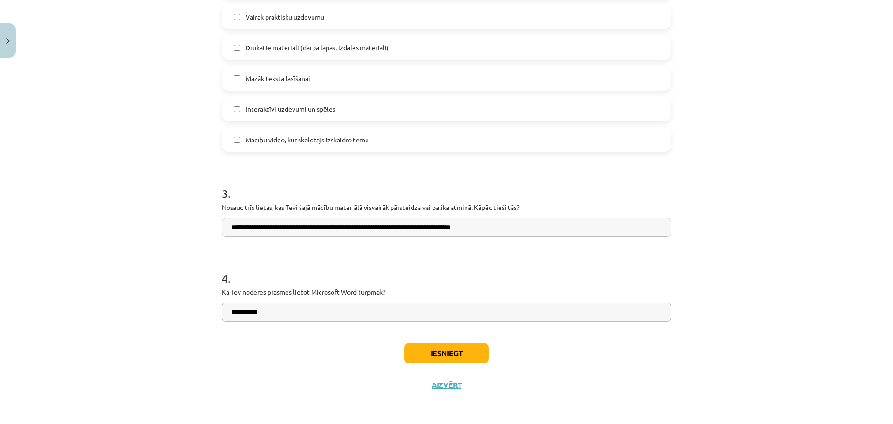
type input "**********"
click at [335, 380] on div "Iesniegt Aizvērt" at bounding box center [446, 362] width 449 height 65
click at [465, 359] on button "Iesniegt" at bounding box center [446, 353] width 85 height 20
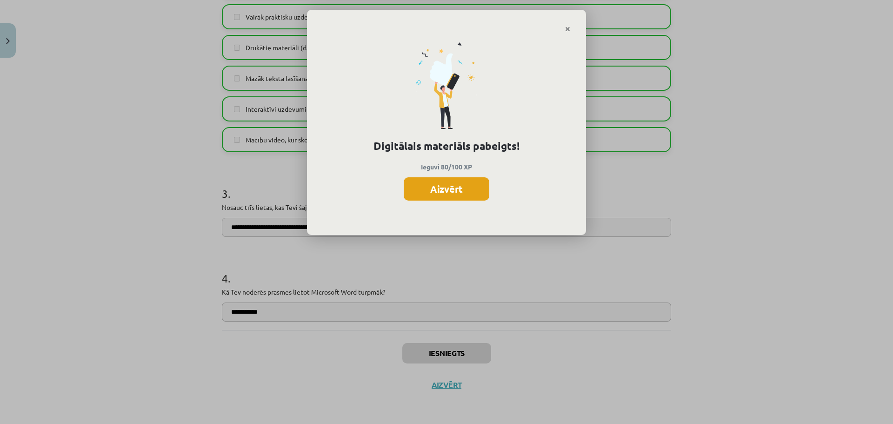
click at [475, 196] on button "Aizvērt" at bounding box center [447, 188] width 86 height 23
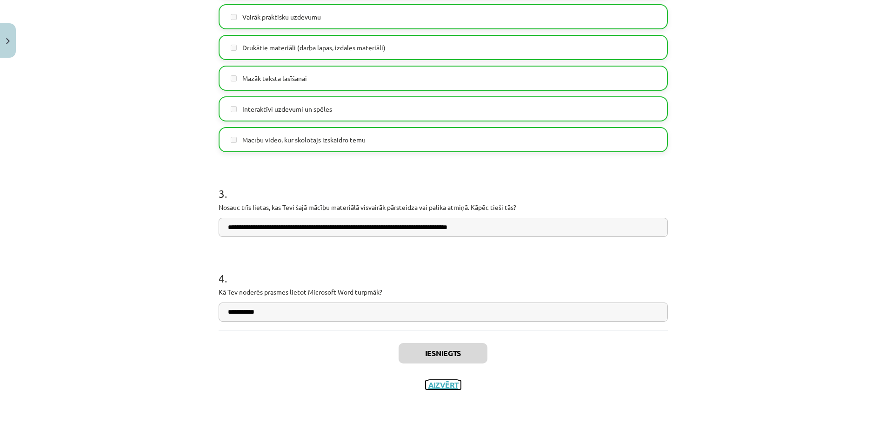
click at [446, 387] on button "Aizvērt" at bounding box center [443, 384] width 35 height 9
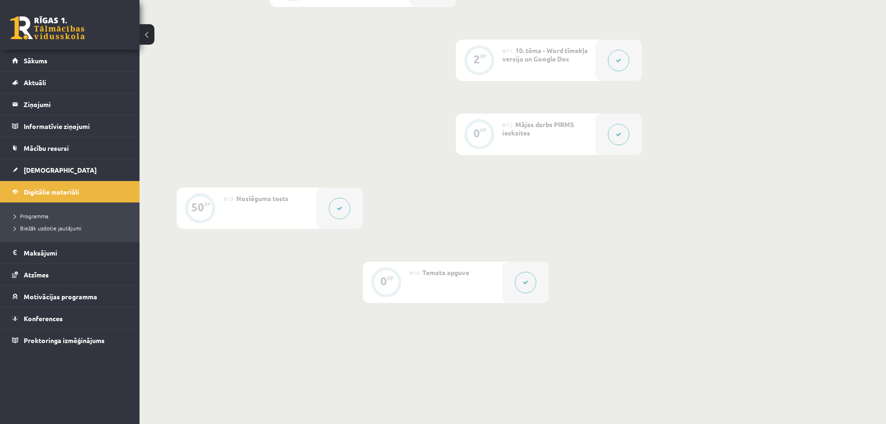
scroll to position [1025, 0]
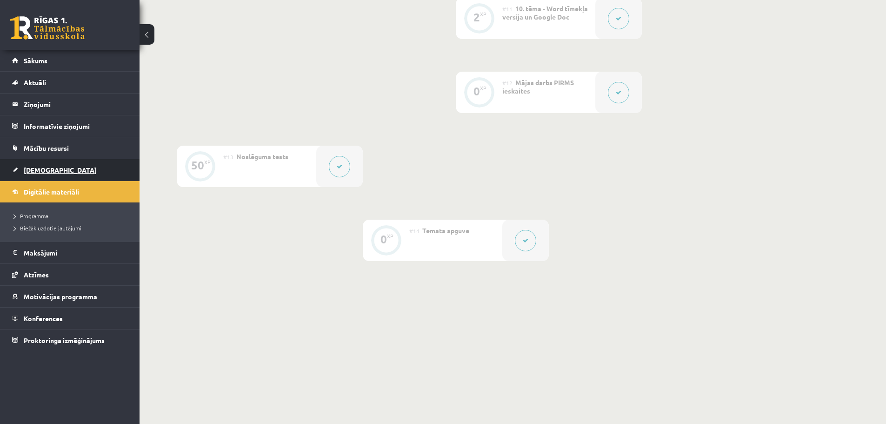
click at [37, 169] on span "[DEMOGRAPHIC_DATA]" at bounding box center [60, 170] width 73 height 8
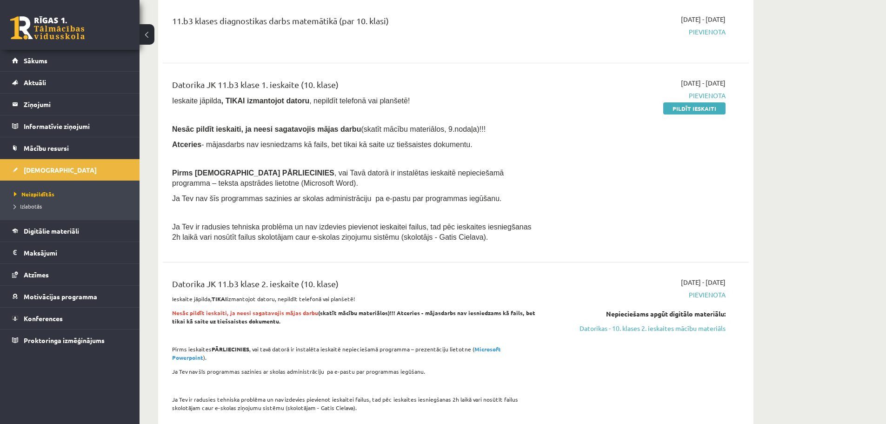
scroll to position [651, 0]
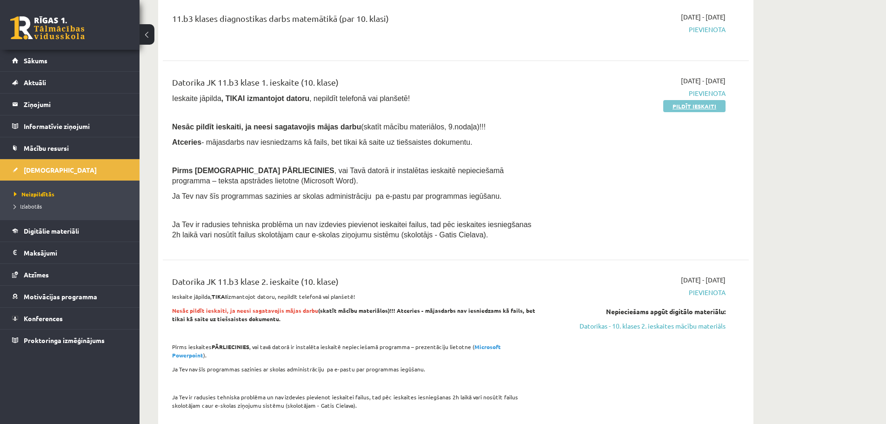
click at [711, 108] on link "Pildīt ieskaiti" at bounding box center [694, 106] width 62 height 12
drag, startPoint x: 572, startPoint y: 200, endPoint x: 597, endPoint y: 205, distance: 25.6
click at [576, 204] on div "2025-09-01 - 2025-10-31 Pievienota Pildīt ieskaiti" at bounding box center [637, 160] width 189 height 169
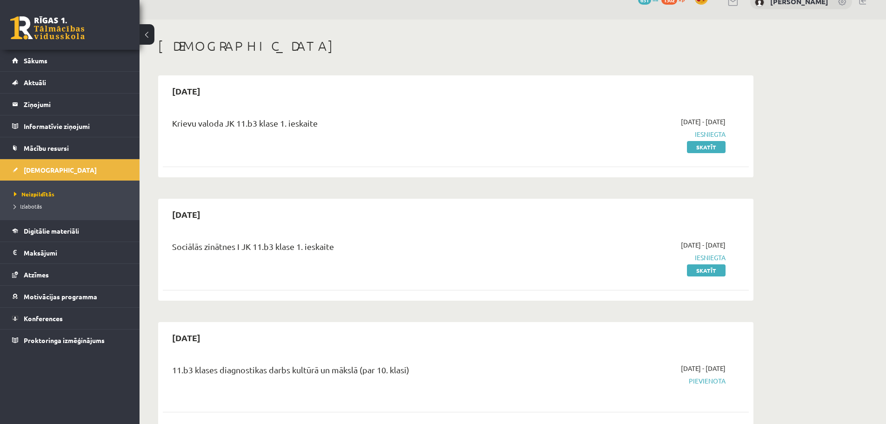
scroll to position [0, 0]
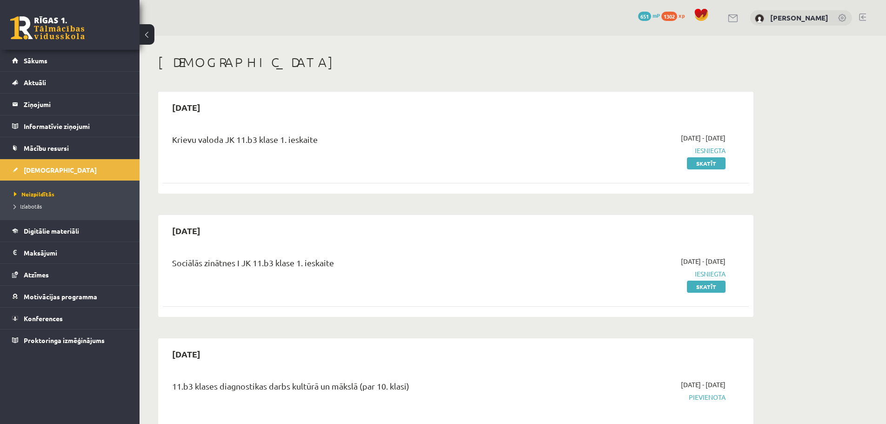
click at [868, 14] on div "0 Dāvanas 651 mP 1302 xp Viktorija Plikša" at bounding box center [513, 18] width 746 height 36
click at [861, 17] on link at bounding box center [862, 16] width 7 height 7
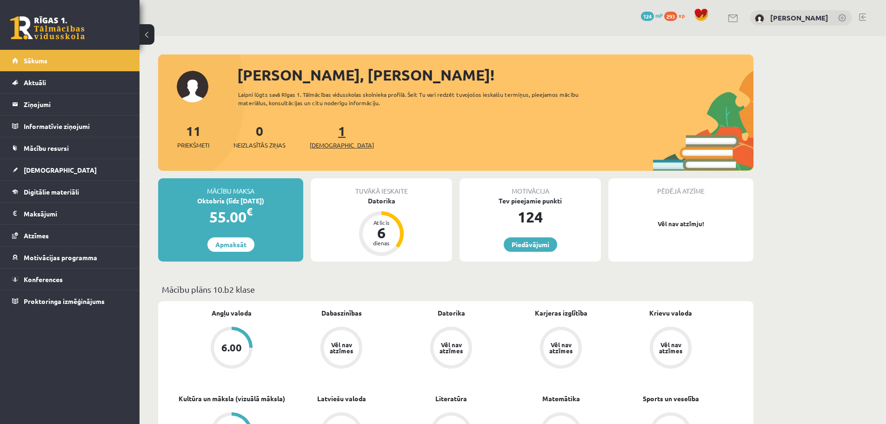
click at [326, 133] on link "1 Ieskaites" at bounding box center [342, 135] width 64 height 27
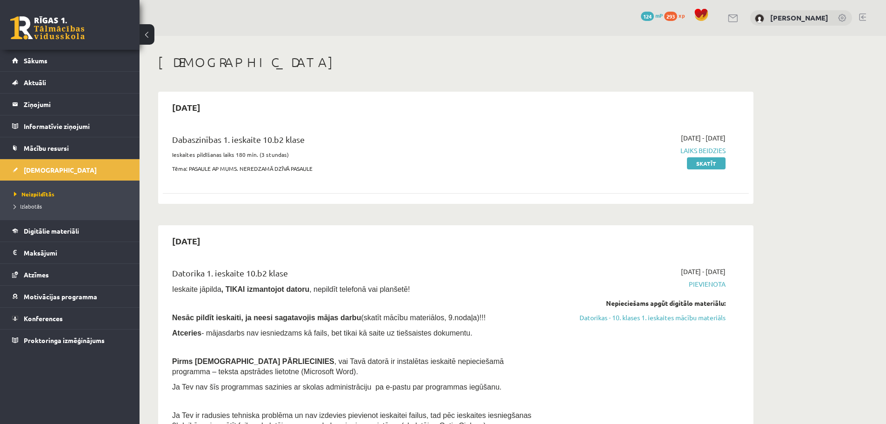
scroll to position [140, 0]
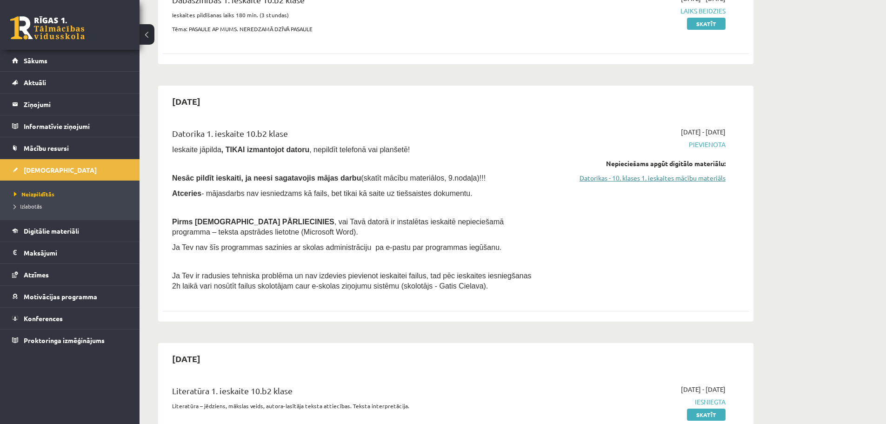
click at [685, 181] on link "Datorikas - 10. klases 1. ieskaites mācību materiāls" at bounding box center [637, 178] width 175 height 10
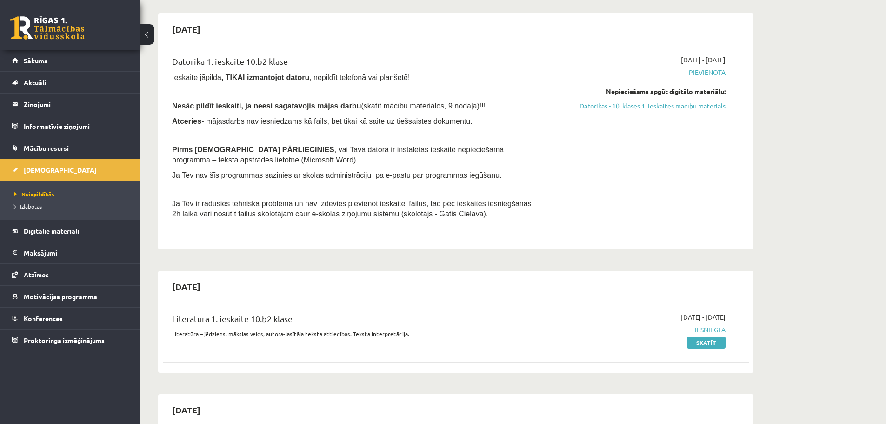
scroll to position [279, 0]
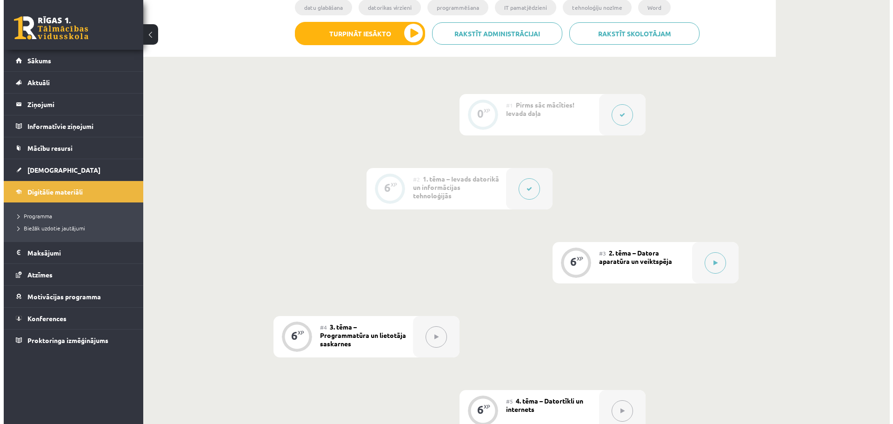
scroll to position [279, 0]
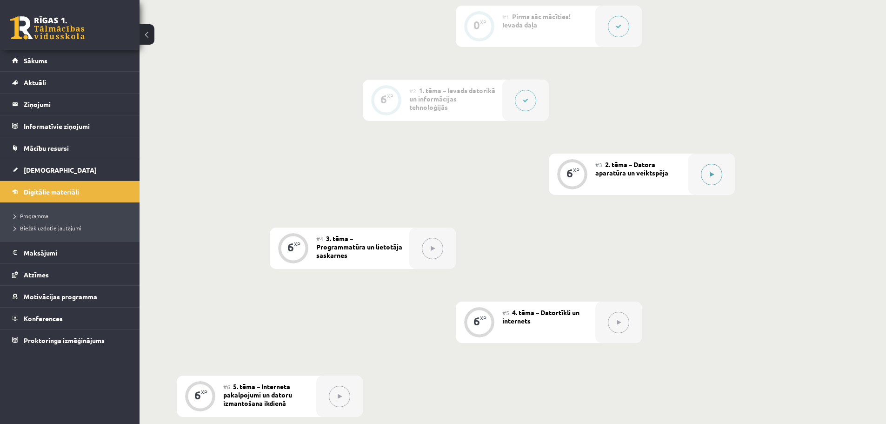
click at [713, 172] on icon at bounding box center [712, 175] width 4 height 6
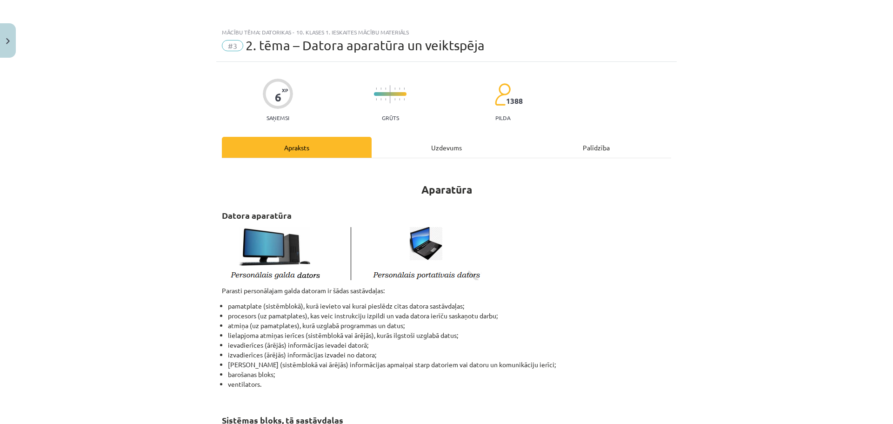
click at [460, 144] on div "Uzdevums" at bounding box center [447, 147] width 150 height 21
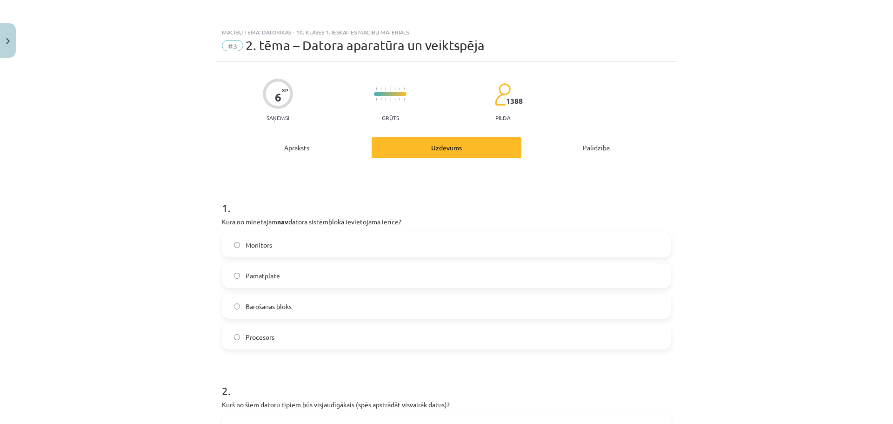
scroll to position [23, 0]
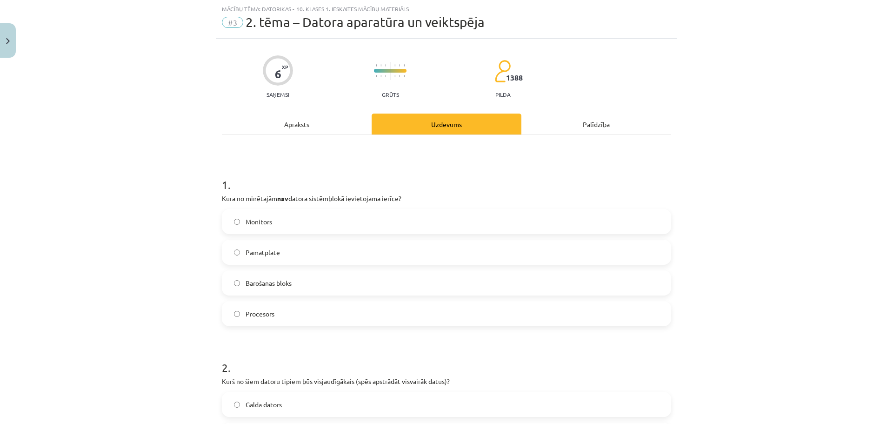
click at [302, 217] on label "Monitors" at bounding box center [446, 221] width 447 height 23
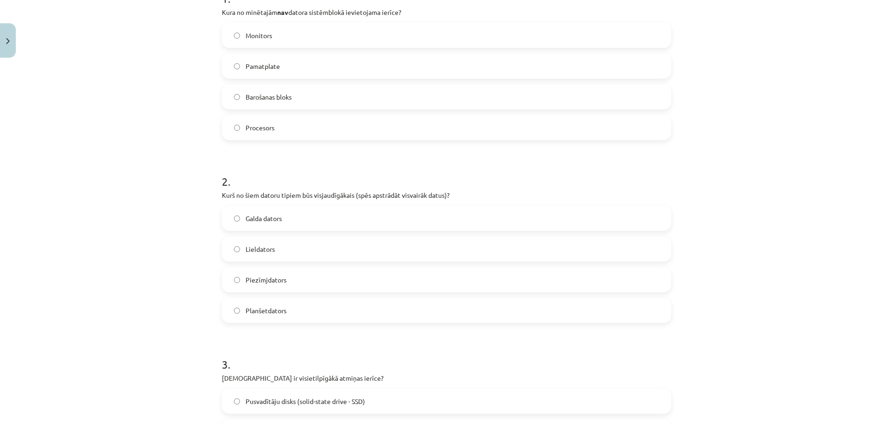
click at [265, 253] on span "Lieldators" at bounding box center [260, 249] width 29 height 10
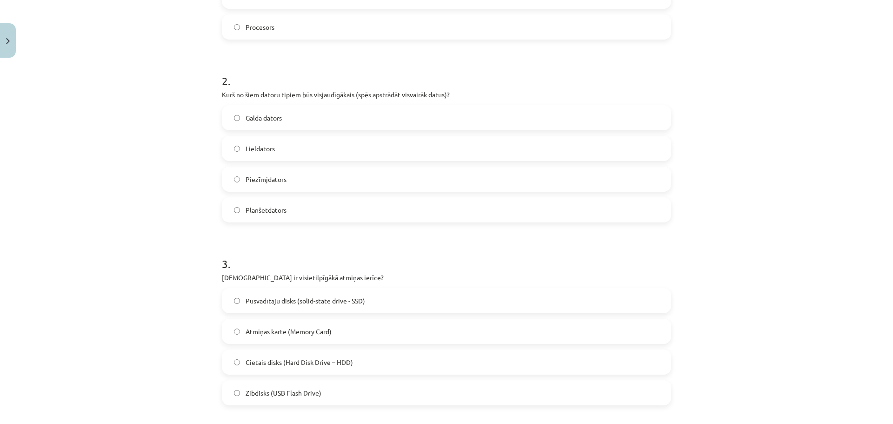
scroll to position [395, 0]
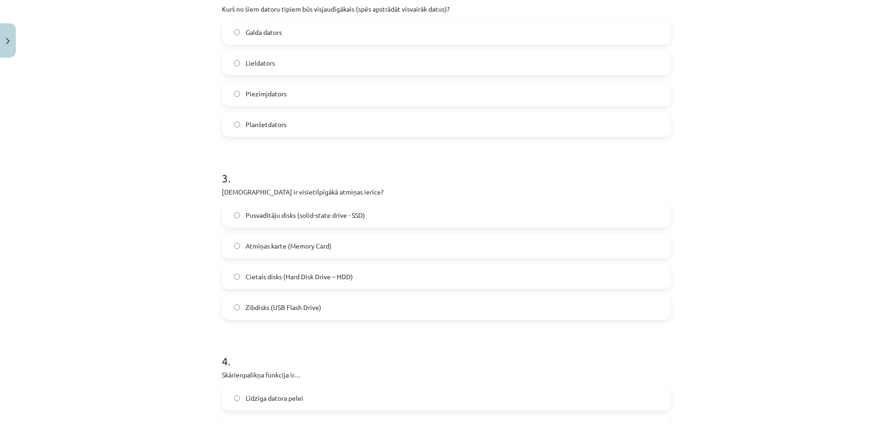
click at [348, 253] on label "Atmiņas karte (Memory Card)" at bounding box center [446, 245] width 447 height 23
click at [347, 279] on span "Cietais disks (Hard Disk Drive – HDD)" at bounding box center [299, 277] width 107 height 10
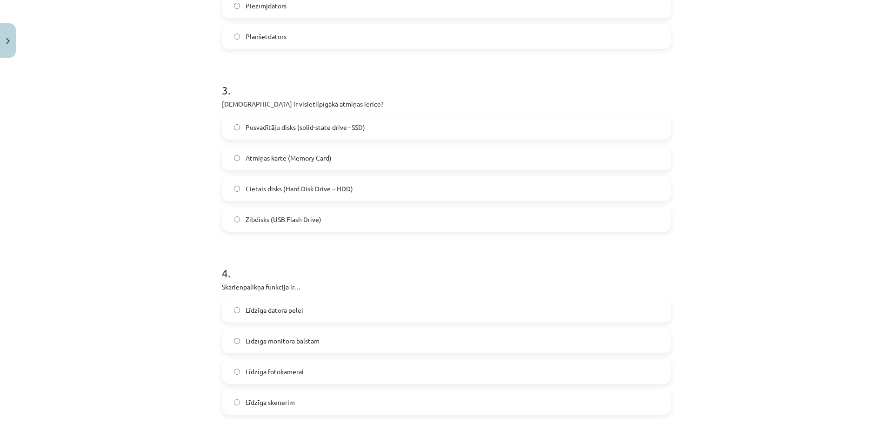
scroll to position [581, 0]
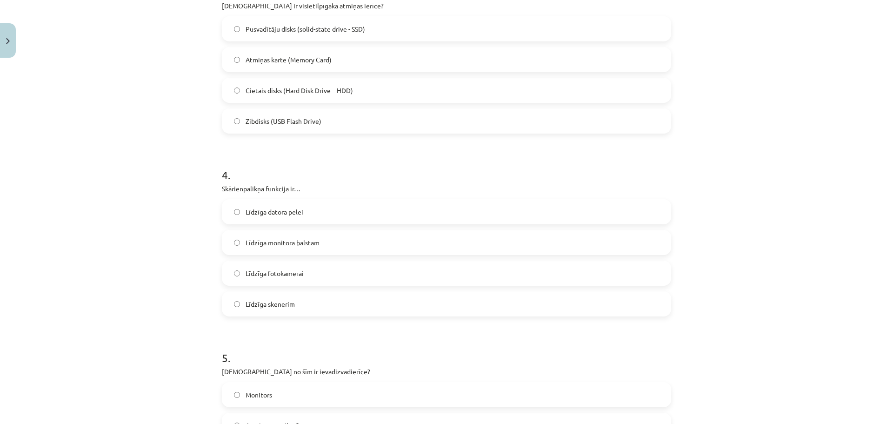
click at [295, 219] on label "Līdzīga datora pelei" at bounding box center [446, 211] width 447 height 23
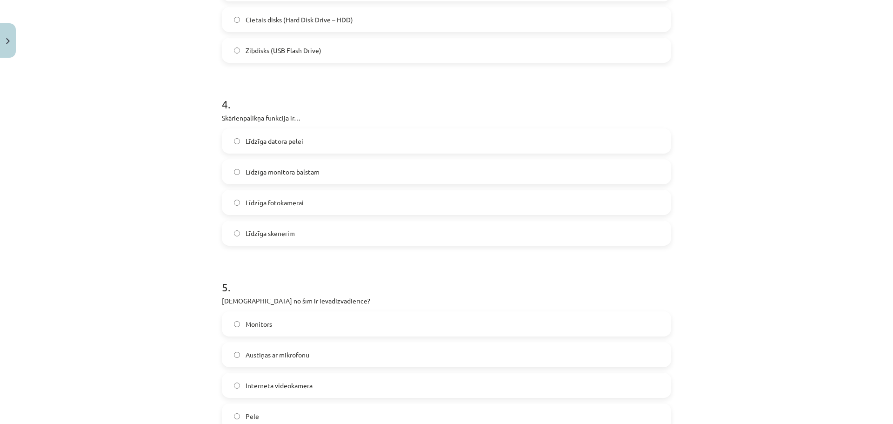
scroll to position [721, 0]
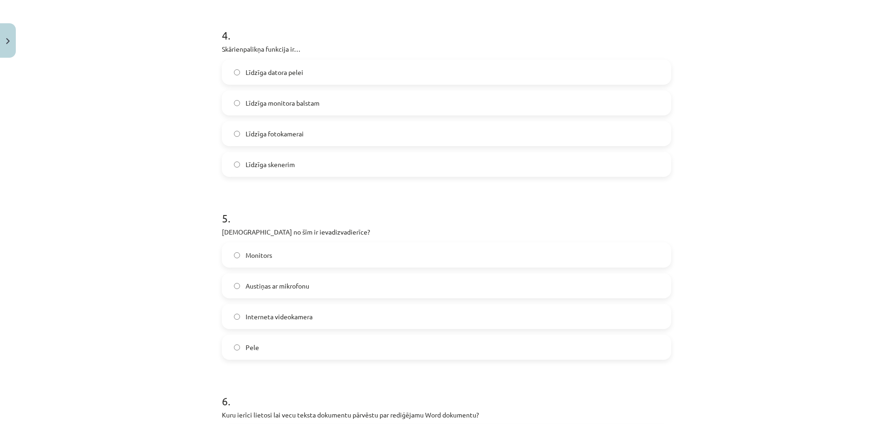
click at [300, 292] on label "Austiņas ar mikrofonu" at bounding box center [446, 285] width 447 height 23
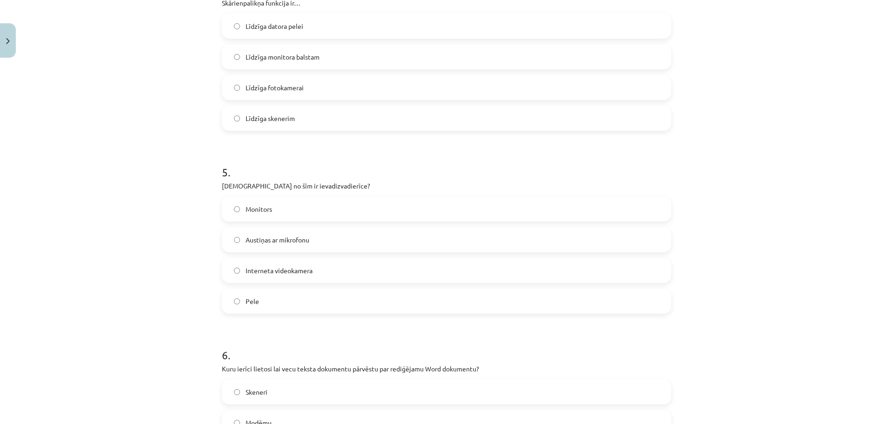
scroll to position [907, 0]
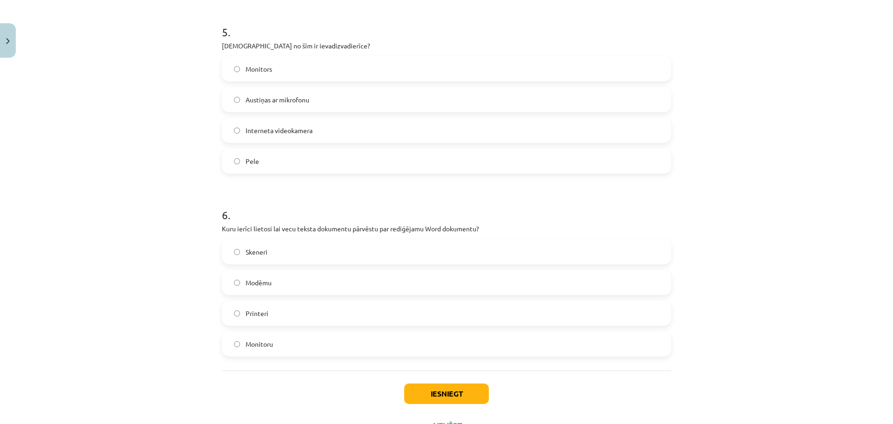
click at [270, 246] on label "Skeneri" at bounding box center [446, 251] width 447 height 23
click at [477, 394] on button "Iesniegt" at bounding box center [446, 393] width 85 height 20
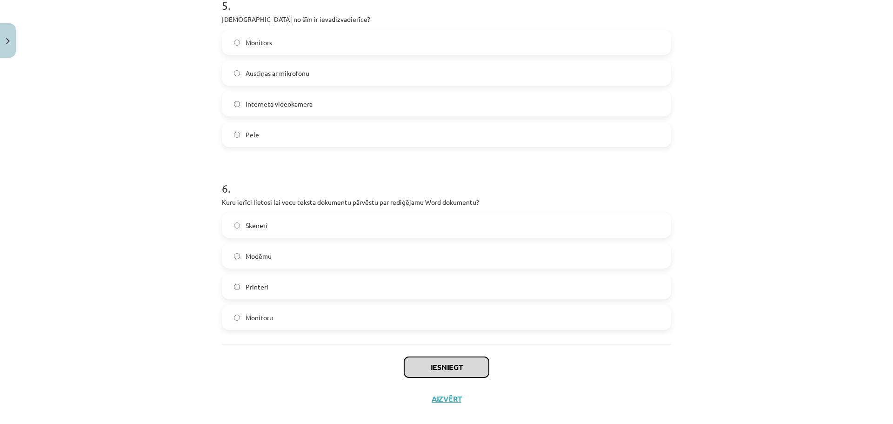
scroll to position [947, 0]
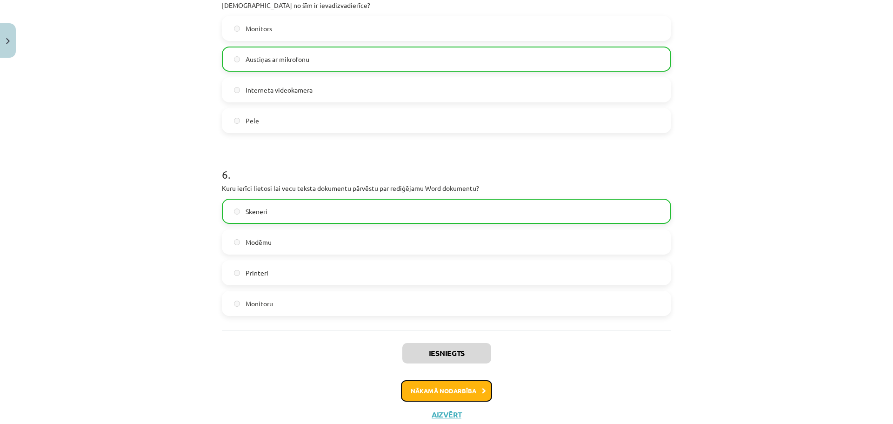
click at [469, 392] on button "Nākamā nodarbība" at bounding box center [446, 390] width 91 height 21
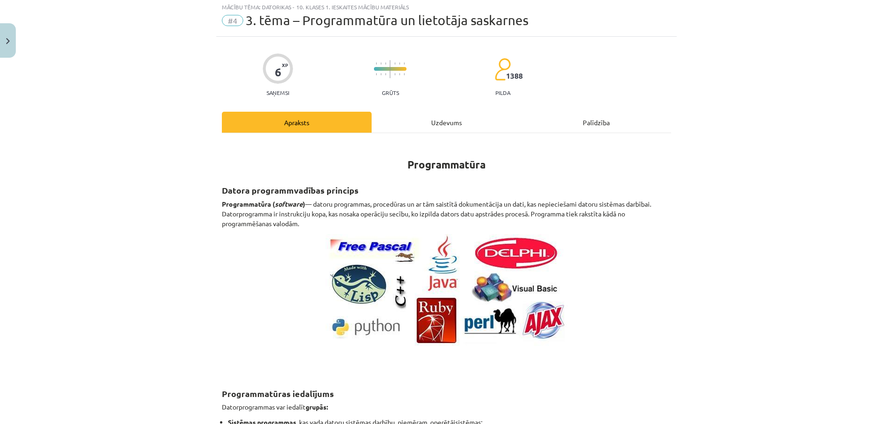
scroll to position [23, 0]
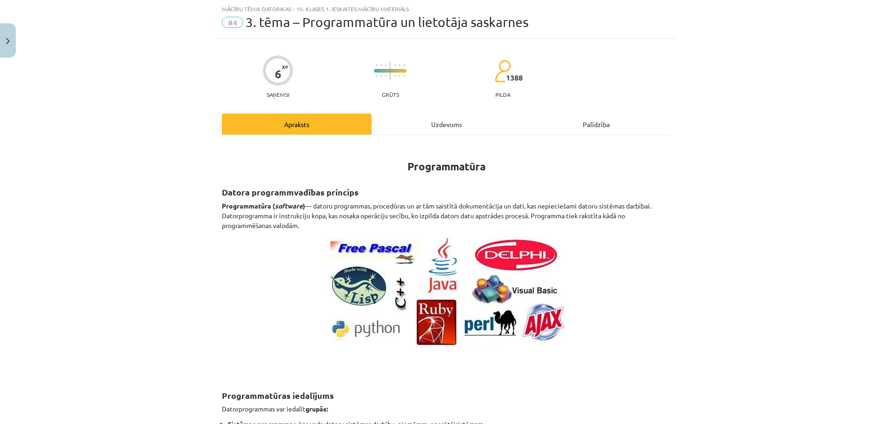
click at [447, 128] on div "Uzdevums" at bounding box center [447, 123] width 150 height 21
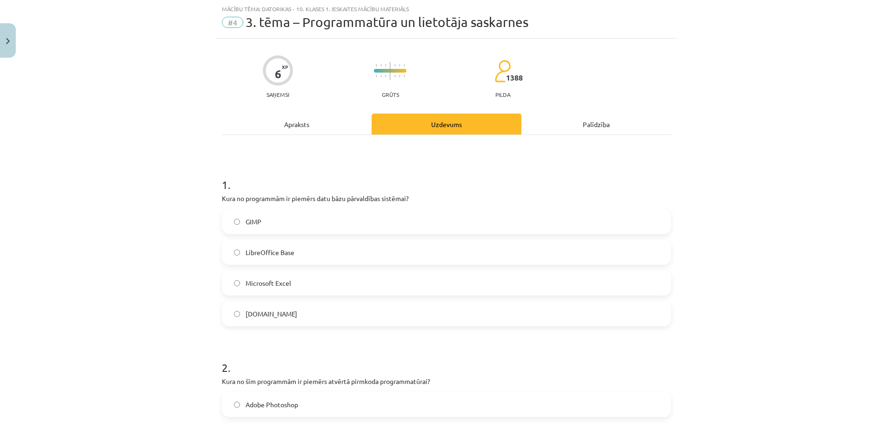
click at [297, 259] on label "LibreOffice Base" at bounding box center [446, 251] width 447 height 23
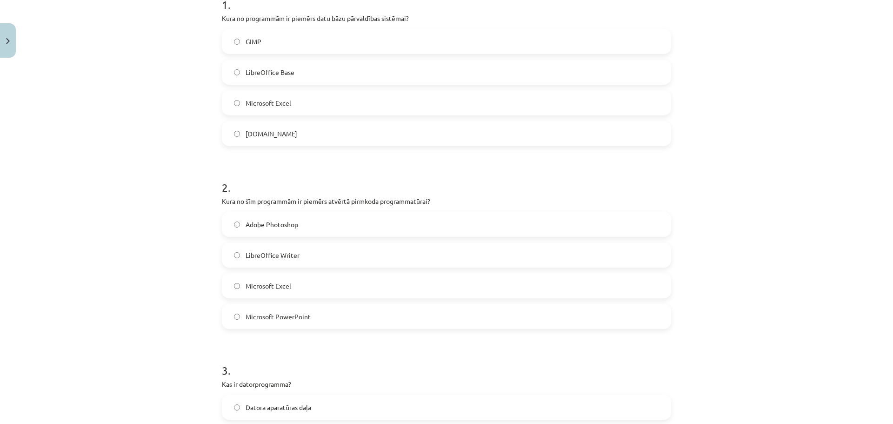
scroll to position [209, 0]
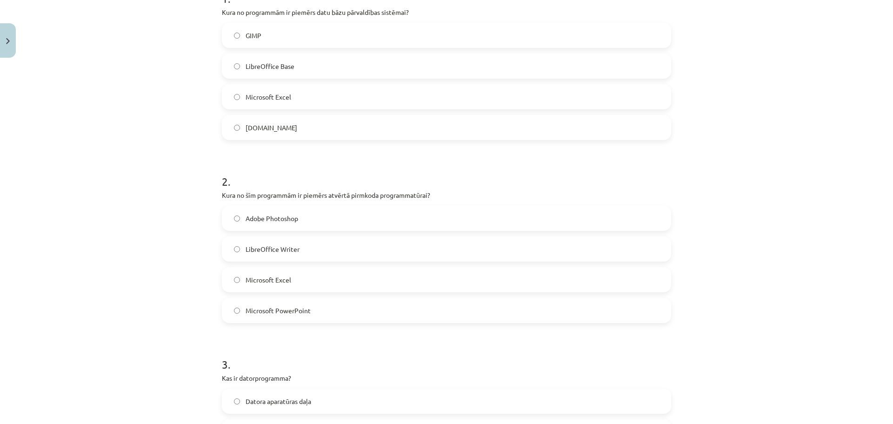
click at [254, 251] on span "LibreOffice Writer" at bounding box center [273, 249] width 54 height 10
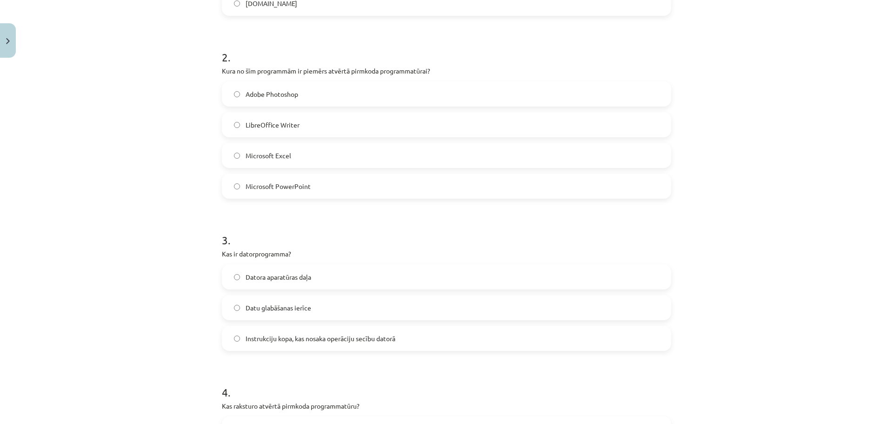
scroll to position [349, 0]
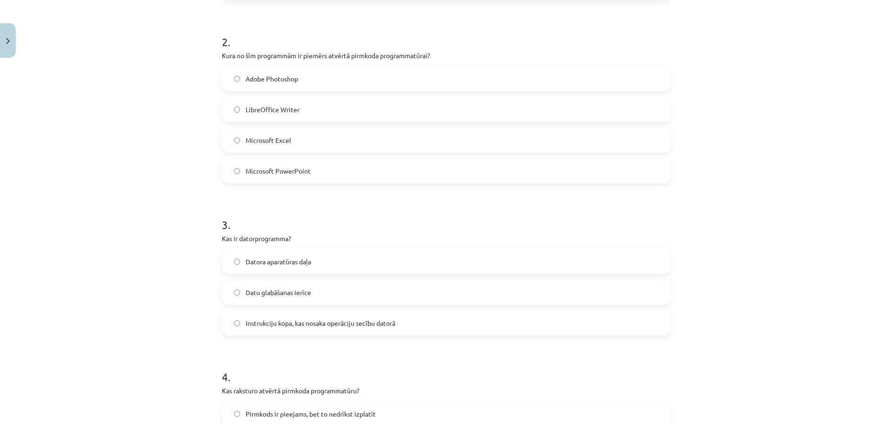
click at [295, 325] on span "Instrukciju kopa, kas nosaka operāciju secību datorā" at bounding box center [321, 323] width 150 height 10
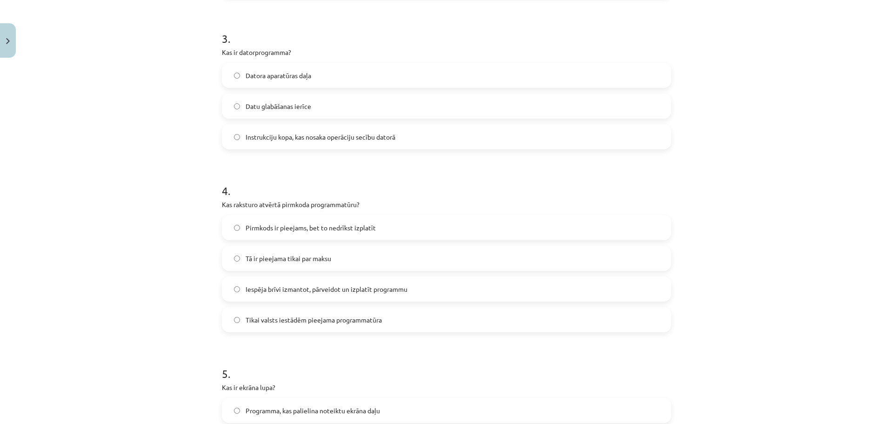
click at [335, 234] on label "Pirmkods ir pieejams, bet to nedrīkst izplatīt" at bounding box center [446, 227] width 447 height 23
click at [339, 247] on label "Tā ir pieejama tikai par maksu" at bounding box center [446, 257] width 447 height 23
click at [365, 277] on div "Iespēja brīvi izmantot, pārveidot un izplatīt programmu" at bounding box center [446, 288] width 449 height 25
click at [377, 293] on span "Iespēja brīvi izmantot, pārveidot un izplatīt programmu" at bounding box center [327, 289] width 162 height 10
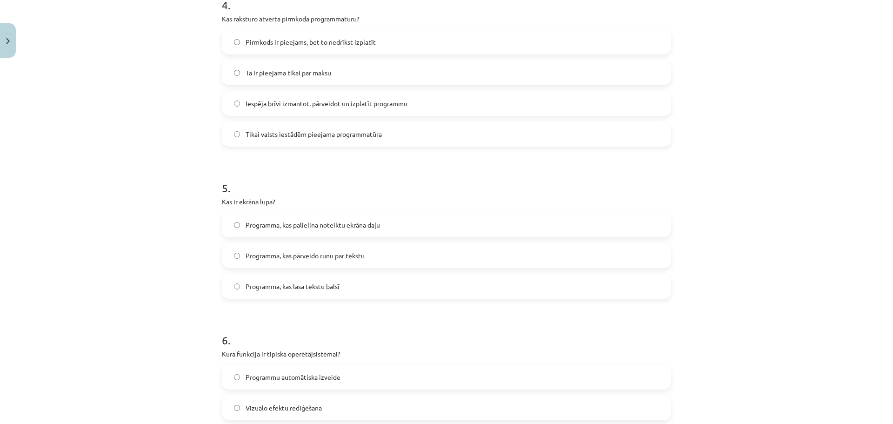
scroll to position [721, 0]
click at [317, 230] on label "Programma, kas palielina noteiktu ekrāna daļu" at bounding box center [446, 224] width 447 height 23
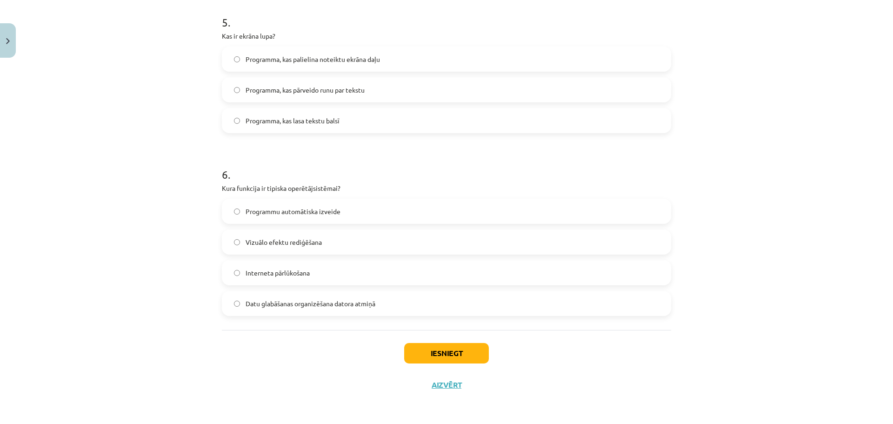
click at [339, 310] on label "Datu glabāšanas organizēšana datora atmiņā" at bounding box center [446, 303] width 447 height 23
click at [455, 349] on button "Iesniegt" at bounding box center [446, 353] width 85 height 20
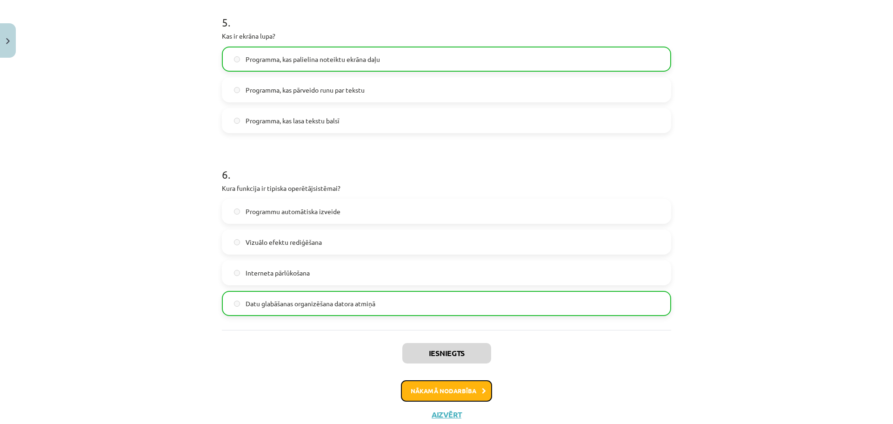
click at [453, 387] on button "Nākamā nodarbība" at bounding box center [446, 390] width 91 height 21
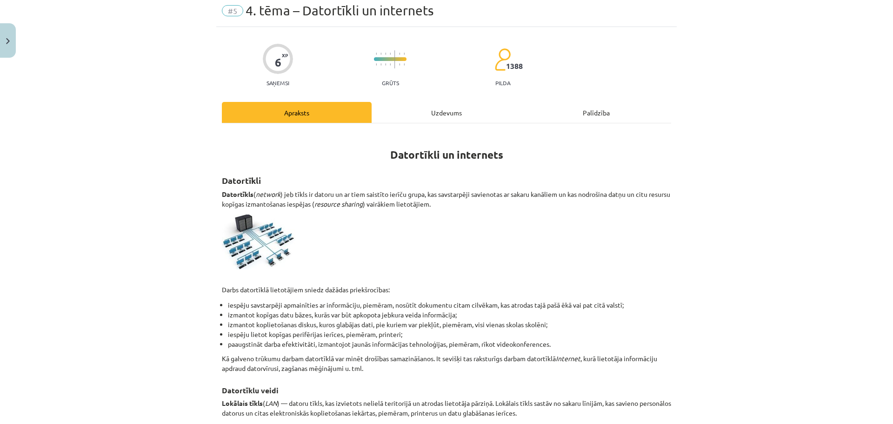
scroll to position [23, 0]
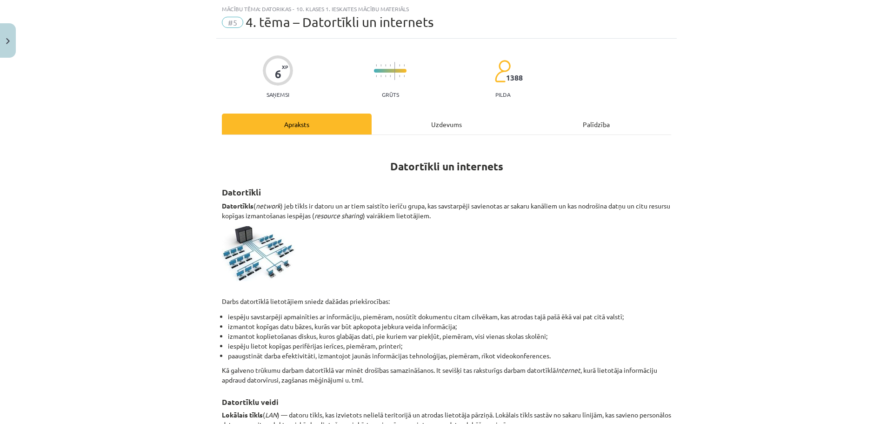
click at [416, 128] on div "Uzdevums" at bounding box center [447, 123] width 150 height 21
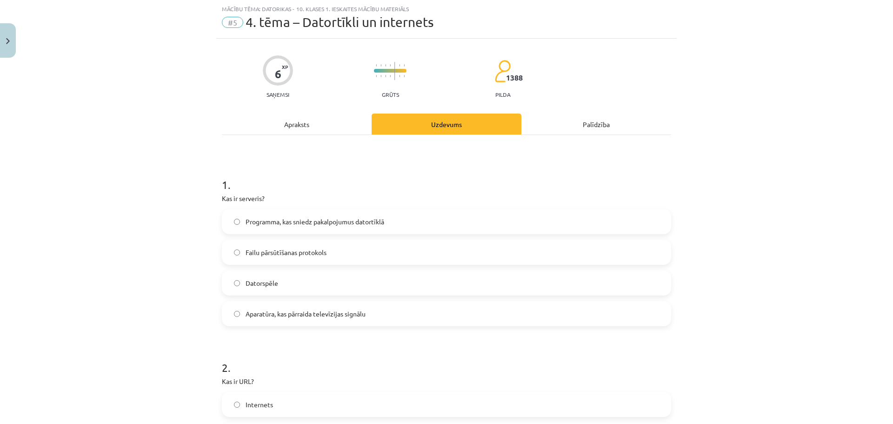
click at [326, 314] on span "Aparatūra, kas pārraida televīzijas signālu" at bounding box center [306, 314] width 120 height 10
click at [269, 282] on span "Datorspēle" at bounding box center [262, 283] width 33 height 10
click at [276, 255] on span "Failu pārsūtīšanas protokols" at bounding box center [286, 252] width 81 height 10
click at [274, 219] on span "Programma, kas sniedz pakalpojumus datortīklā" at bounding box center [315, 222] width 139 height 10
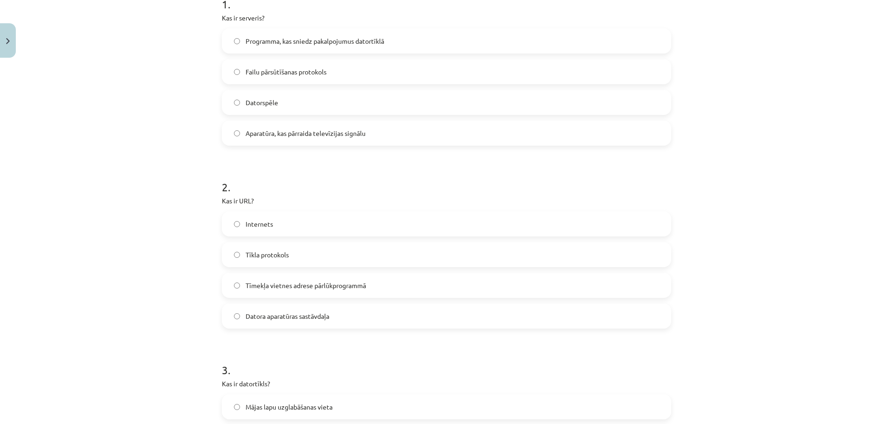
scroll to position [209, 0]
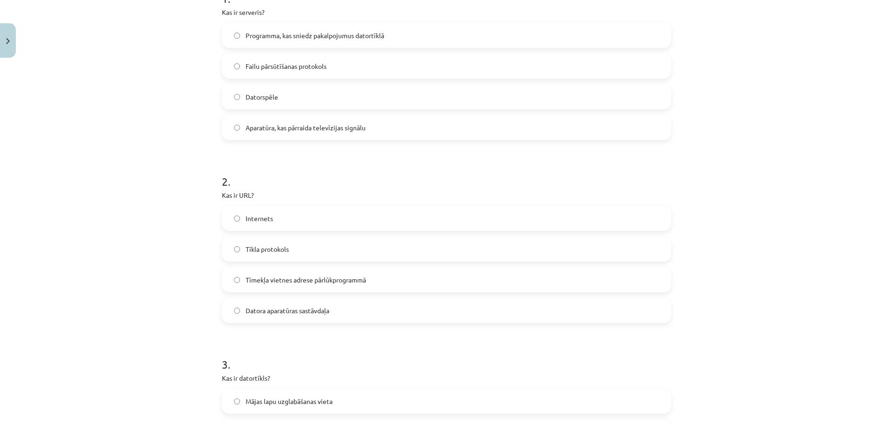
click at [309, 288] on label "Tīmekļa vietnes adrese pārlūkprogrammā" at bounding box center [446, 279] width 447 height 23
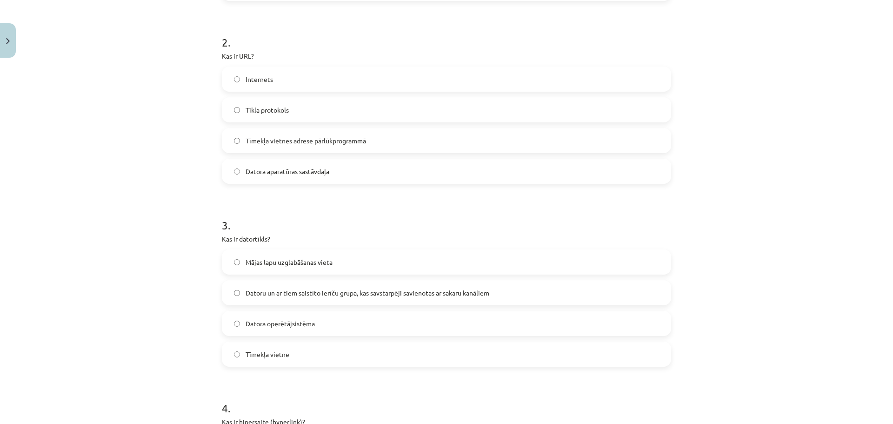
scroll to position [349, 0]
click at [287, 291] on span "Datoru un ar tiem saistīto ierīču grupa, kas savstarpēji savienotas ar sakaru k…" at bounding box center [368, 292] width 244 height 10
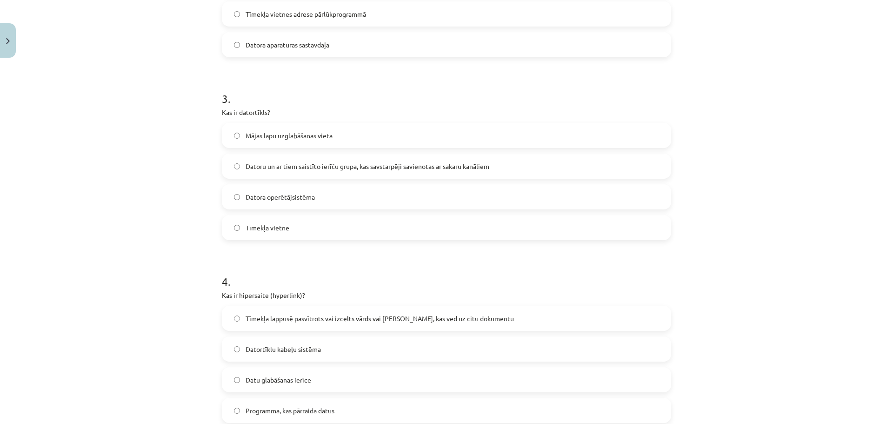
scroll to position [488, 0]
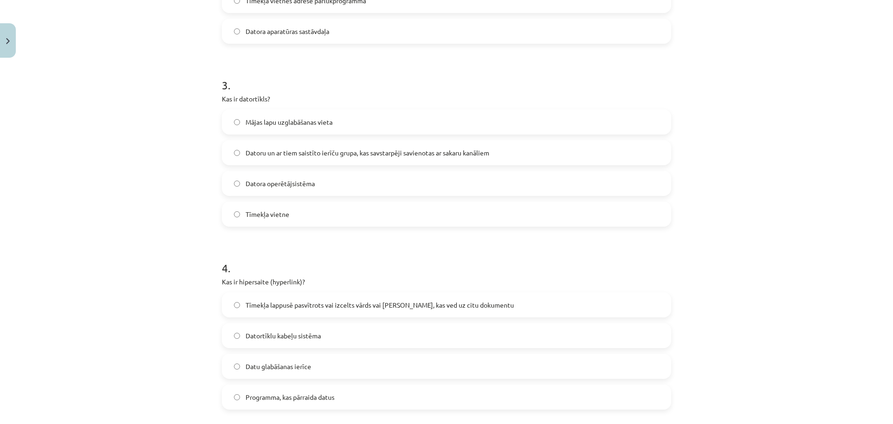
click at [370, 307] on span "Tīmekļa lappusē pasvītrots vai izcelts vārds vai [PERSON_NAME], kas ved uz citu…" at bounding box center [380, 305] width 268 height 10
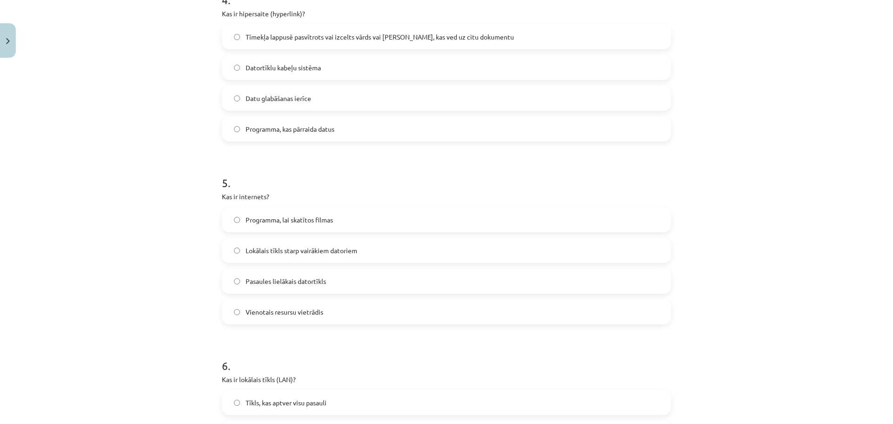
scroll to position [767, 0]
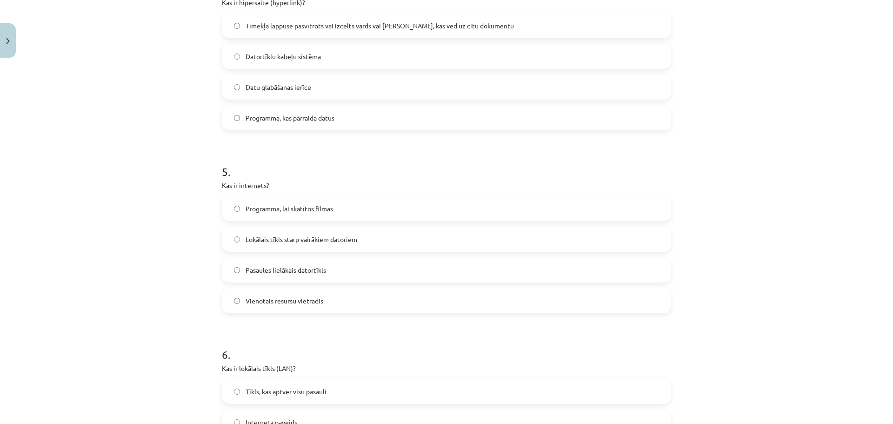
click at [330, 245] on label "Lokālais tīkls starp vairākiem datoriem" at bounding box center [446, 238] width 447 height 23
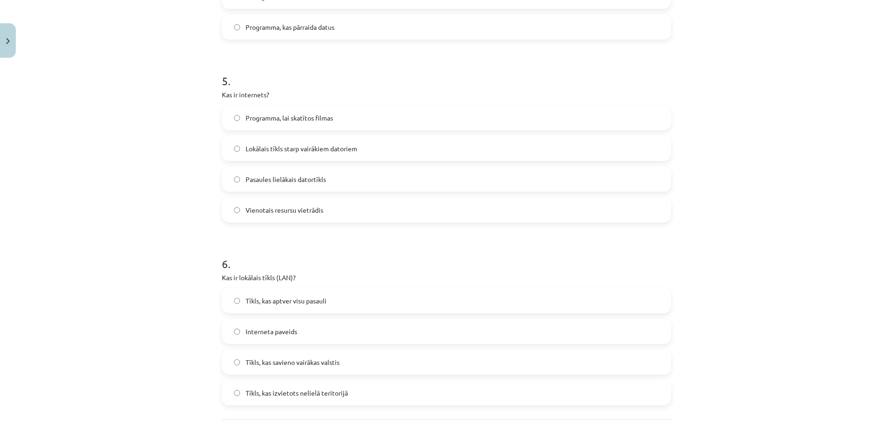
scroll to position [907, 0]
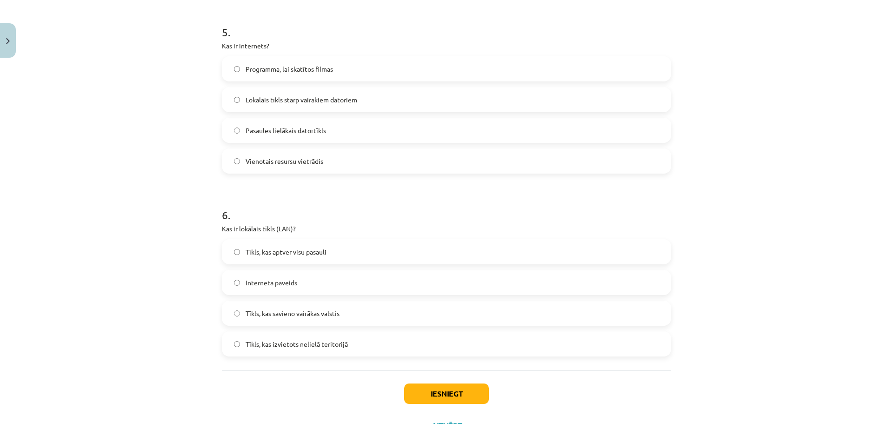
click at [342, 319] on label "Tīkls, kas savieno vairākas valstis" at bounding box center [446, 312] width 447 height 23
click at [464, 388] on button "Iesniegt" at bounding box center [446, 393] width 85 height 20
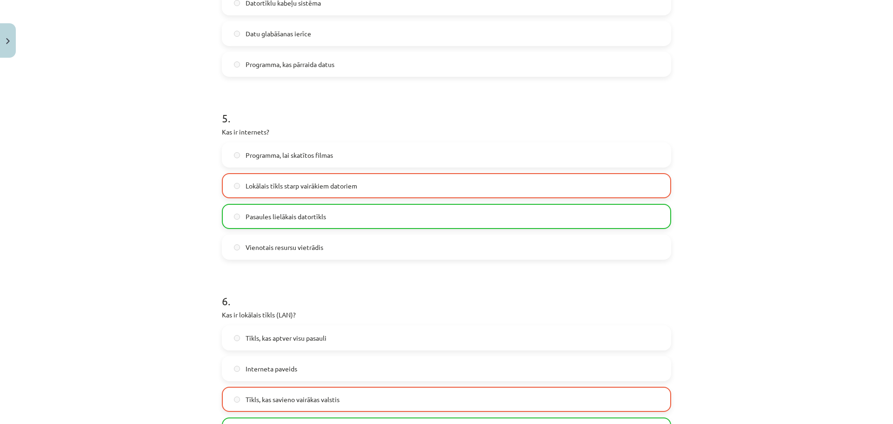
scroll to position [884, 0]
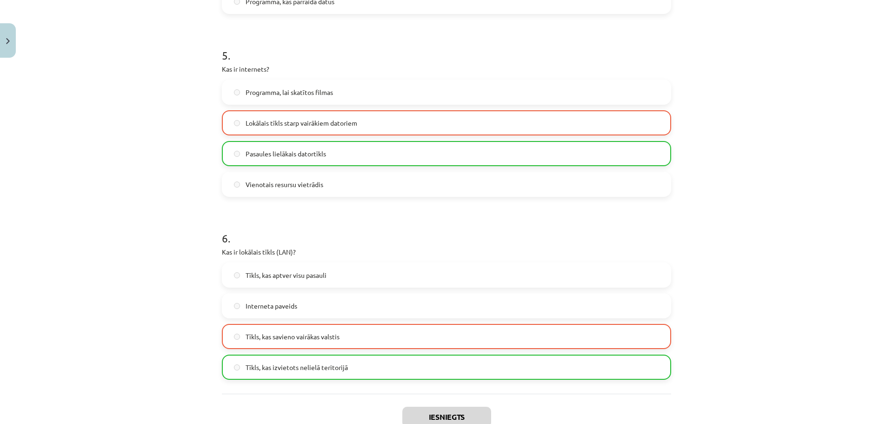
click at [307, 150] on span "Pasaules lielākais datortīkls" at bounding box center [286, 154] width 80 height 10
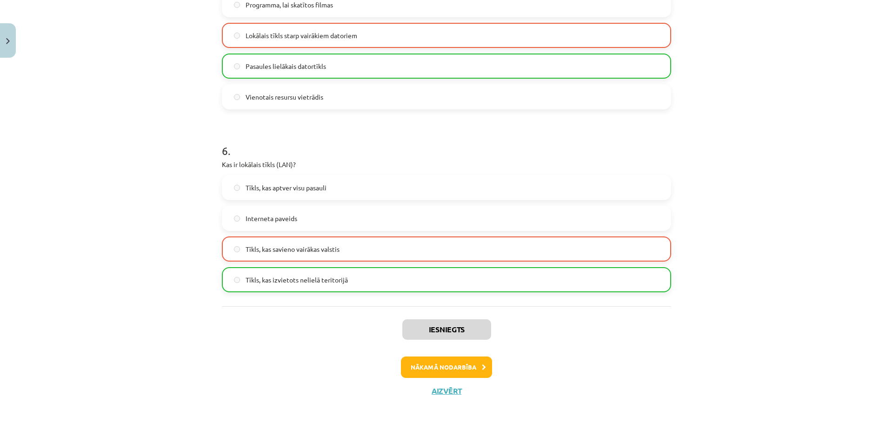
scroll to position [977, 0]
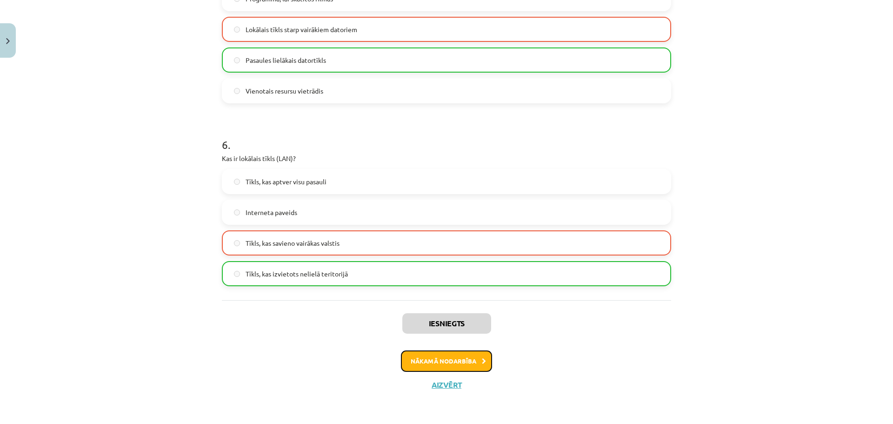
click at [465, 366] on button "Nākamā nodarbība" at bounding box center [446, 360] width 91 height 21
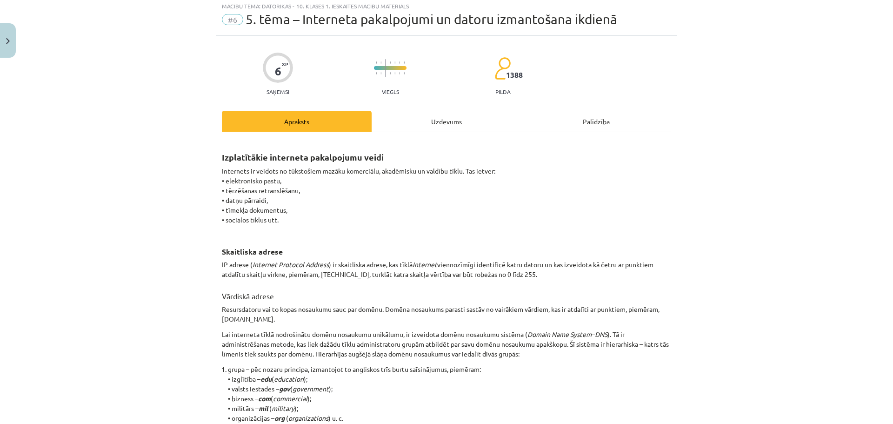
scroll to position [23, 0]
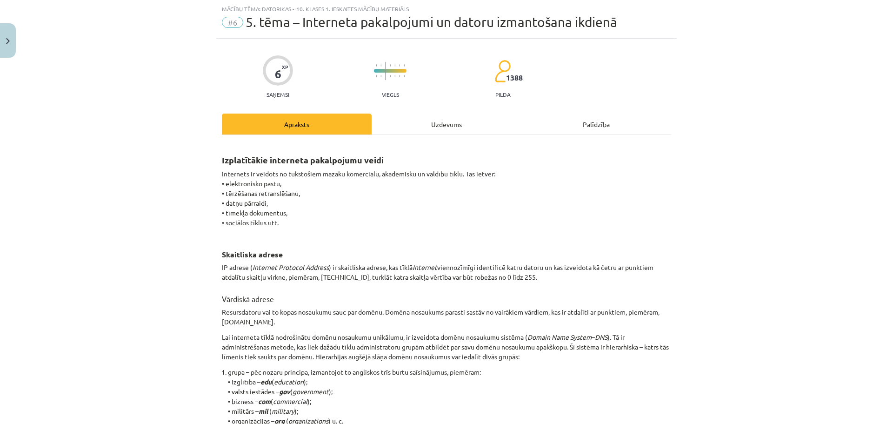
click at [451, 122] on div "Uzdevums" at bounding box center [447, 123] width 150 height 21
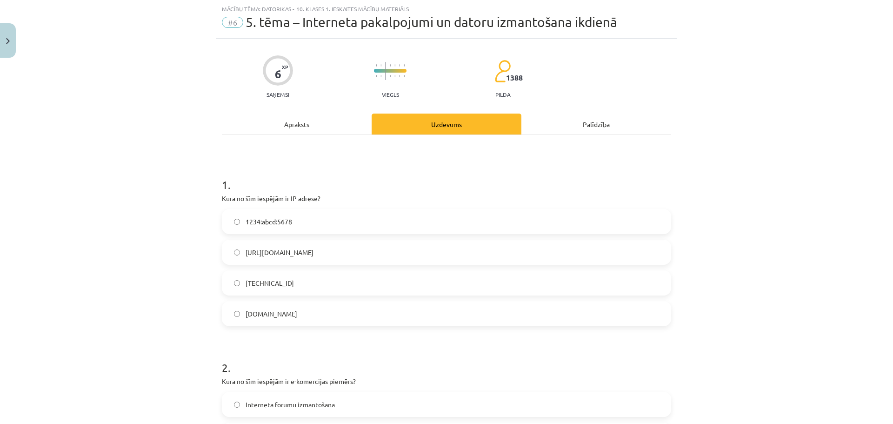
click at [314, 280] on label "[TECHNICAL_ID]" at bounding box center [446, 282] width 447 height 23
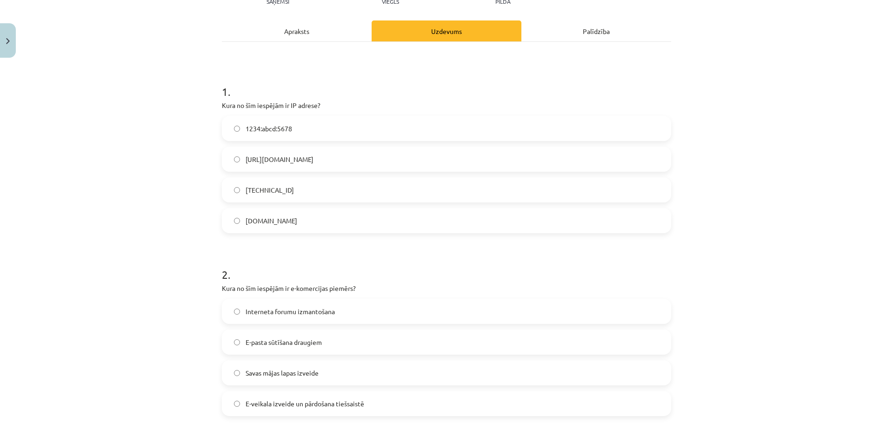
scroll to position [209, 0]
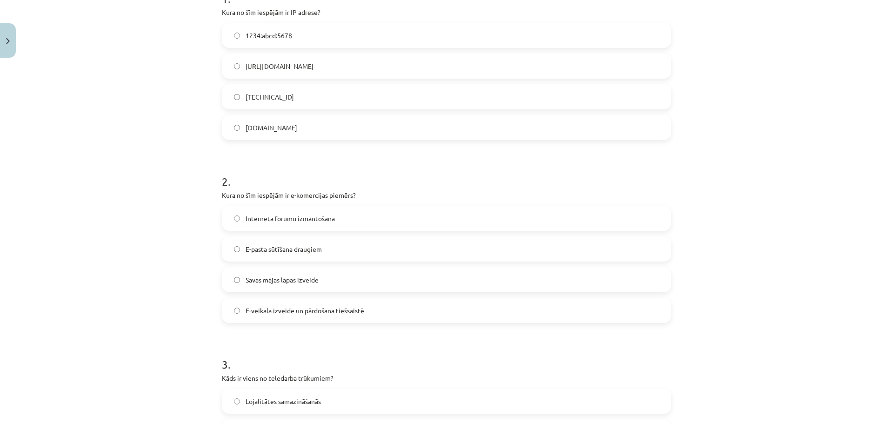
click at [324, 307] on span "E-veikala izveide un pārdošana tiešsaistē" at bounding box center [305, 311] width 119 height 10
click at [389, 314] on label "E-veikala izveide un pārdošana tiešsaistē" at bounding box center [446, 310] width 447 height 23
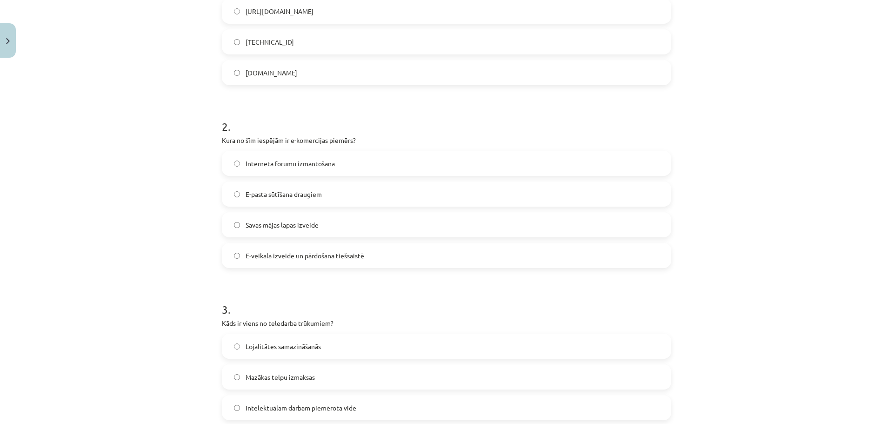
scroll to position [349, 0]
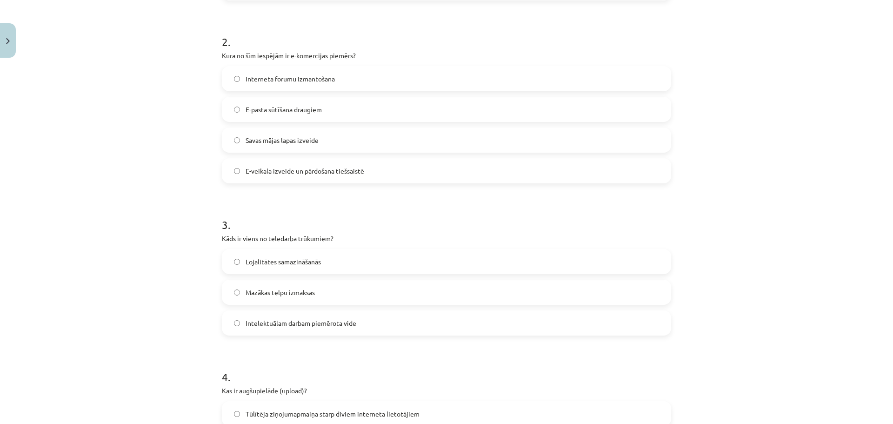
click at [281, 263] on span "Lojalitātes samazināšanās" at bounding box center [283, 262] width 75 height 10
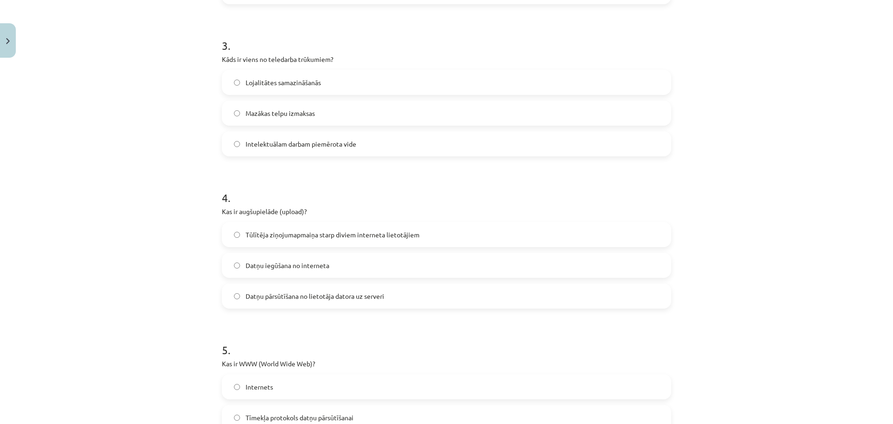
scroll to position [535, 0]
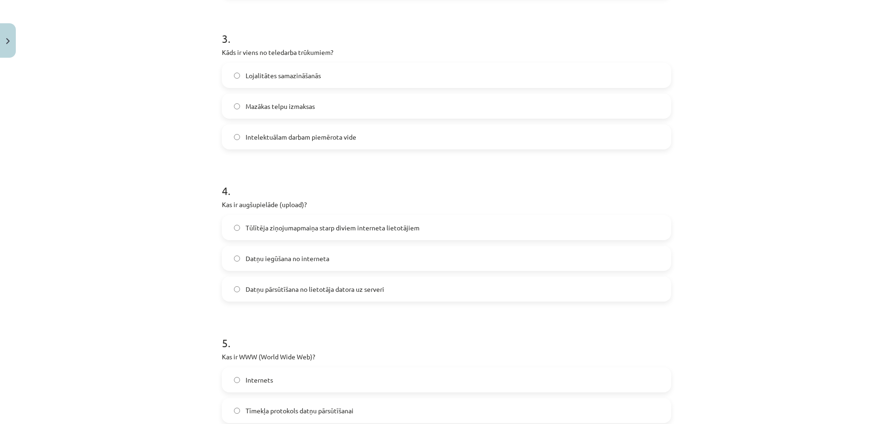
click at [308, 291] on span "Datņu pārsūtīšana no lietotāja datora uz serveri" at bounding box center [315, 289] width 139 height 10
drag, startPoint x: 279, startPoint y: 202, endPoint x: 299, endPoint y: 203, distance: 20.0
click at [299, 203] on p "Kas ir augšupielāde (upload)?" at bounding box center [446, 205] width 449 height 10
copy p "upload"
click at [765, 243] on div "Mācību tēma: Datorikas - 10. klases 1. ieskaites mācību materiāls #6 5. tēma – …" at bounding box center [446, 212] width 893 height 424
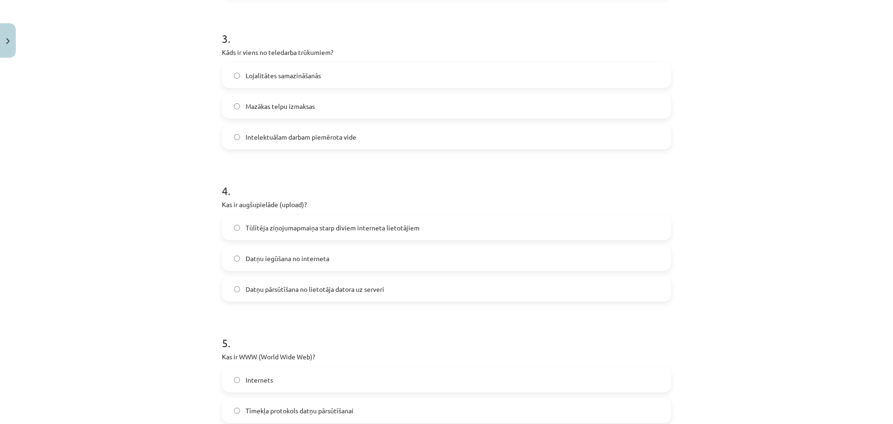
scroll to position [674, 0]
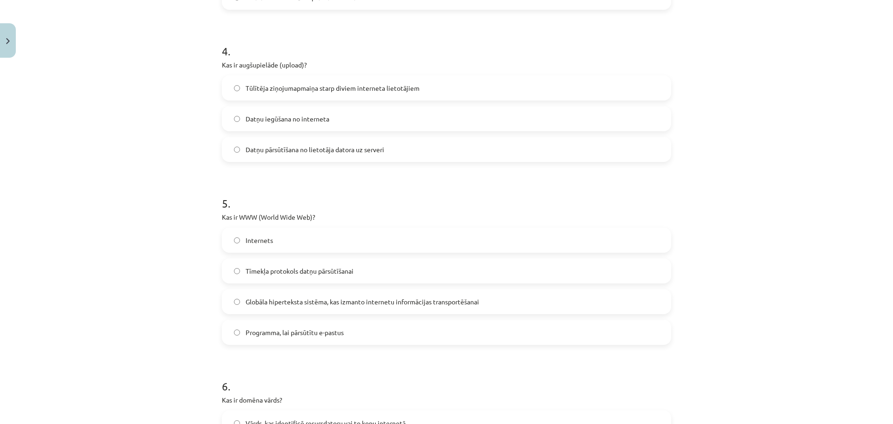
click at [320, 304] on span "Globāla hiperteksta sistēma, kas izmanto internetu informācijas transportēšanai" at bounding box center [362, 302] width 233 height 10
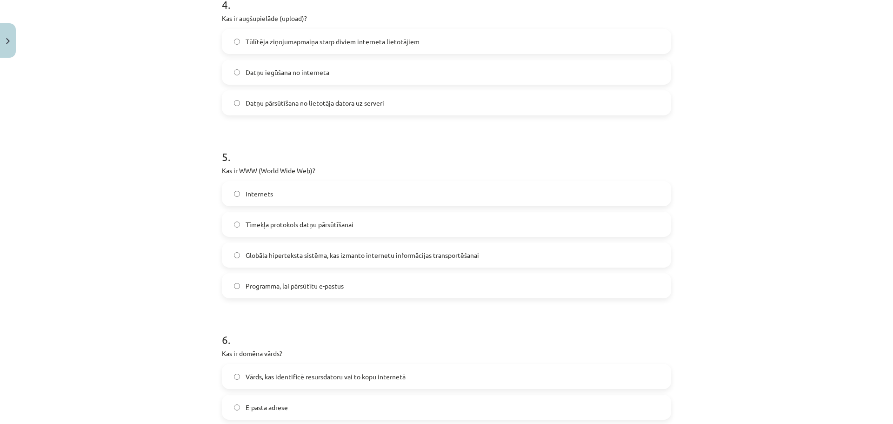
scroll to position [860, 0]
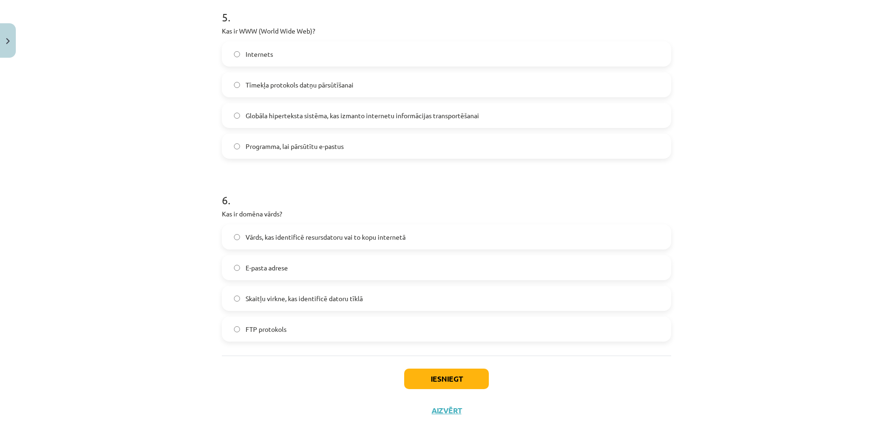
click at [413, 239] on label "Vārds, kas identificē resursdatoru vai to kopu internetā" at bounding box center [446, 236] width 447 height 23
click at [450, 371] on button "Iesniegt" at bounding box center [446, 378] width 85 height 20
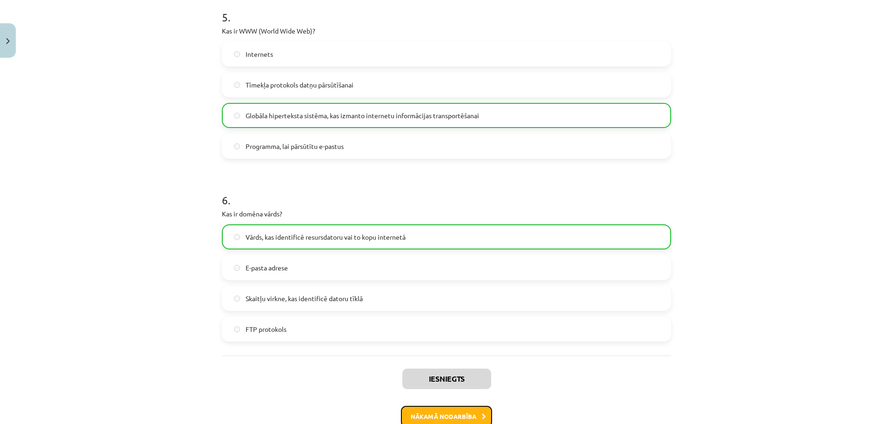
click at [473, 419] on button "Nākamā nodarbība" at bounding box center [446, 416] width 91 height 21
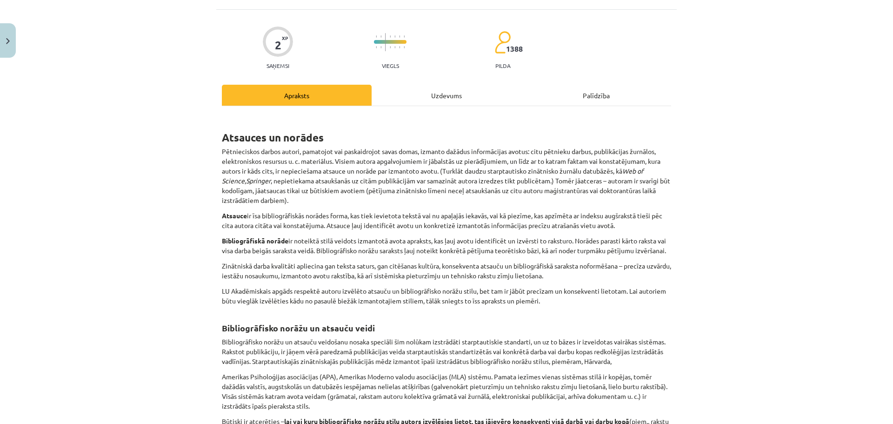
scroll to position [23, 0]
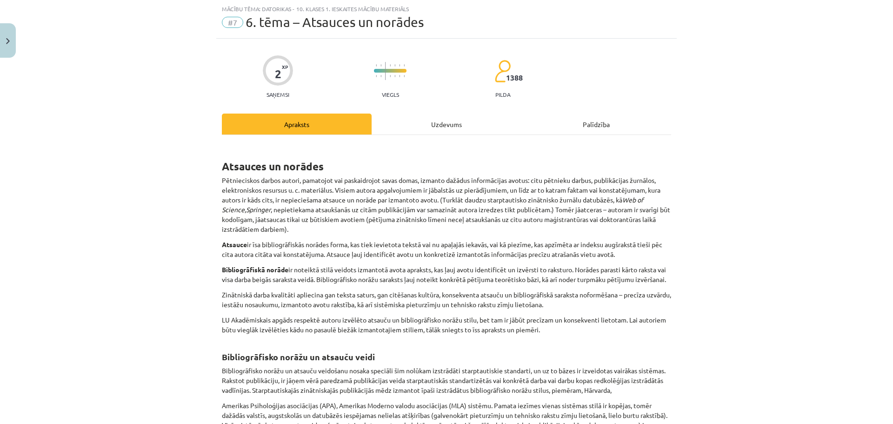
click at [468, 126] on div "Uzdevums" at bounding box center [447, 123] width 150 height 21
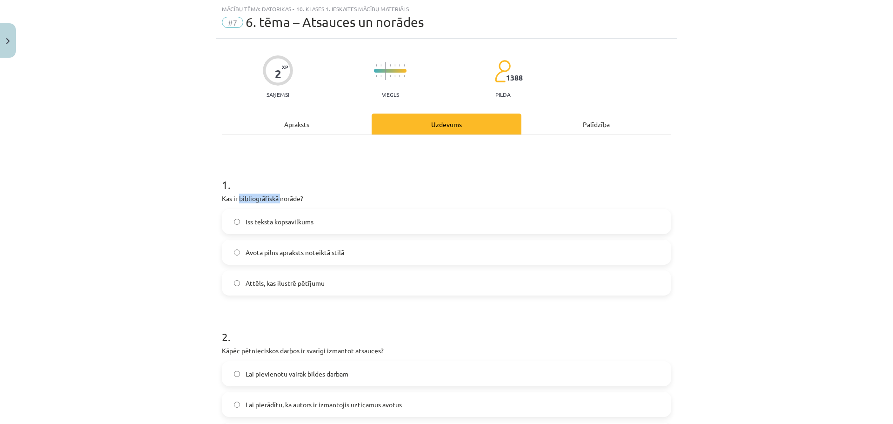
drag, startPoint x: 236, startPoint y: 197, endPoint x: 278, endPoint y: 200, distance: 42.4
click at [278, 200] on p "Kas ir bibliogrāfiskā norāde?" at bounding box center [446, 198] width 449 height 10
copy p "bibliogrāfiskā"
click at [330, 122] on div "Apraksts" at bounding box center [297, 123] width 150 height 21
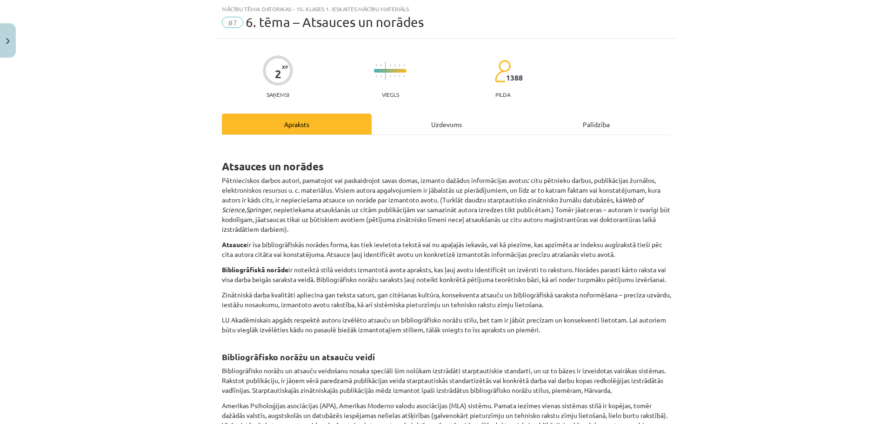
click at [432, 127] on div "Uzdevums" at bounding box center [447, 123] width 150 height 21
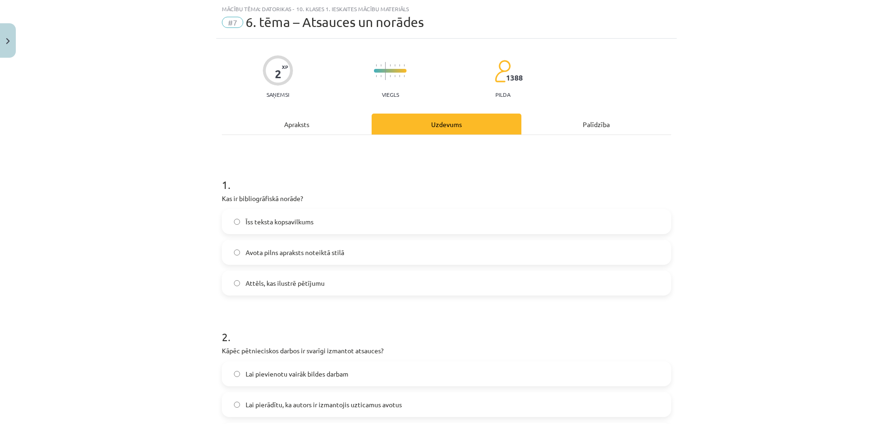
click at [291, 256] on span "Avota pilns apraksts noteiktā stilā" at bounding box center [295, 252] width 99 height 10
click at [317, 130] on div "Apraksts" at bounding box center [297, 123] width 150 height 21
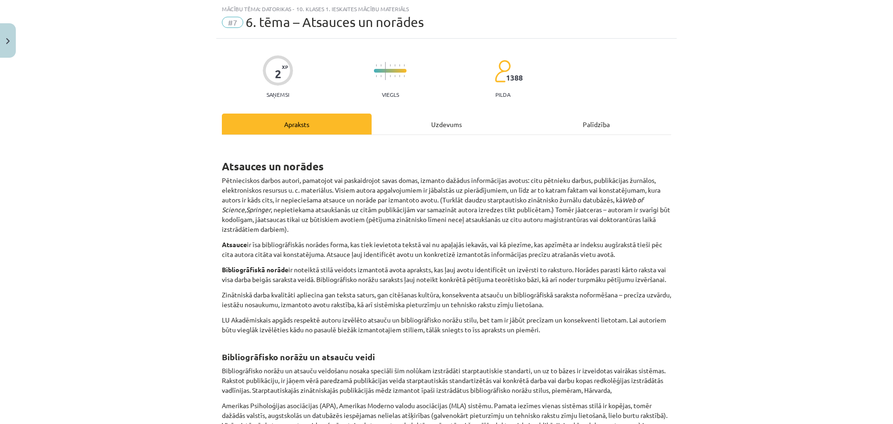
click at [428, 125] on div "Uzdevums" at bounding box center [447, 123] width 150 height 21
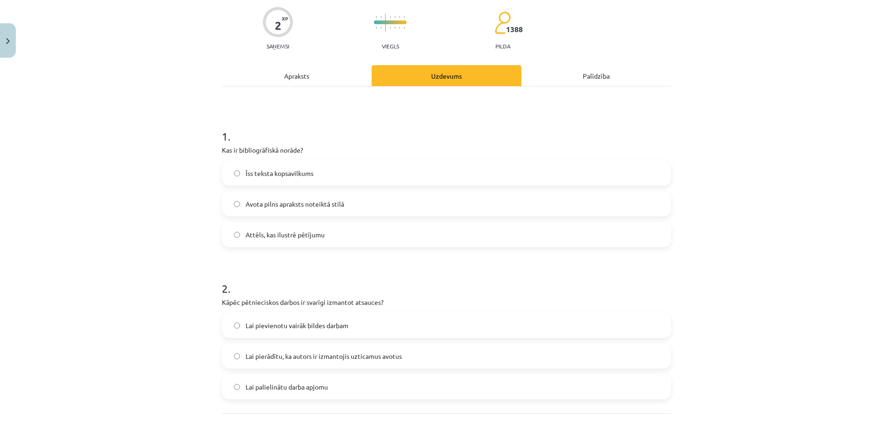
scroll to position [155, 0]
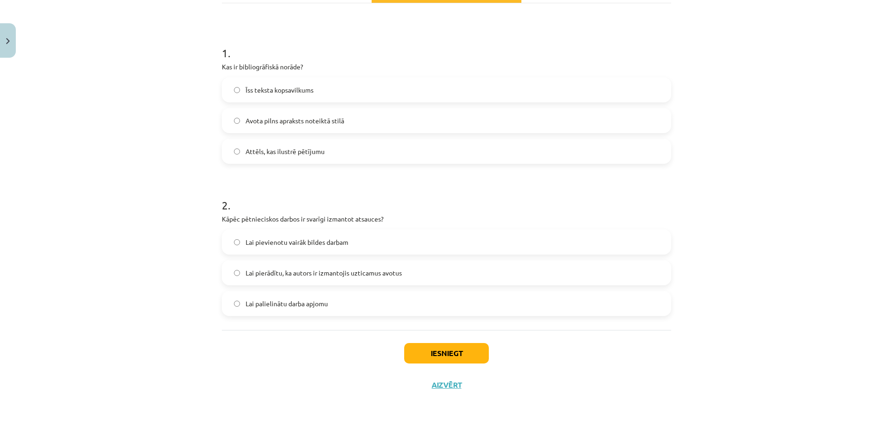
click at [318, 243] on span "Lai pievienotu vairāk bildes darbam" at bounding box center [297, 242] width 103 height 10
click at [341, 280] on label "Lai pierādītu, ka autors ir izmantojis uzticamus avotus" at bounding box center [446, 272] width 447 height 23
click at [466, 355] on button "Iesniegt" at bounding box center [446, 353] width 85 height 20
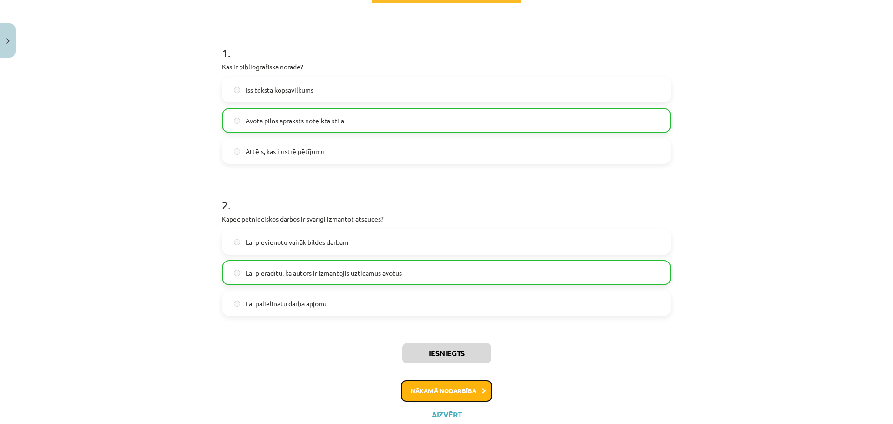
click at [468, 388] on button "Nākamā nodarbība" at bounding box center [446, 390] width 91 height 21
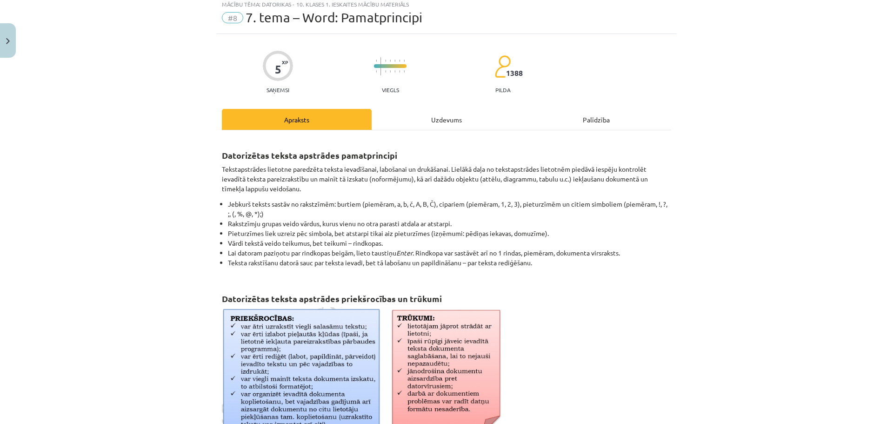
scroll to position [23, 0]
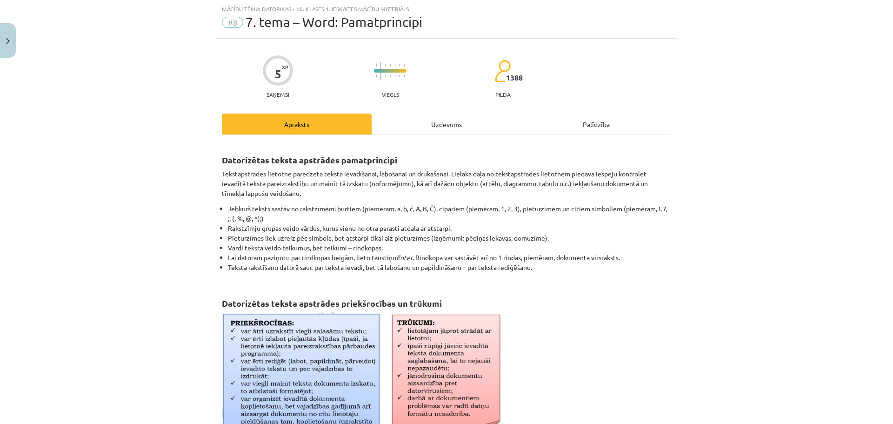
click at [429, 128] on div "Uzdevums" at bounding box center [447, 123] width 150 height 21
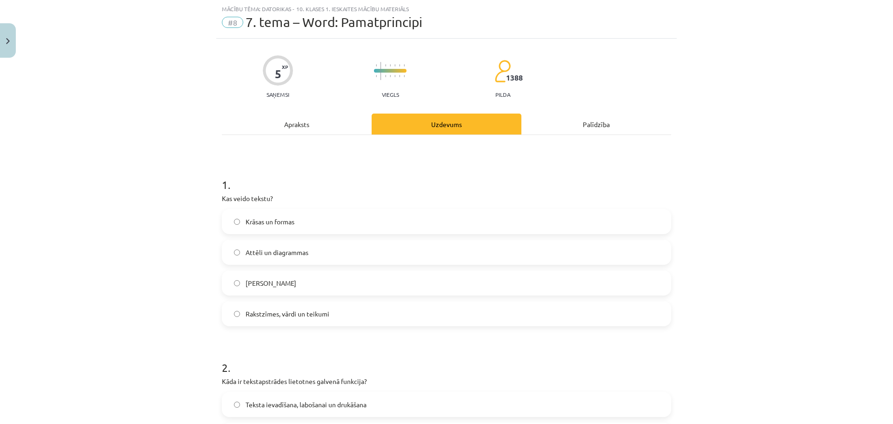
click at [318, 316] on span "Rakstzīmes, vārdi un teikumi" at bounding box center [288, 314] width 84 height 10
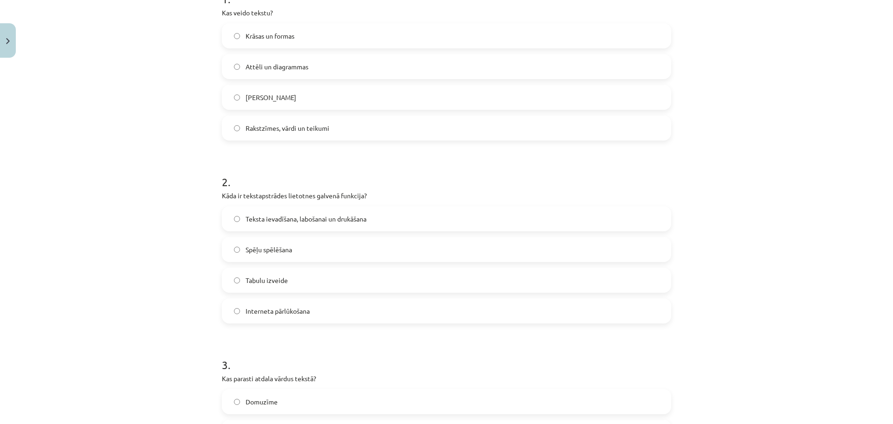
scroll to position [209, 0]
click at [345, 225] on label "Teksta ievadīšana, labošanai un drukāšana" at bounding box center [446, 217] width 447 height 23
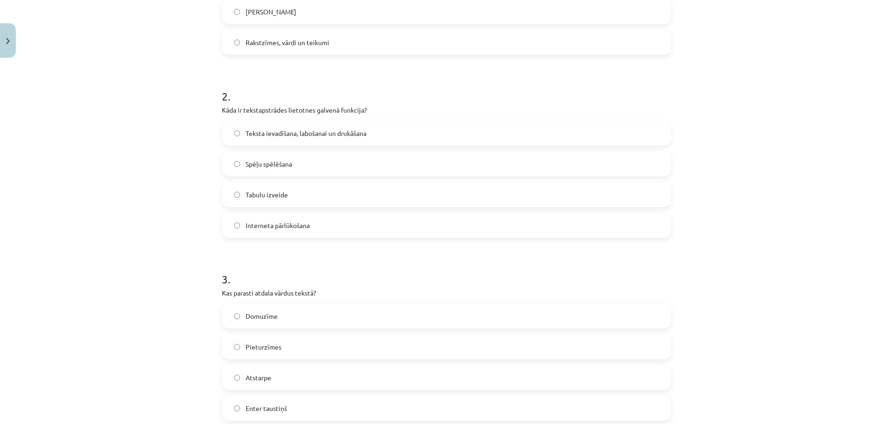
scroll to position [395, 0]
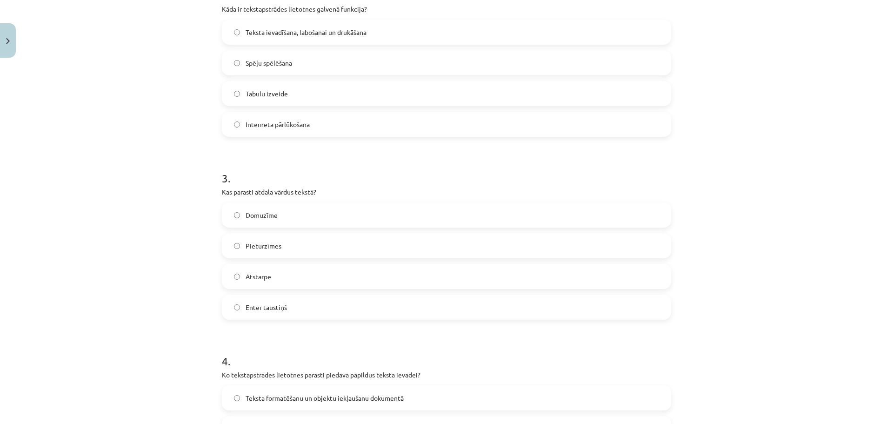
click at [283, 280] on label "Atstarpe" at bounding box center [446, 276] width 447 height 23
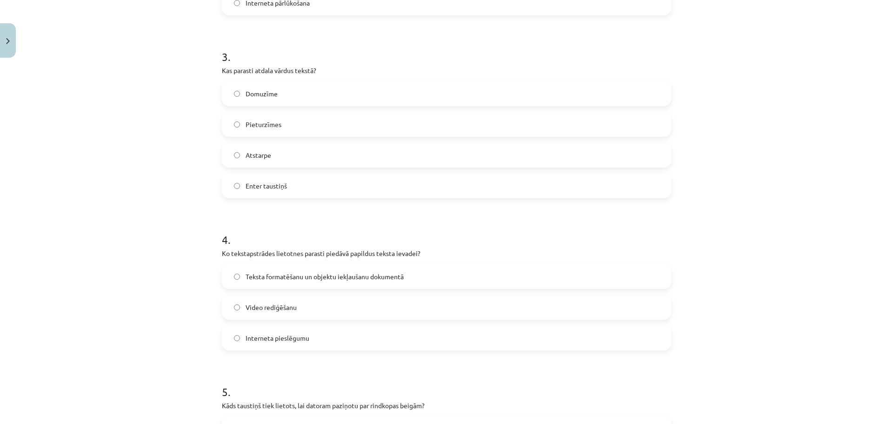
scroll to position [581, 0]
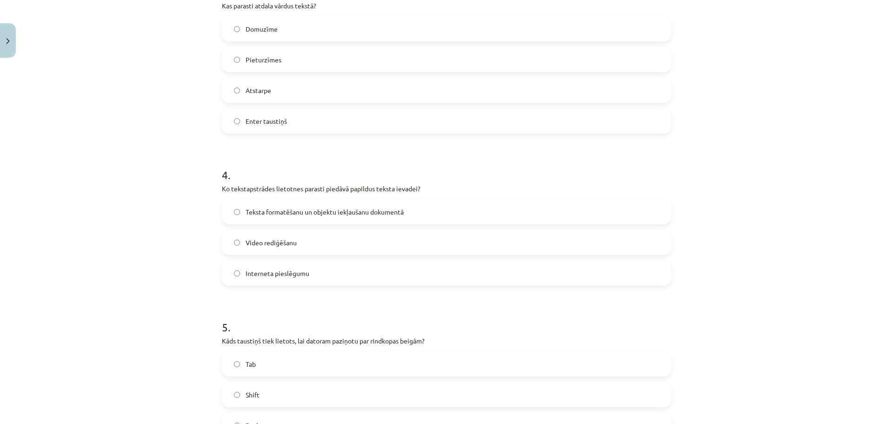
click at [325, 216] on span "Teksta formatēšanu un objektu iekļaušanu dokumentā" at bounding box center [325, 212] width 158 height 10
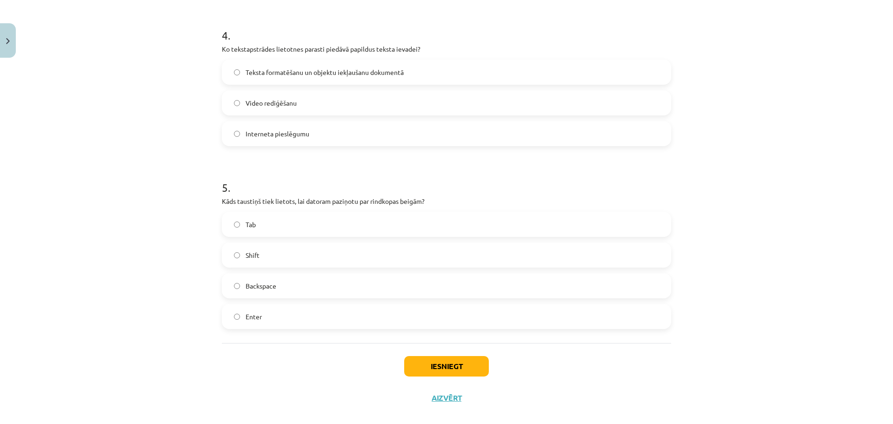
click at [264, 312] on label "Enter" at bounding box center [446, 316] width 447 height 23
click at [485, 362] on button "Iesniegt" at bounding box center [446, 366] width 85 height 20
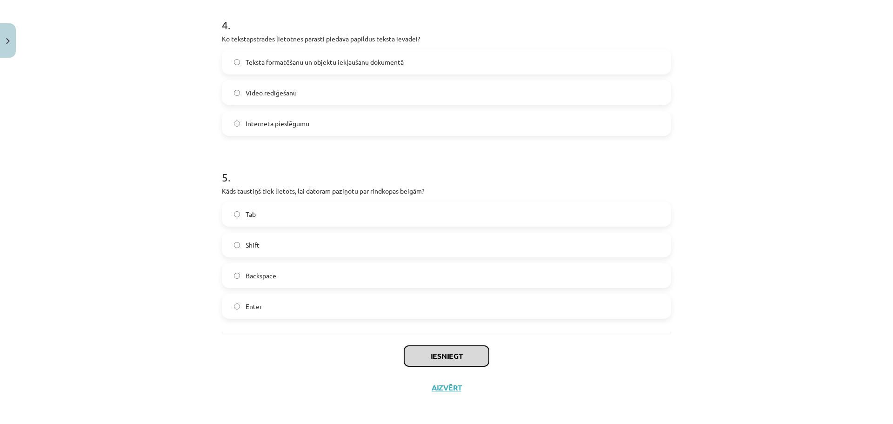
scroll to position [734, 0]
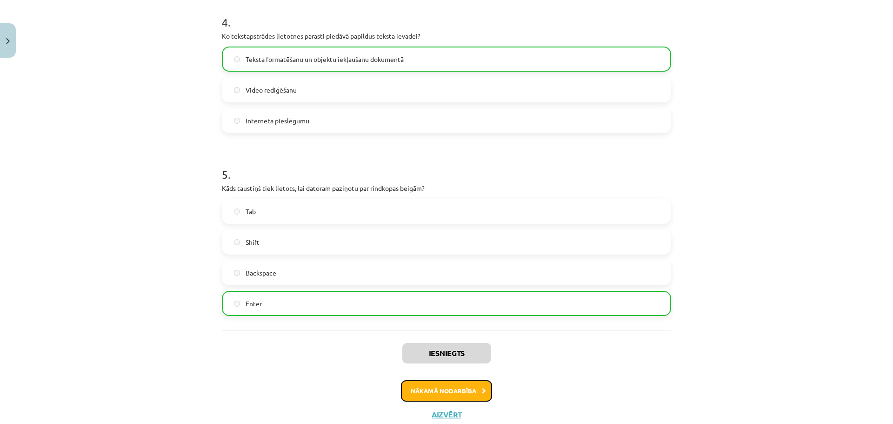
click at [457, 390] on button "Nākamā nodarbība" at bounding box center [446, 390] width 91 height 21
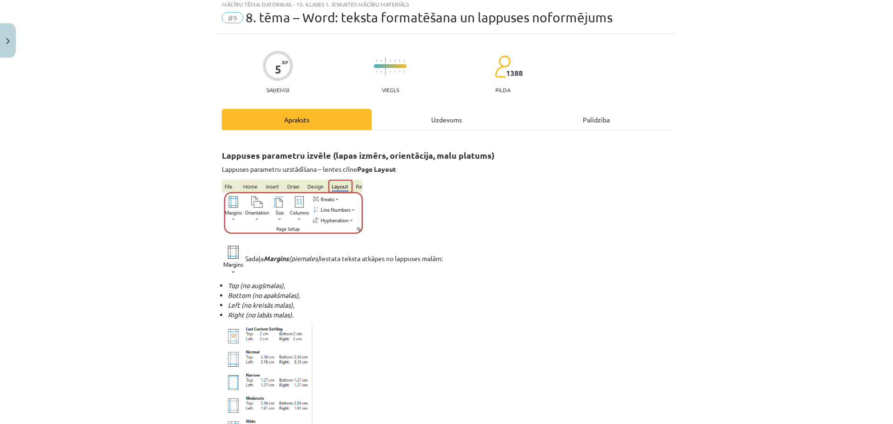
scroll to position [23, 0]
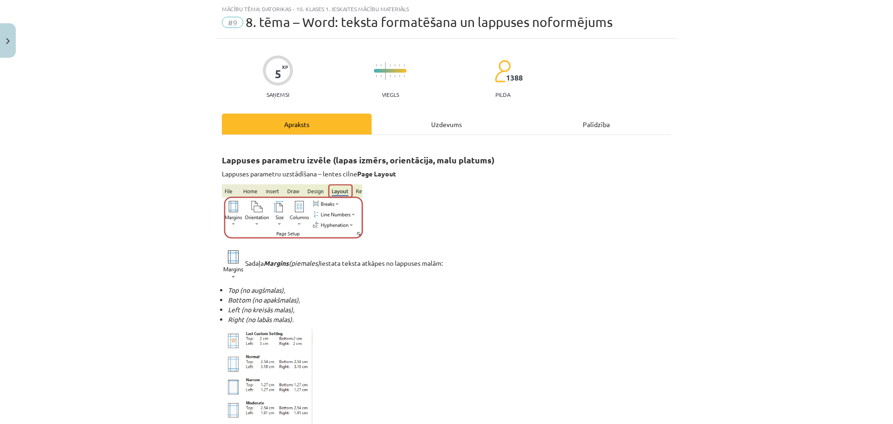
click at [444, 126] on div "Uzdevums" at bounding box center [447, 123] width 150 height 21
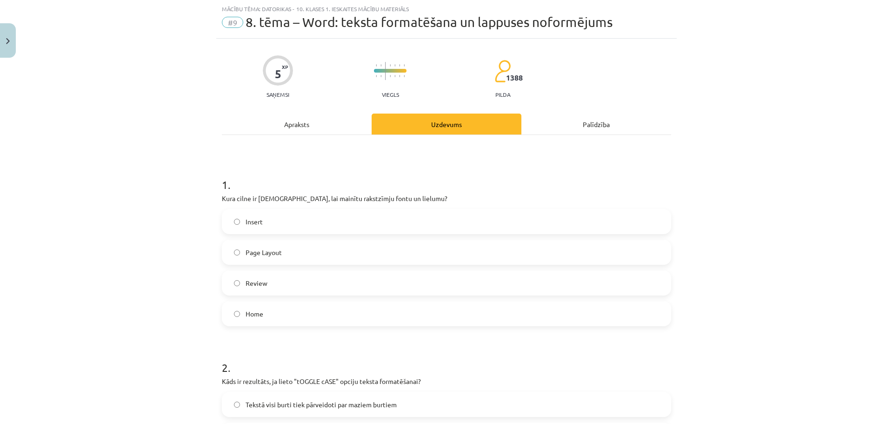
click at [278, 316] on label "Home" at bounding box center [446, 313] width 447 height 23
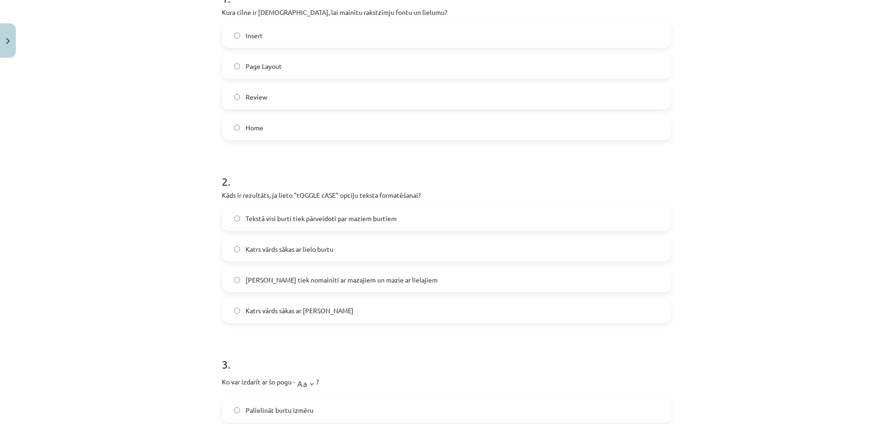
click at [254, 284] on span "Lielie burti tiek nomainīti ar mazajiem un mazie ar lielajiem" at bounding box center [342, 280] width 192 height 10
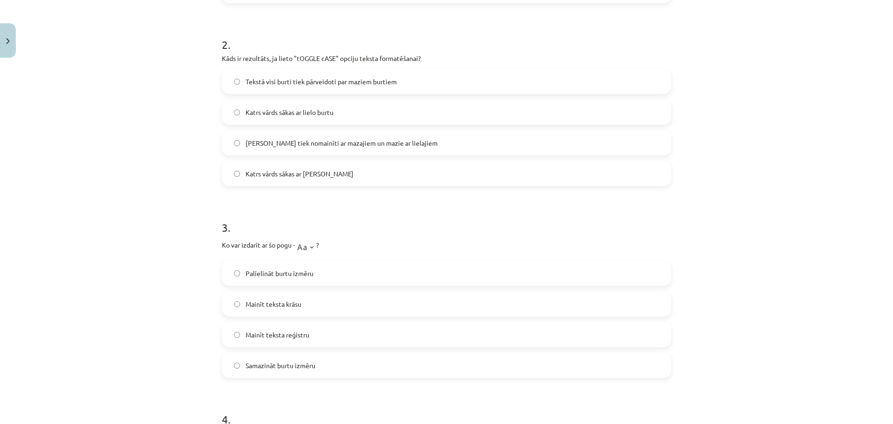
scroll to position [395, 0]
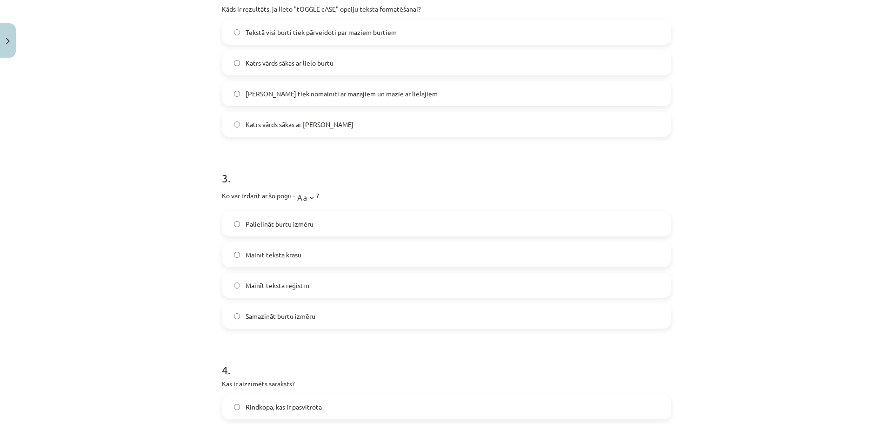
click at [298, 314] on span "Samazināt burtu izmēru" at bounding box center [281, 316] width 70 height 10
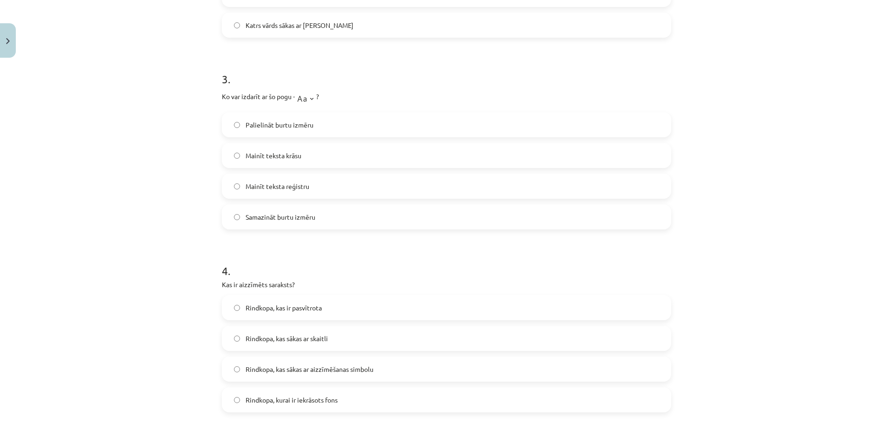
scroll to position [581, 0]
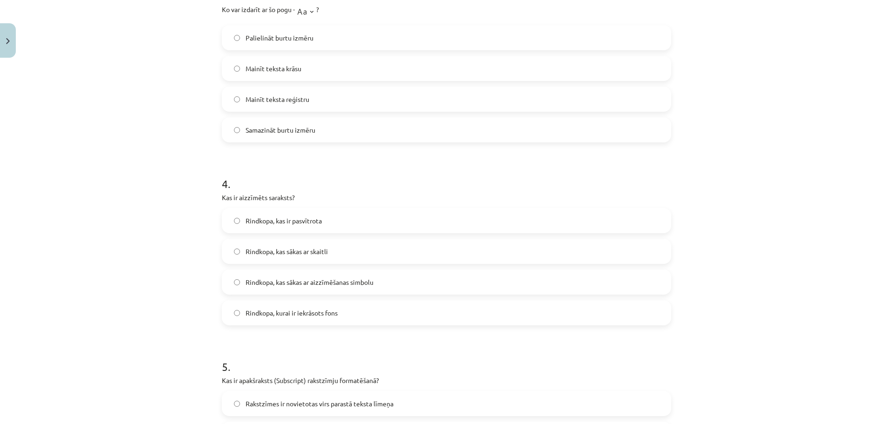
click at [334, 283] on span "Rindkopa, kas sākas ar aizzīmēšanas simbolu" at bounding box center [310, 282] width 128 height 10
click at [826, 62] on div "Mācību tēma: Datorikas - 10. klases 1. ieskaites mācību materiāls #9 8. tēma – …" at bounding box center [446, 212] width 893 height 424
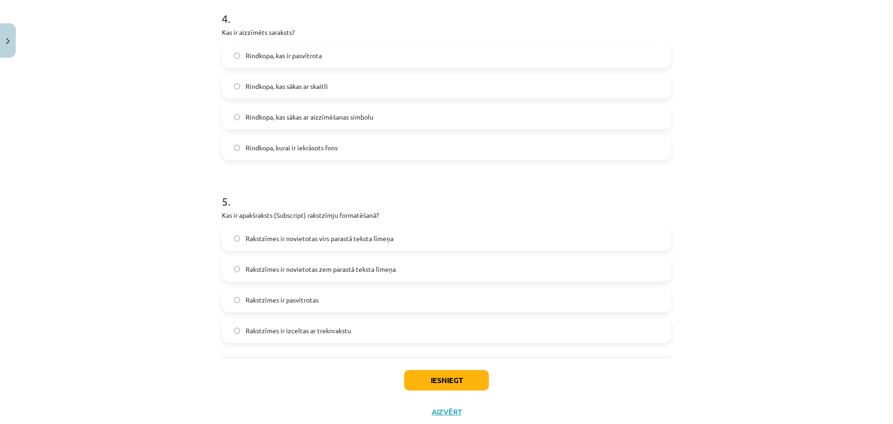
scroll to position [767, 0]
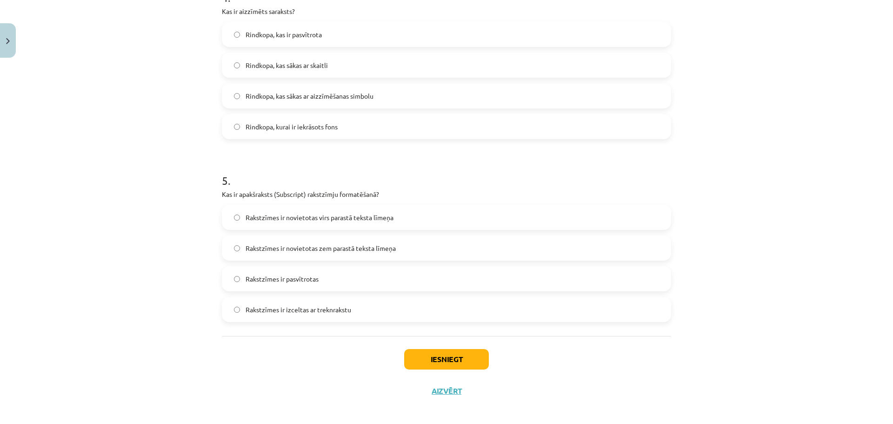
click at [332, 281] on label "Rakstzīmes ir pasvītrotas" at bounding box center [446, 278] width 447 height 23
click at [447, 359] on button "Iesniegt" at bounding box center [446, 359] width 85 height 20
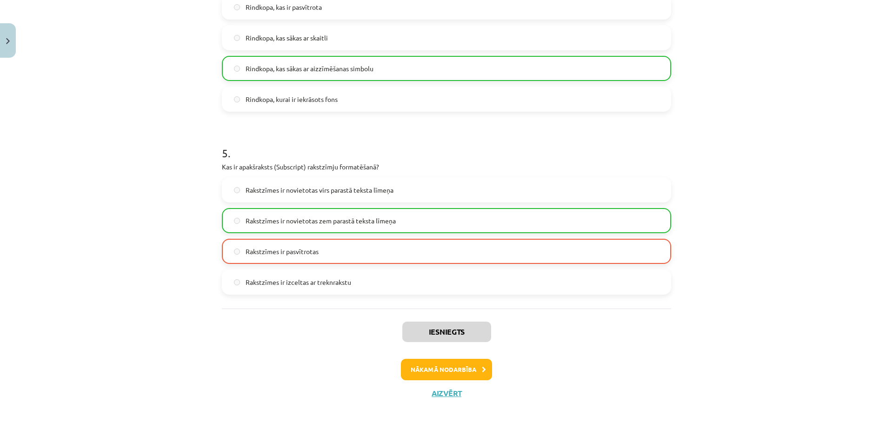
scroll to position [803, 0]
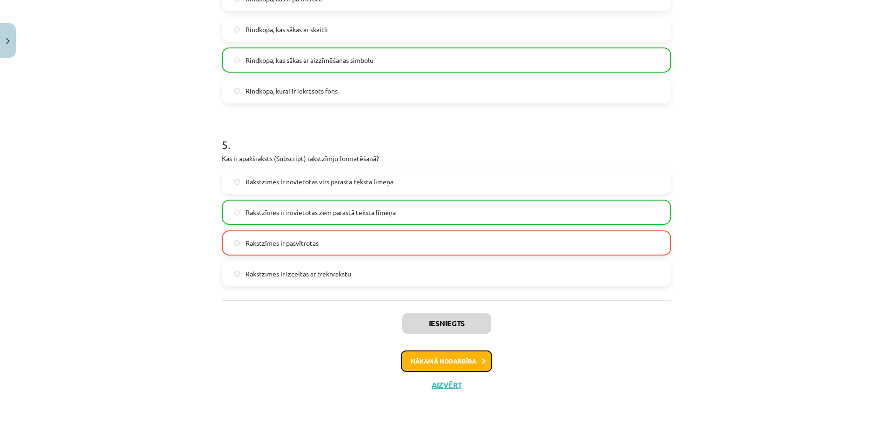
click at [439, 366] on button "Nākamā nodarbība" at bounding box center [446, 360] width 91 height 21
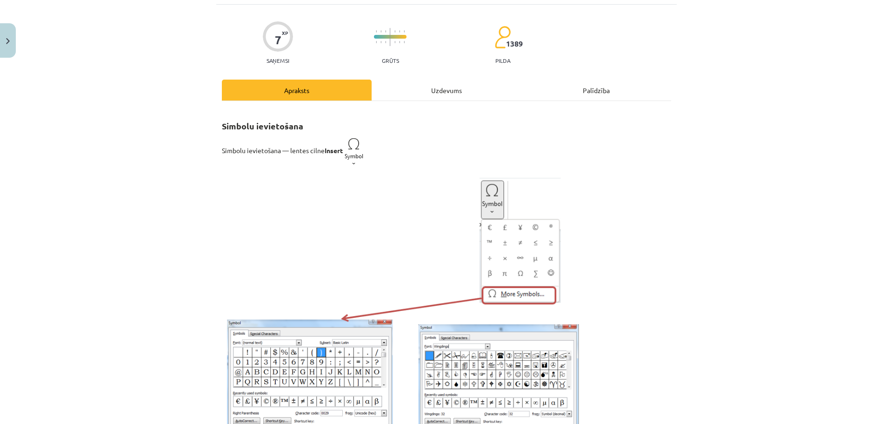
scroll to position [23, 0]
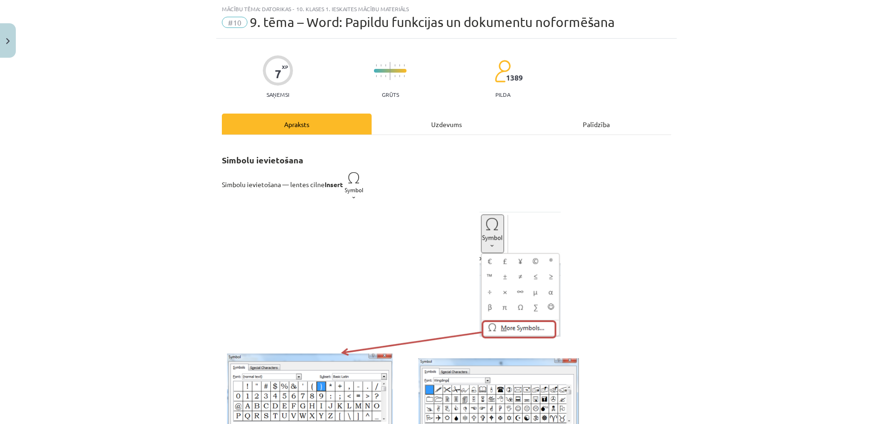
click at [440, 122] on div "Uzdevums" at bounding box center [447, 123] width 150 height 21
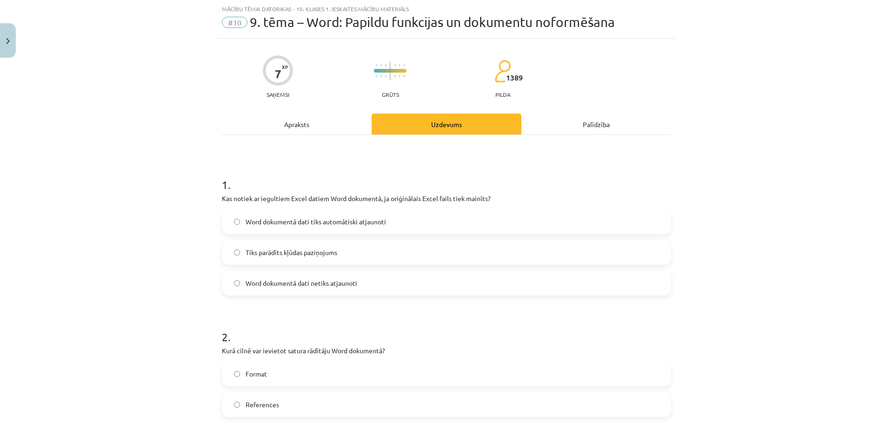
click at [377, 291] on label "Word dokumentā dati netiks atjaunoti" at bounding box center [446, 282] width 447 height 23
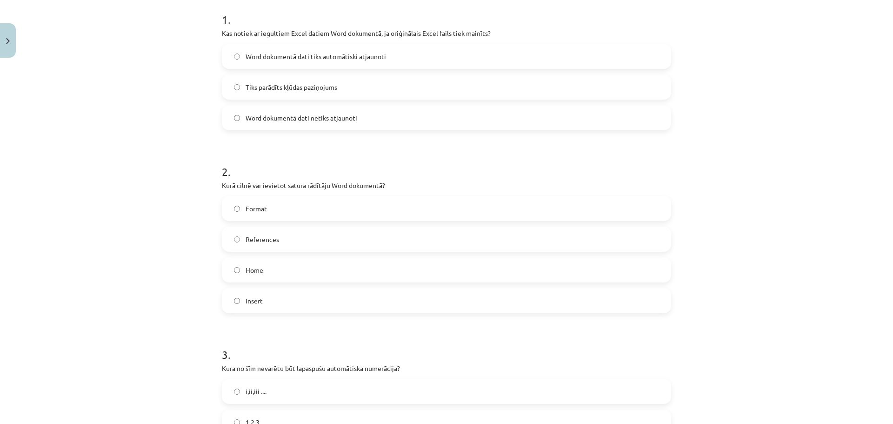
scroll to position [209, 0]
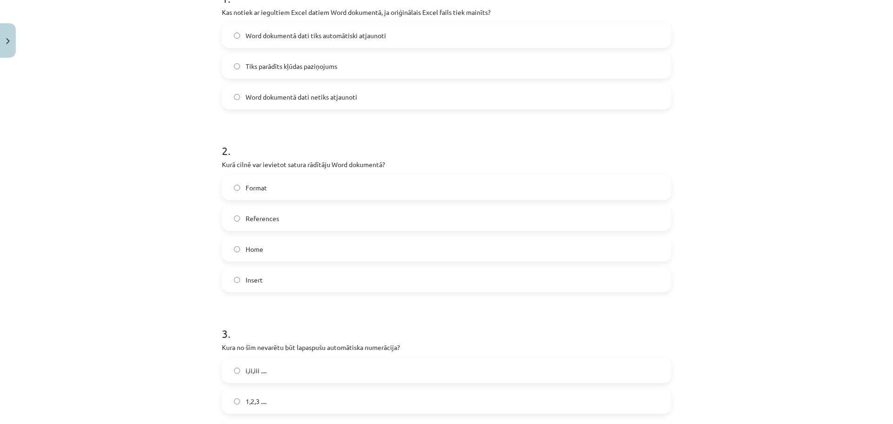
click at [283, 248] on label "Home" at bounding box center [446, 248] width 447 height 23
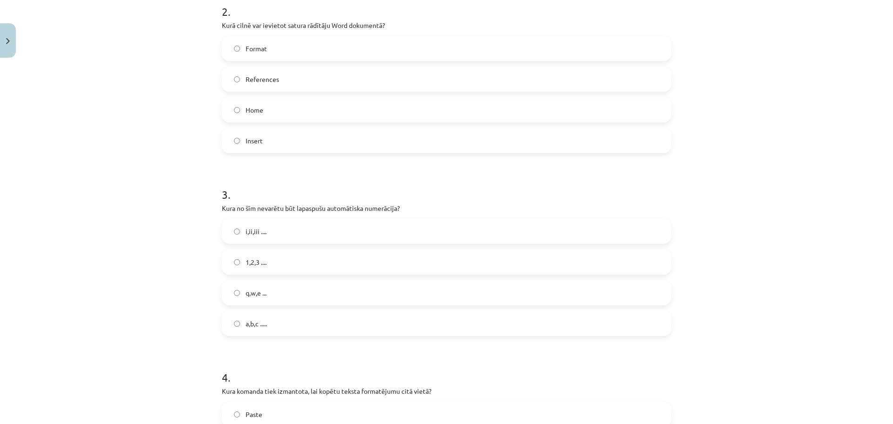
scroll to position [349, 0]
click at [258, 288] on span "q,w,e ..." at bounding box center [256, 292] width 21 height 10
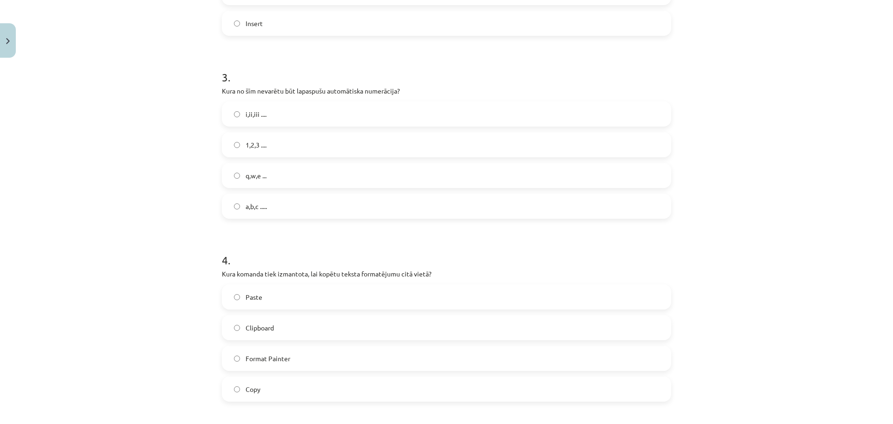
scroll to position [488, 0]
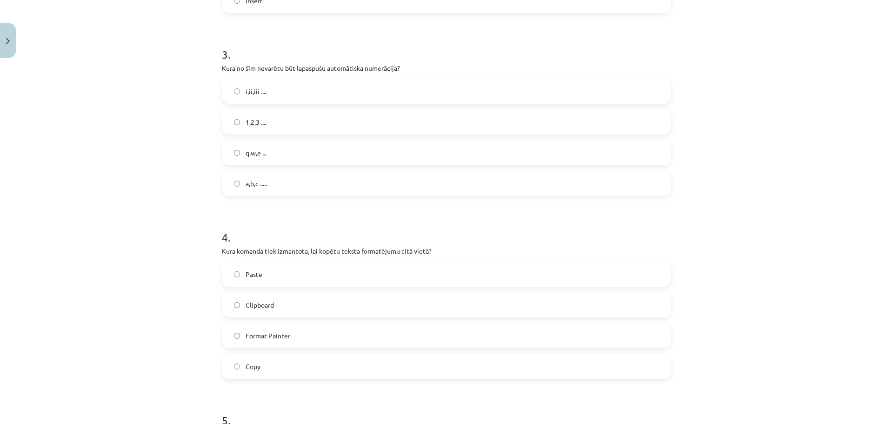
click at [287, 330] on label "Format Painter" at bounding box center [446, 335] width 447 height 23
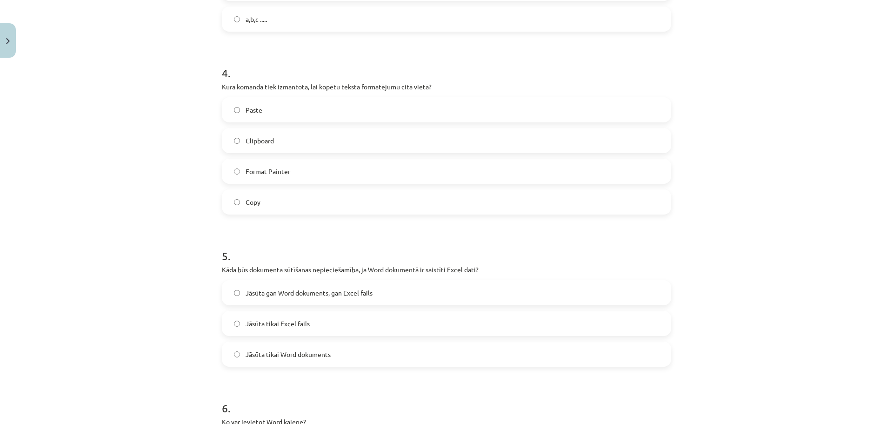
scroll to position [721, 0]
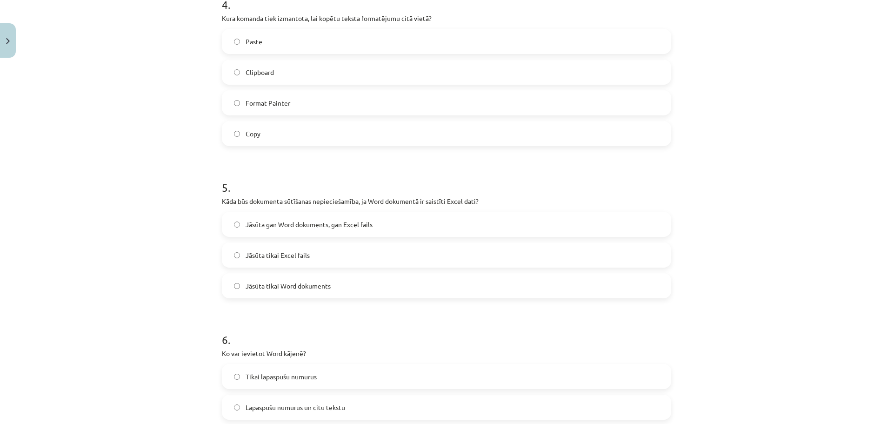
click at [296, 209] on div "5 . Kāda būs dokumenta sūtīšanas nepieciešamība, ja Word dokumentā ir saistīti …" at bounding box center [446, 231] width 449 height 133
click at [297, 232] on label "Jāsūta gan Word dokuments, gan Excel fails" at bounding box center [446, 224] width 447 height 23
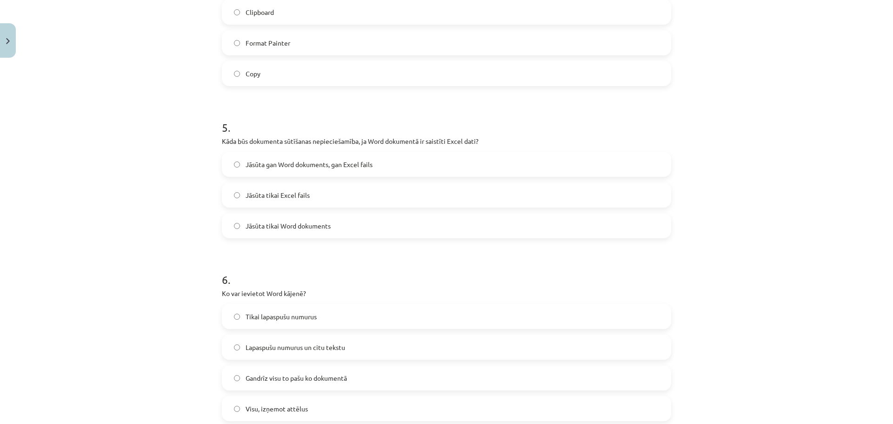
scroll to position [907, 0]
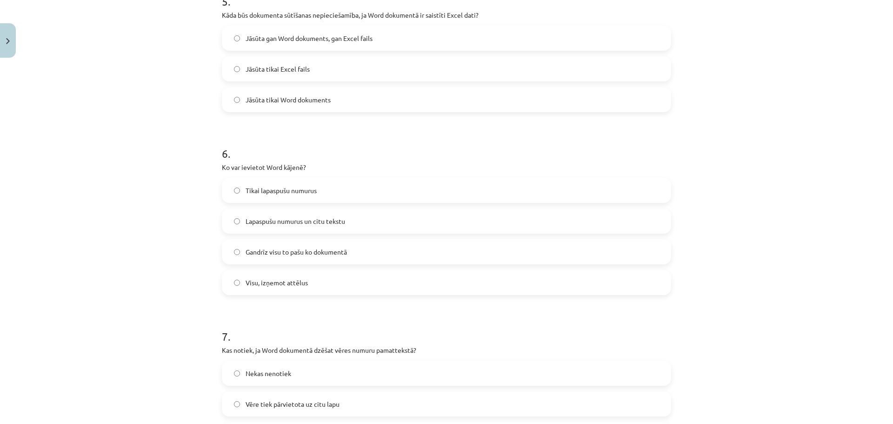
click at [296, 280] on span "Visu, izņemot attēlus" at bounding box center [277, 283] width 62 height 10
click at [291, 251] on span "Gandrīz visu to pašu ko dokumentā" at bounding box center [296, 252] width 101 height 10
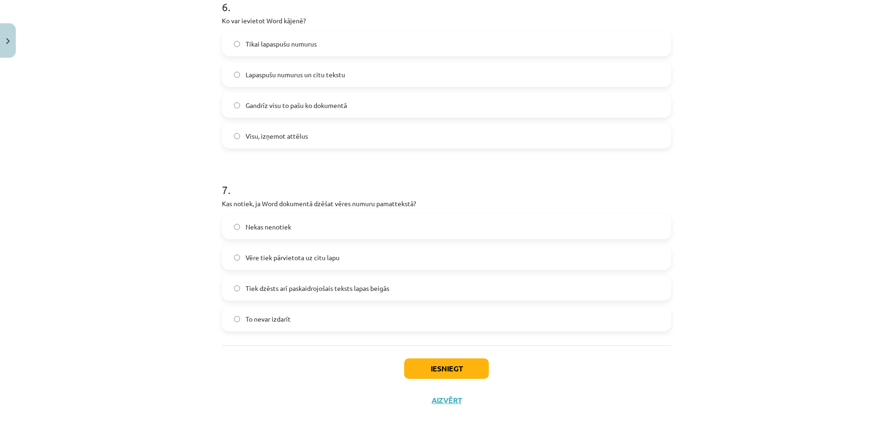
scroll to position [1069, 0]
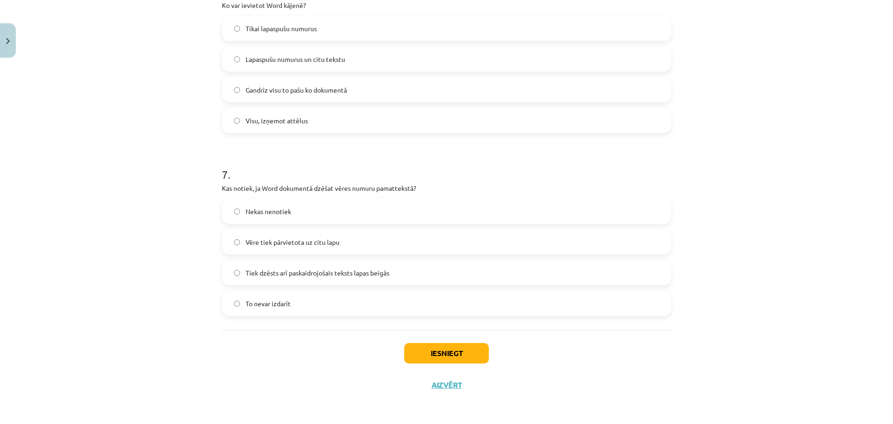
click at [307, 278] on label "Tiek dzēsts arī paskaidrojošais teksts lapas beigās" at bounding box center [446, 272] width 447 height 23
click at [468, 364] on div "Iesniegt Aizvērt" at bounding box center [446, 362] width 449 height 65
click at [466, 350] on button "Iesniegt" at bounding box center [446, 353] width 85 height 20
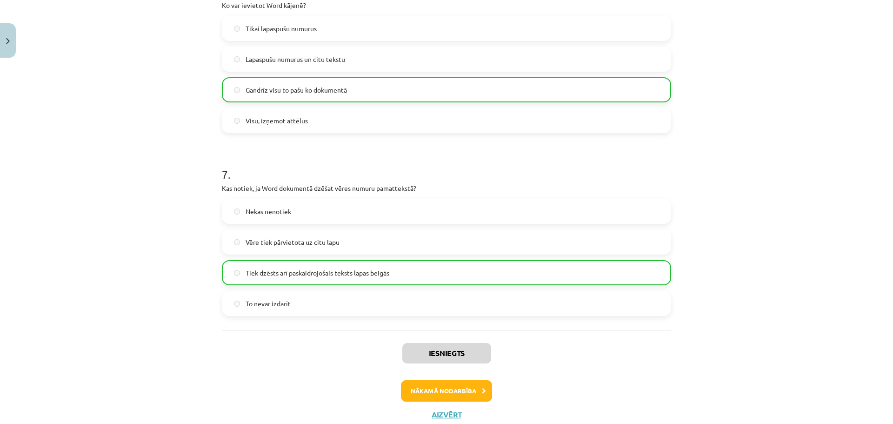
click at [446, 379] on div "Iesniegts Nākamā nodarbība Aizvērt" at bounding box center [446, 377] width 449 height 95
drag, startPoint x: 445, startPoint y: 379, endPoint x: 445, endPoint y: 386, distance: 6.0
click at [445, 384] on div "Iesniegts Nākamā nodarbība Aizvērt" at bounding box center [446, 377] width 449 height 95
click at [445, 386] on button "Nākamā nodarbība" at bounding box center [446, 390] width 91 height 21
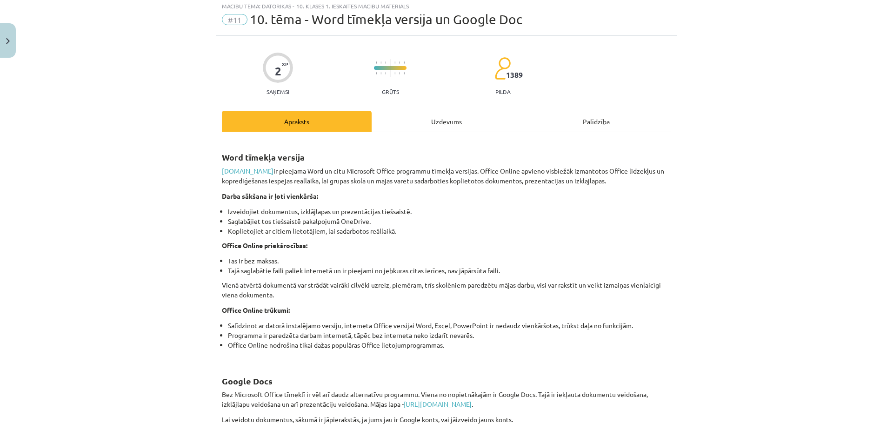
scroll to position [23, 0]
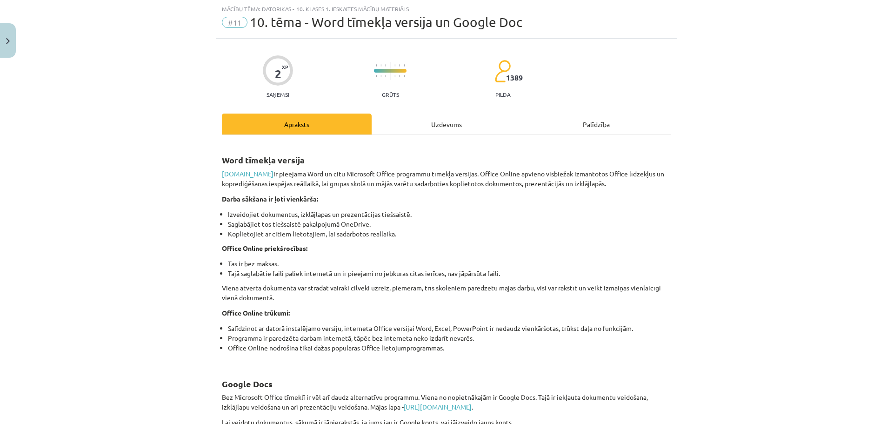
click at [464, 132] on div "Uzdevums" at bounding box center [447, 123] width 150 height 21
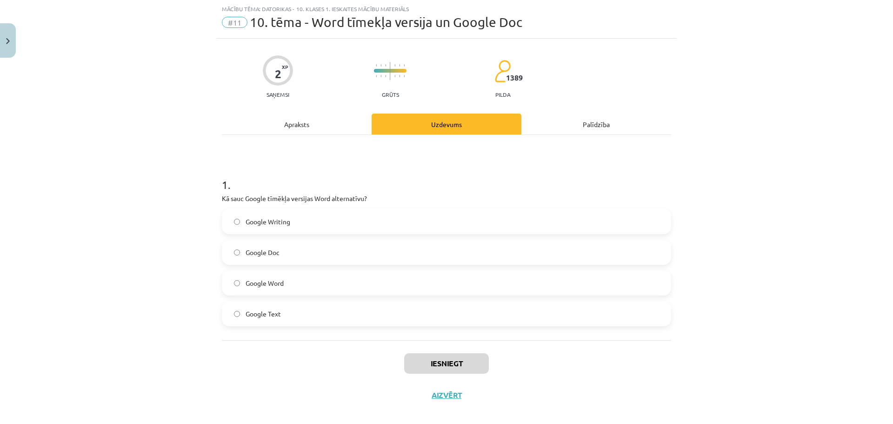
drag, startPoint x: 268, startPoint y: 259, endPoint x: 310, endPoint y: 282, distance: 47.2
click at [270, 259] on label "Google Doc" at bounding box center [446, 251] width 447 height 23
click at [439, 355] on button "Iesniegt" at bounding box center [446, 363] width 85 height 20
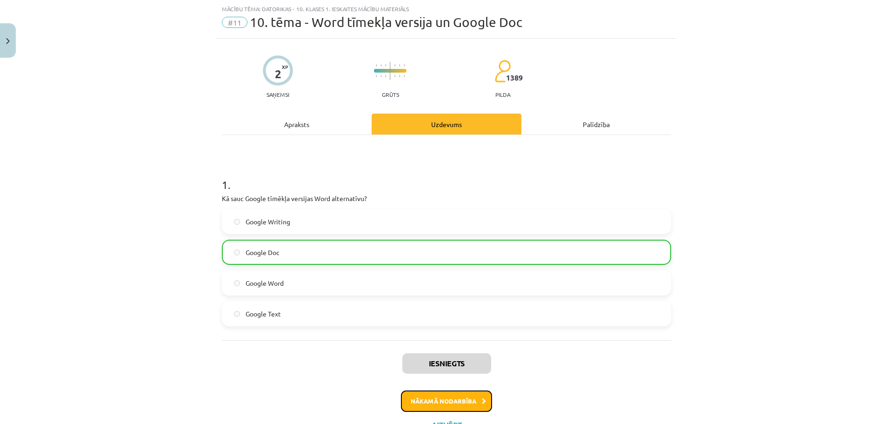
click at [458, 402] on button "Nākamā nodarbība" at bounding box center [446, 400] width 91 height 21
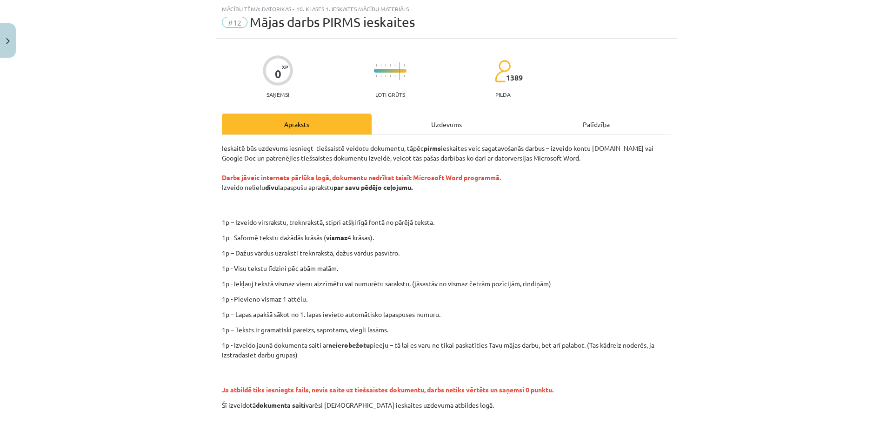
drag, startPoint x: 688, startPoint y: 191, endPoint x: 670, endPoint y: 167, distance: 30.1
click at [686, 188] on div "Mācību tēma: Datorikas - 10. klases 1. ieskaites mācību materiāls #12 Mājas dar…" at bounding box center [446, 212] width 893 height 424
click at [574, 117] on div "Palīdzība" at bounding box center [596, 123] width 150 height 21
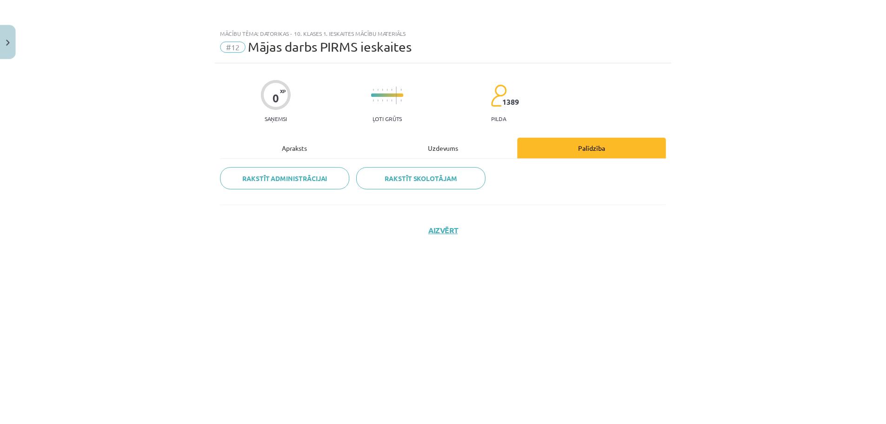
scroll to position [0, 0]
click at [11, 40] on button "Close" at bounding box center [8, 40] width 16 height 34
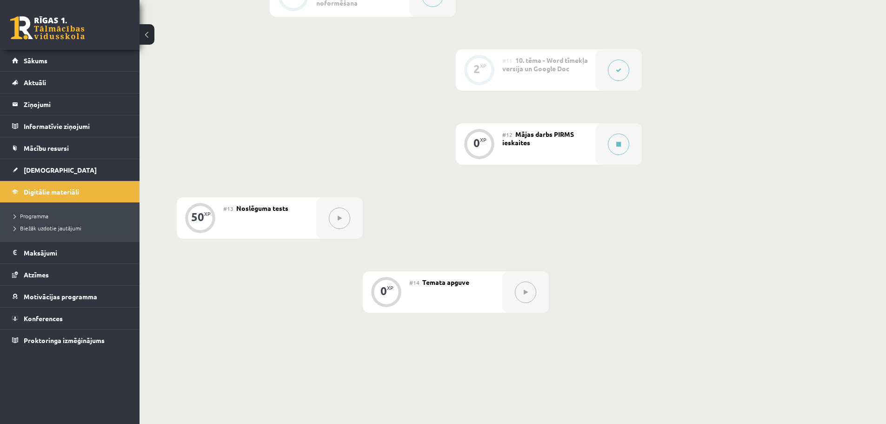
scroll to position [1026, 0]
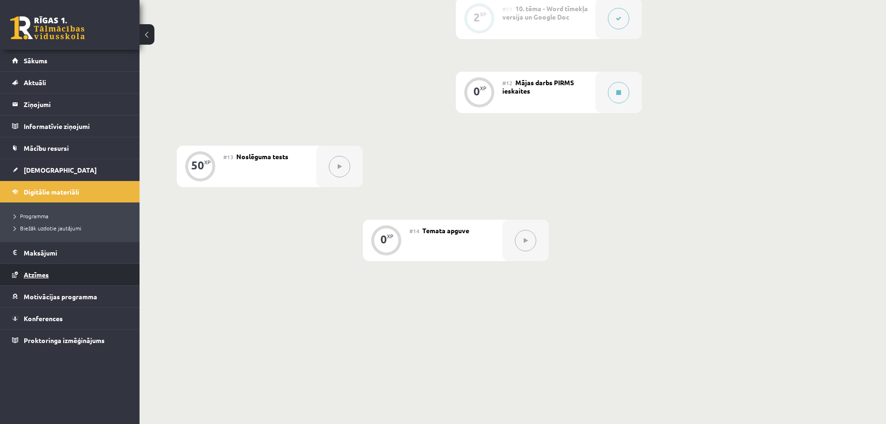
click at [50, 271] on link "Atzīmes" at bounding box center [70, 274] width 116 height 21
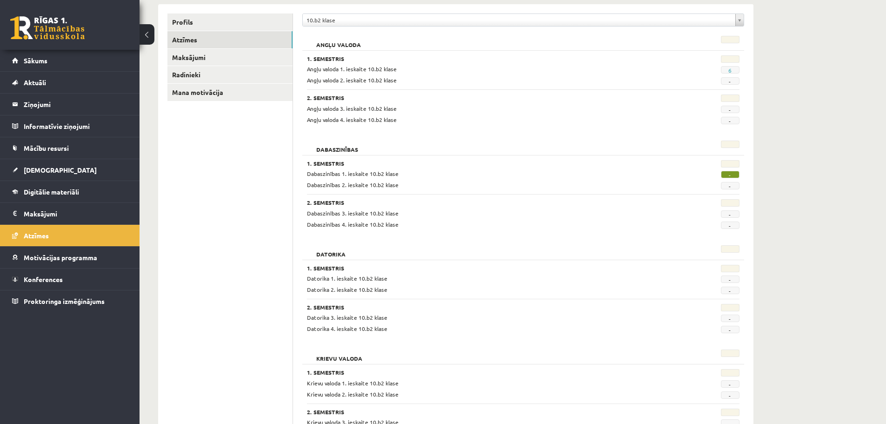
scroll to position [100, 0]
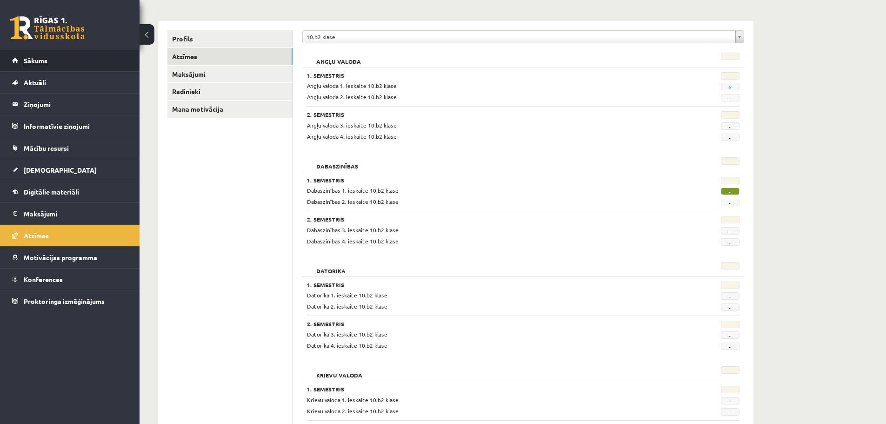
click at [39, 58] on span "Sākums" at bounding box center [36, 60] width 24 height 8
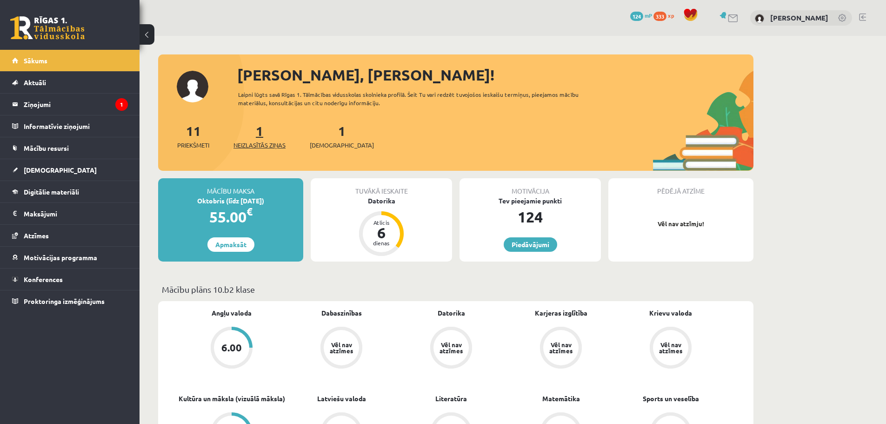
click at [254, 144] on span "Neizlasītās ziņas" at bounding box center [259, 144] width 52 height 9
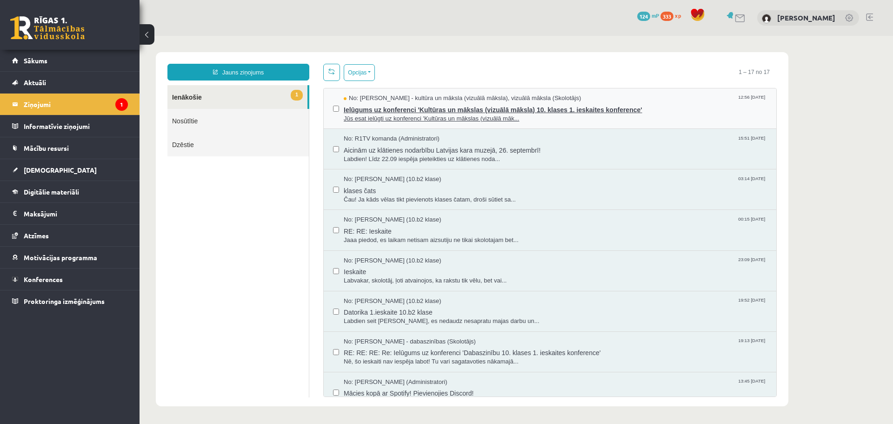
click at [558, 116] on span "Jūs esat ielūgti uz konferenci 'Kultūras un mākslas (vizuālā māk..." at bounding box center [555, 118] width 423 height 9
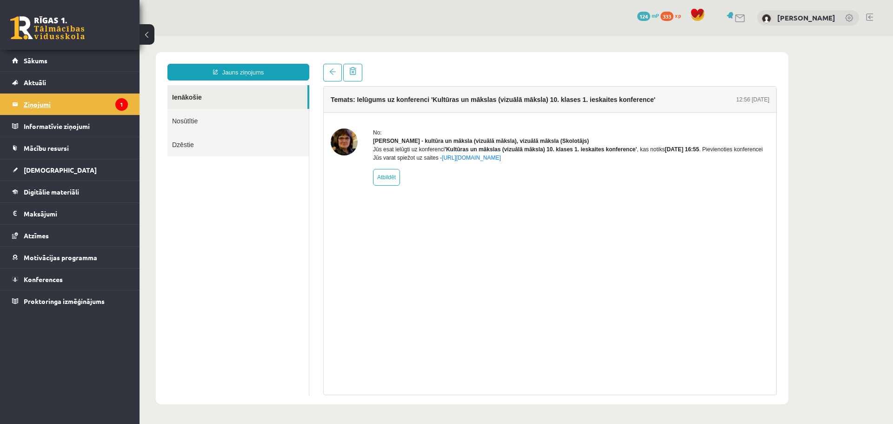
click at [51, 99] on legend "Ziņojumi 1" at bounding box center [76, 103] width 104 height 21
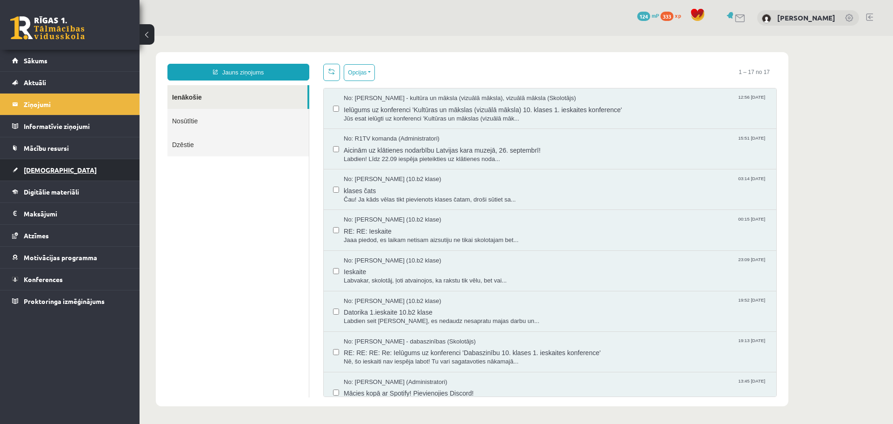
click at [35, 173] on link "[DEMOGRAPHIC_DATA]" at bounding box center [70, 169] width 116 height 21
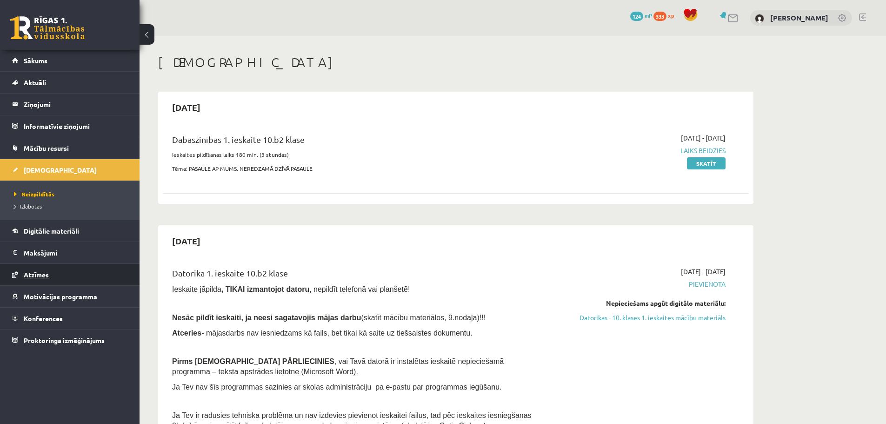
click at [74, 273] on link "Atzīmes" at bounding box center [70, 274] width 116 height 21
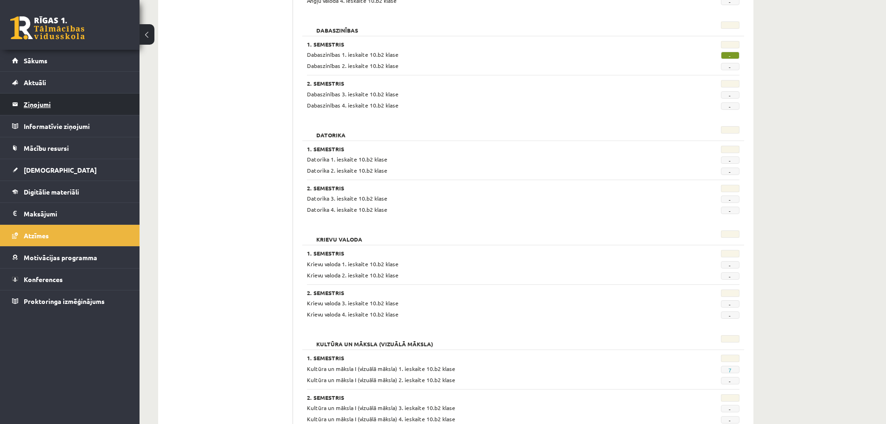
scroll to position [233, 0]
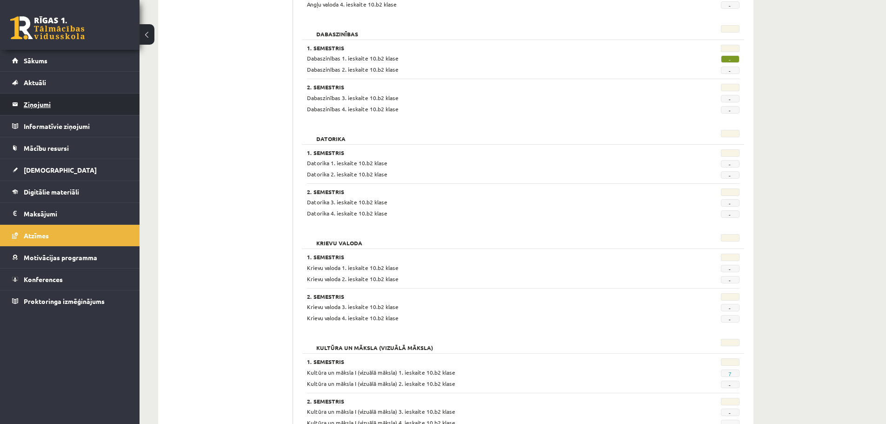
click at [51, 105] on legend "Ziņojumi 1" at bounding box center [76, 103] width 104 height 21
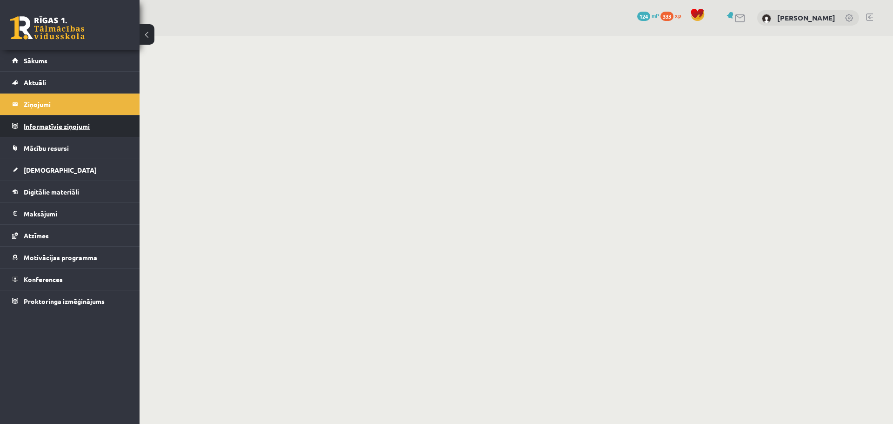
click at [46, 126] on legend "Informatīvie ziņojumi 0" at bounding box center [76, 125] width 104 height 21
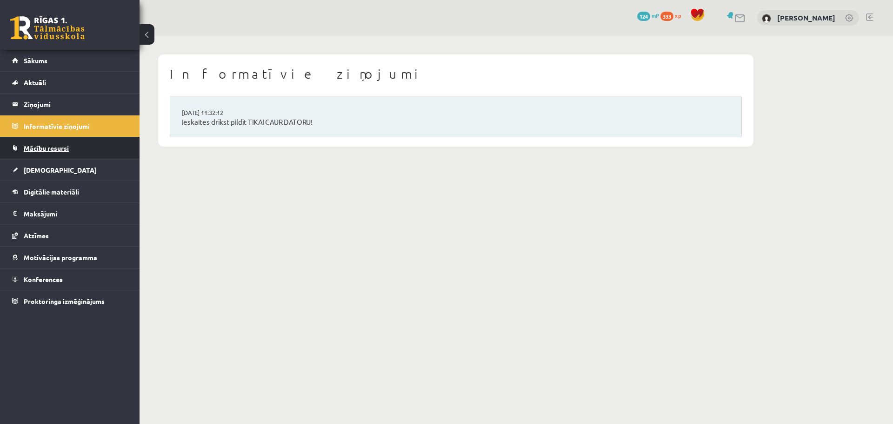
click at [52, 150] on span "Mācību resursi" at bounding box center [46, 148] width 45 height 8
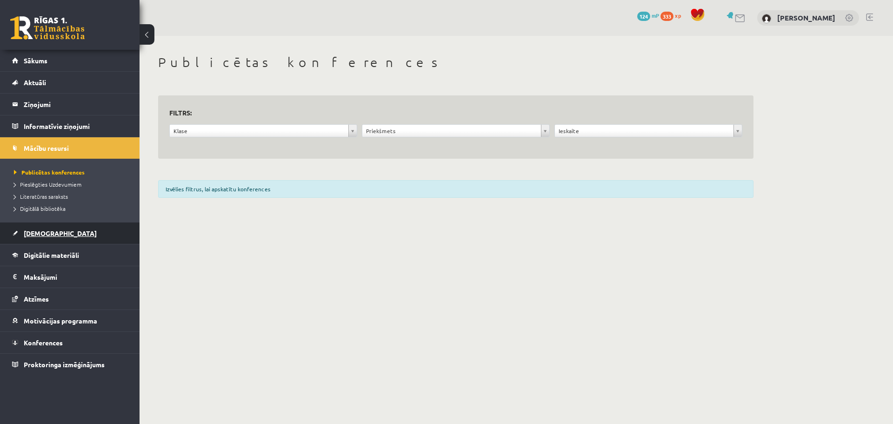
click at [68, 237] on link "[DEMOGRAPHIC_DATA]" at bounding box center [70, 232] width 116 height 21
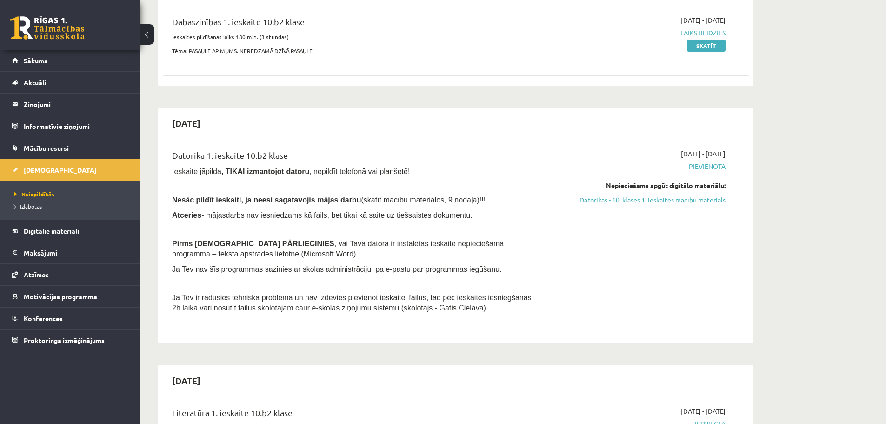
scroll to position [47, 0]
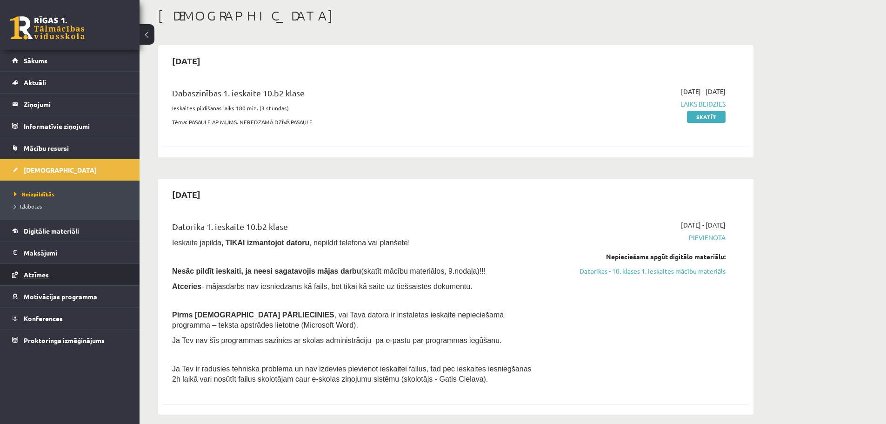
click at [33, 273] on span "Atzīmes" at bounding box center [36, 274] width 25 height 8
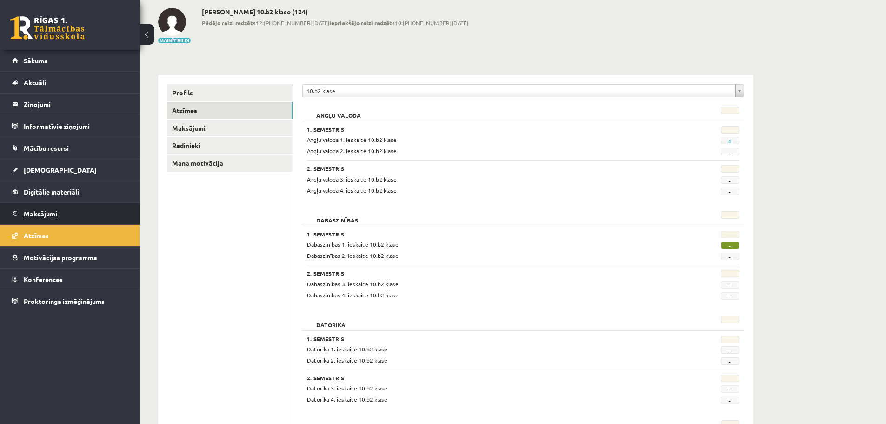
click at [41, 212] on legend "Maksājumi 0" at bounding box center [76, 213] width 104 height 21
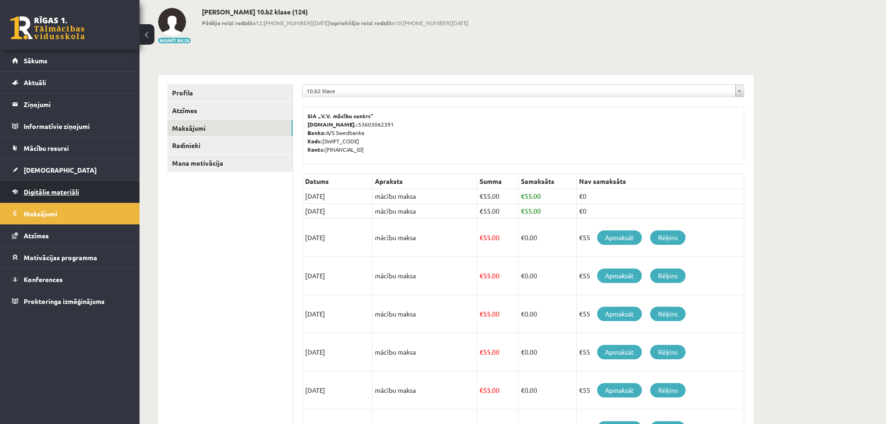
click at [37, 198] on link "Digitālie materiāli" at bounding box center [70, 191] width 116 height 21
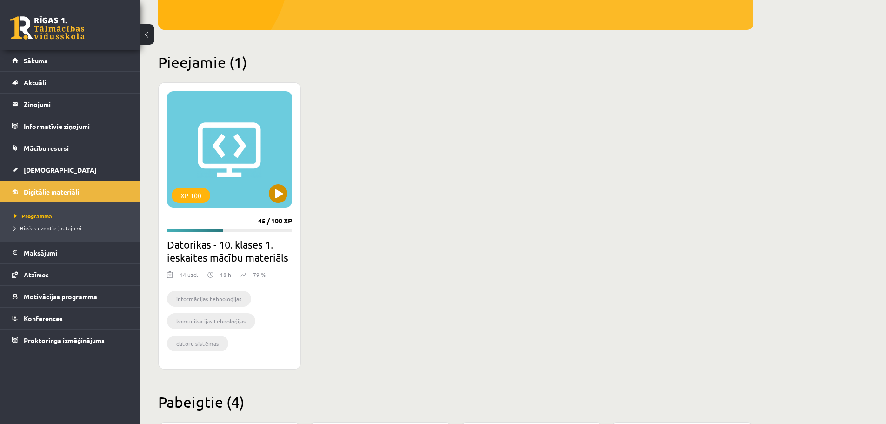
scroll to position [186, 0]
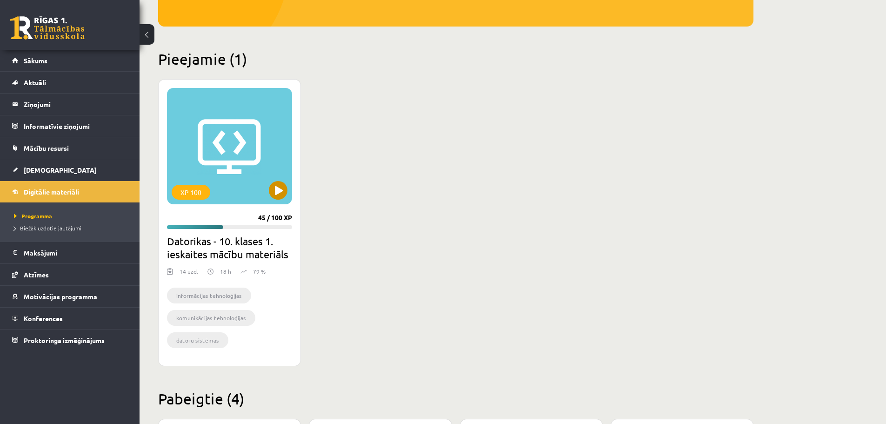
click at [222, 142] on div "XP 100" at bounding box center [229, 146] width 125 height 116
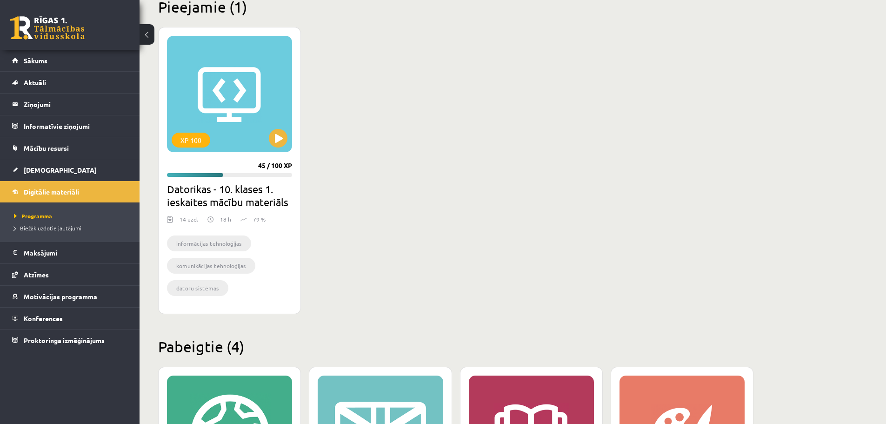
scroll to position [233, 0]
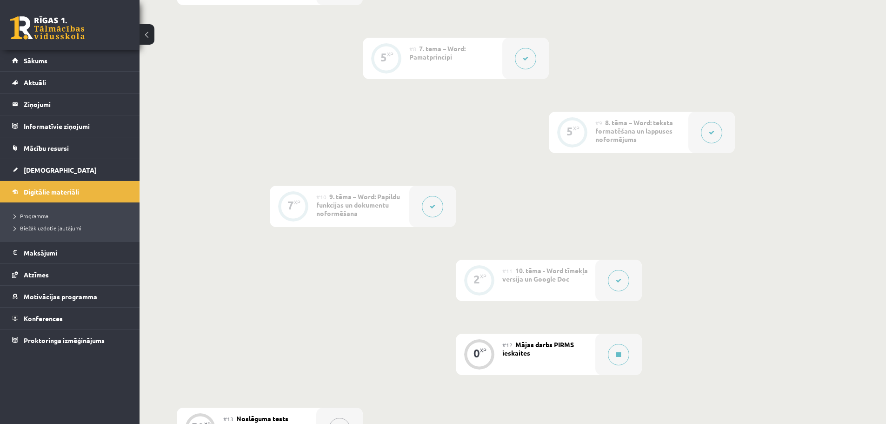
scroll to position [837, 0]
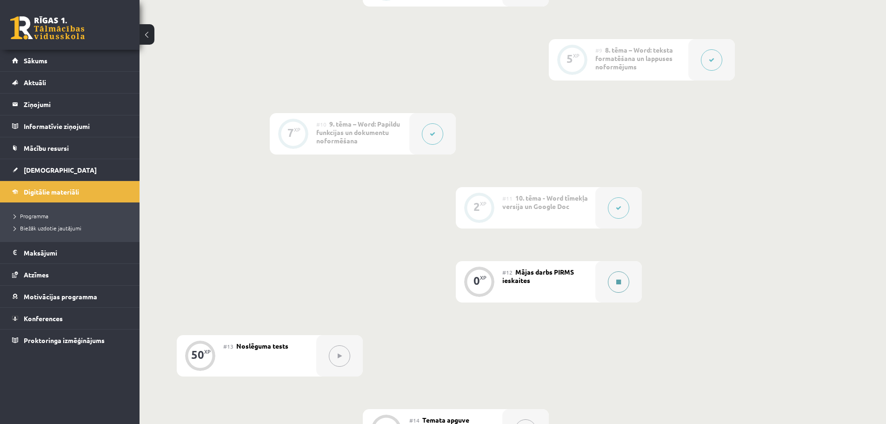
click at [614, 298] on div at bounding box center [618, 281] width 47 height 41
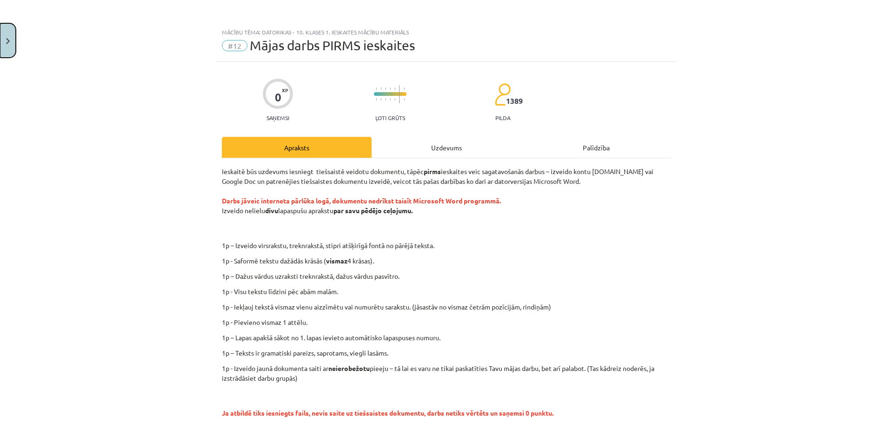
click at [7, 47] on button "Close" at bounding box center [8, 40] width 16 height 34
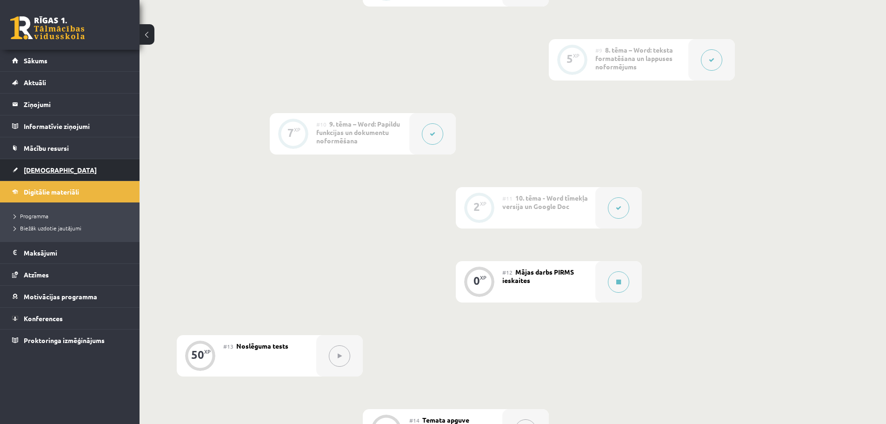
click at [58, 172] on link "[DEMOGRAPHIC_DATA]" at bounding box center [70, 169] width 116 height 21
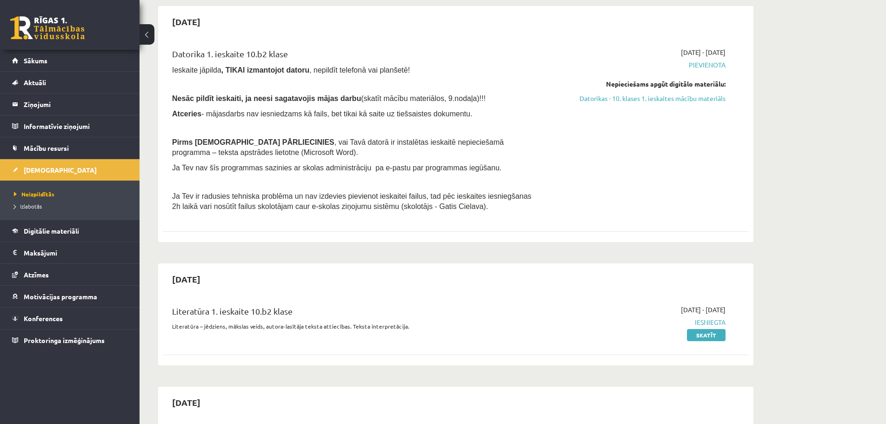
scroll to position [279, 0]
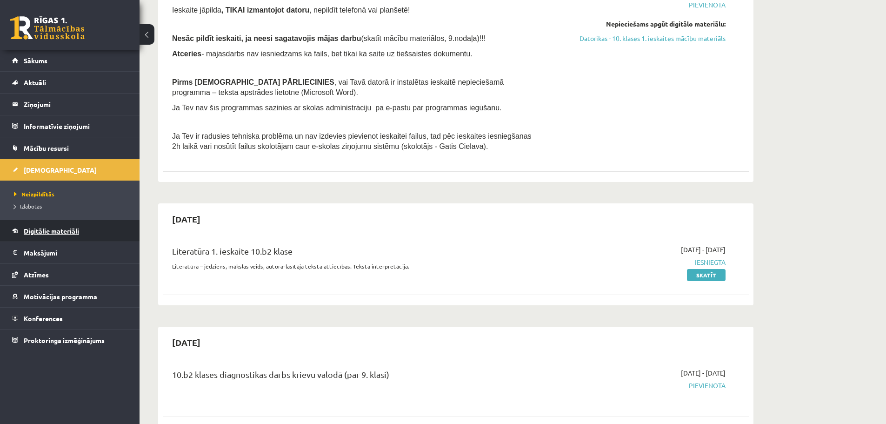
click at [56, 231] on span "Digitālie materiāli" at bounding box center [51, 230] width 55 height 8
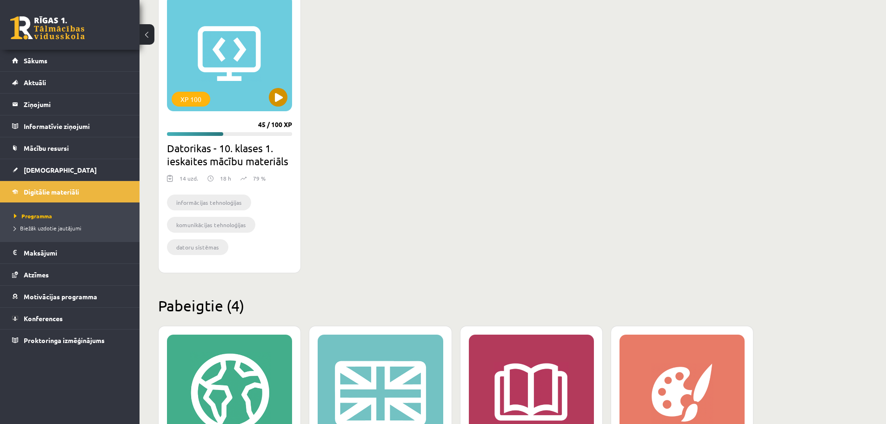
click at [243, 77] on div "XP 100" at bounding box center [229, 53] width 125 height 116
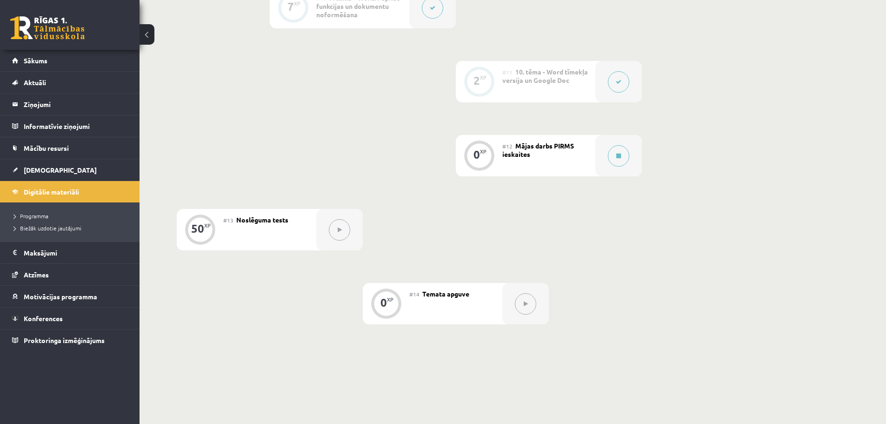
scroll to position [977, 0]
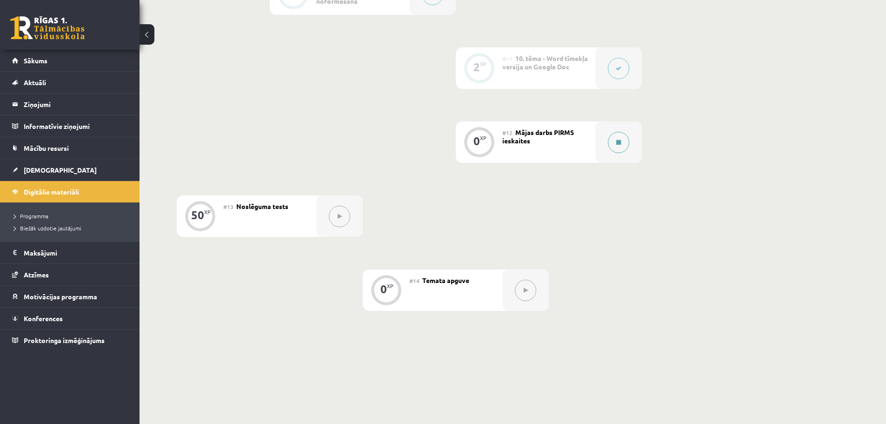
click at [614, 143] on button at bounding box center [618, 142] width 21 height 21
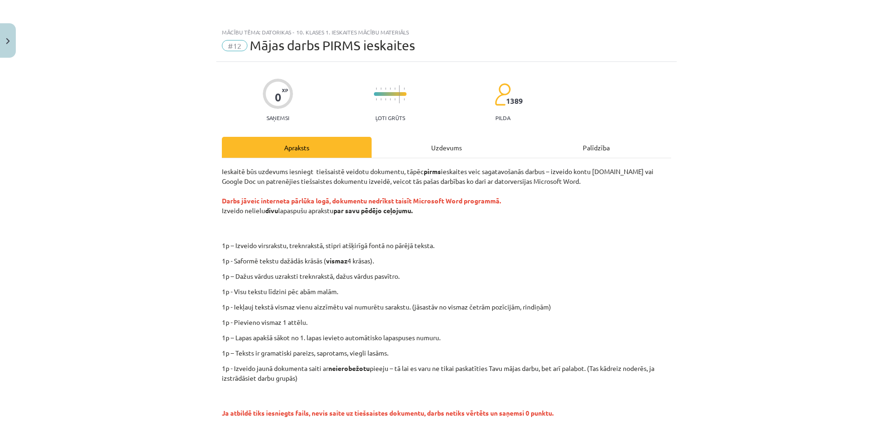
click at [385, 245] on p "1p – Izveido virsrakstu, treknrakstā, stipri atšķirīgā fontā no pārējā teksta." at bounding box center [477, 245] width 406 height 10
click at [15, 42] on button "Close" at bounding box center [8, 40] width 16 height 34
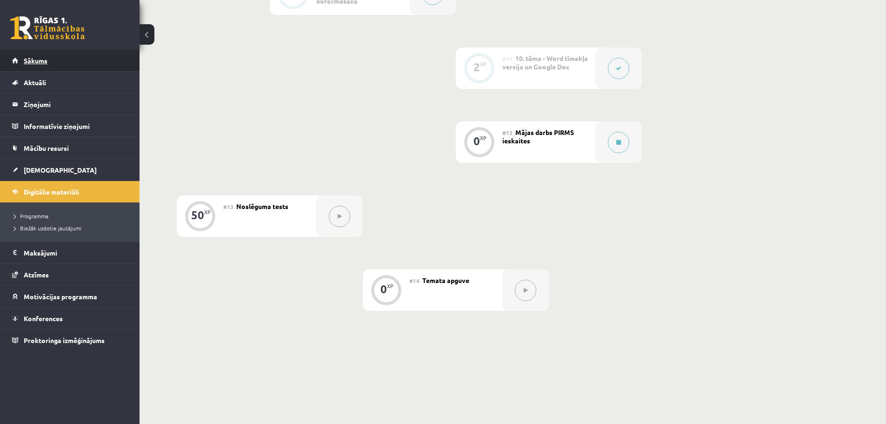
click at [89, 67] on link "Sākums" at bounding box center [70, 60] width 116 height 21
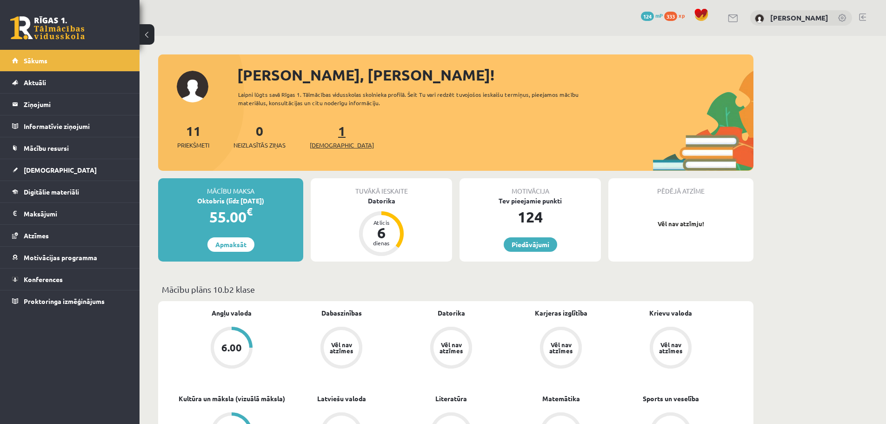
click at [328, 131] on link "1 Ieskaites" at bounding box center [342, 135] width 64 height 27
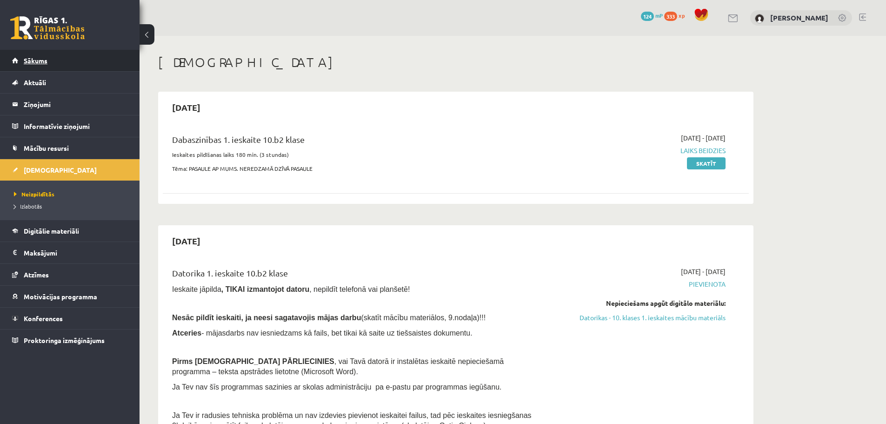
click at [80, 69] on link "Sākums" at bounding box center [70, 60] width 116 height 21
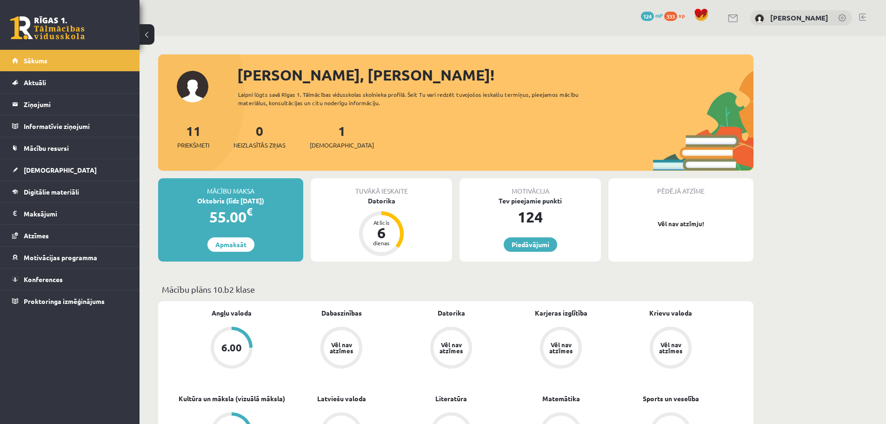
click at [861, 16] on link at bounding box center [862, 16] width 7 height 7
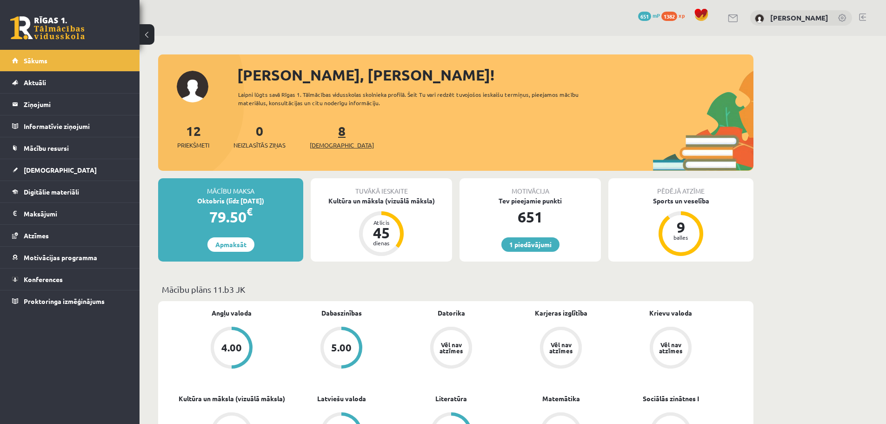
click at [325, 133] on link "8 Ieskaites" at bounding box center [342, 135] width 64 height 27
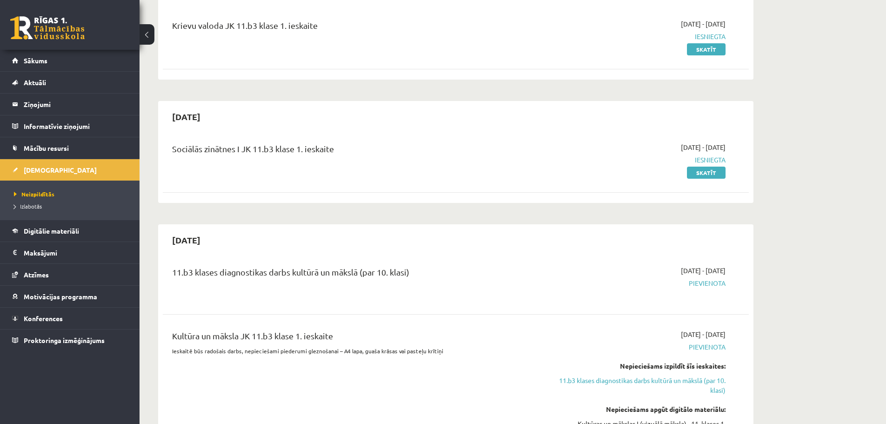
scroll to position [93, 0]
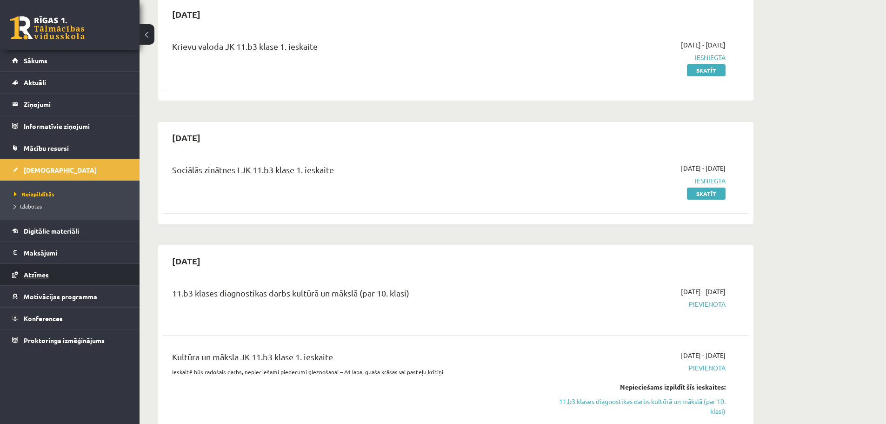
click at [82, 275] on link "Atzīmes" at bounding box center [70, 274] width 116 height 21
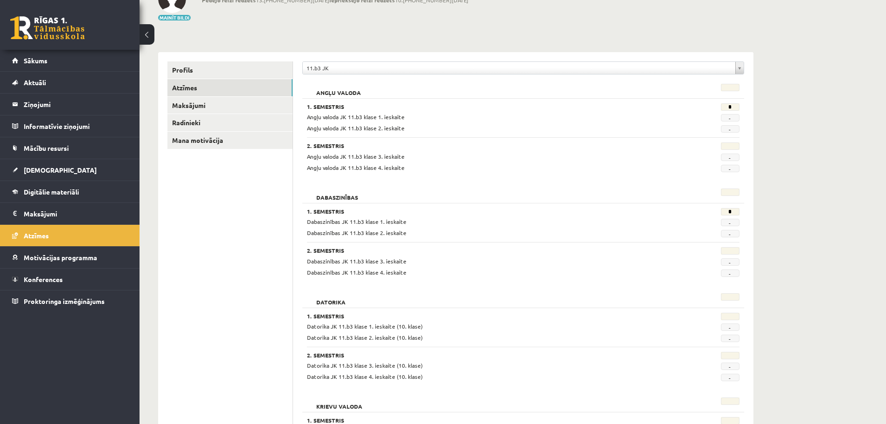
scroll to position [54, 0]
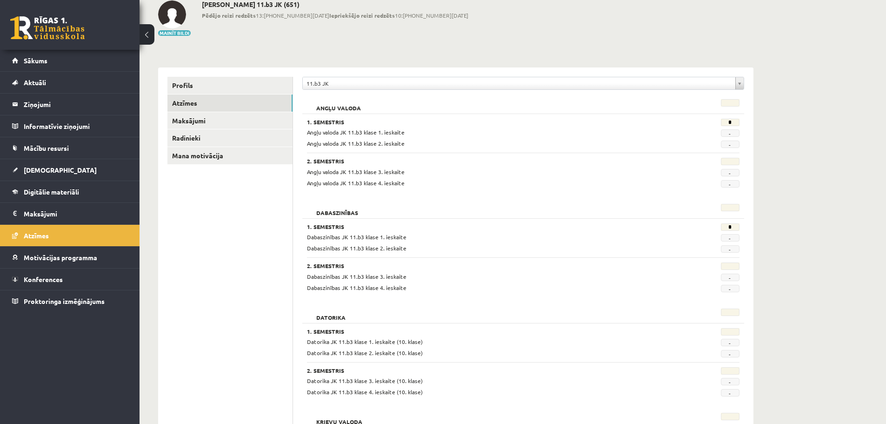
click at [559, 89] on div "11.b3 JK" at bounding box center [523, 83] width 442 height 13
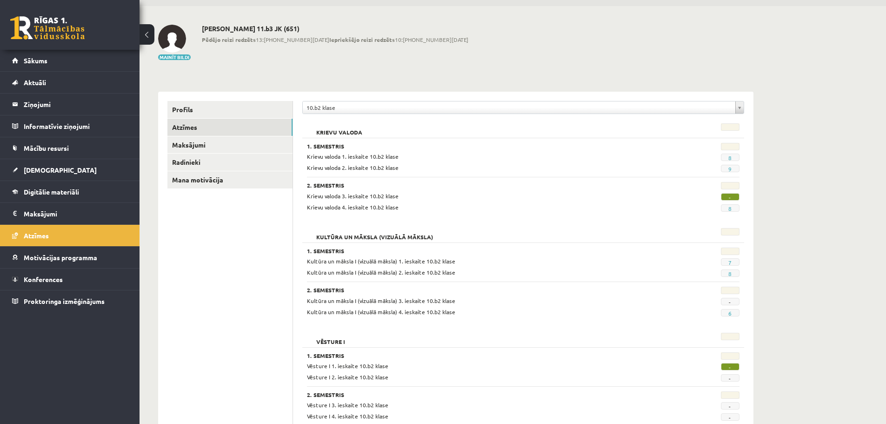
scroll to position [66, 0]
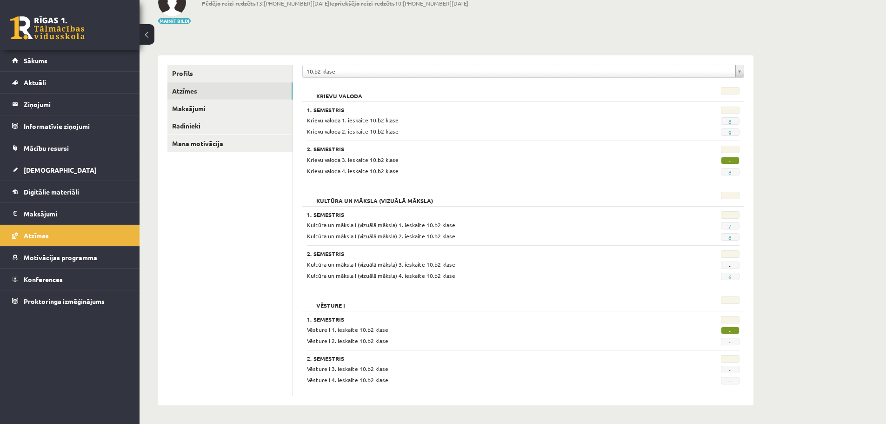
click at [732, 160] on span "-" at bounding box center [730, 160] width 19 height 7
click at [732, 327] on span "-" at bounding box center [730, 329] width 19 height 7
click at [44, 167] on span "[DEMOGRAPHIC_DATA]" at bounding box center [60, 170] width 73 height 8
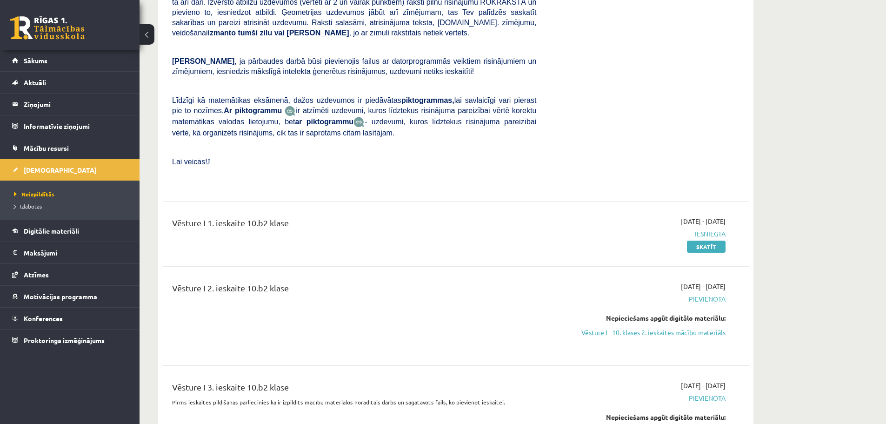
scroll to position [1787, 0]
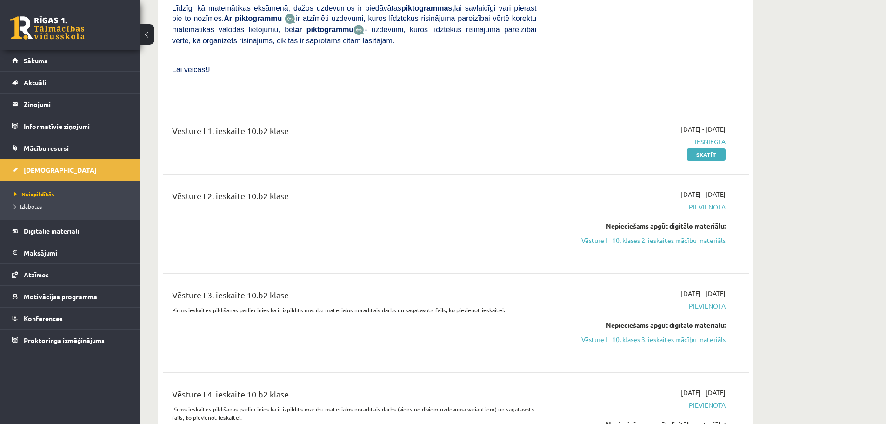
drag, startPoint x: 698, startPoint y: 209, endPoint x: 486, endPoint y: 29, distance: 278.2
click at [698, 235] on link "Vēsture I - 10. klases 2. ieskaites mācību materiāls" at bounding box center [637, 240] width 175 height 10
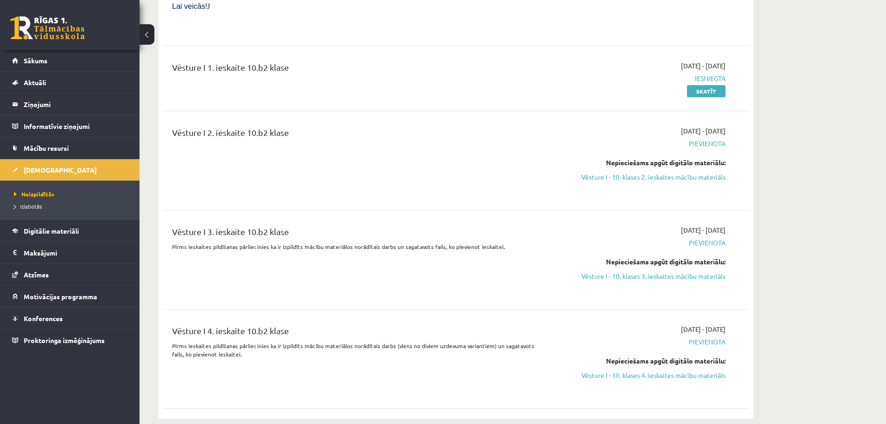
scroll to position [1833, 0]
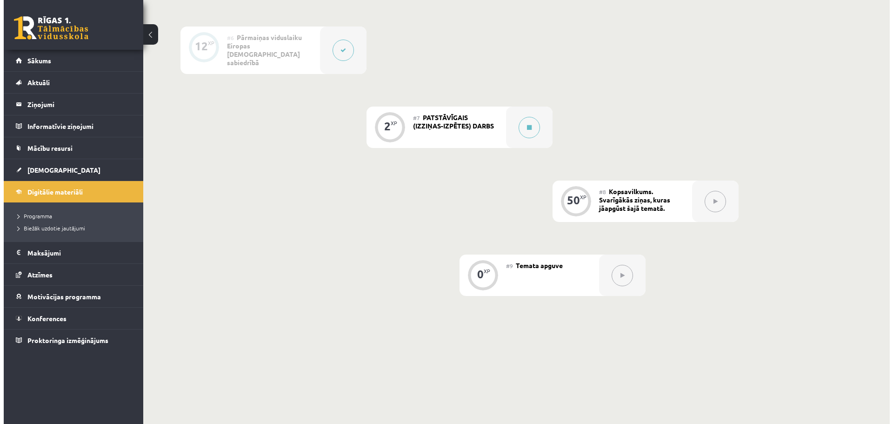
scroll to position [651, 0]
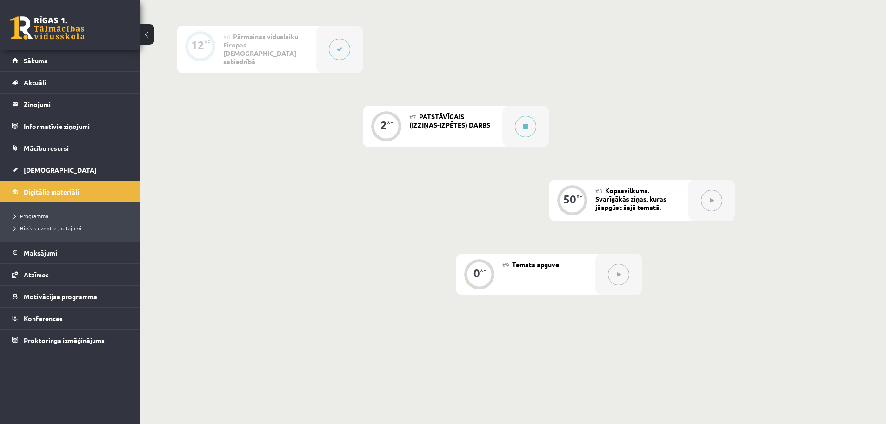
click at [461, 115] on span "PATSTĀVĪGAIS (IZZIŅAS-IZPĒTES) DARBS" at bounding box center [449, 120] width 81 height 17
click at [527, 124] on icon at bounding box center [525, 127] width 5 height 6
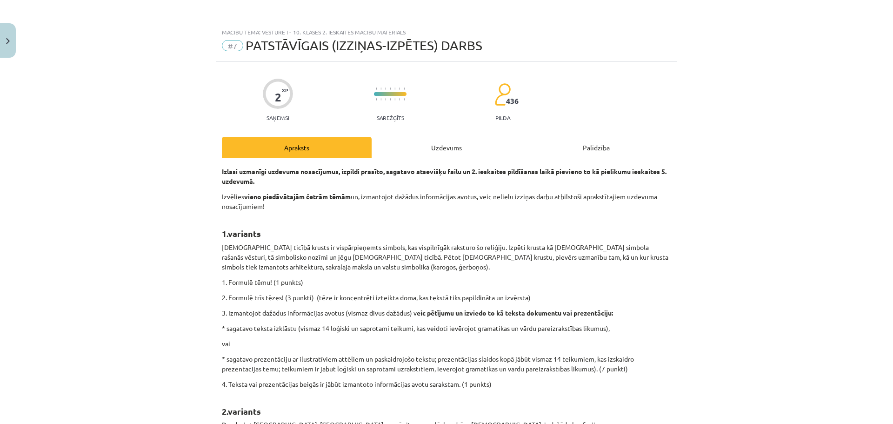
click at [436, 153] on div "Uzdevums" at bounding box center [447, 147] width 150 height 21
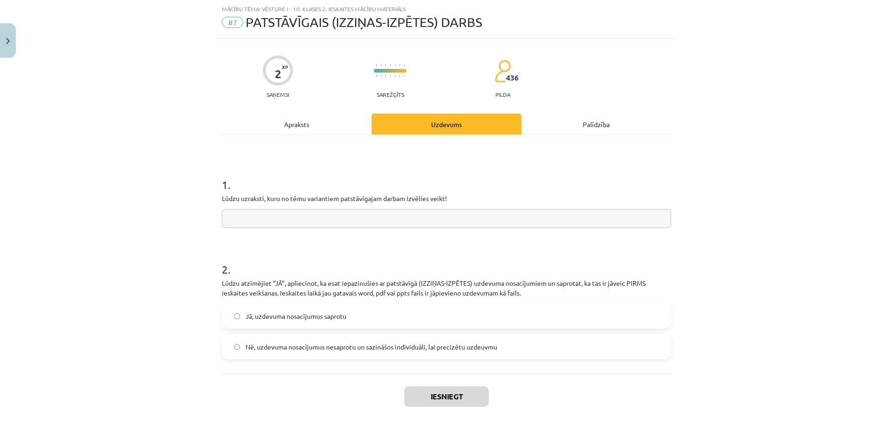
click at [320, 130] on div "Apraksts" at bounding box center [297, 123] width 150 height 21
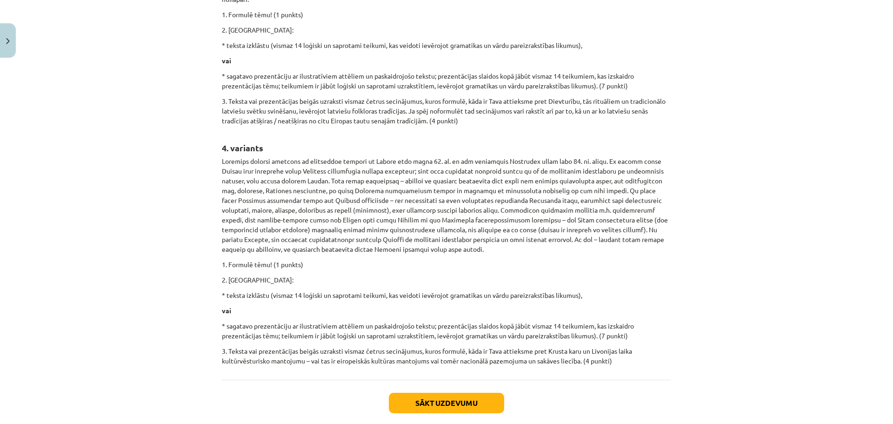
scroll to position [792, 0]
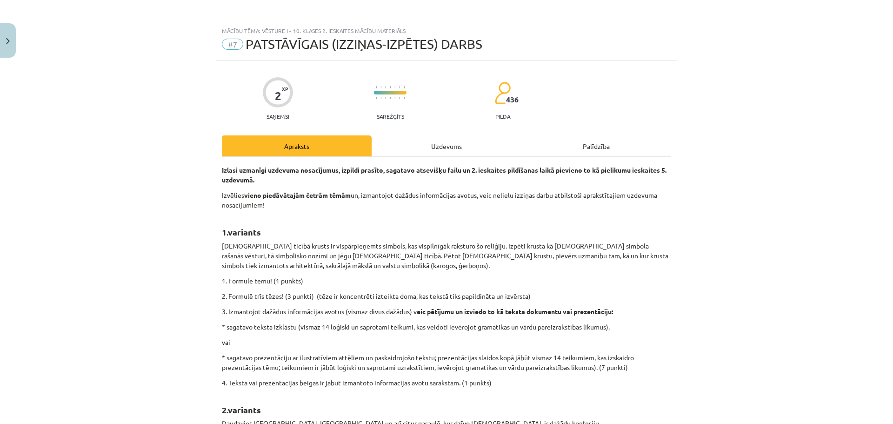
click at [431, 136] on div "Uzdevums" at bounding box center [447, 145] width 150 height 21
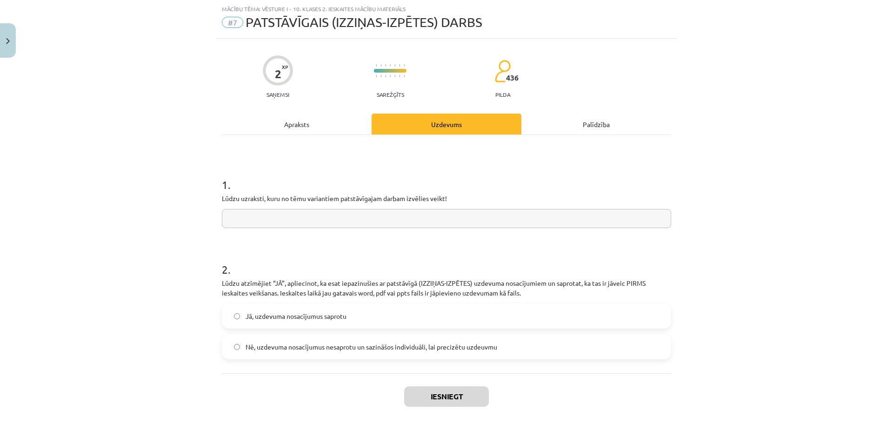
click at [290, 125] on div "Apraksts" at bounding box center [297, 123] width 150 height 21
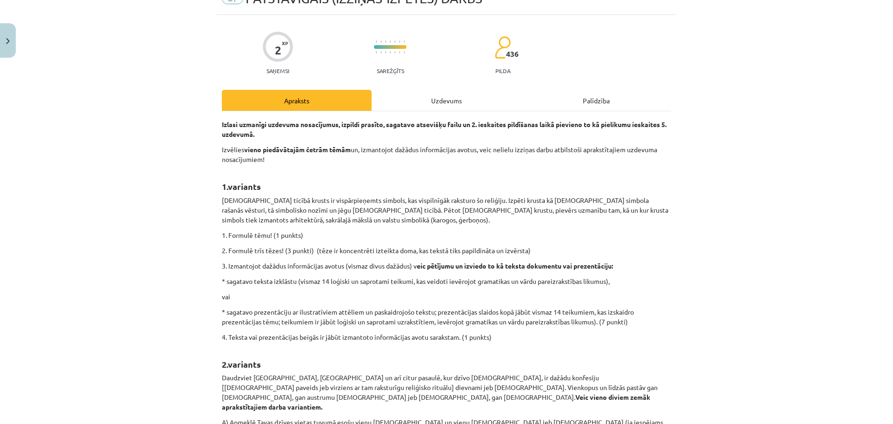
scroll to position [0, 0]
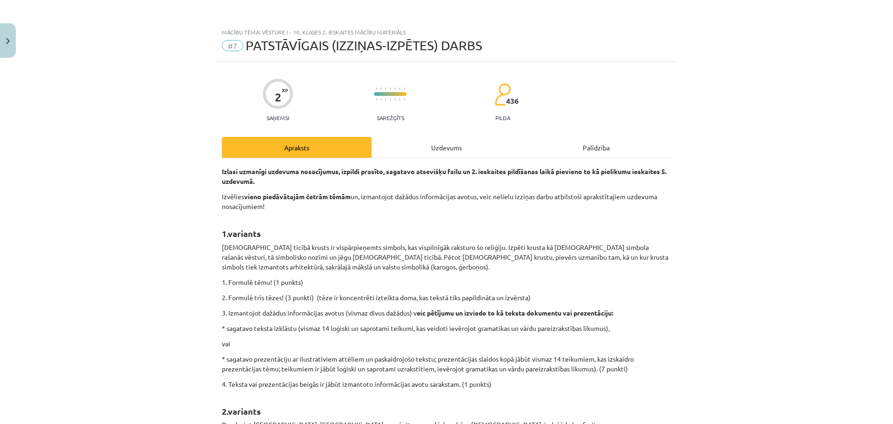
drag, startPoint x: 4, startPoint y: 6, endPoint x: 0, endPoint y: 47, distance: 41.1
click at [4, 6] on div "Mācību tēma: Vēsture i - 10. klases 2. ieskaites mācību materiāls #7 PATSTĀVĪGA…" at bounding box center [446, 212] width 893 height 424
click at [0, 47] on button "Close" at bounding box center [8, 40] width 16 height 34
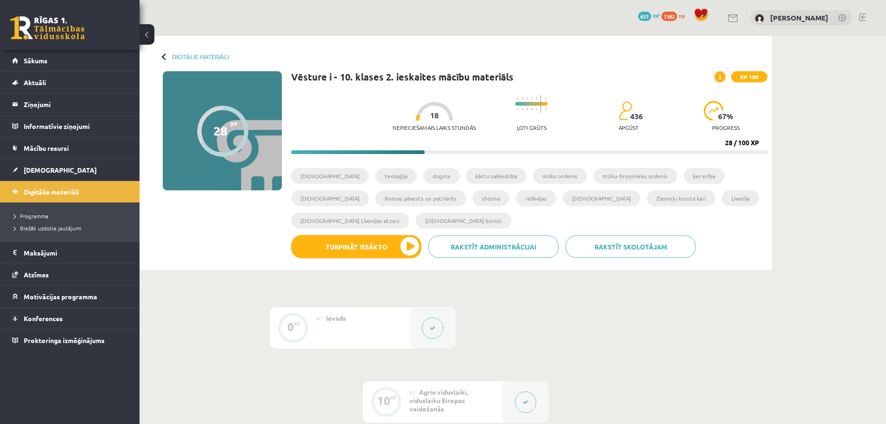
click at [858, 17] on div "0 Dāvanas 651 mP 1382 xp Viktorija Plikša" at bounding box center [513, 18] width 746 height 36
click at [860, 17] on link at bounding box center [862, 16] width 7 height 7
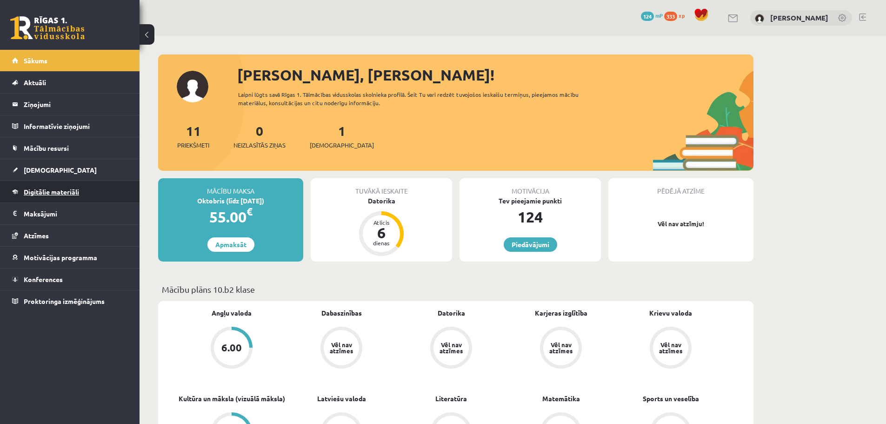
click at [53, 182] on link "Digitālie materiāli" at bounding box center [70, 191] width 116 height 21
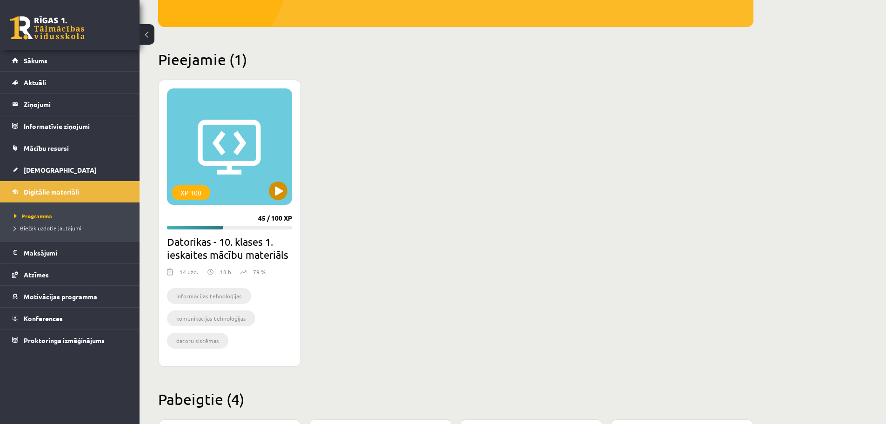
scroll to position [186, 0]
click at [219, 141] on div "XP 100" at bounding box center [229, 146] width 125 height 116
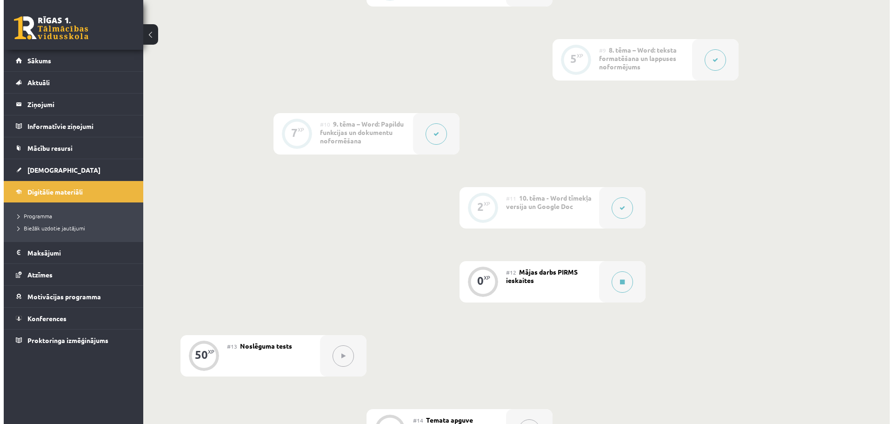
scroll to position [930, 0]
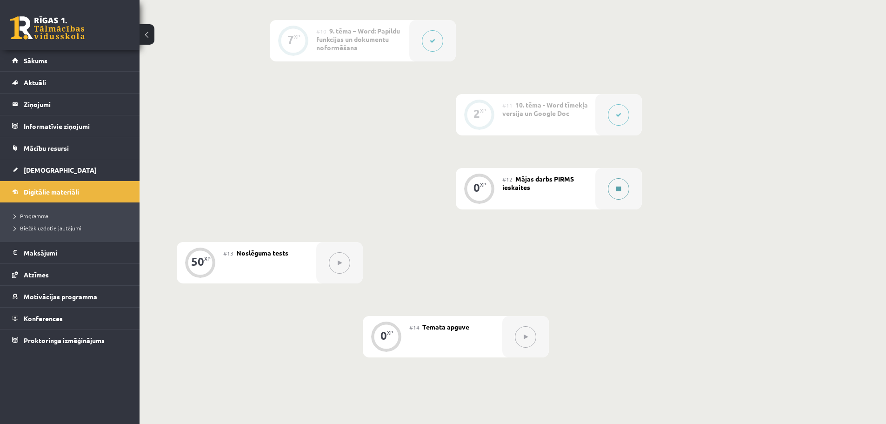
click at [620, 193] on button at bounding box center [618, 188] width 21 height 21
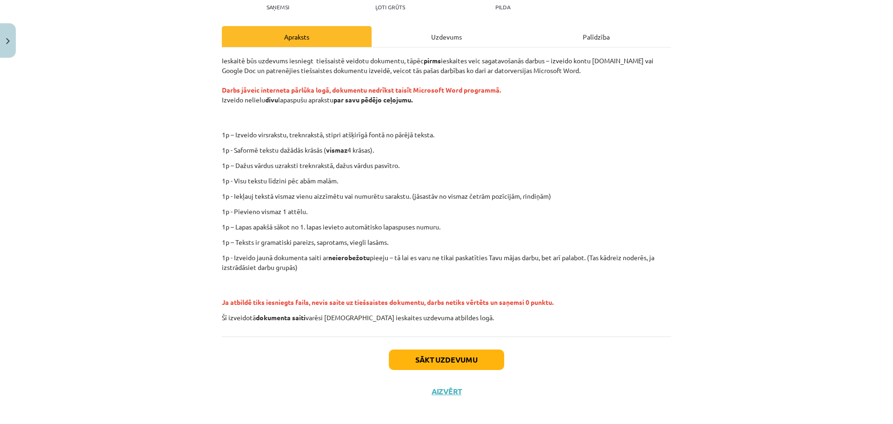
scroll to position [117, 0]
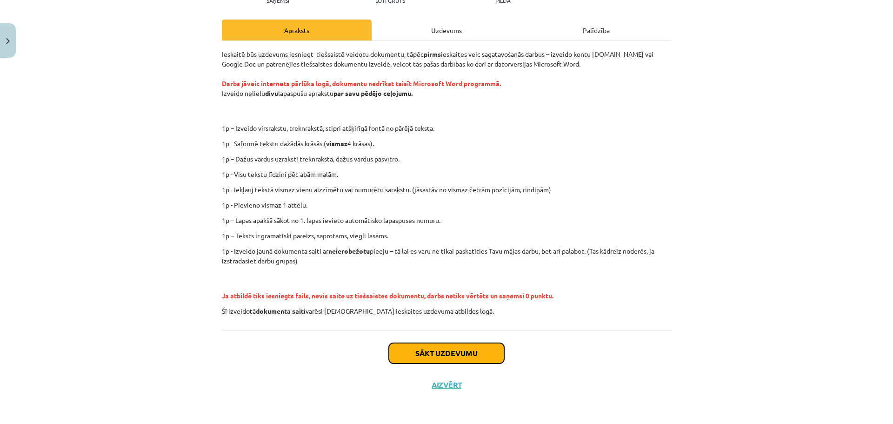
click at [427, 356] on button "Sākt uzdevumu" at bounding box center [446, 353] width 115 height 20
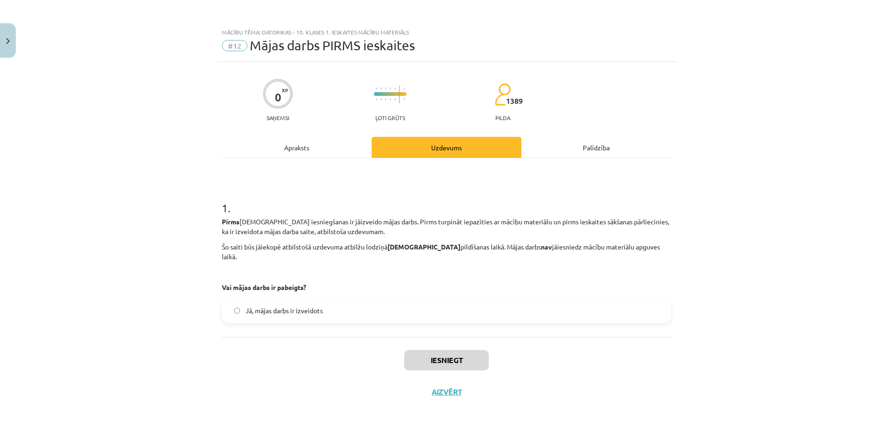
click at [311, 306] on span "Jā, mājas darbs ir izveidots" at bounding box center [284, 311] width 77 height 10
click at [468, 356] on button "Iesniegt" at bounding box center [446, 360] width 85 height 20
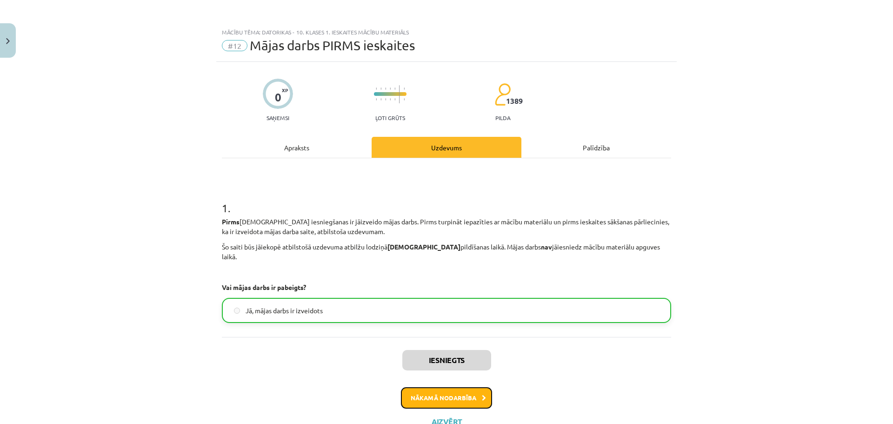
click at [451, 387] on button "Nākamā nodarbība" at bounding box center [446, 397] width 91 height 21
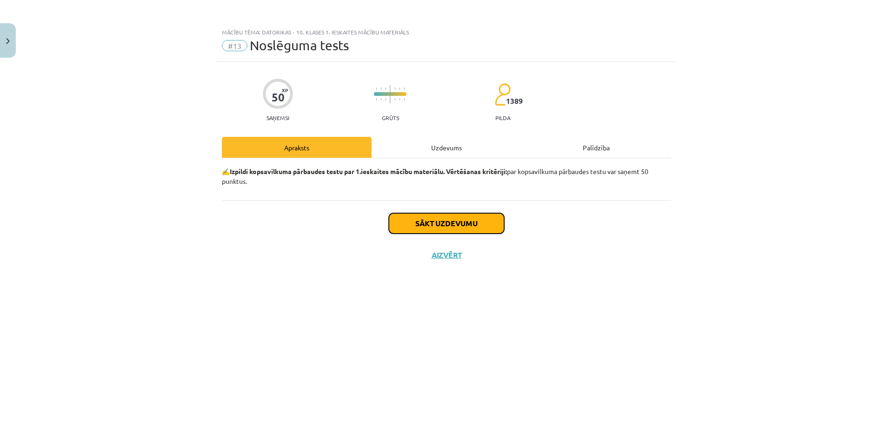
click at [458, 230] on button "Sākt uzdevumu" at bounding box center [446, 223] width 115 height 20
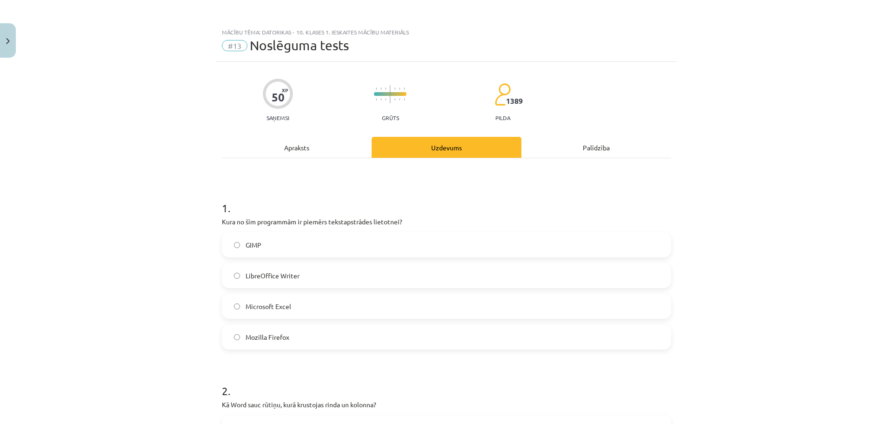
click at [284, 273] on span "LibreOffice Writer" at bounding box center [273, 276] width 54 height 10
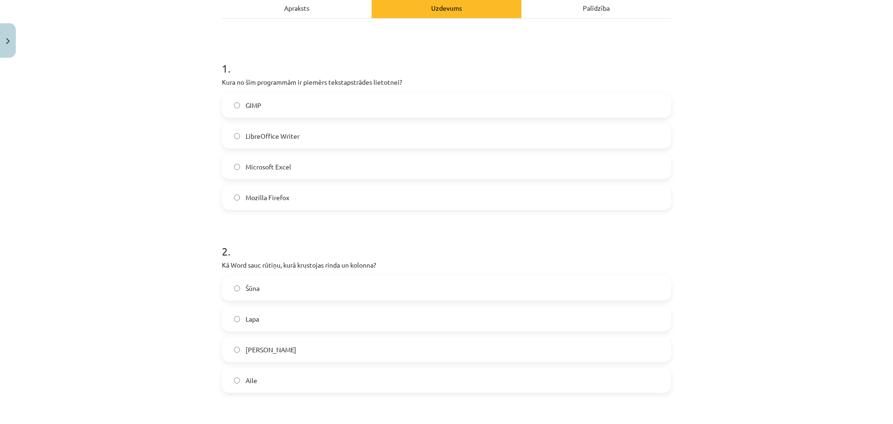
click at [299, 280] on label "Šūna" at bounding box center [446, 287] width 447 height 23
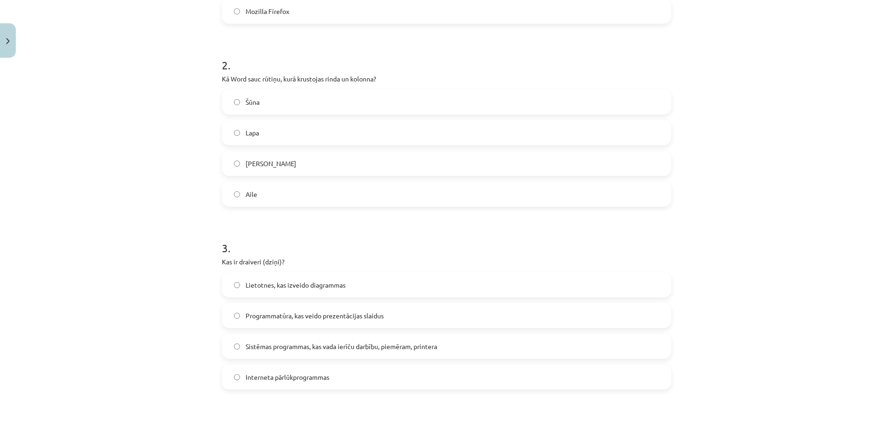
click at [412, 349] on span "Sistēmas programmas, kas vada ierīču darbību, piemēram, printera" at bounding box center [342, 346] width 192 height 10
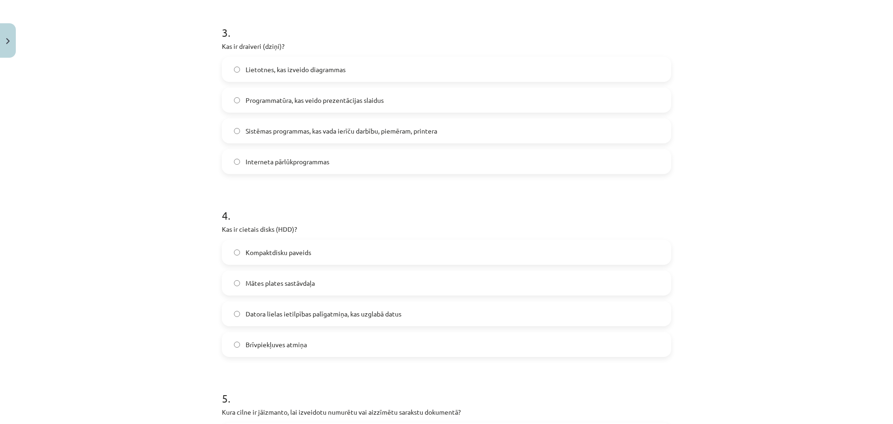
scroll to position [558, 0]
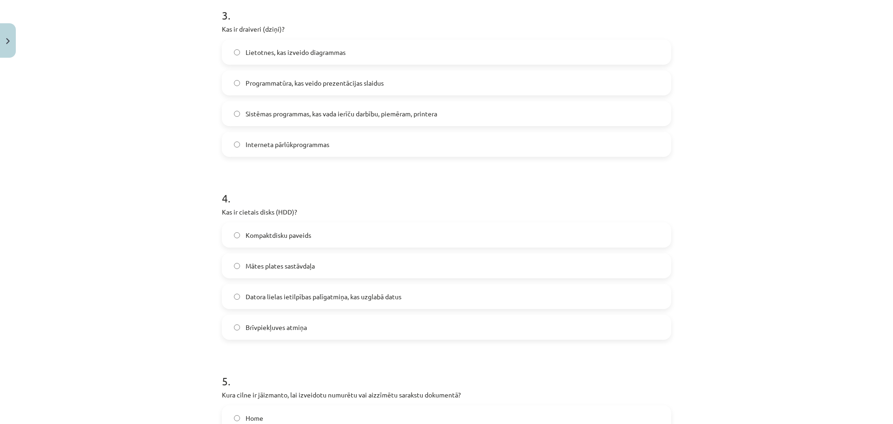
click at [345, 302] on label "Datora lielas ietilpības palīgatmiņa, kas uzglabā datus" at bounding box center [446, 296] width 447 height 23
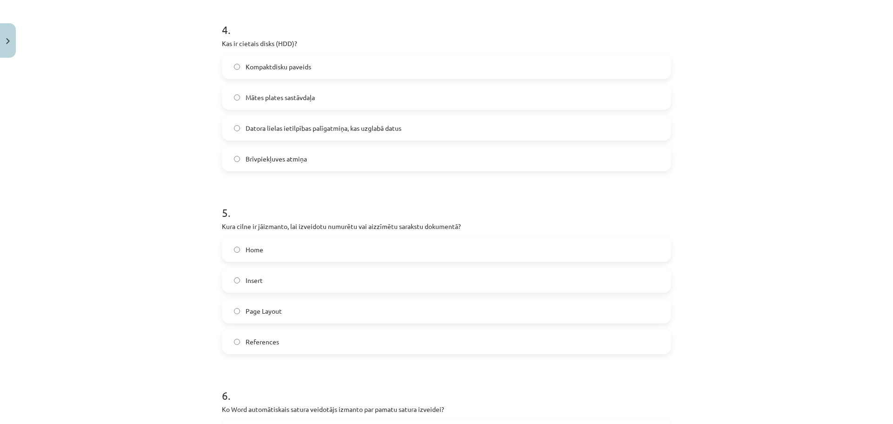
scroll to position [744, 0]
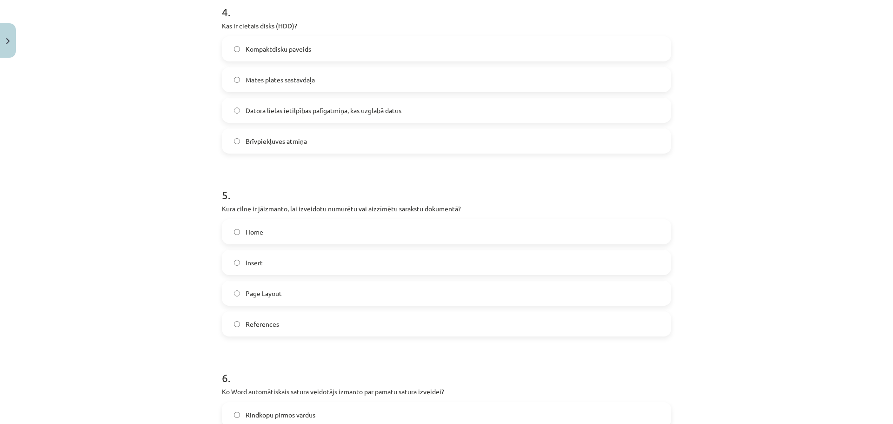
click at [315, 233] on label "Home" at bounding box center [446, 231] width 447 height 23
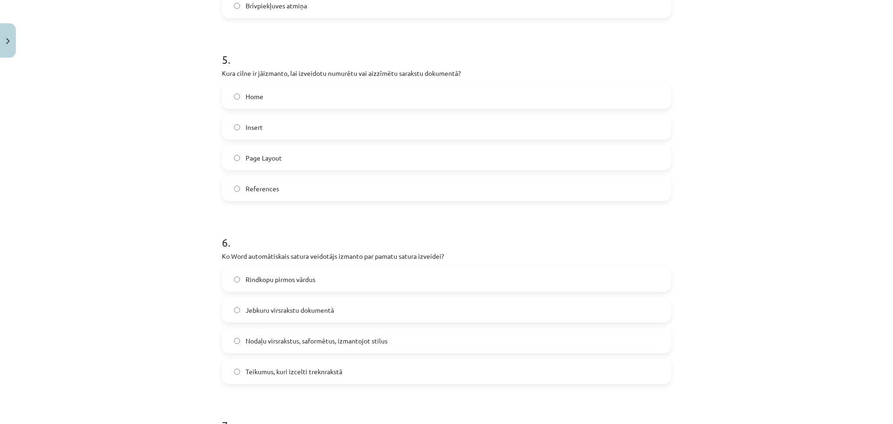
scroll to position [884, 0]
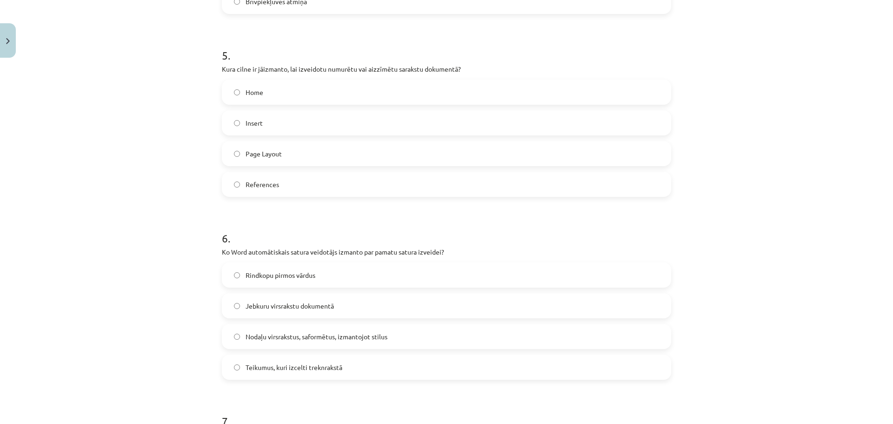
click at [302, 278] on span "Rindkopu pirmos vārdus" at bounding box center [281, 275] width 70 height 10
click at [371, 339] on span "Nodaļu virsrakstus, saformētus, izmantojot stilus" at bounding box center [317, 337] width 142 height 10
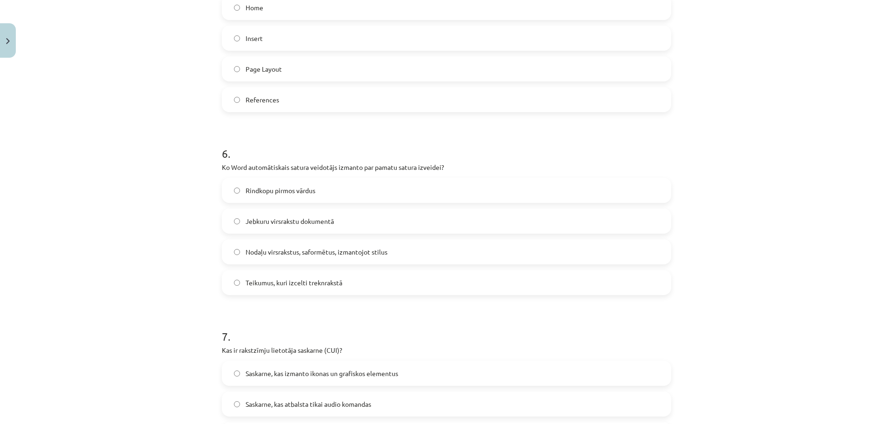
scroll to position [1070, 0]
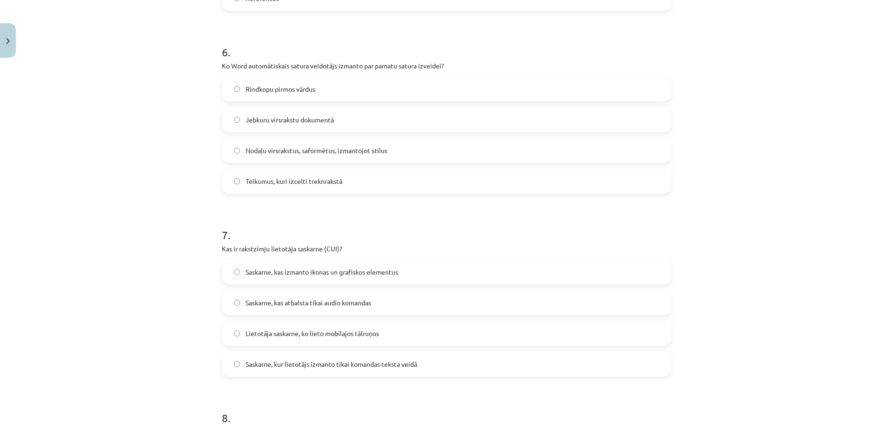
click at [347, 370] on label "Saskarne, kur lietotājs izmanto tikai komandas teksta veidā" at bounding box center [446, 363] width 447 height 23
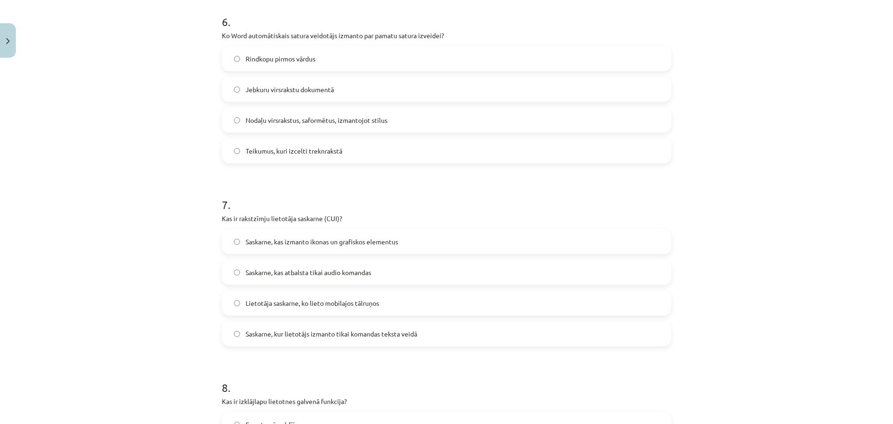
scroll to position [1116, 0]
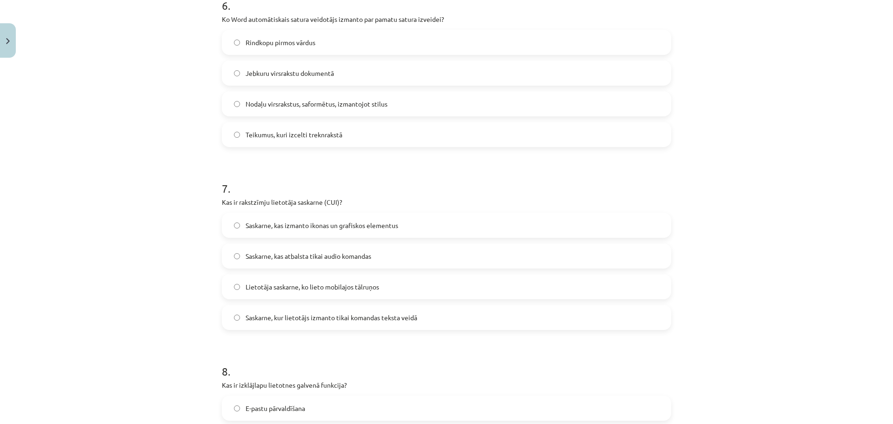
click at [357, 293] on label "Lietotāja saskarne, ko lieto mobilajos tālruņos" at bounding box center [446, 286] width 447 height 23
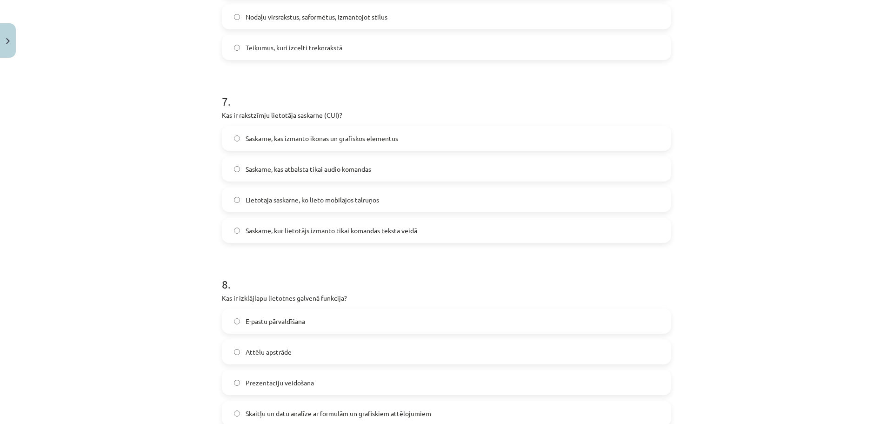
scroll to position [1302, 0]
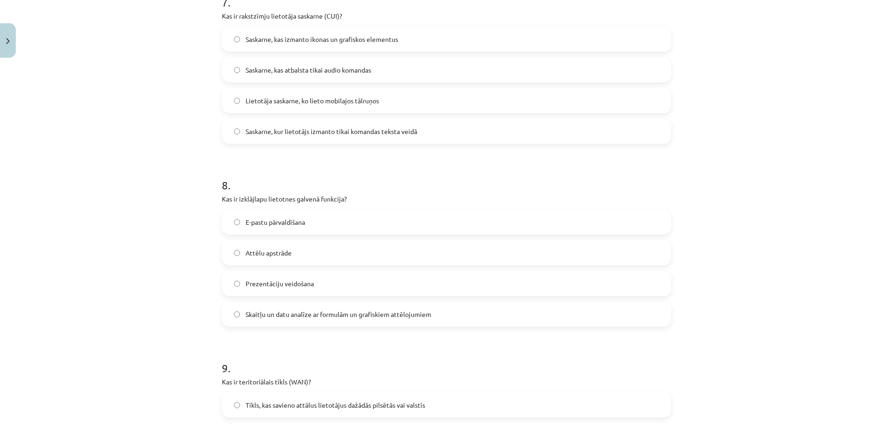
click at [810, 97] on div "Mācību tēma: Datorikas - 10. klases 1. ieskaites mācību materiāls #13 Noslēguma…" at bounding box center [446, 212] width 893 height 424
click at [326, 130] on span "Saskarne, kur lietotājs izmanto tikai komandas teksta veidā" at bounding box center [332, 131] width 172 height 10
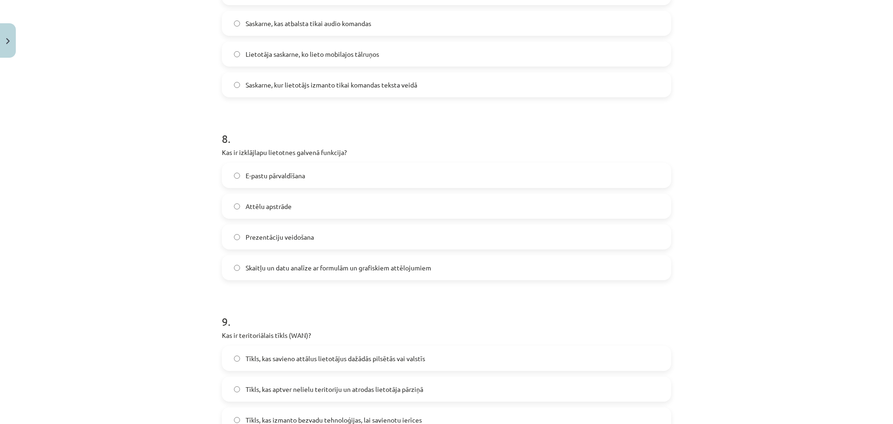
click at [286, 264] on span "Skaitļu un datu analīze ar formulām un grafiskiem attēlojumiem" at bounding box center [339, 268] width 186 height 10
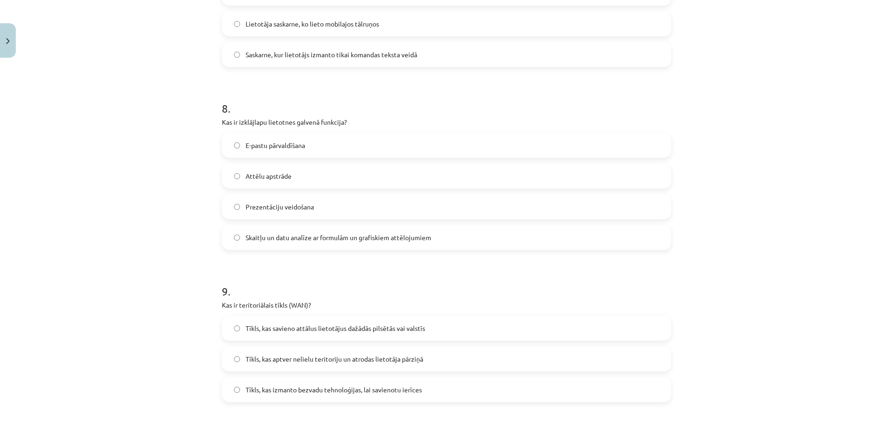
scroll to position [1395, 0]
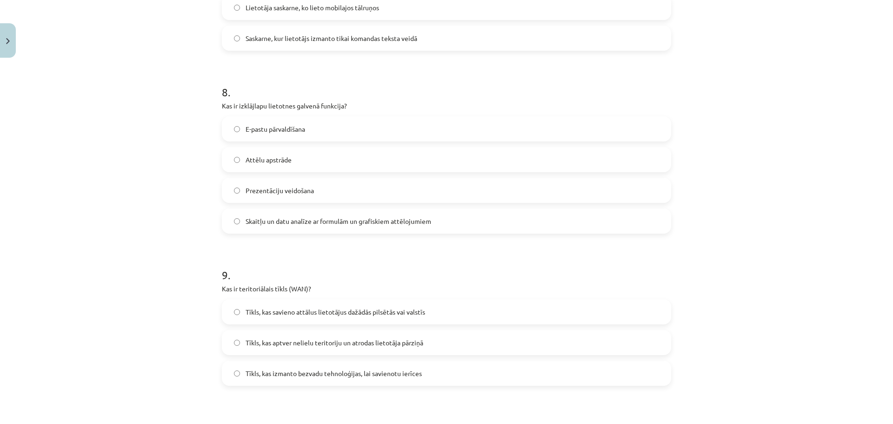
click at [386, 271] on h1 "9 ." at bounding box center [446, 266] width 449 height 29
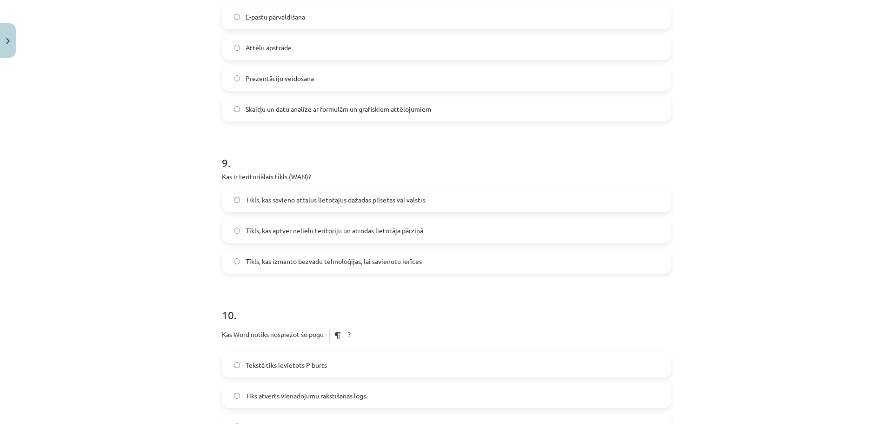
scroll to position [1535, 0]
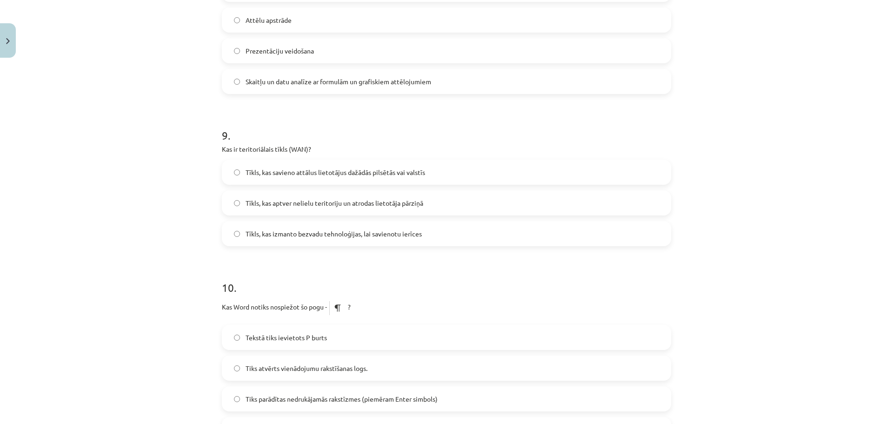
click at [403, 171] on span "Tīkls, kas savieno attālus lietotājus dažādās pilsētās vai valstīs" at bounding box center [336, 172] width 180 height 10
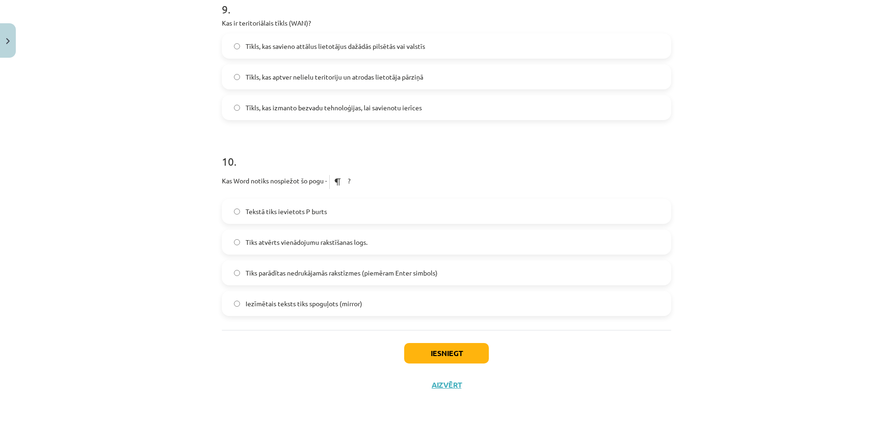
click at [344, 274] on span "Tiks parādītas nedrukājamās rakstīzmes (piemēram Enter simbols)" at bounding box center [342, 273] width 192 height 10
click at [452, 347] on button "Iesniegt" at bounding box center [446, 353] width 85 height 20
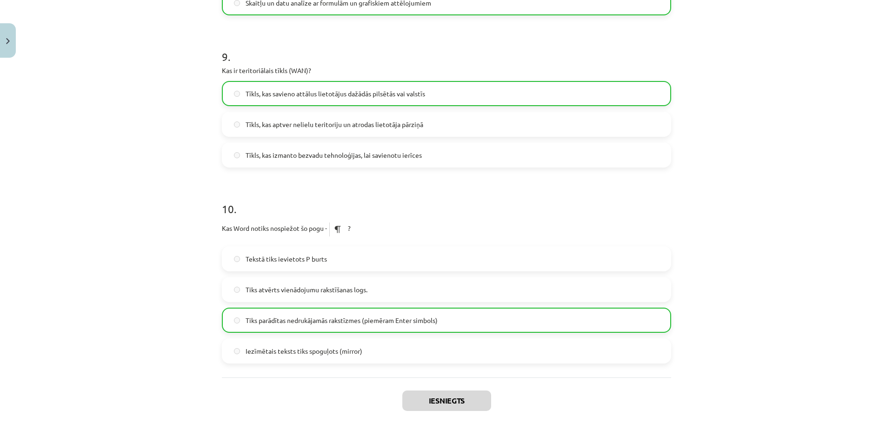
scroll to position [1690, 0]
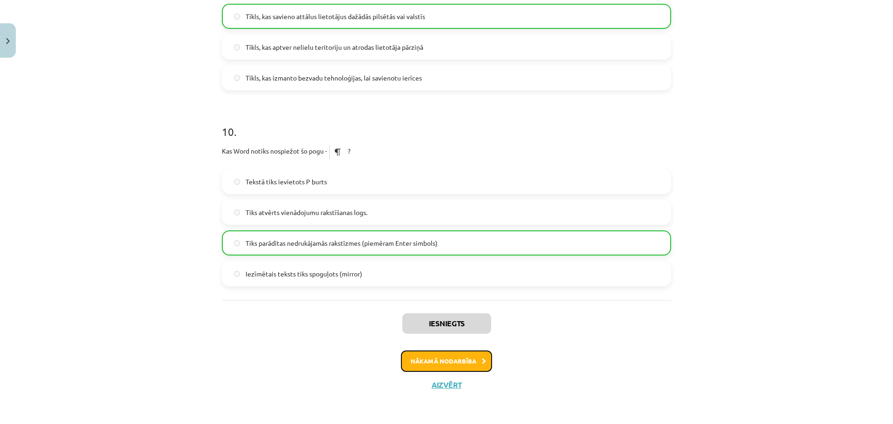
click at [460, 365] on button "Nākamā nodarbība" at bounding box center [446, 360] width 91 height 21
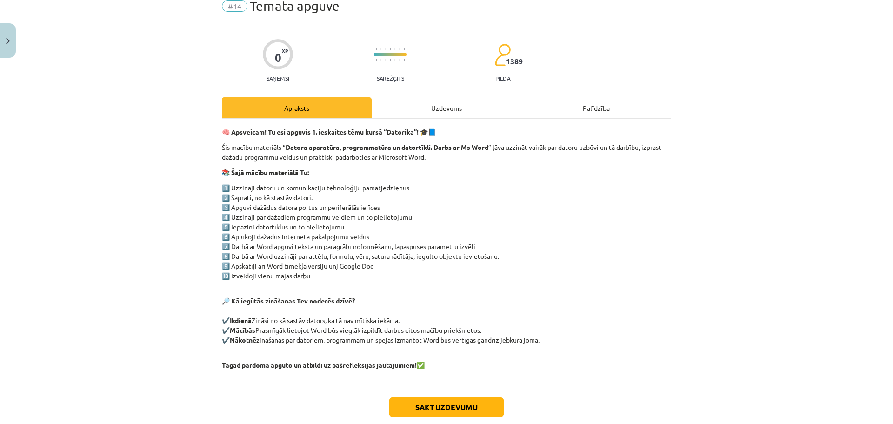
scroll to position [23, 0]
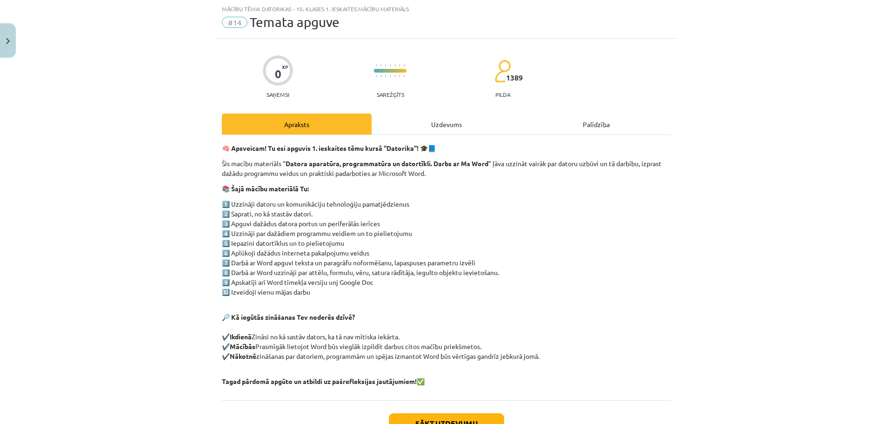
click at [459, 129] on div "Uzdevums" at bounding box center [447, 123] width 150 height 21
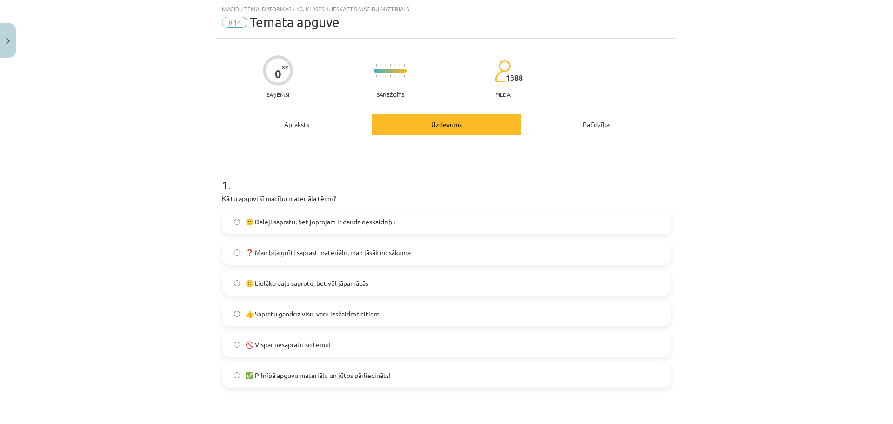
click at [305, 282] on span "🙂 Lielāko daļu saprotu, bet vēl jāpamācās" at bounding box center [307, 283] width 123 height 10
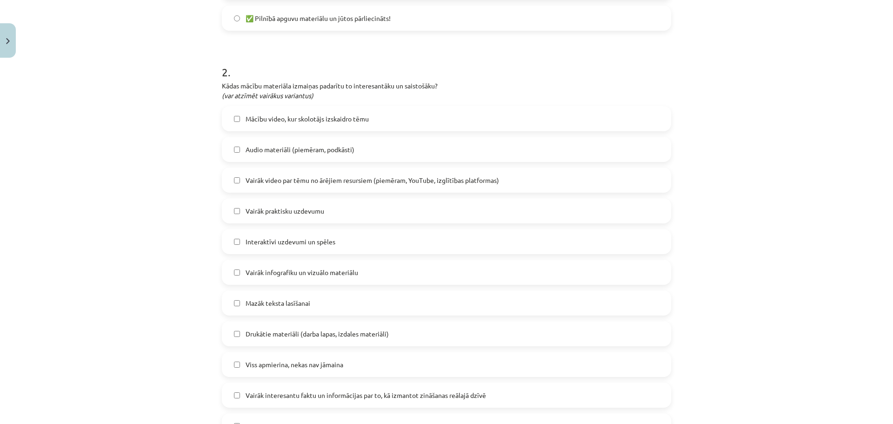
scroll to position [442, 0]
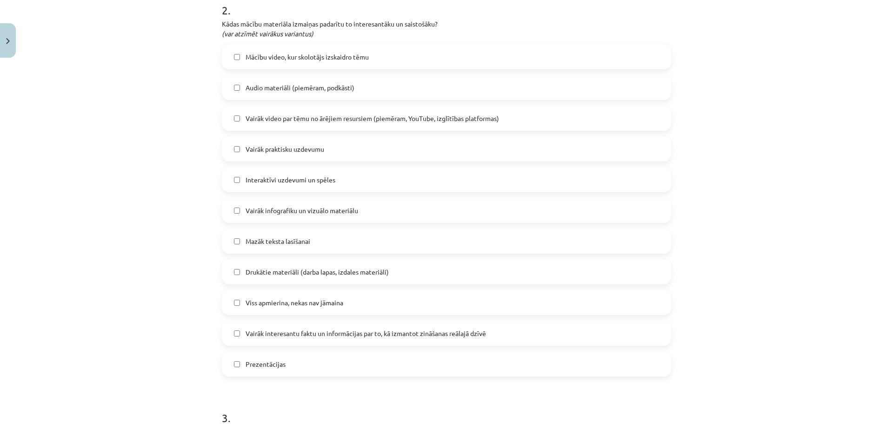
click at [275, 243] on span "Mazāk teksta lasīšanai" at bounding box center [278, 241] width 65 height 10
click at [275, 244] on span "Mazāk teksta lasīšanai" at bounding box center [278, 241] width 65 height 10
click at [286, 299] on span "Viss apmierina, nekas nav jāmaina" at bounding box center [295, 303] width 98 height 10
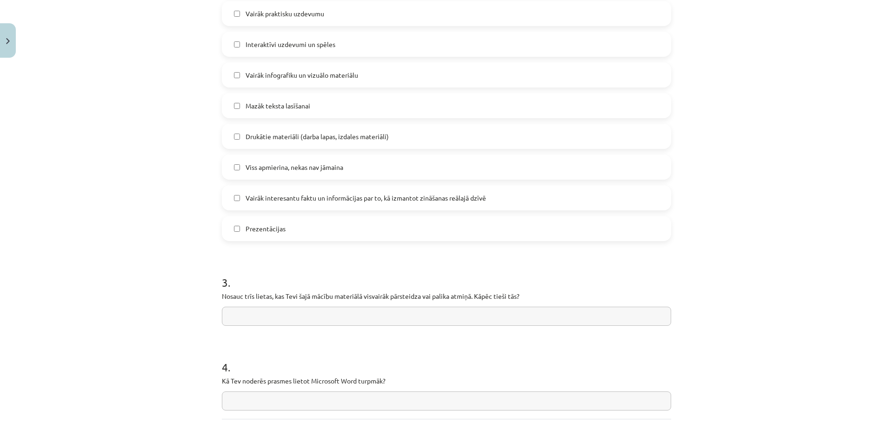
scroll to position [666, 0]
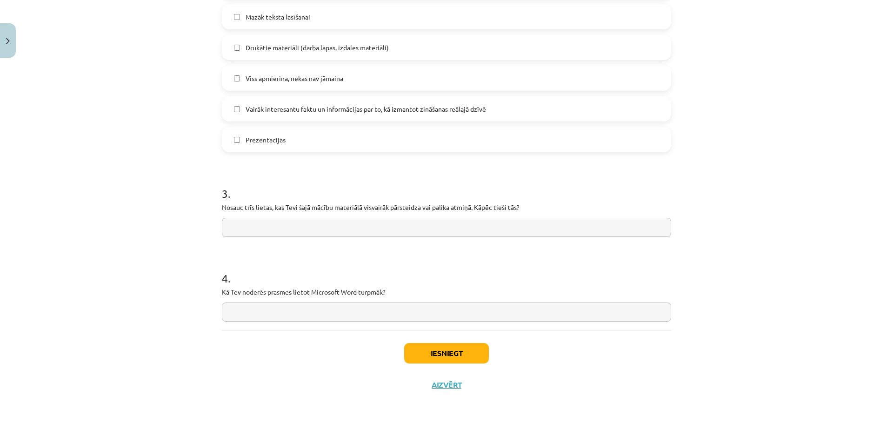
click at [299, 236] on input "text" at bounding box center [446, 227] width 449 height 19
type input "**********"
click at [334, 319] on input "text" at bounding box center [446, 311] width 449 height 19
type input "*******"
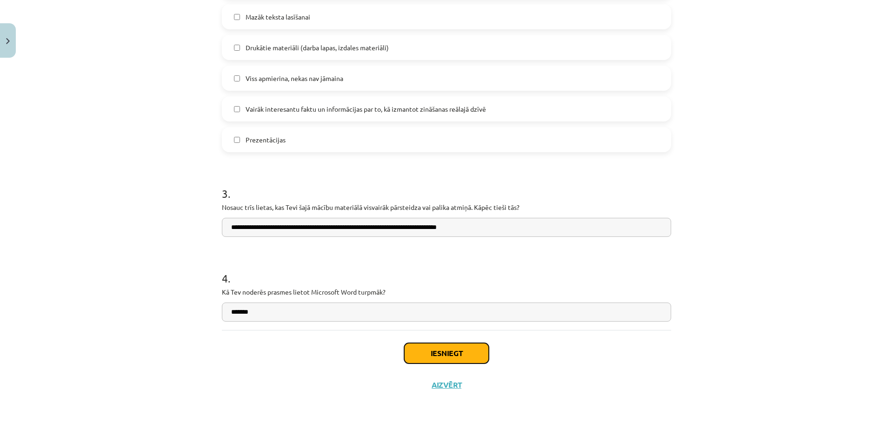
click at [483, 351] on button "Iesniegt" at bounding box center [446, 353] width 85 height 20
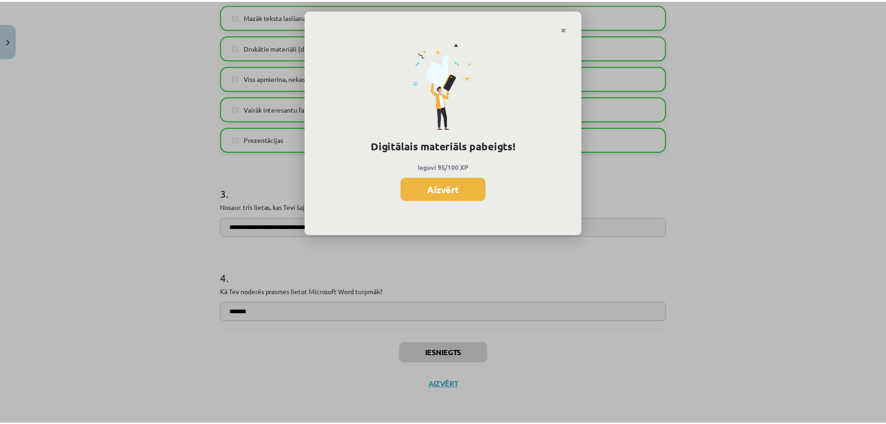
scroll to position [929, 0]
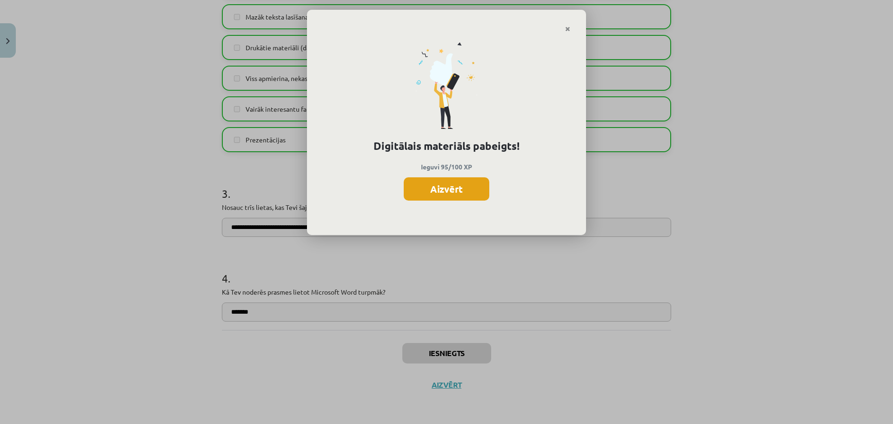
click at [475, 193] on button "Aizvērt" at bounding box center [447, 188] width 86 height 23
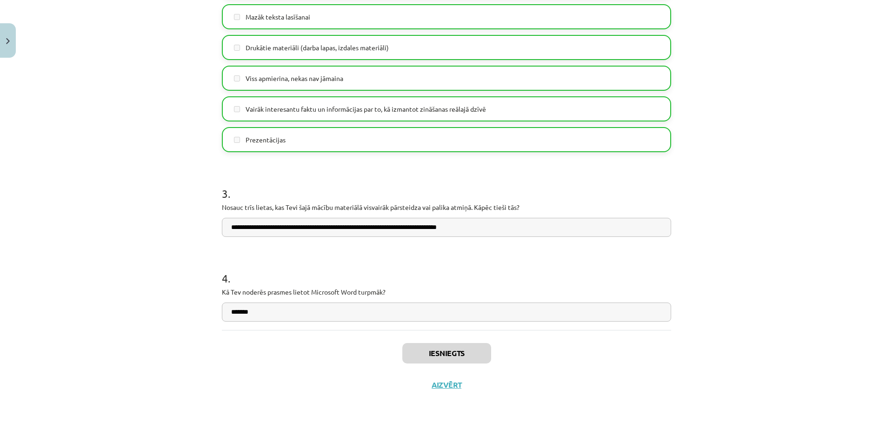
click at [786, 246] on div "Mācību tēma: Datorikas - 10. klases 1. ieskaites mācību materiāls #14 Temata ap…" at bounding box center [446, 212] width 893 height 424
click at [446, 386] on button "Aizvērt" at bounding box center [443, 384] width 35 height 9
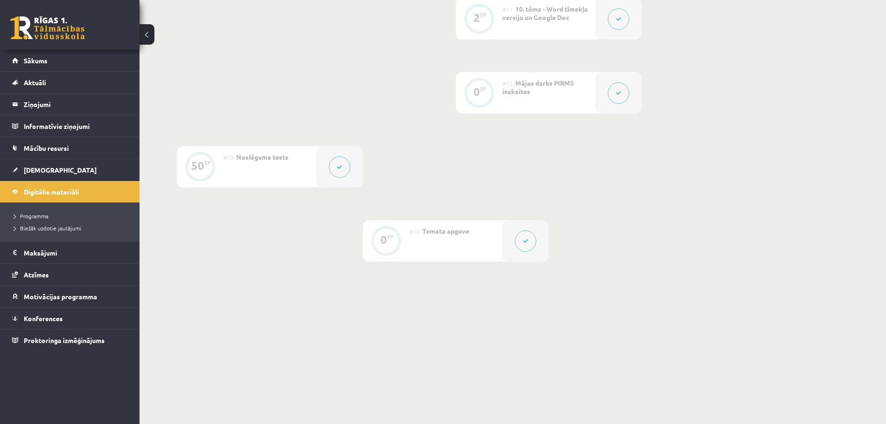
scroll to position [1025, 0]
click at [32, 191] on span "Digitālie materiāli" at bounding box center [51, 191] width 55 height 8
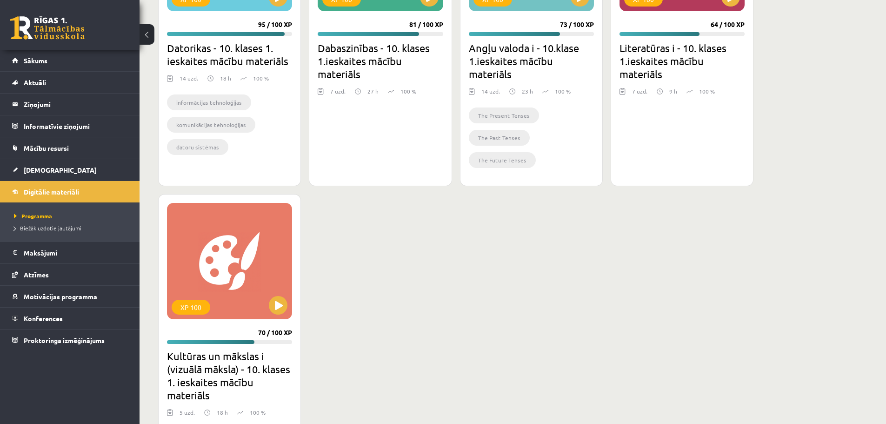
scroll to position [512, 0]
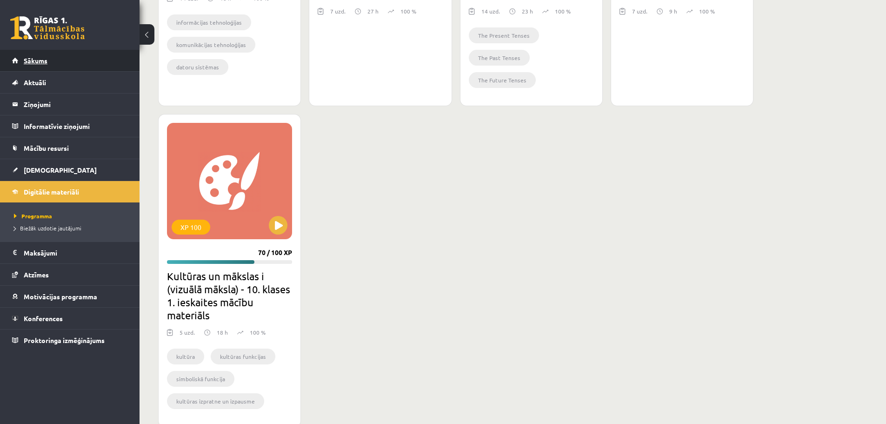
click at [27, 62] on span "Sākums" at bounding box center [36, 60] width 24 height 8
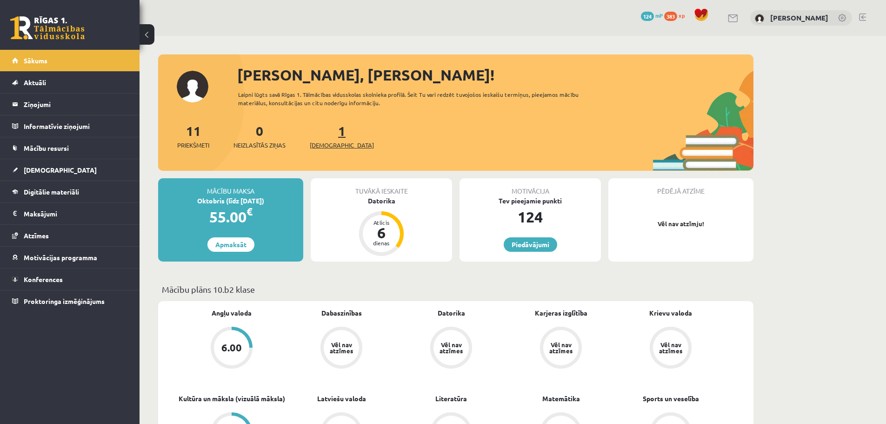
click at [323, 129] on link "1 Ieskaites" at bounding box center [342, 135] width 64 height 27
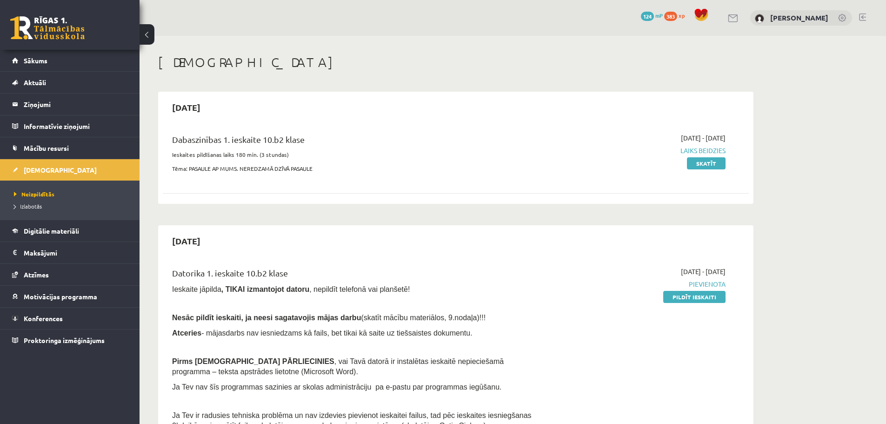
click at [453, 59] on h1 "[DEMOGRAPHIC_DATA]" at bounding box center [455, 62] width 595 height 16
click at [90, 57] on link "Sākums" at bounding box center [70, 60] width 116 height 21
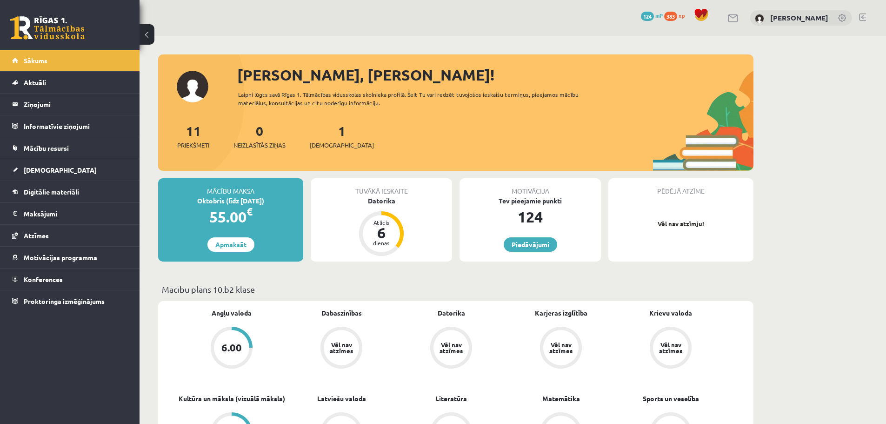
click at [64, 36] on link at bounding box center [47, 27] width 74 height 23
click at [60, 243] on link "Atzīmes" at bounding box center [70, 235] width 116 height 21
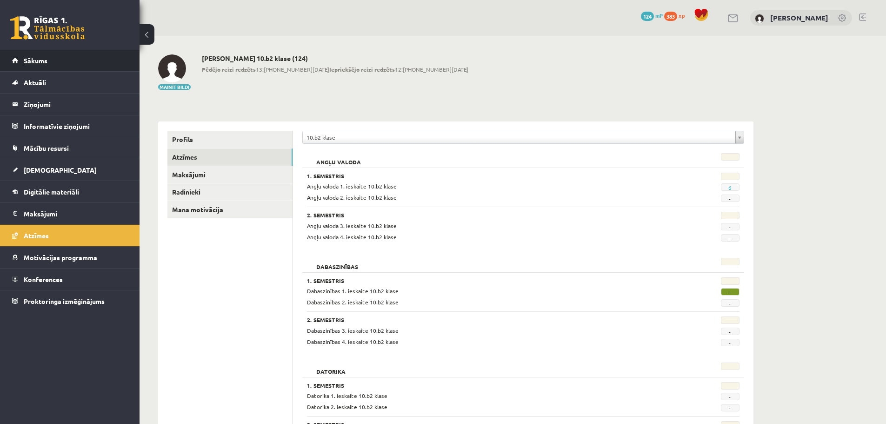
click at [20, 58] on link "Sākums" at bounding box center [70, 60] width 116 height 21
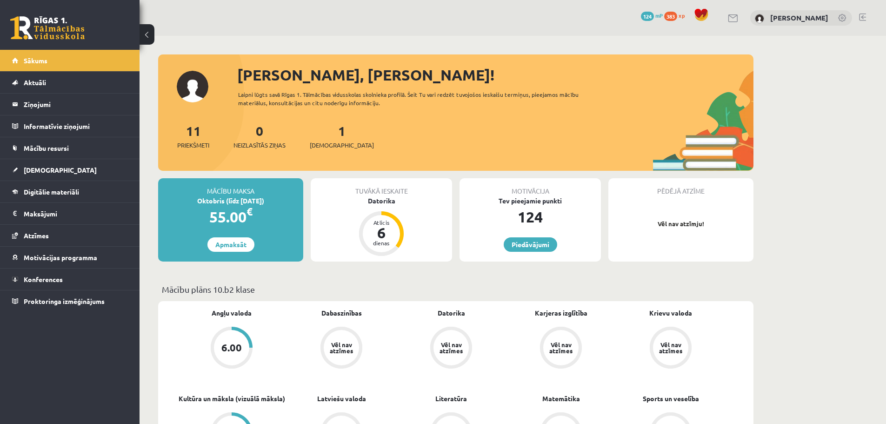
click at [859, 18] on link at bounding box center [862, 16] width 7 height 7
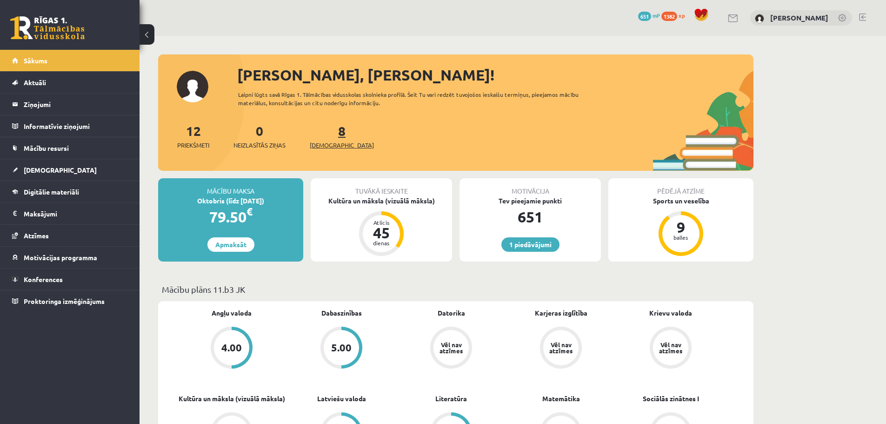
click at [331, 141] on span "[DEMOGRAPHIC_DATA]" at bounding box center [342, 144] width 64 height 9
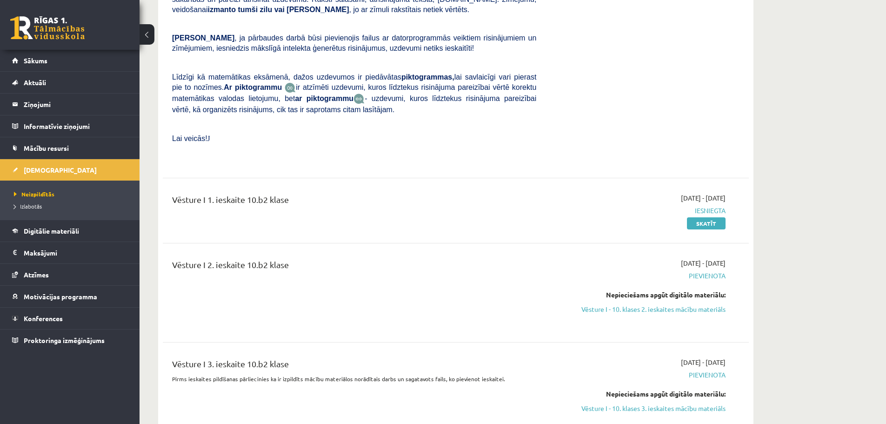
scroll to position [1721, 0]
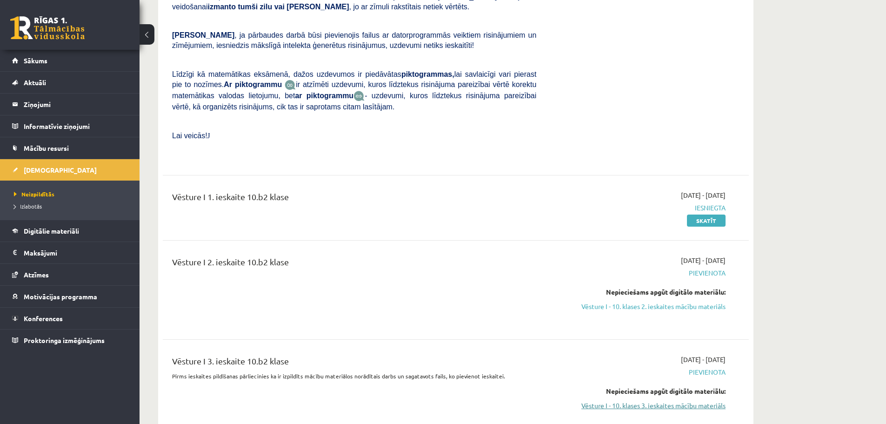
click at [698, 400] on link "Vēsture I - 10. klases 3. ieskaites mācību materiāls" at bounding box center [637, 405] width 175 height 10
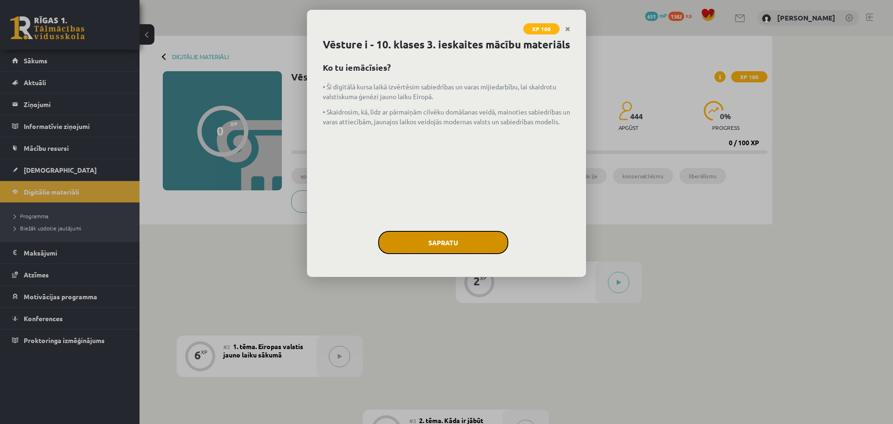
click at [486, 254] on button "Sapratu" at bounding box center [443, 242] width 130 height 23
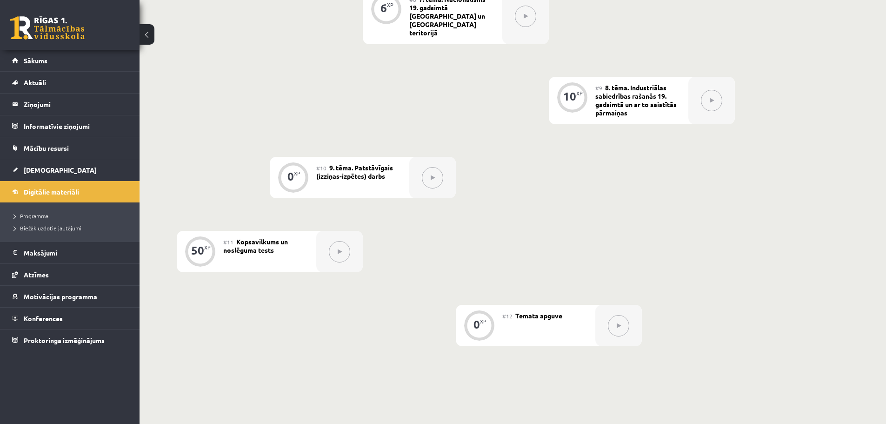
scroll to position [861, 0]
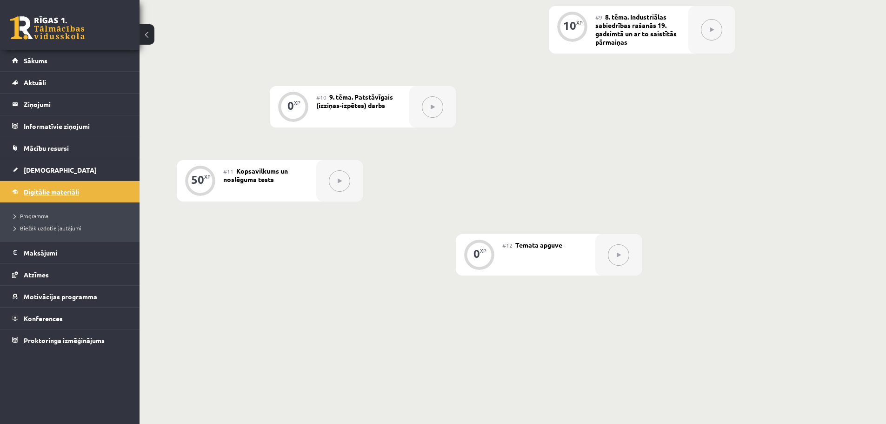
click at [36, 182] on link "Digitālie materiāli" at bounding box center [70, 191] width 116 height 21
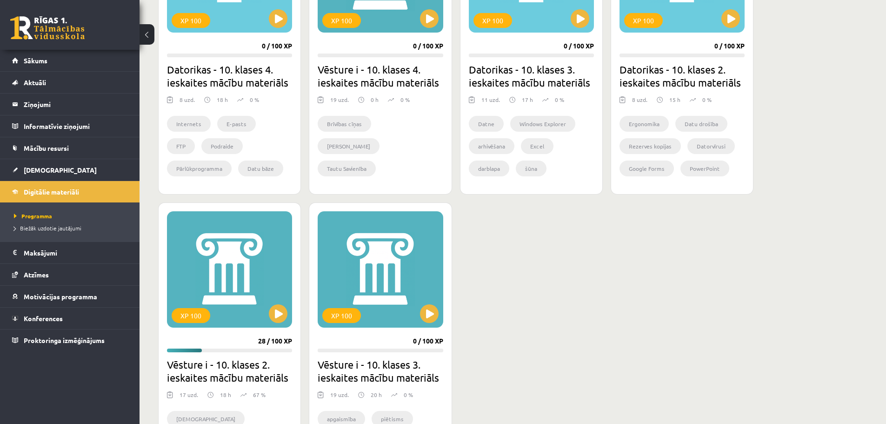
scroll to position [328, 0]
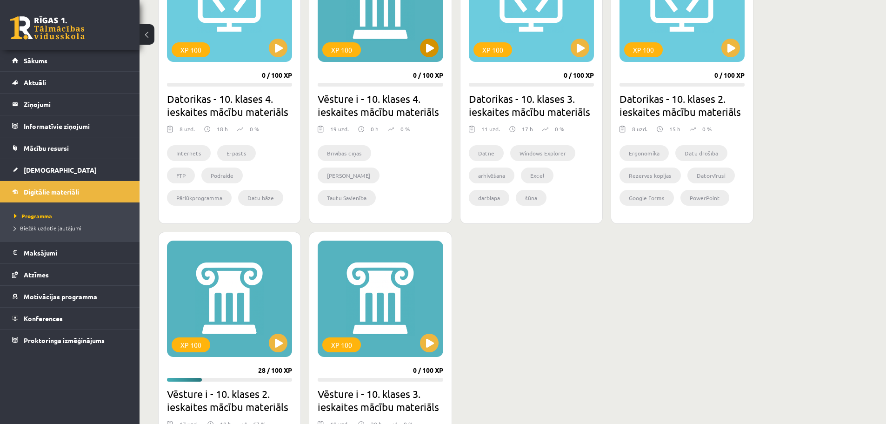
click at [371, 29] on div "XP 100" at bounding box center [380, 4] width 125 height 116
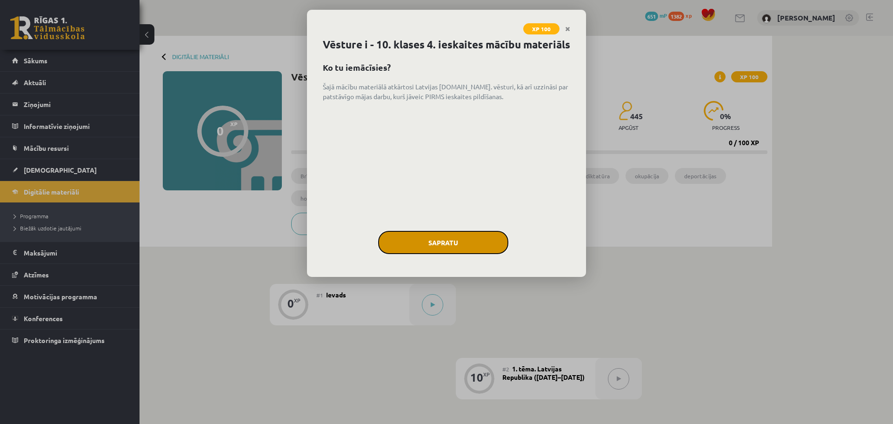
click at [413, 249] on button "Sapratu" at bounding box center [443, 242] width 130 height 23
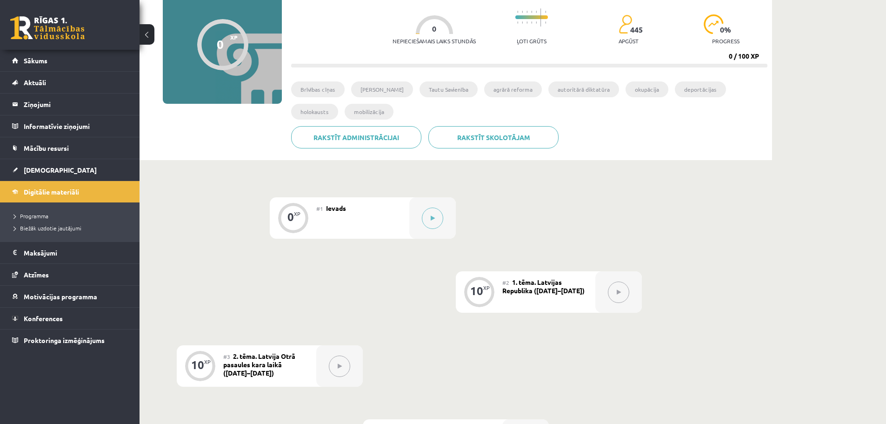
scroll to position [47, 0]
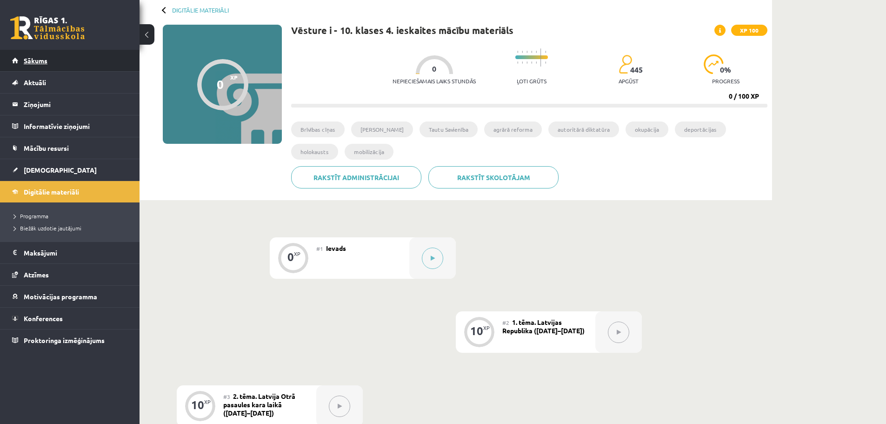
click at [16, 51] on link "Sākums" at bounding box center [70, 60] width 116 height 21
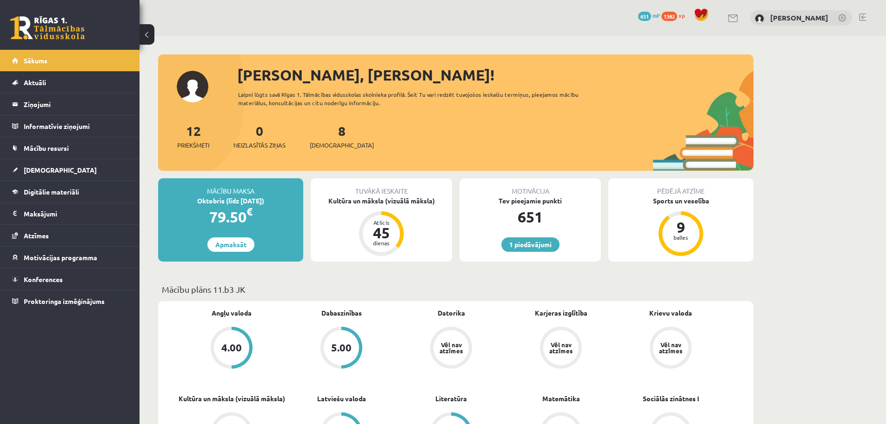
click at [864, 16] on link at bounding box center [862, 16] width 7 height 7
